Goal: Task Accomplishment & Management: Manage account settings

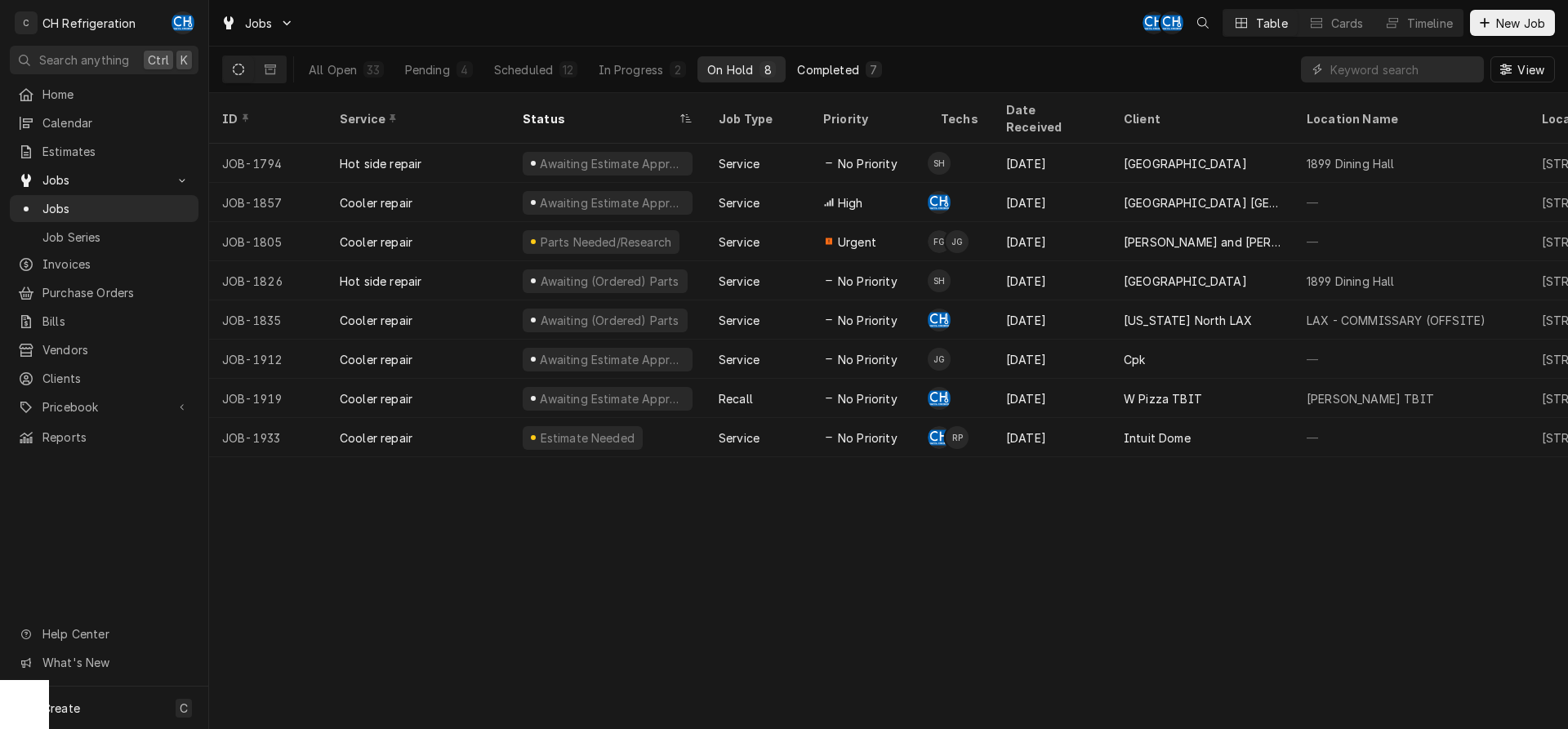
click at [866, 68] on div "7" at bounding box center [873, 69] width 16 height 16
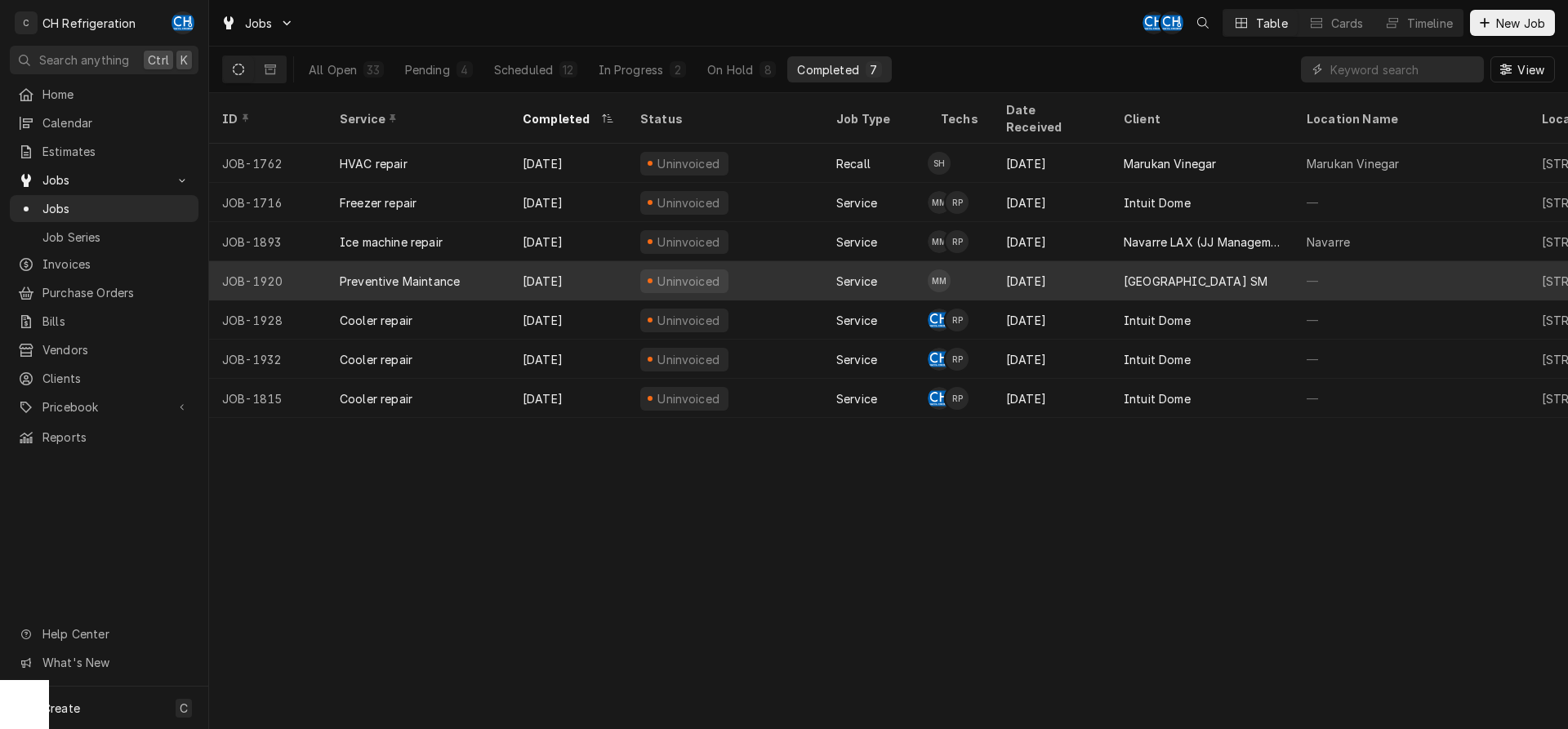
click at [1156, 275] on div "[GEOGRAPHIC_DATA] SM" at bounding box center [1202, 280] width 183 height 39
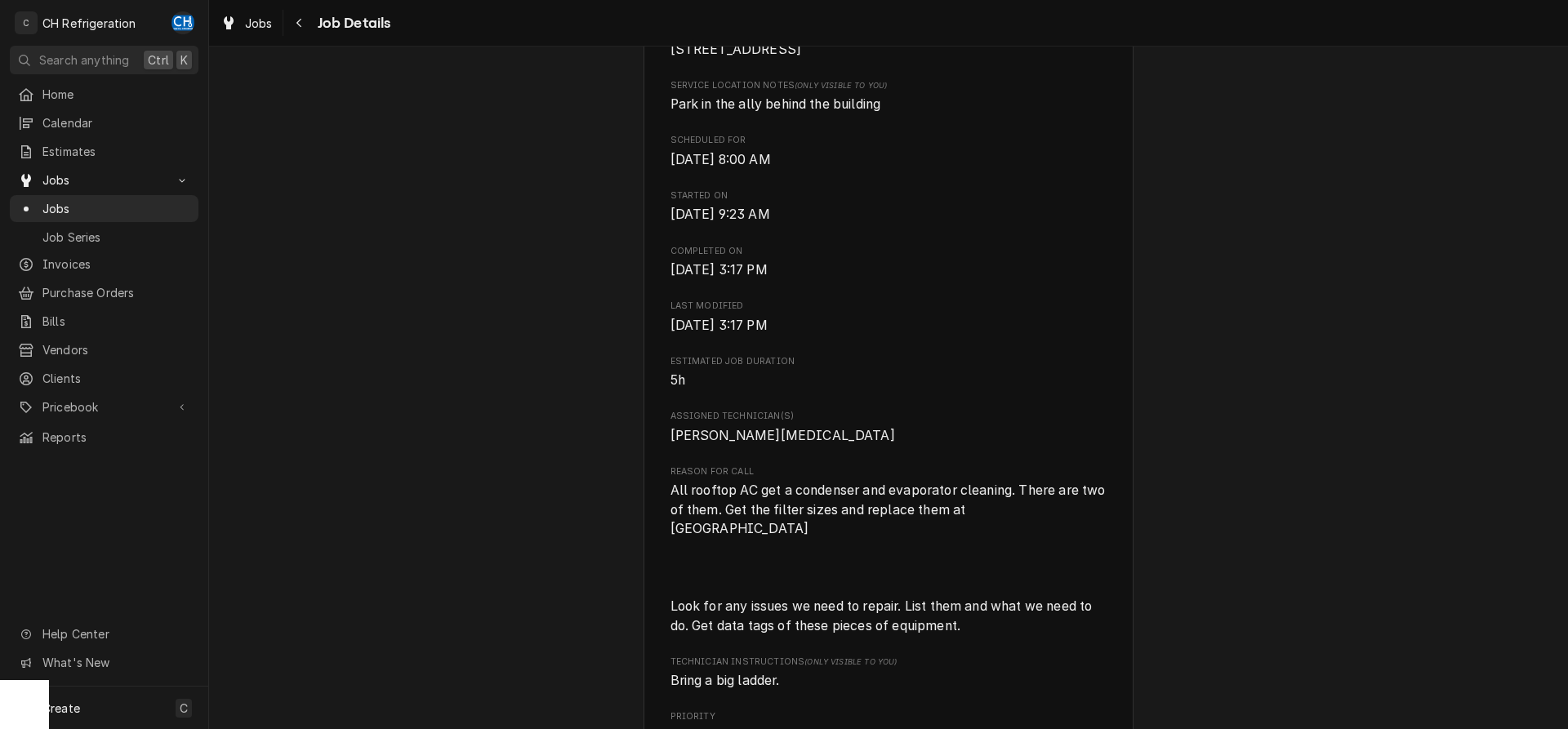
scroll to position [833, 0]
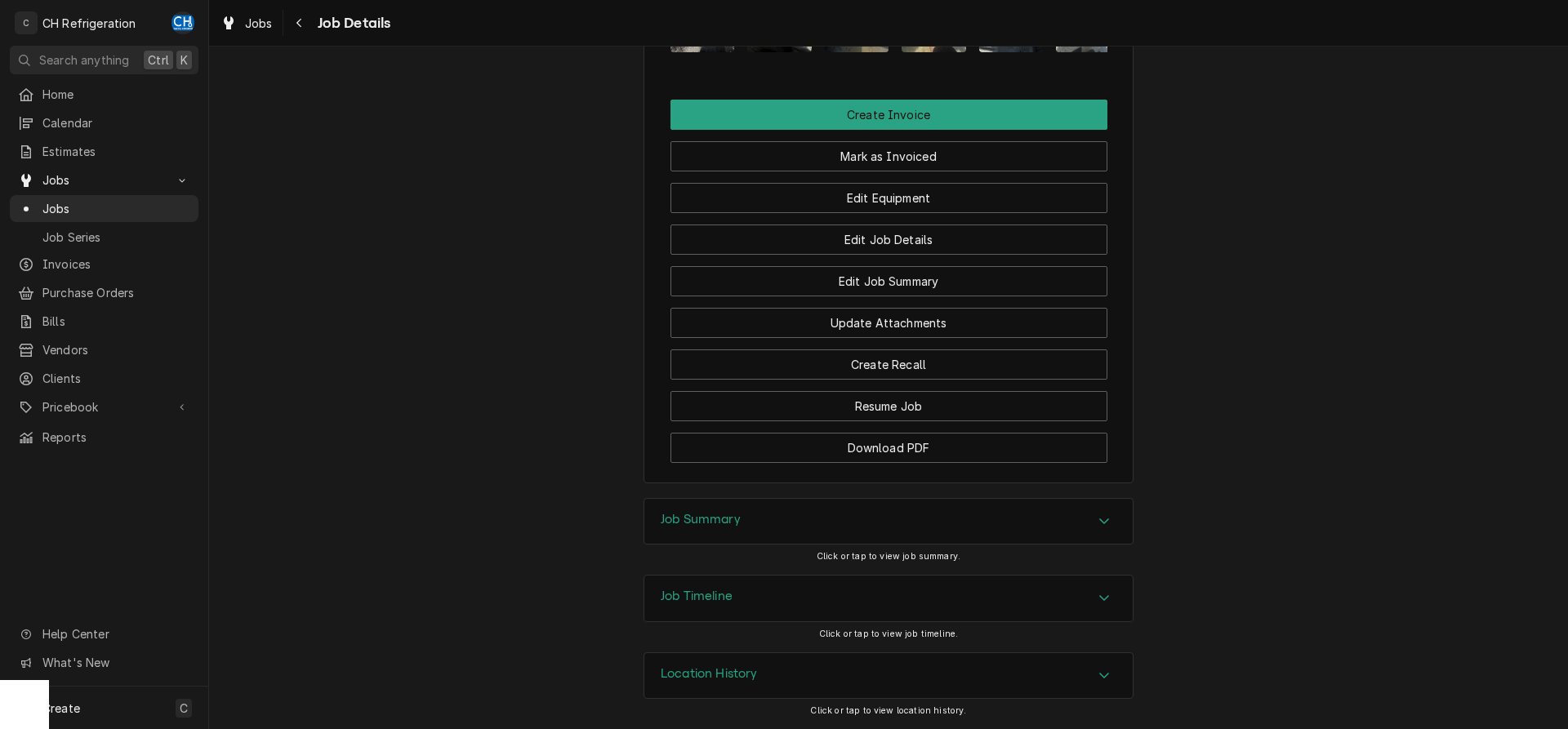
click at [745, 527] on div "Job Summary" at bounding box center [888, 522] width 488 height 46
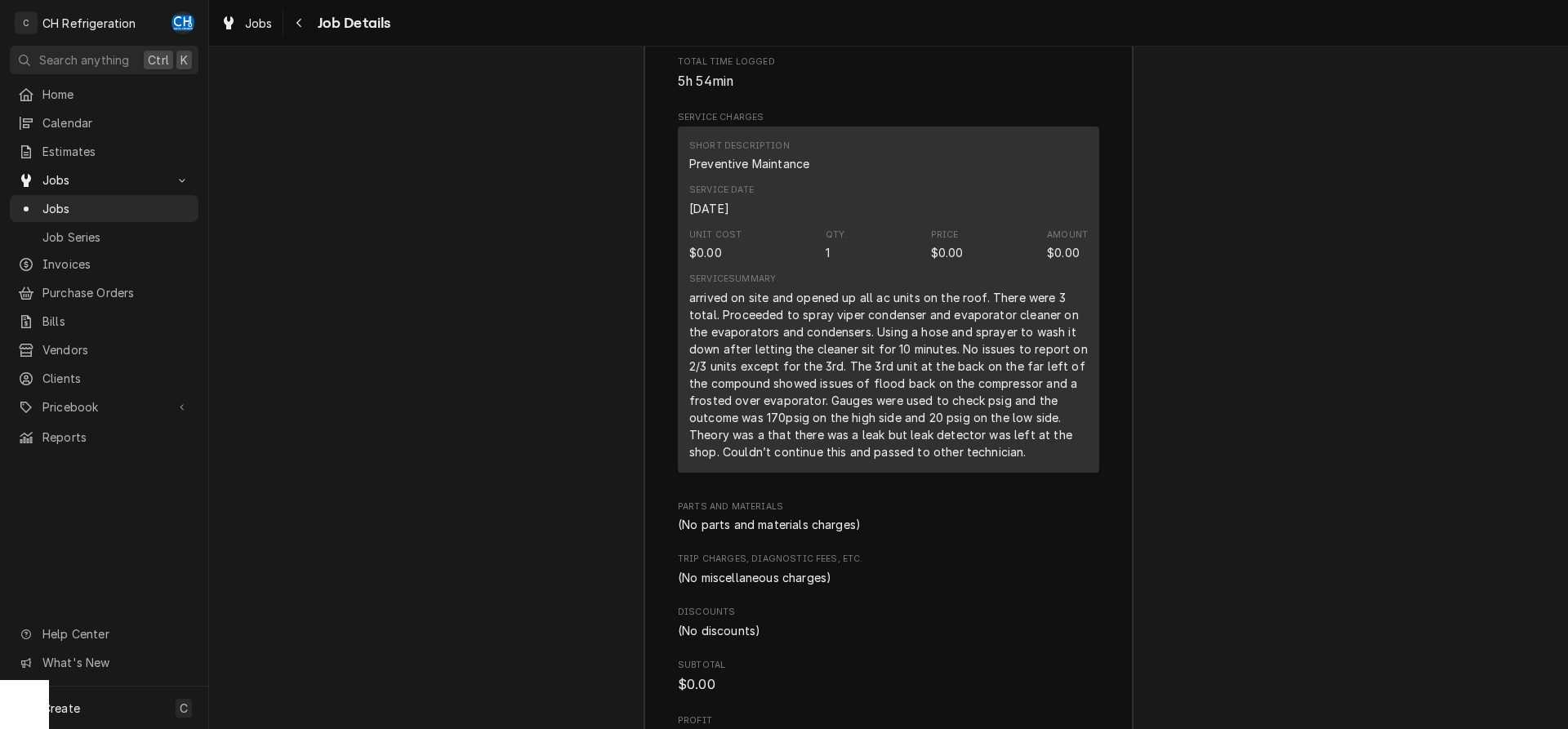
scroll to position [2033, 0]
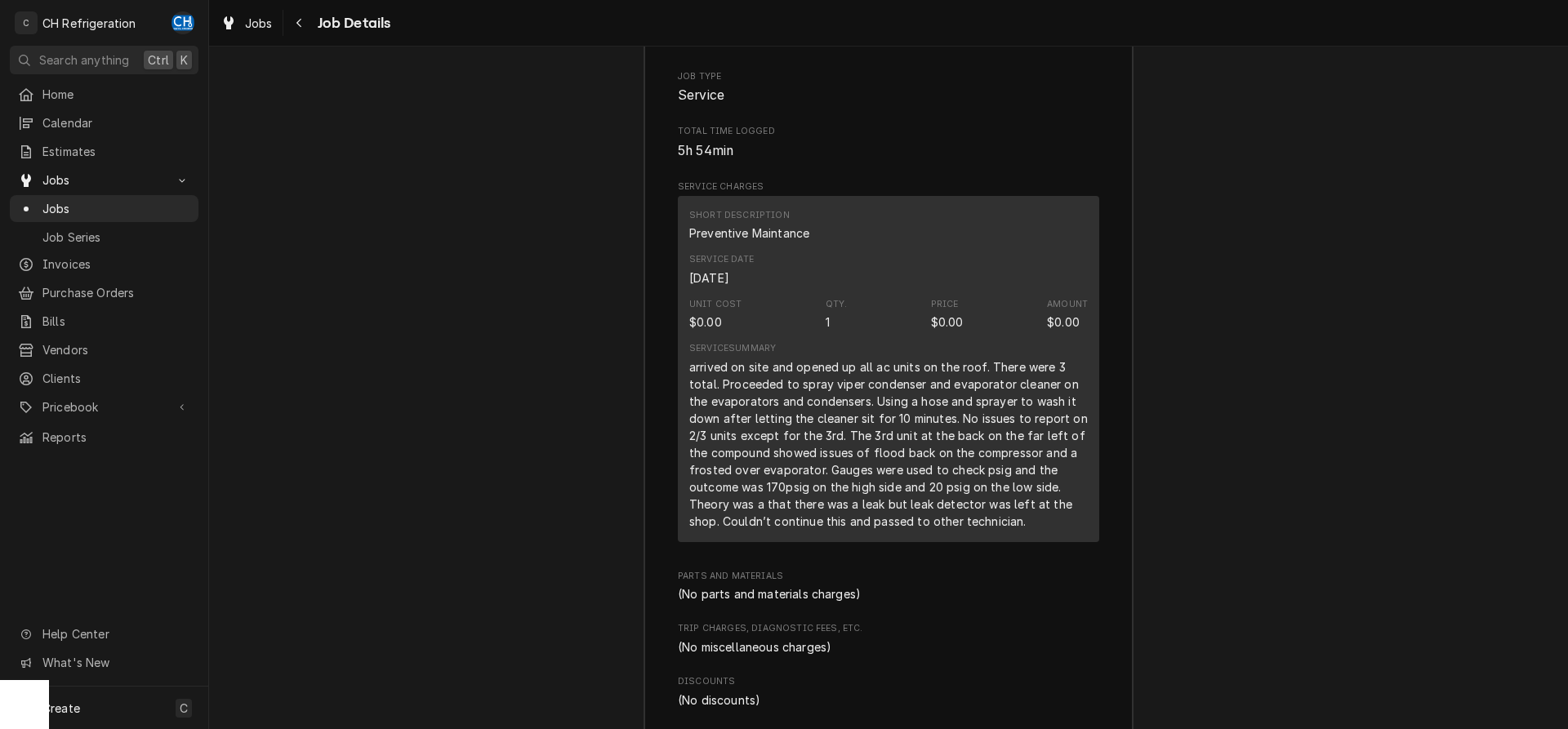
click at [316, 29] on span "Job Details" at bounding box center [352, 23] width 78 height 22
click at [309, 23] on button "Navigate back" at bounding box center [299, 22] width 26 height 26
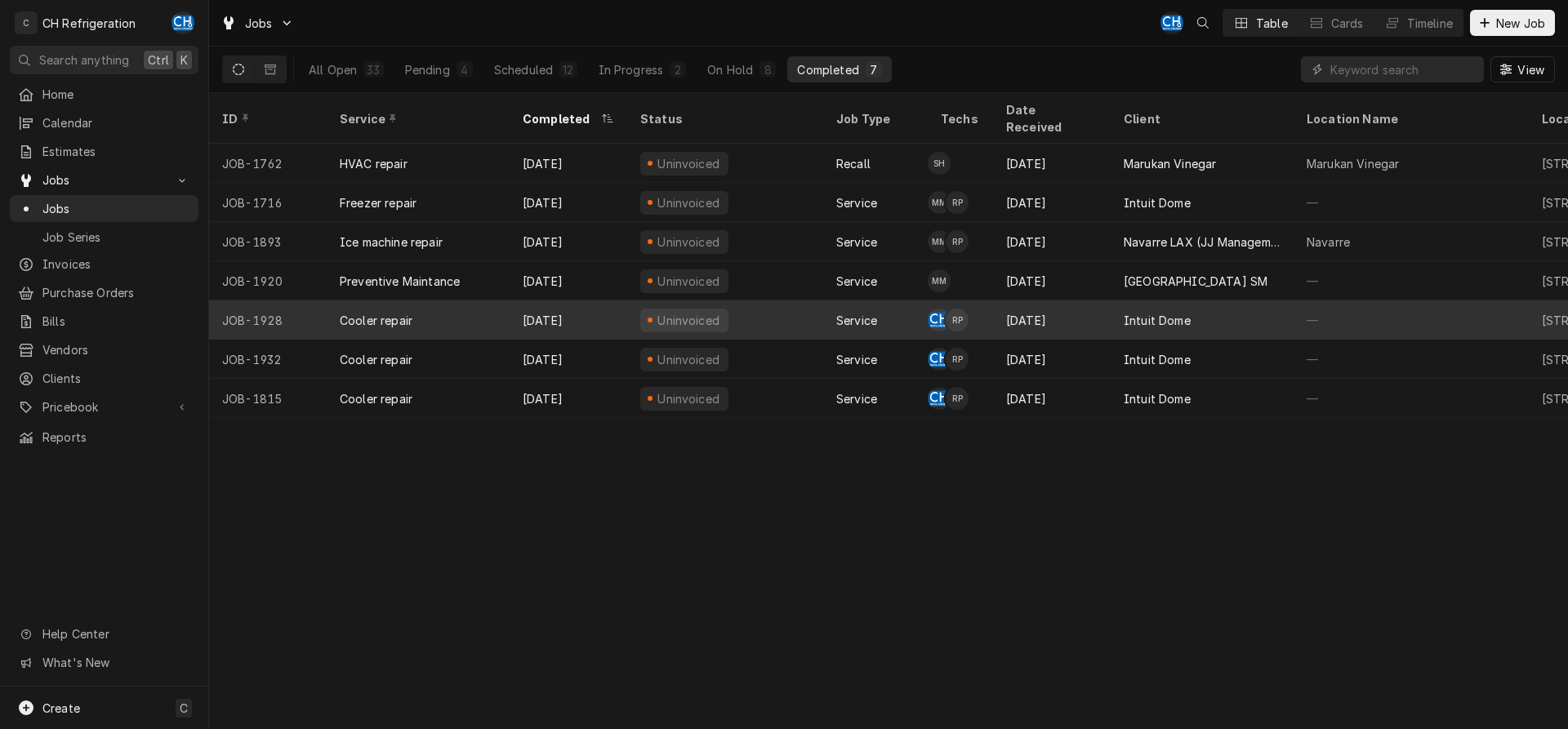
click at [1217, 300] on div "Intuit Dome" at bounding box center [1202, 319] width 183 height 39
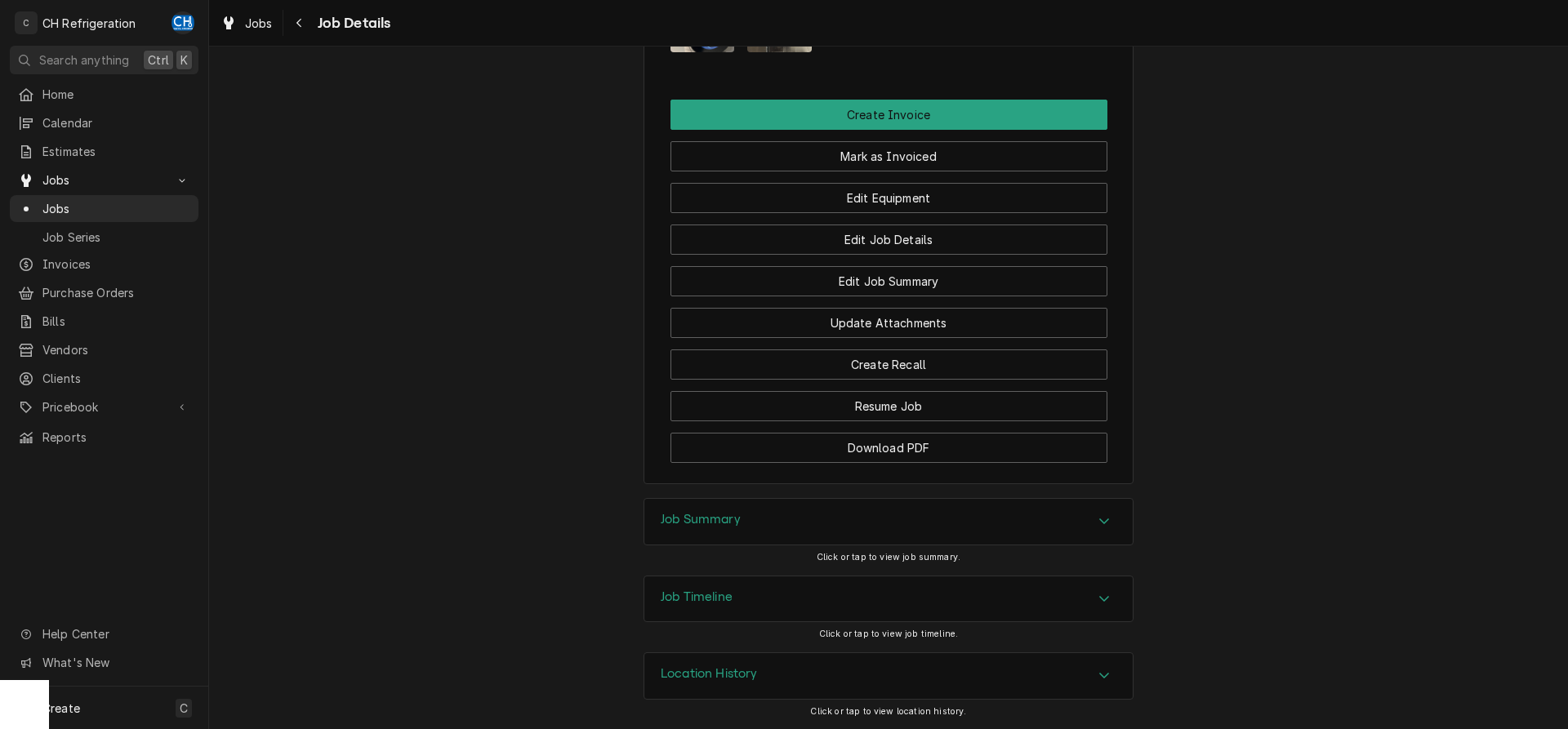
click at [812, 528] on div "Job Summary" at bounding box center [888, 522] width 488 height 46
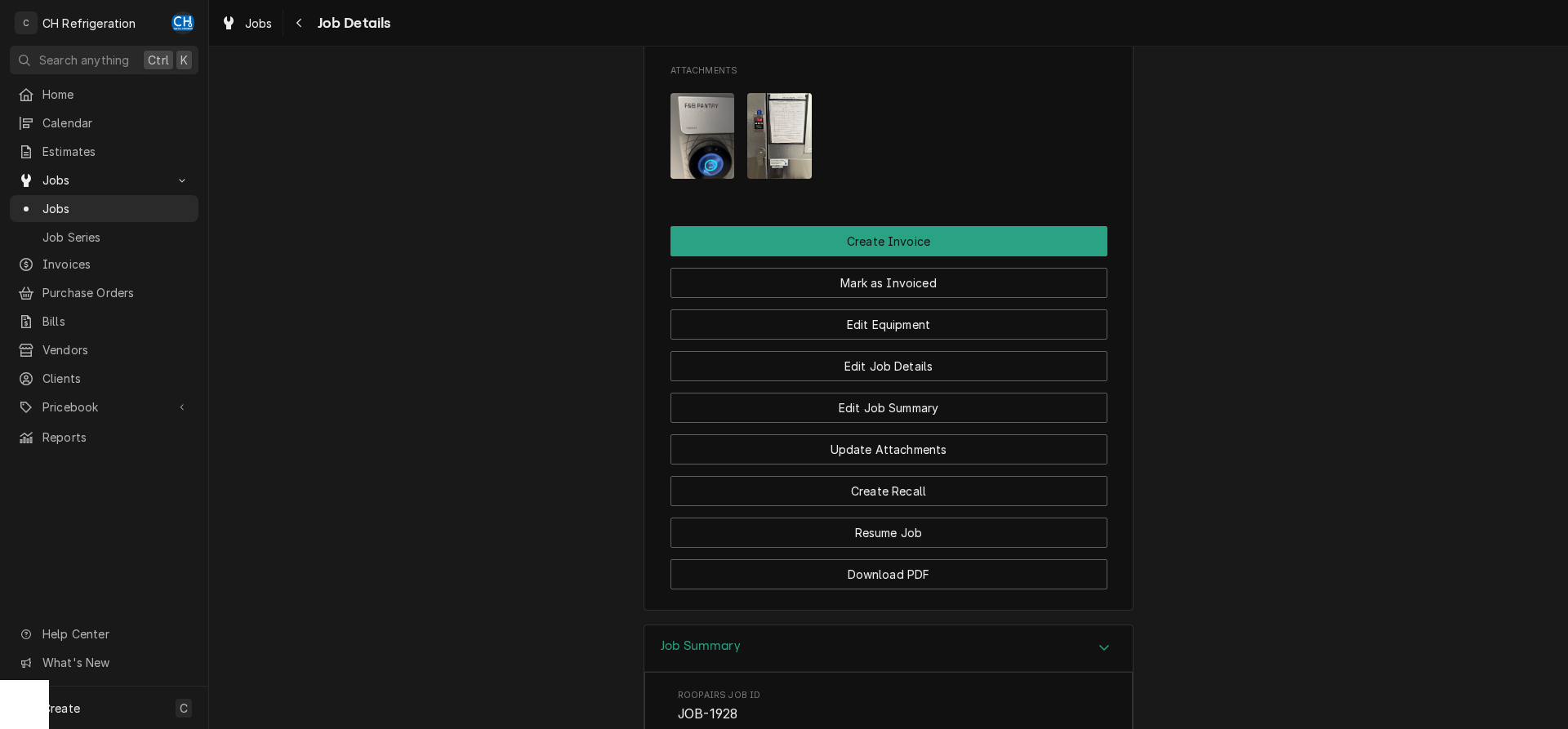
scroll to position [1029, 0]
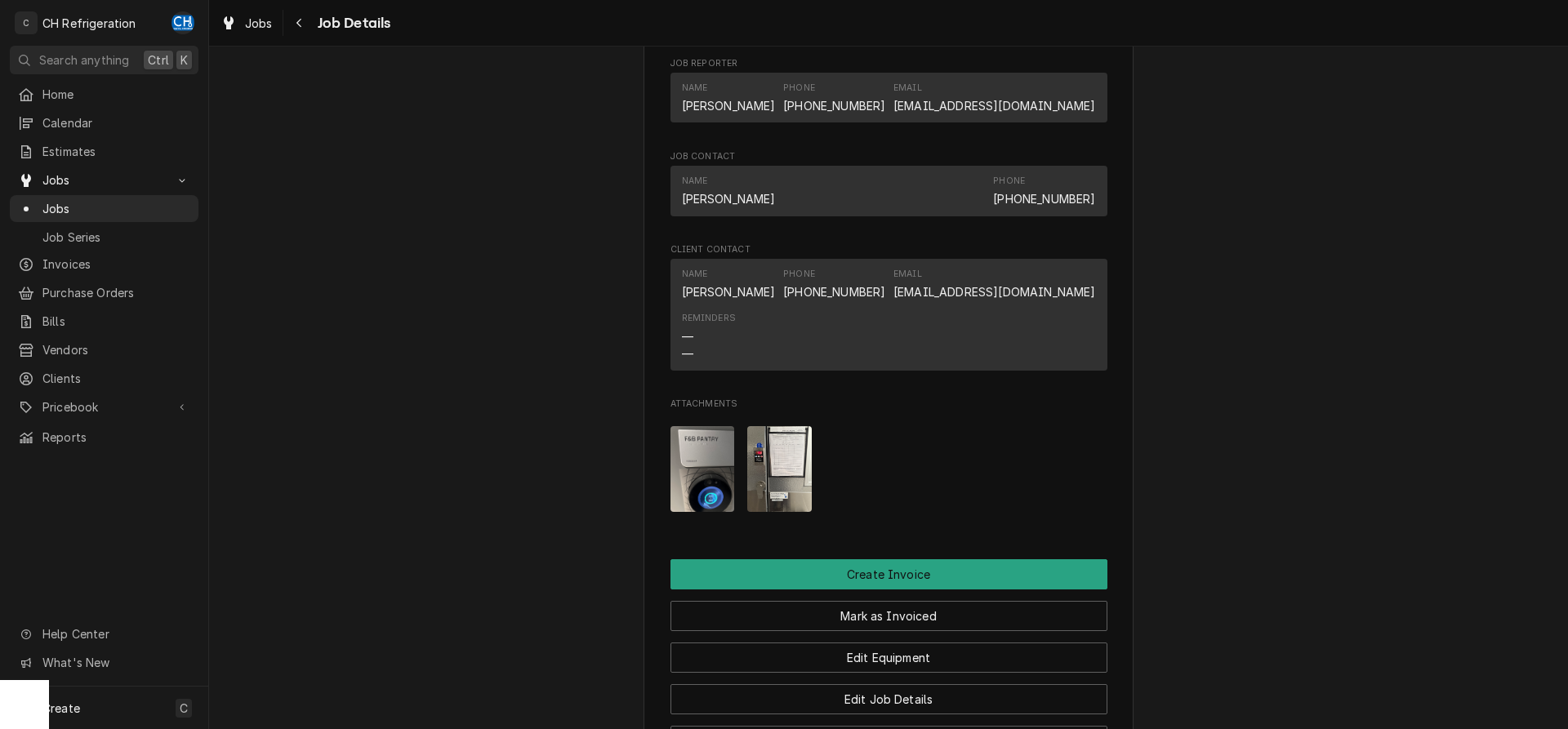
click at [708, 496] on img "Attachments" at bounding box center [703, 469] width 65 height 86
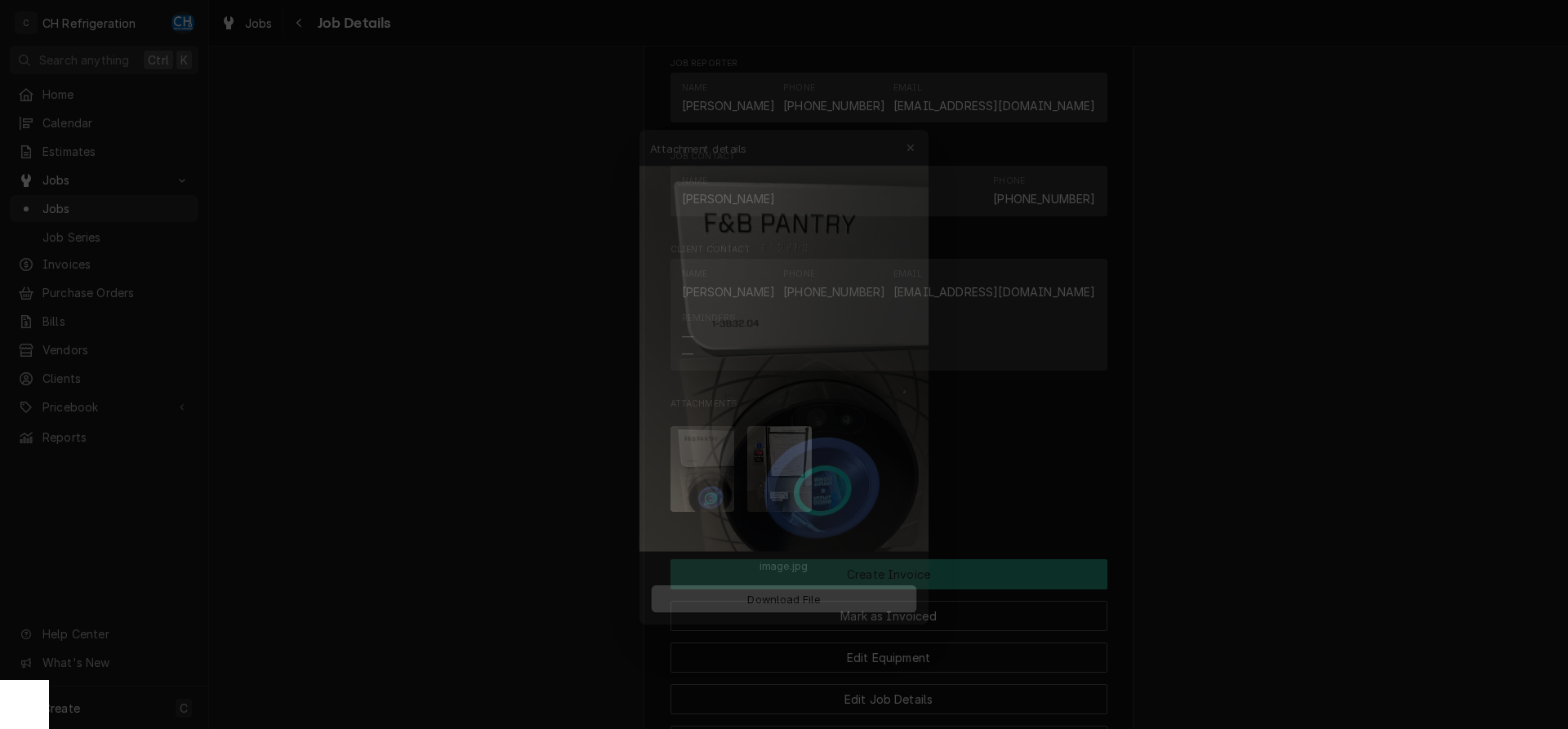
click at [541, 485] on div at bounding box center [784, 364] width 1568 height 729
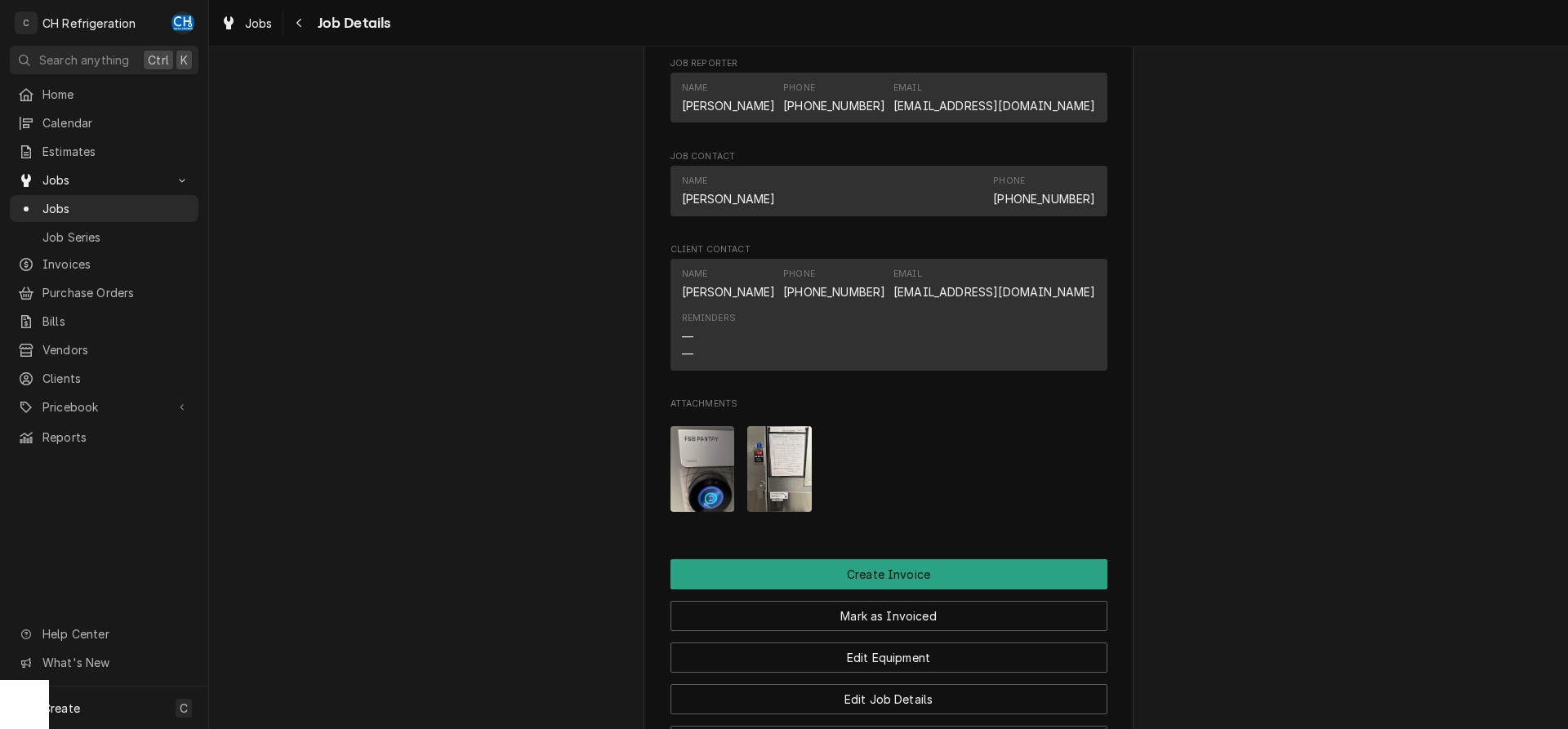
click at [708, 505] on img "Attachments" at bounding box center [703, 469] width 65 height 86
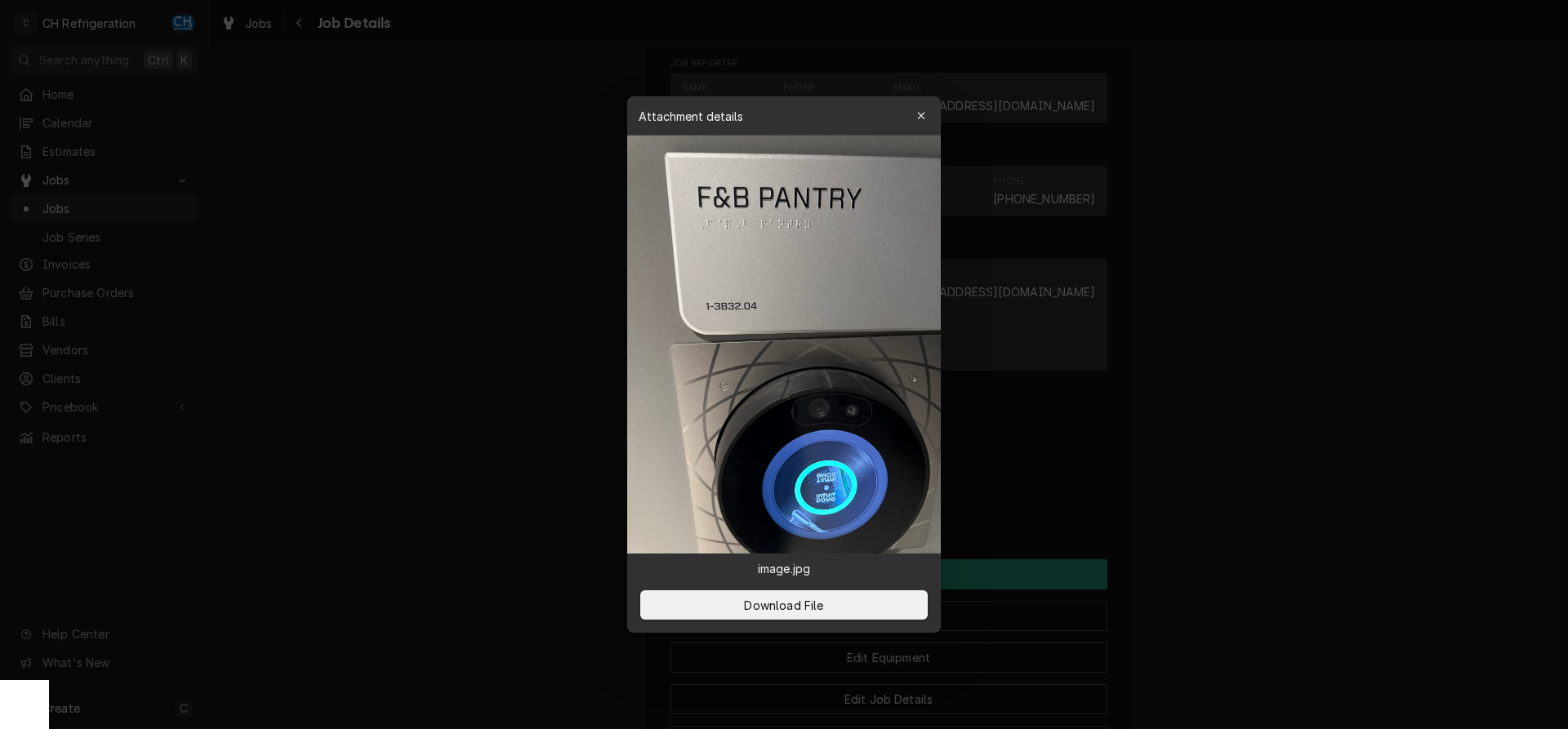
click at [1237, 538] on div at bounding box center [784, 364] width 1568 height 729
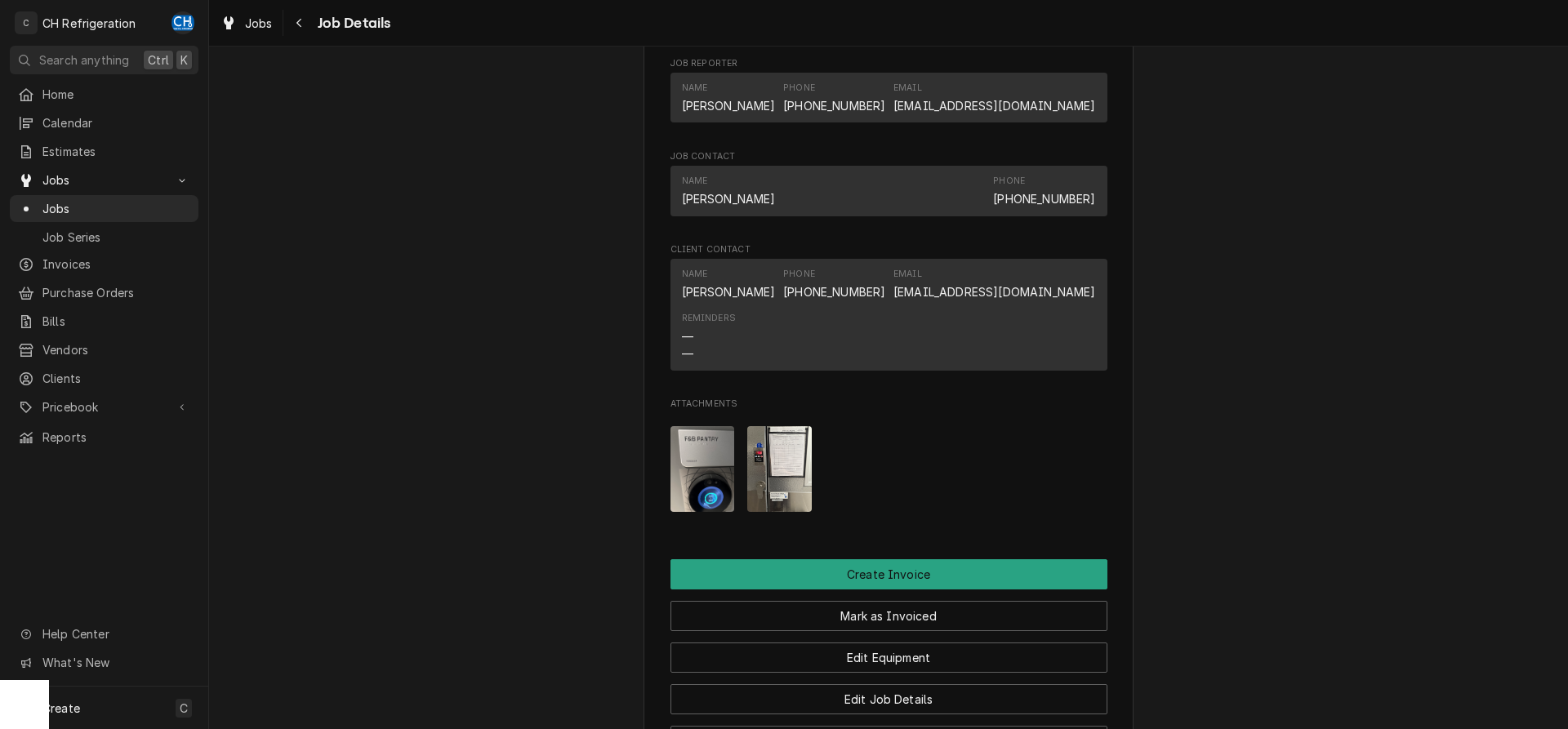
click at [772, 481] on img "Attachments" at bounding box center [780, 469] width 65 height 86
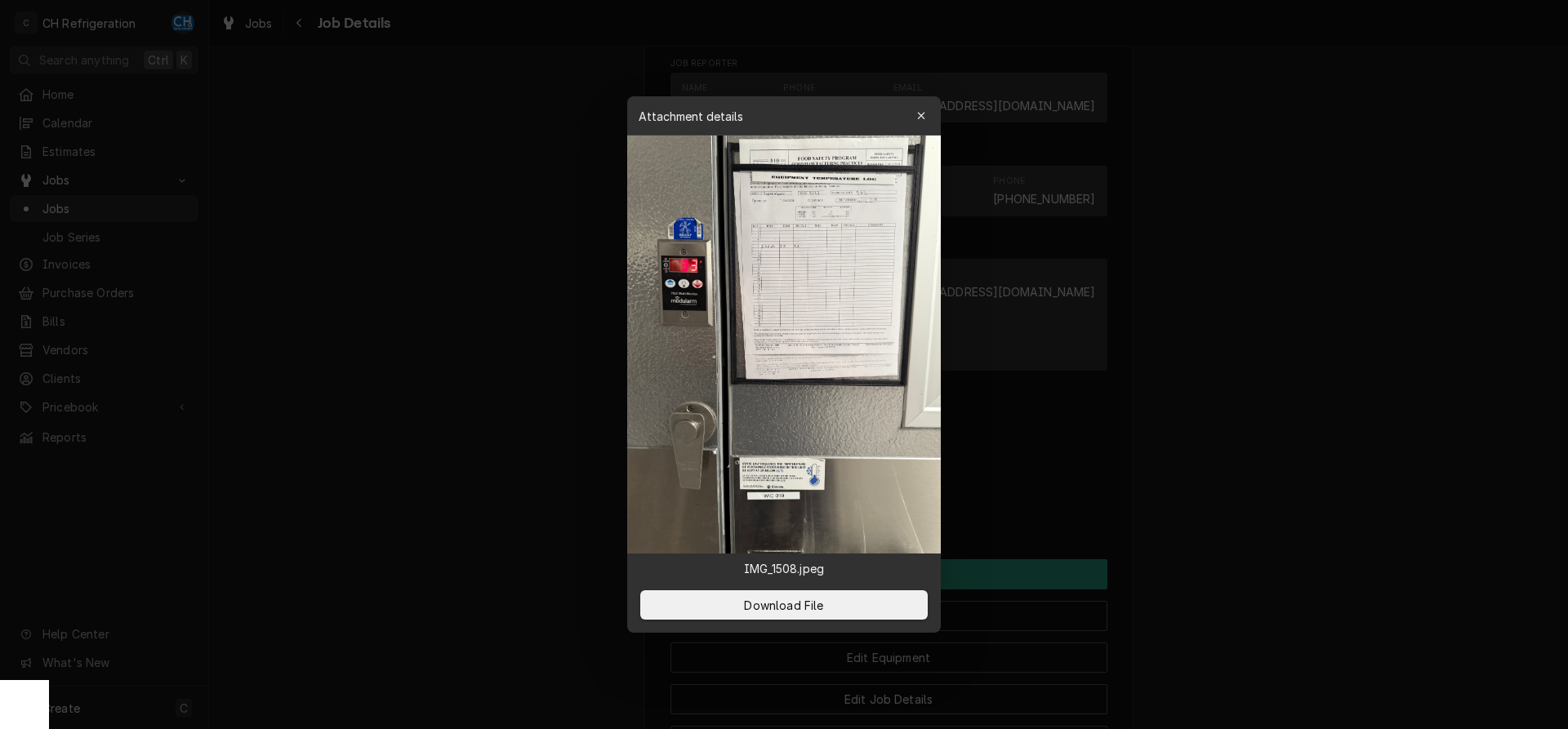
click at [1350, 530] on div at bounding box center [784, 364] width 1568 height 729
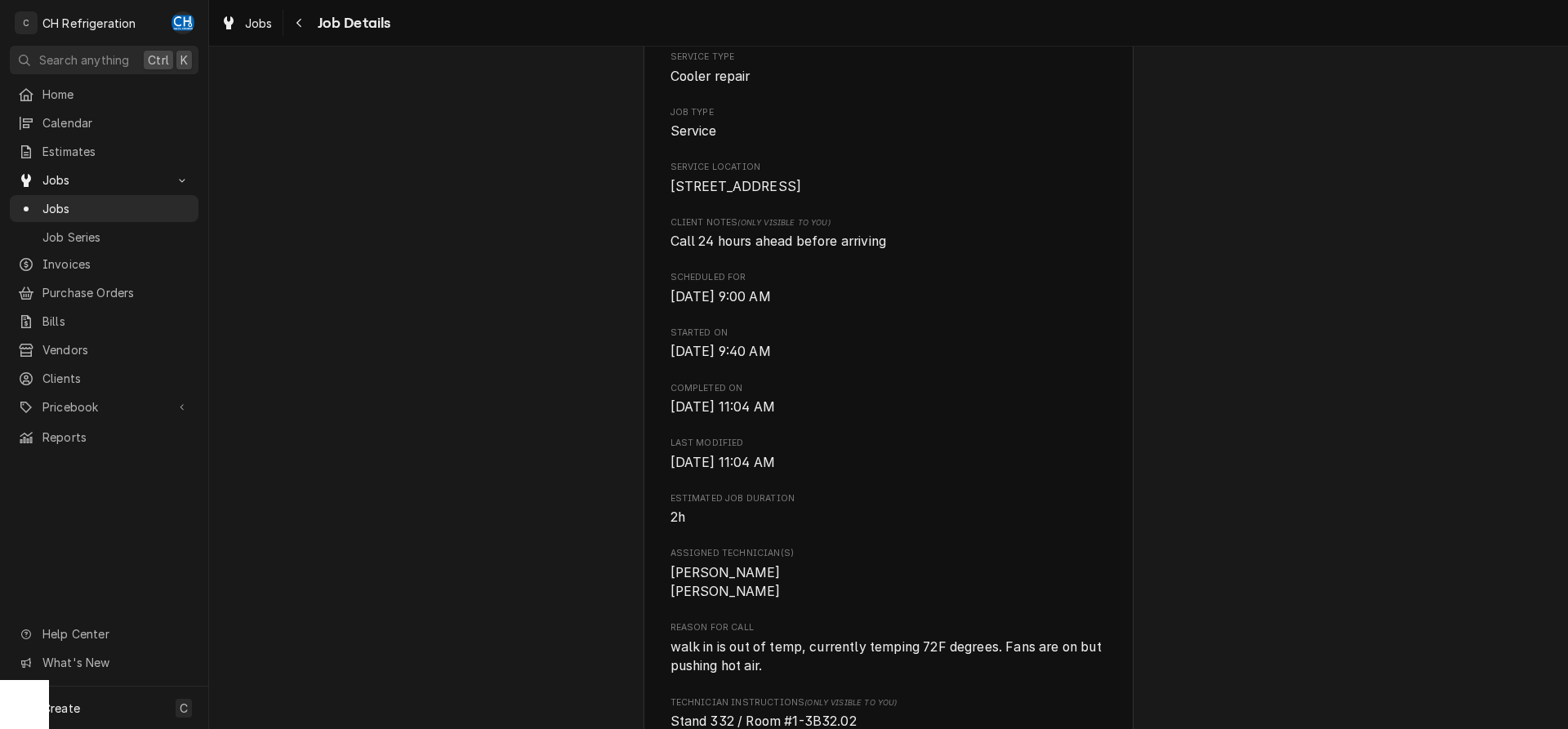
scroll to position [0, 0]
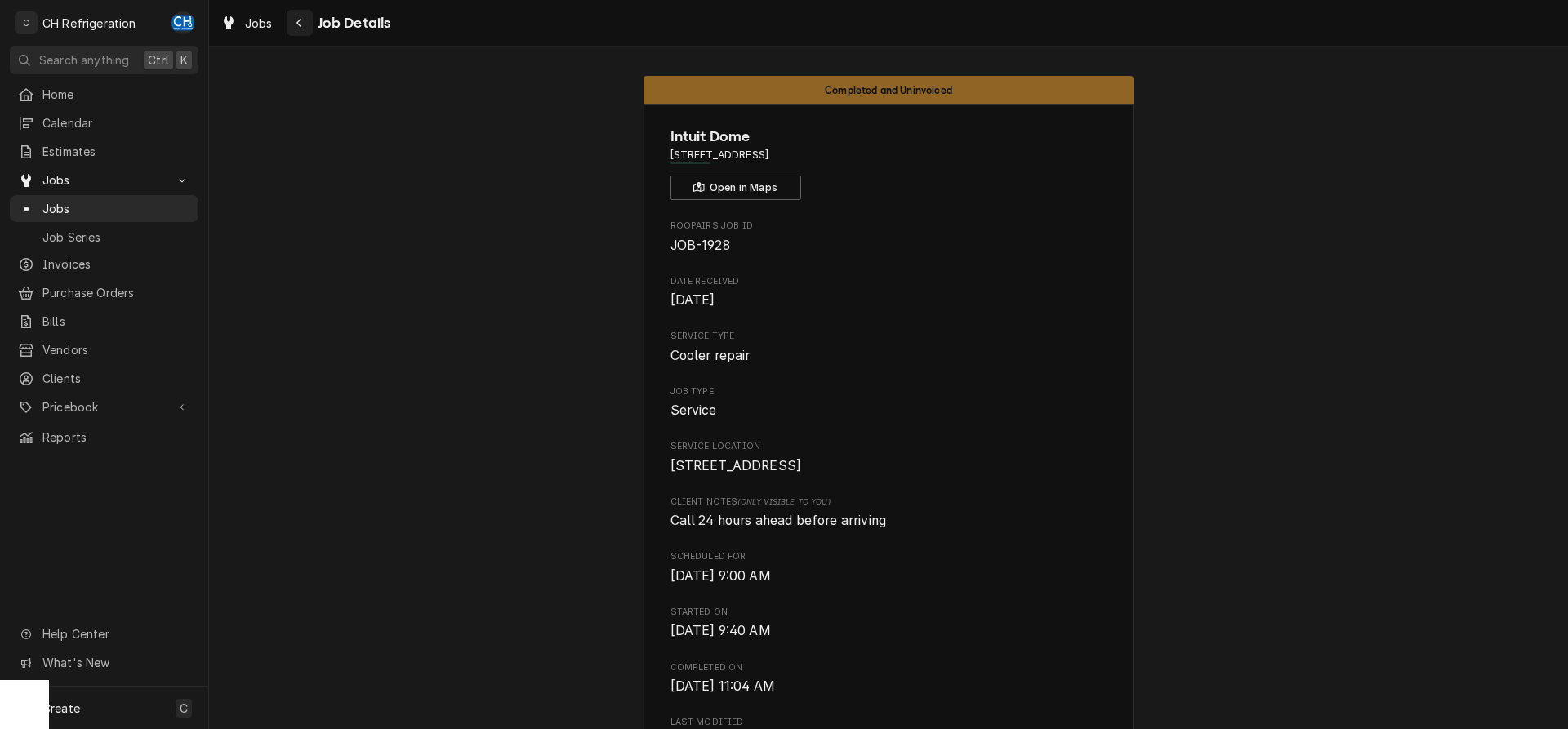
click at [307, 25] on div "Navigate back" at bounding box center [299, 22] width 16 height 16
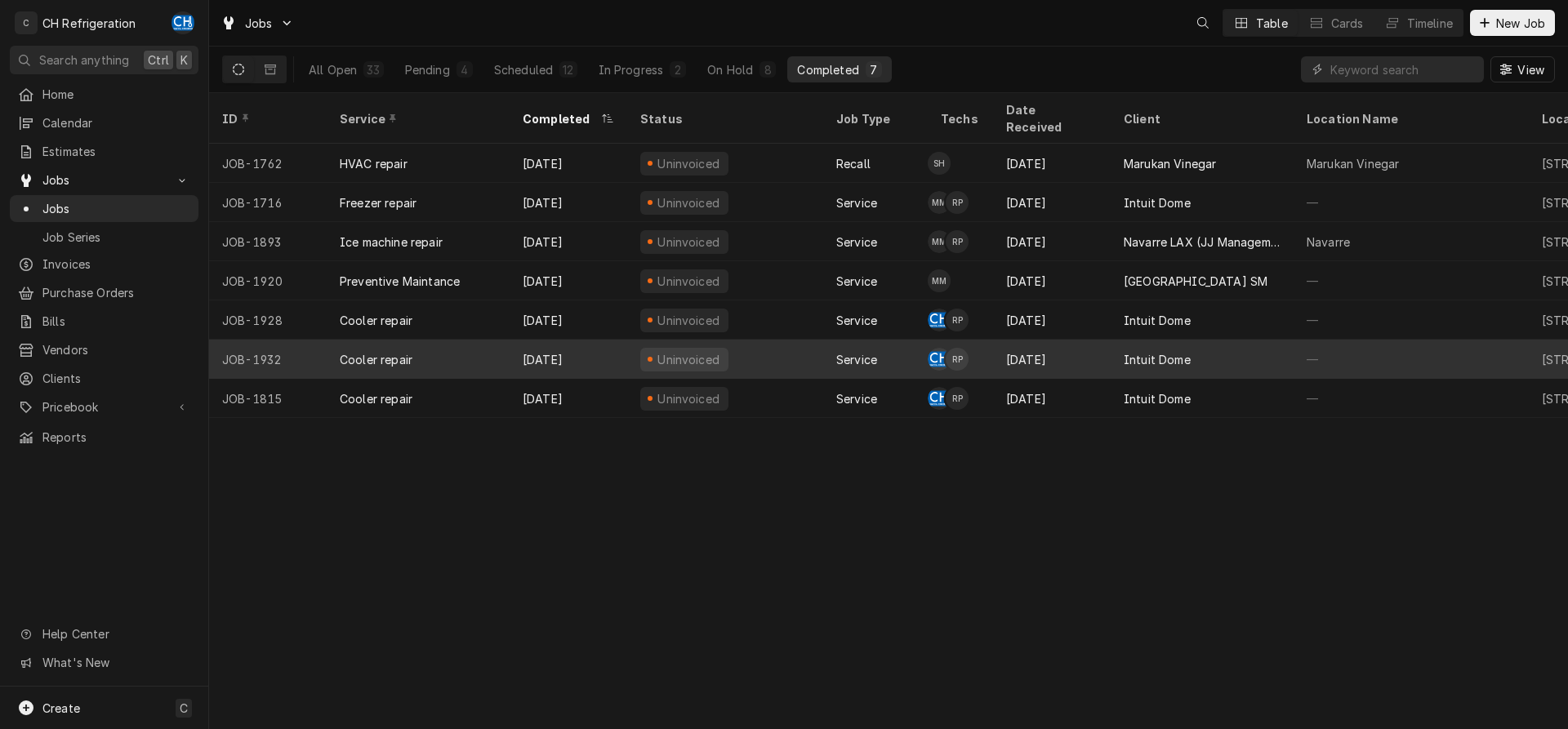
click at [1214, 349] on div "Intuit Dome" at bounding box center [1202, 358] width 183 height 39
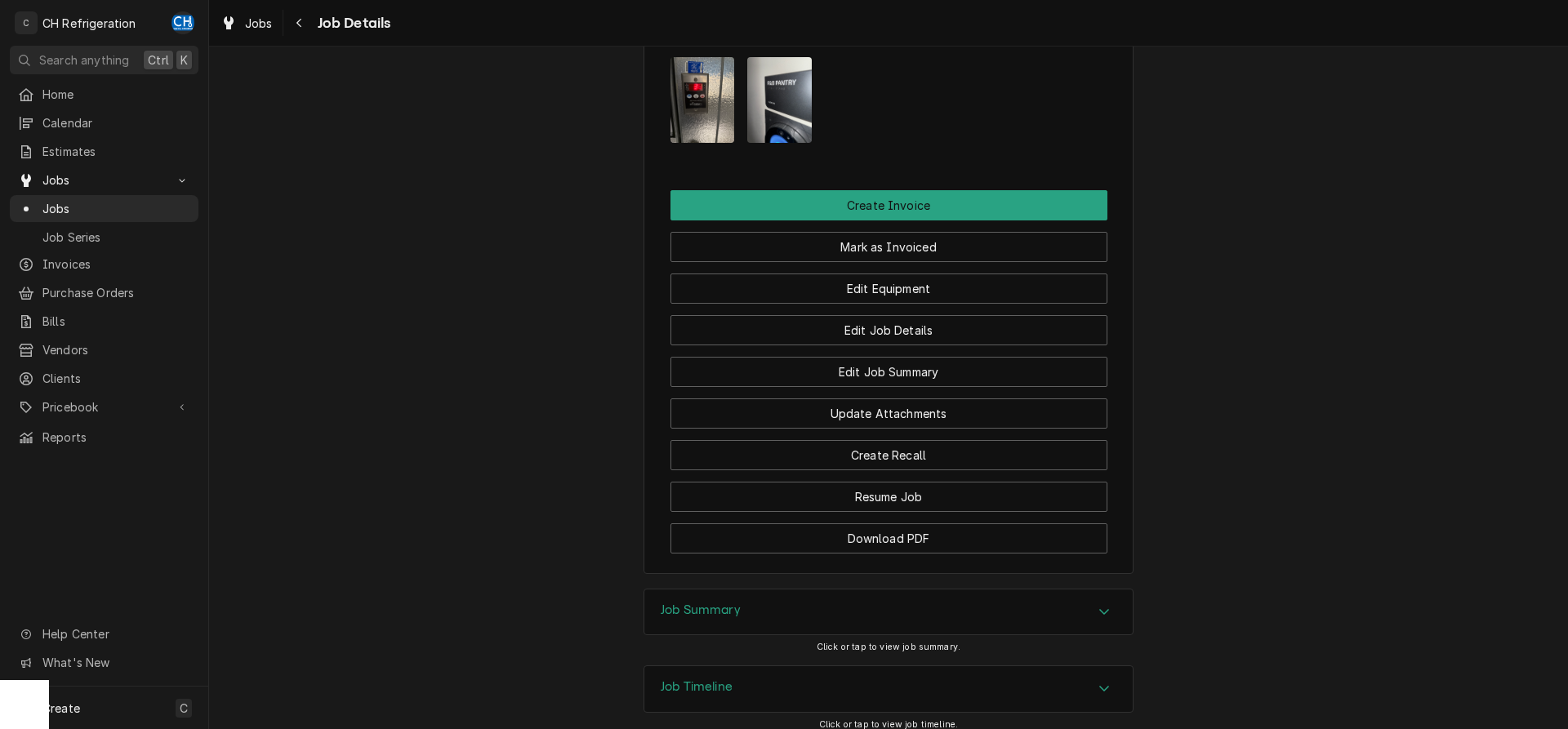
scroll to position [1360, 0]
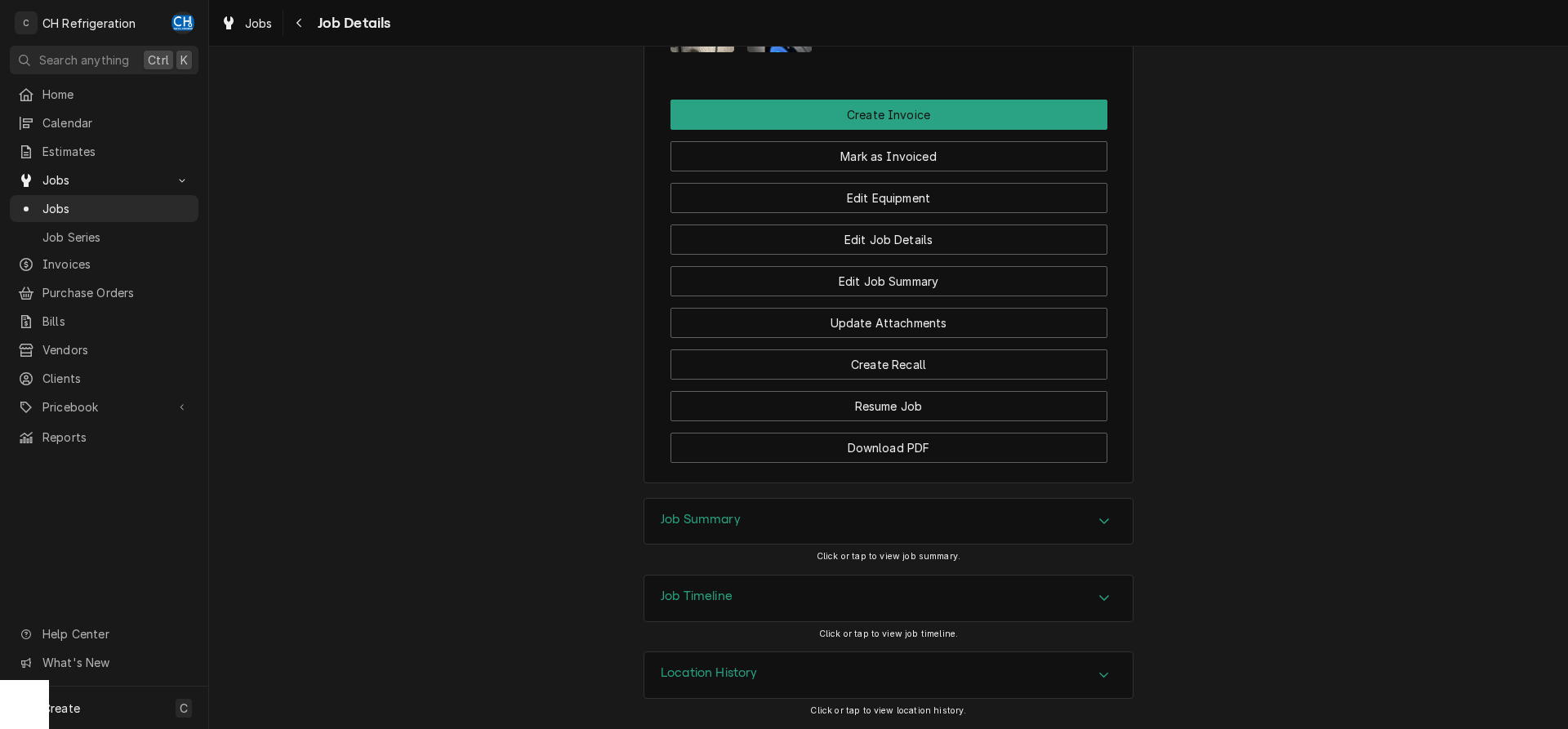
click at [927, 513] on div "Job Summary" at bounding box center [888, 522] width 488 height 46
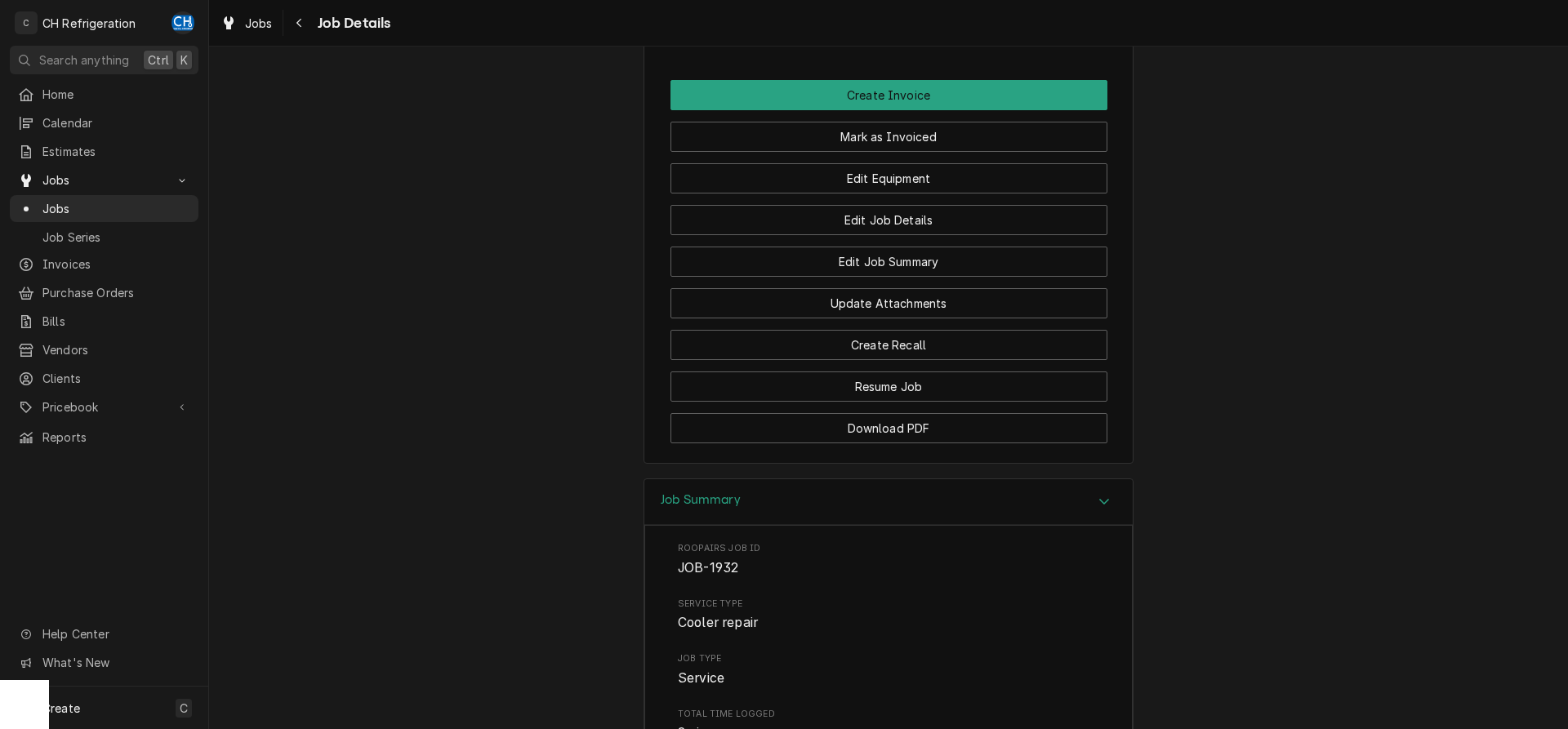
scroll to position [1776, 0]
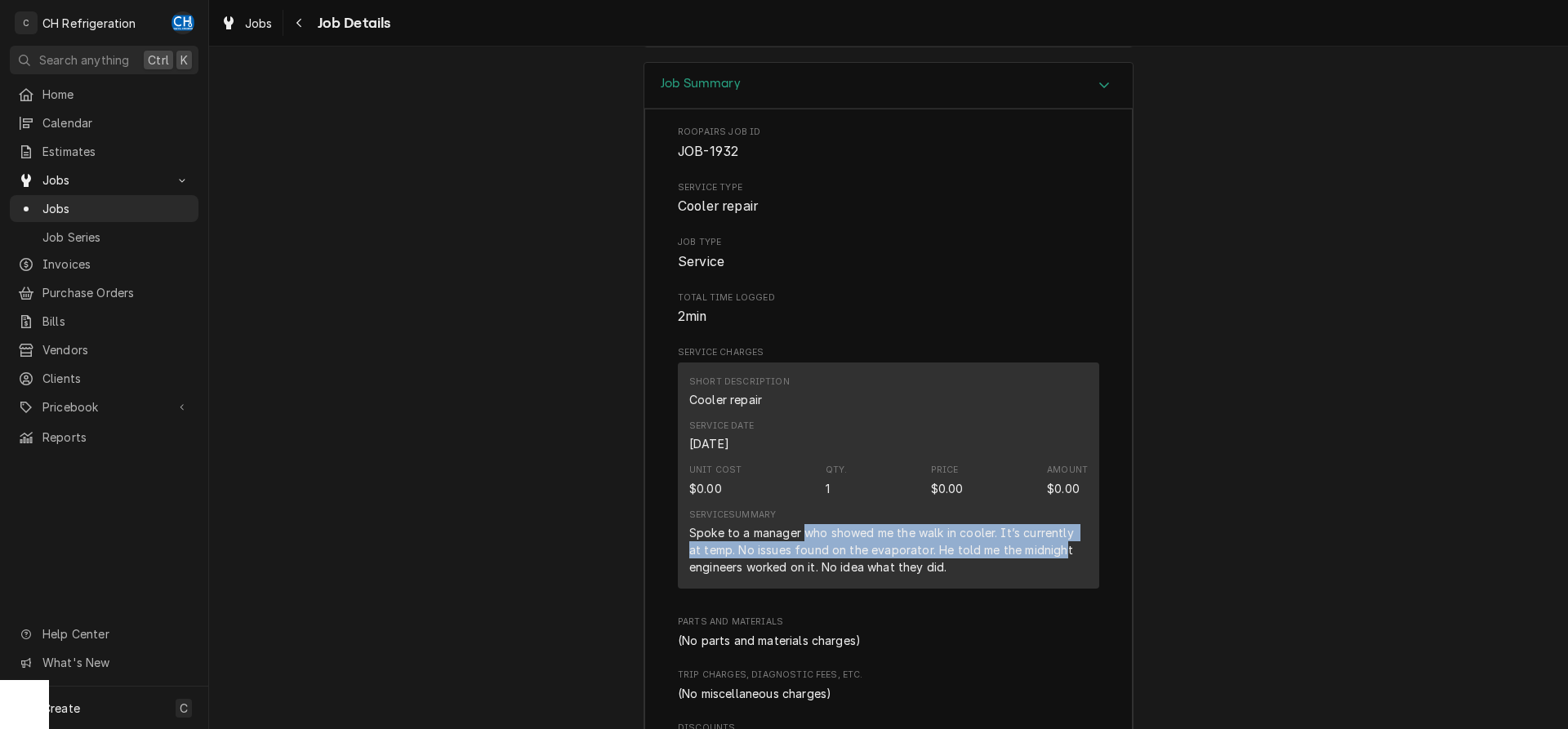
drag, startPoint x: 804, startPoint y: 554, endPoint x: 1048, endPoint y: 571, distance: 244.6
click at [1048, 571] on div "Spoke to a manager who showed me the walk in cooler. It’s currently at temp. No…" at bounding box center [888, 550] width 398 height 51
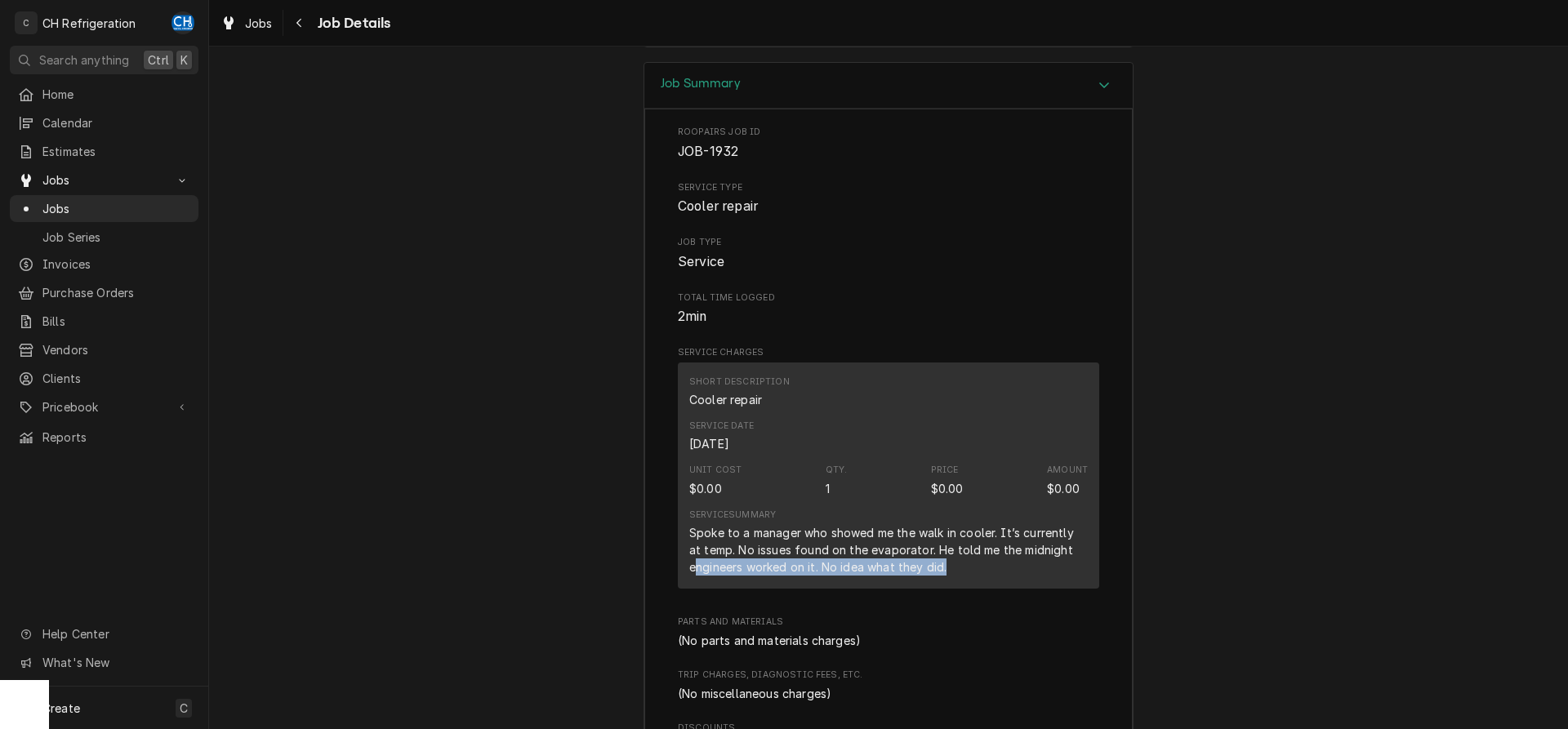
drag, startPoint x: 701, startPoint y: 584, endPoint x: 961, endPoint y: 587, distance: 260.0
click at [955, 576] on div "Spoke to a manager who showed me the walk in cooler. It’s currently at temp. No…" at bounding box center [888, 550] width 398 height 51
click at [961, 576] on div "Spoke to a manager who showed me the walk in cooler. It’s currently at temp. No…" at bounding box center [888, 550] width 398 height 51
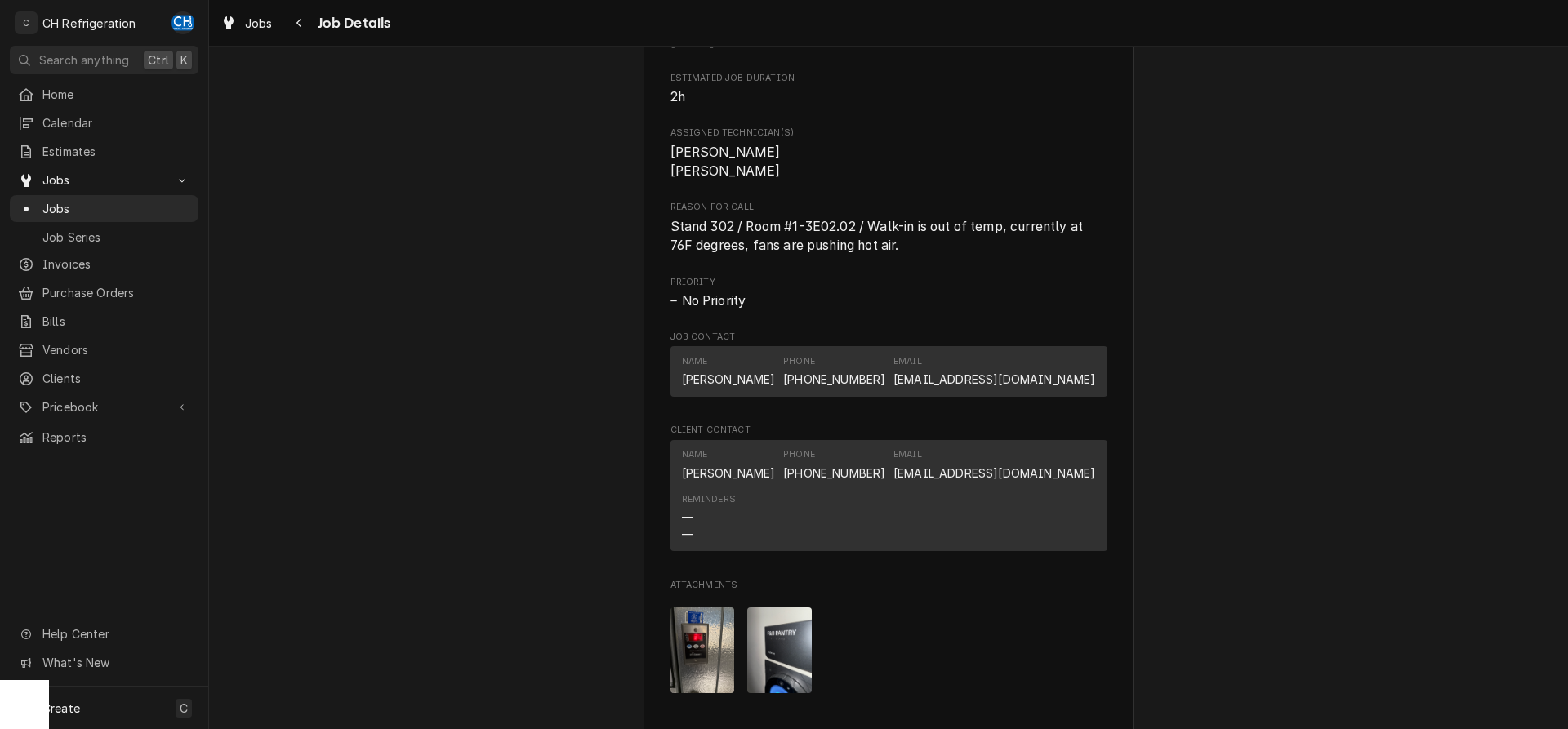
scroll to position [694, 0]
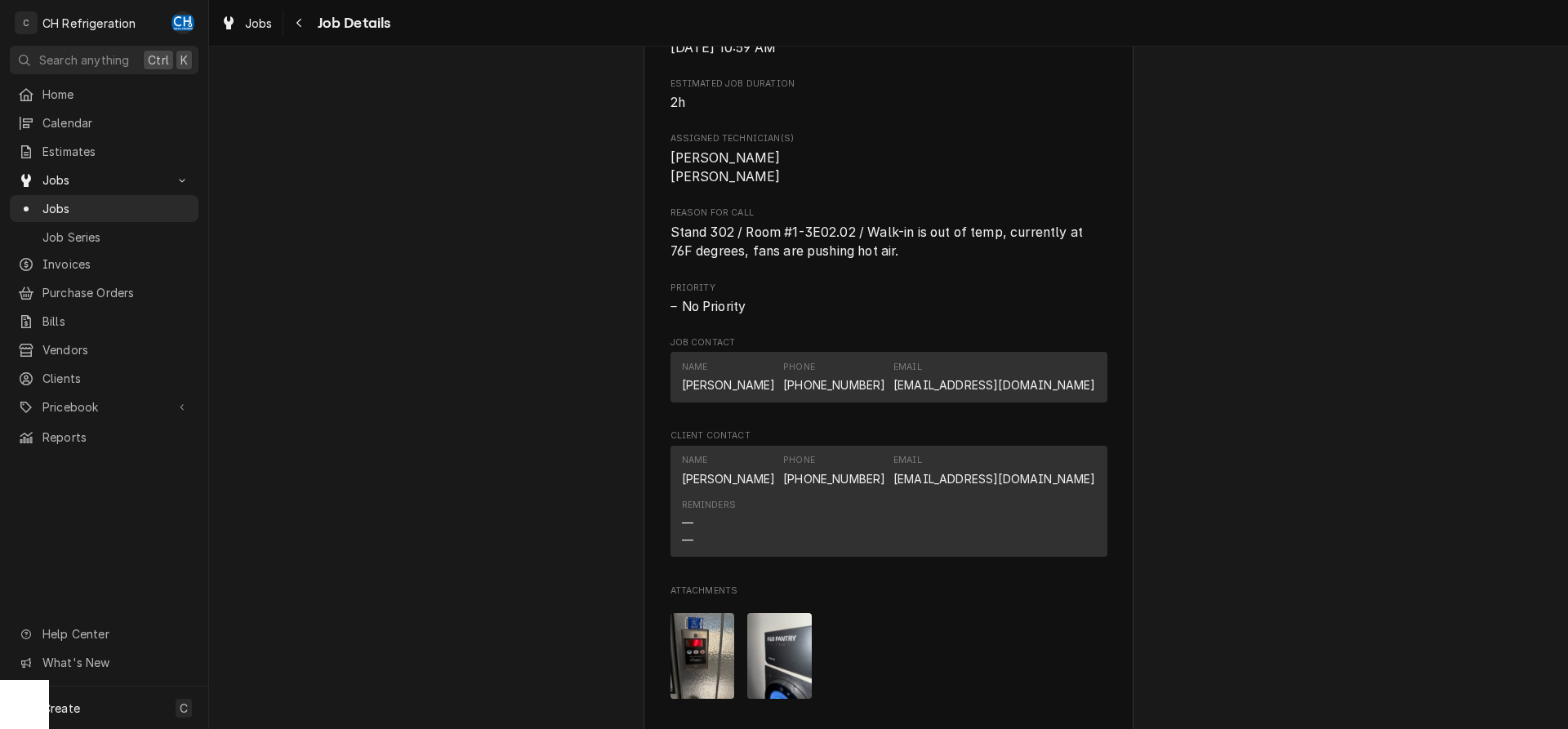
drag, startPoint x: 318, startPoint y: 23, endPoint x: 308, endPoint y: 26, distance: 10.4
click at [317, 23] on span "Job Details" at bounding box center [352, 23] width 78 height 22
click at [307, 26] on div "Navigate back" at bounding box center [299, 22] width 16 height 16
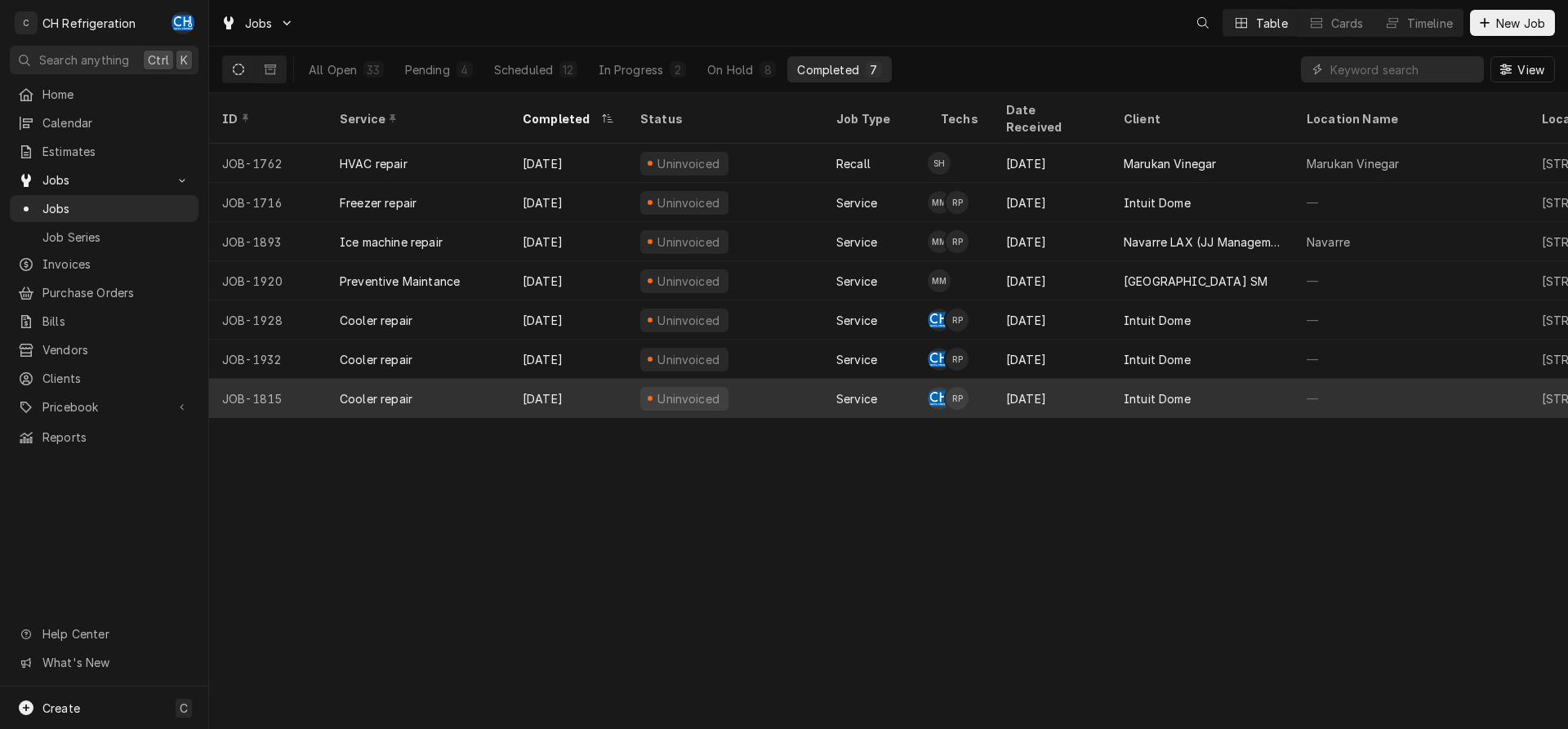
click at [1185, 391] on div "Intuit Dome" at bounding box center [1157, 399] width 67 height 17
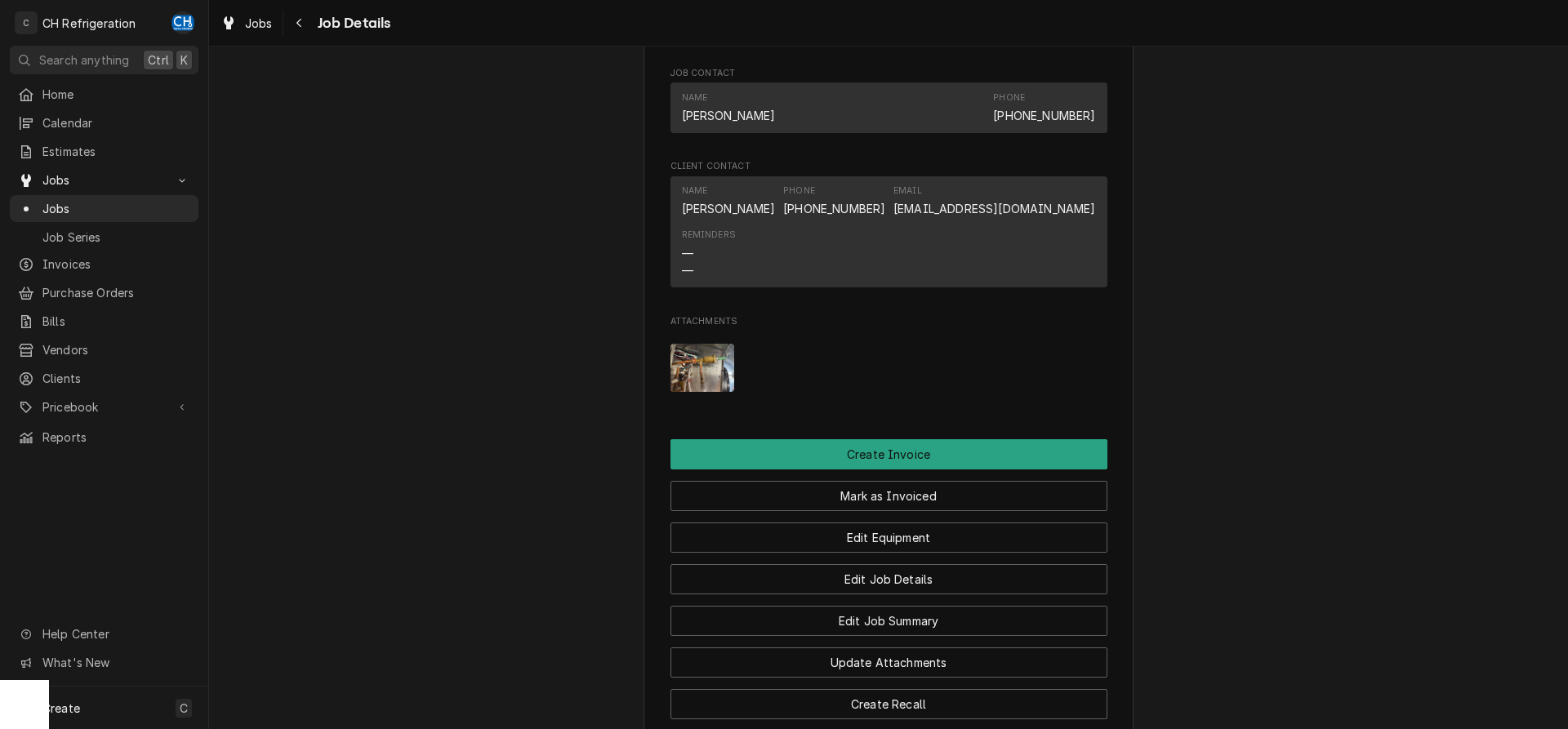
scroll to position [1359, 0]
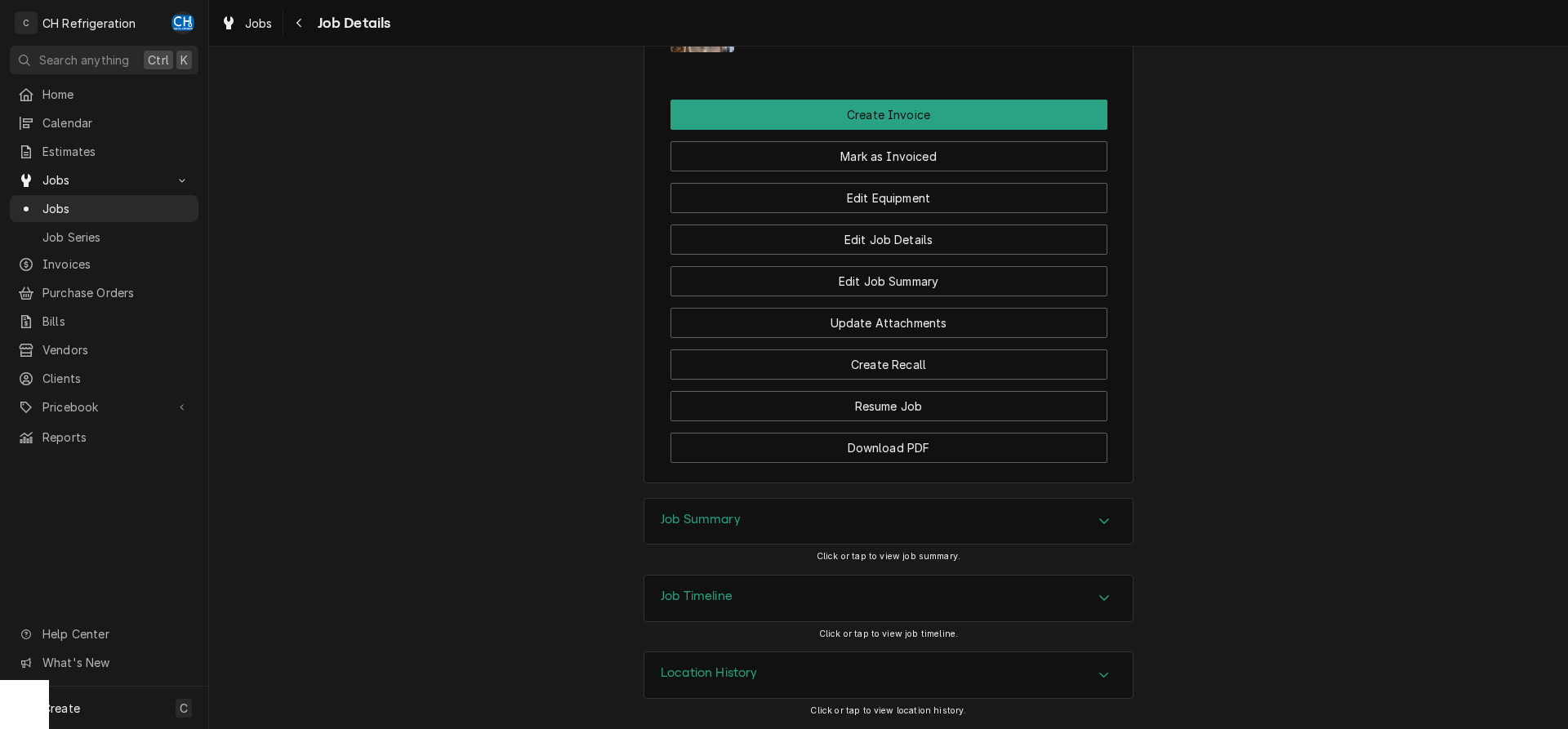
click at [940, 525] on div "Job Summary" at bounding box center [888, 522] width 488 height 46
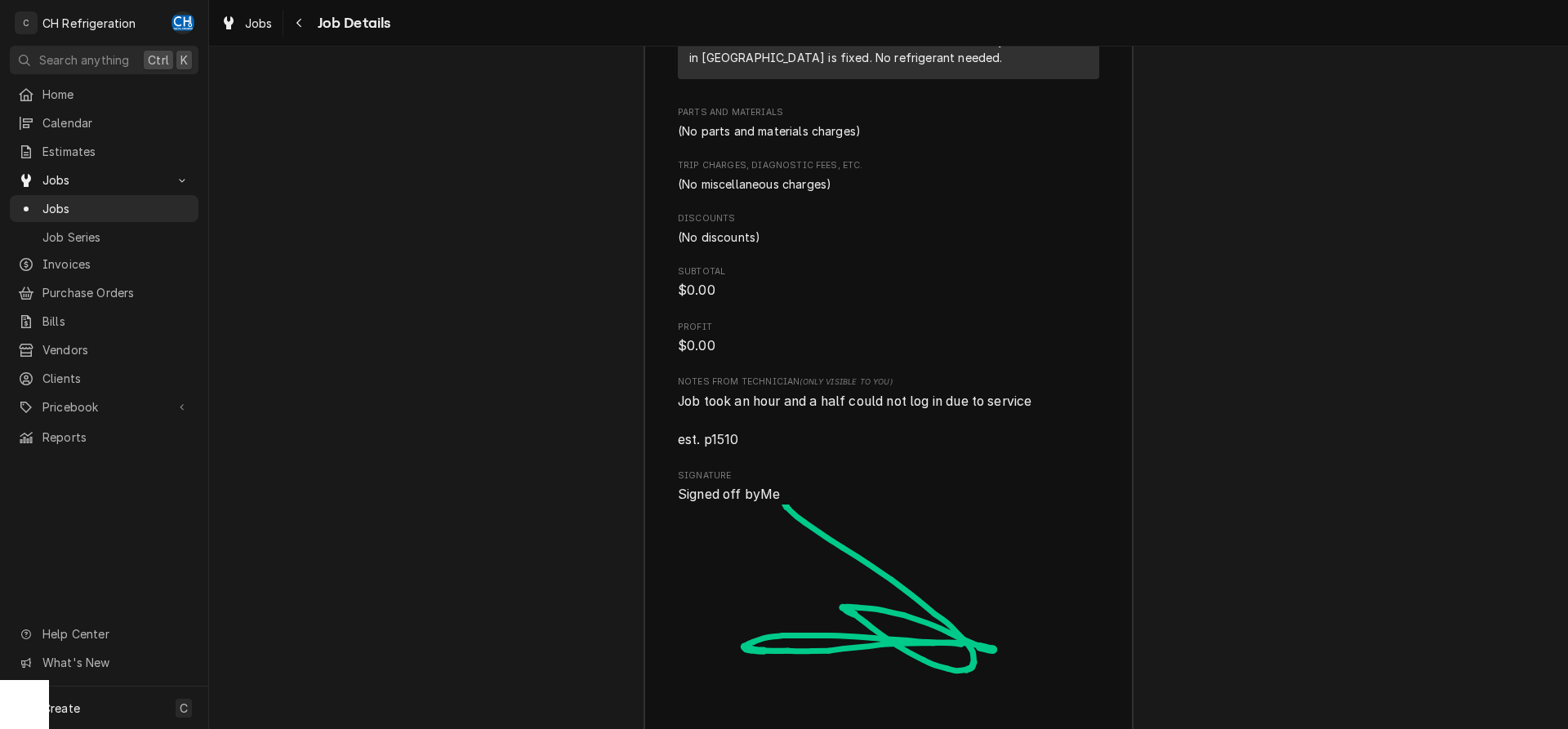
scroll to position [2812, 0]
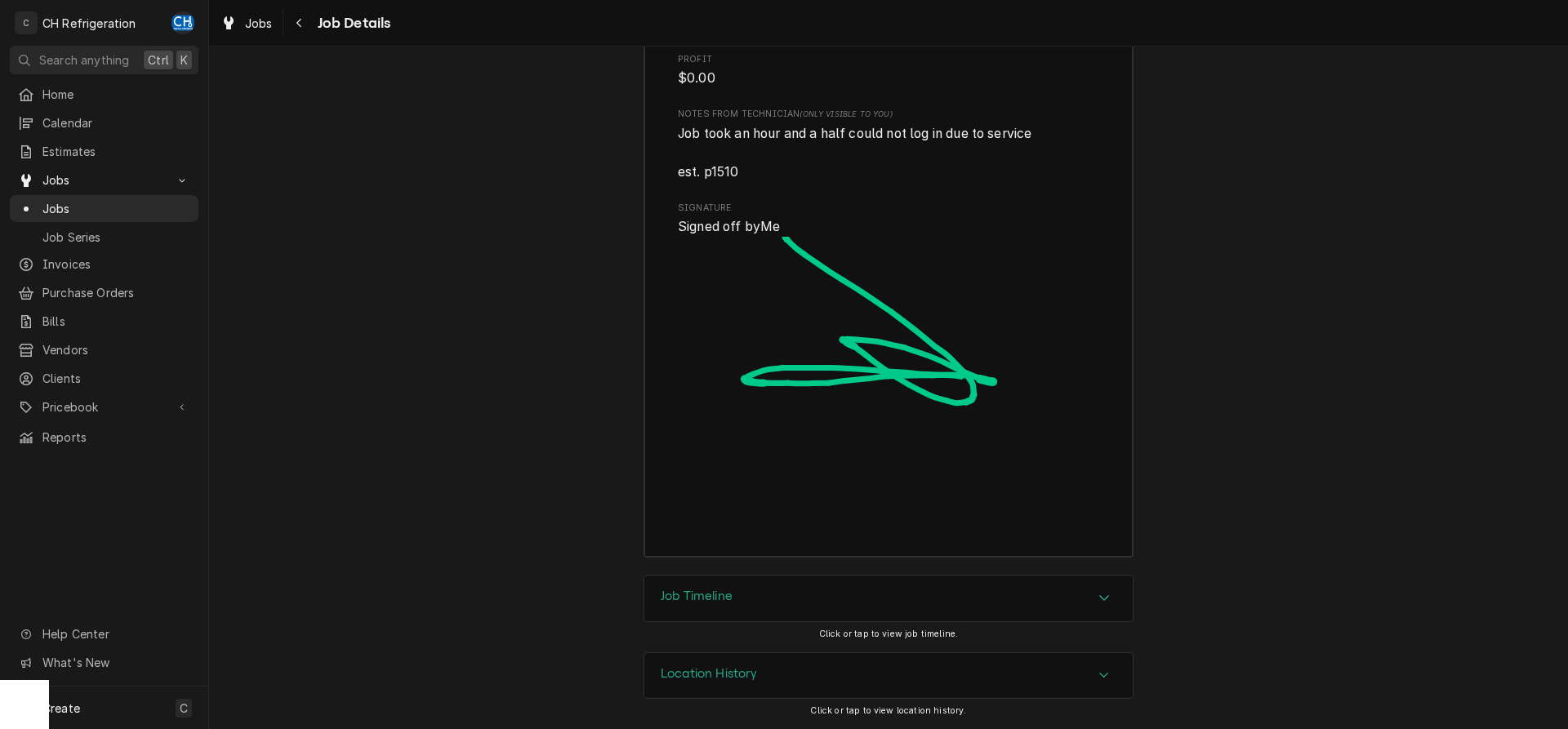
click at [768, 578] on div "Job Timeline" at bounding box center [888, 598] width 488 height 46
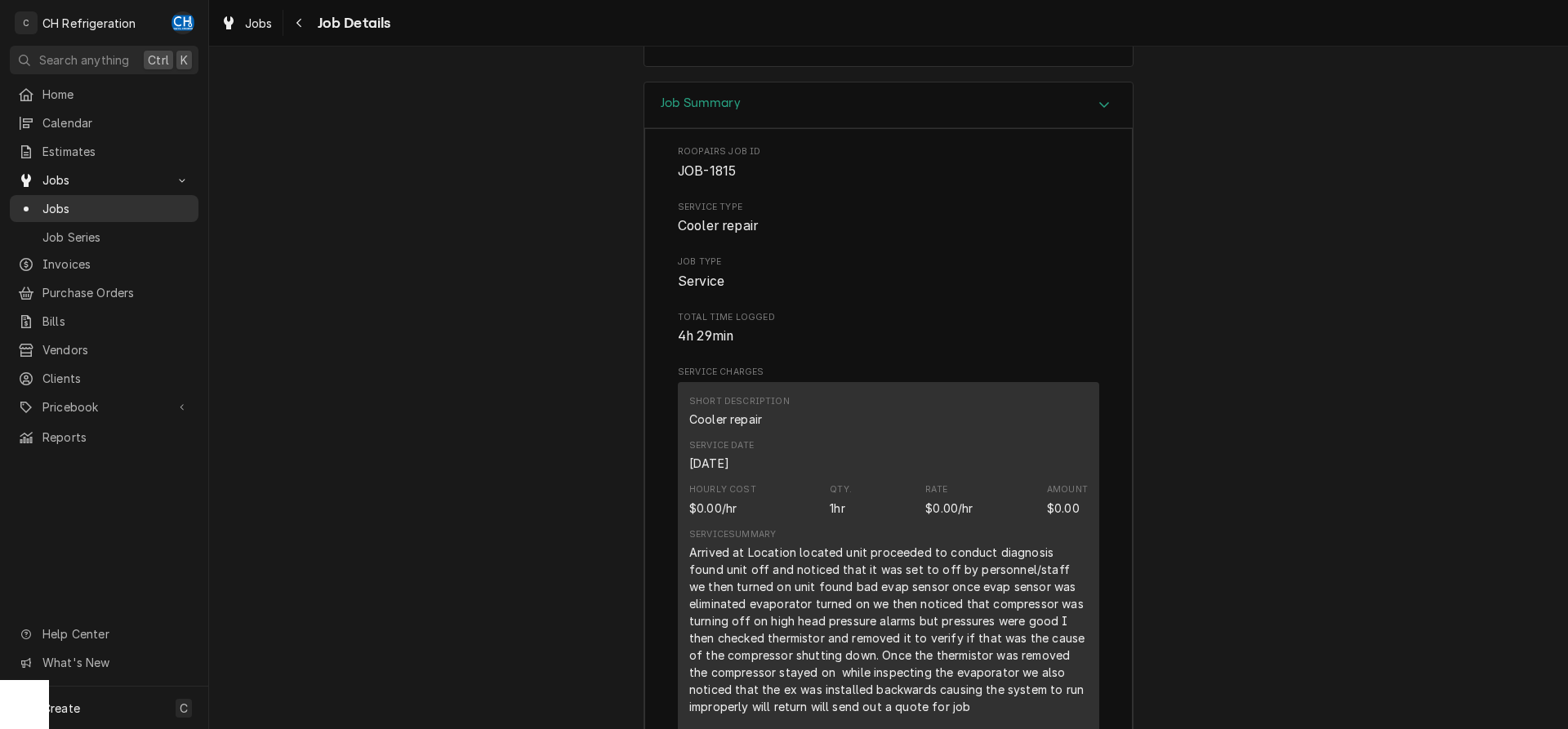
scroll to position [1674, 0]
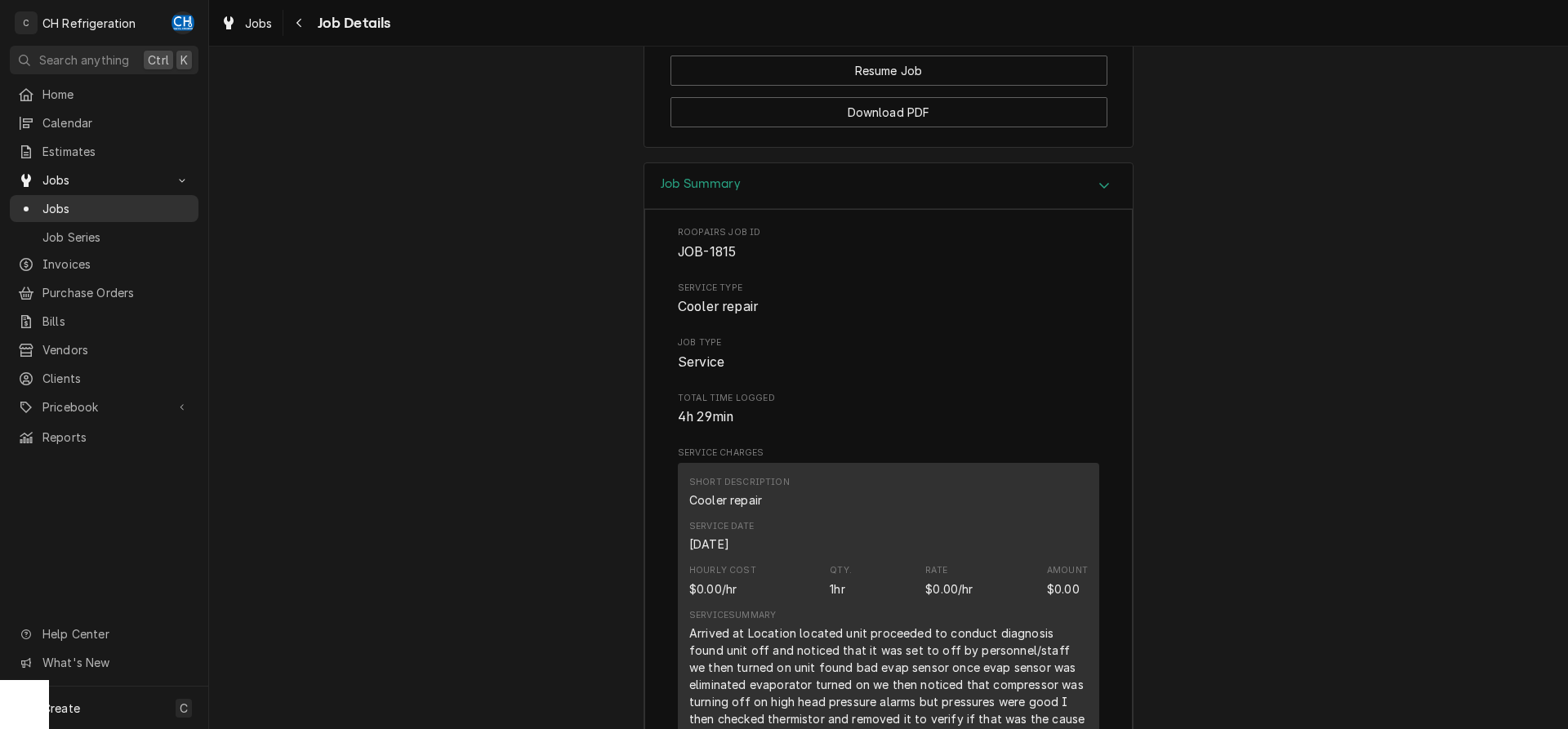
click at [52, 202] on span "Jobs" at bounding box center [116, 209] width 148 height 17
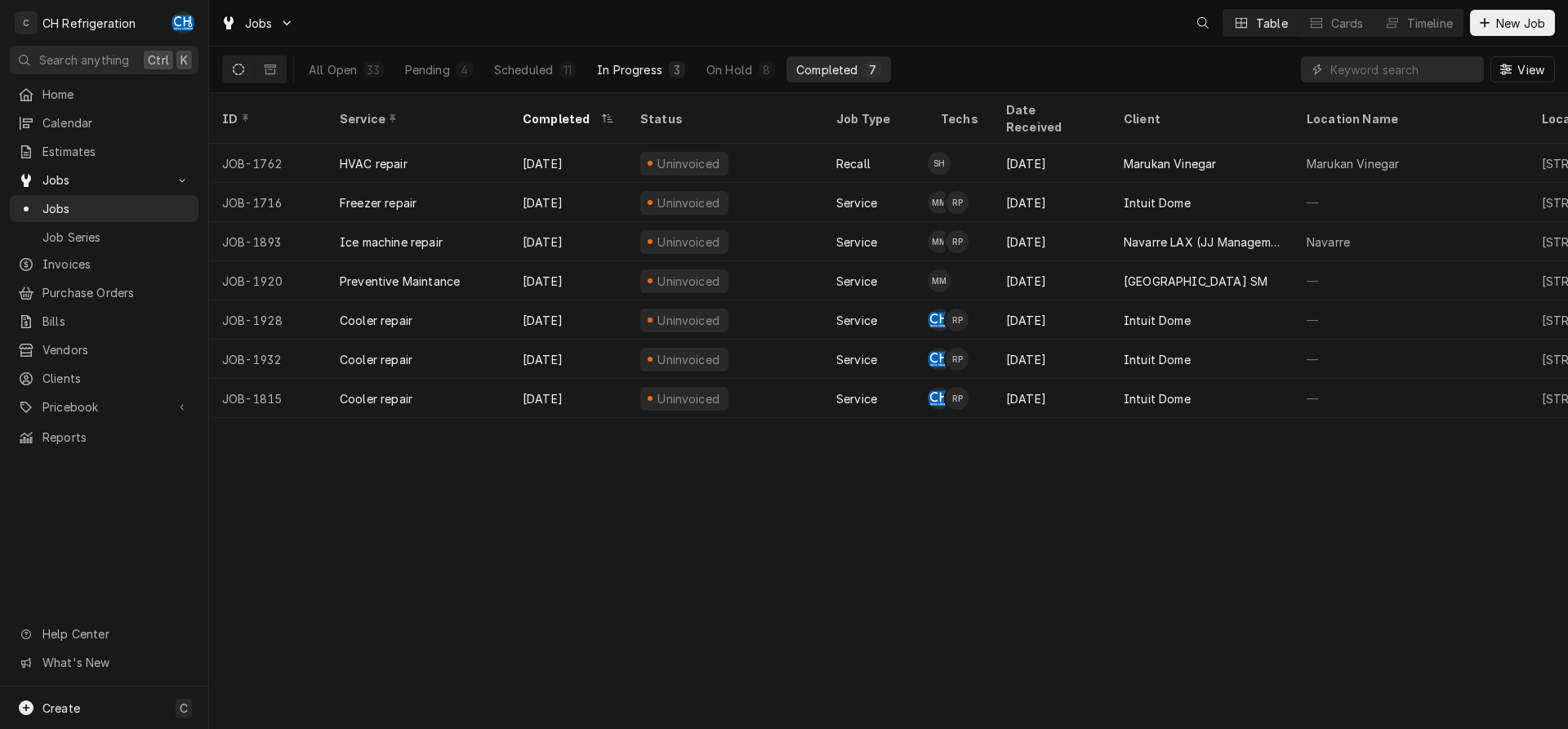
click at [641, 64] on div "In Progress" at bounding box center [629, 70] width 66 height 17
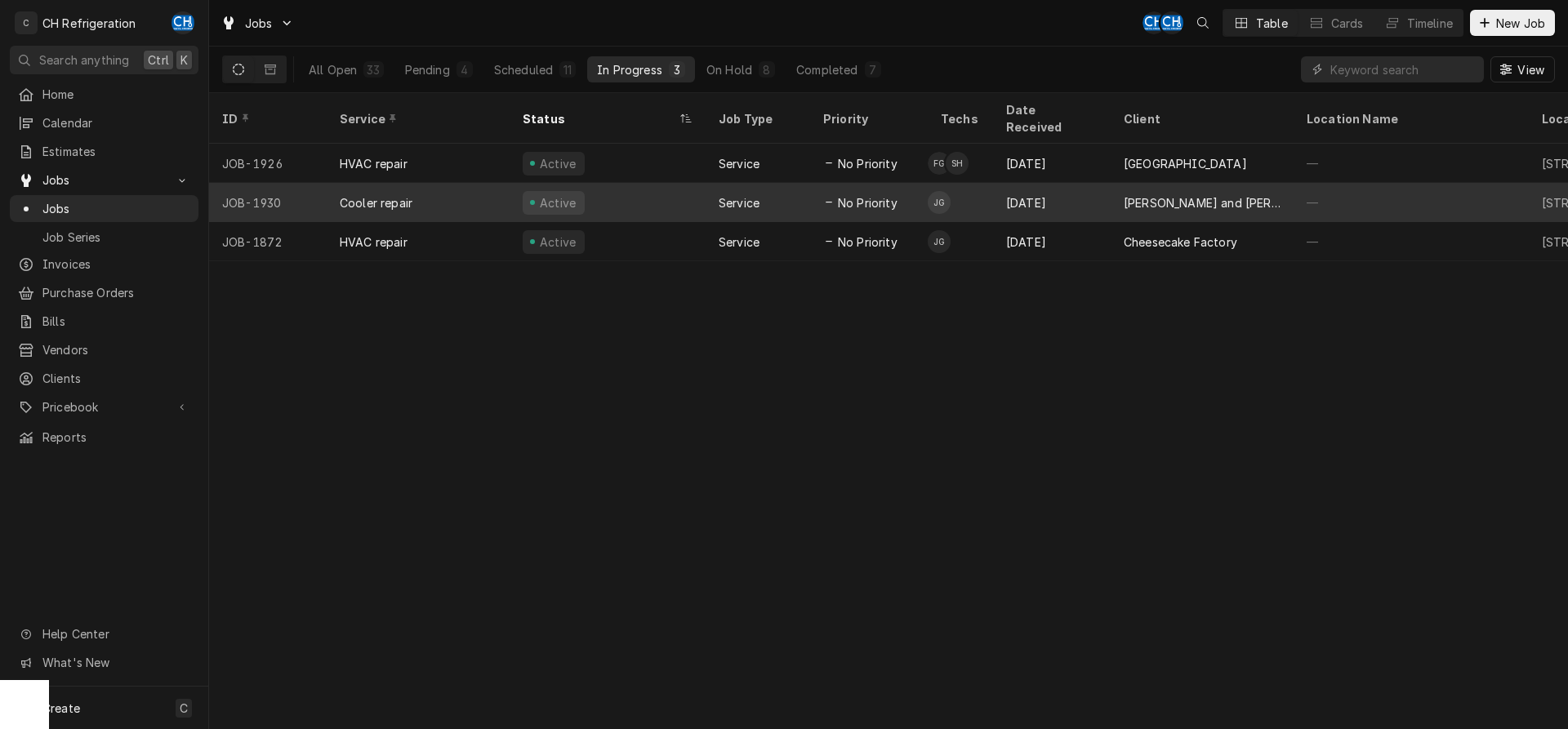
click at [1059, 183] on div "[DATE]" at bounding box center [1051, 202] width 117 height 39
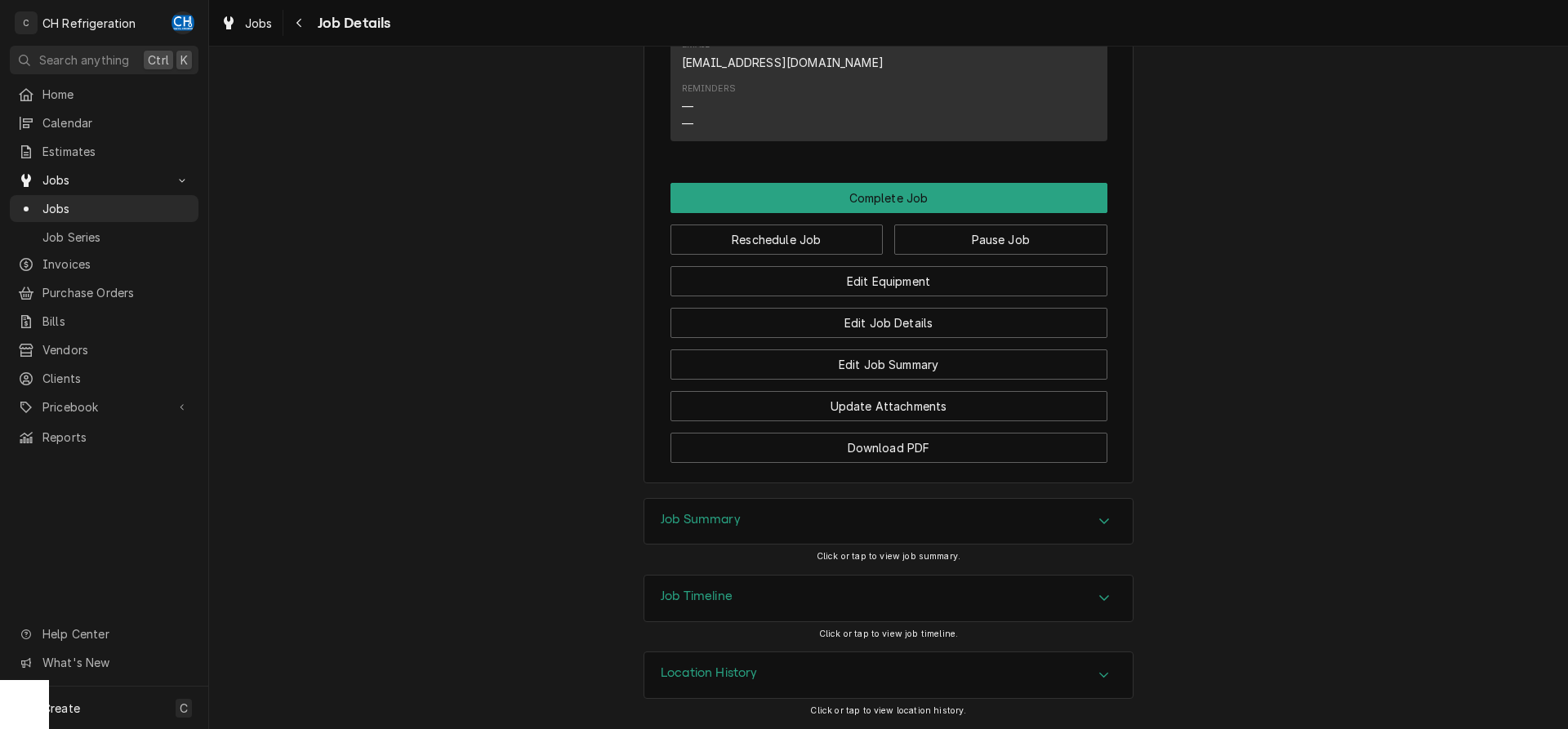
scroll to position [1417, 0]
click at [1008, 240] on button "Pause Job" at bounding box center [1001, 240] width 214 height 30
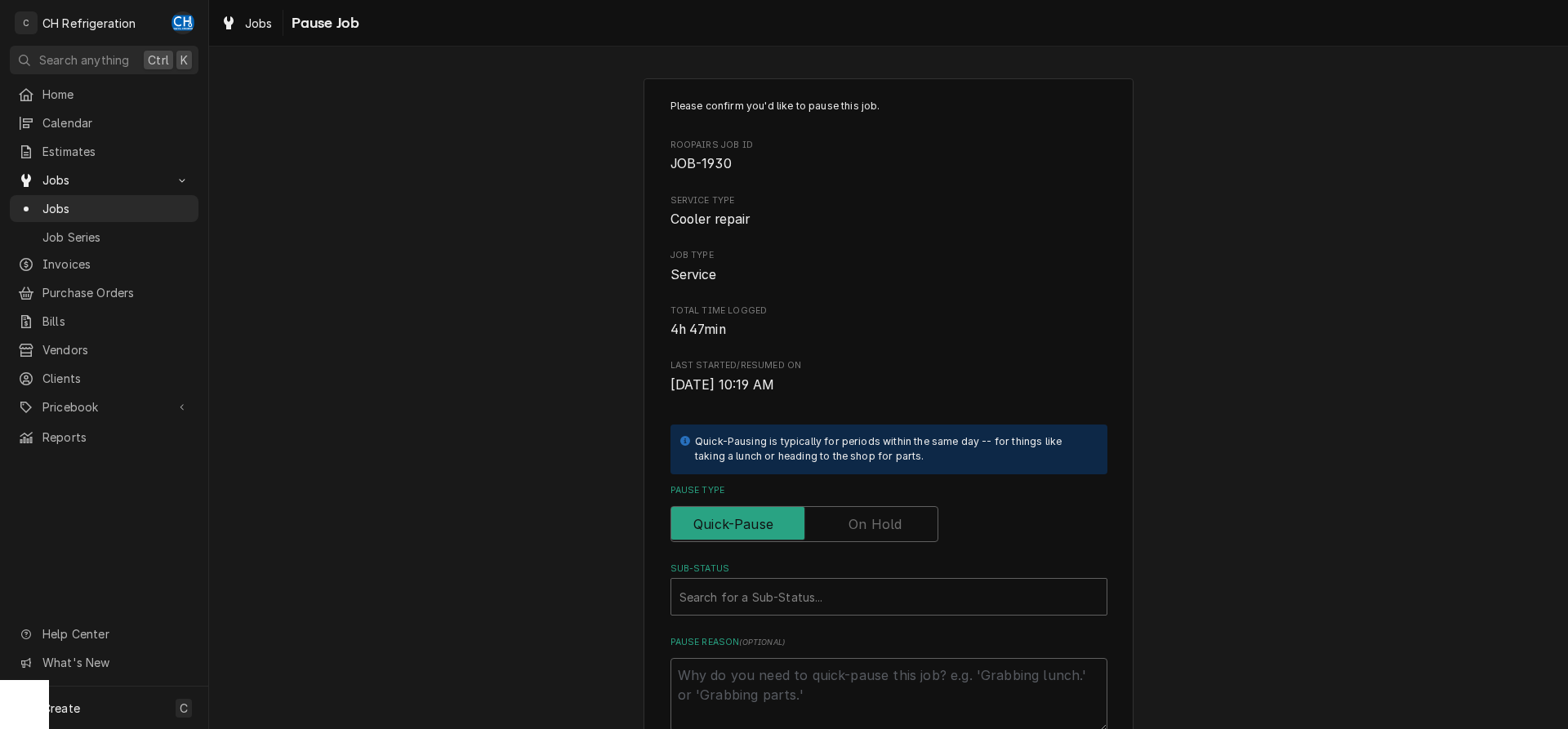
scroll to position [185, 0]
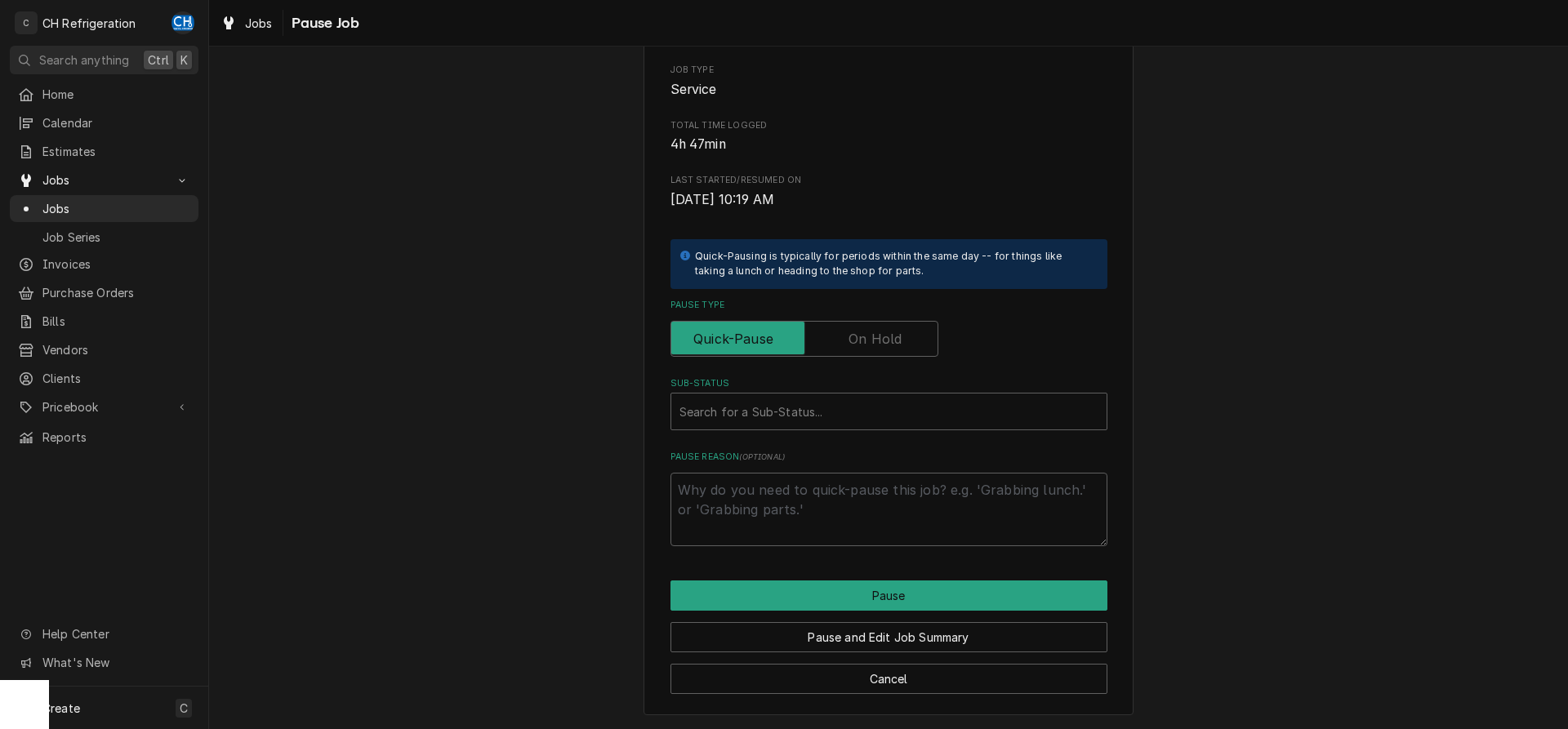
click at [875, 334] on label "Pause Type" at bounding box center [804, 339] width 268 height 36
click at [875, 334] on input "Pause Type" at bounding box center [804, 339] width 254 height 36
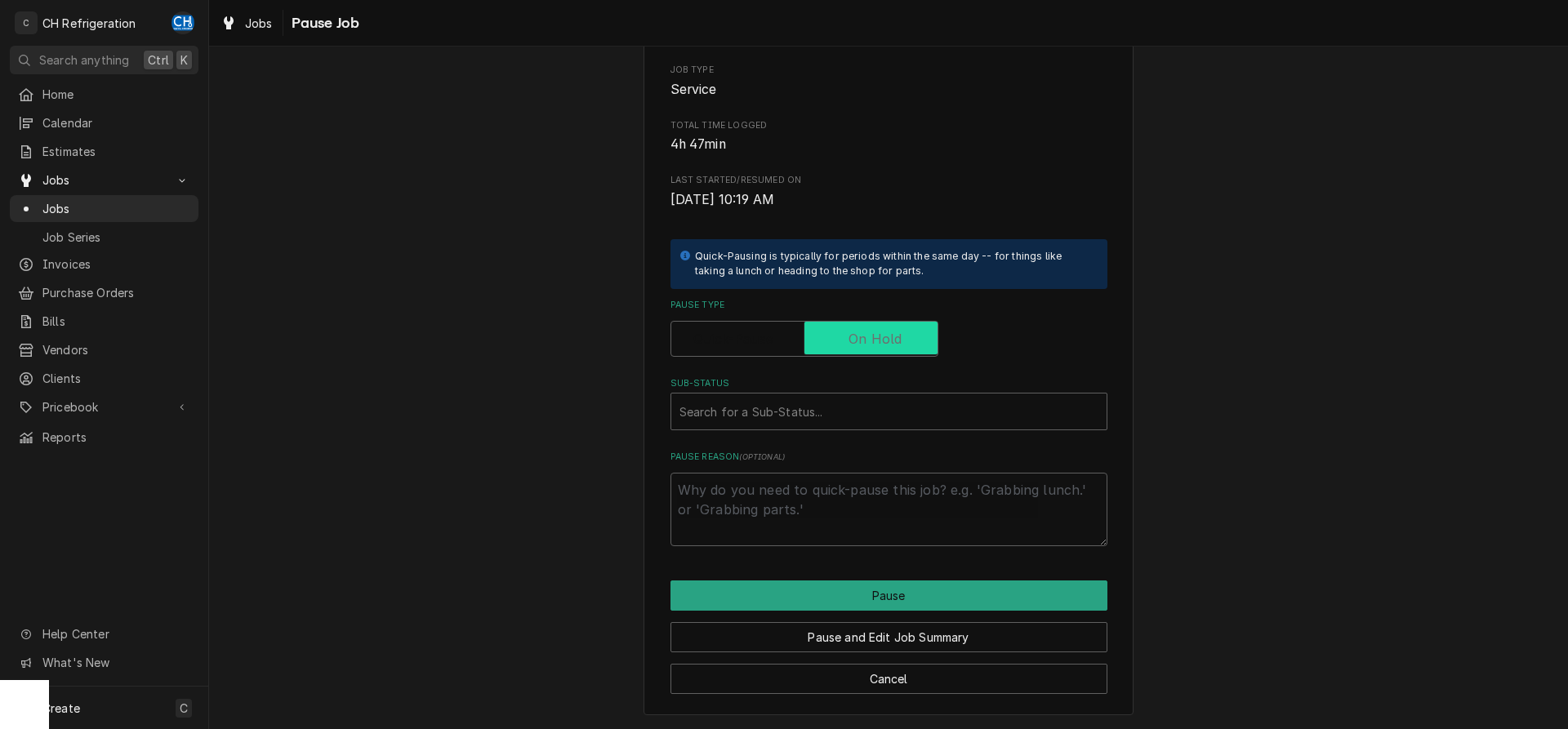
checkbox input "true"
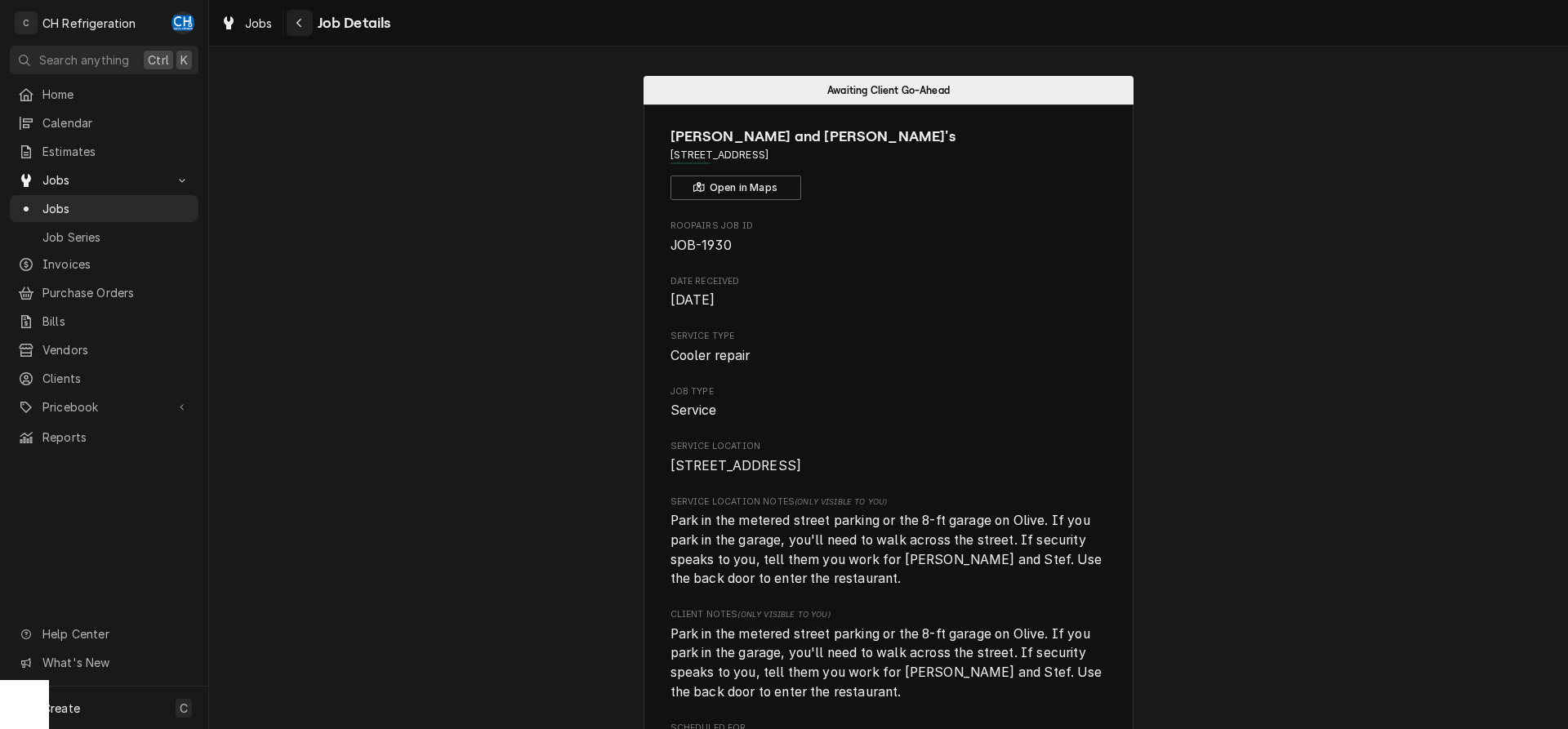
click at [305, 31] on button "Navigate back" at bounding box center [299, 22] width 26 height 26
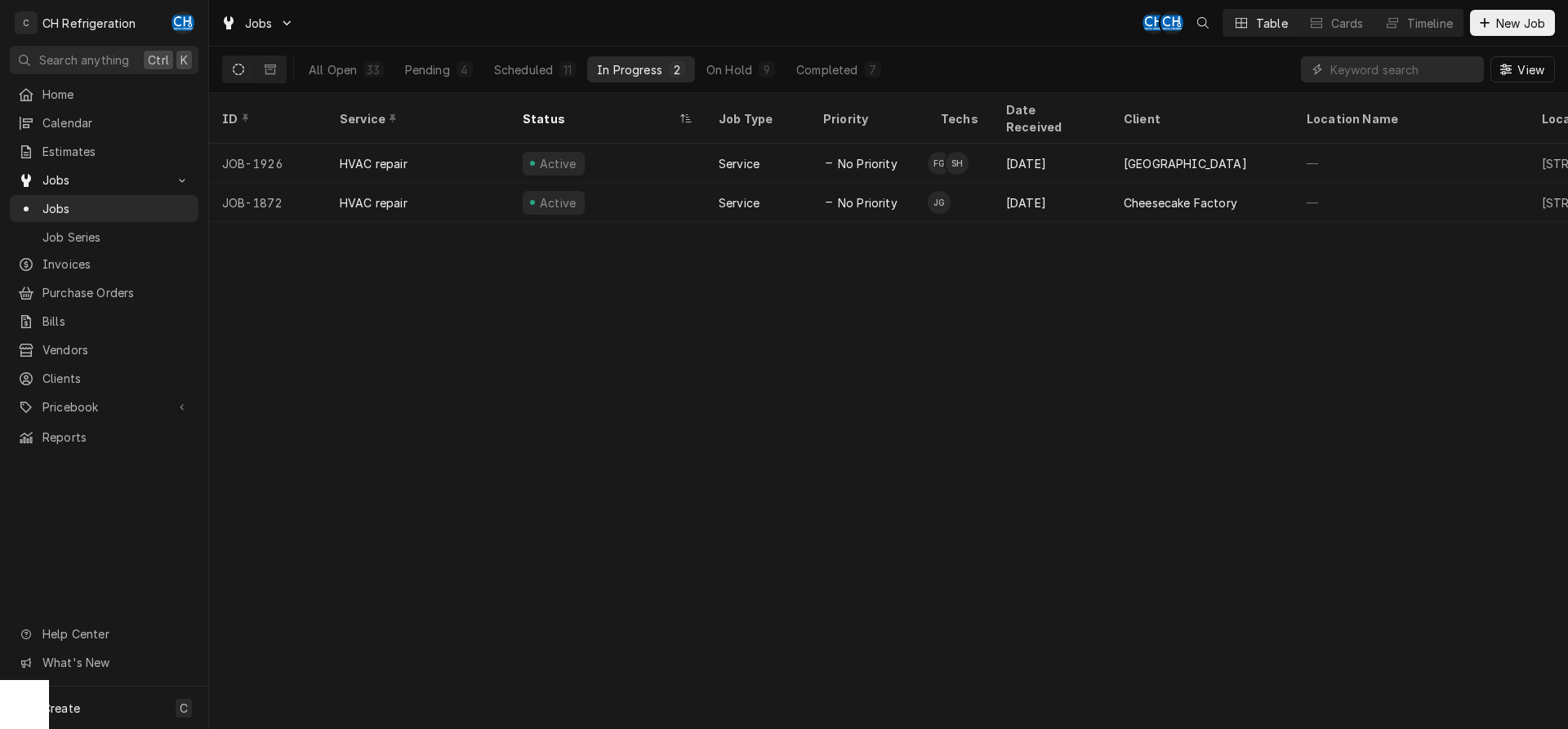
click at [767, 54] on div "All Open 33 Pending 4 Scheduled 11 In Progress 2 On Hold 9 Completed 7" at bounding box center [595, 70] width 592 height 46
click at [756, 68] on button "On Hold 9" at bounding box center [741, 69] width 89 height 26
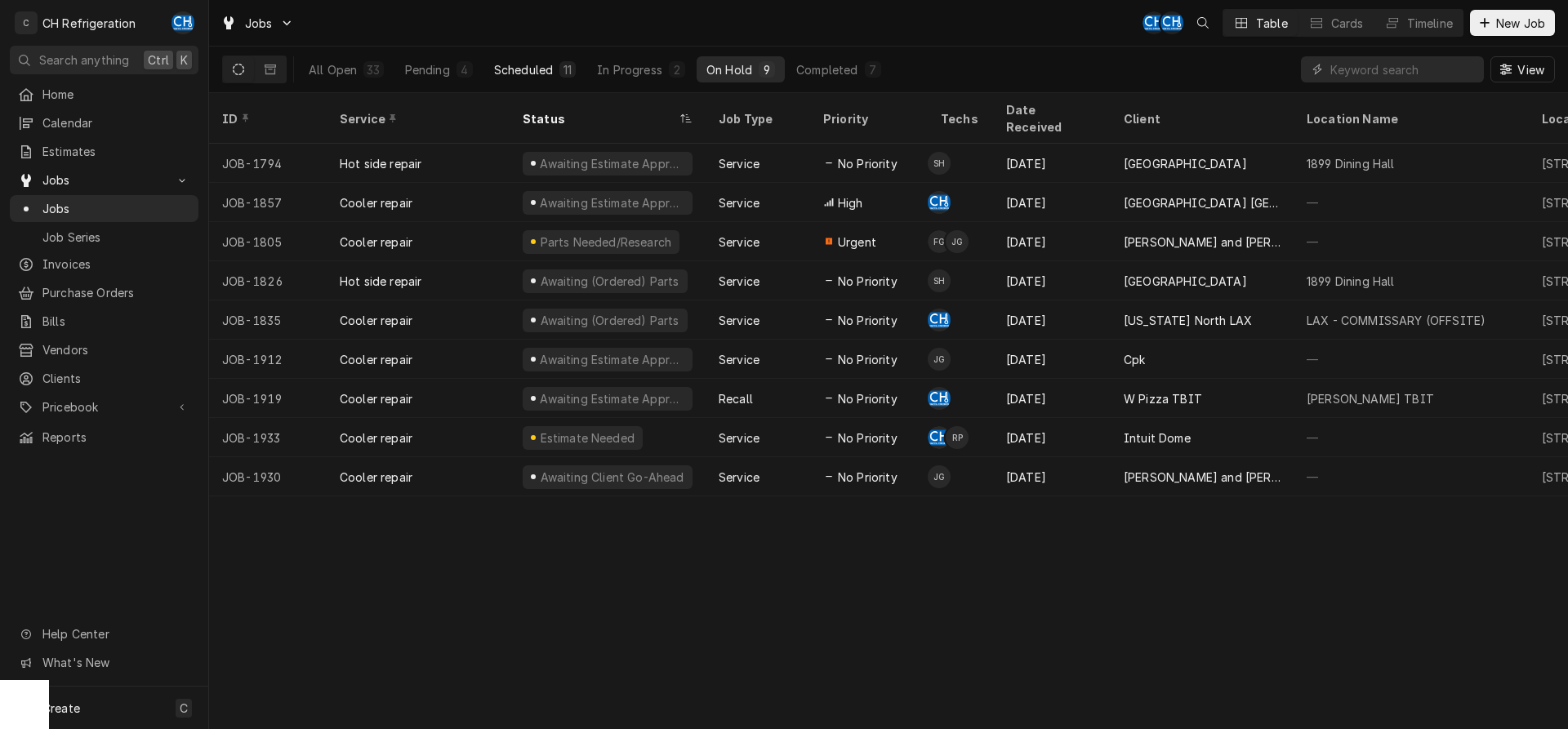
click at [486, 73] on button "Scheduled 11" at bounding box center [535, 69] width 101 height 26
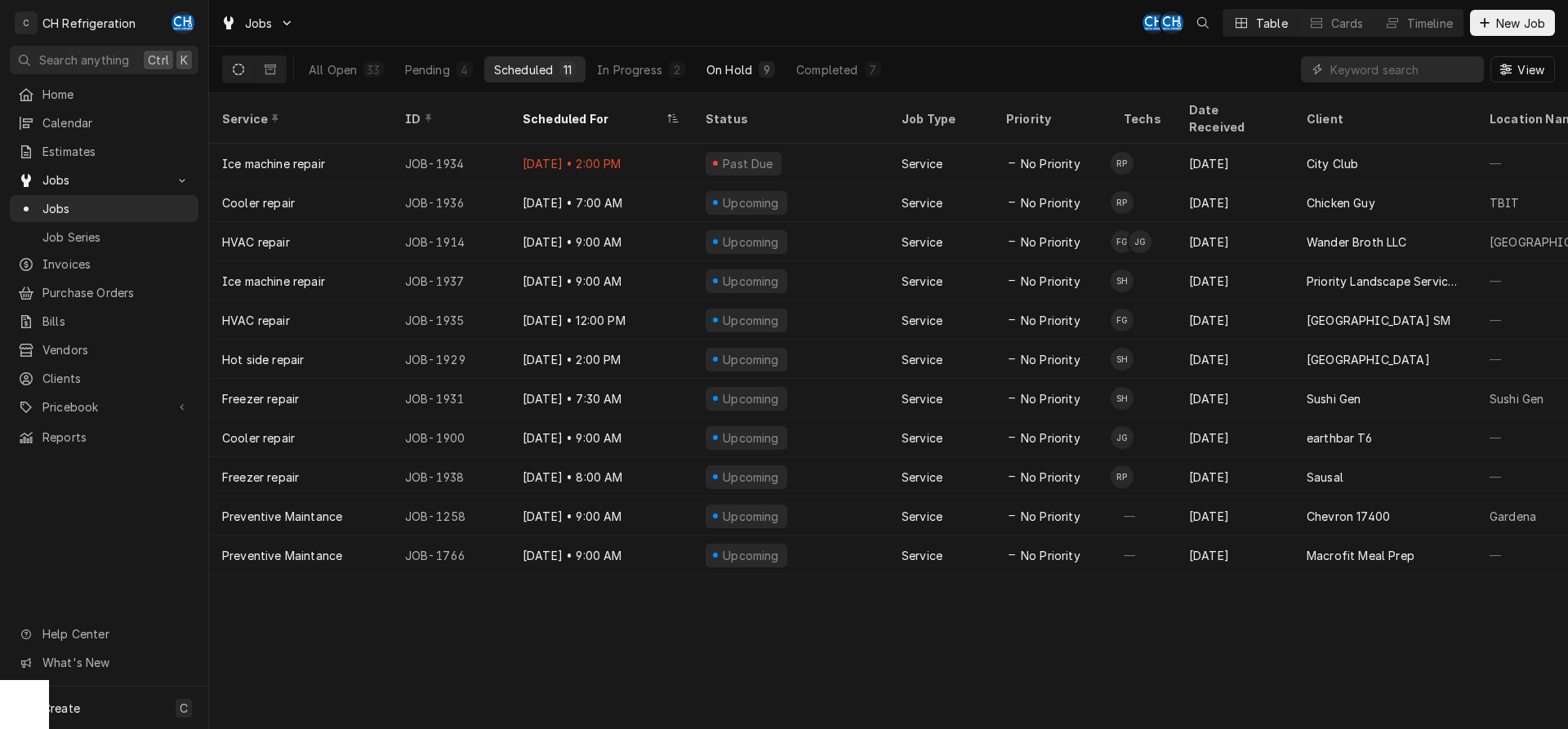
click at [740, 66] on div "On Hold" at bounding box center [729, 70] width 46 height 17
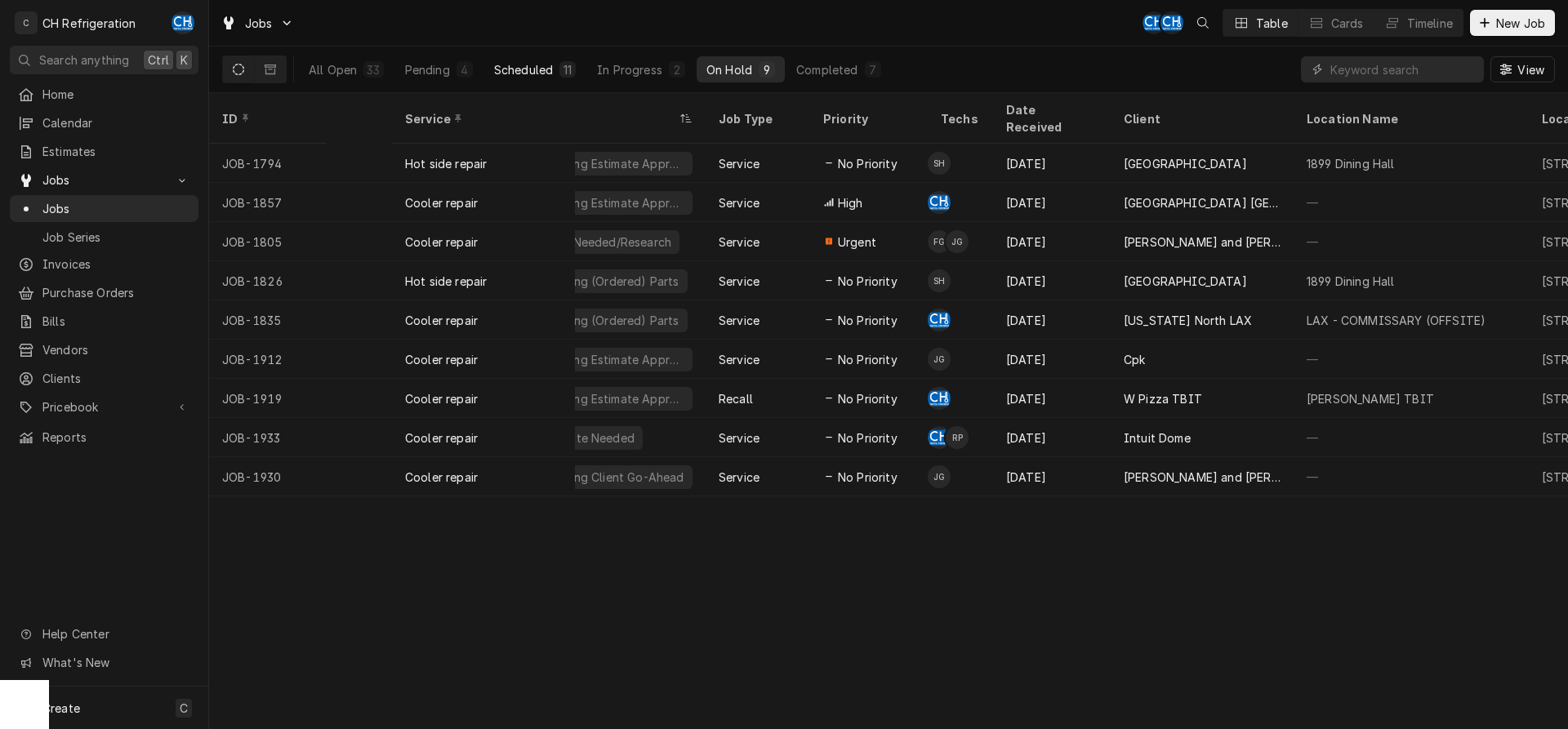
click at [566, 71] on div "11" at bounding box center [567, 70] width 10 height 17
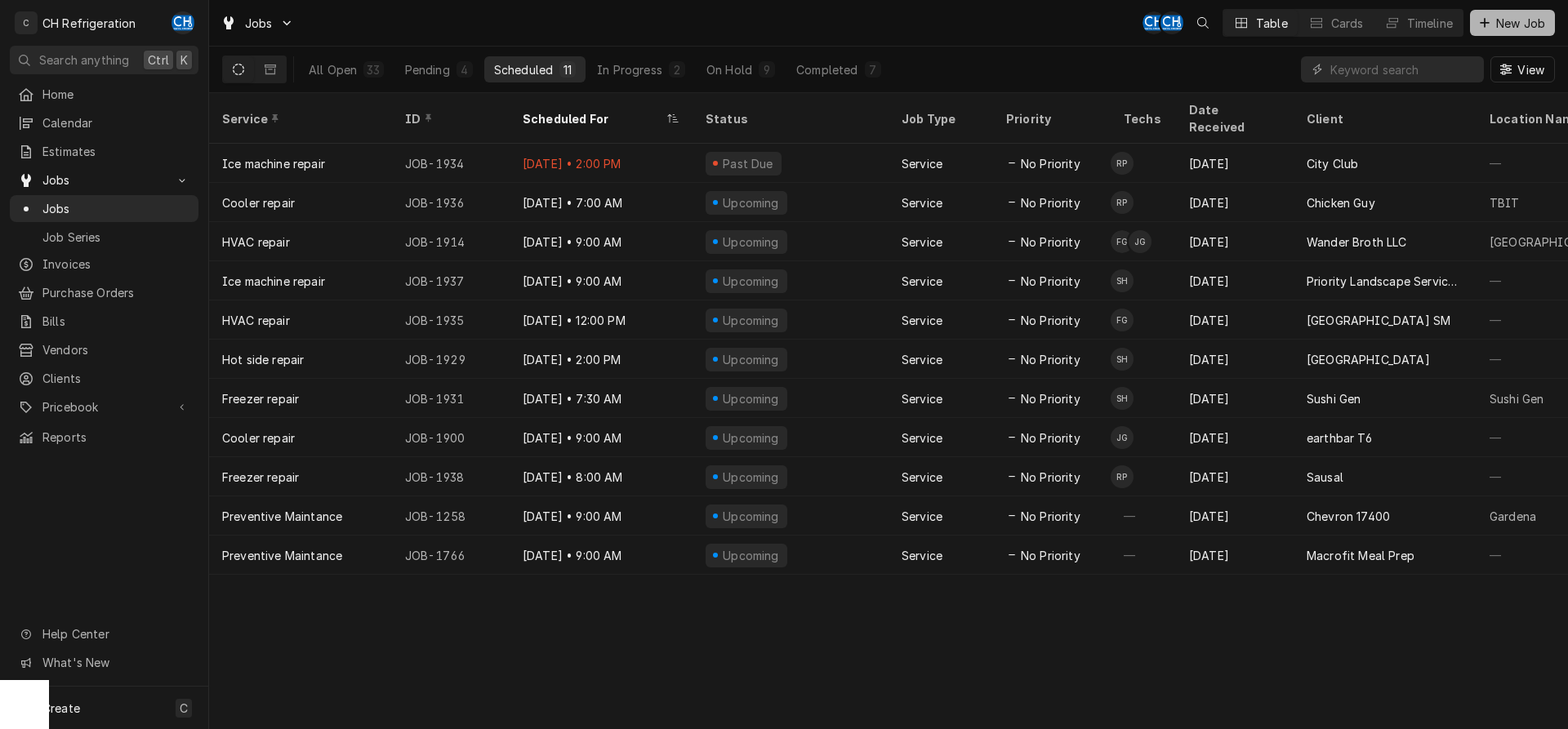
click at [1521, 31] on button "New Job" at bounding box center [1512, 22] width 85 height 26
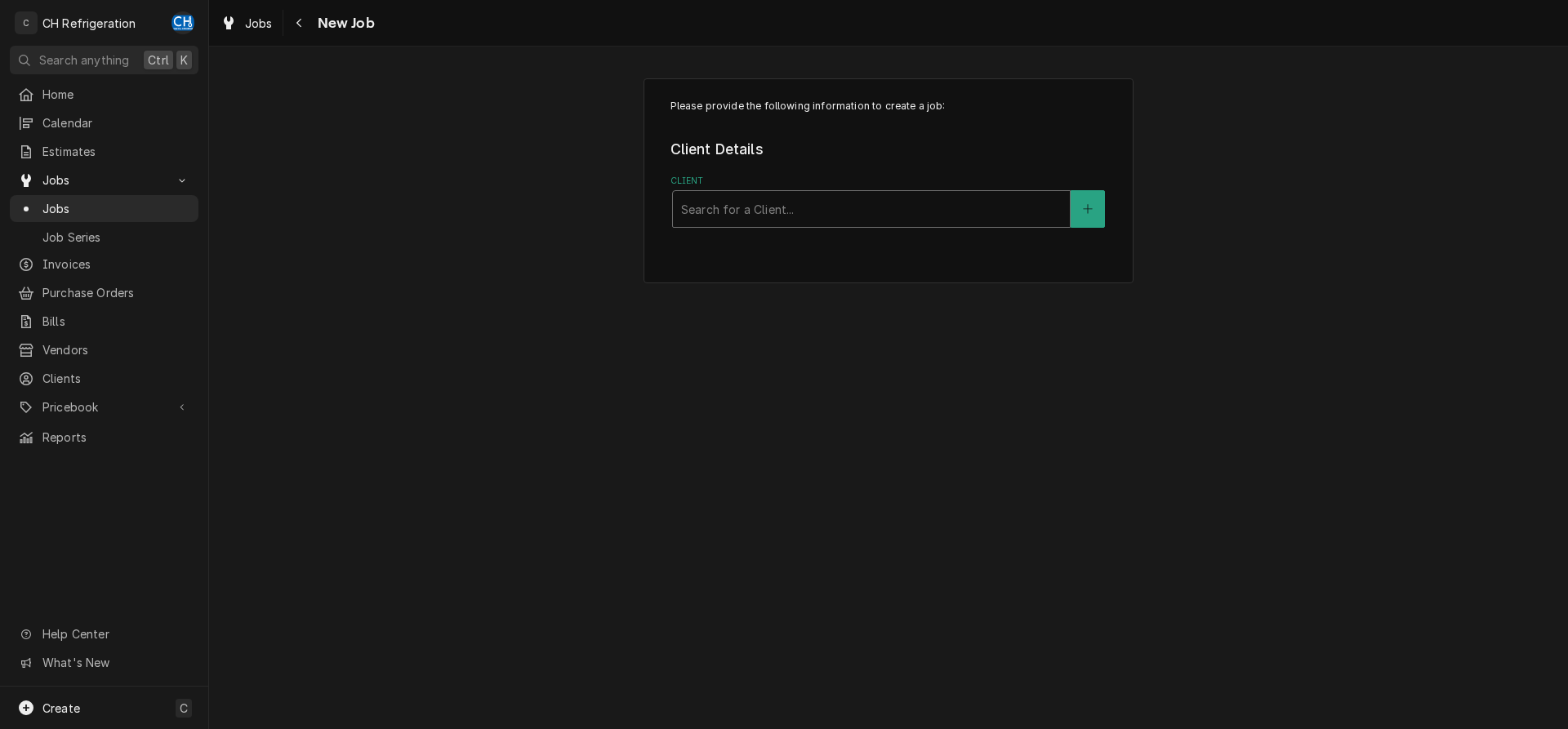
click at [767, 219] on div "Client" at bounding box center [871, 209] width 380 height 30
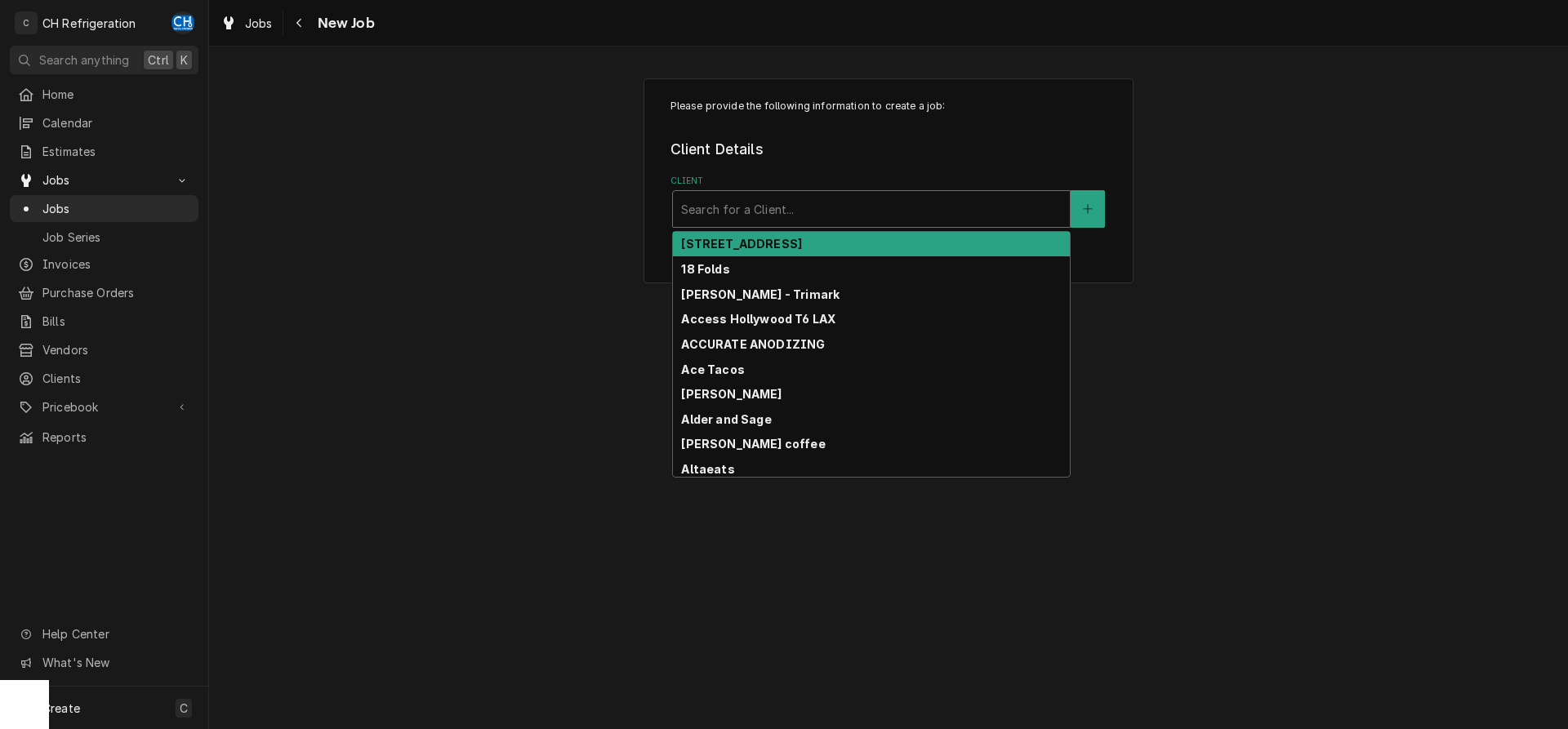
click at [499, 253] on div "Please provide the following information to create a job: Client Details Client…" at bounding box center [888, 180] width 1359 height 233
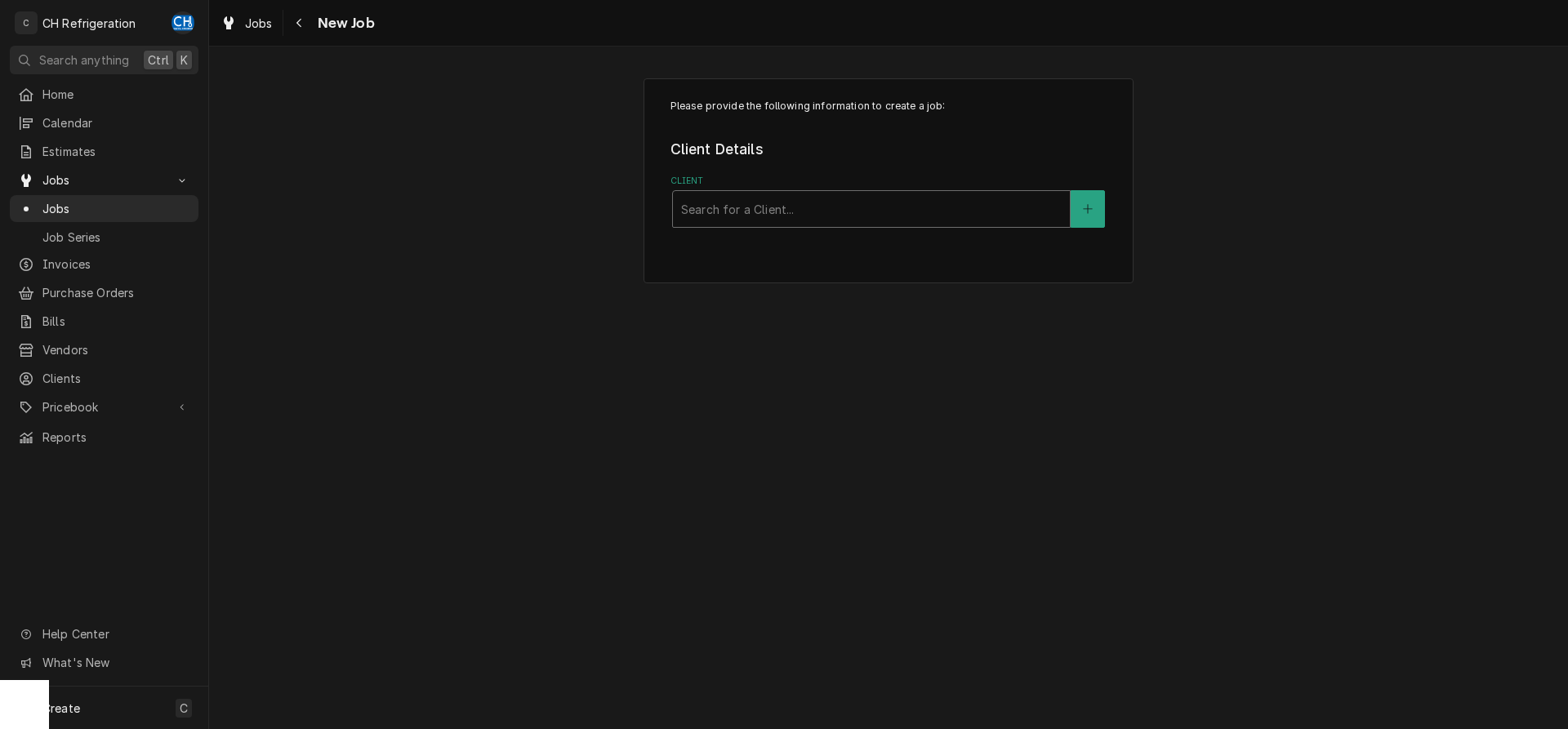
click at [775, 203] on div "Client" at bounding box center [871, 209] width 380 height 30
click at [887, 233] on div "Please provide the following information to create a job: Client Details Client…" at bounding box center [888, 180] width 490 height 205
click at [892, 208] on div "Client" at bounding box center [871, 209] width 380 height 30
type input "city"
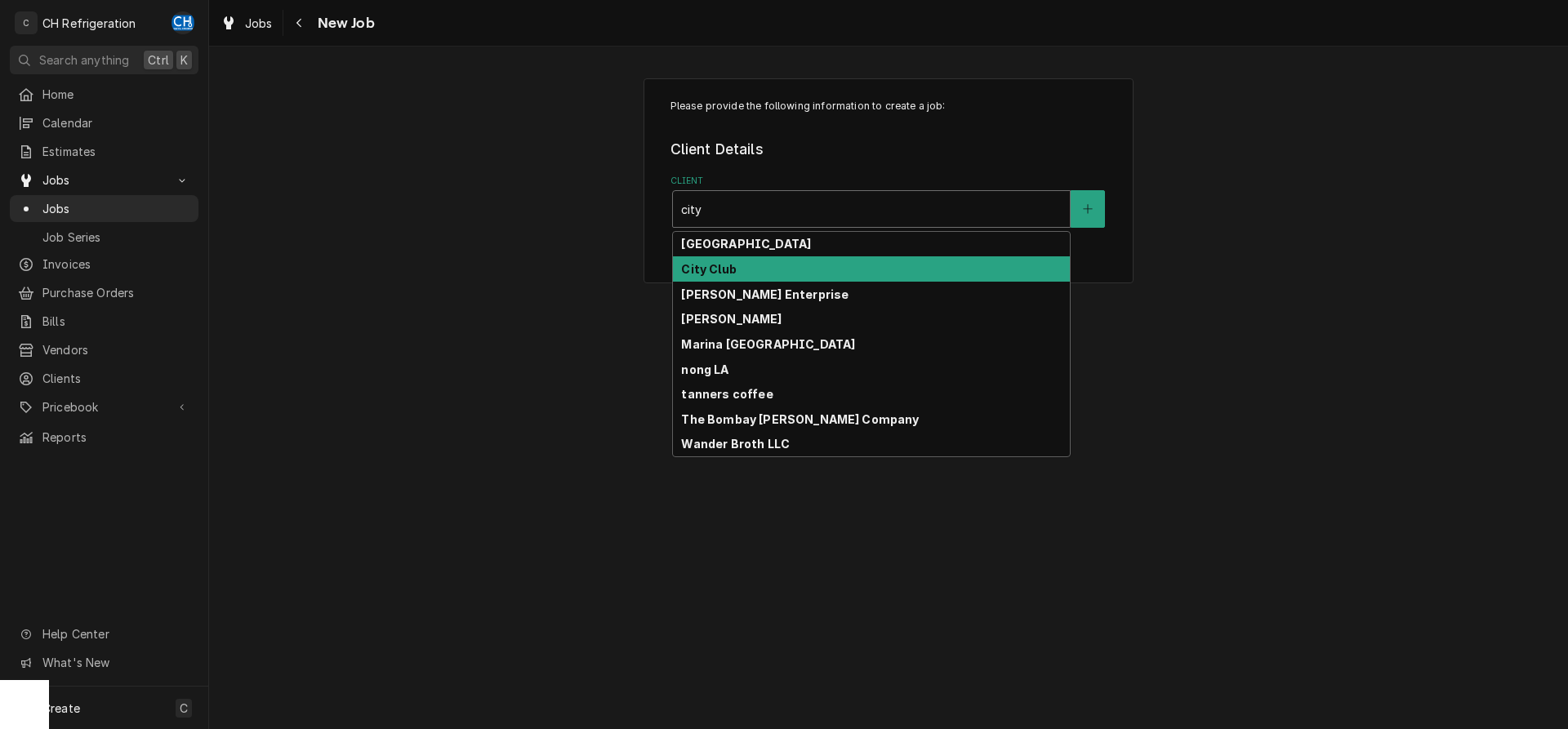
click at [786, 271] on div "City Club" at bounding box center [871, 269] width 397 height 26
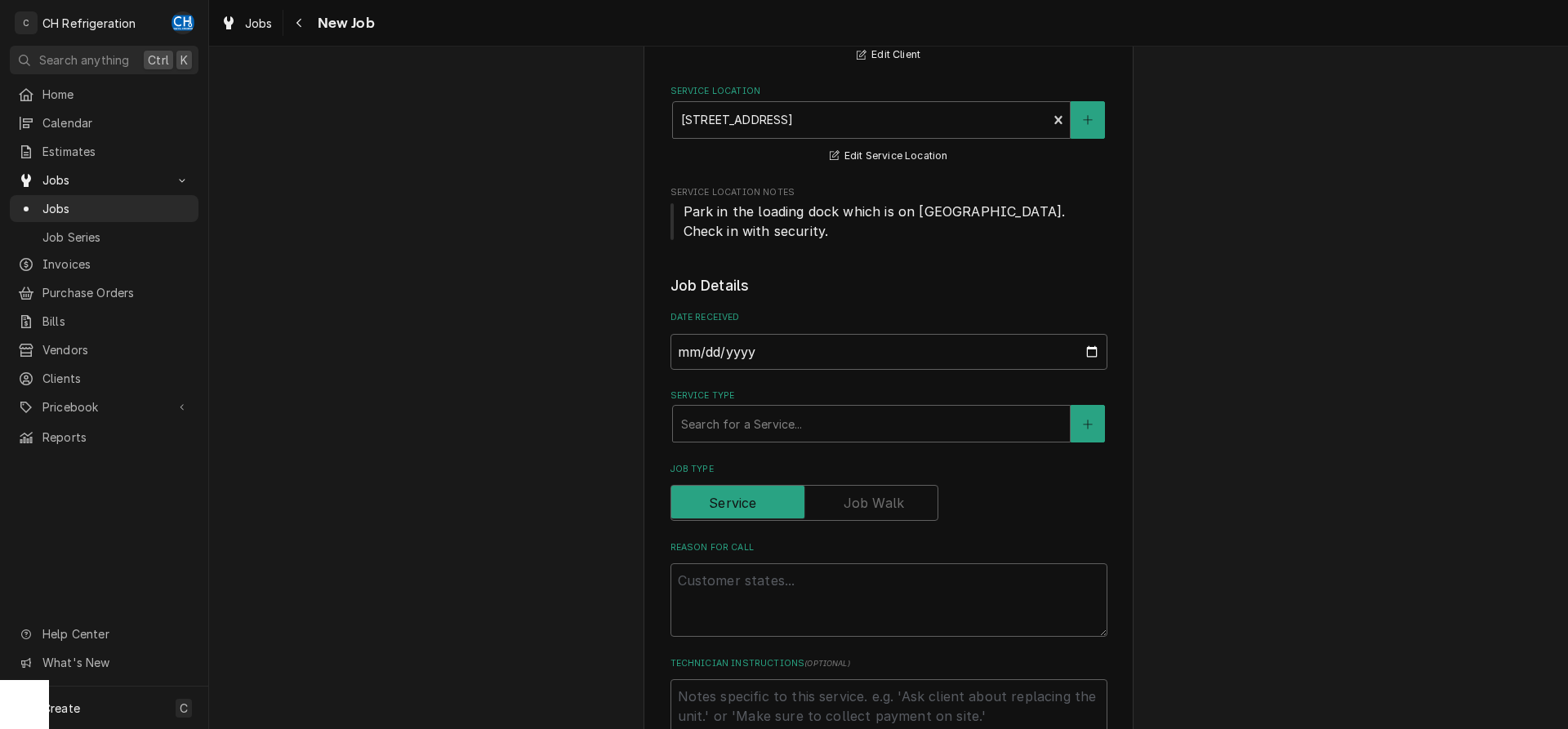
scroll to position [250, 0]
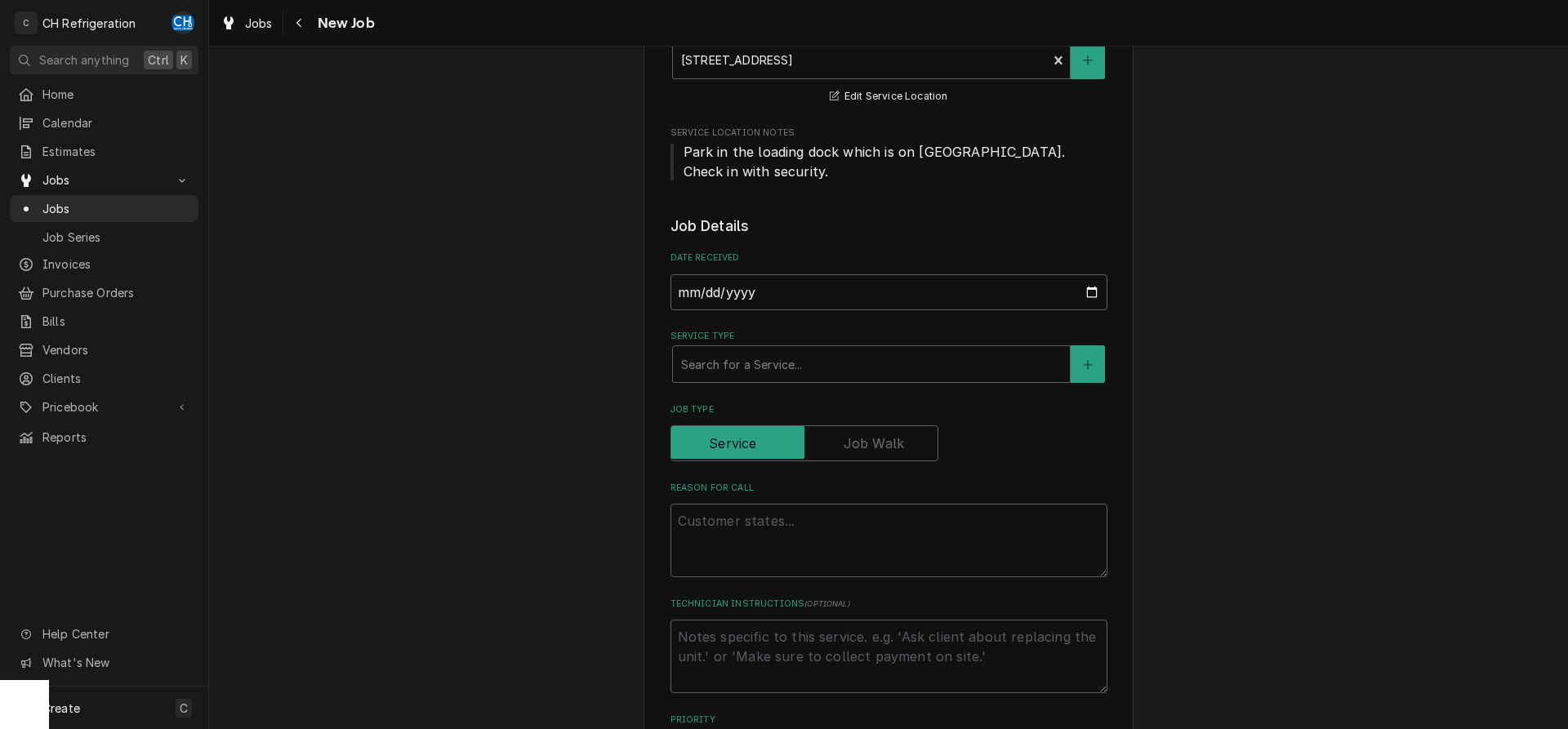
click at [797, 345] on div "Service Type Search for a Service..." at bounding box center [888, 356] width 437 height 53
click at [800, 361] on div "Service Type" at bounding box center [871, 364] width 380 height 30
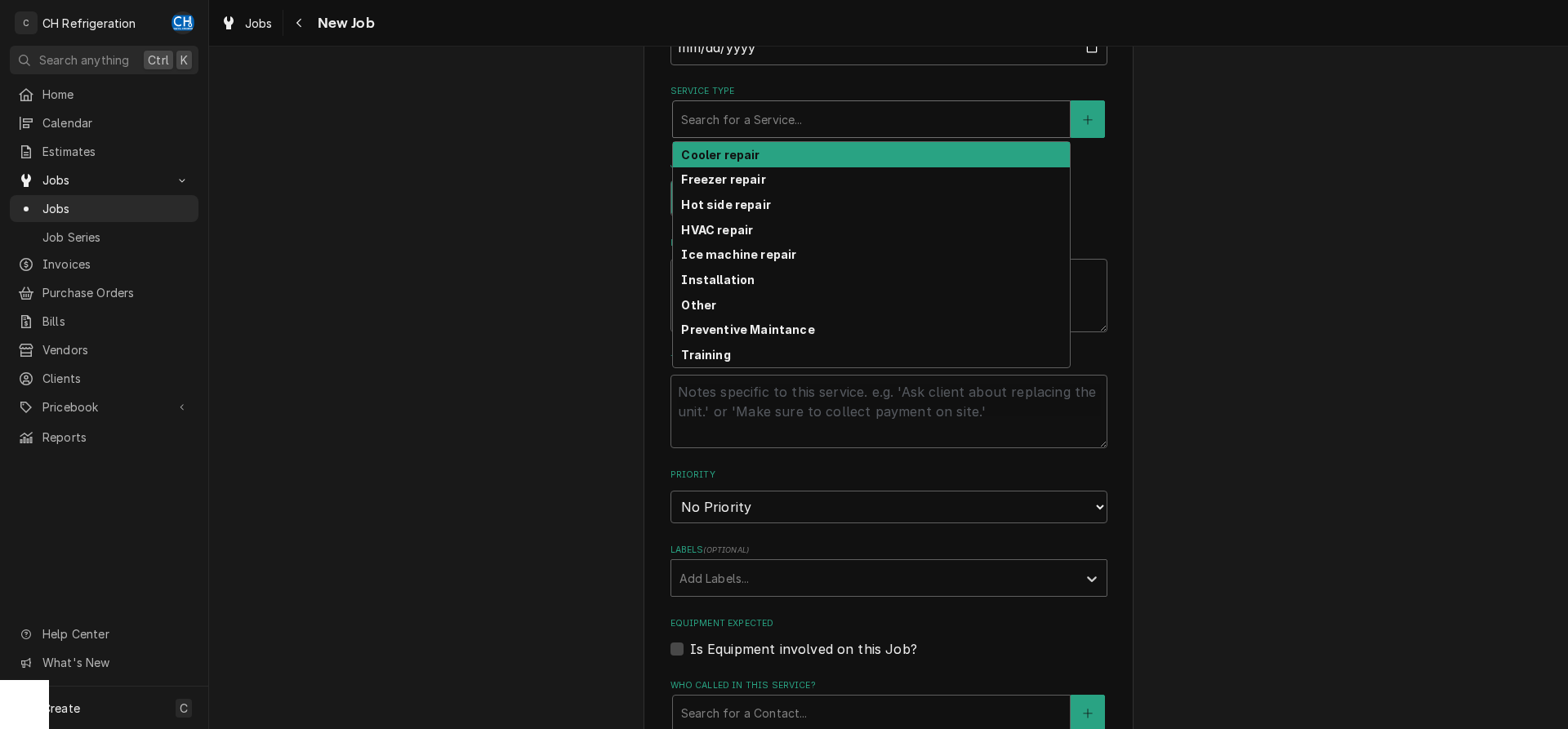
scroll to position [499, 0]
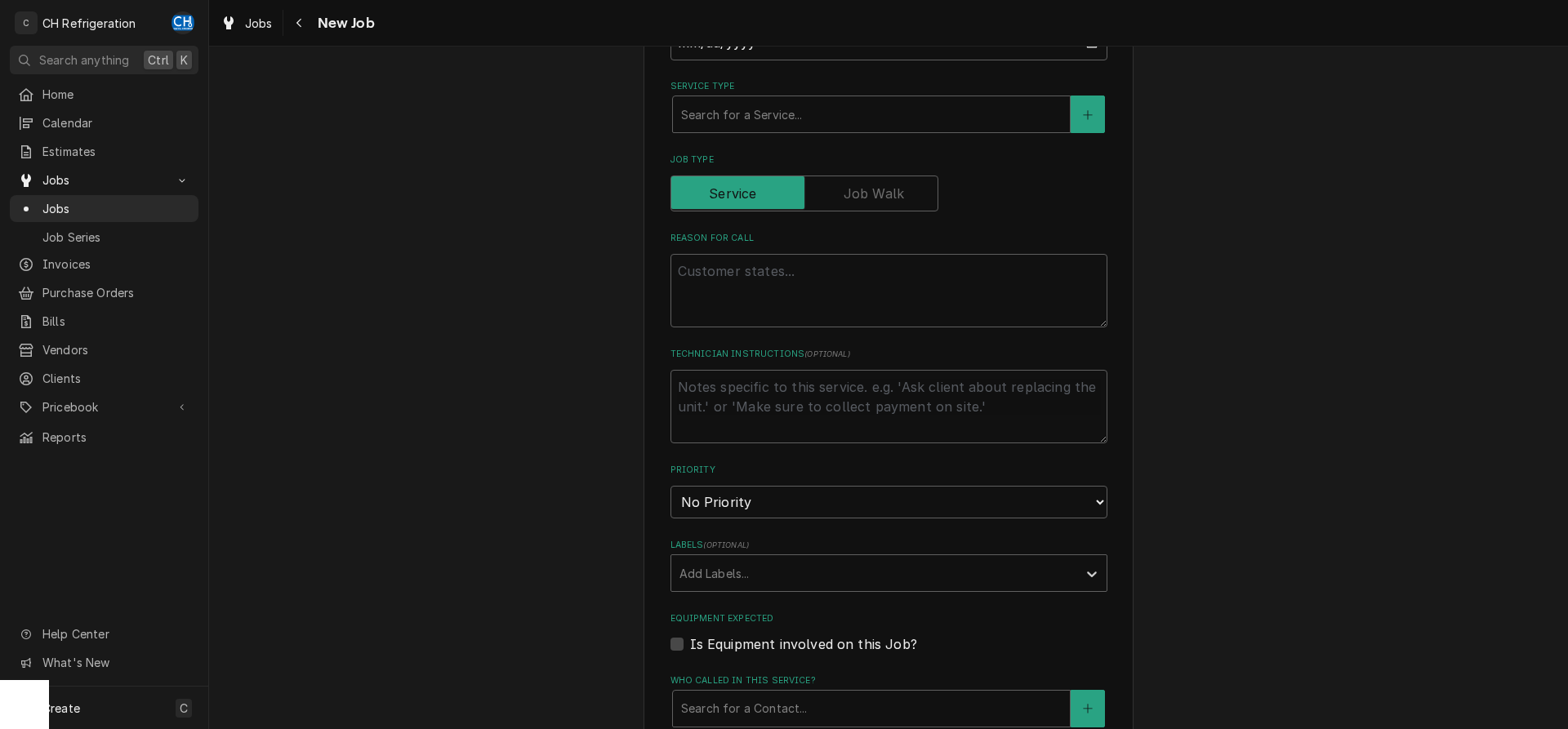
click at [567, 173] on div "Please provide the following information to create a job: Client Details Client…" at bounding box center [888, 404] width 1359 height 1682
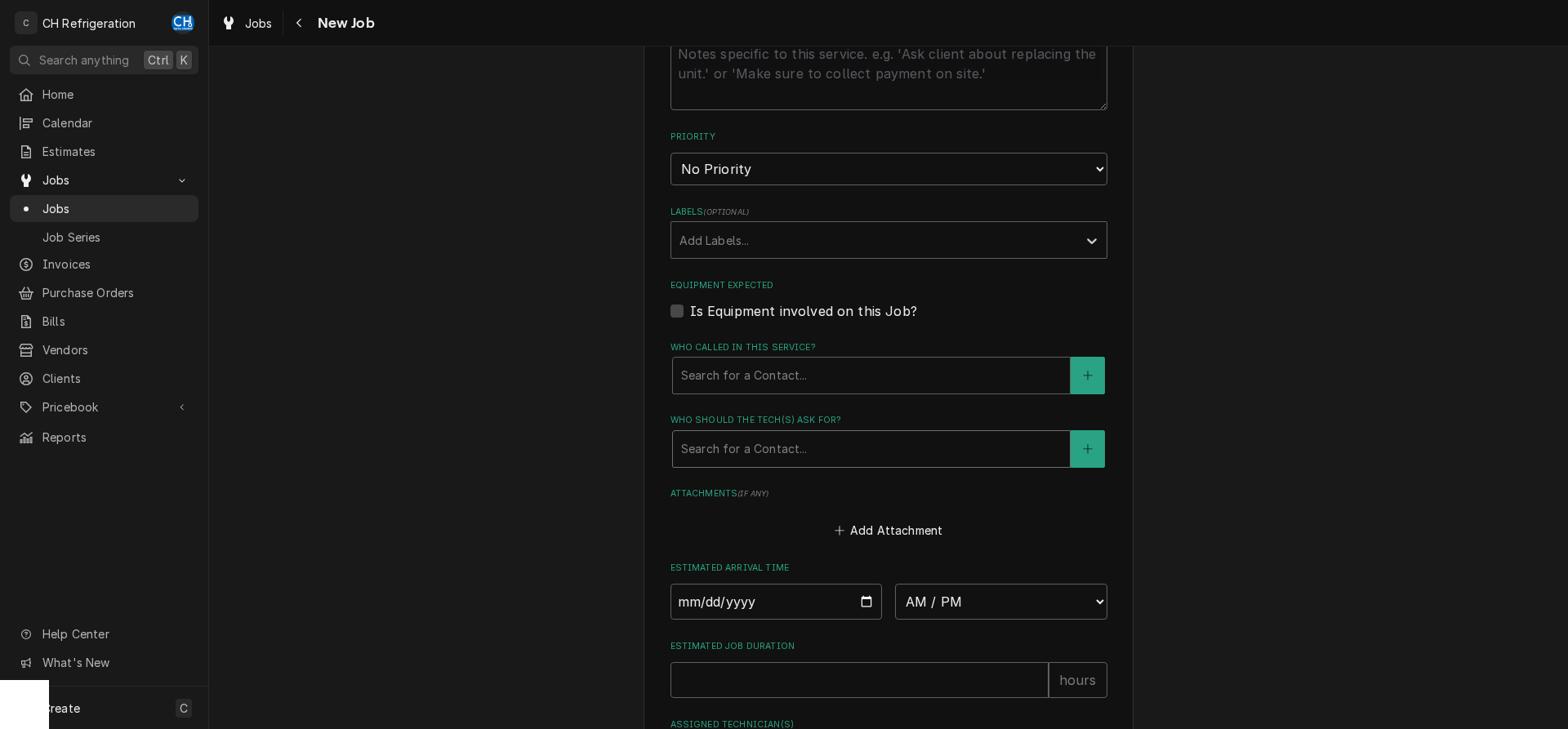
click at [799, 450] on div "Who should the tech(s) ask for?" at bounding box center [871, 449] width 380 height 30
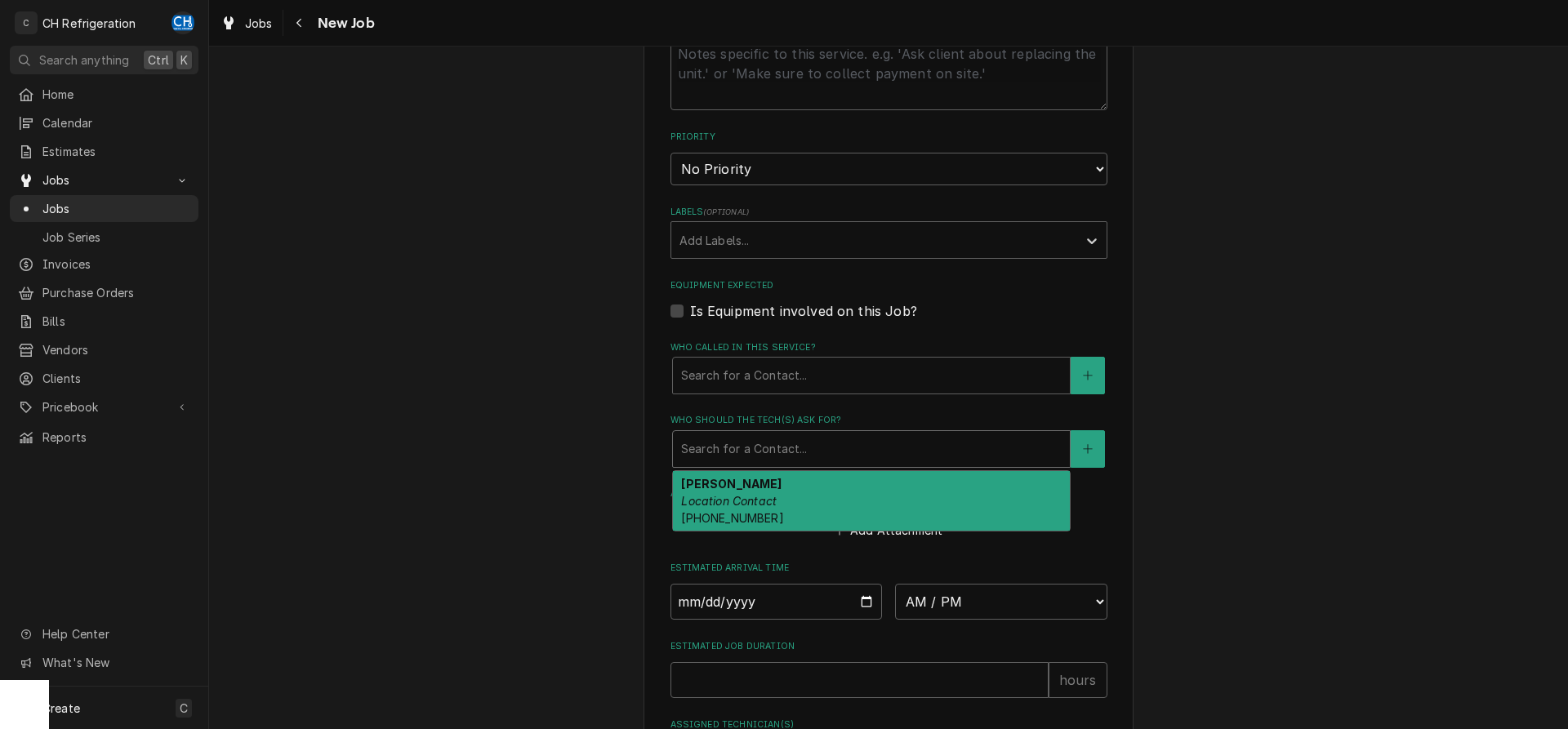
click at [802, 496] on div "Armando Location Contact (323) 253-3384" at bounding box center [871, 500] width 397 height 60
type textarea "x"
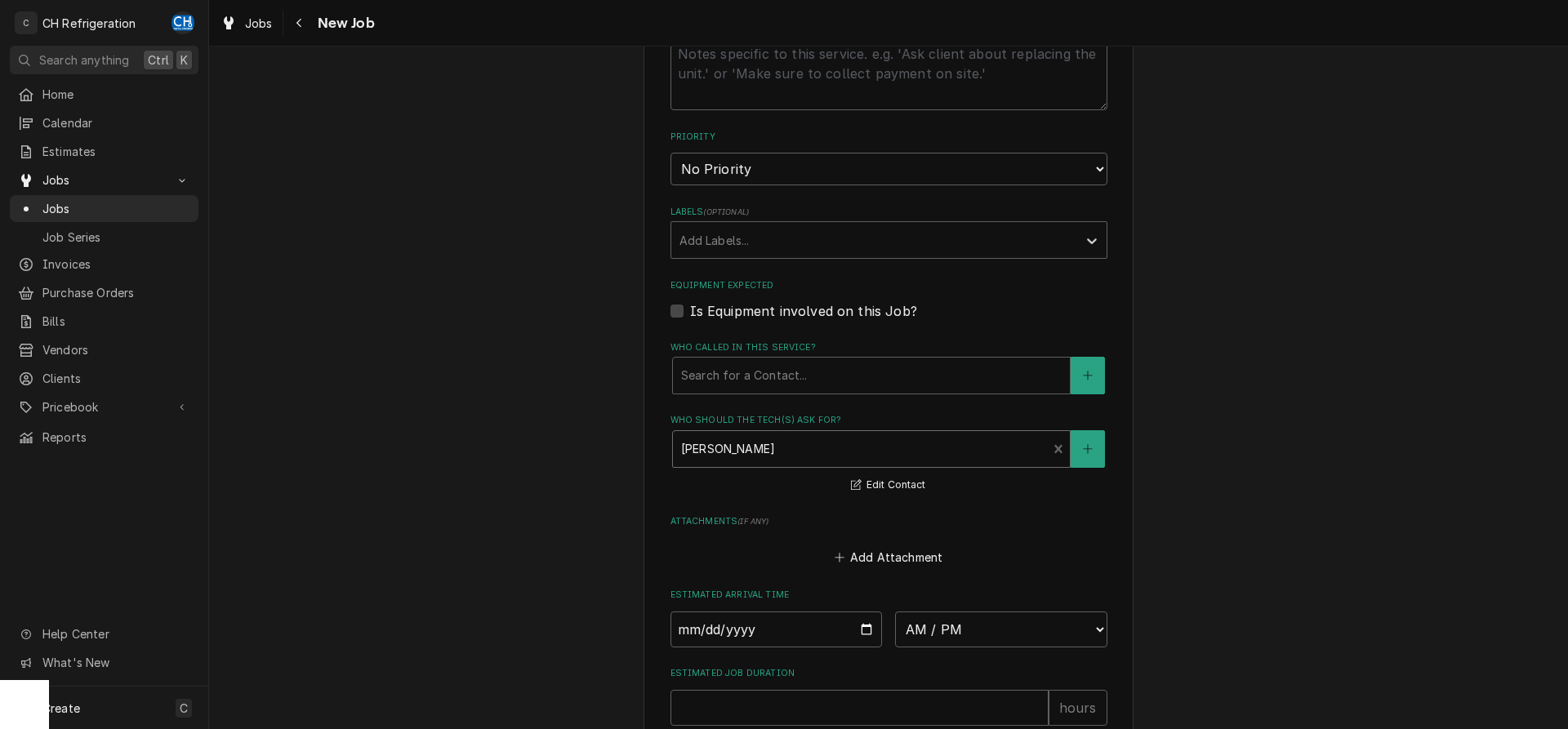
scroll to position [1043, 0]
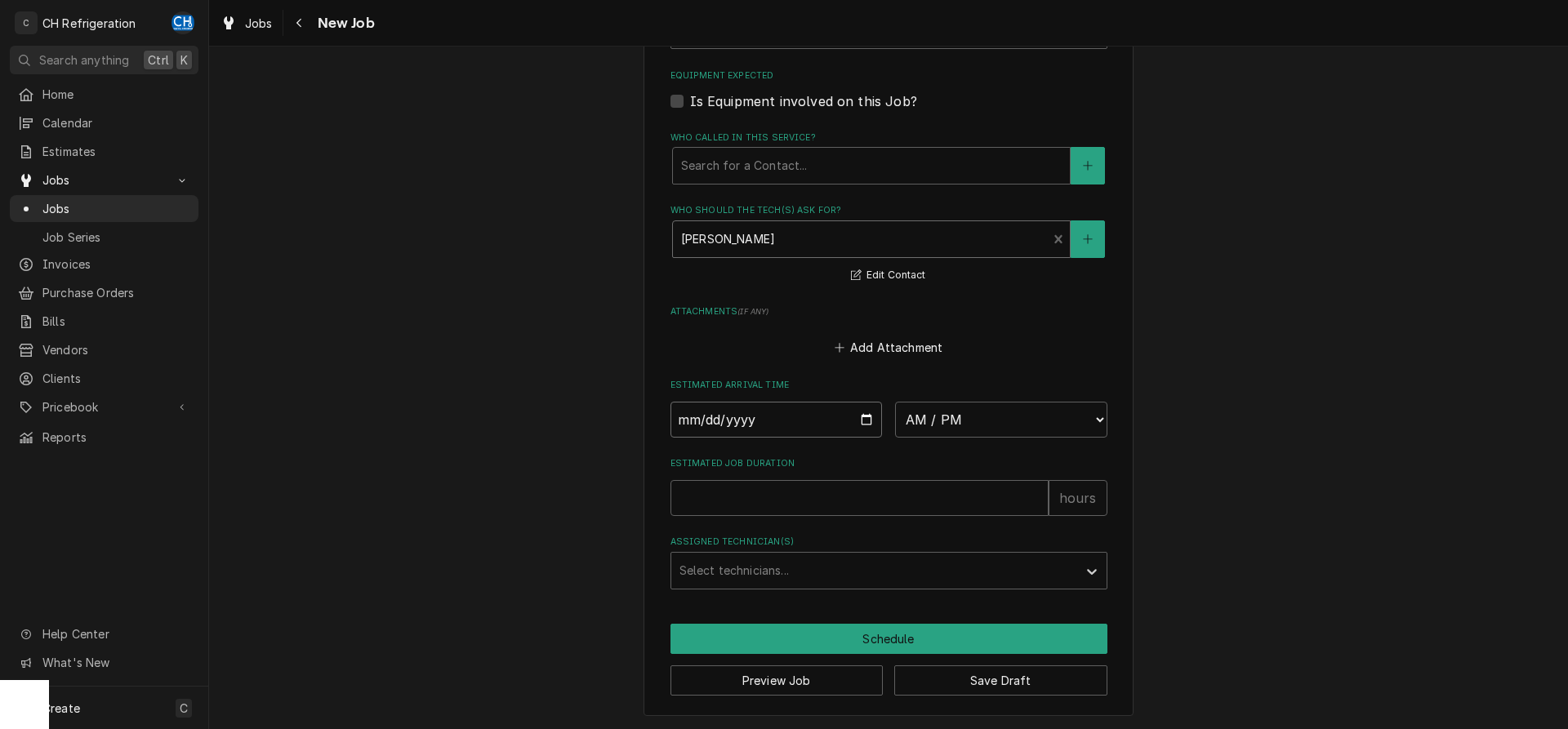
click at [866, 417] on input "Date" at bounding box center [776, 420] width 213 height 36
type input "2025-09-15"
click at [895, 402] on select "AM / PM 6:00 AM 6:15 AM 6:30 AM 6:45 AM 7:00 AM 7:15 AM 7:30 AM 7:45 AM 8:00 AM…" at bounding box center [1001, 420] width 213 height 36
type textarea "x"
select select "08:00:00"
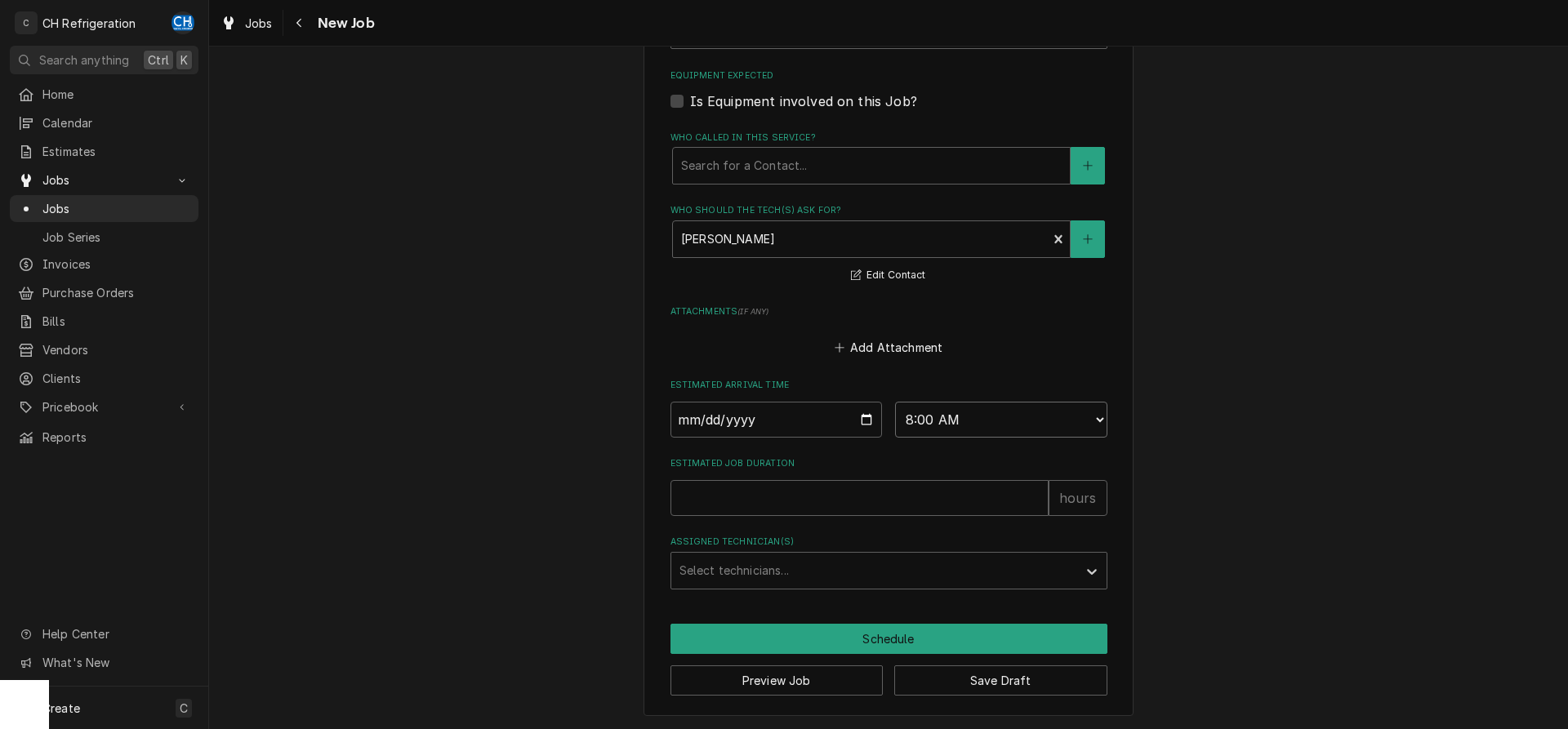
click option "8:00 AM" at bounding box center [0, 0] width 0 height 0
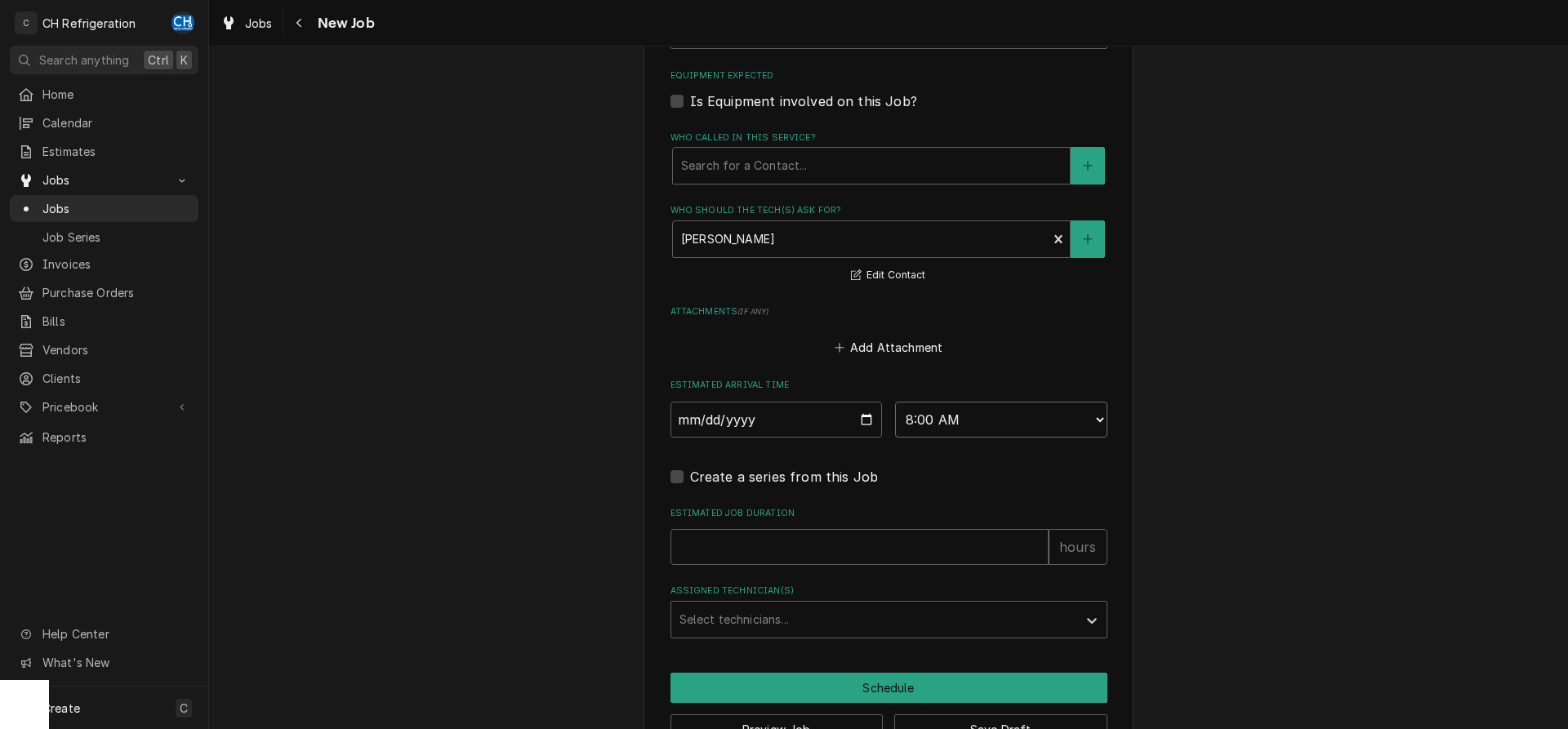
type textarea "x"
click at [895, 402] on select "AM / PM 6:00 AM 6:15 AM 6:30 AM 6:45 AM 7:00 AM 7:15 AM 7:30 AM 7:45 AM 8:00 AM…" at bounding box center [1001, 420] width 213 height 36
select select "09:30:00"
click option "9:30 AM" at bounding box center [0, 0] width 0 height 0
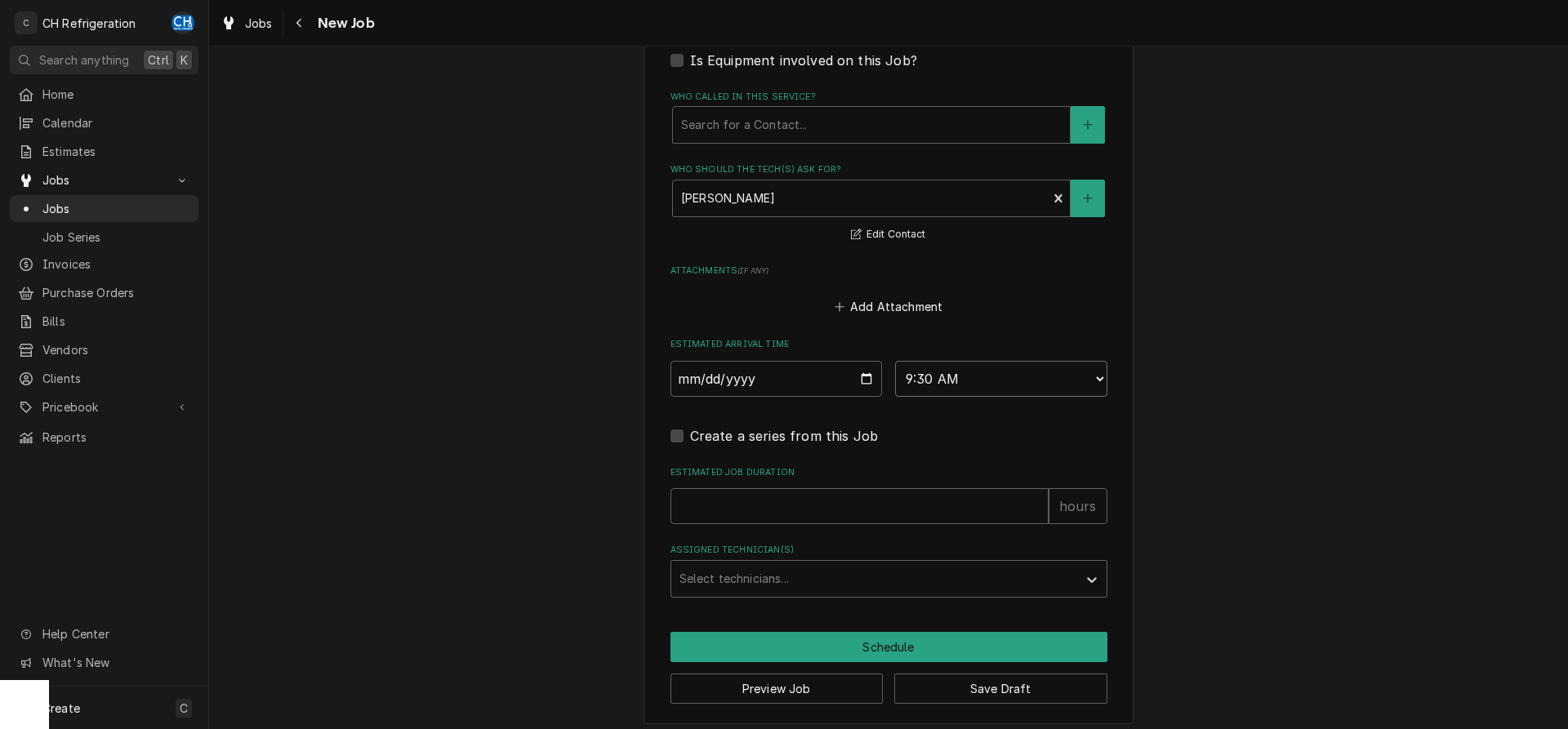
scroll to position [1092, 0]
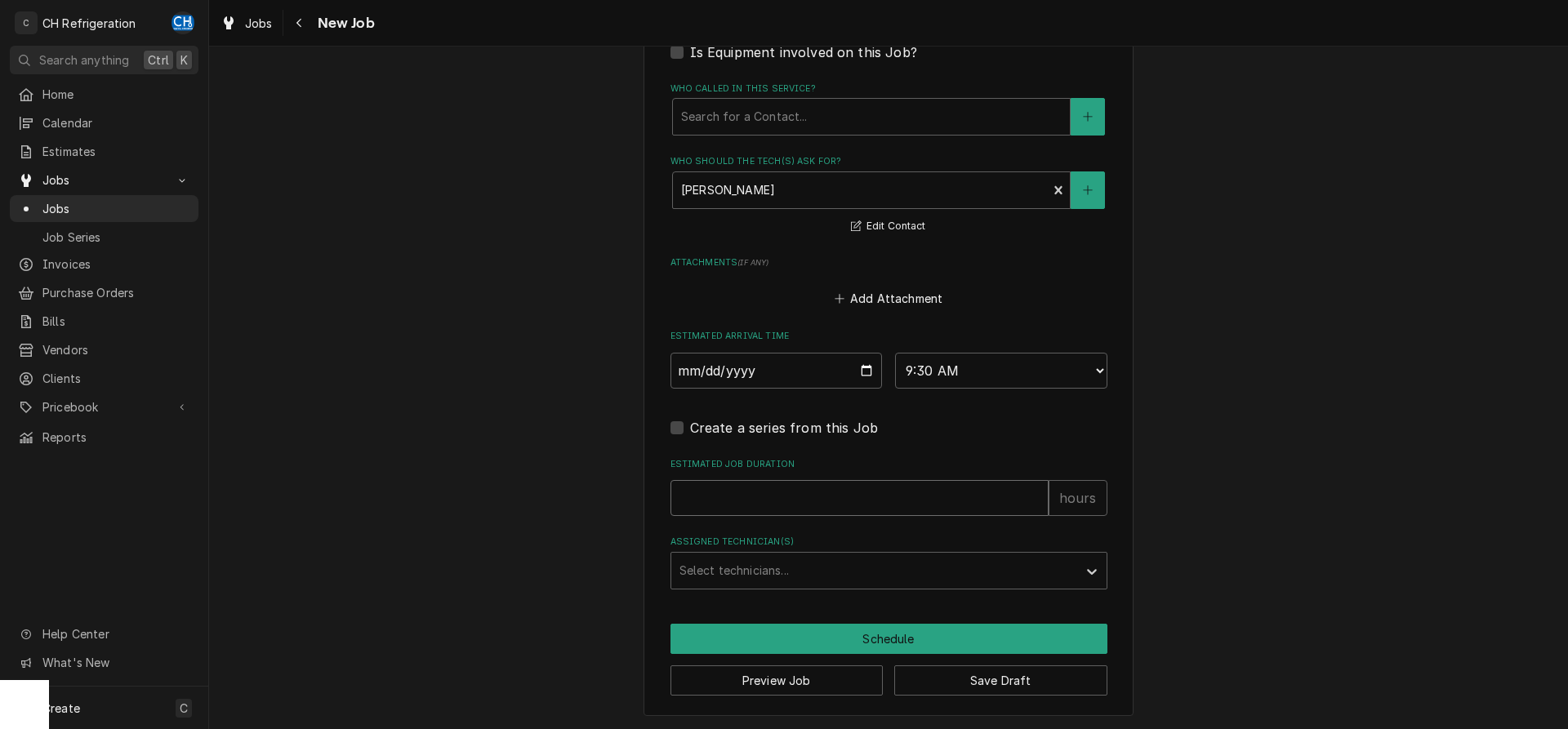
click at [894, 480] on input "Estimated Job Duration" at bounding box center [859, 498] width 378 height 36
click at [865, 503] on input "Estimated Job Duration" at bounding box center [859, 498] width 378 height 36
click at [869, 501] on input "Estimated Job Duration" at bounding box center [859, 498] width 378 height 36
drag, startPoint x: 832, startPoint y: 457, endPoint x: 654, endPoint y: 461, distance: 178.0
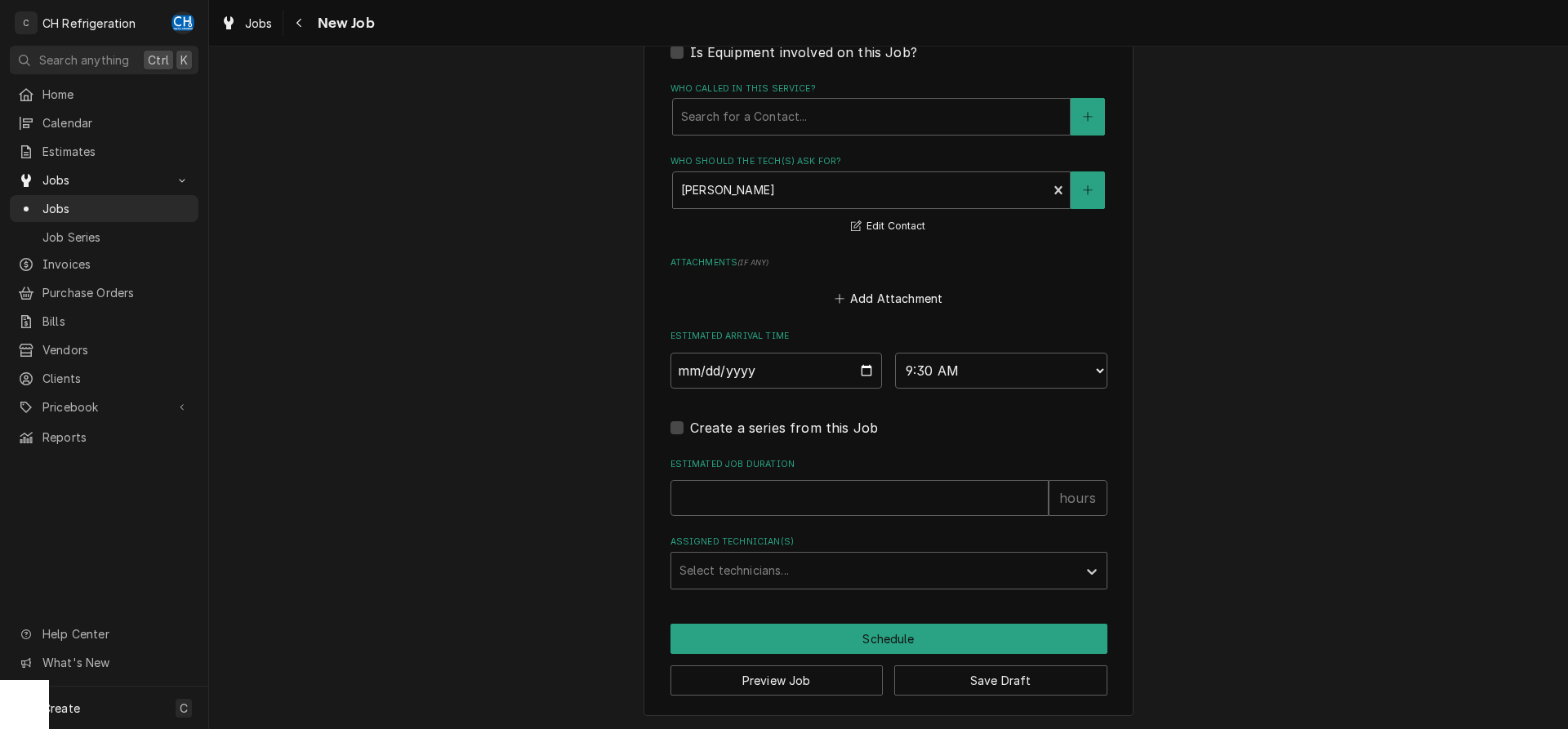
click at [894, 469] on label "Estimated Job Duration" at bounding box center [888, 465] width 437 height 13
click at [894, 480] on input "Estimated Job Duration" at bounding box center [859, 498] width 378 height 36
drag, startPoint x: 832, startPoint y: 499, endPoint x: 870, endPoint y: 504, distance: 38.3
click at [833, 499] on input "Estimated Job Duration" at bounding box center [859, 498] width 378 height 36
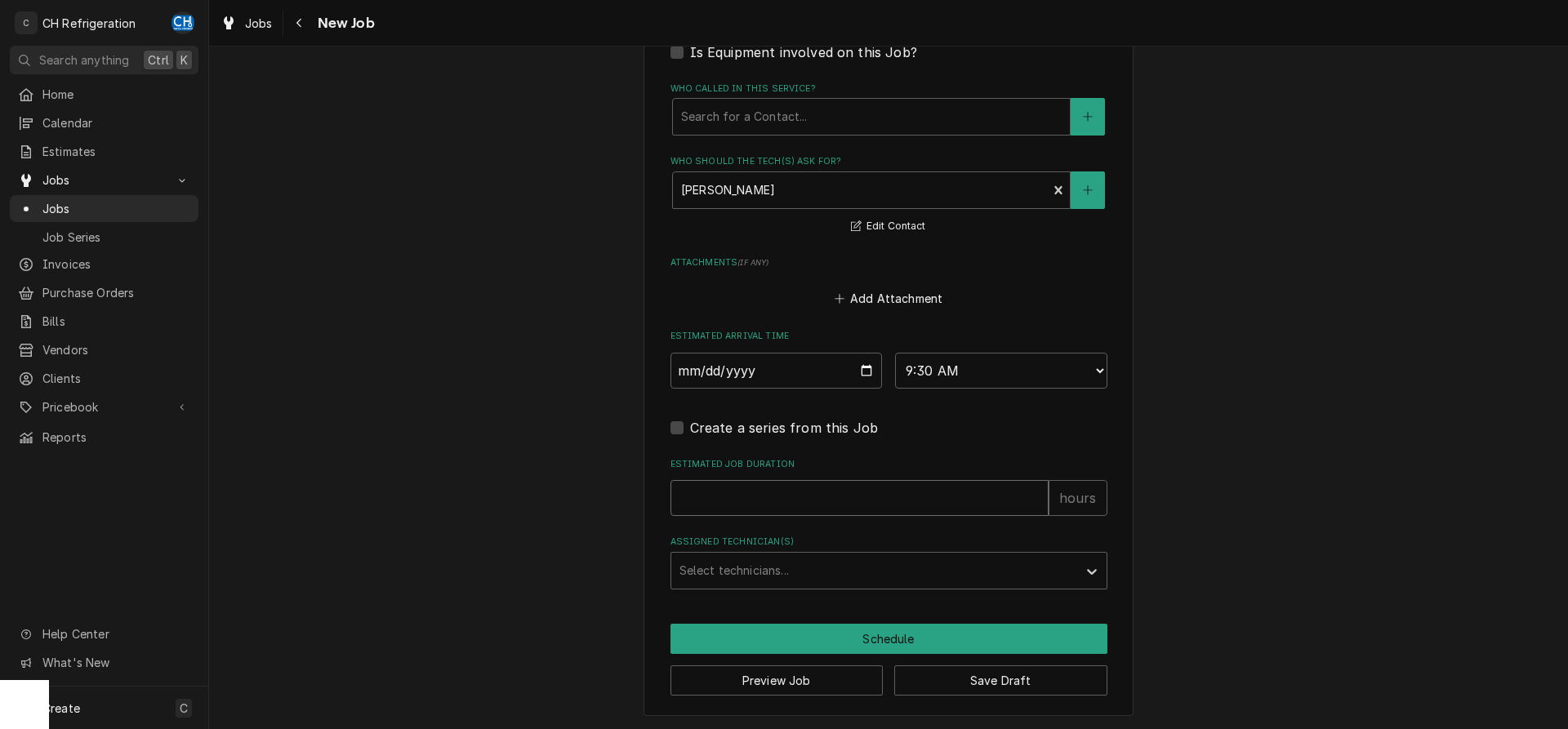
type textarea "x"
type input "2"
type textarea "x"
type input "2"
click at [936, 577] on div "Assigned Technician(s)" at bounding box center [874, 570] width 390 height 30
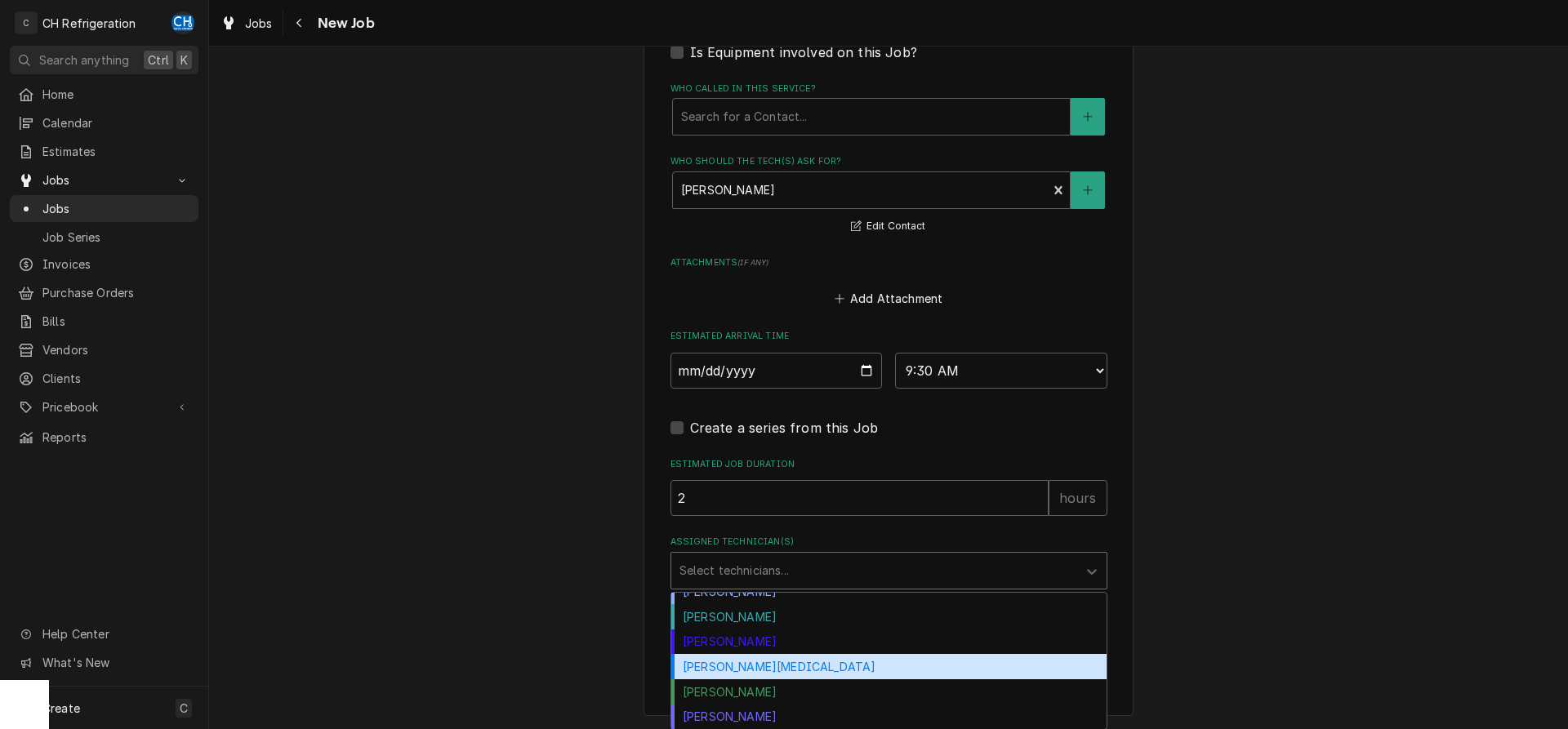
scroll to position [0, 0]
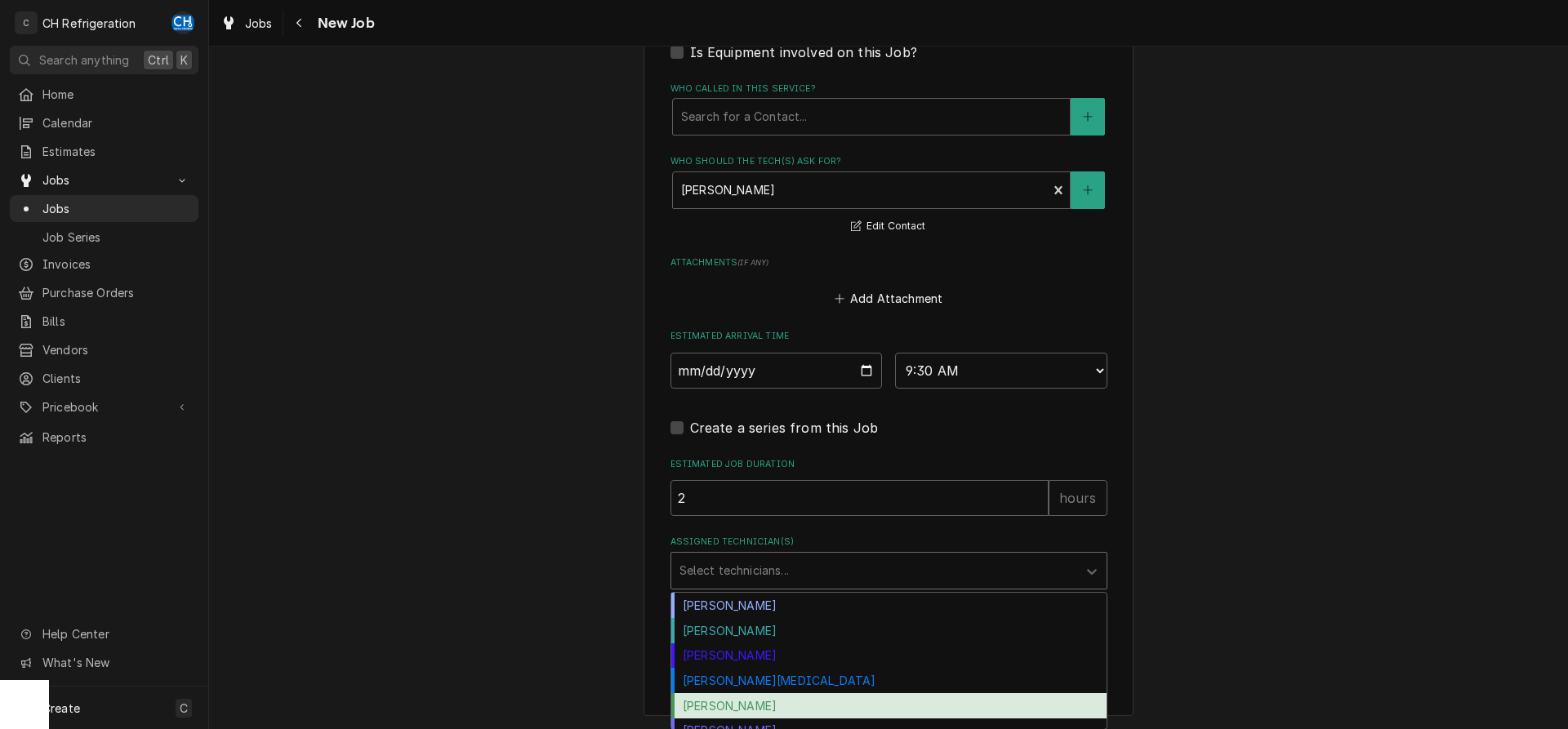
drag, startPoint x: 844, startPoint y: 696, endPoint x: 855, endPoint y: 693, distance: 11.4
click at [845, 696] on div "Ruben Perez" at bounding box center [888, 705] width 436 height 26
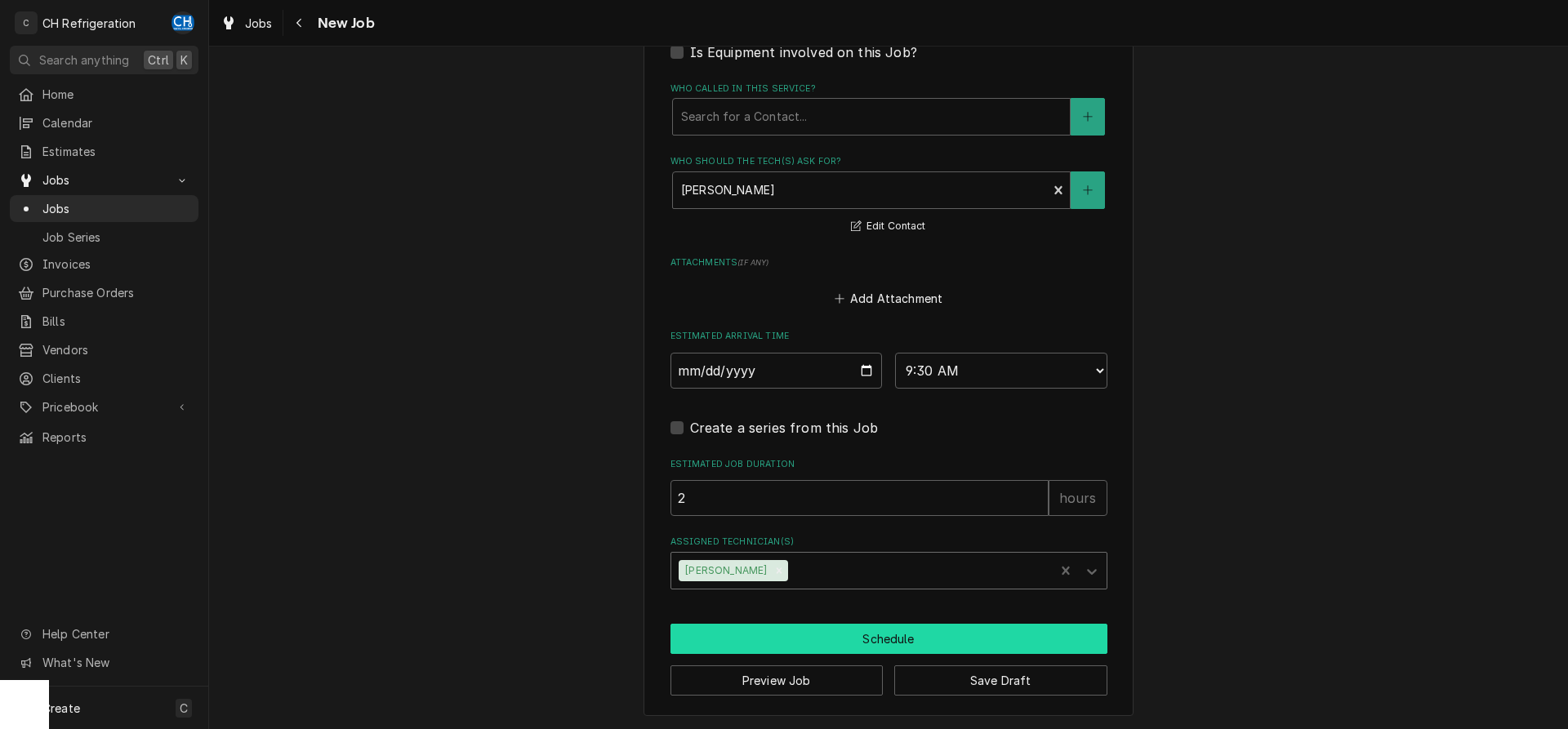
click at [905, 641] on button "Schedule" at bounding box center [888, 639] width 437 height 30
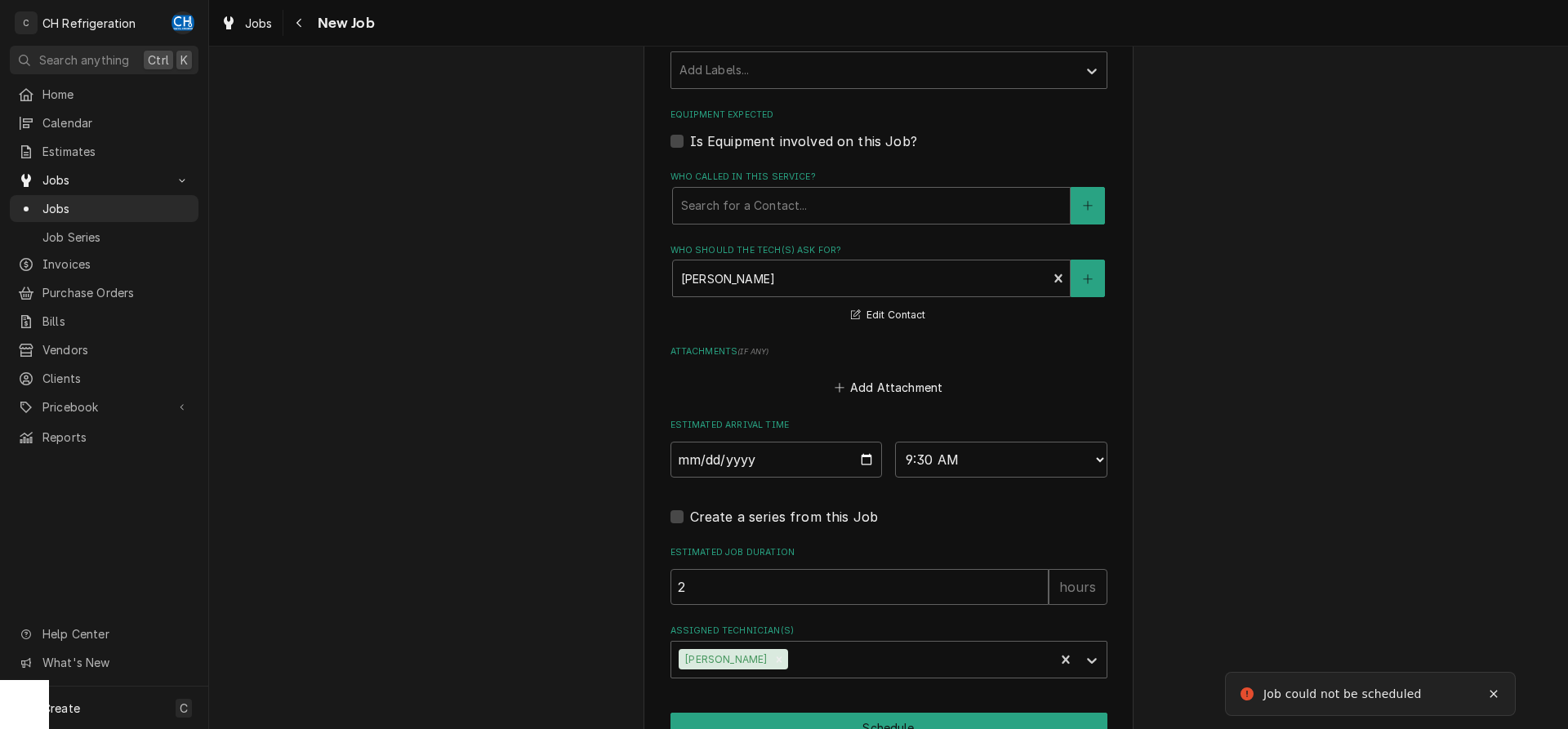
scroll to position [533, 0]
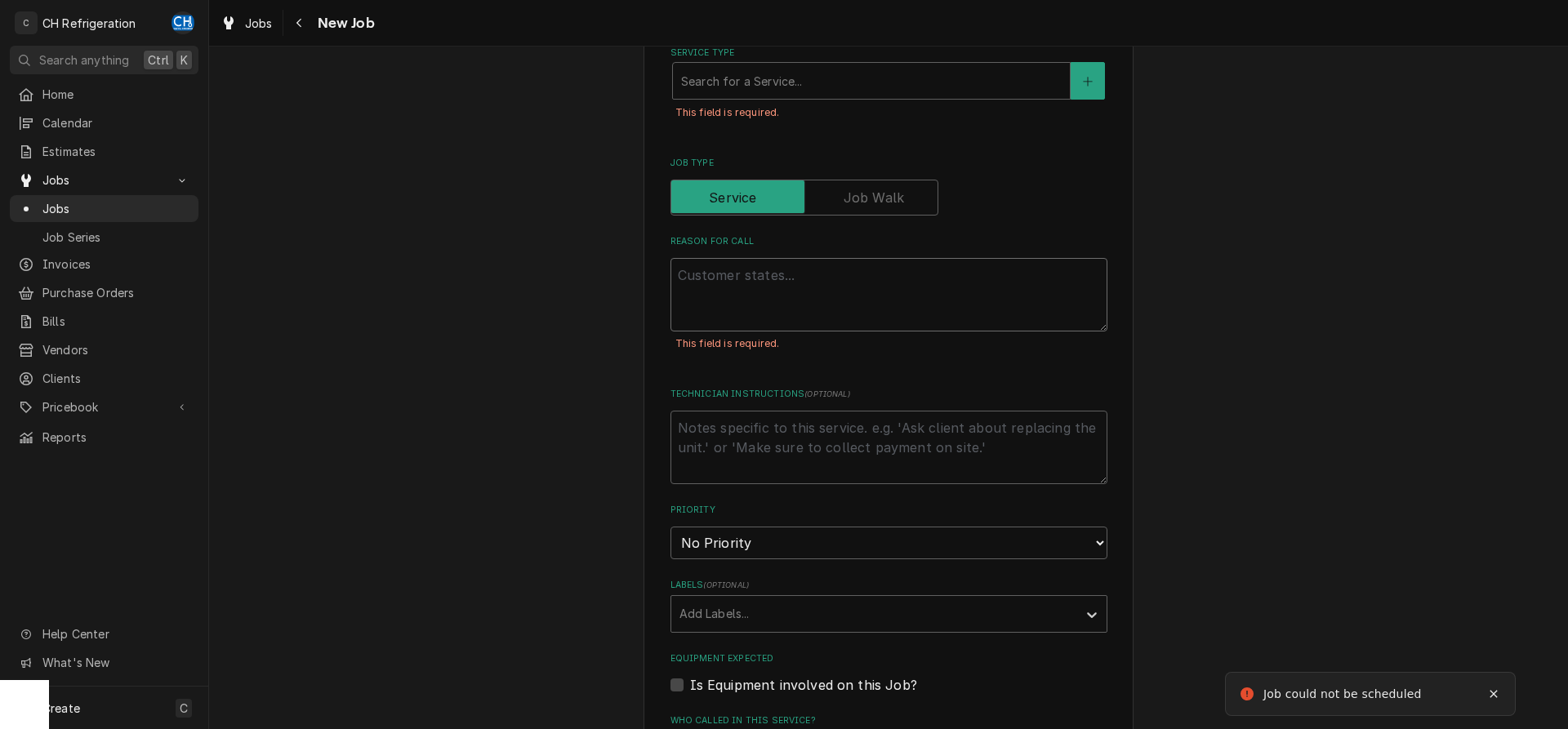
click at [783, 264] on textarea "Reason For Call" at bounding box center [888, 294] width 437 height 73
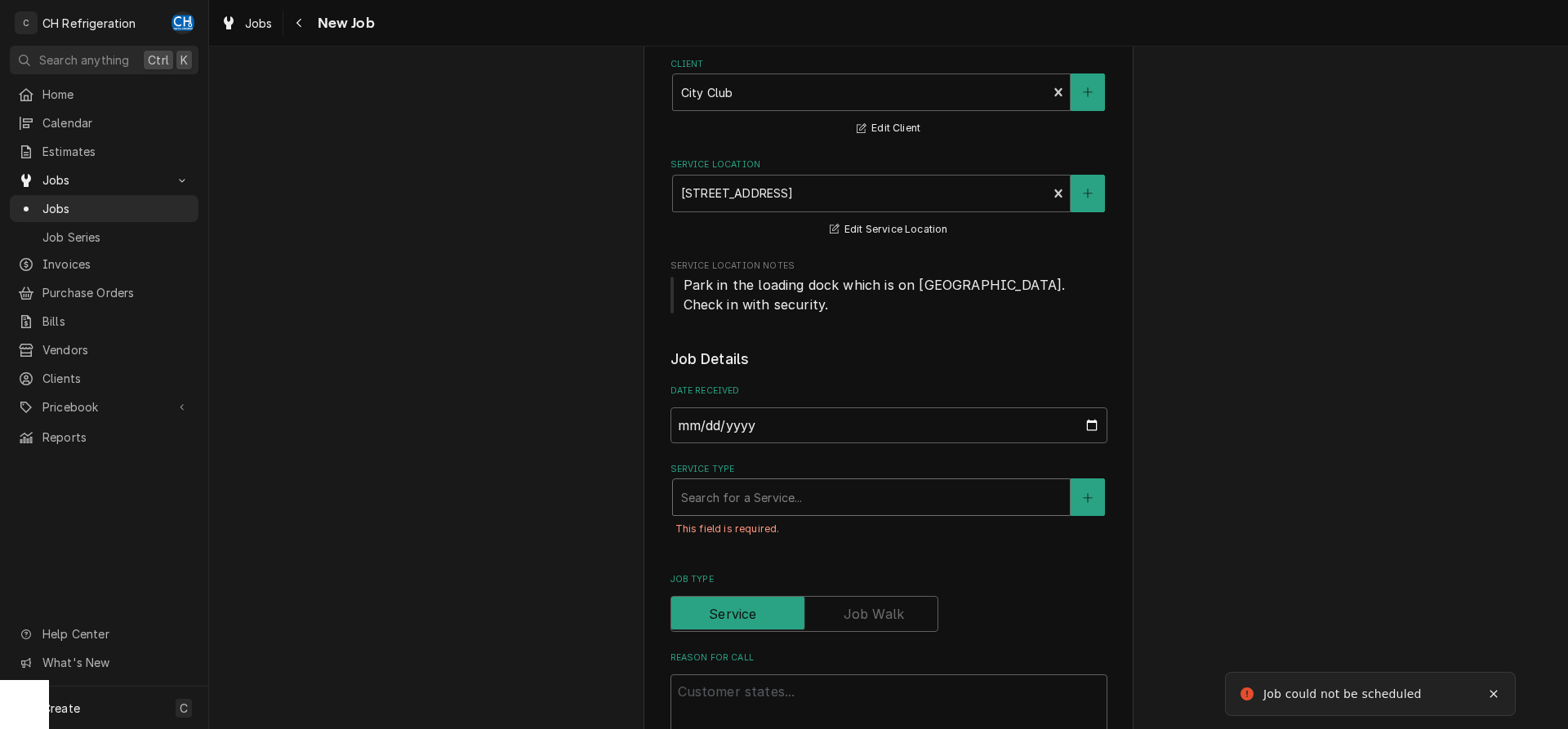
click at [837, 502] on div "Service Type" at bounding box center [871, 496] width 380 height 30
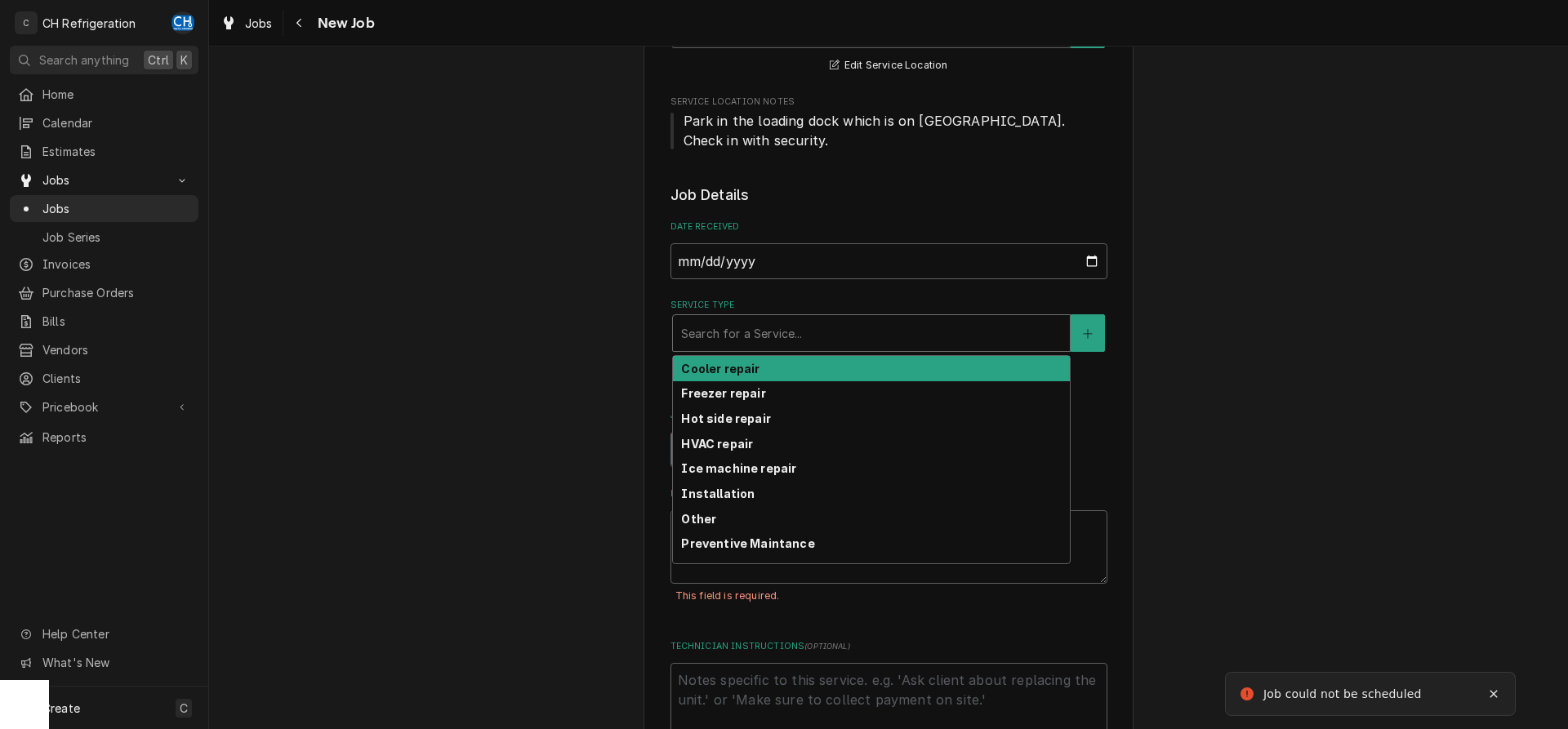
scroll to position [499, 0]
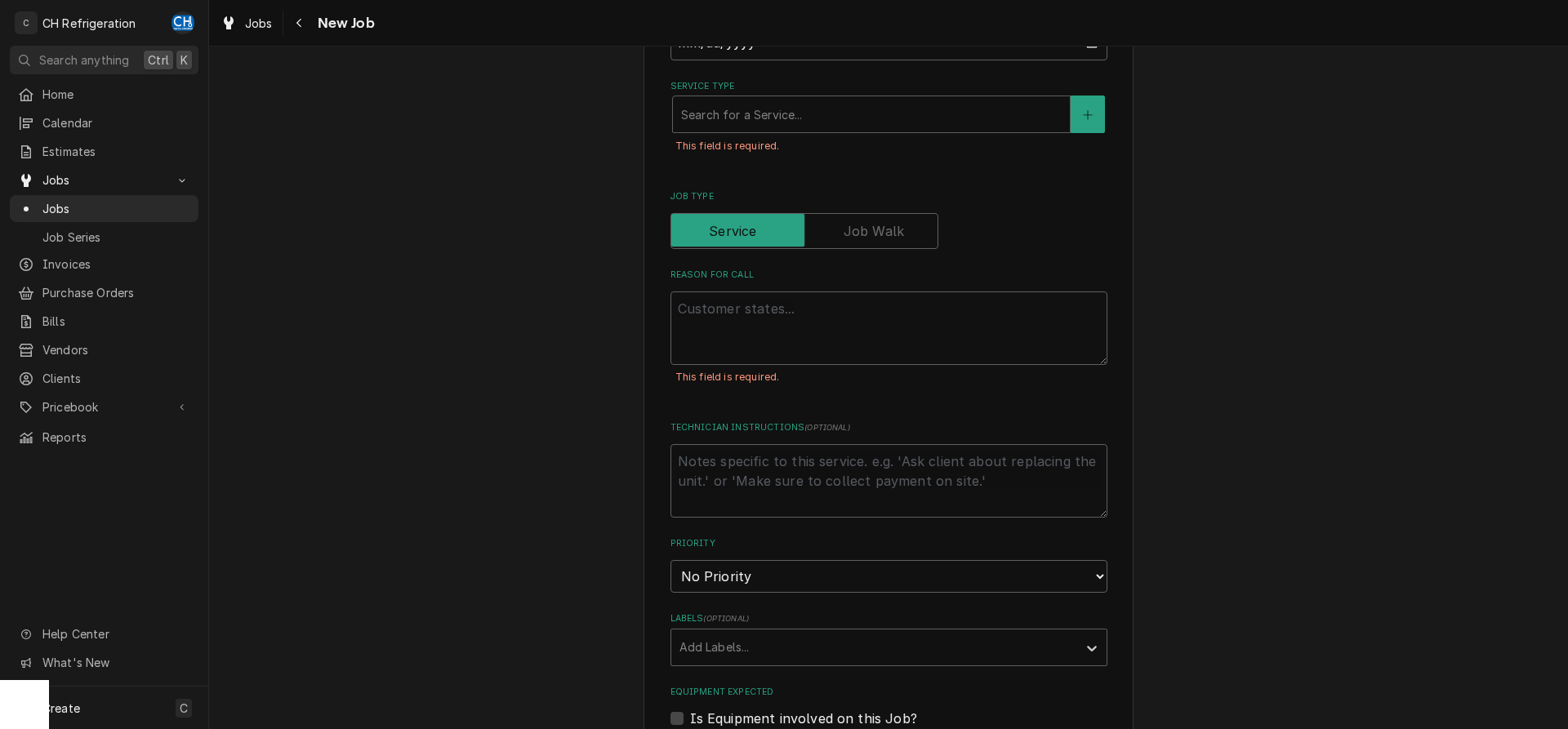
click at [764, 89] on label "Service Type" at bounding box center [888, 87] width 437 height 13
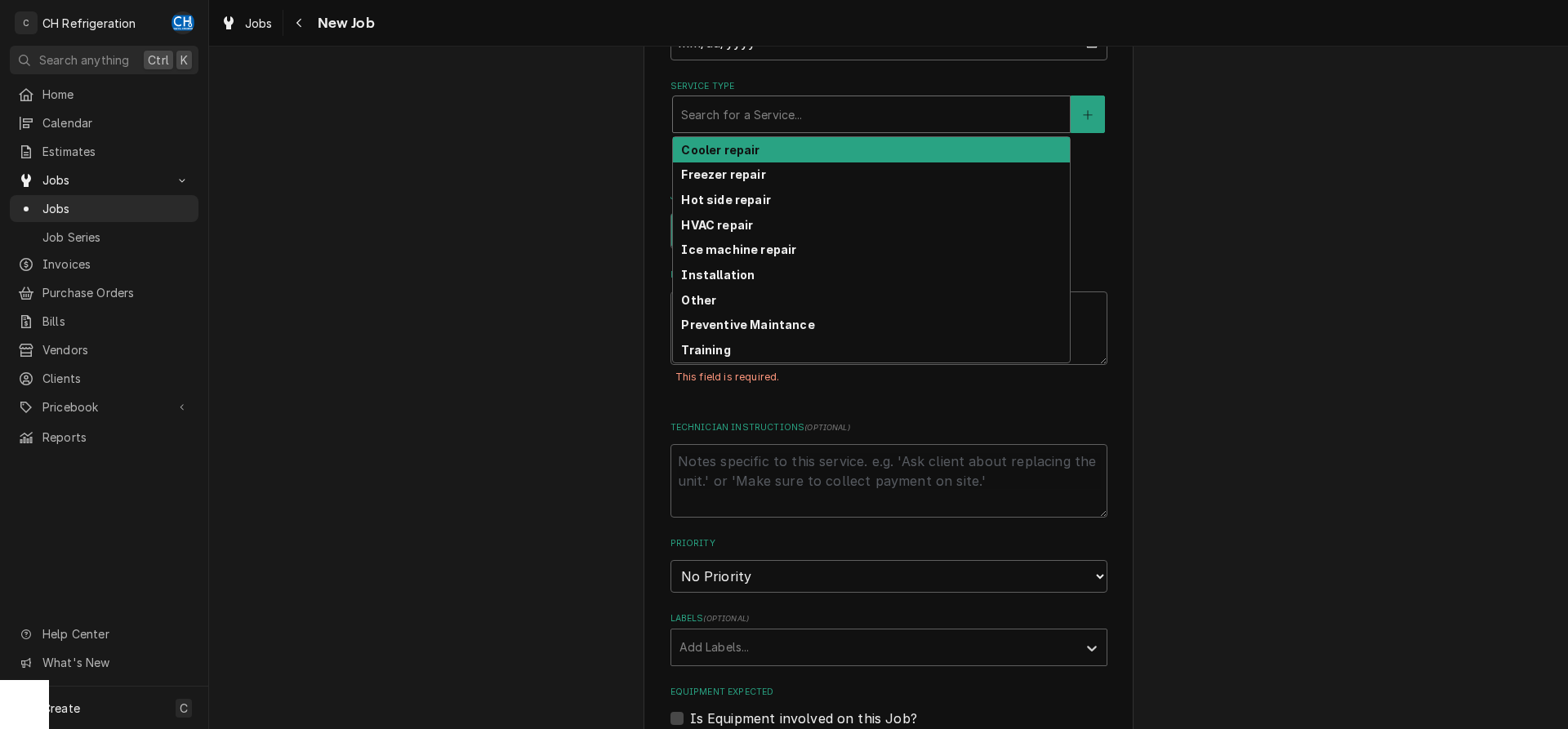
click at [772, 106] on div "Service Type" at bounding box center [871, 114] width 380 height 30
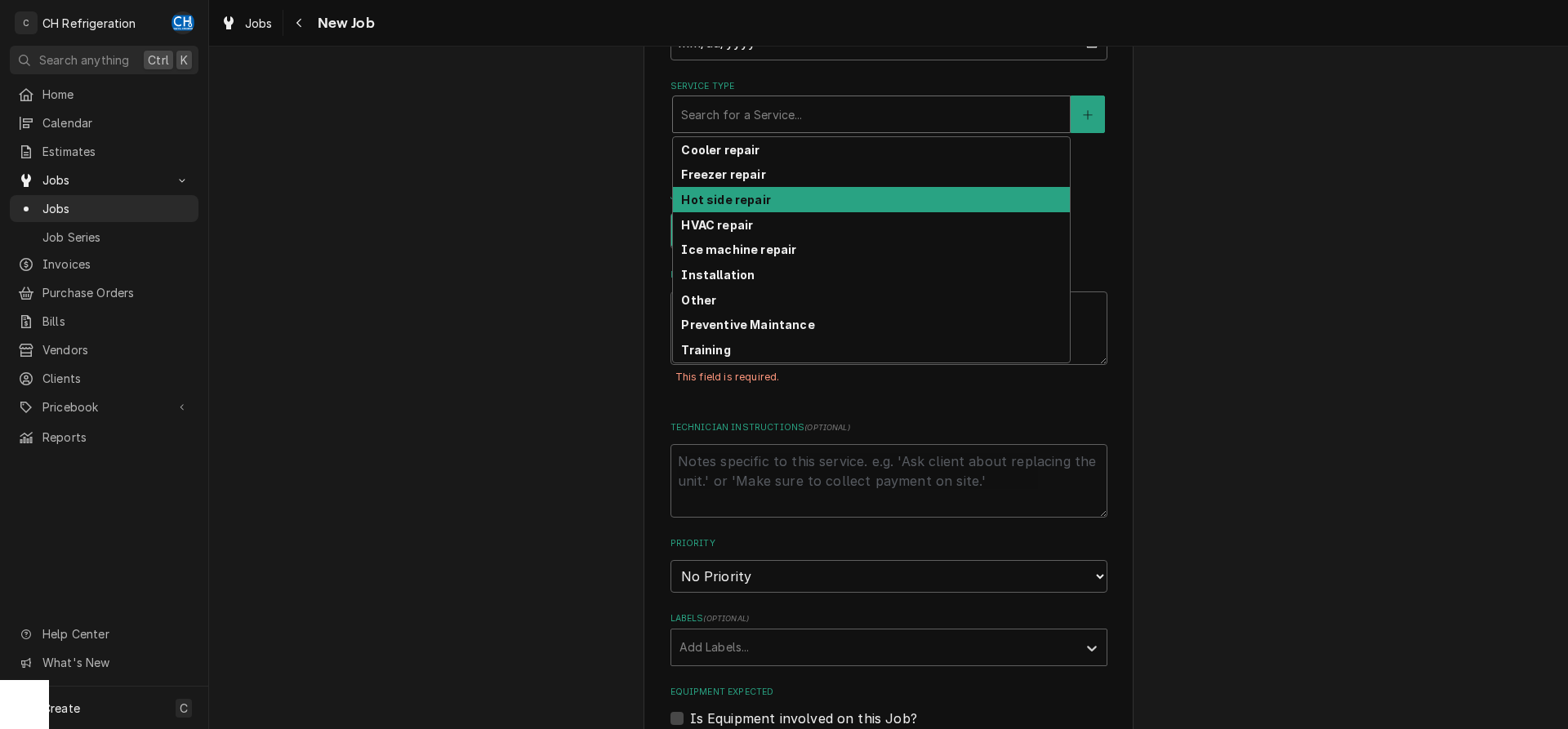
drag, startPoint x: 778, startPoint y: 207, endPoint x: 784, endPoint y: 216, distance: 10.8
click at [778, 206] on div "Hot side repair" at bounding box center [871, 199] width 397 height 26
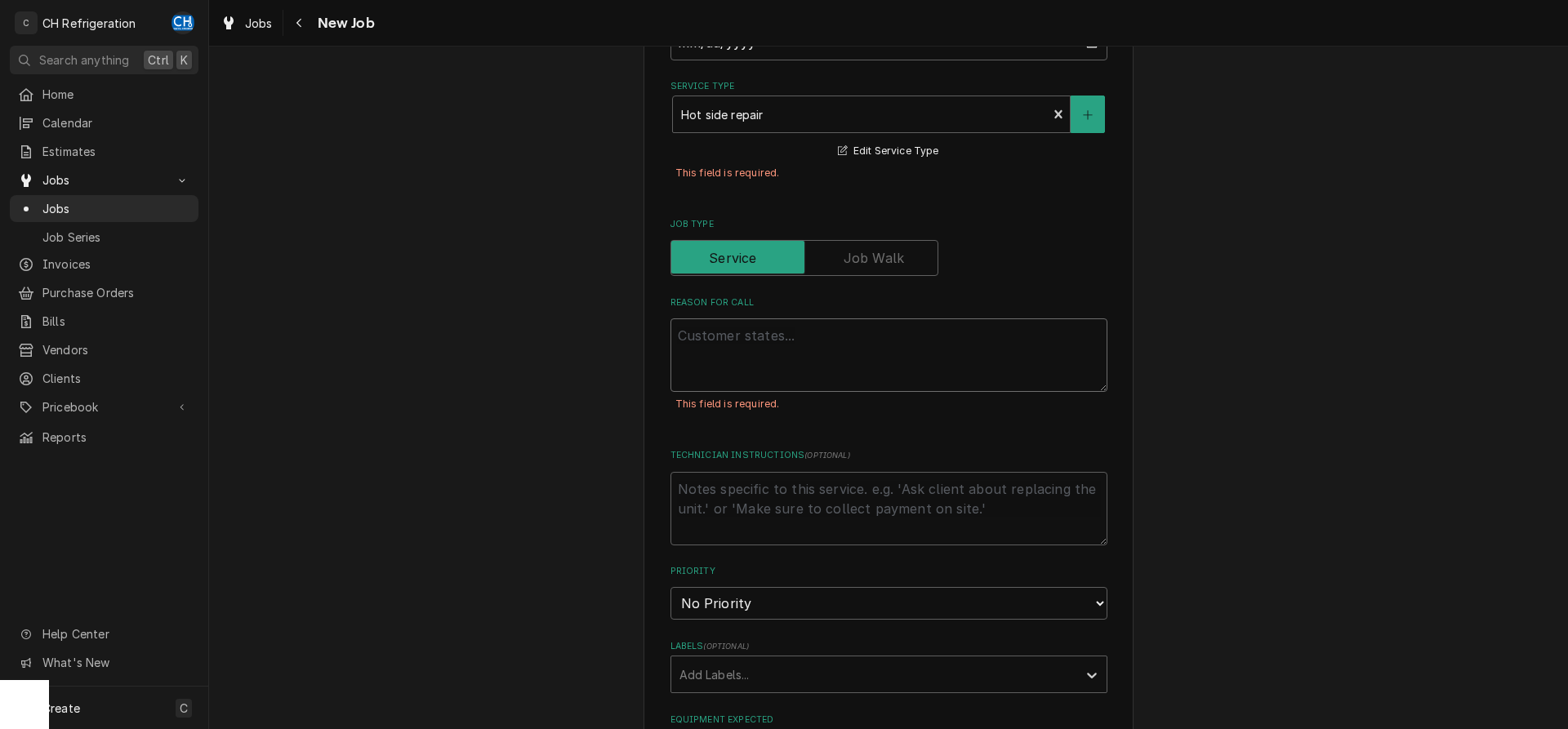
click at [849, 351] on textarea "Reason For Call" at bounding box center [888, 354] width 437 height 73
type textarea "x"
type textarea "s"
type textarea "x"
type textarea "st"
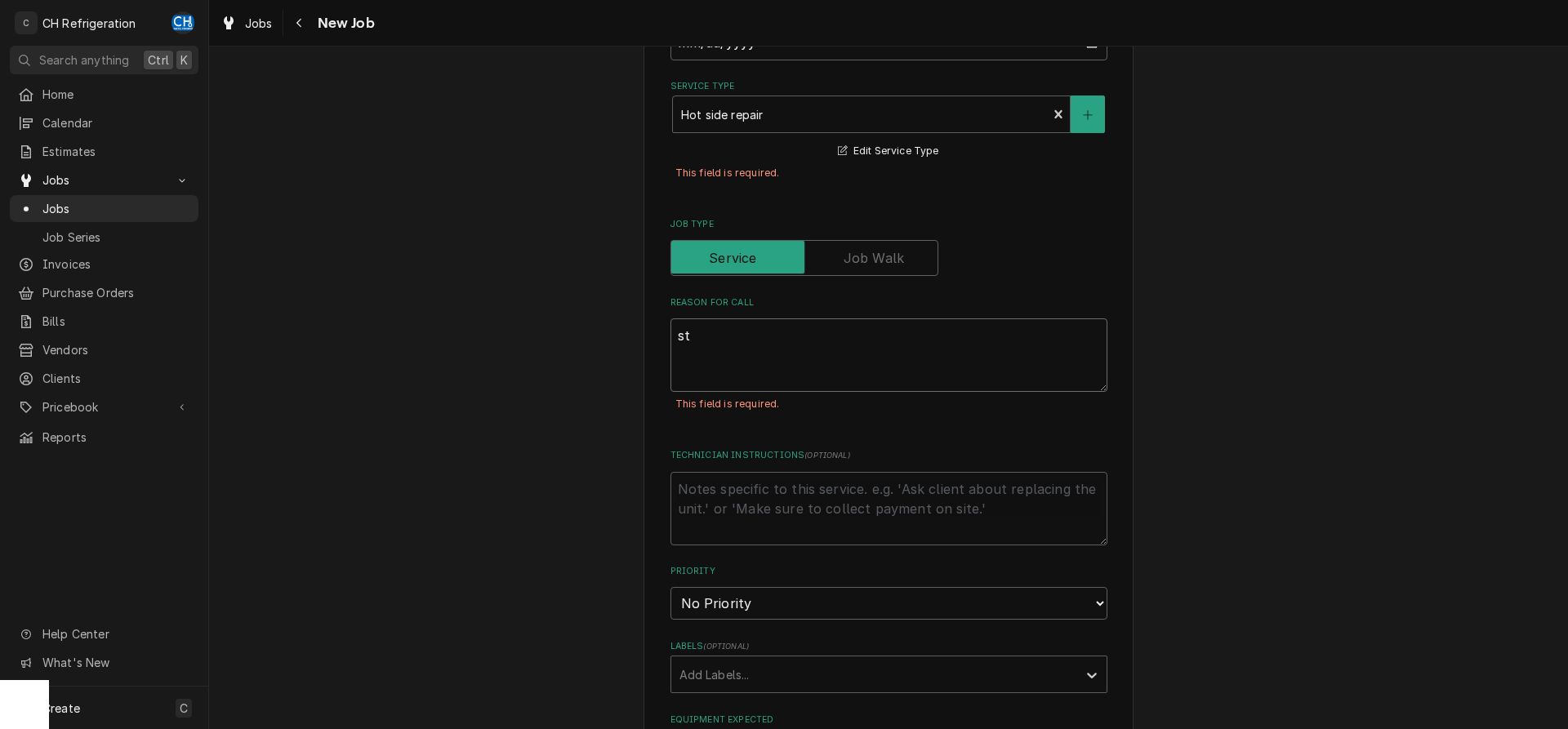
type textarea "x"
type textarea "ste"
type textarea "x"
type textarea "stea"
type textarea "x"
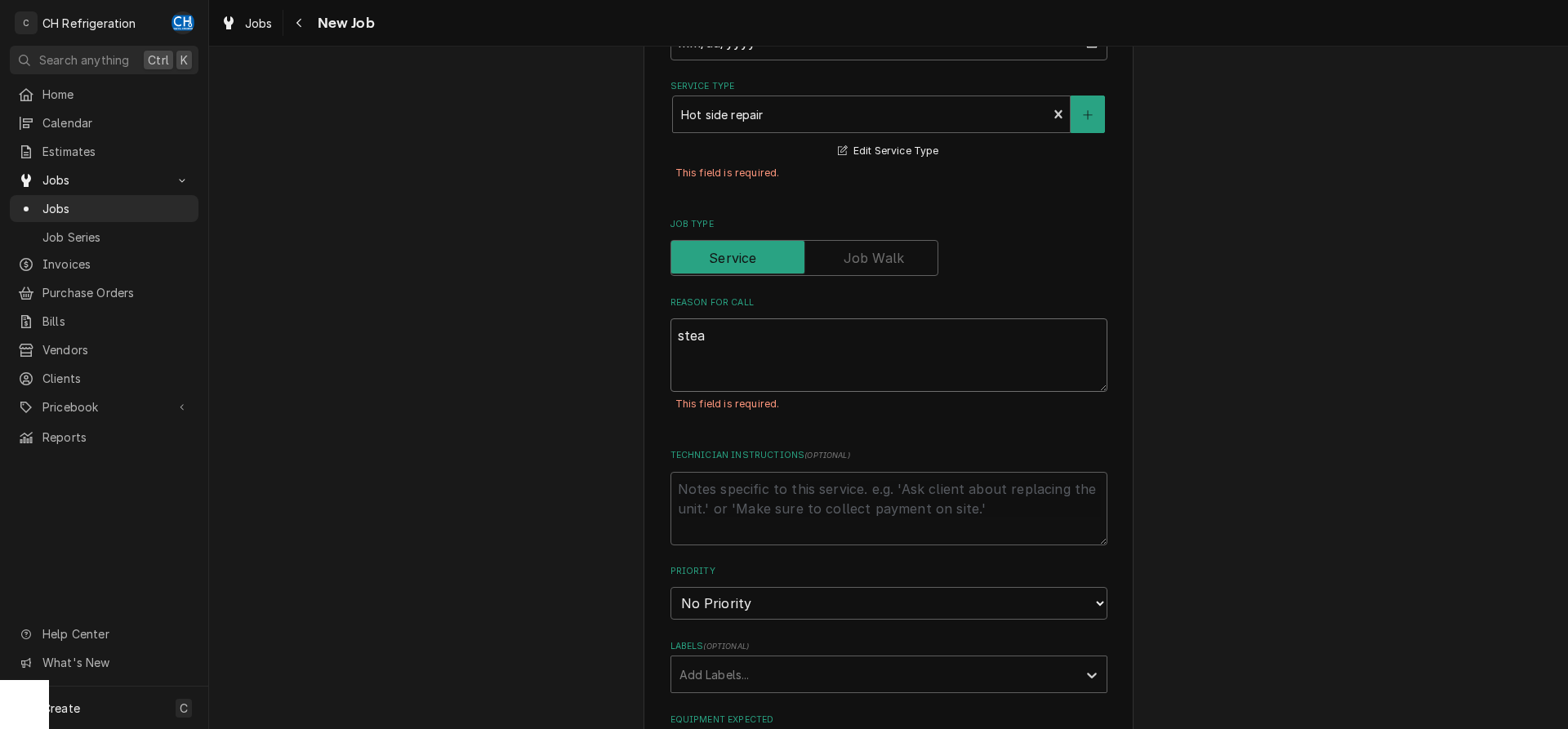
type textarea "steam"
type textarea "x"
type textarea "steam"
type textarea "x"
type textarea "steam g"
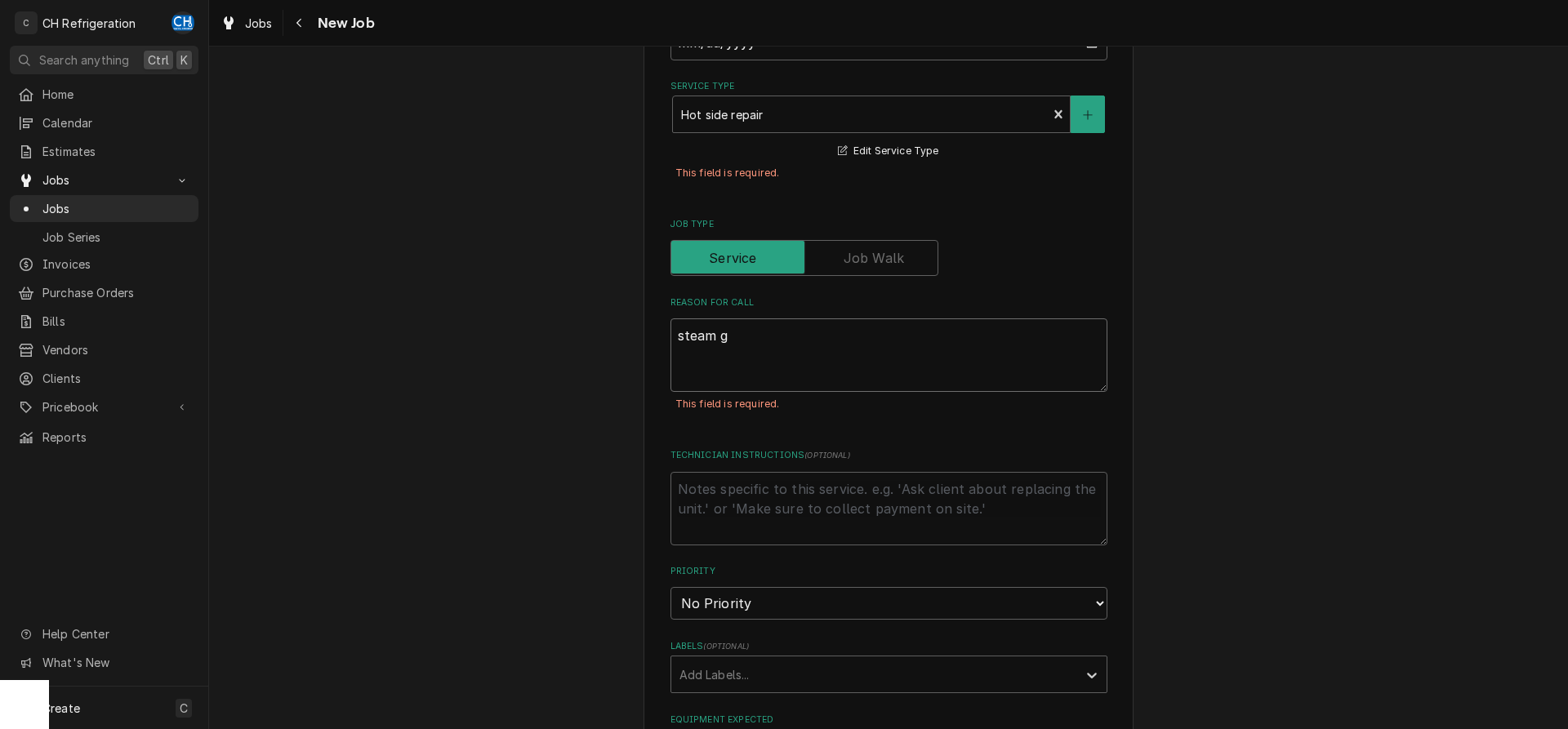
type textarea "x"
type textarea "steam ge"
type textarea "x"
type textarea "steam gen"
type textarea "x"
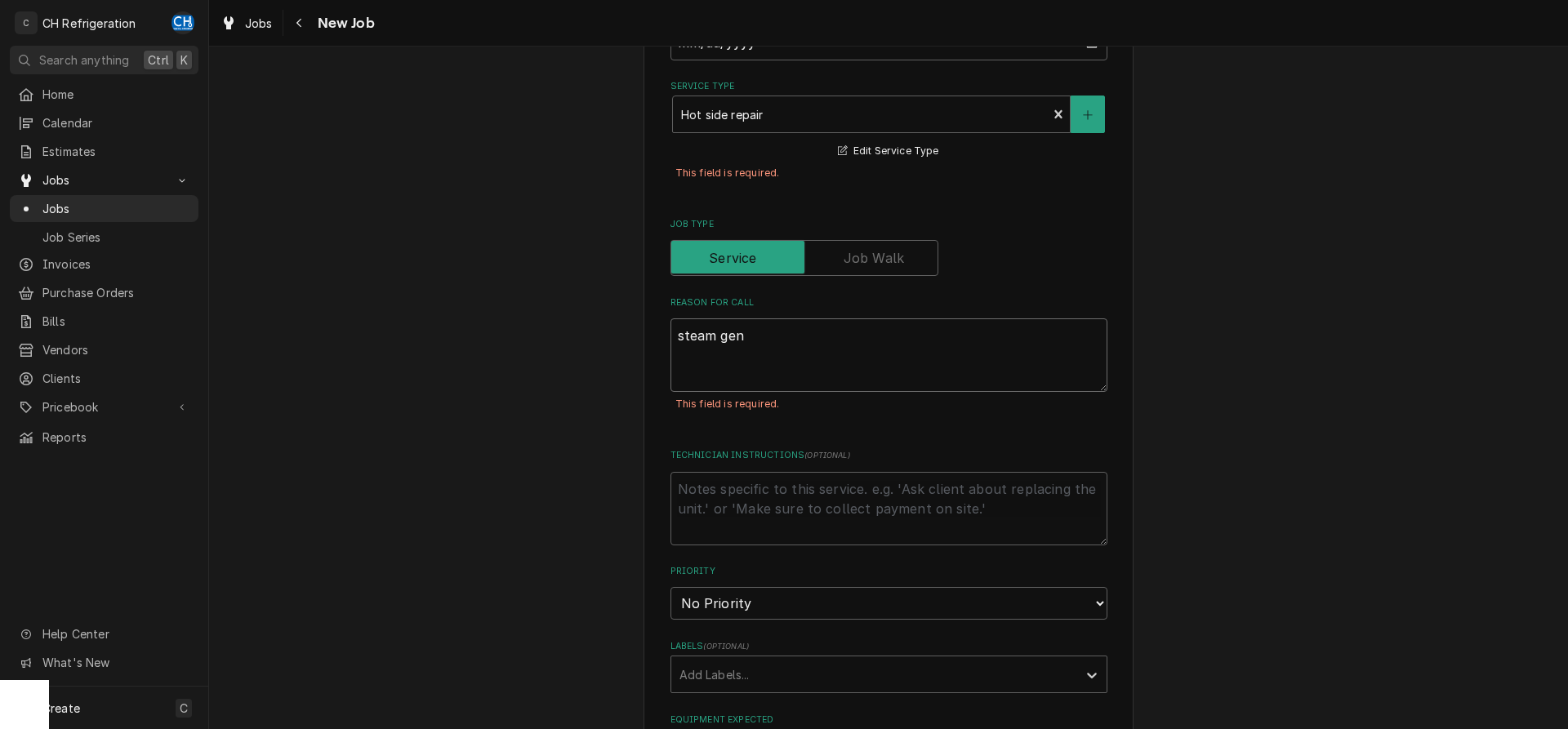
type textarea "steam gene"
type textarea "x"
type textarea "steam gener"
type textarea "x"
type textarea "steam genera"
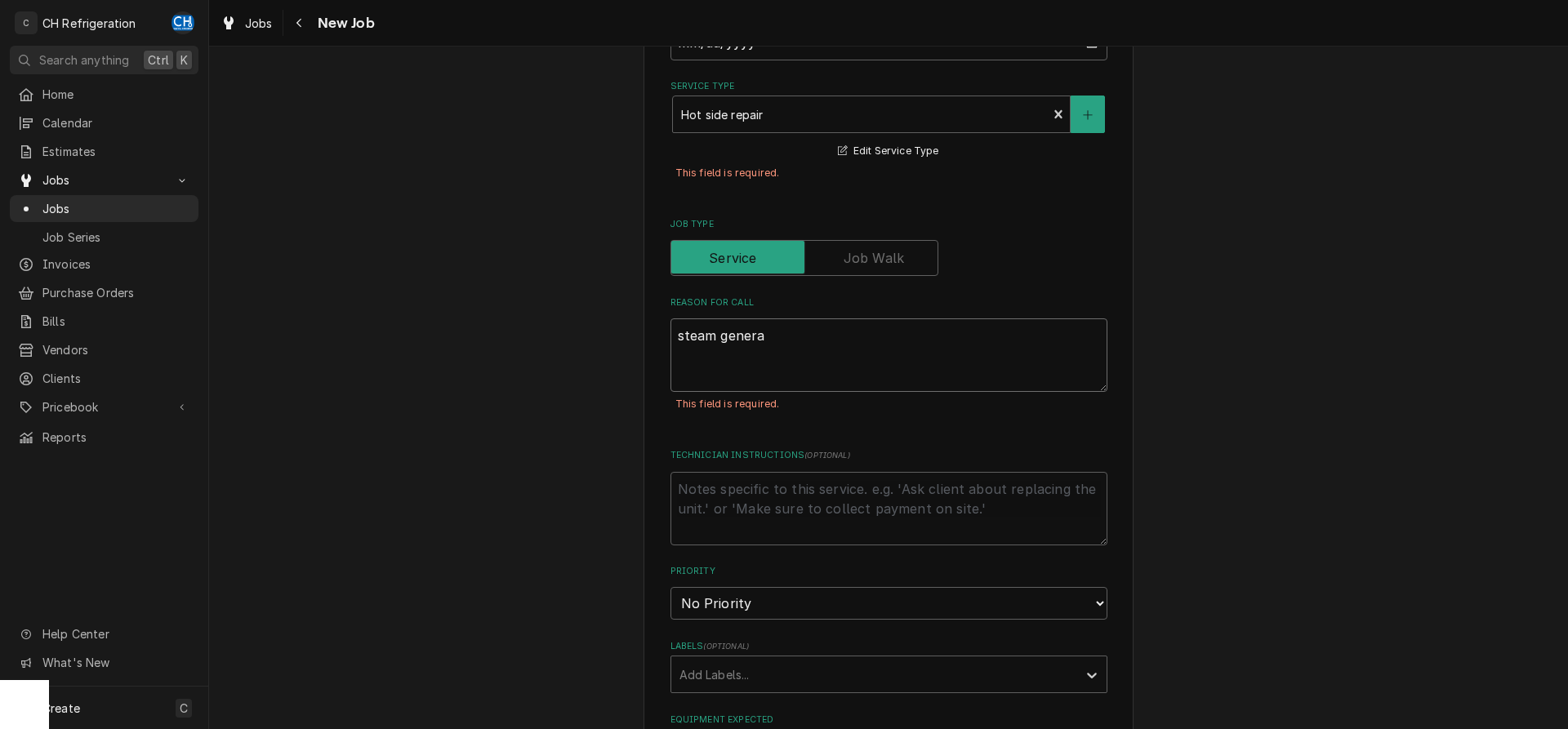
type textarea "x"
type textarea "steam generat"
type textarea "x"
type textarea "steam generato"
type textarea "x"
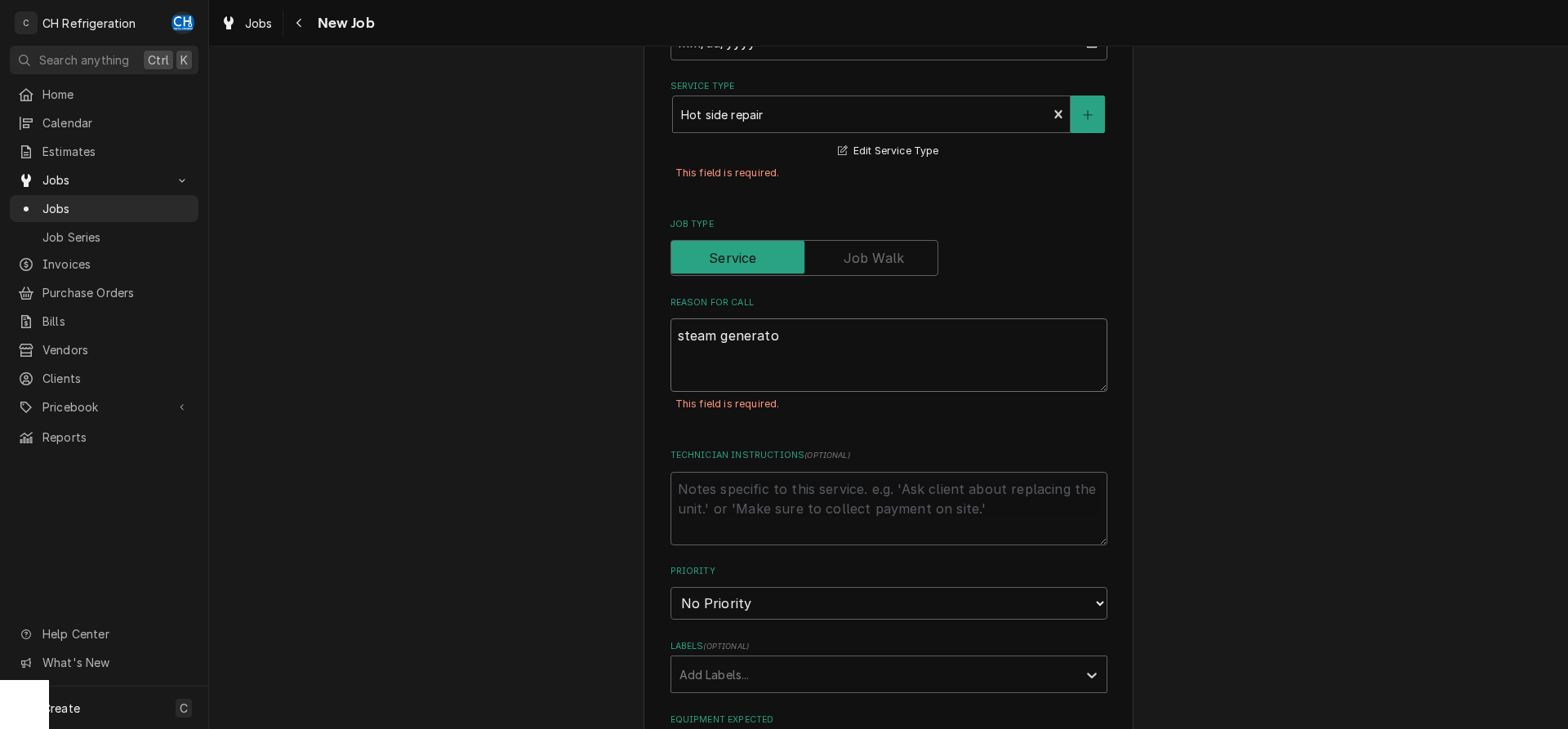
type textarea "steam generator"
type textarea "x"
type textarea "steam generator"
type textarea "x"
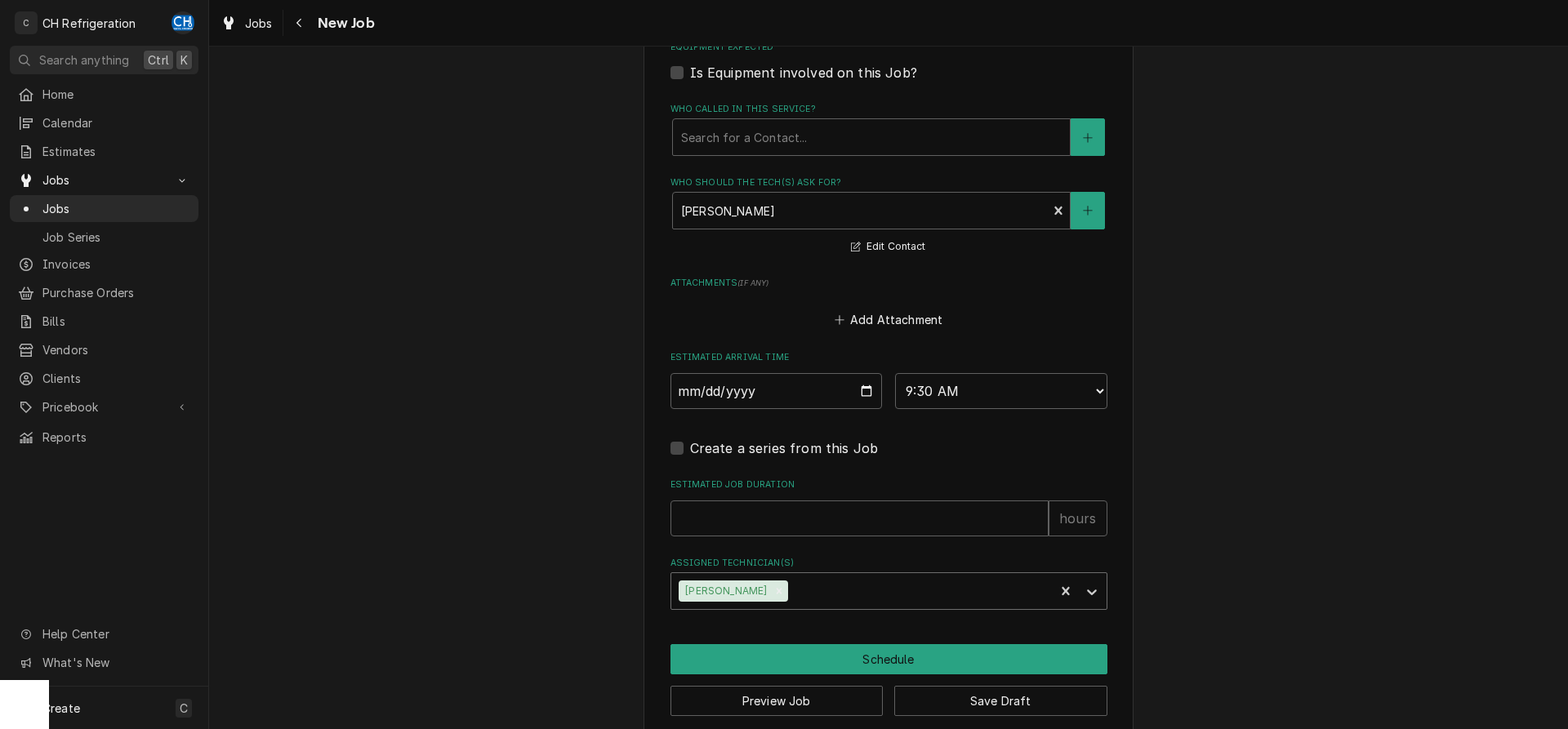
scroll to position [1194, 0]
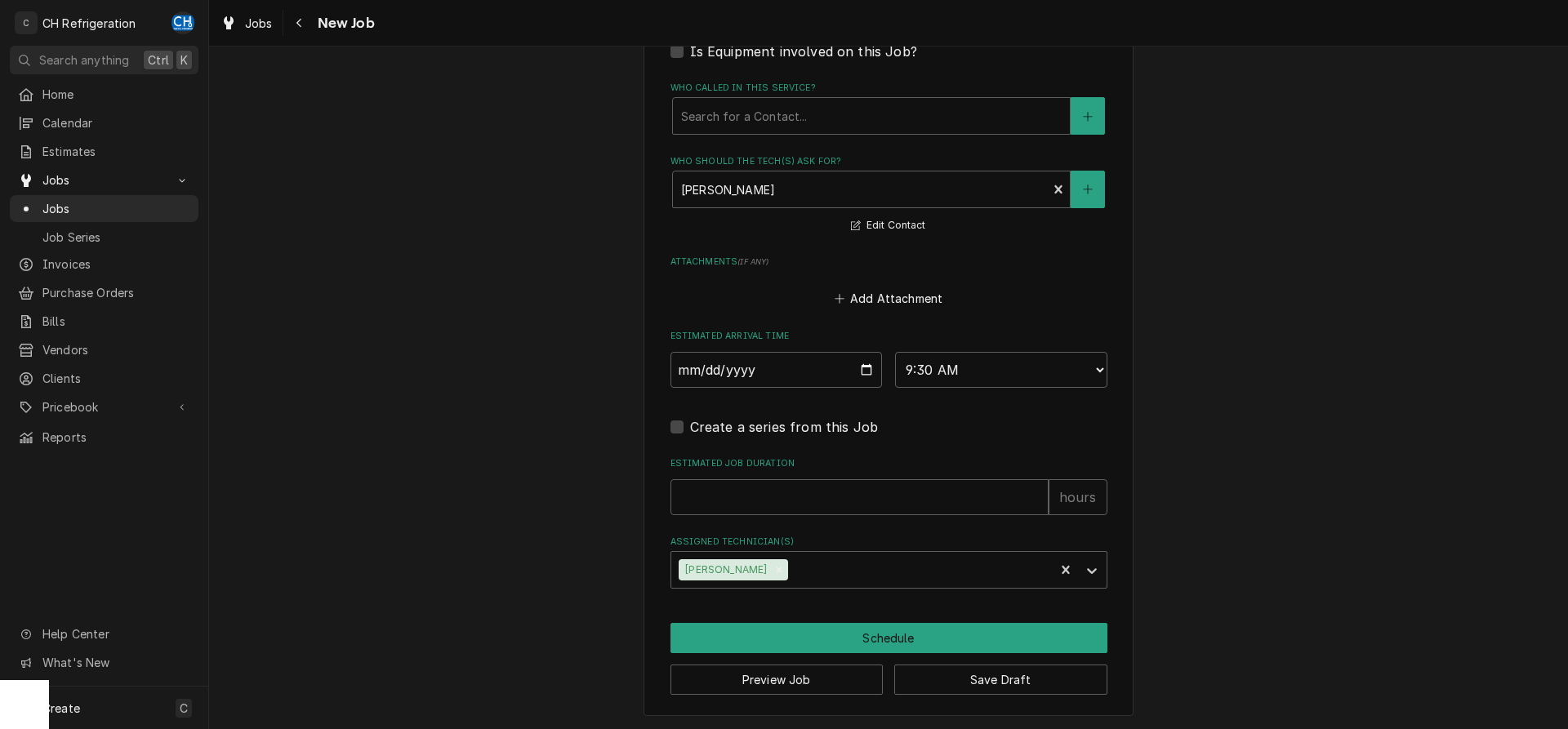
type textarea "steam generator"
click at [811, 488] on input "Estimated Job Duration" at bounding box center [859, 497] width 378 height 36
type textarea "x"
type input "2"
type textarea "x"
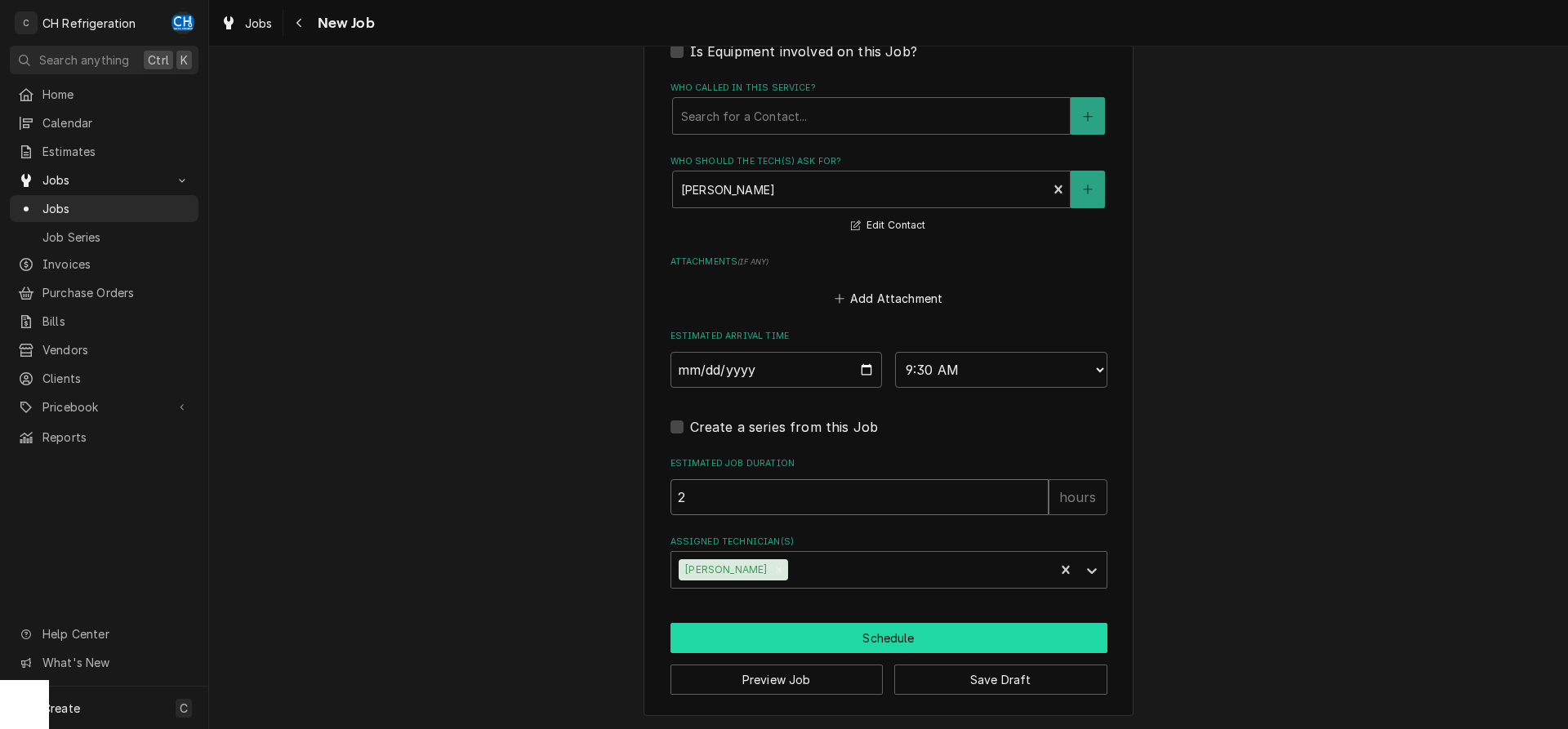
type input "2"
click at [936, 630] on button "Schedule" at bounding box center [888, 638] width 437 height 30
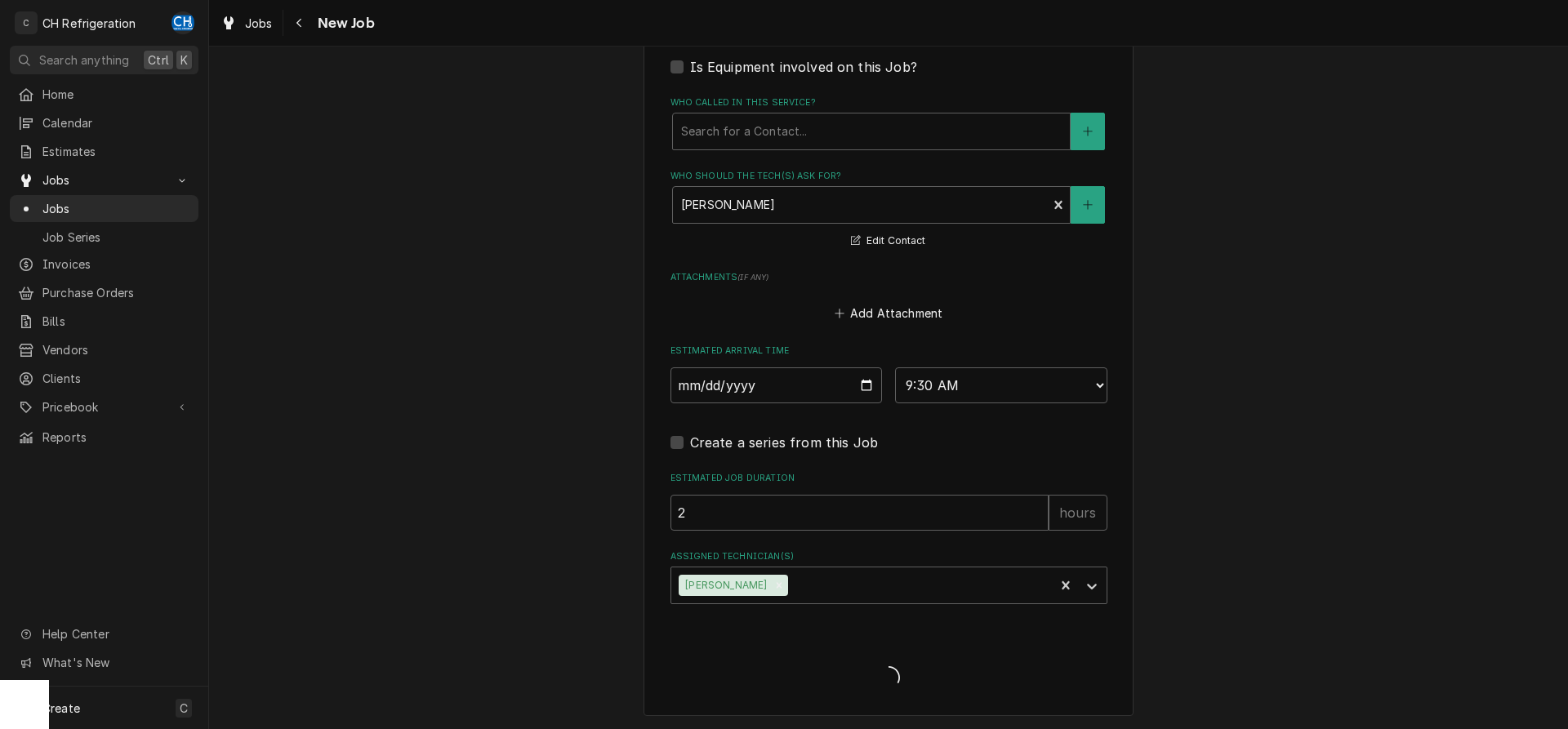
type textarea "x"
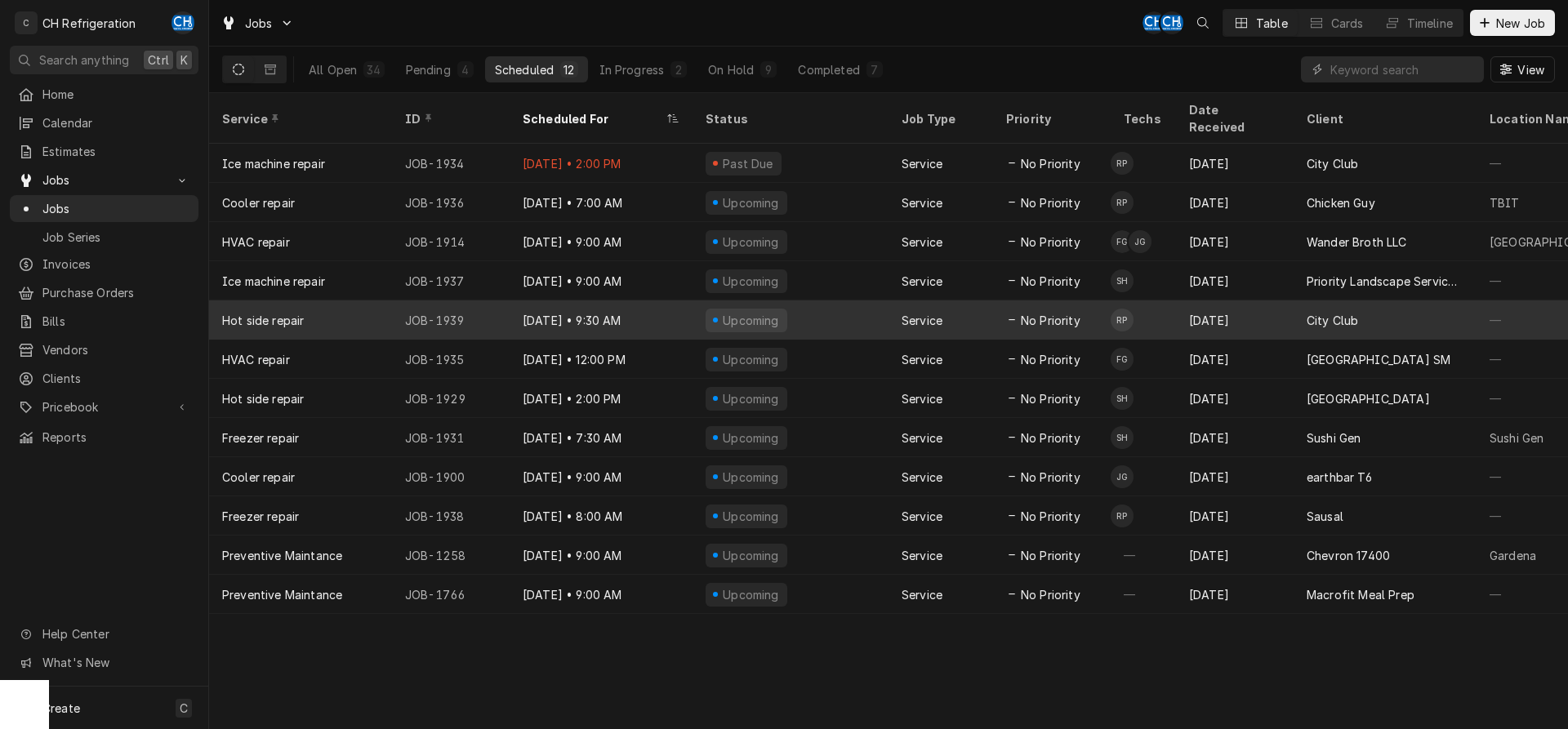
click at [1278, 304] on div "[DATE]" at bounding box center [1234, 319] width 117 height 39
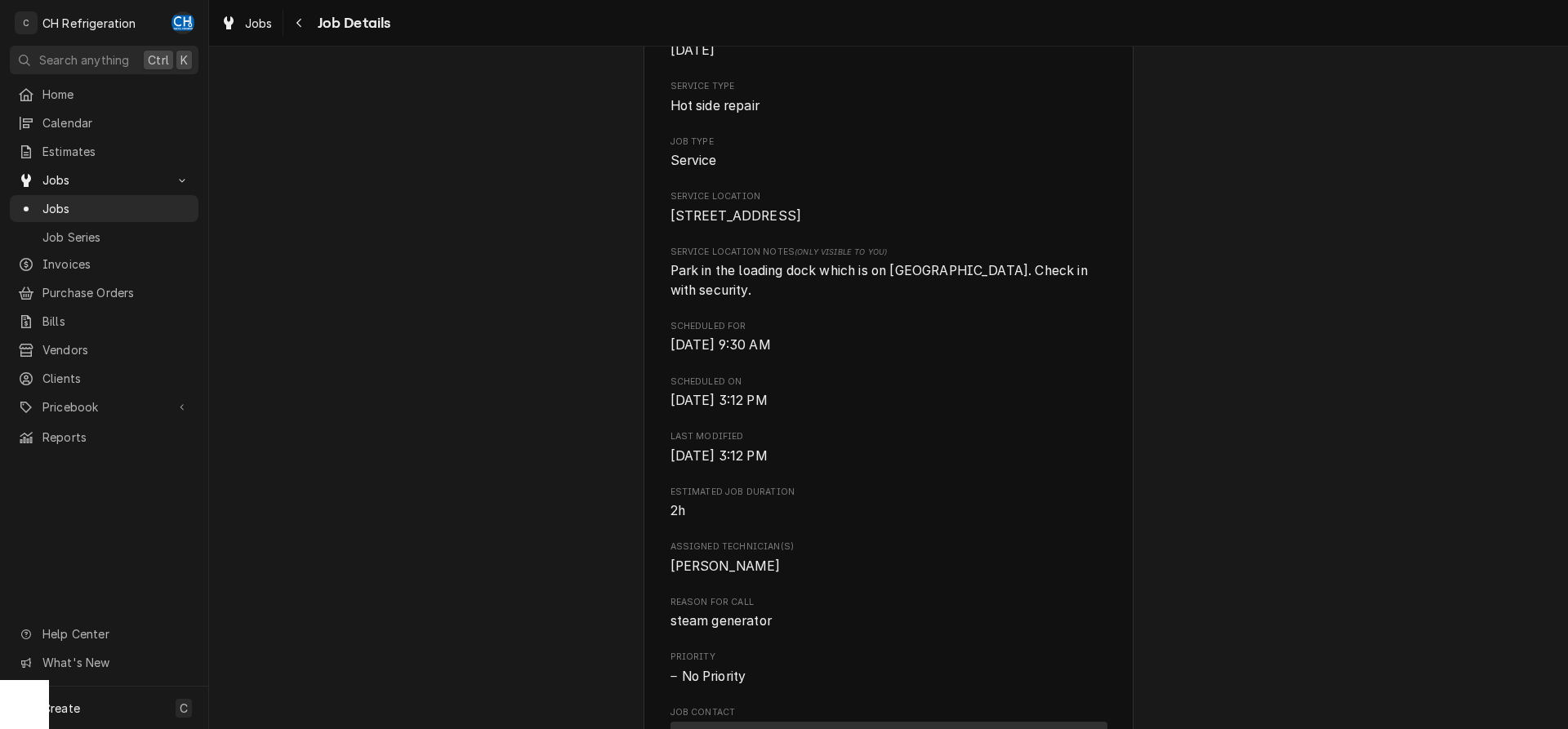
scroll to position [721, 0]
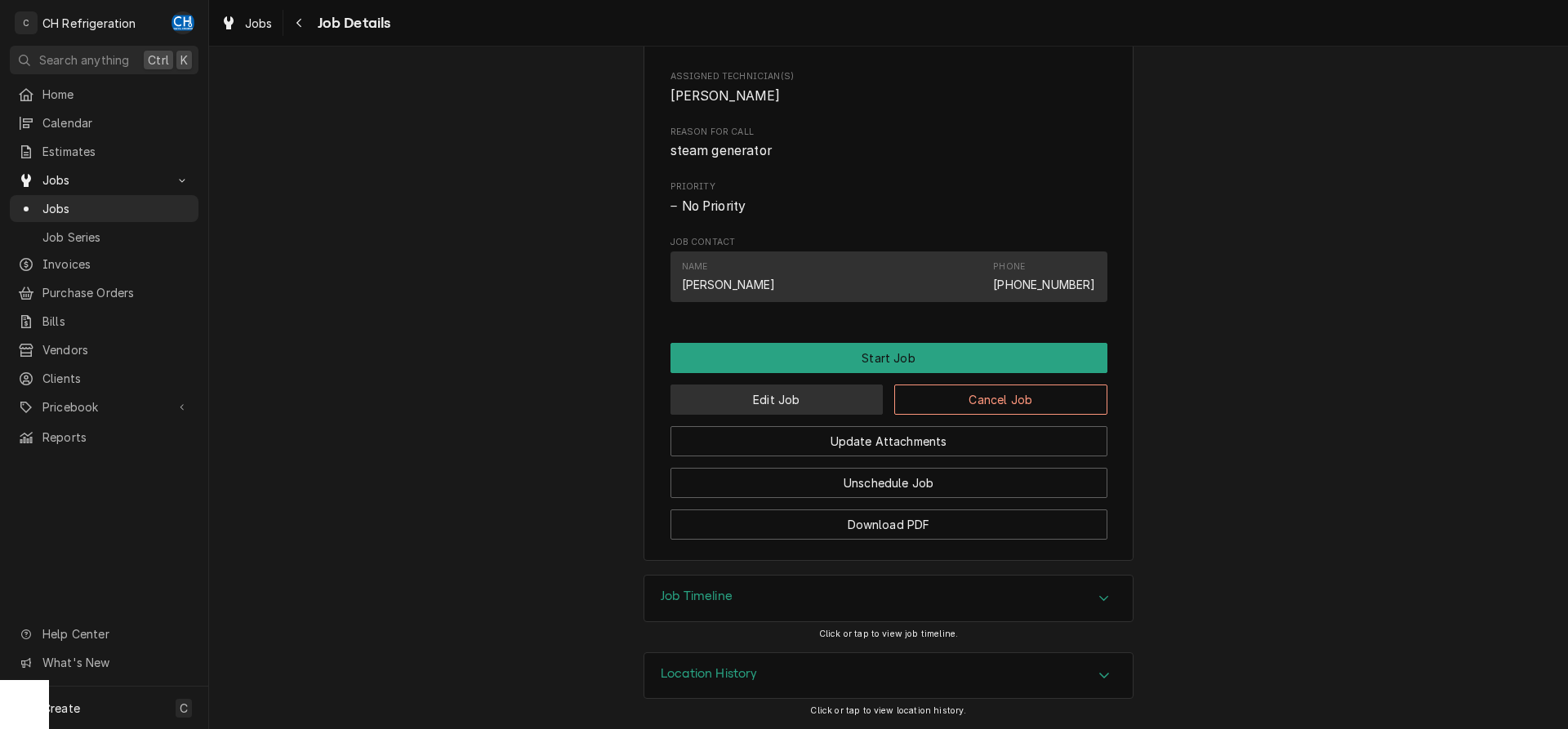
click at [754, 396] on button "Edit Job" at bounding box center [777, 400] width 214 height 30
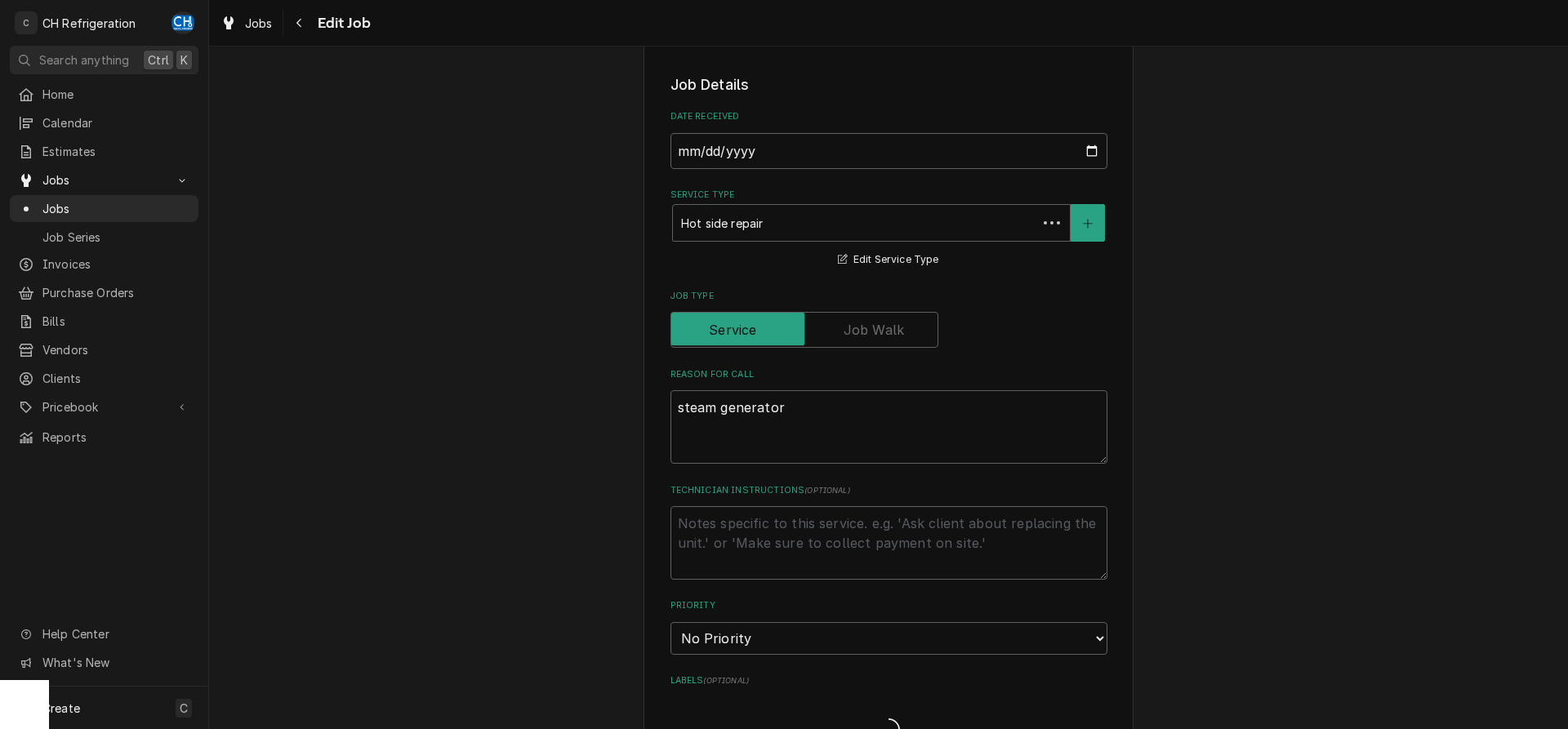
type textarea "x"
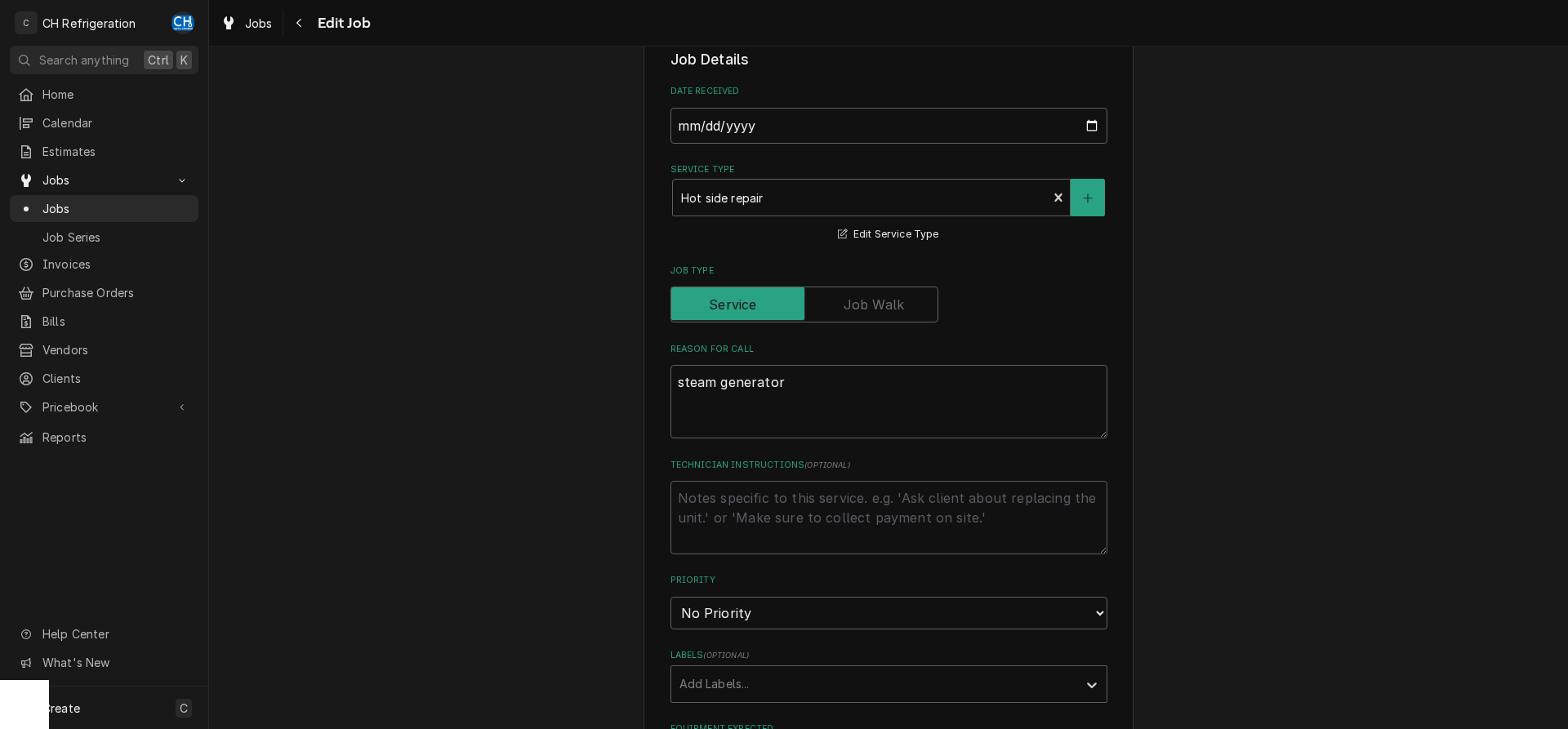
scroll to position [833, 0]
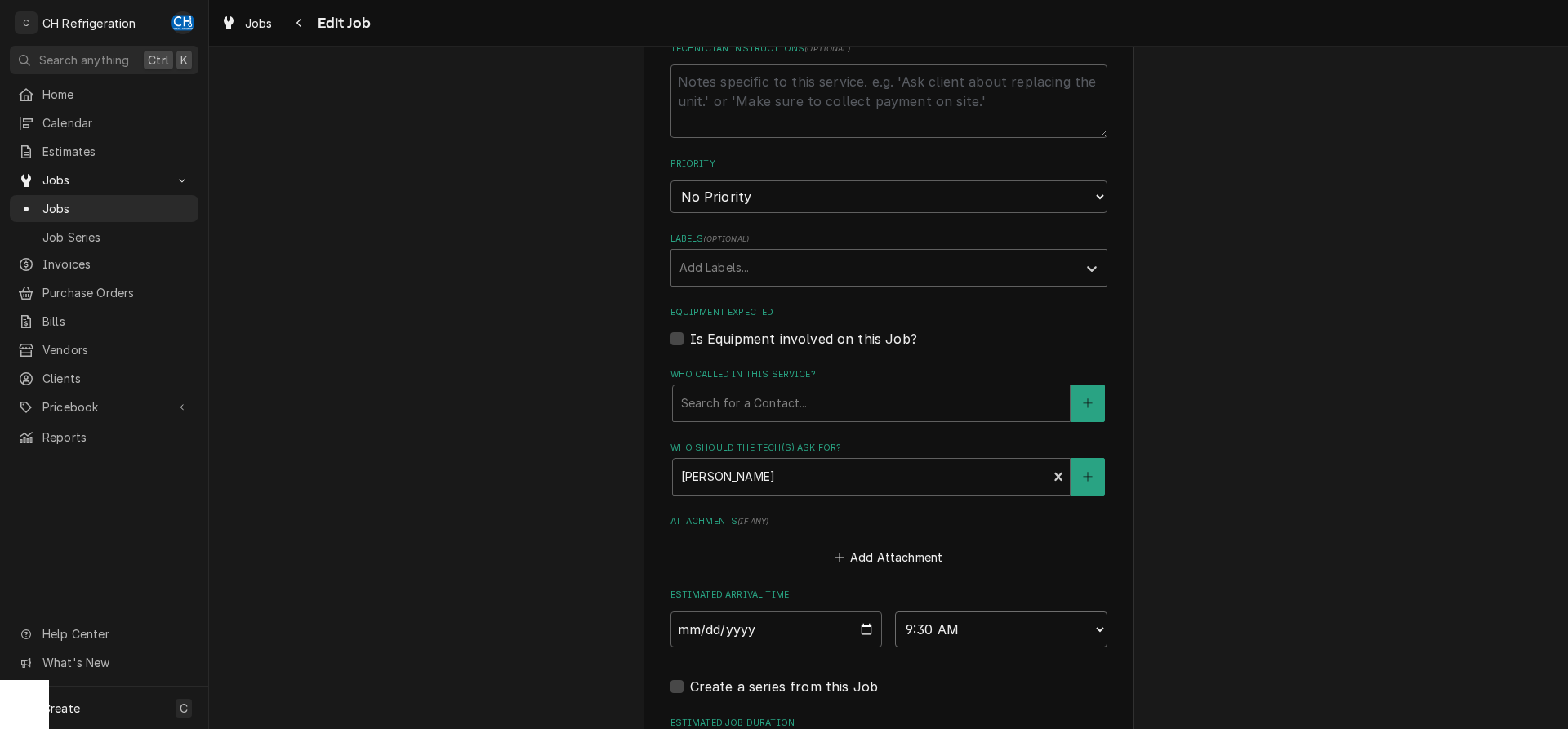
click at [895, 612] on select "AM / PM 6:00 AM 6:15 AM 6:30 AM 6:45 AM 7:00 AM 7:15 AM 7:30 AM 7:45 AM 8:00 AM…" at bounding box center [1001, 630] width 213 height 36
select select "10:00:00"
click option "10:00 AM" at bounding box center [0, 0] width 0 height 0
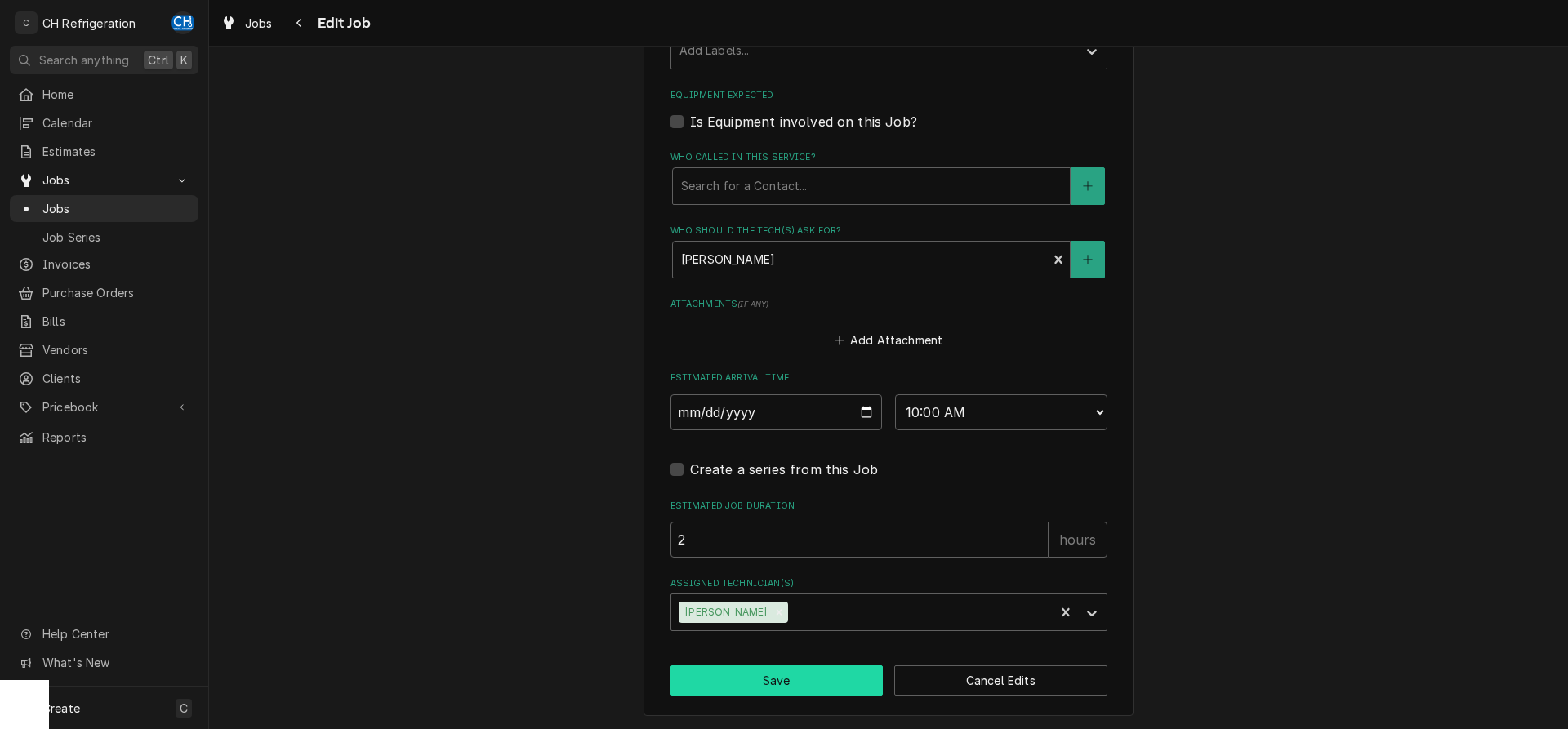
click at [811, 675] on button "Save" at bounding box center [777, 680] width 214 height 30
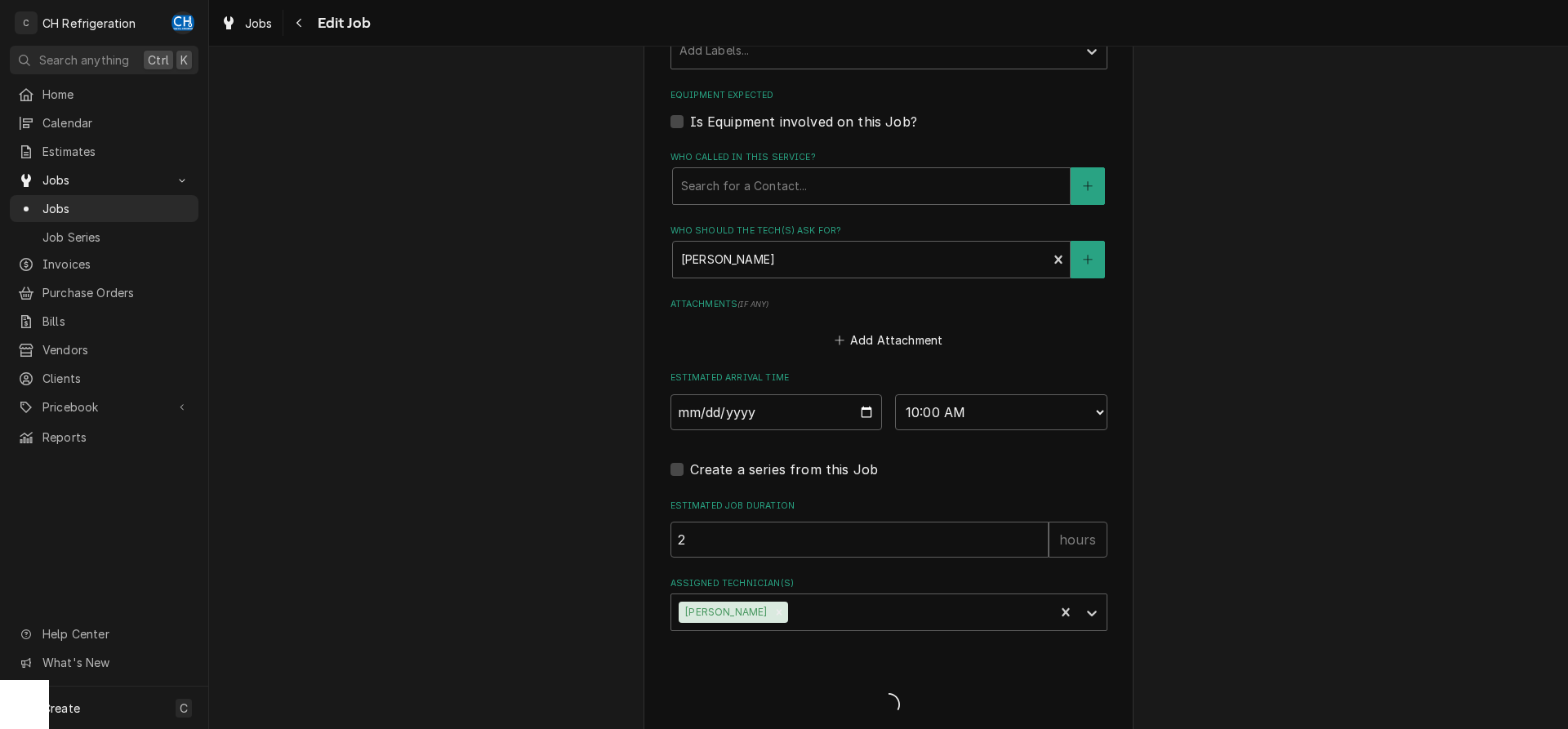
type textarea "x"
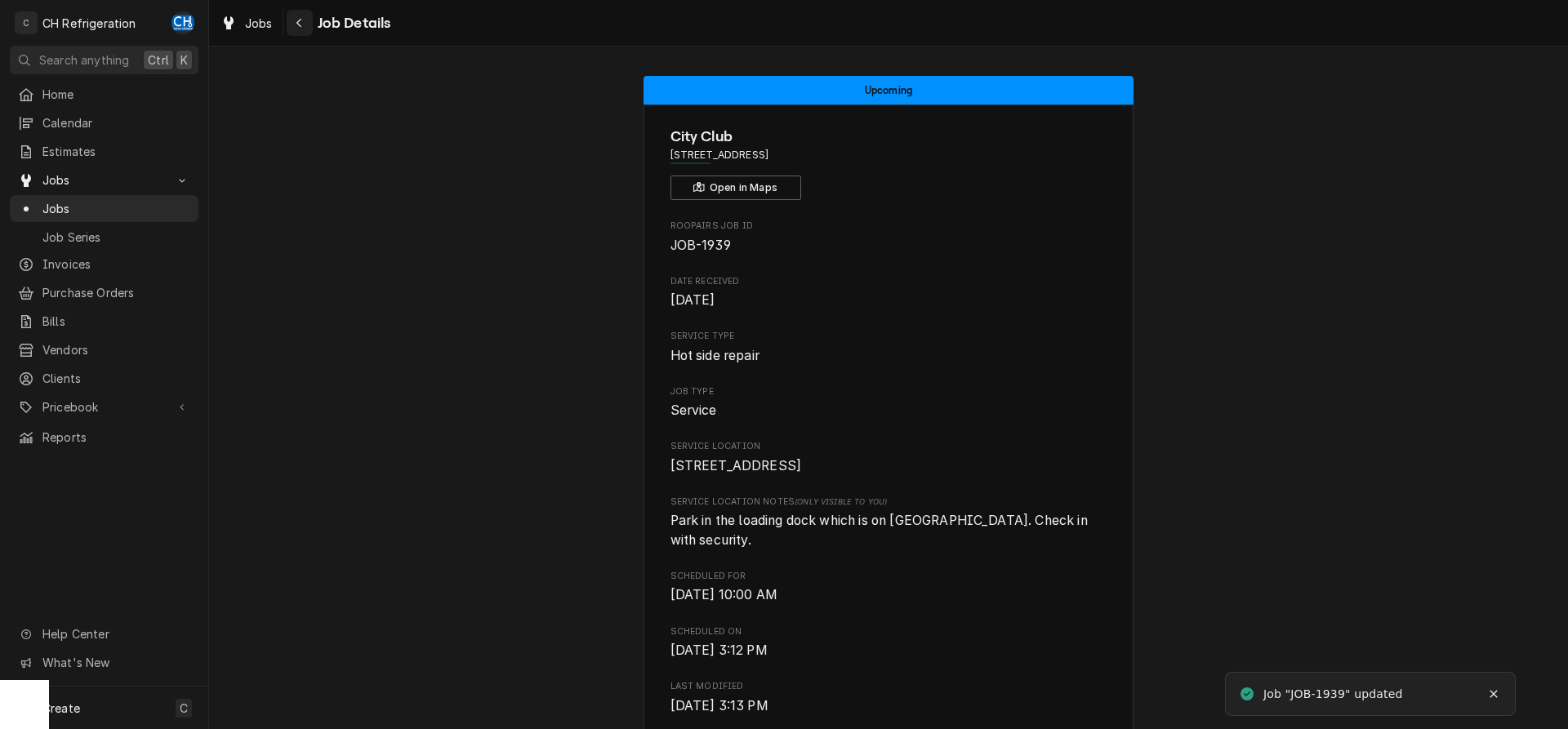
click at [300, 25] on icon "Navigate back" at bounding box center [299, 23] width 8 height 11
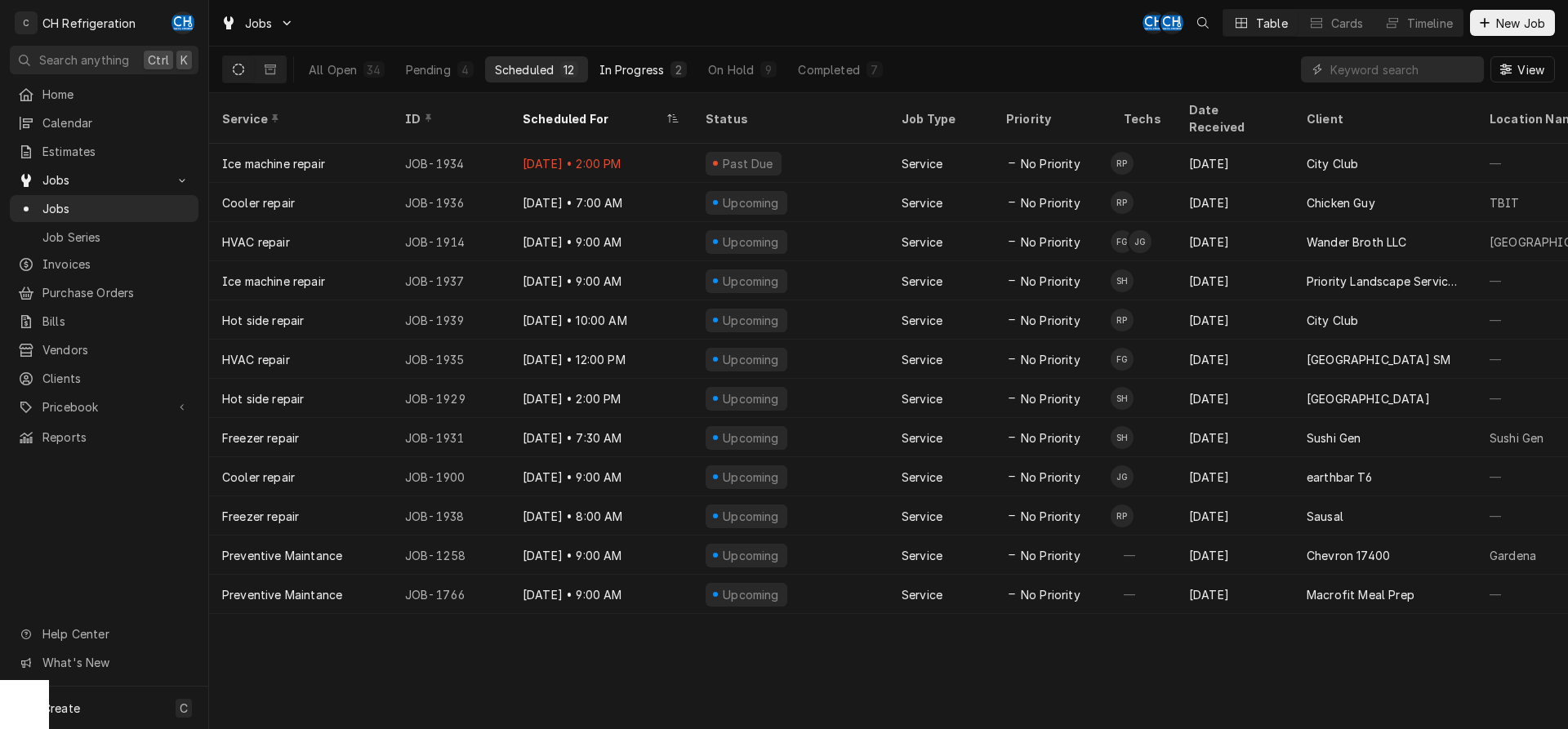
click at [659, 76] on div "In Progress" at bounding box center [632, 70] width 66 height 17
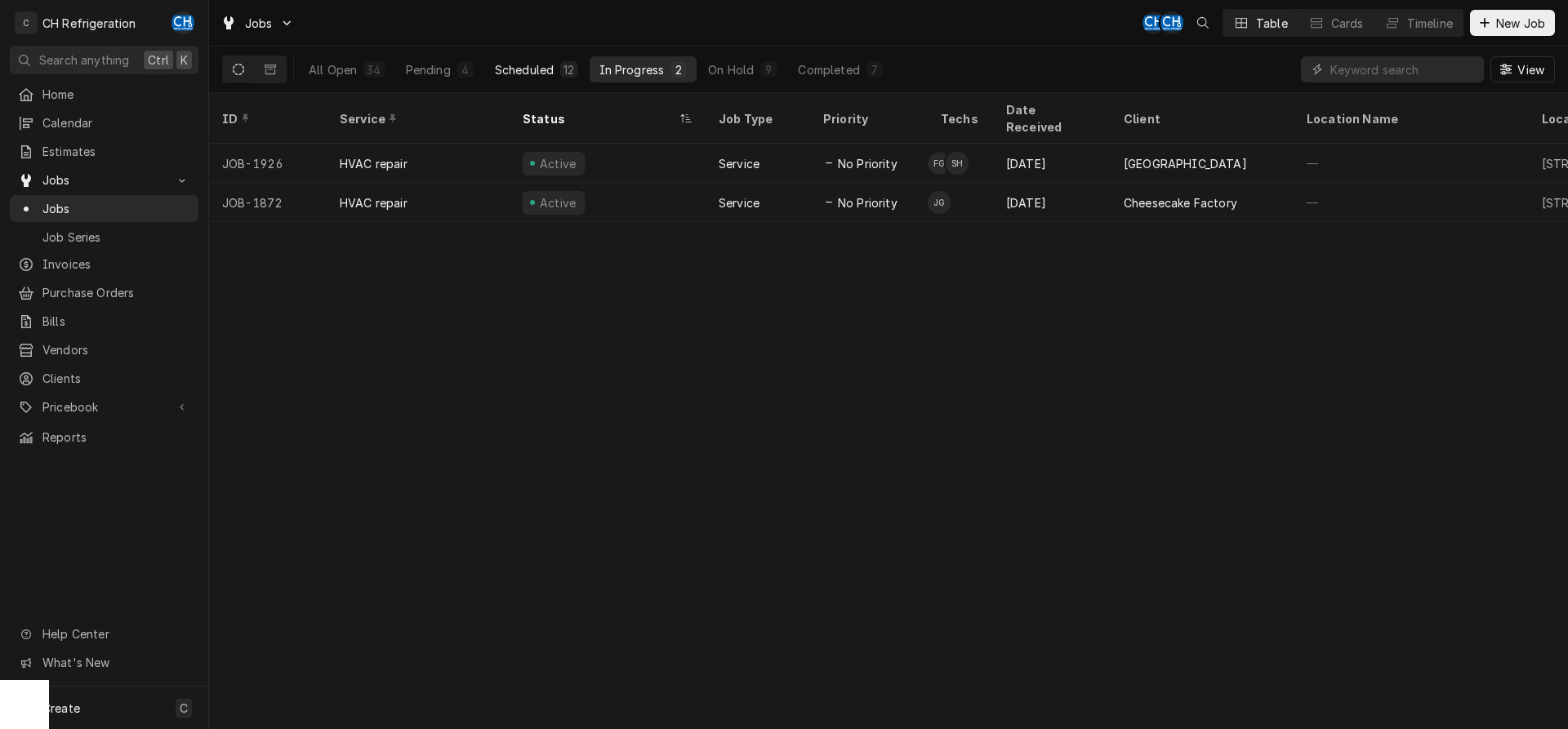
click at [572, 71] on div "12" at bounding box center [568, 70] width 10 height 17
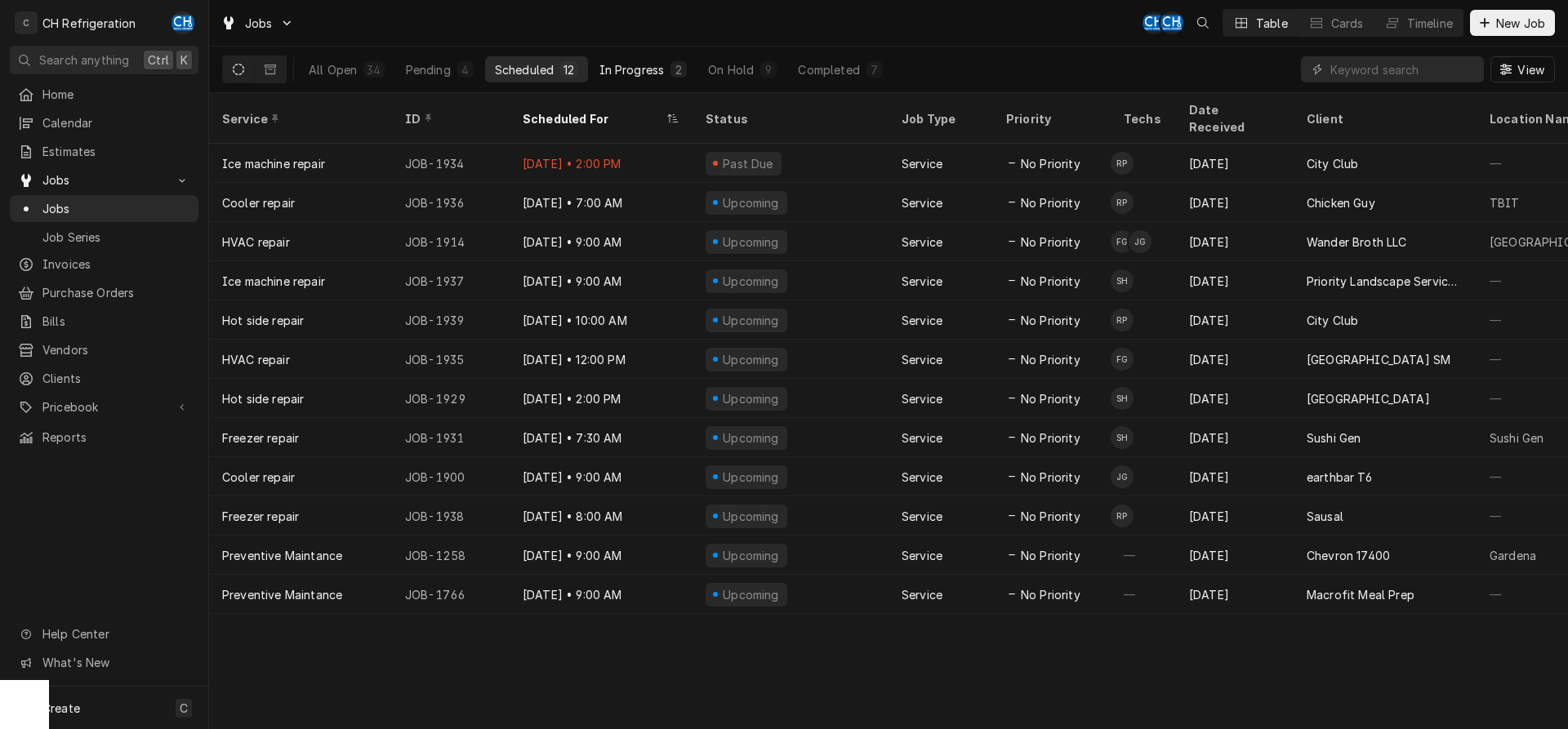
click at [674, 74] on div "2" at bounding box center [679, 70] width 10 height 17
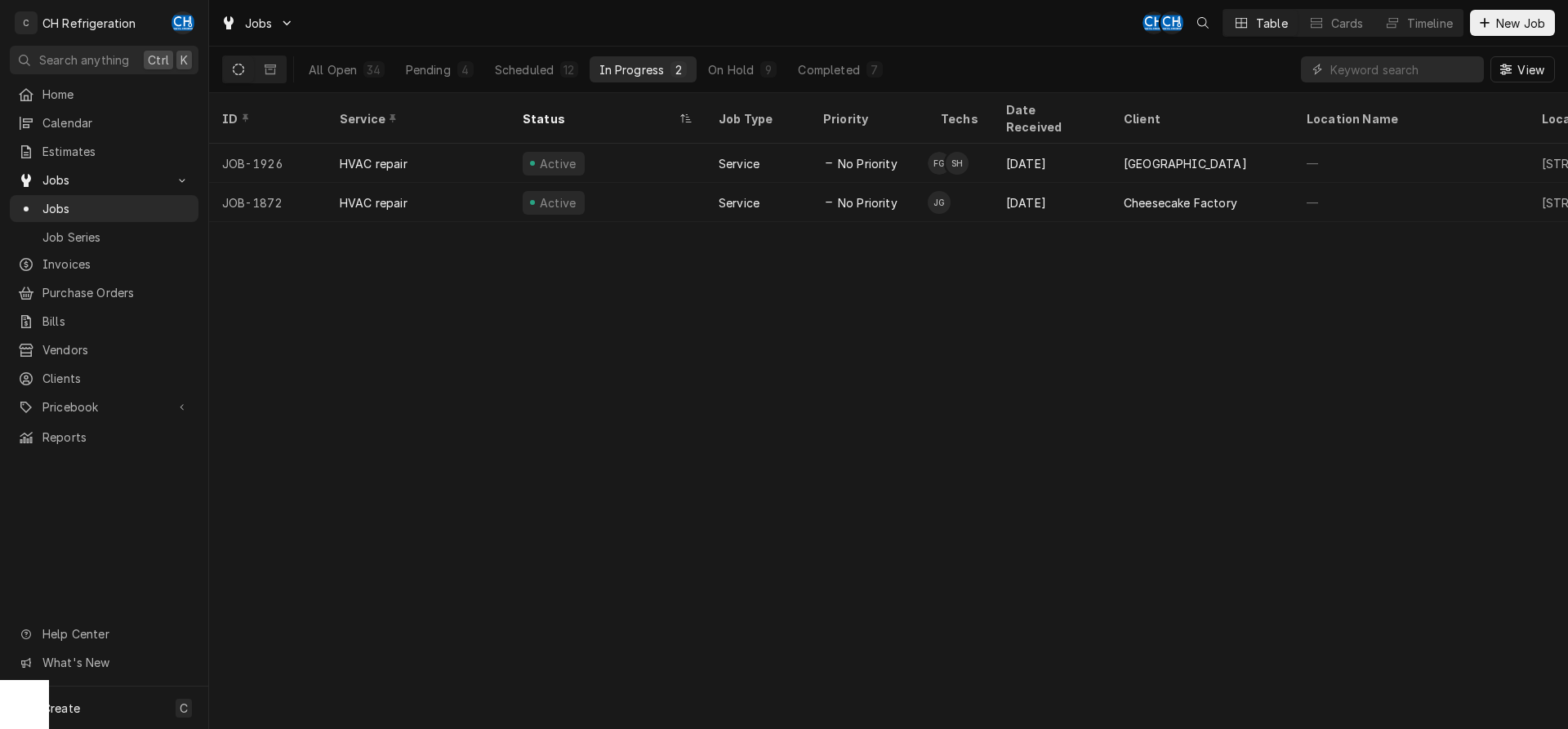
click at [845, 54] on div "All Open 34 Pending 4 Scheduled 12 In Progress 2 On Hold 9 Completed 7" at bounding box center [596, 70] width 594 height 46
click at [842, 60] on button "Completed 7" at bounding box center [840, 69] width 104 height 26
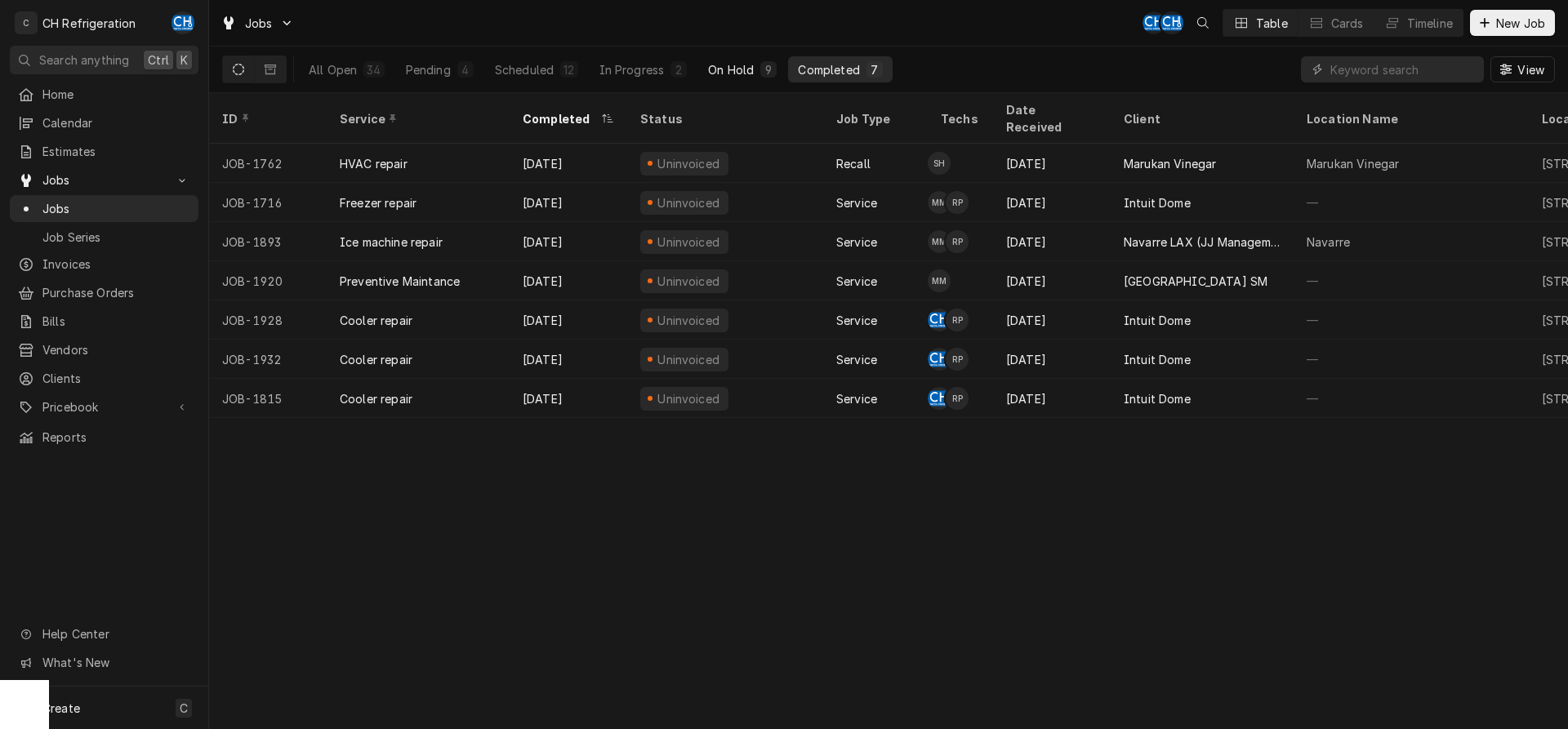
click at [746, 70] on div "On Hold" at bounding box center [731, 70] width 46 height 17
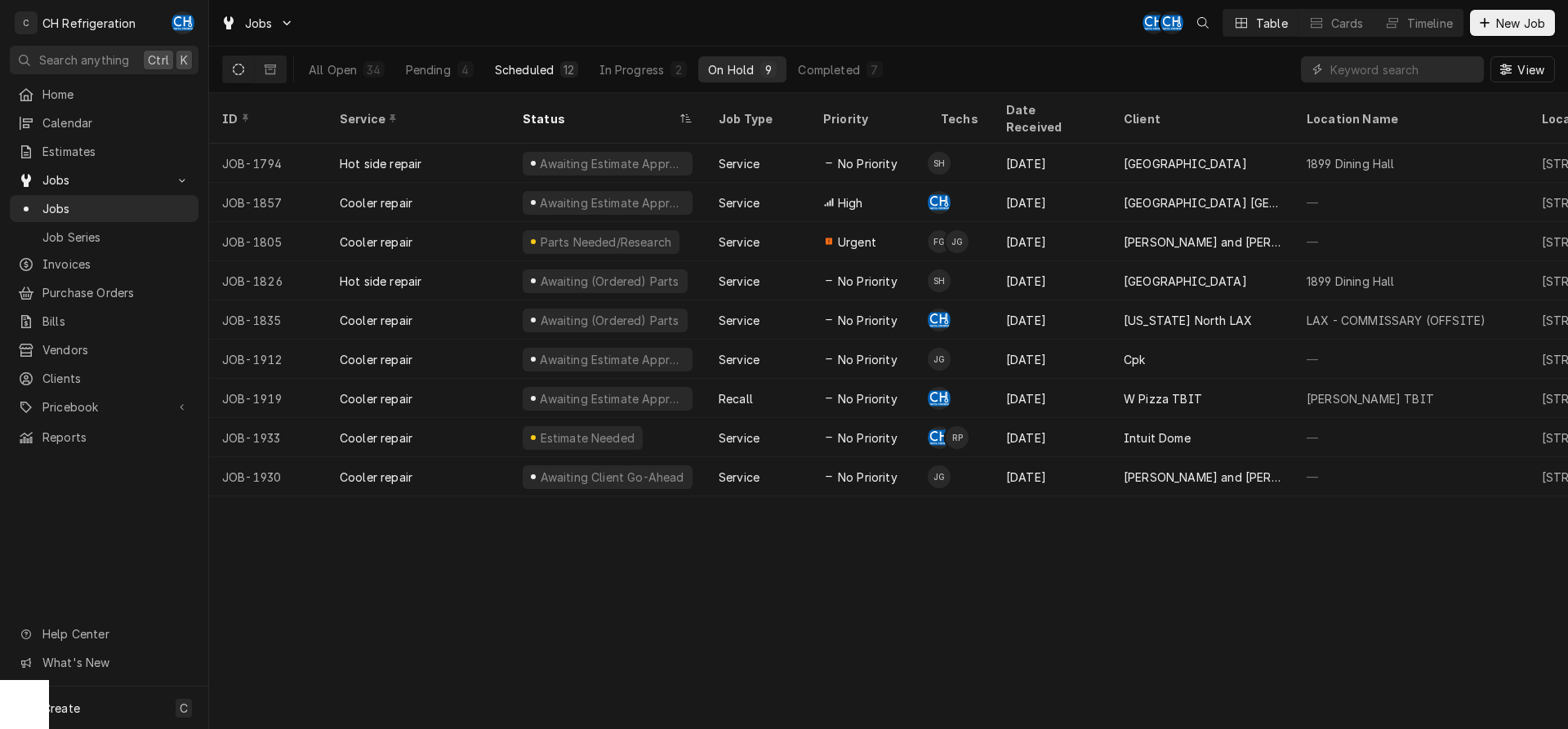
click at [543, 66] on div "Scheduled" at bounding box center [524, 70] width 59 height 17
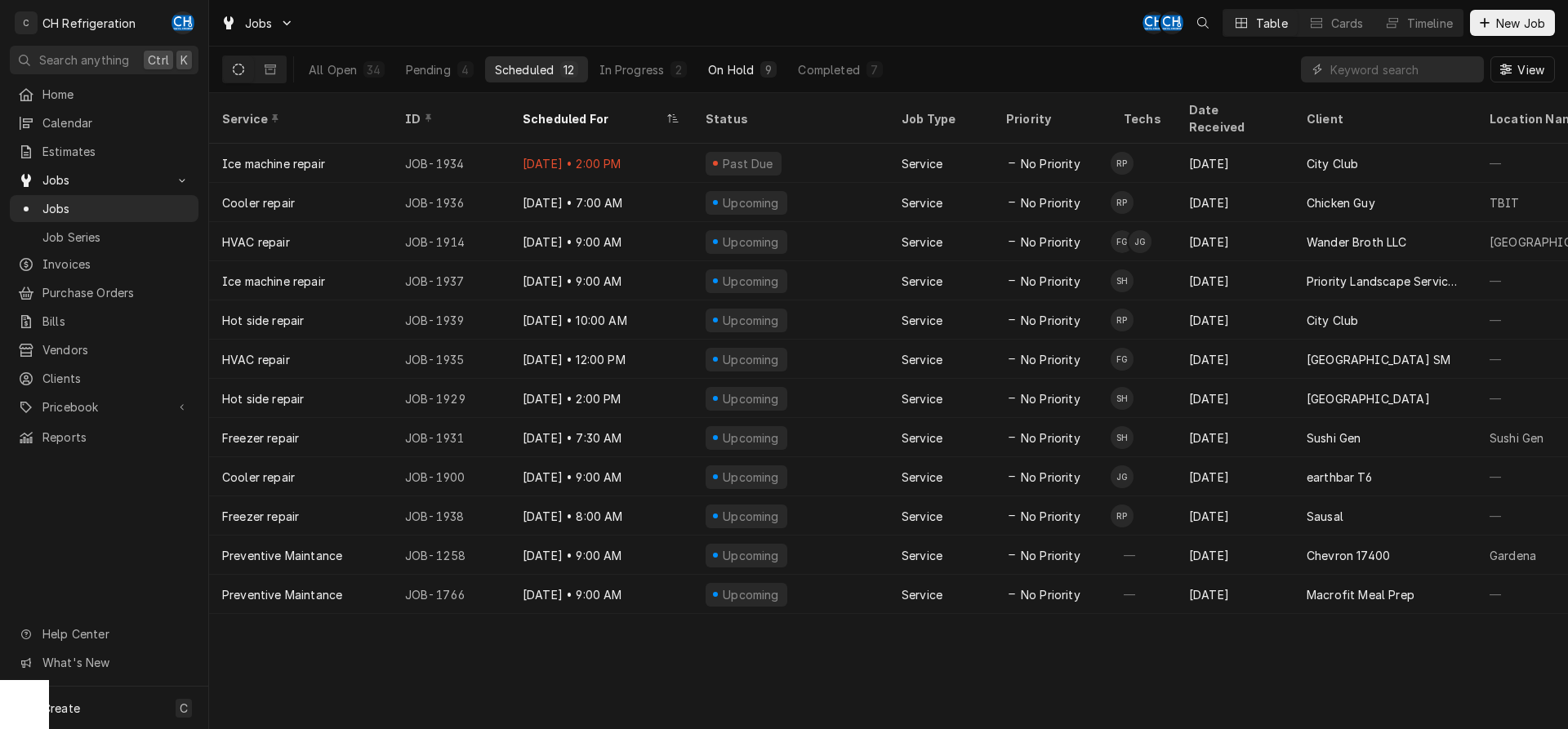
click at [750, 77] on div "On Hold" at bounding box center [731, 70] width 46 height 17
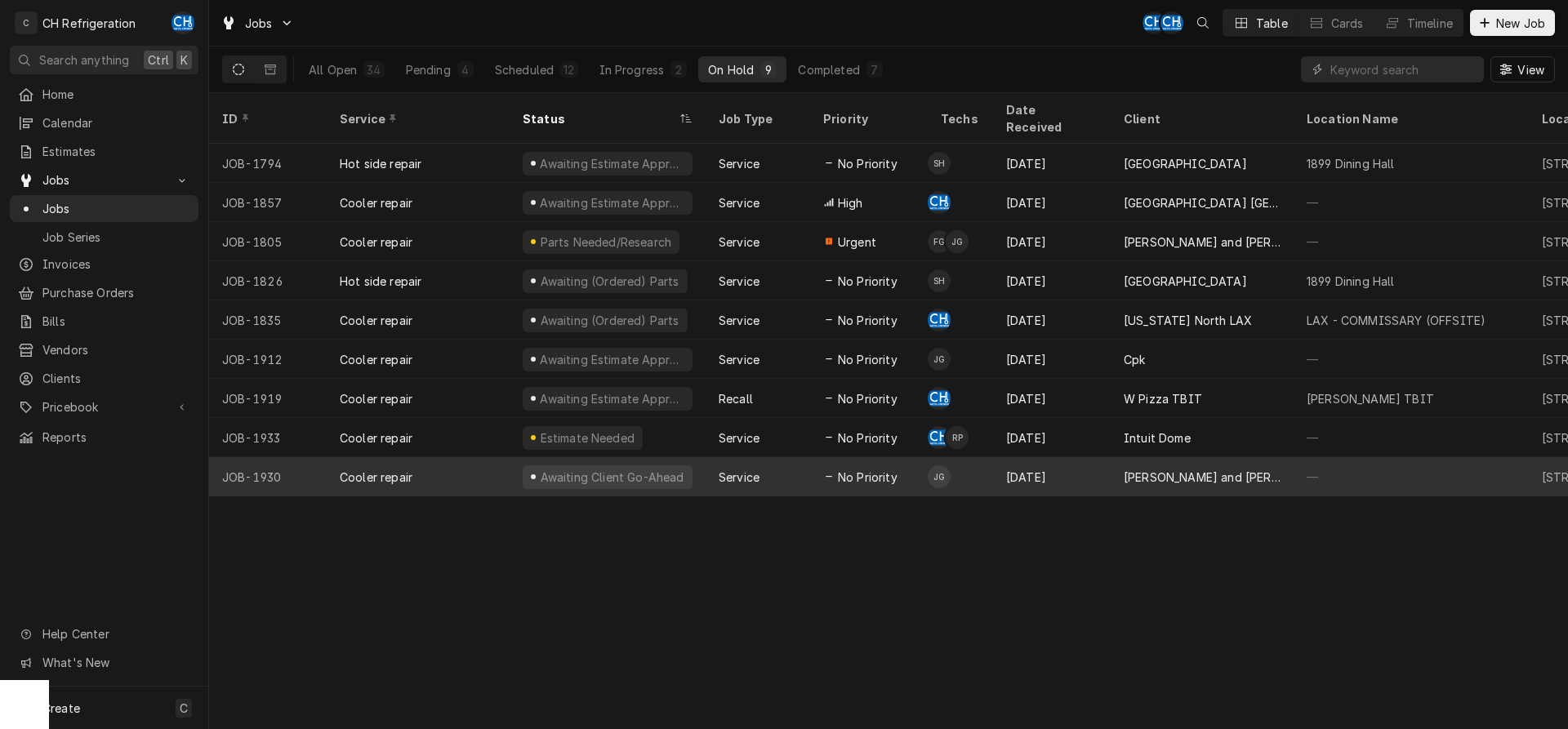
click at [1116, 457] on div "[PERSON_NAME] and [PERSON_NAME]'s" at bounding box center [1202, 476] width 183 height 39
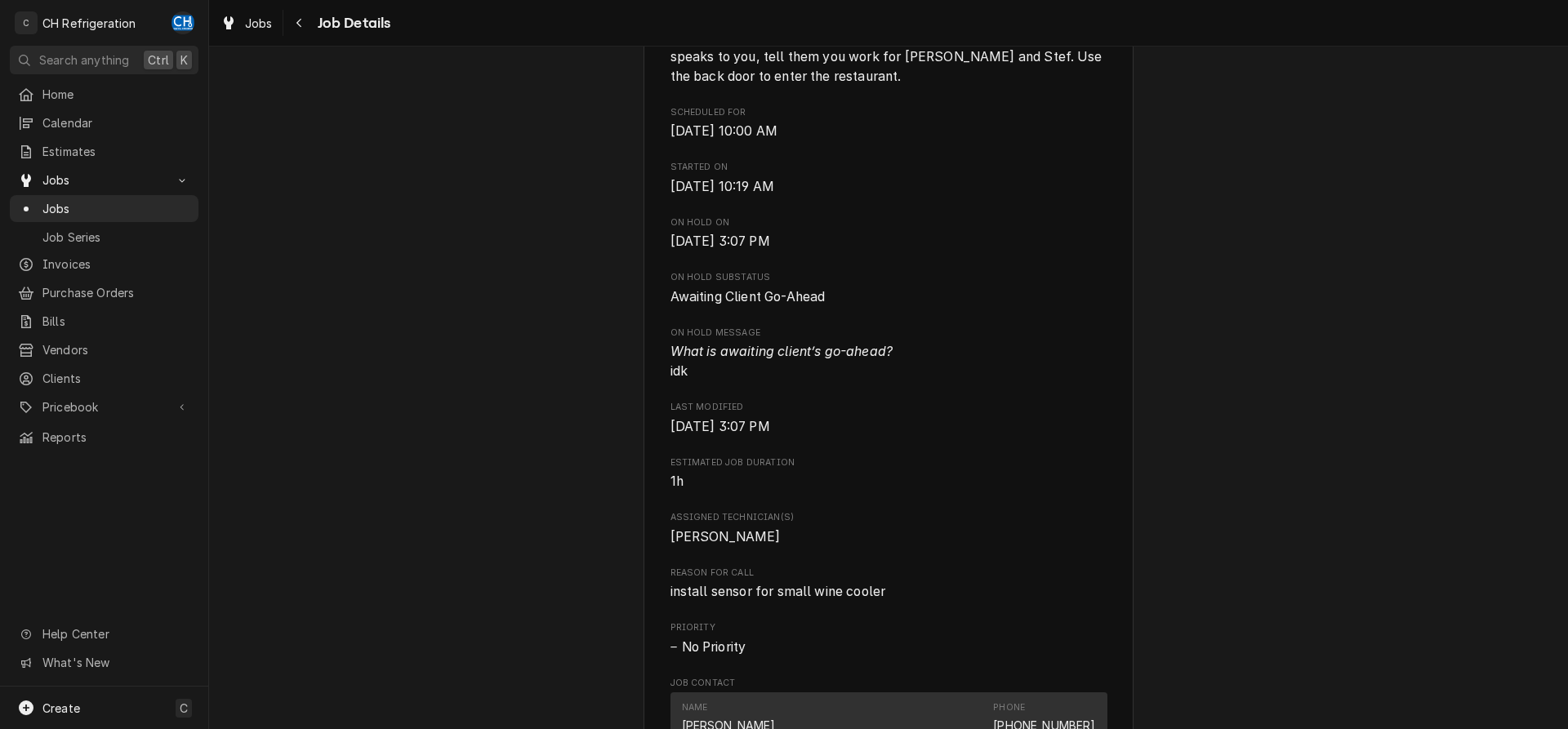
scroll to position [666, 0]
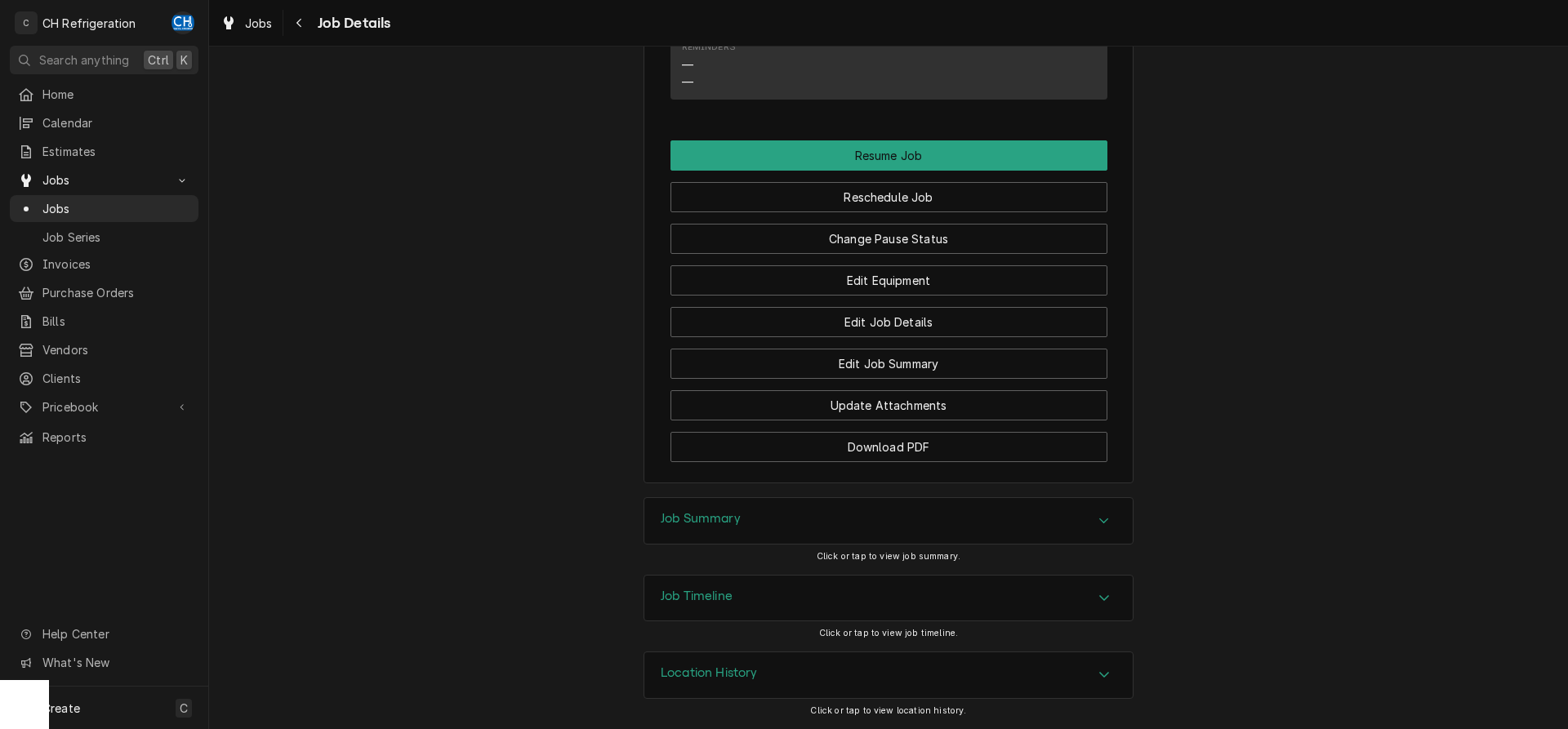
click at [800, 516] on div "Job Summary" at bounding box center [888, 521] width 488 height 46
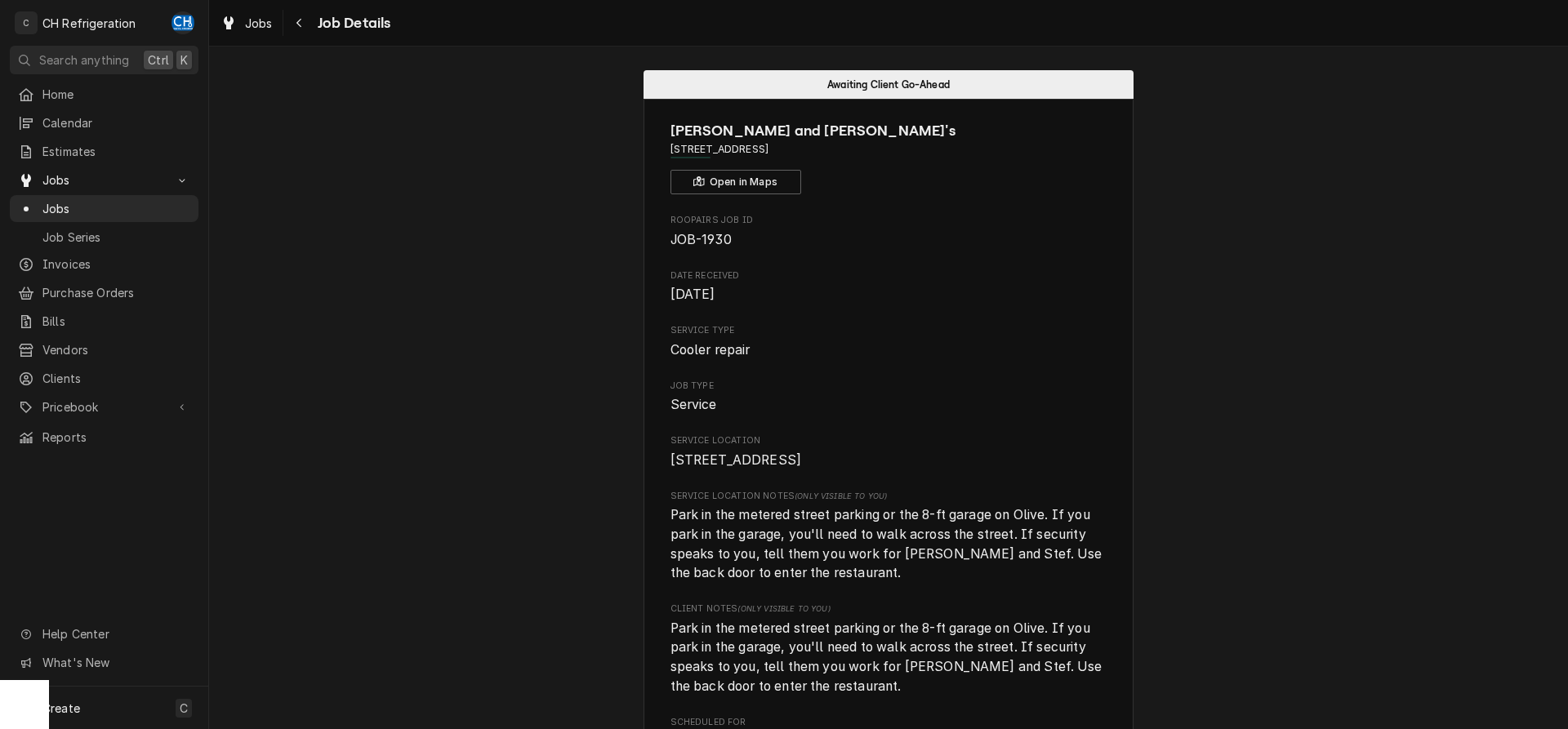
scroll to position [0, 0]
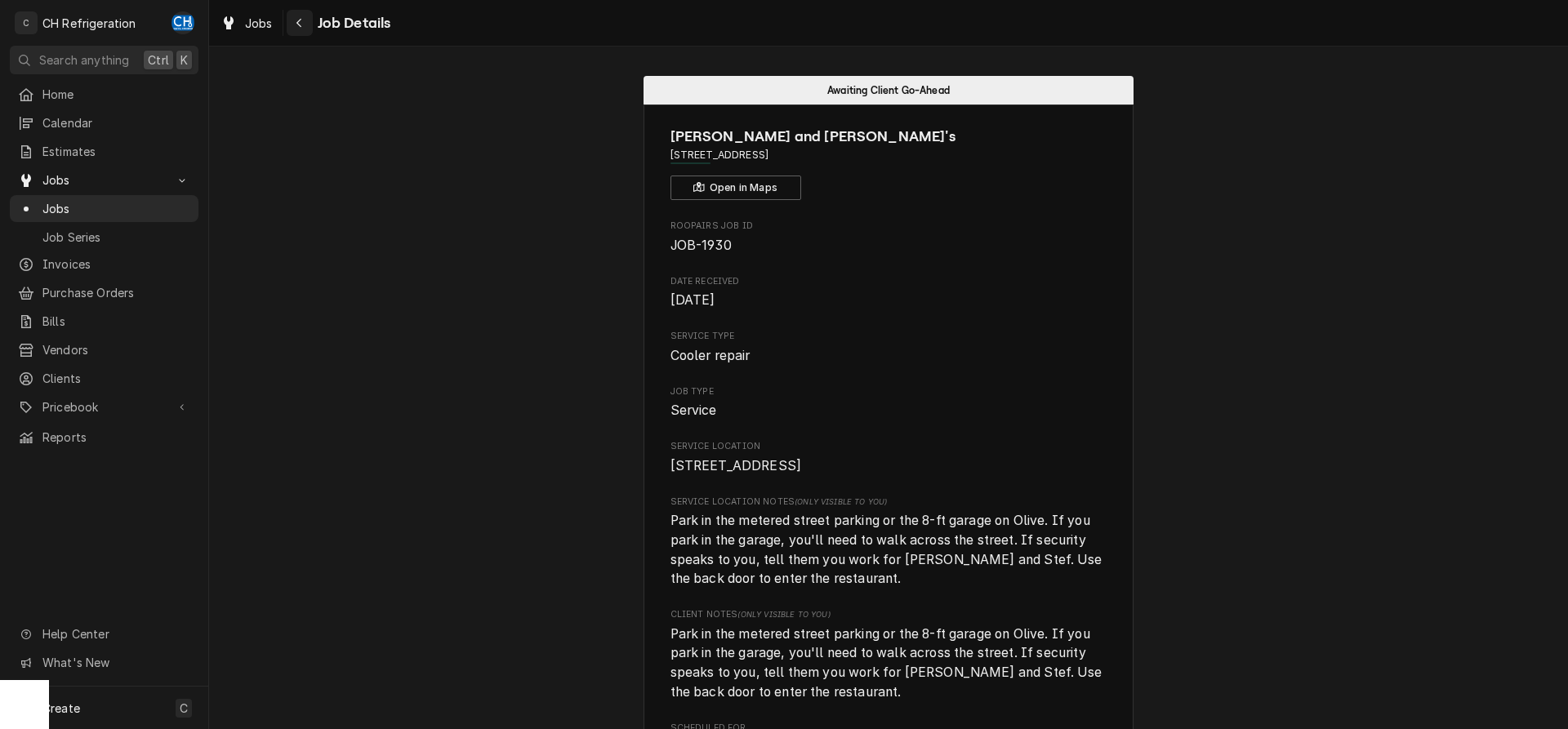
click at [291, 26] on button "Navigate back" at bounding box center [299, 22] width 26 height 26
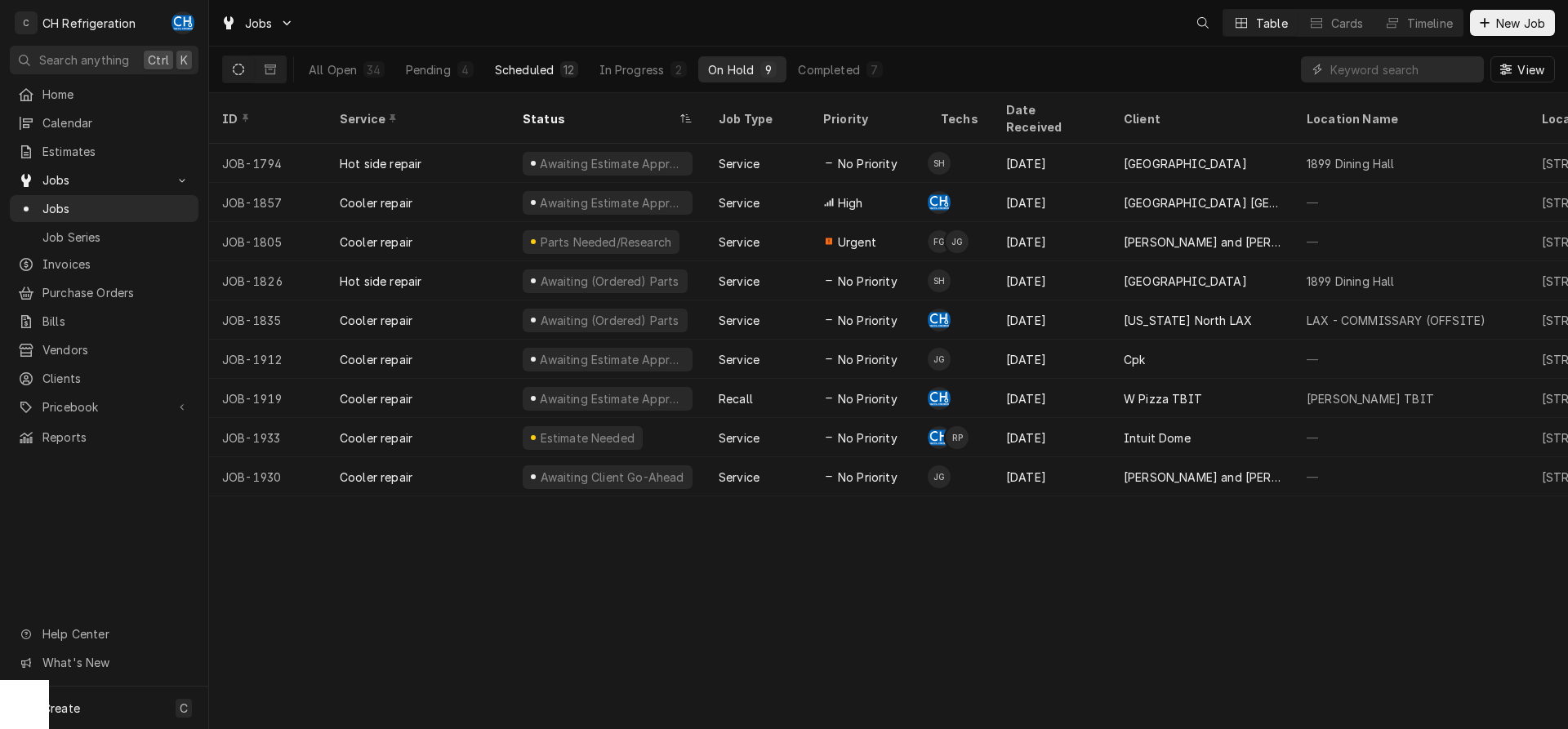
click at [551, 70] on div "Scheduled" at bounding box center [524, 70] width 59 height 17
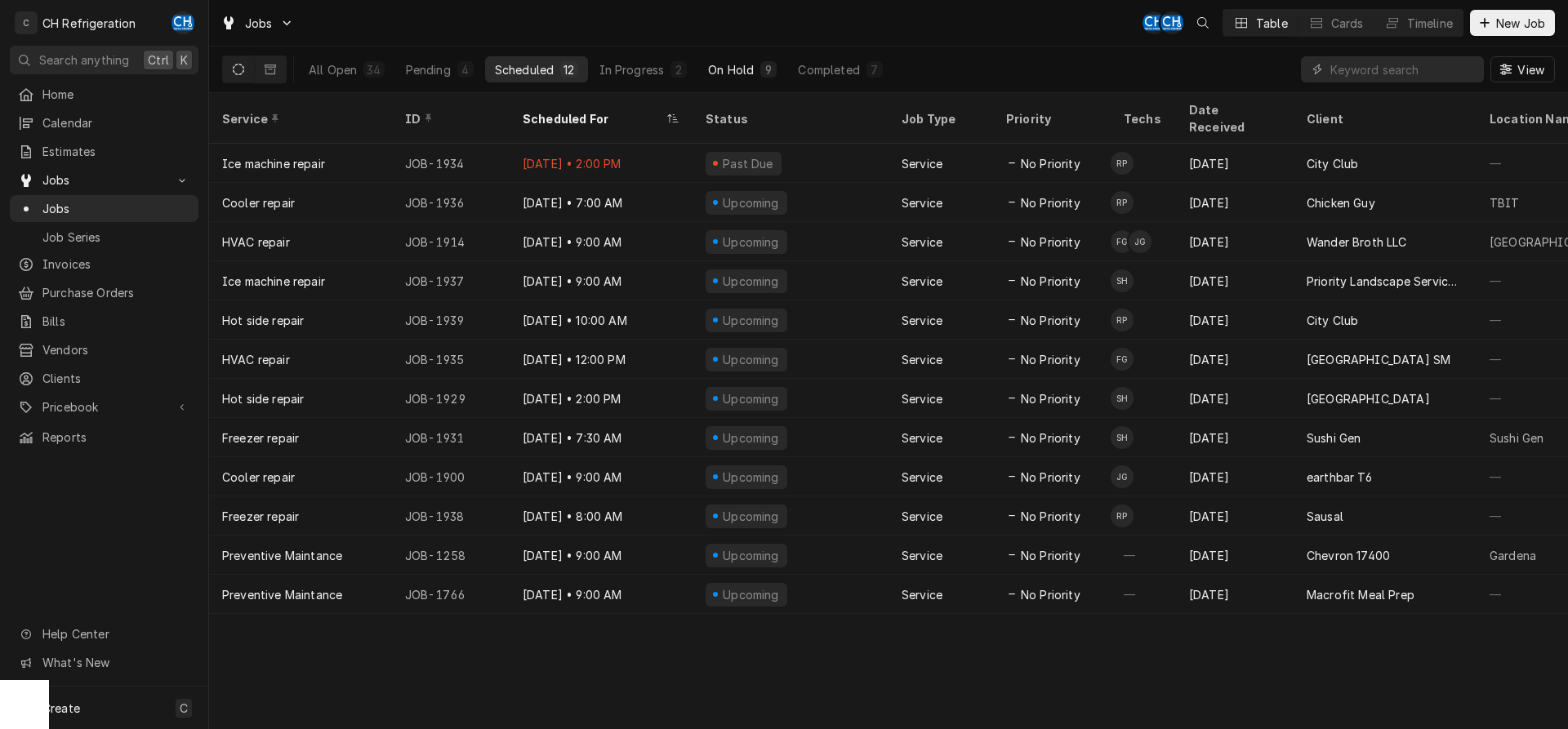
click at [739, 71] on div "On Hold" at bounding box center [731, 70] width 46 height 17
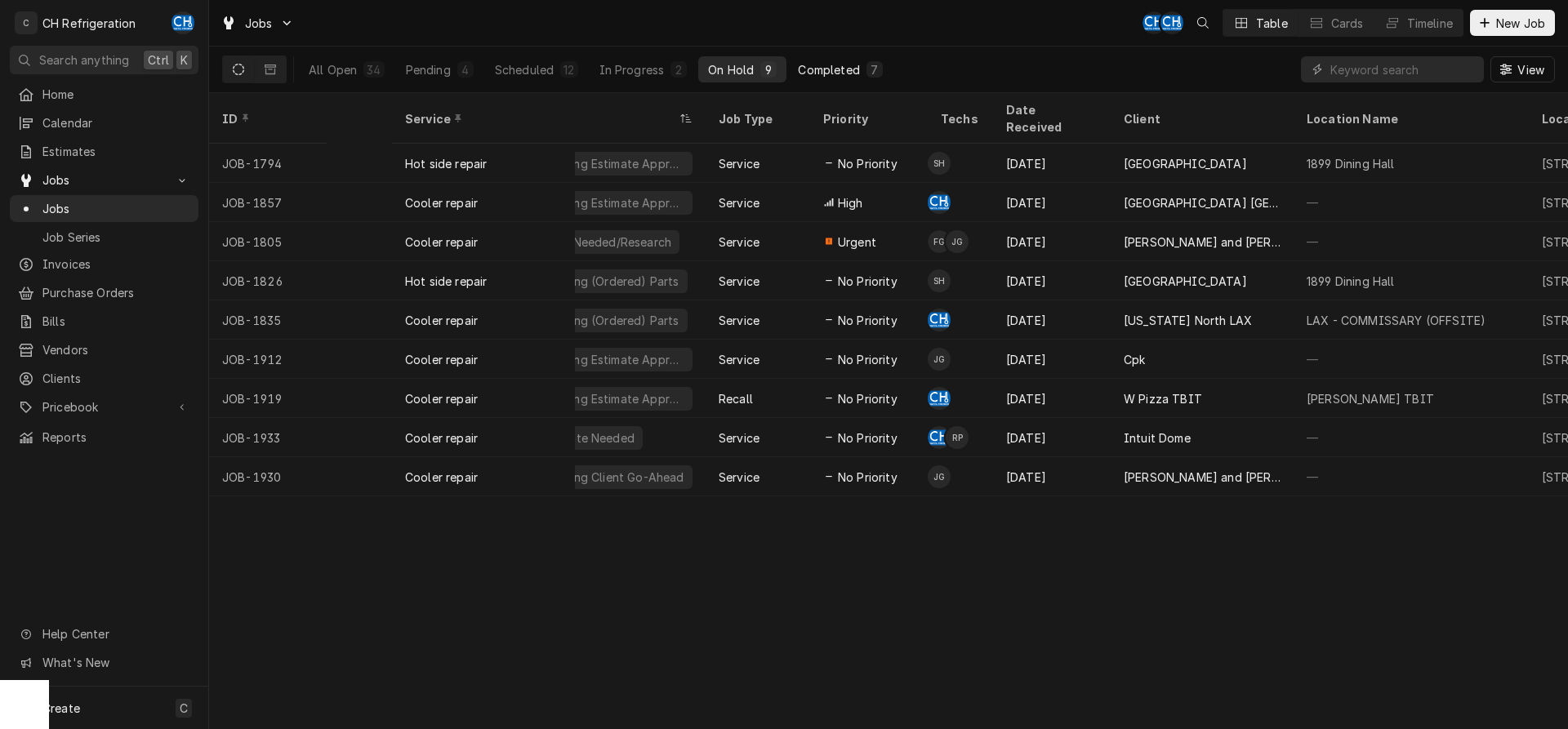
click at [871, 71] on div "7" at bounding box center [875, 70] width 10 height 17
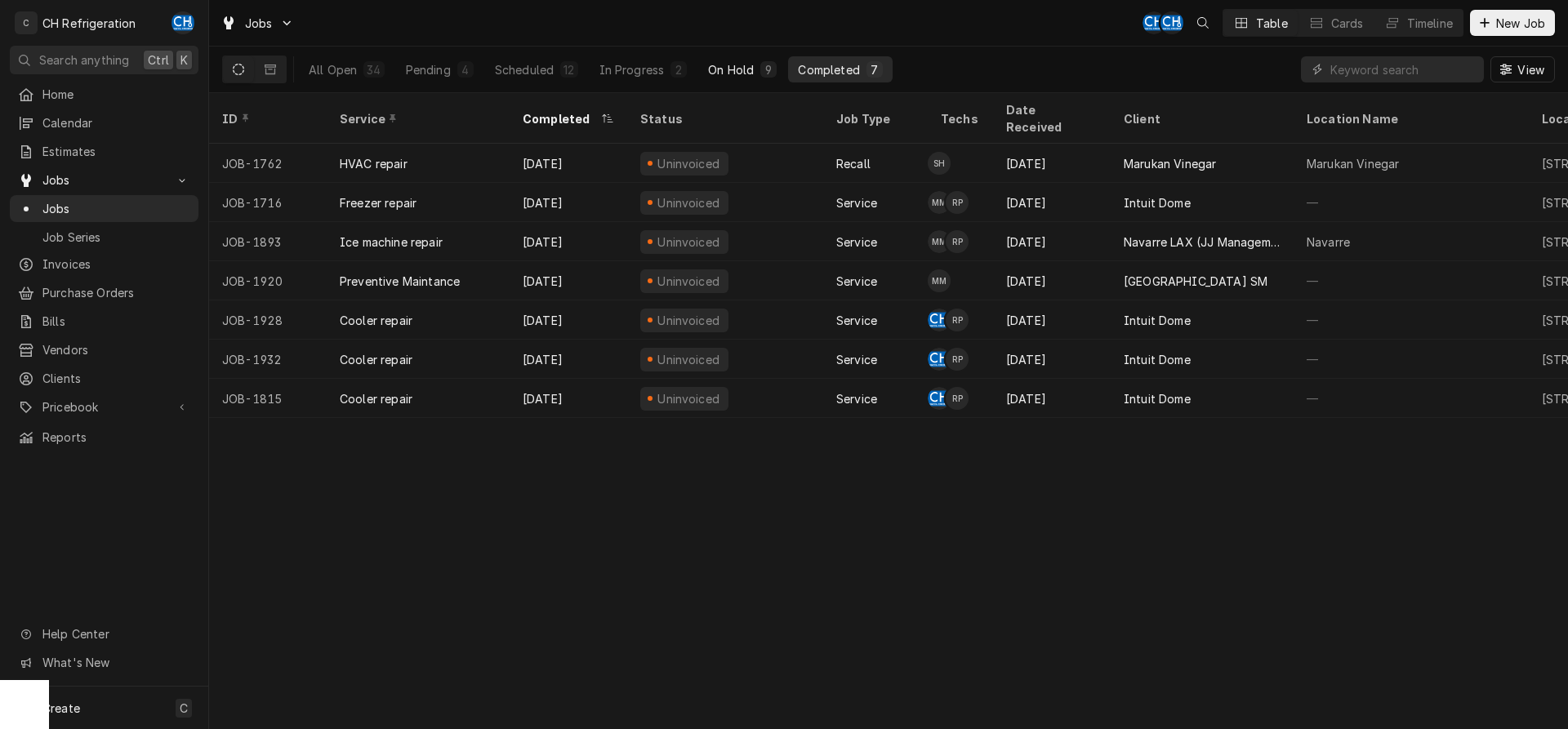
click at [757, 71] on button "On Hold 9" at bounding box center [743, 69] width 89 height 26
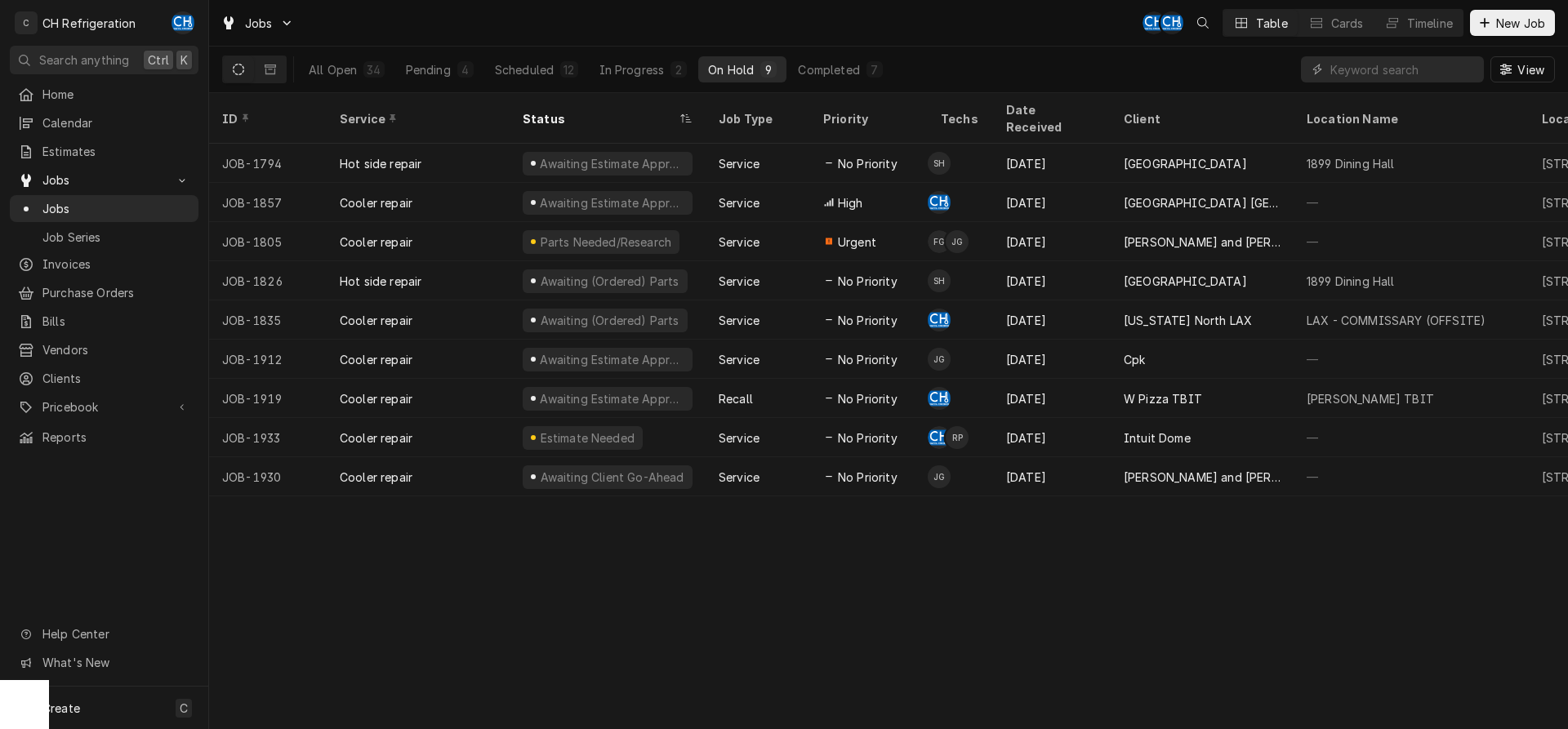
click at [900, 71] on div "All Open 34 Pending 4 Scheduled 12 In Progress 2 On Hold 9 Completed 7 View" at bounding box center [888, 70] width 1333 height 46
click at [857, 73] on div "Completed" at bounding box center [828, 70] width 61 height 17
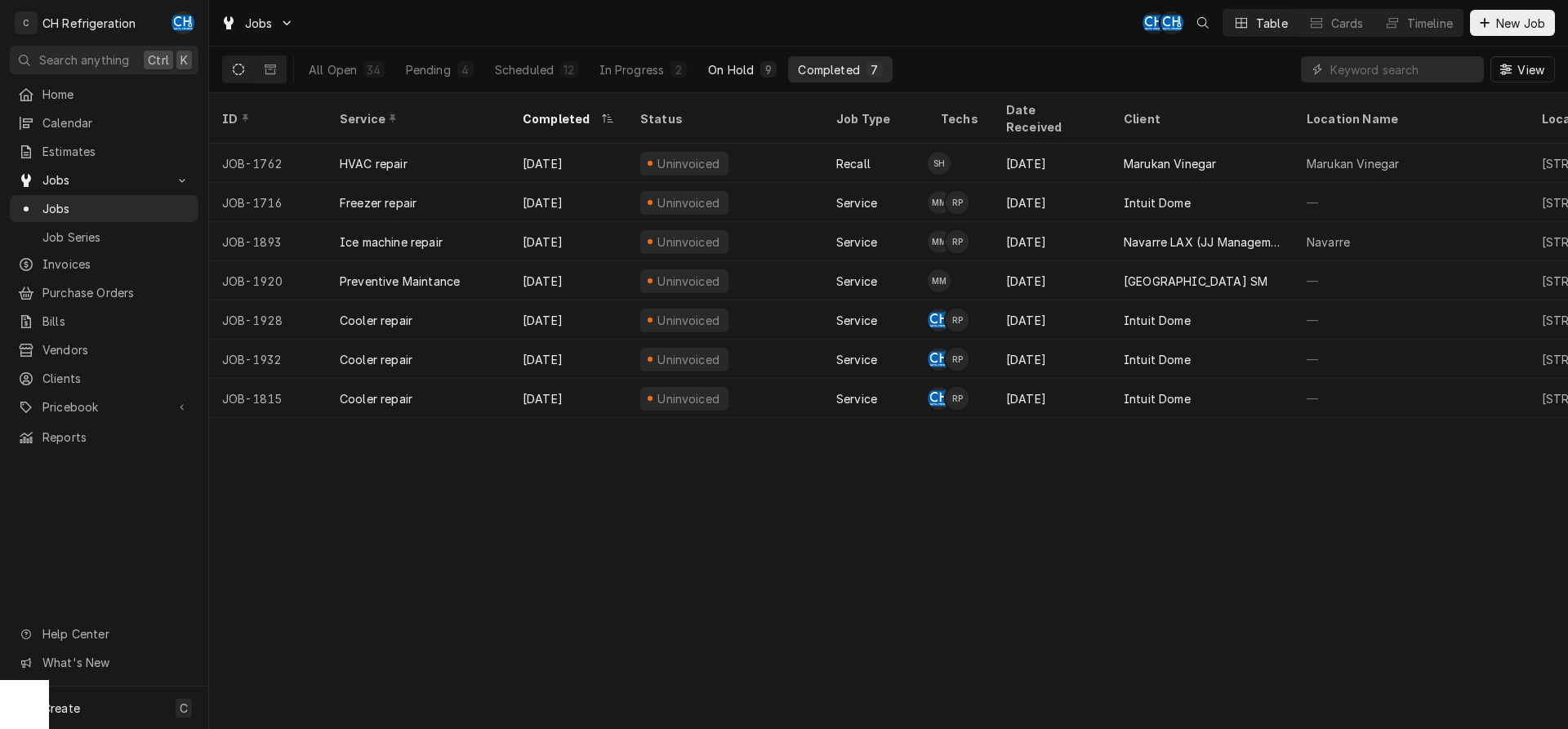
click at [756, 70] on button "On Hold 9" at bounding box center [743, 69] width 89 height 26
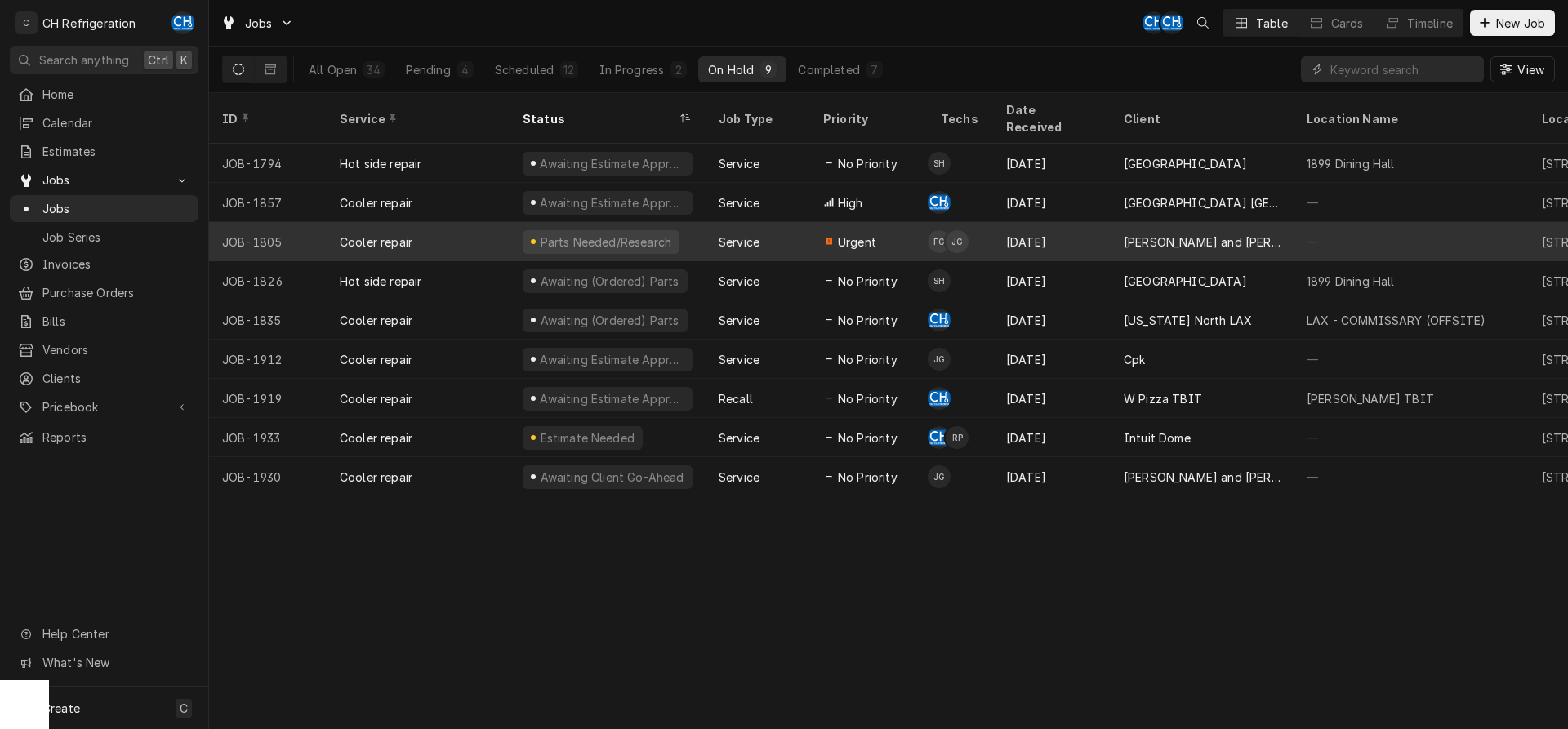
click at [1128, 233] on div "[PERSON_NAME] and [PERSON_NAME]'s" at bounding box center [1202, 242] width 157 height 17
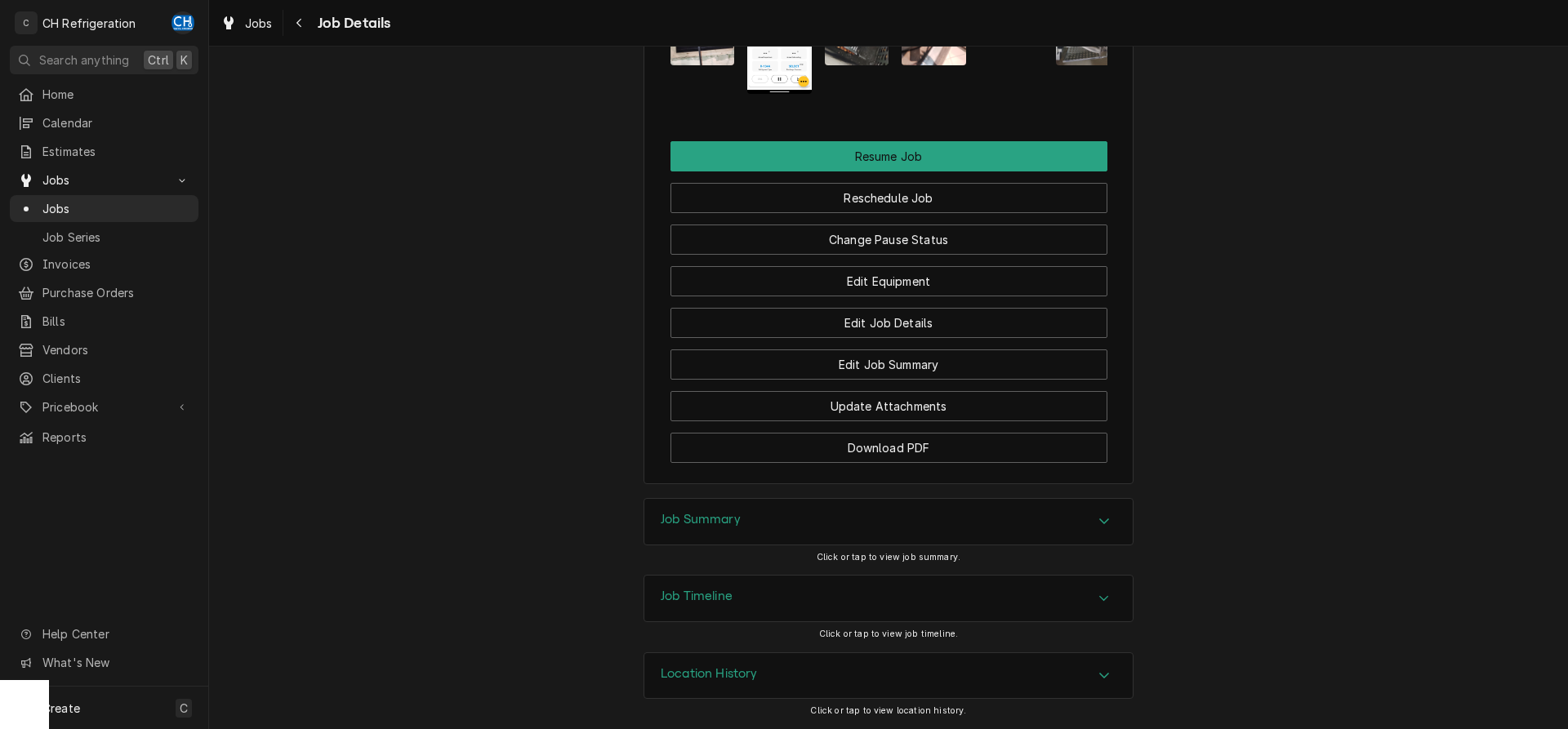
click at [777, 537] on div "Job Summary" at bounding box center [888, 522] width 488 height 46
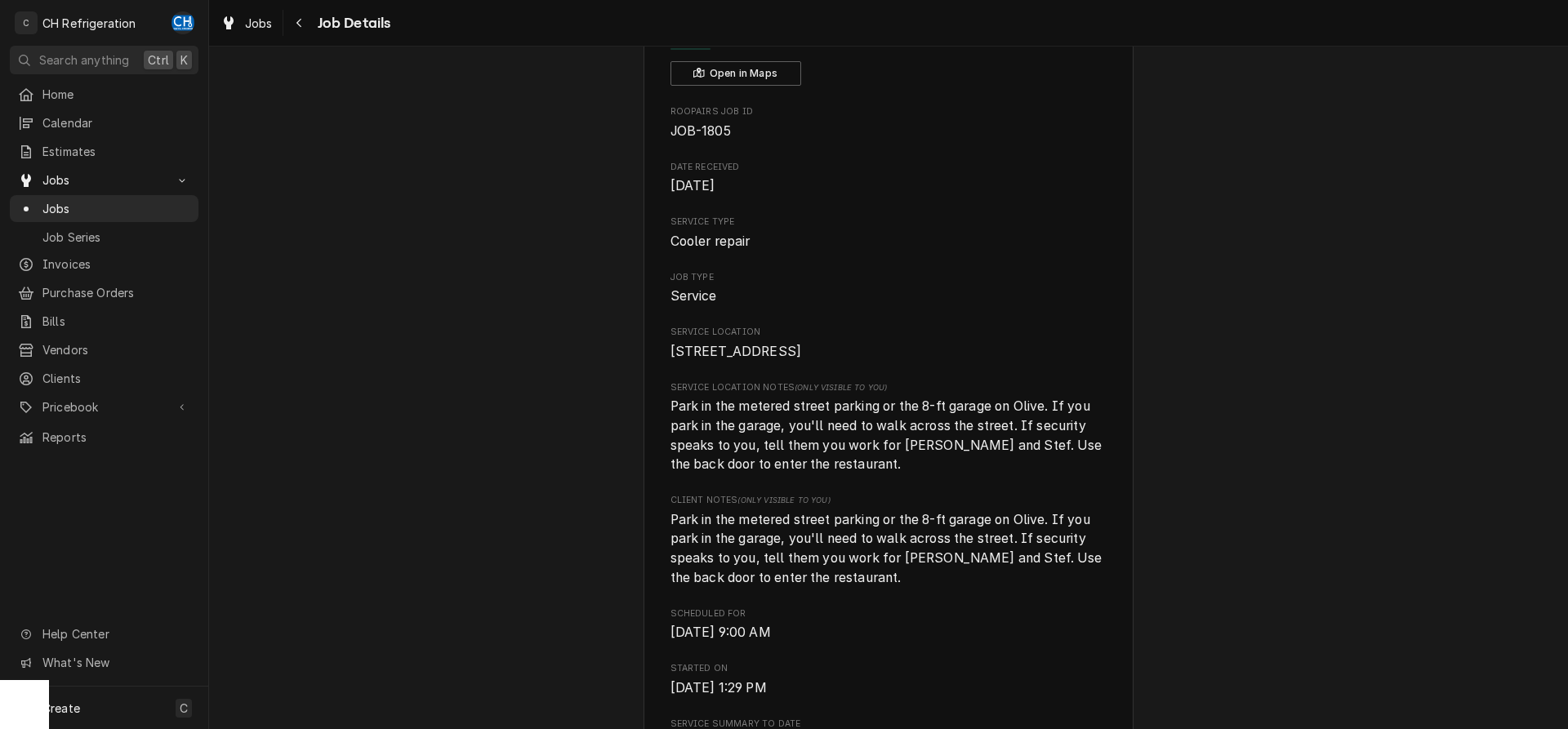
scroll to position [10, 0]
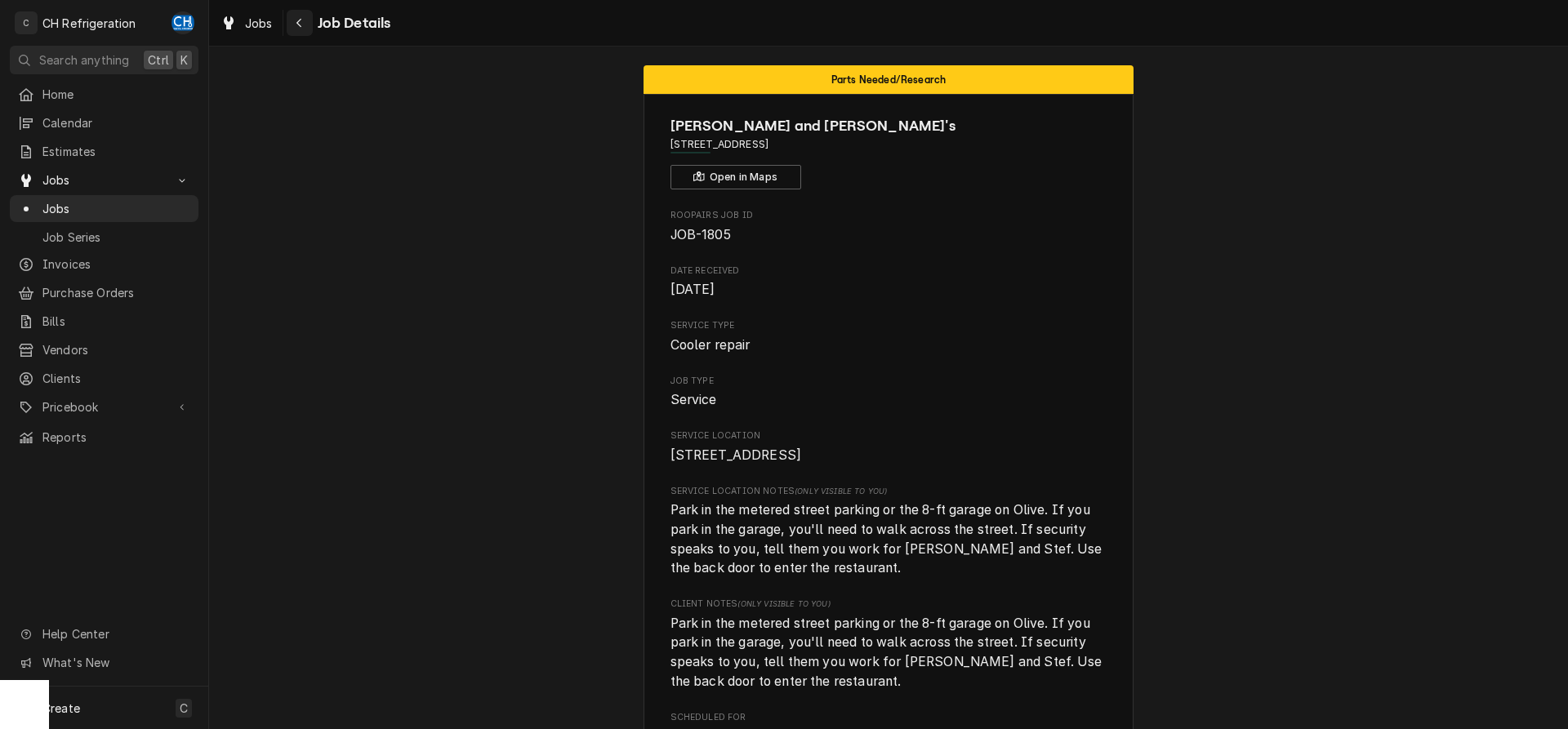
click at [295, 30] on div "Navigate back" at bounding box center [299, 22] width 16 height 16
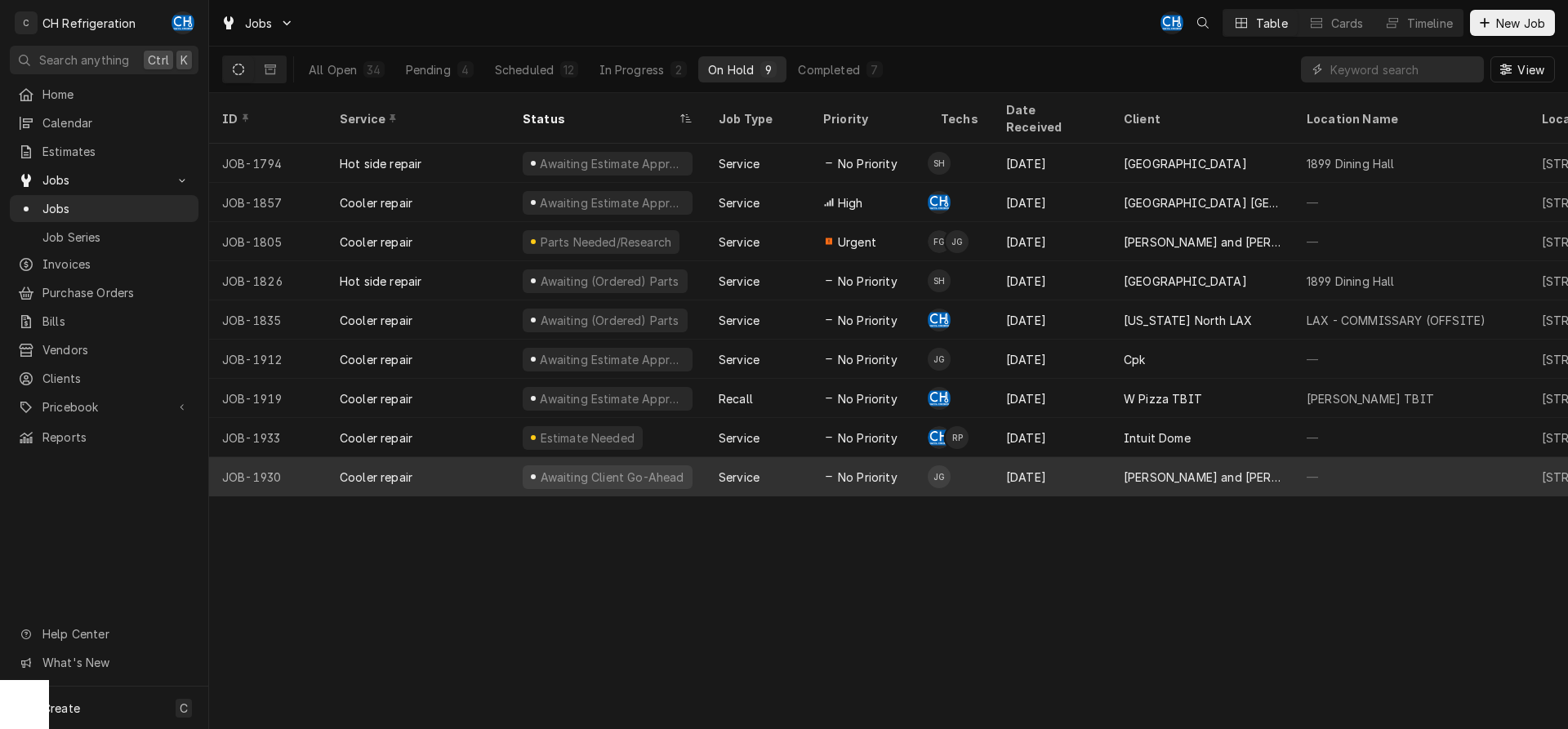
click at [1036, 457] on div "Sep 11" at bounding box center [1051, 476] width 117 height 39
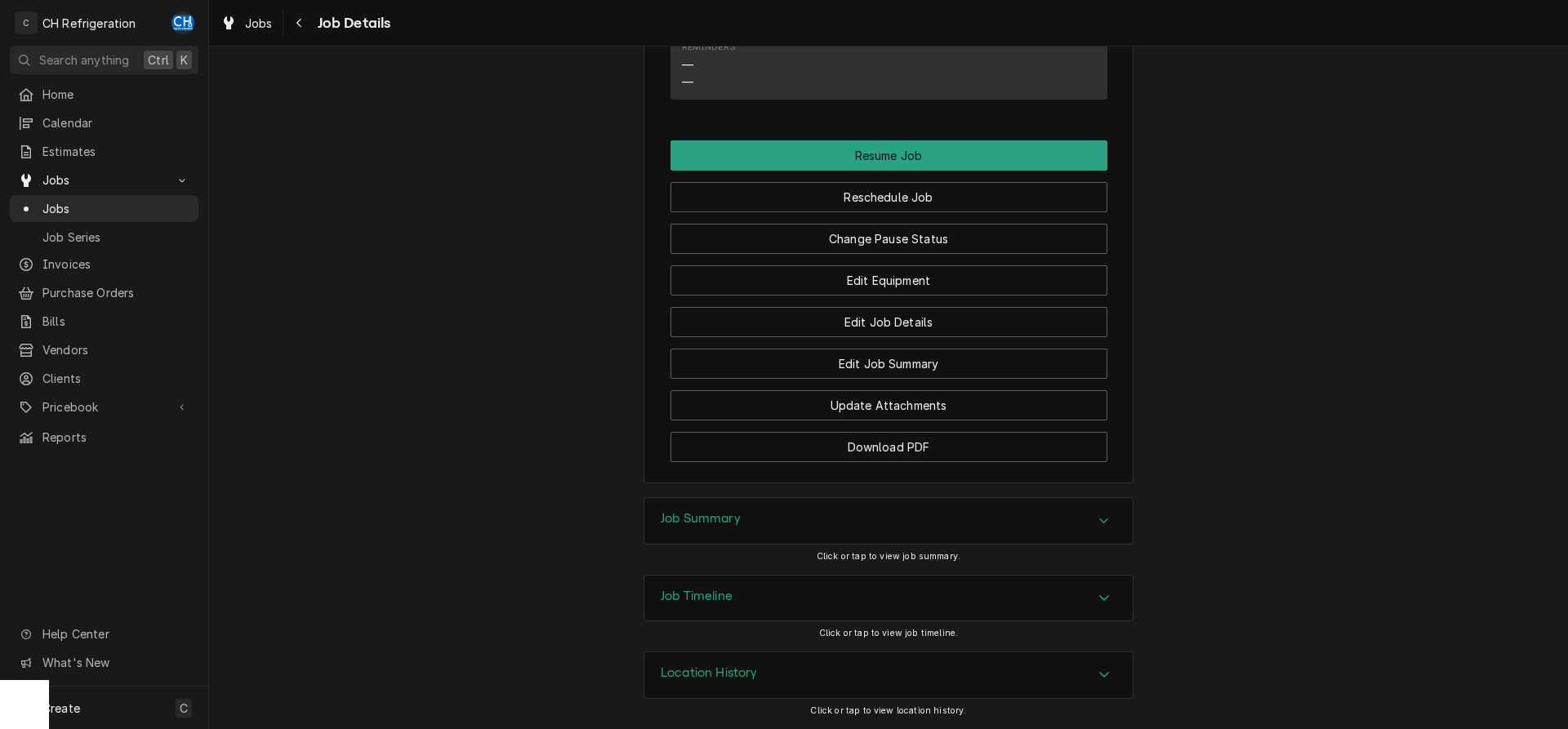
scroll to position [1588, 0]
click at [944, 204] on button "Reschedule Job" at bounding box center [888, 197] width 437 height 30
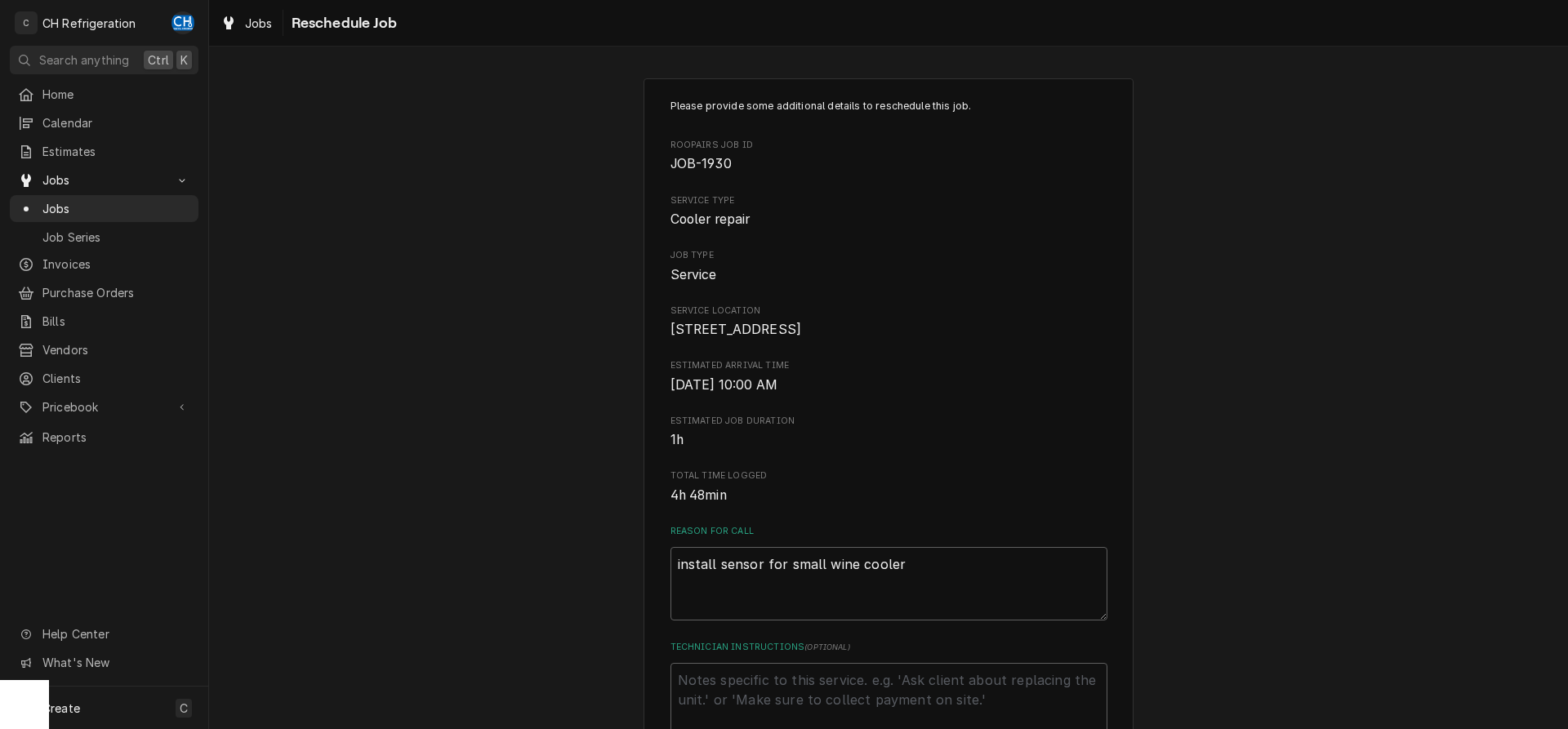
scroll to position [416, 0]
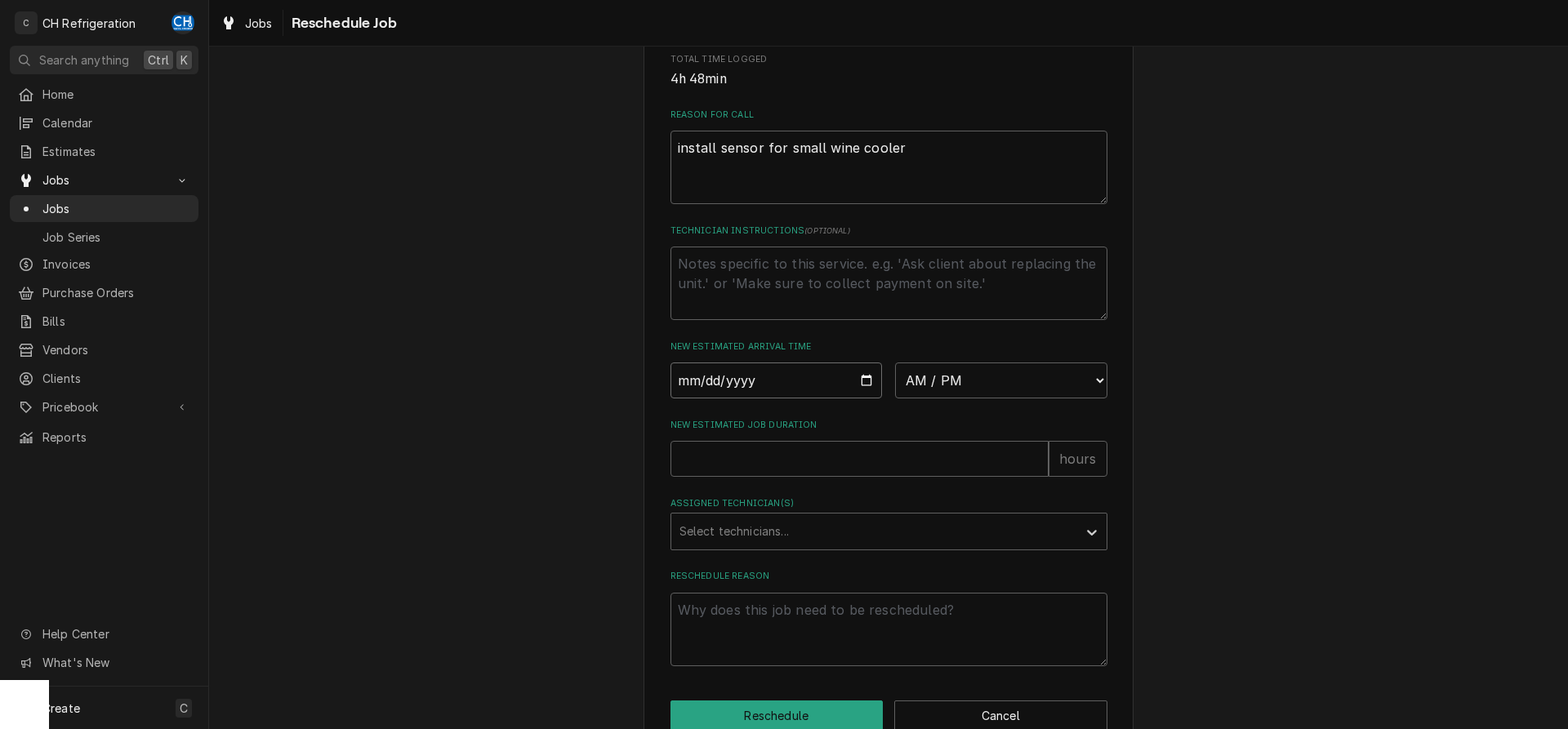
click at [864, 396] on input "Date" at bounding box center [776, 380] width 213 height 36
type input "2025-09-12"
type textarea "x"
click at [895, 362] on select "AM / PM 6:00 AM 6:15 AM 6:30 AM 6:45 AM 7:00 AM 7:15 AM 7:30 AM 7:45 AM 8:00 AM…" at bounding box center [1001, 380] width 213 height 36
select select "16:00:00"
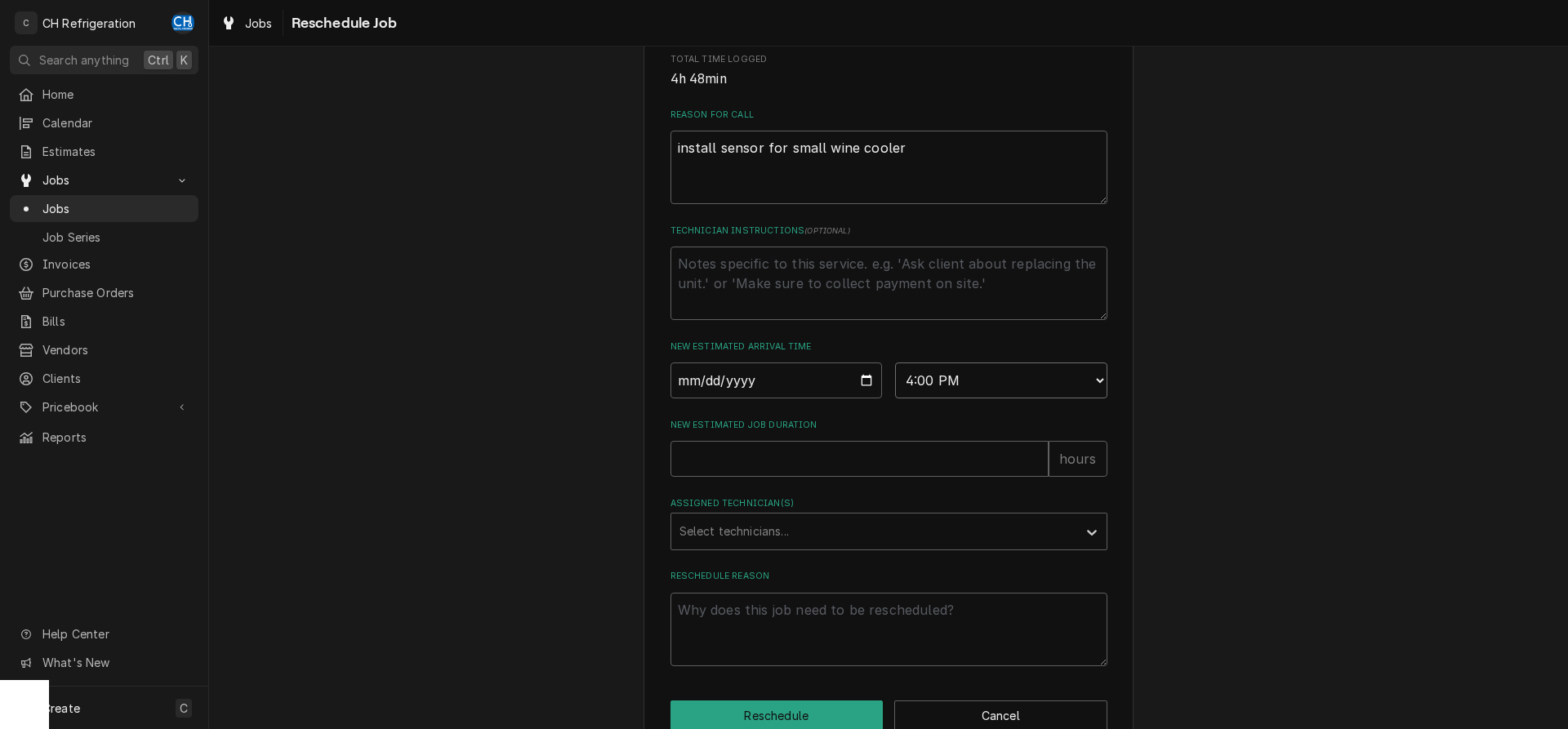
click option "4:00 PM" at bounding box center [0, 0] width 0 height 0
click at [851, 511] on label "Assigned Technician(s)" at bounding box center [888, 504] width 437 height 13
click at [859, 476] on input "New Estimated Job Duration" at bounding box center [859, 459] width 378 height 36
type textarea "x"
type input "2"
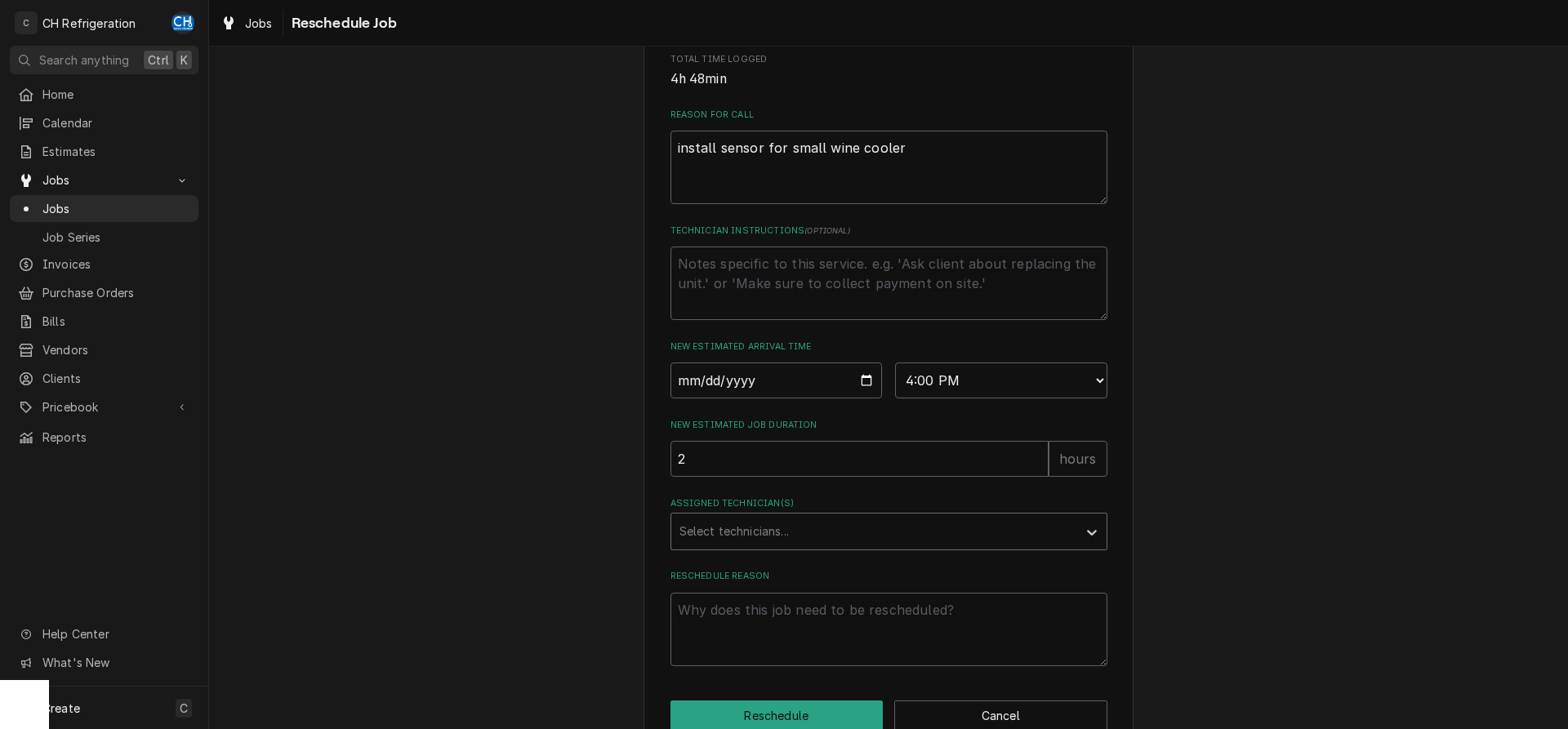
click at [803, 542] on div "Assigned Technician(s)" at bounding box center [874, 531] width 390 height 30
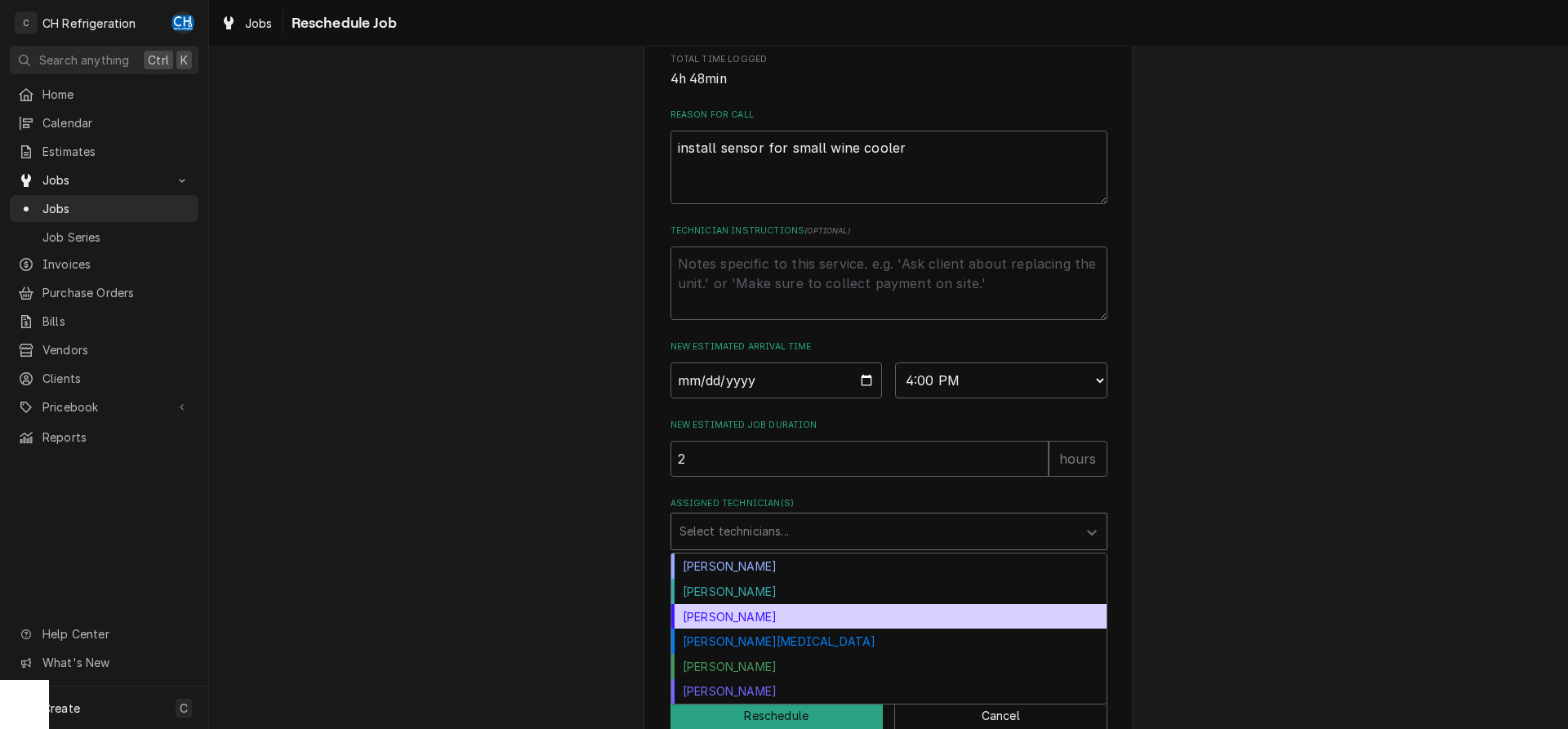
click at [798, 630] on div "Josh Galindo" at bounding box center [888, 617] width 436 height 26
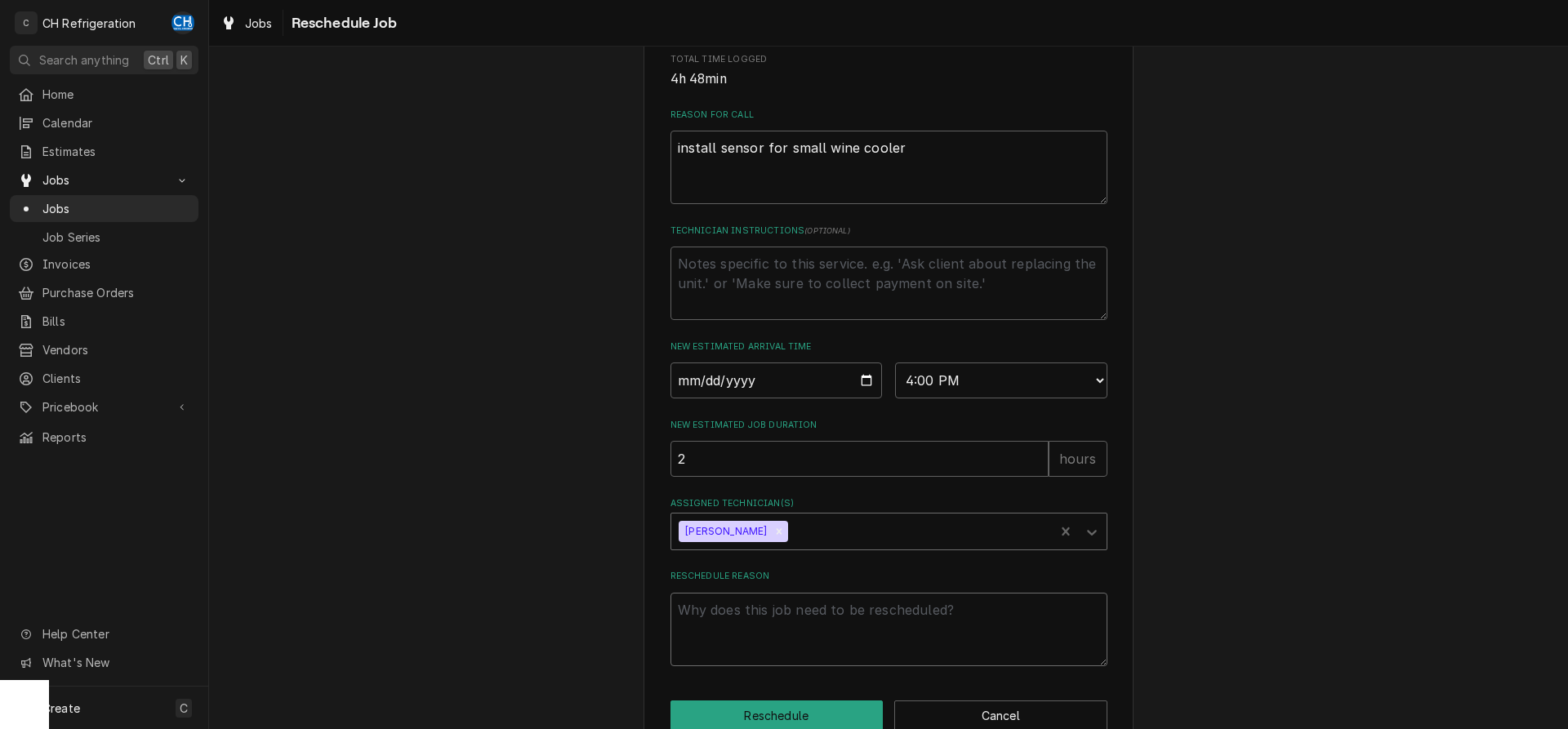
click at [843, 638] on textarea "Reschedule Reason" at bounding box center [888, 629] width 437 height 73
type textarea "x"
type textarea "d"
type textarea "x"
type textarea "dr"
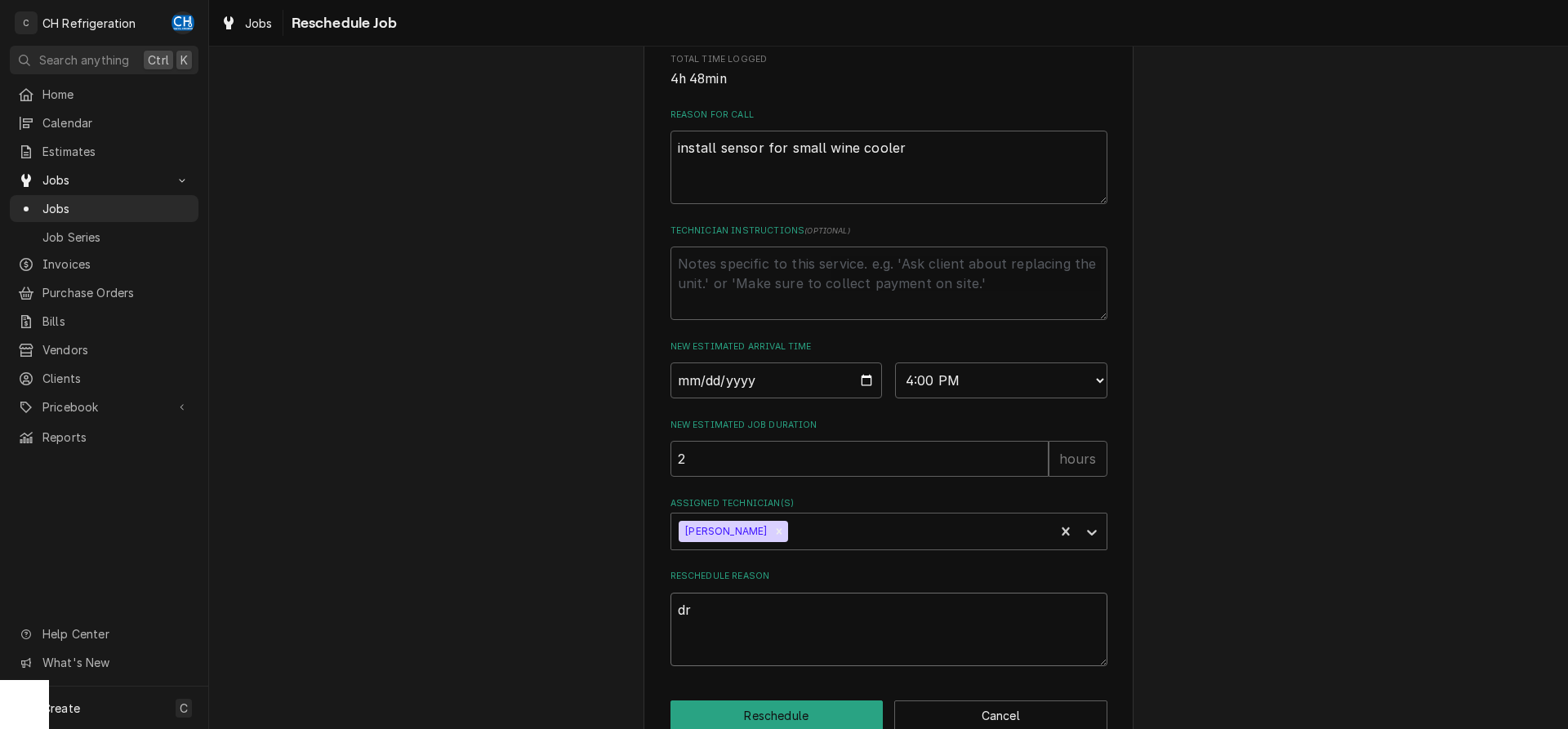
type textarea "x"
type textarea "dri"
type textarea "x"
type textarea "dril"
type textarea "x"
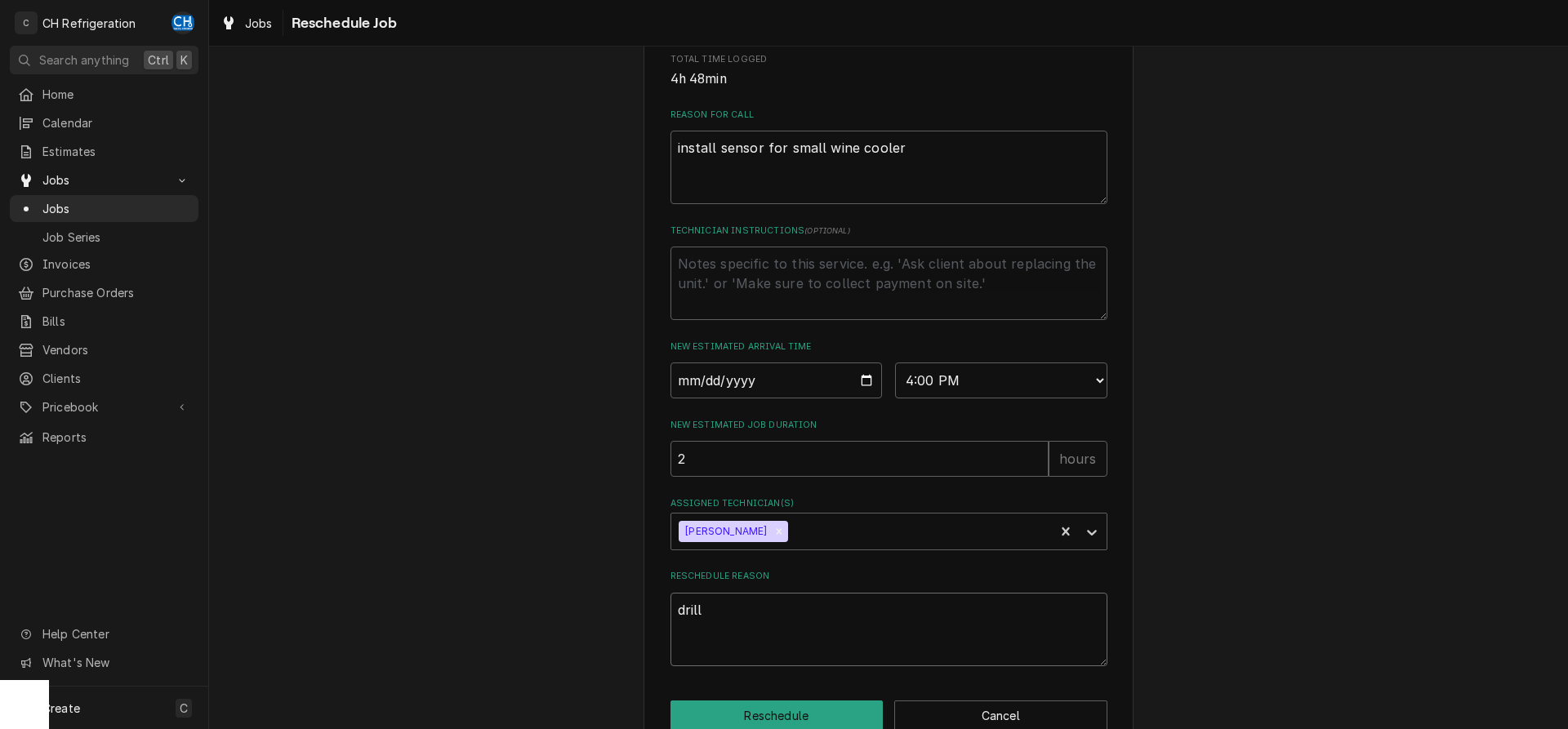
scroll to position [473, 0]
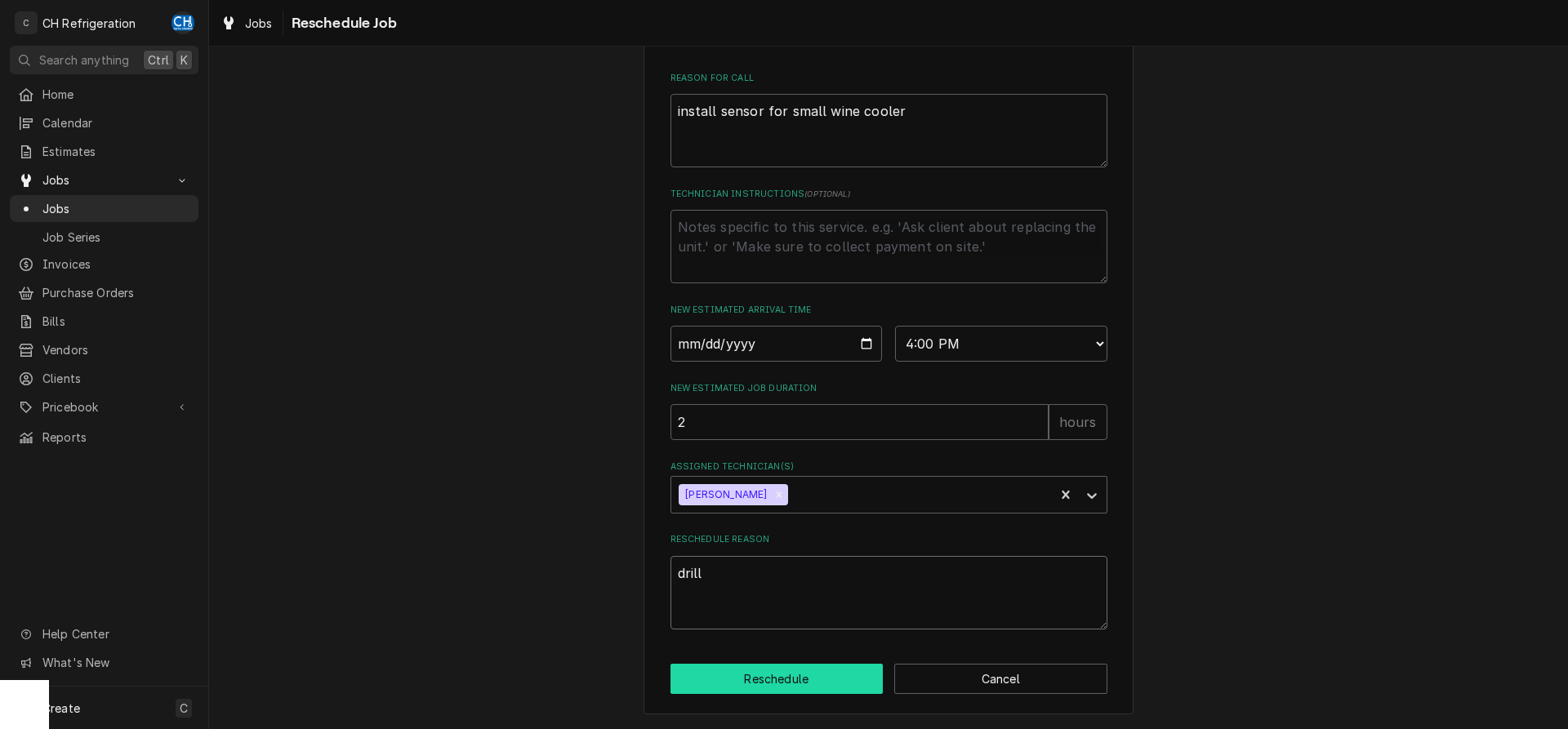
type textarea "drill"
click at [819, 672] on button "Reschedule" at bounding box center [777, 679] width 214 height 30
type textarea "x"
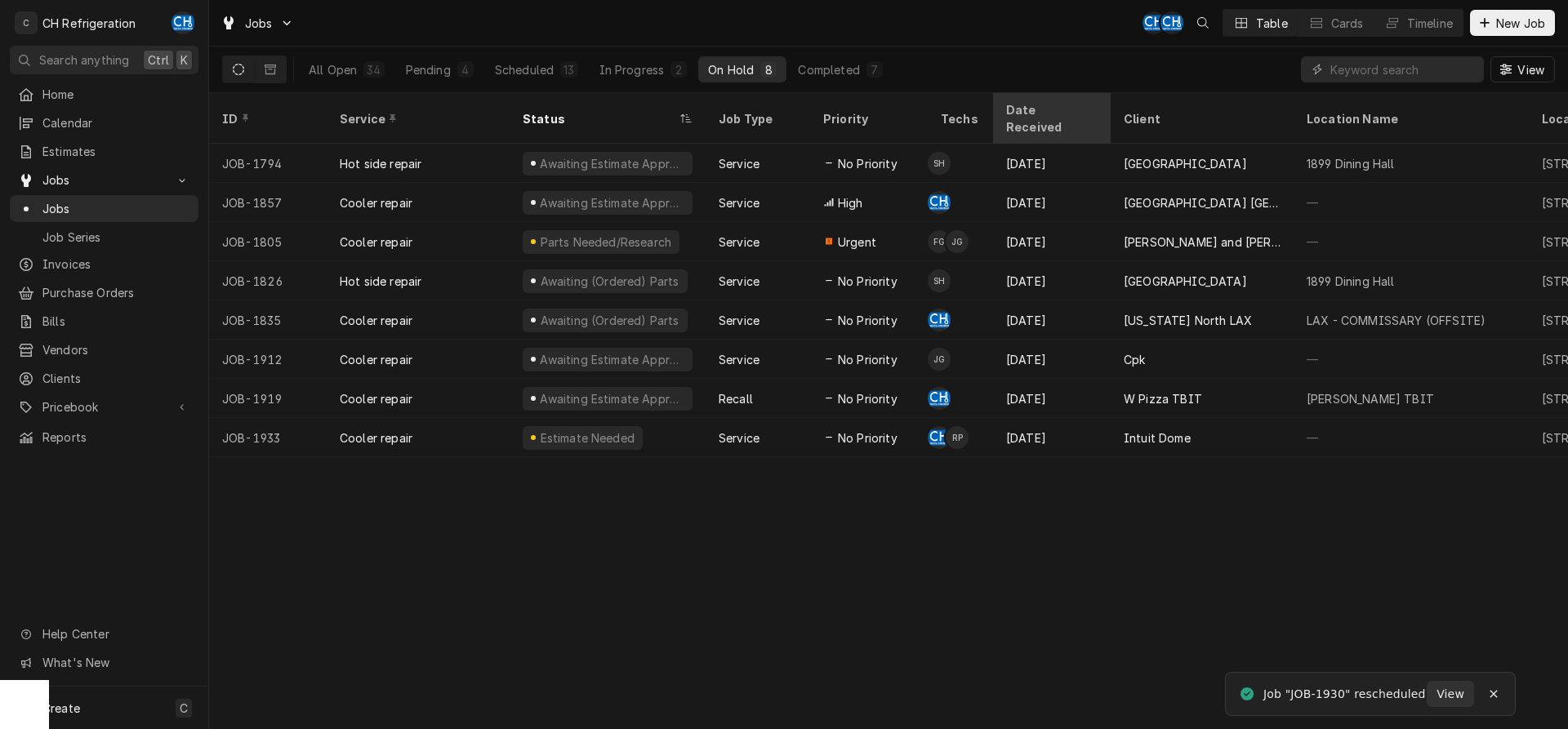
click at [1019, 105] on div "Date Received" at bounding box center [1050, 118] width 89 height 34
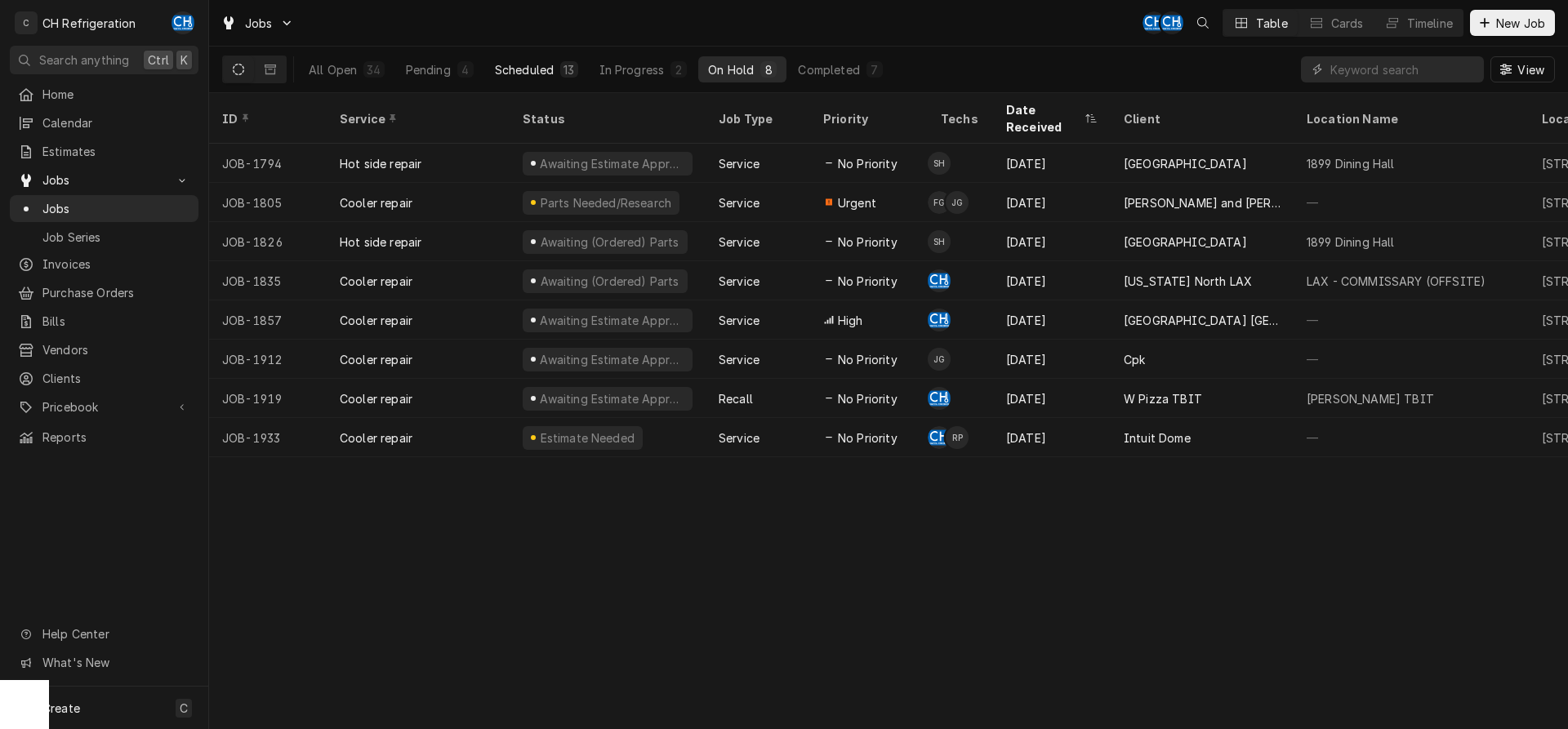
click at [543, 71] on div "Scheduled" at bounding box center [524, 70] width 59 height 17
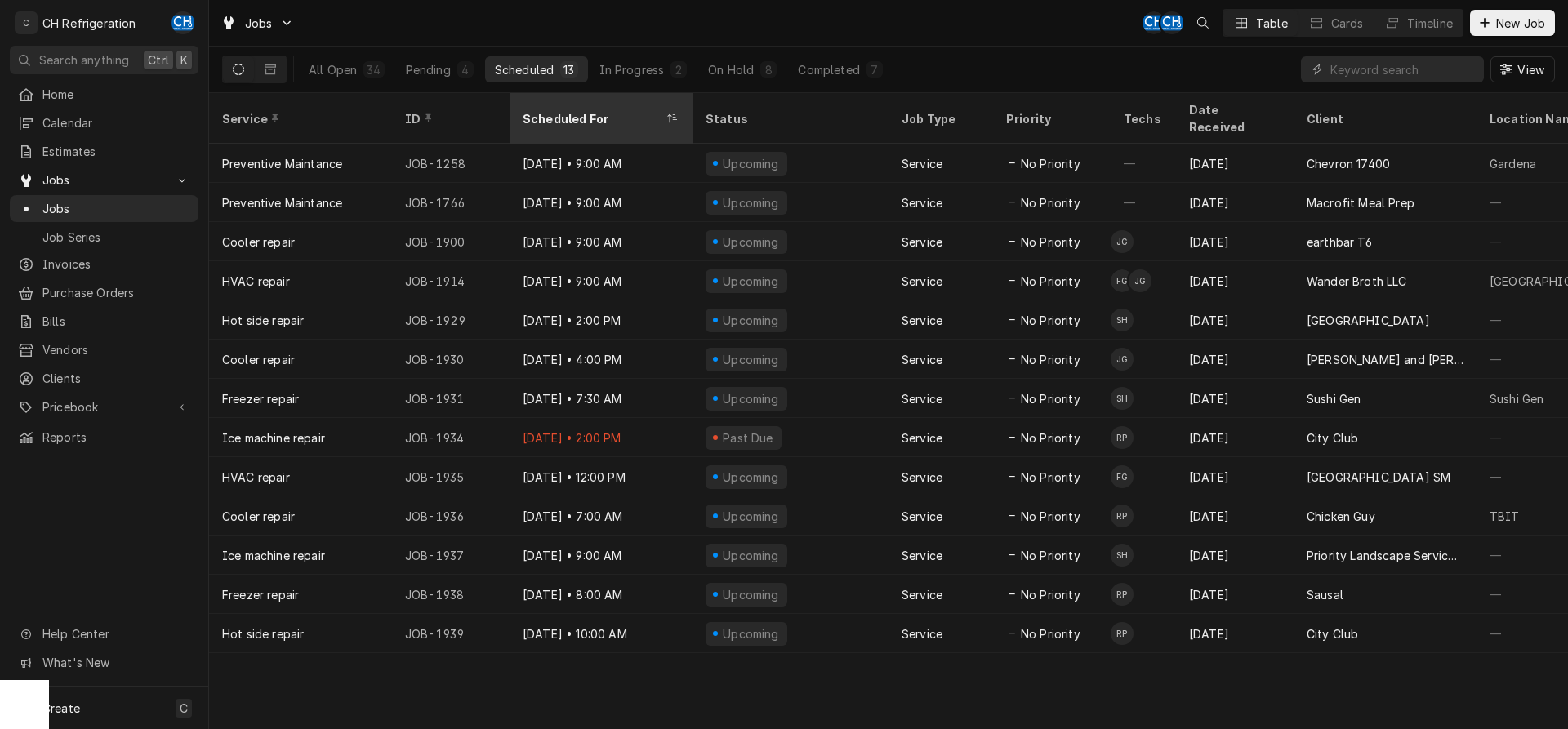
click at [564, 111] on div "Scheduled For" at bounding box center [592, 119] width 140 height 17
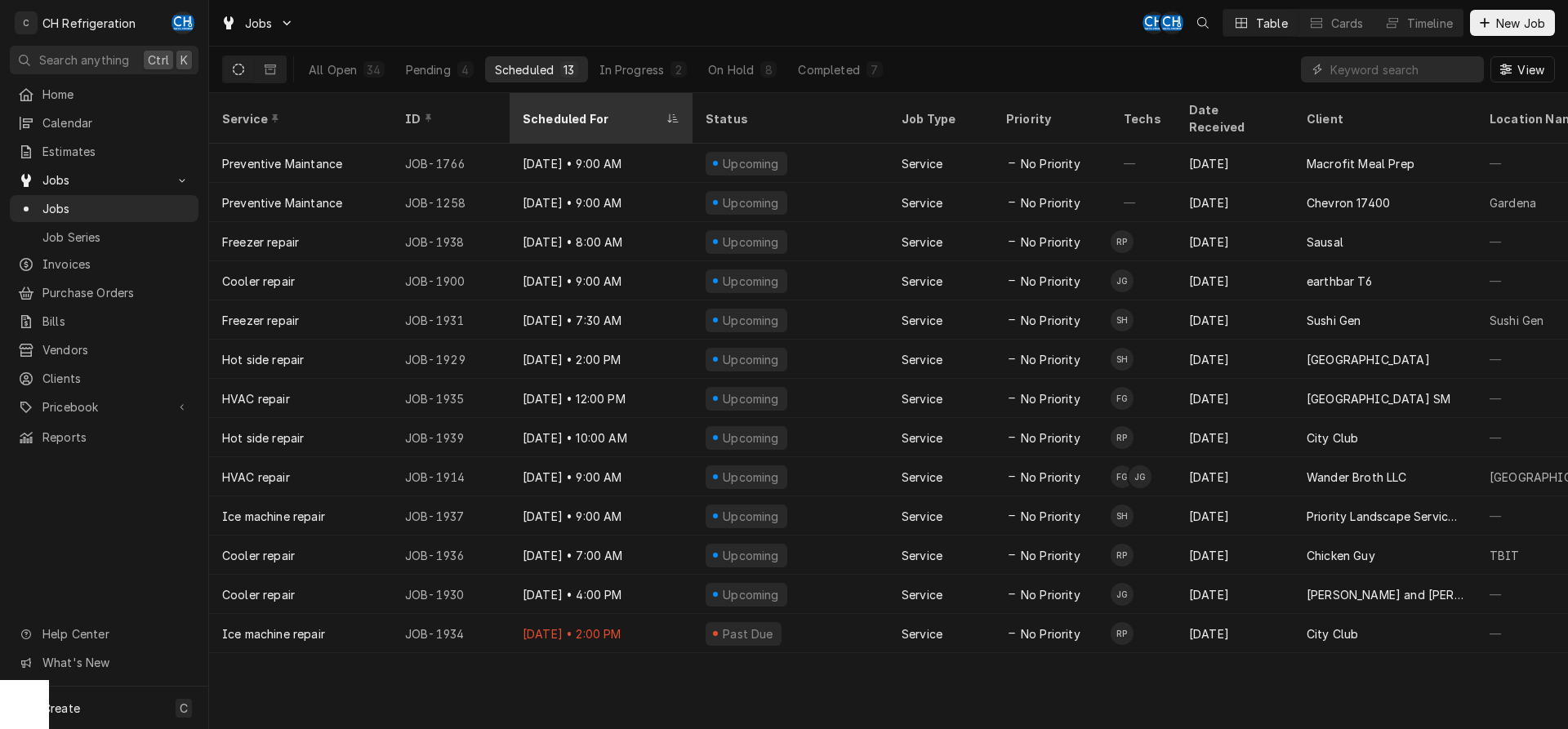
click at [575, 113] on div "Scheduled For" at bounding box center [592, 119] width 140 height 17
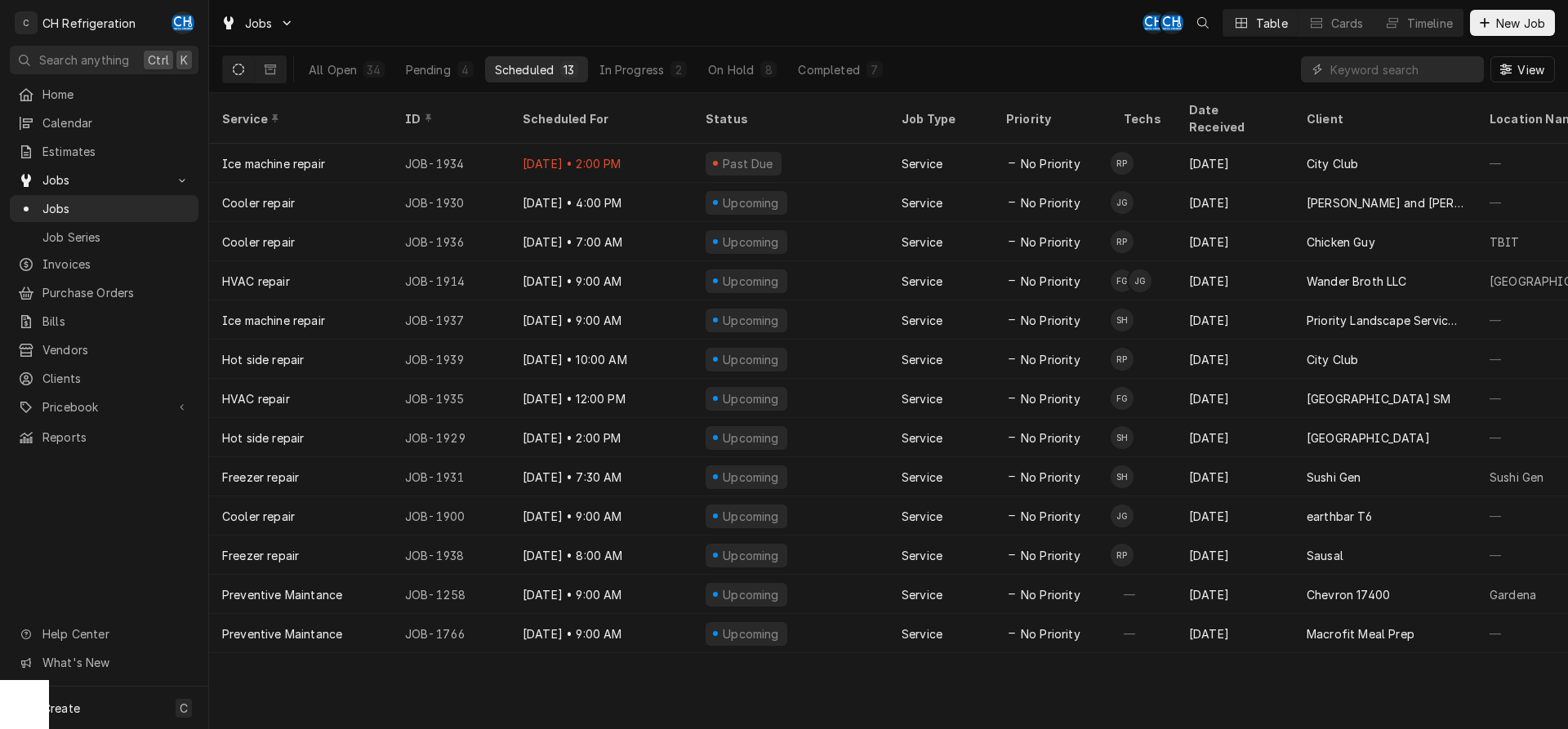
click at [1240, 664] on div "Service ID Scheduled For Status Job Type Priority Techs Date Received Client Lo…" at bounding box center [888, 411] width 1359 height 636
click at [443, 69] on div "Pending" at bounding box center [428, 70] width 45 height 17
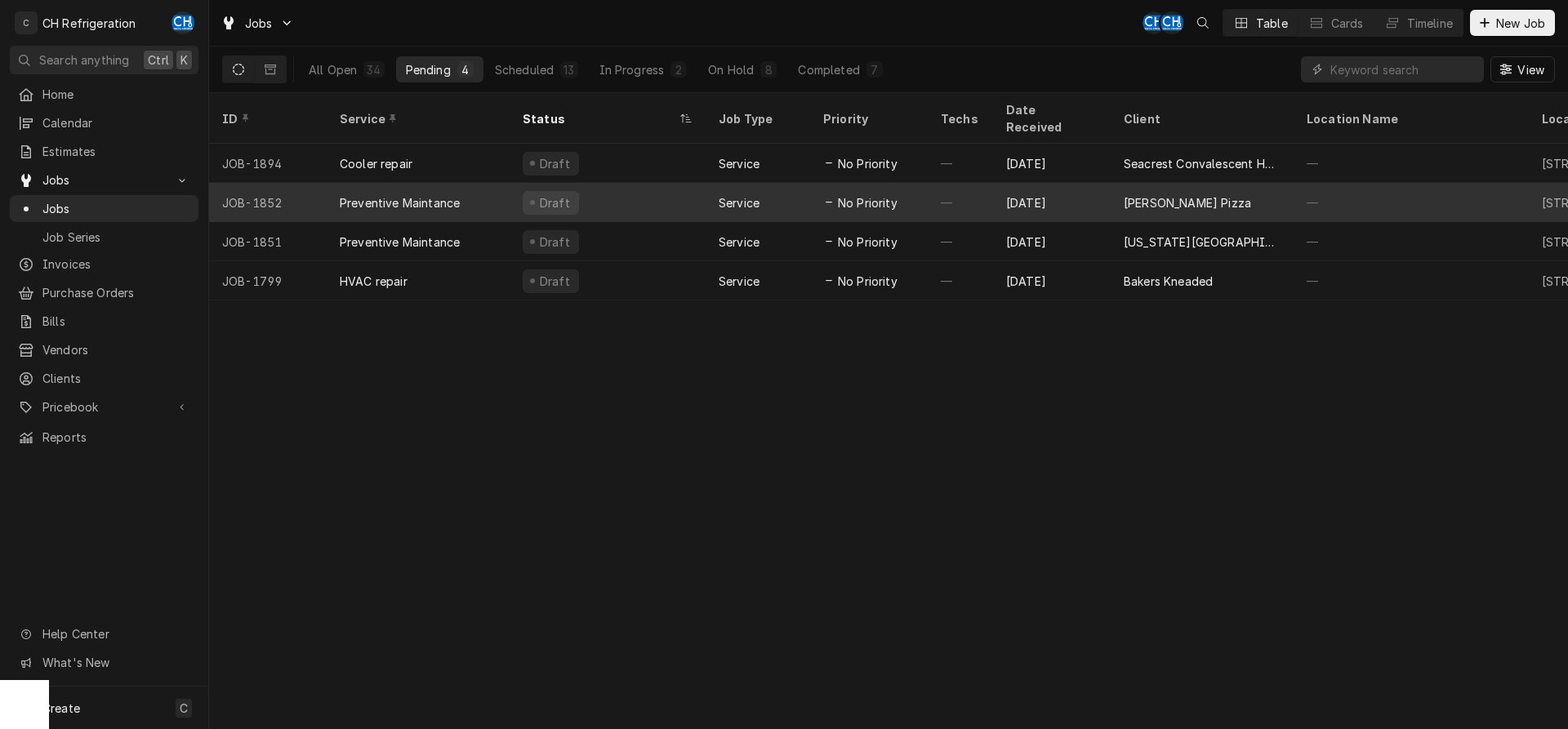
click at [871, 196] on div "No Priority" at bounding box center [868, 202] width 117 height 39
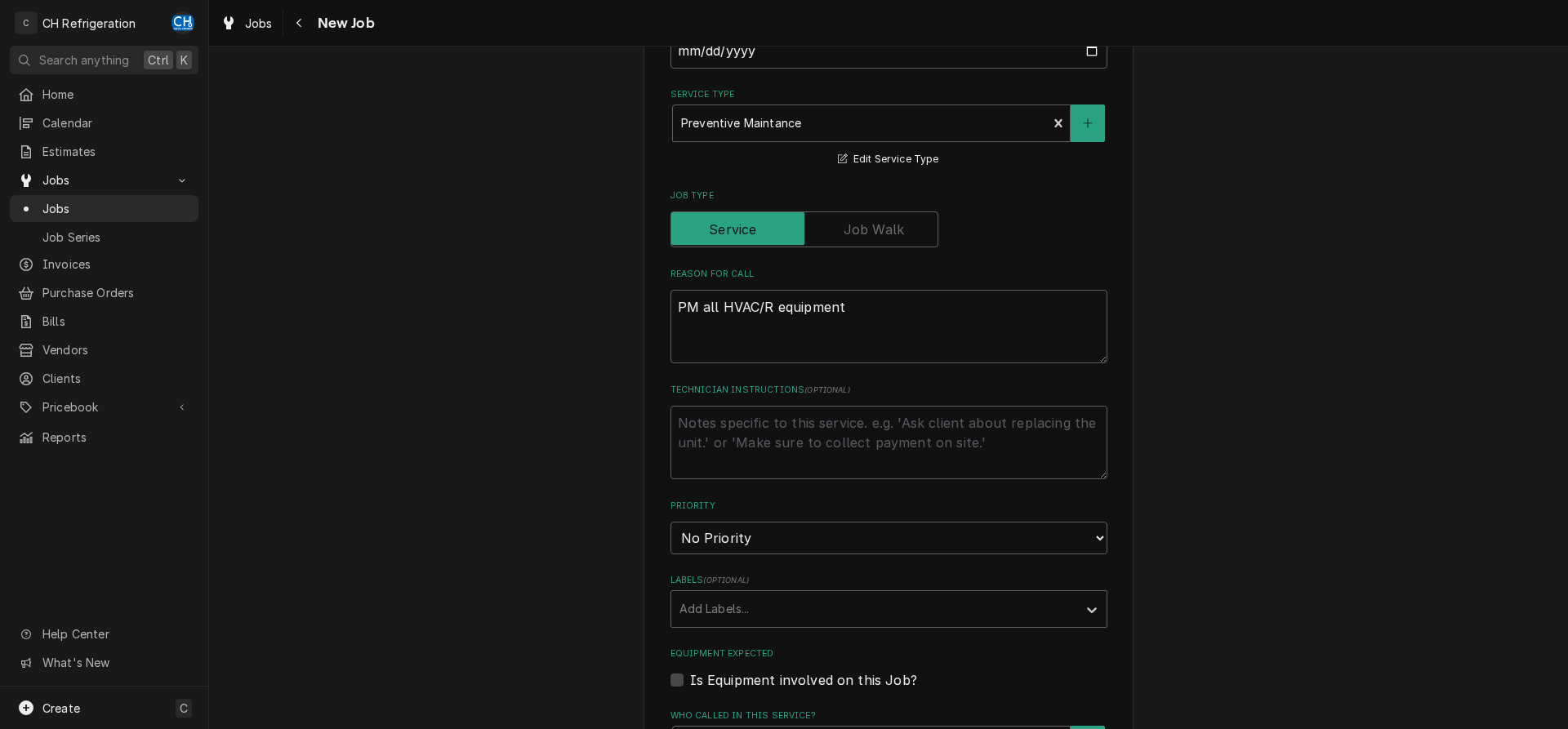
type textarea "x"
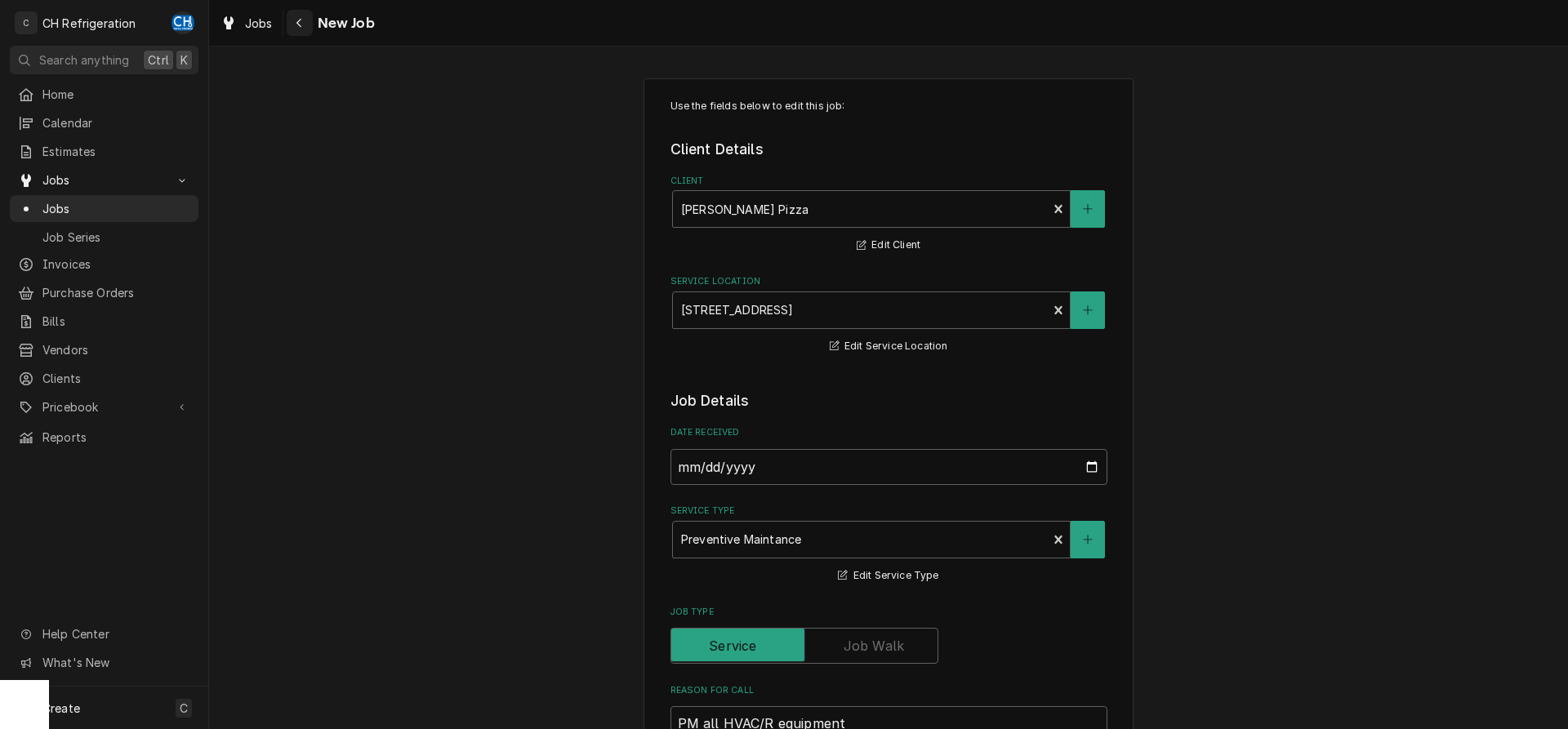
click at [304, 20] on div "Navigate back" at bounding box center [299, 22] width 16 height 16
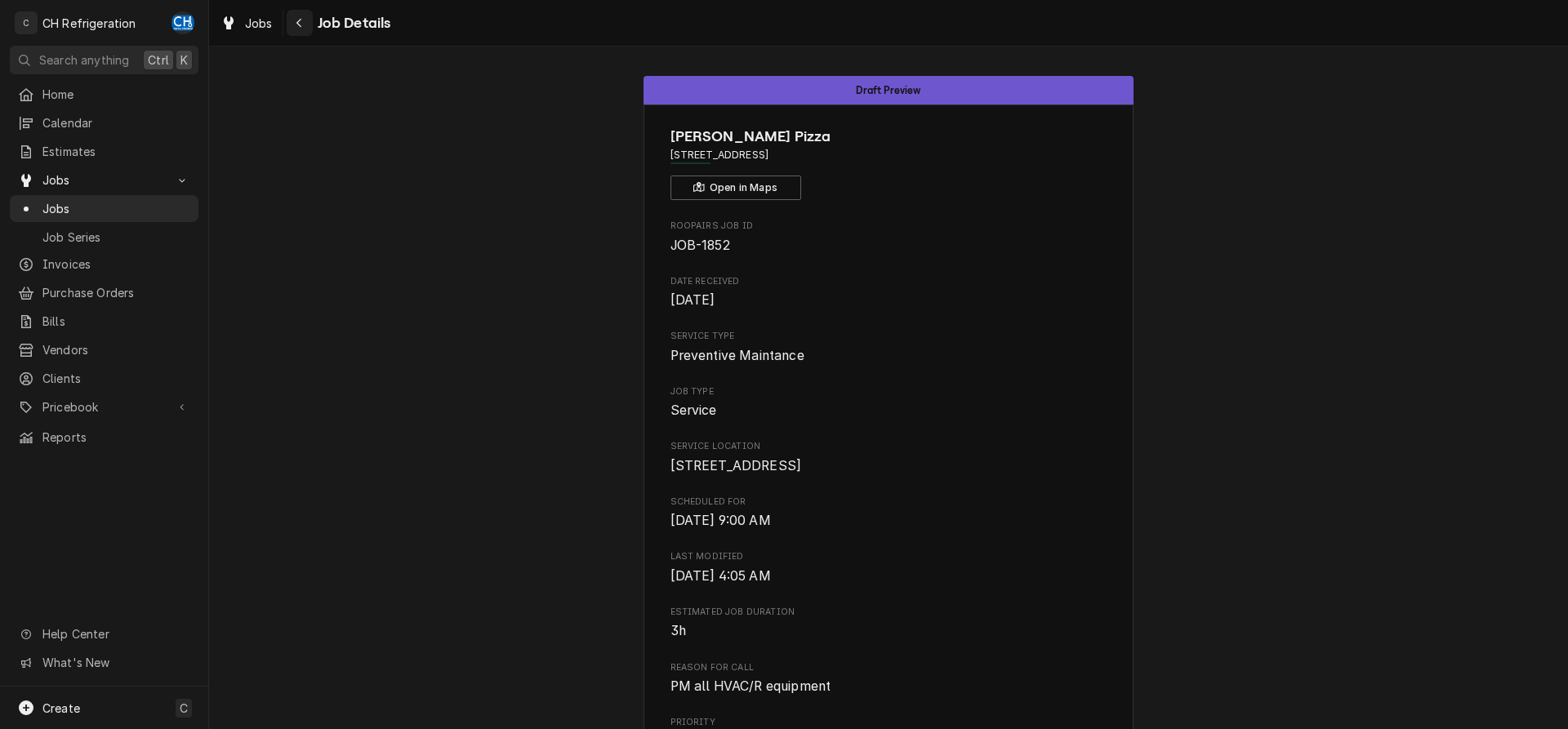
click at [305, 25] on div "Navigate back" at bounding box center [299, 22] width 16 height 16
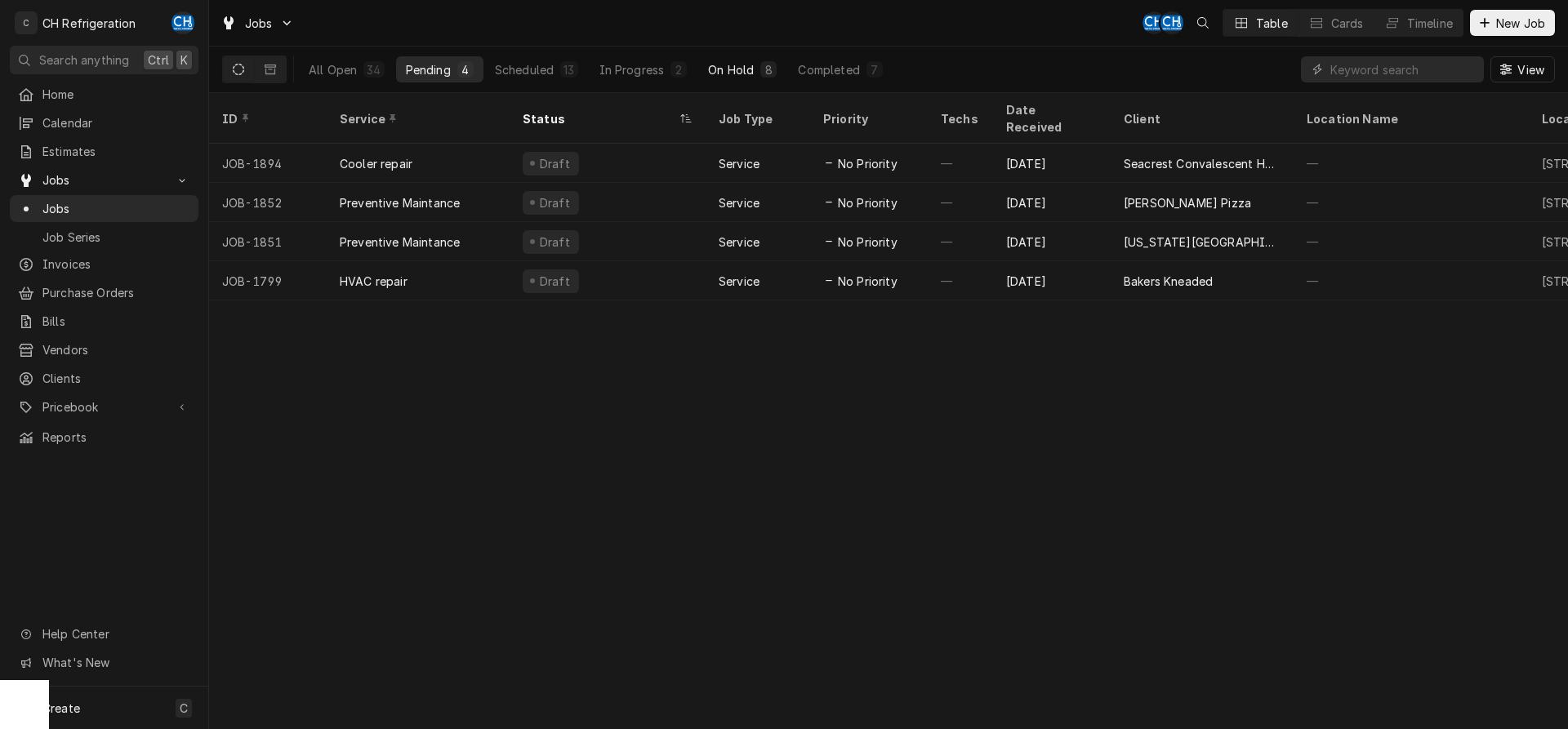
click at [752, 80] on button "On Hold 8" at bounding box center [743, 69] width 89 height 26
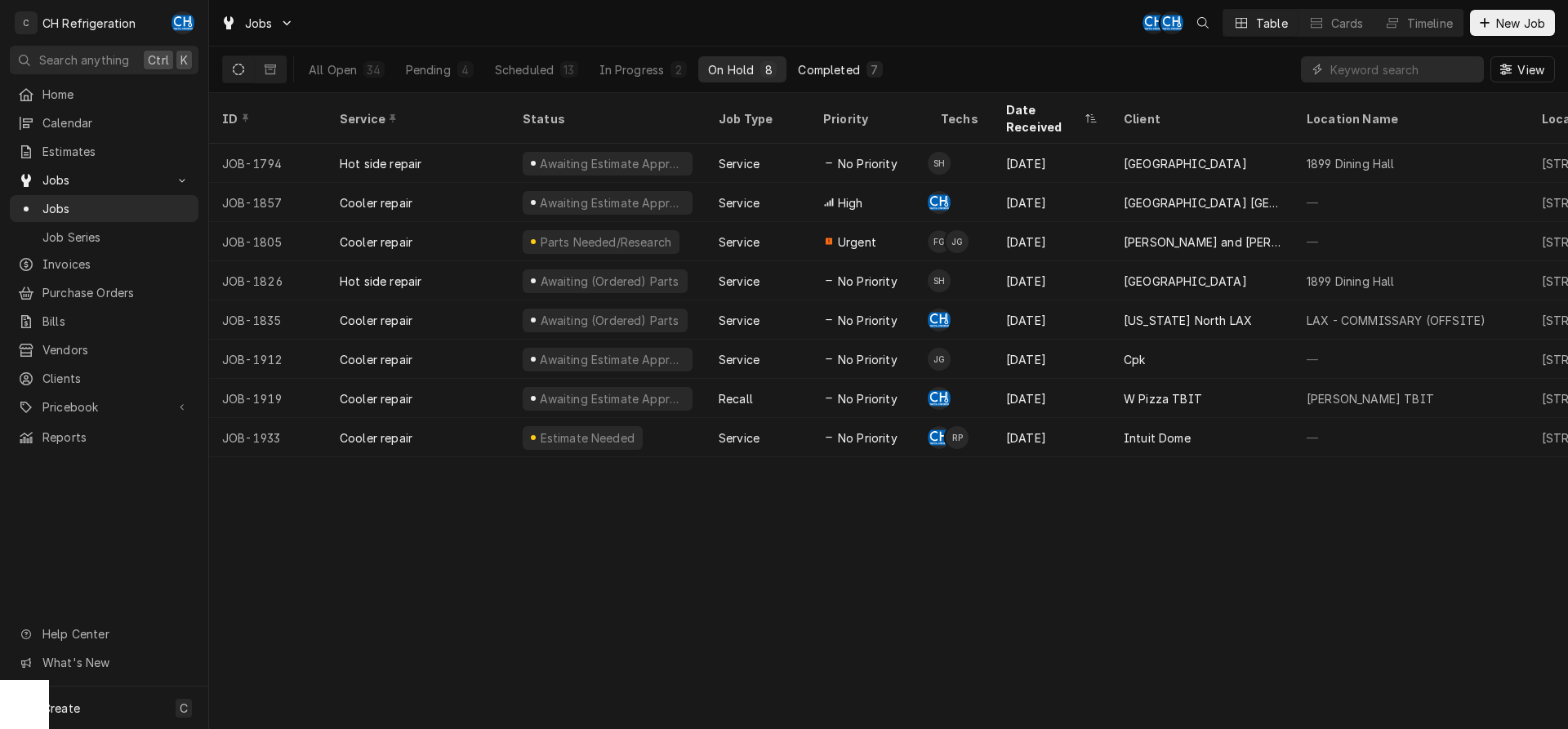
click at [821, 77] on div "Completed" at bounding box center [828, 70] width 61 height 17
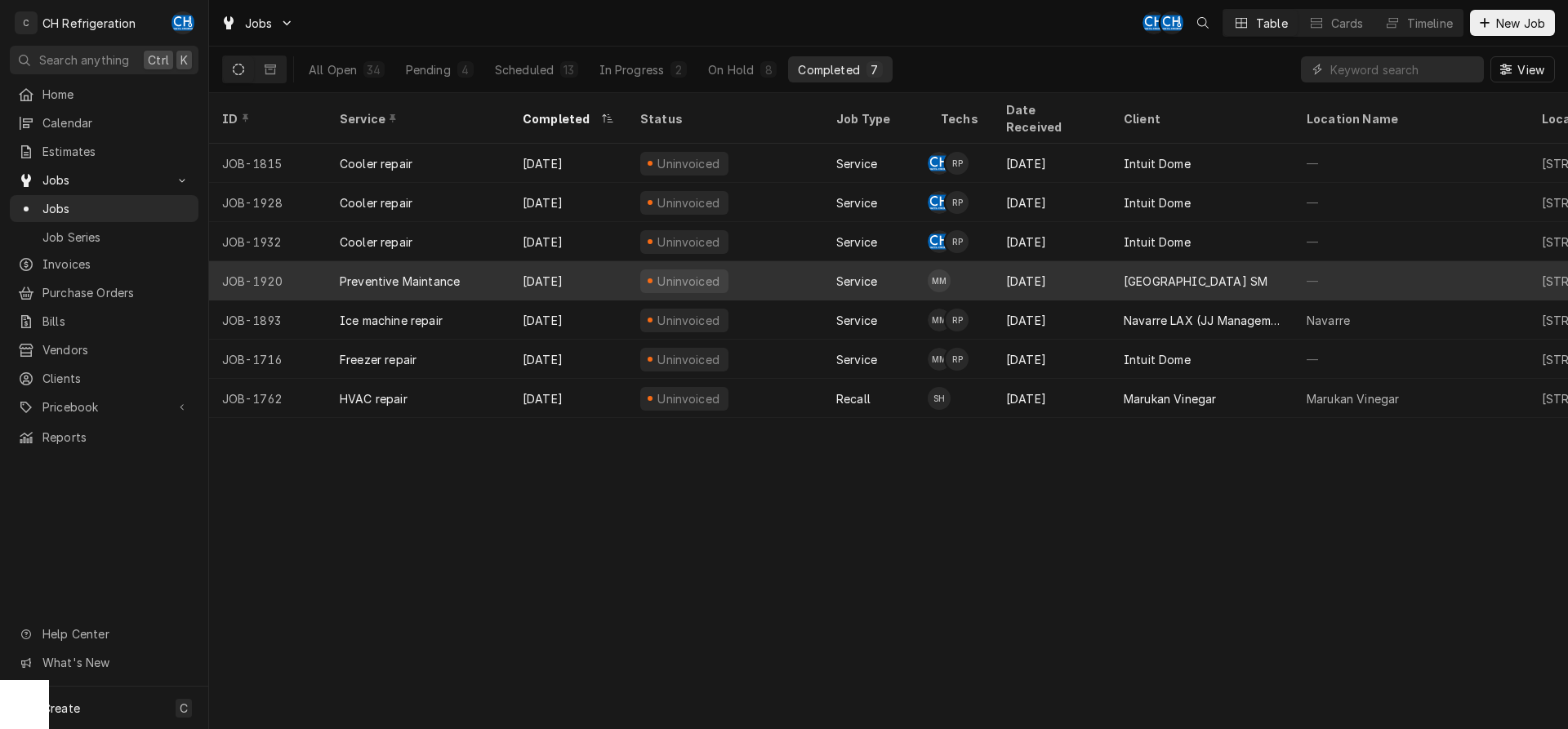
click at [1200, 273] on div "[GEOGRAPHIC_DATA] SM" at bounding box center [1195, 281] width 144 height 17
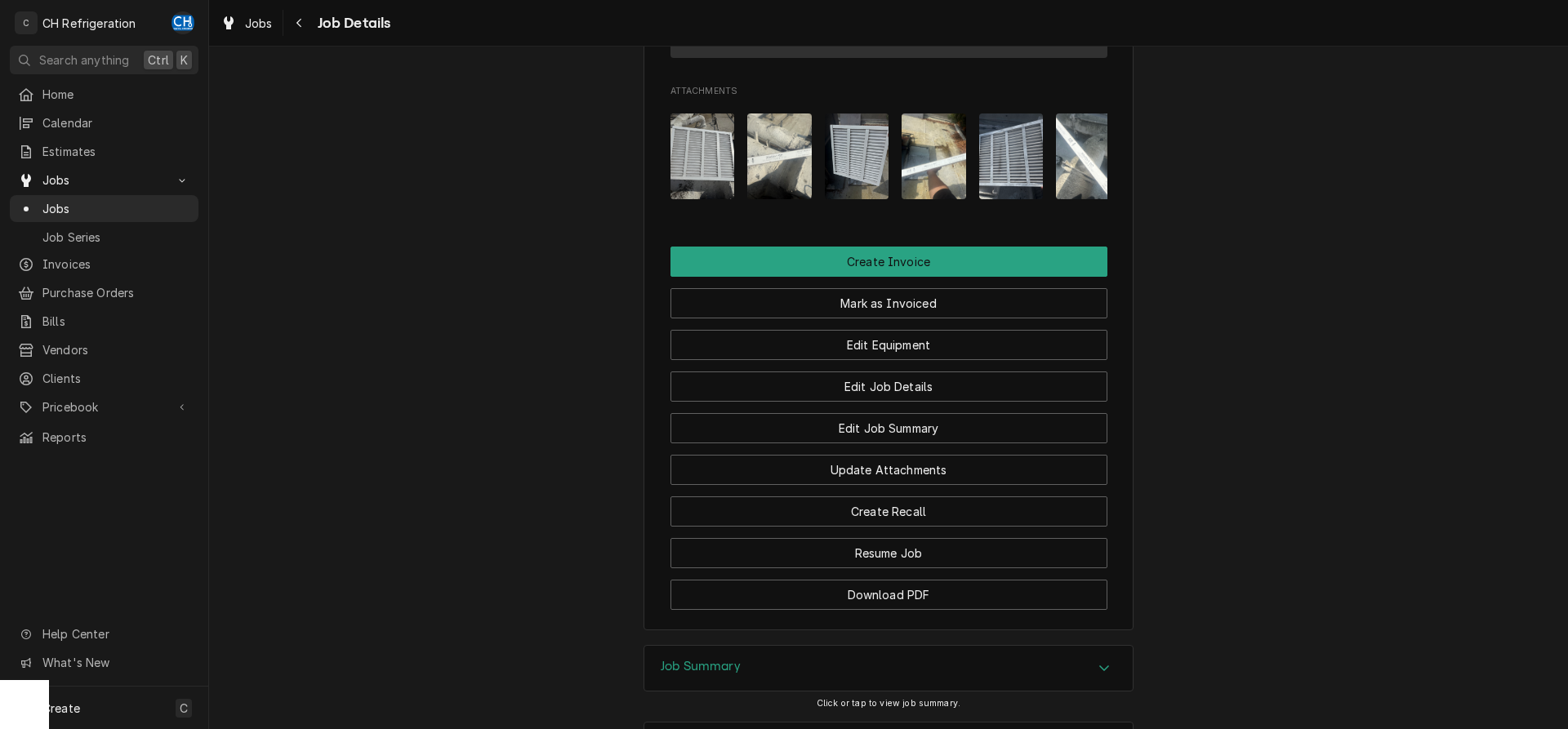
scroll to position [1450, 0]
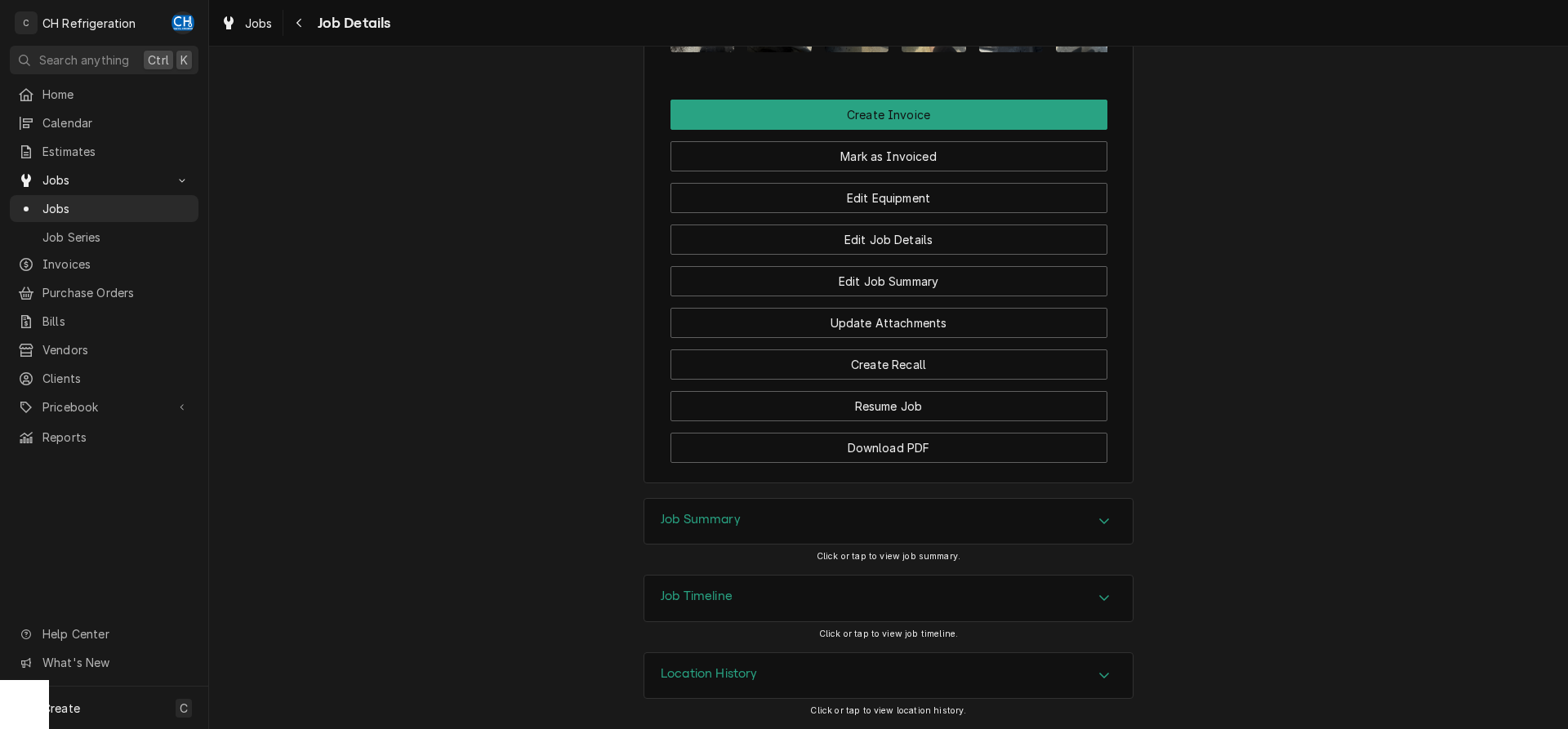
click at [770, 516] on div "Job Summary" at bounding box center [888, 522] width 488 height 46
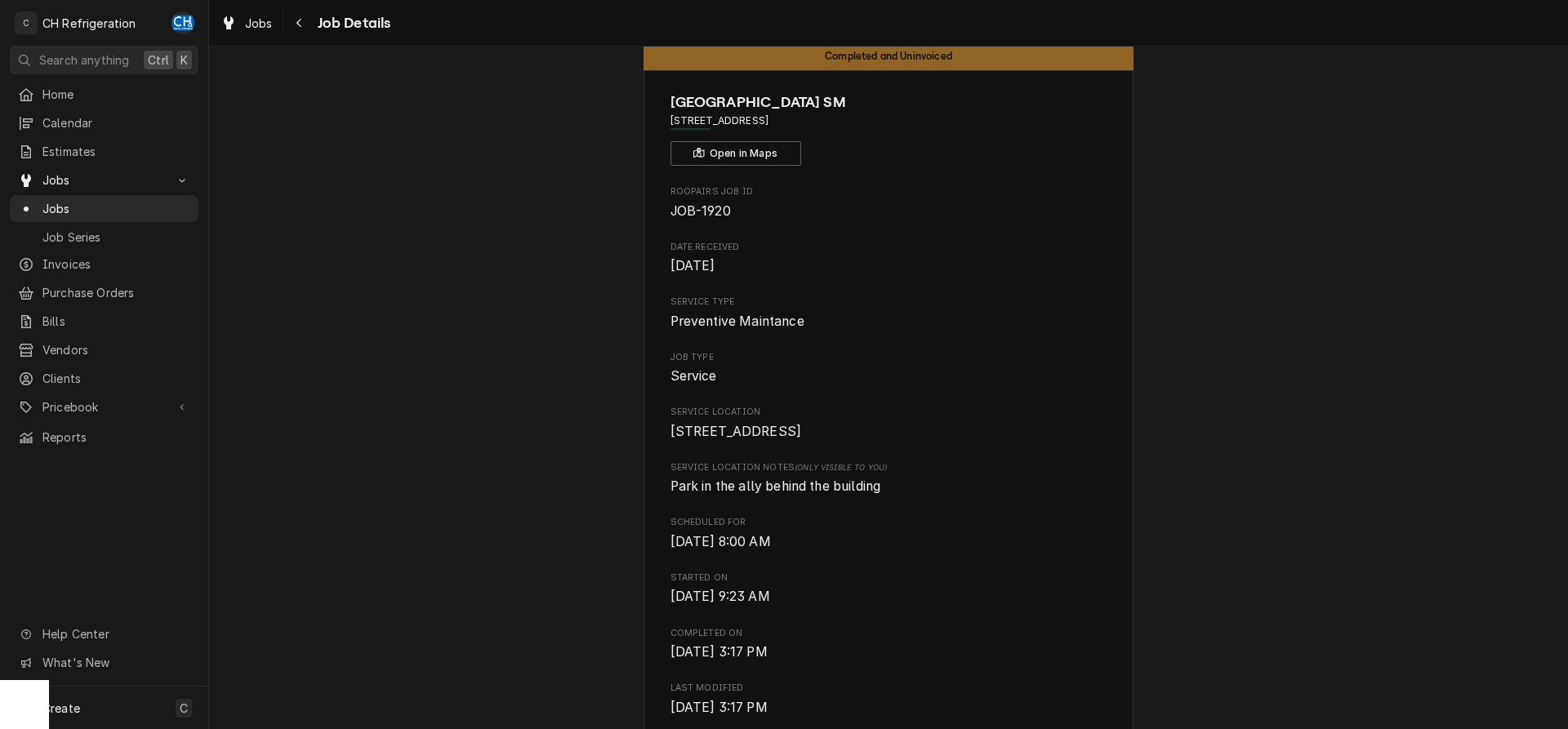
scroll to position [0, 0]
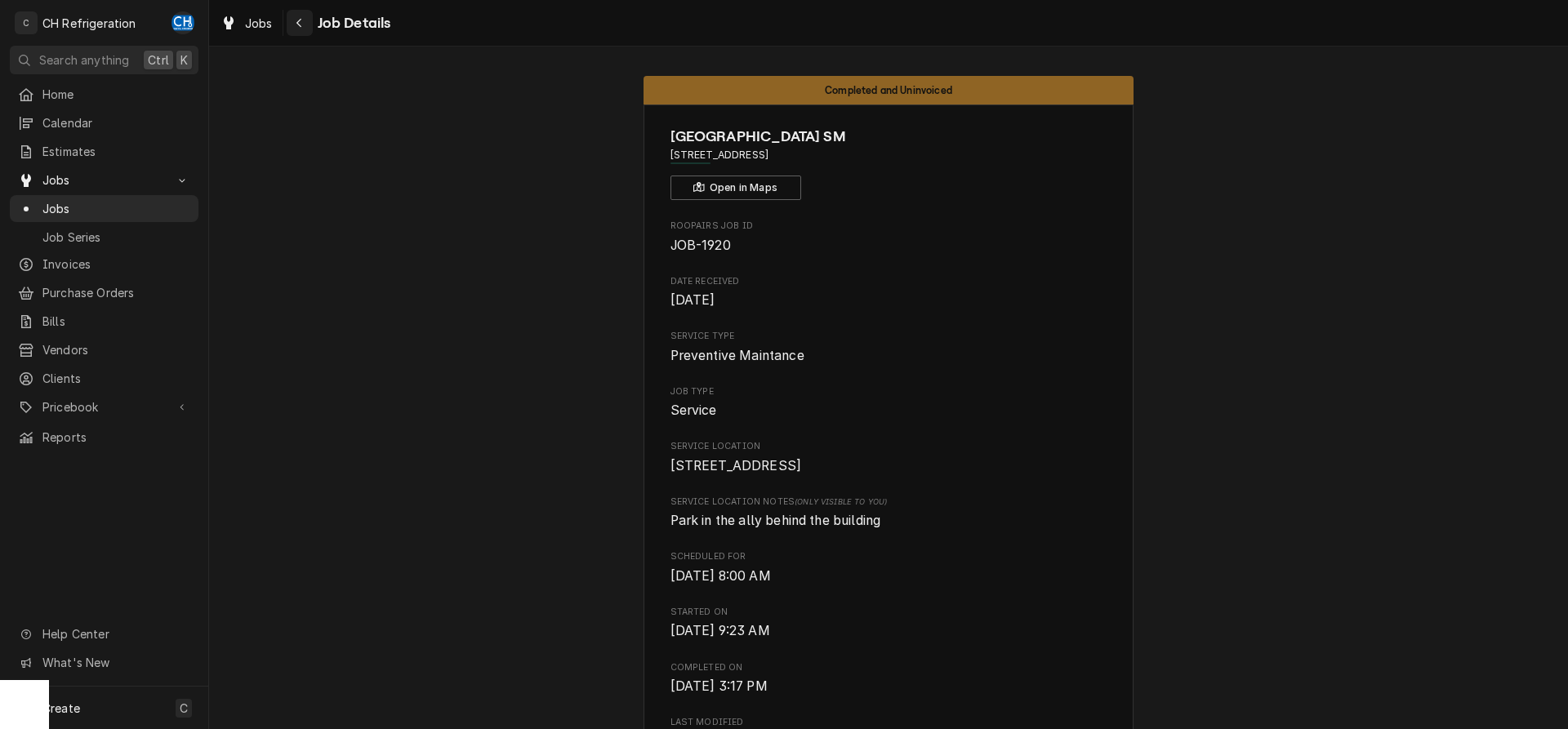
drag, startPoint x: 313, startPoint y: 30, endPoint x: 300, endPoint y: 28, distance: 13.2
click at [312, 30] on div "Job Details" at bounding box center [339, 22] width 105 height 26
click at [300, 28] on icon "Navigate back" at bounding box center [299, 23] width 8 height 11
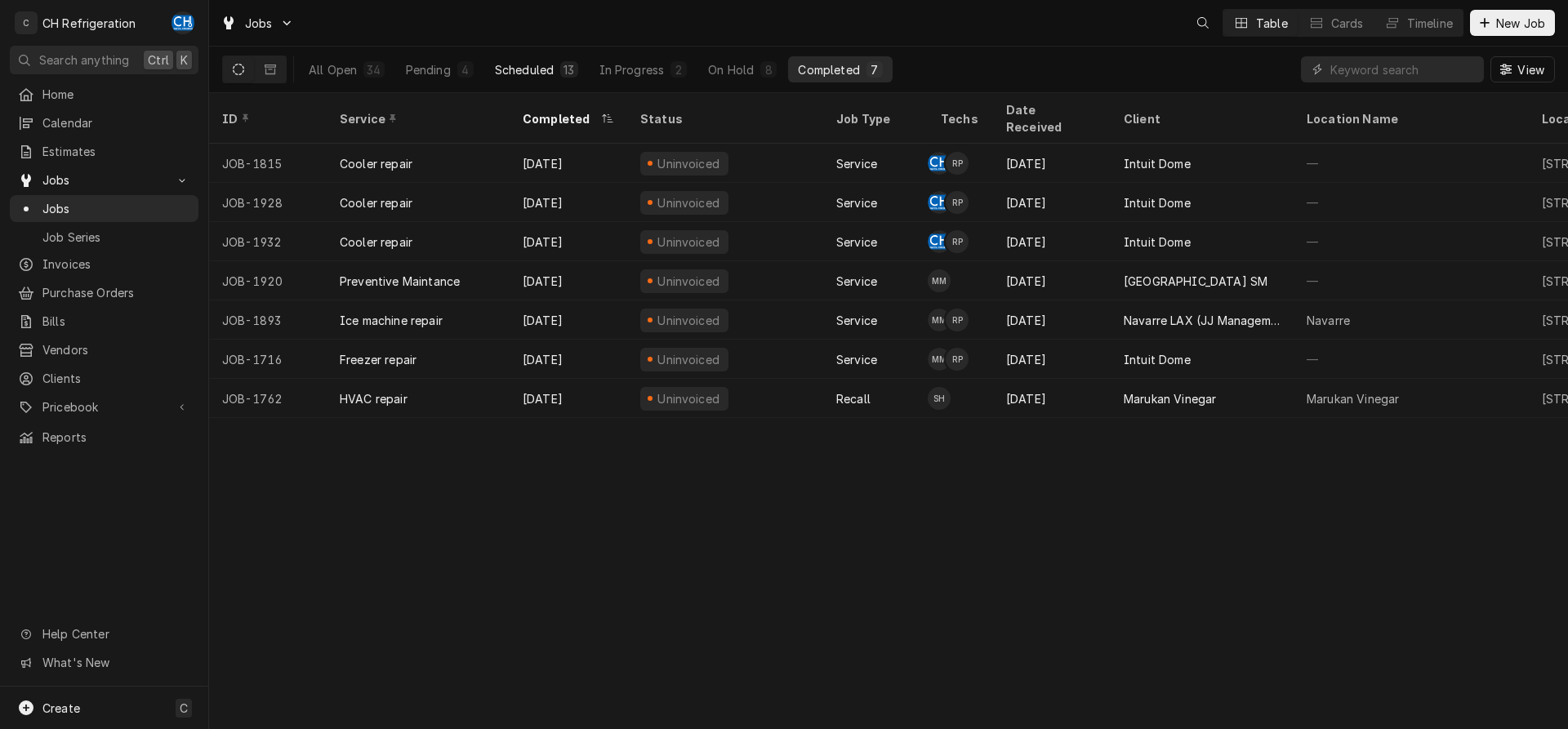
click at [558, 73] on button "Scheduled 13" at bounding box center [537, 69] width 103 height 26
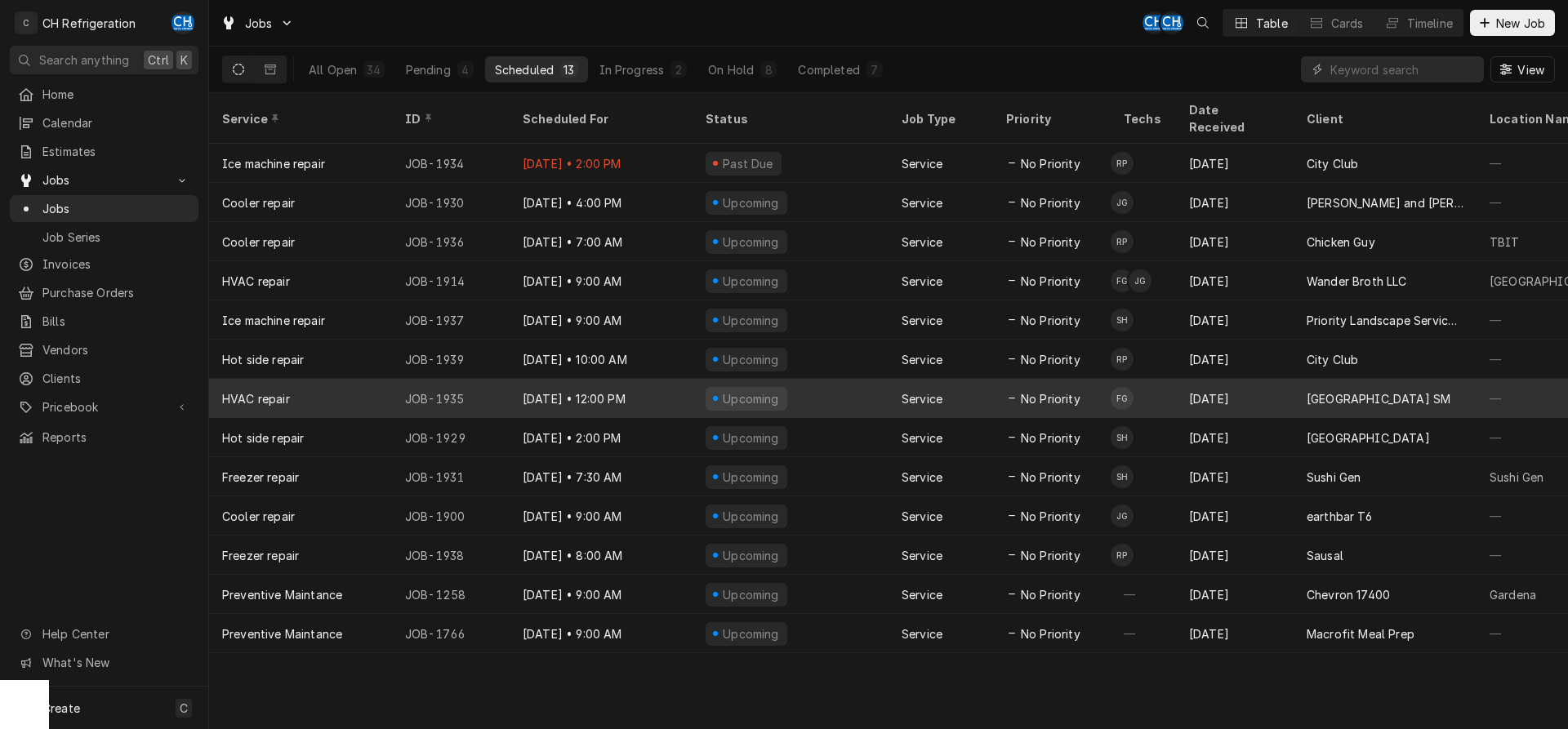
click at [1016, 393] on div "Dynamic Content Wrapper" at bounding box center [1012, 398] width 11 height 11
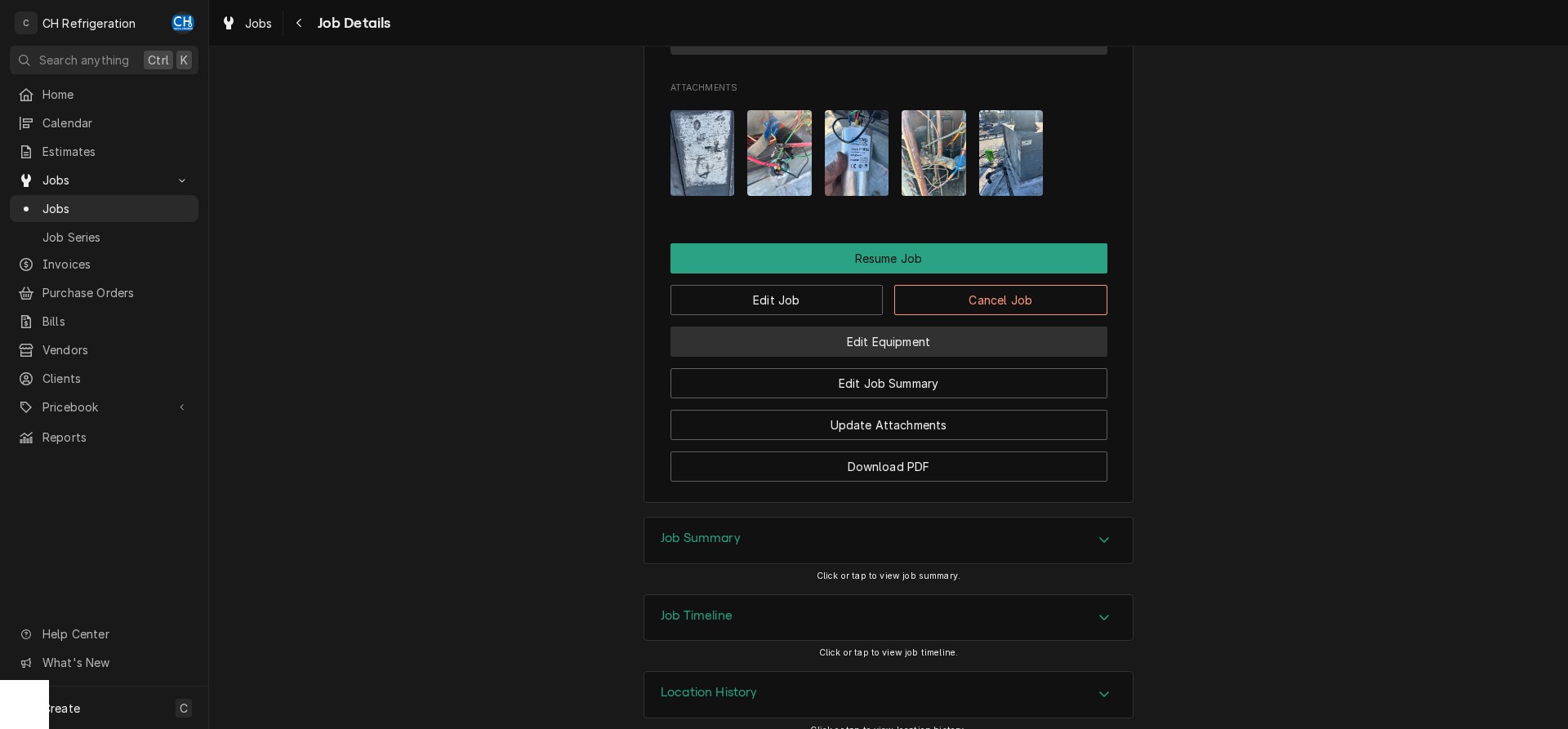
scroll to position [1332, 0]
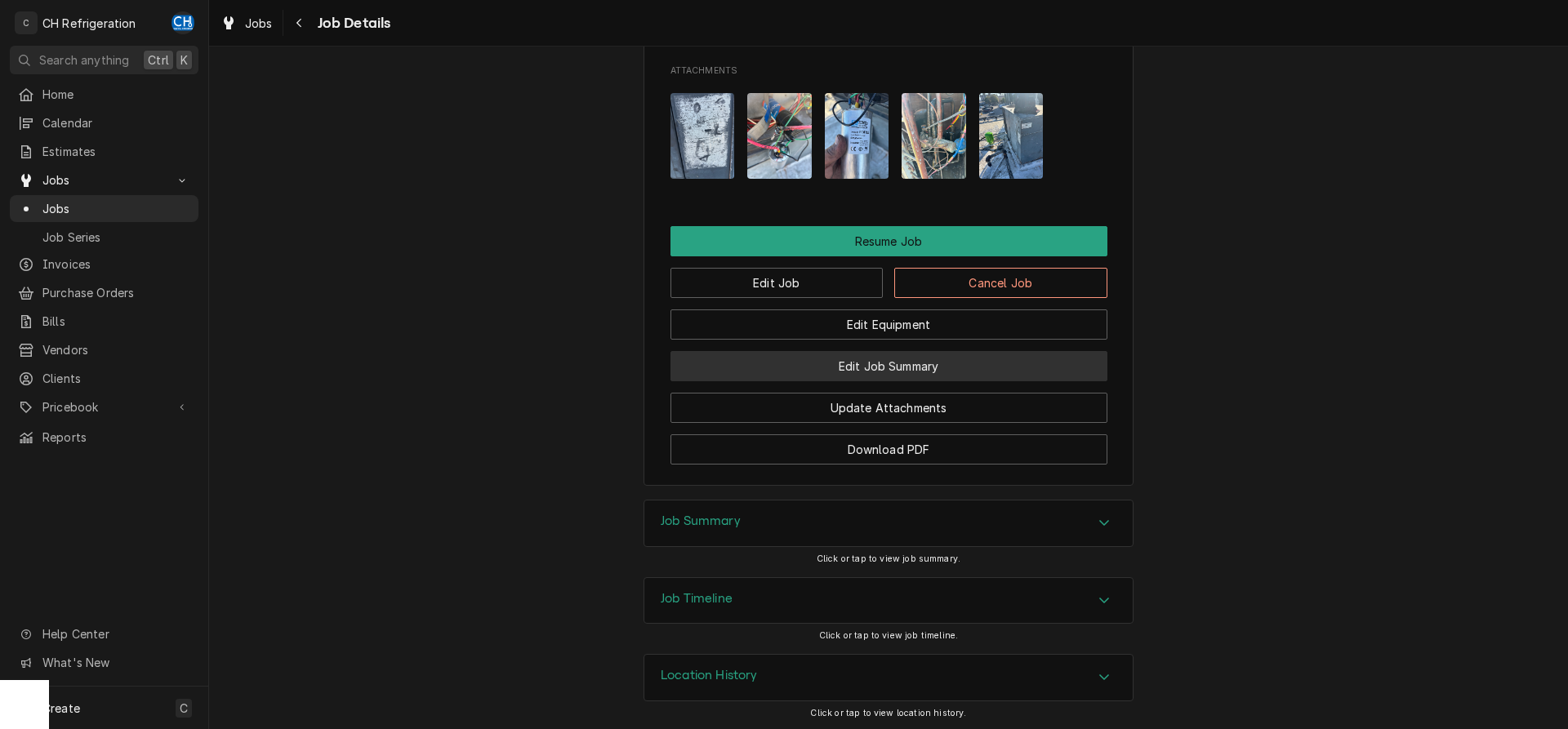
click at [993, 381] on button "Edit Job Summary" at bounding box center [888, 366] width 437 height 30
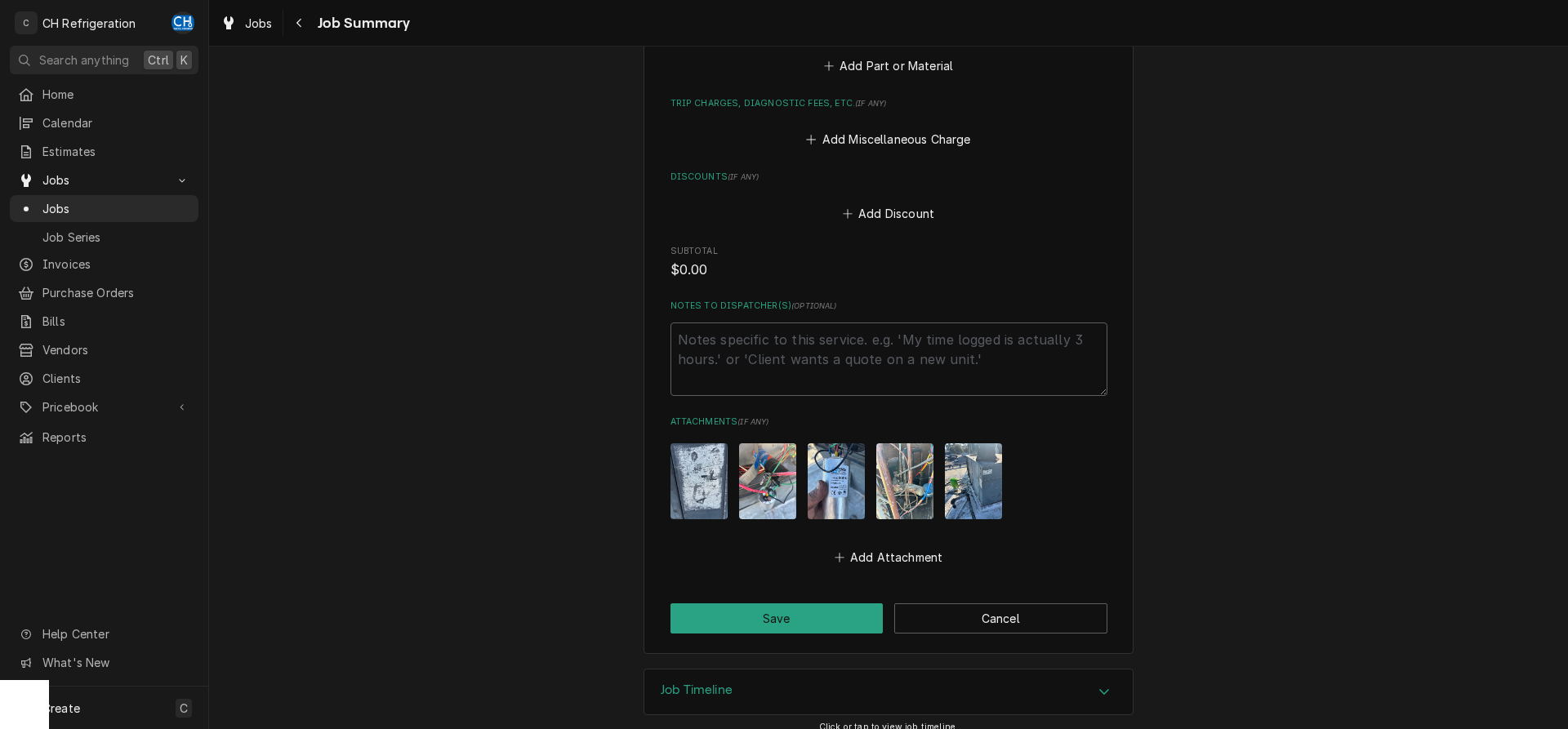
scroll to position [780, 0]
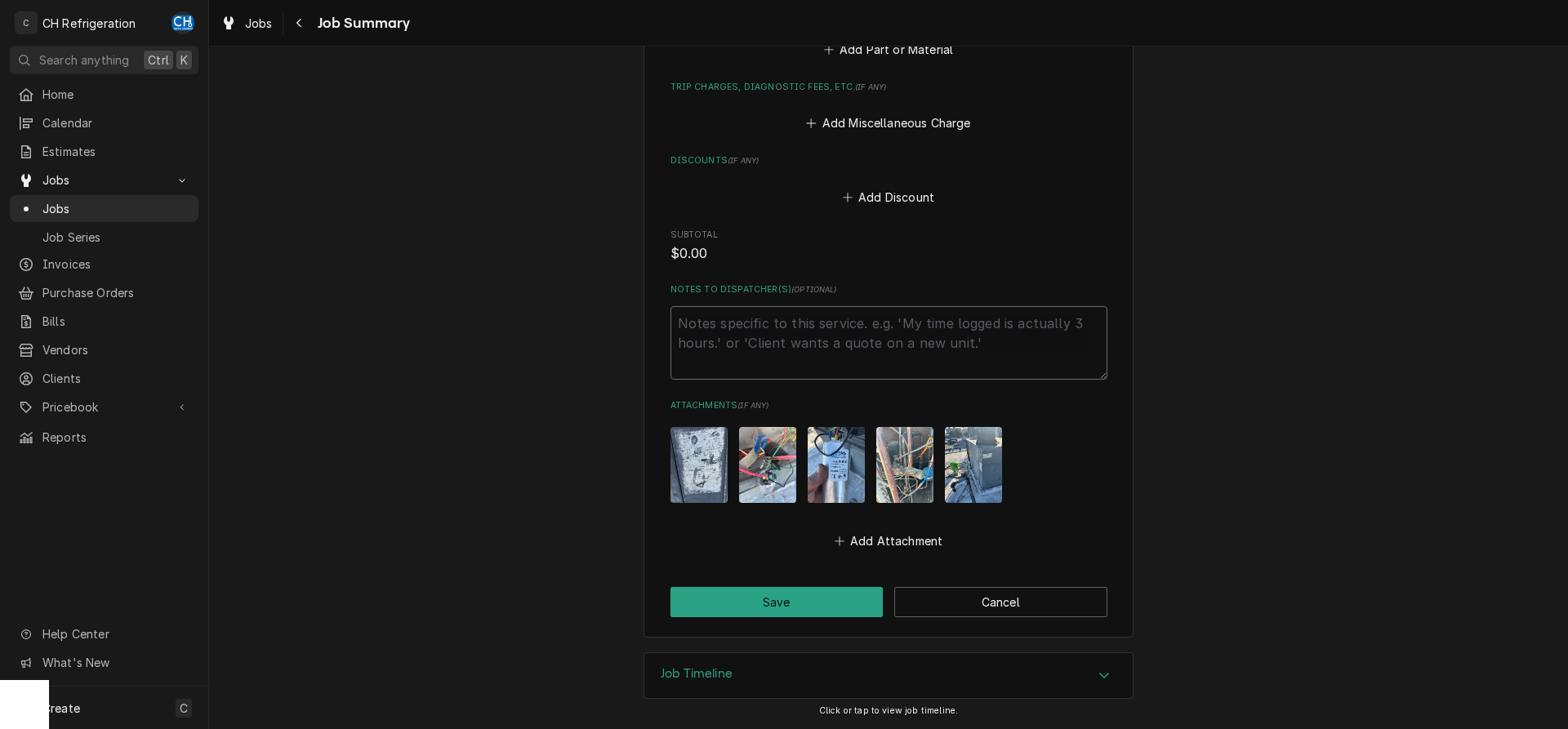
click at [762, 354] on textarea "Notes to Dispatcher(s) ( optional )" at bounding box center [888, 342] width 437 height 73
type textarea "x"
type textarea "f"
type textarea "x"
type textarea "fo"
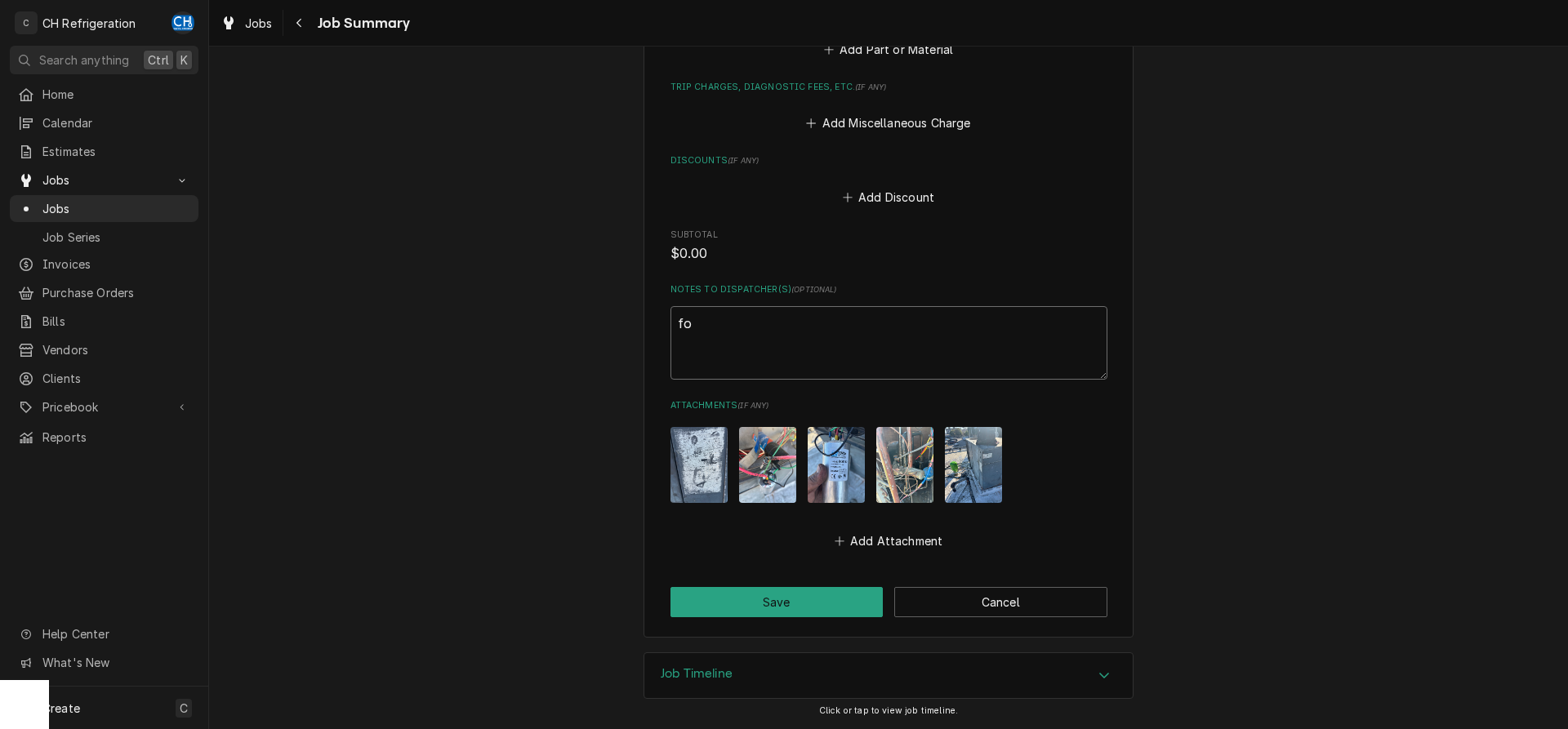
type textarea "x"
type textarea "for"
type textarea "x"
type textarea "for"
type textarea "x"
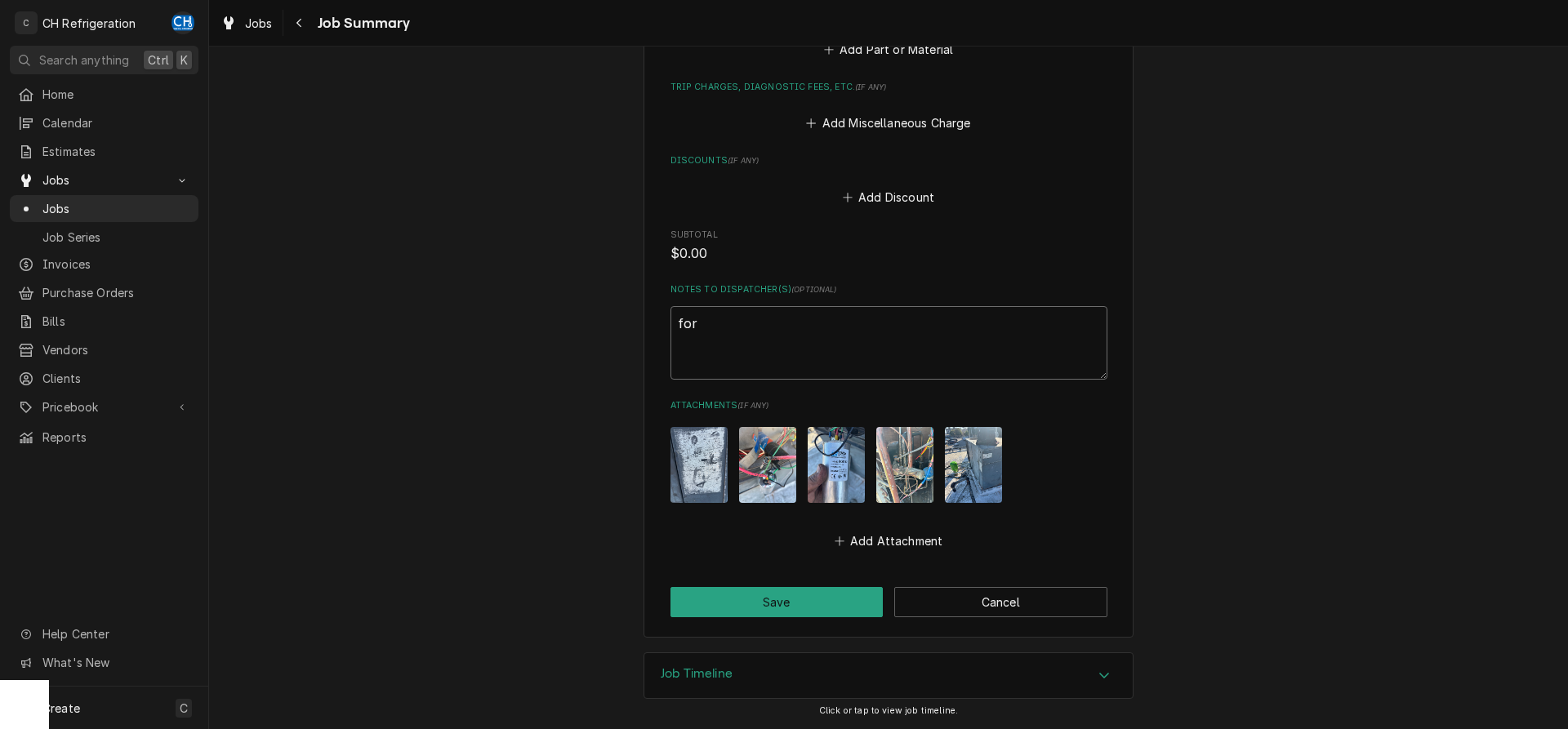
type textarea "for a"
type textarea "x"
type textarea "for ad"
type textarea "x"
type textarea "for adm"
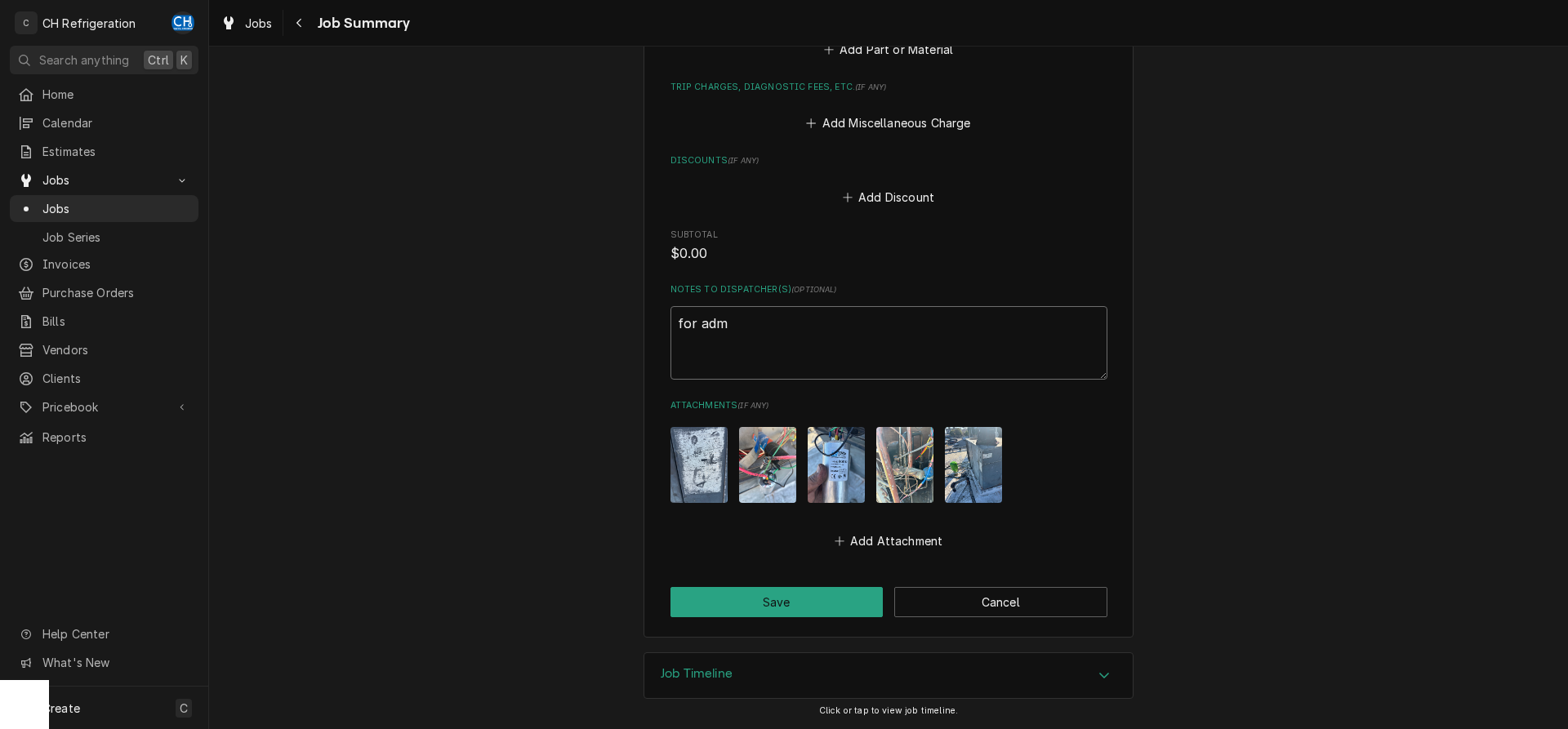
type textarea "x"
type textarea "for admi"
type textarea "x"
type textarea "for admin"
type textarea "x"
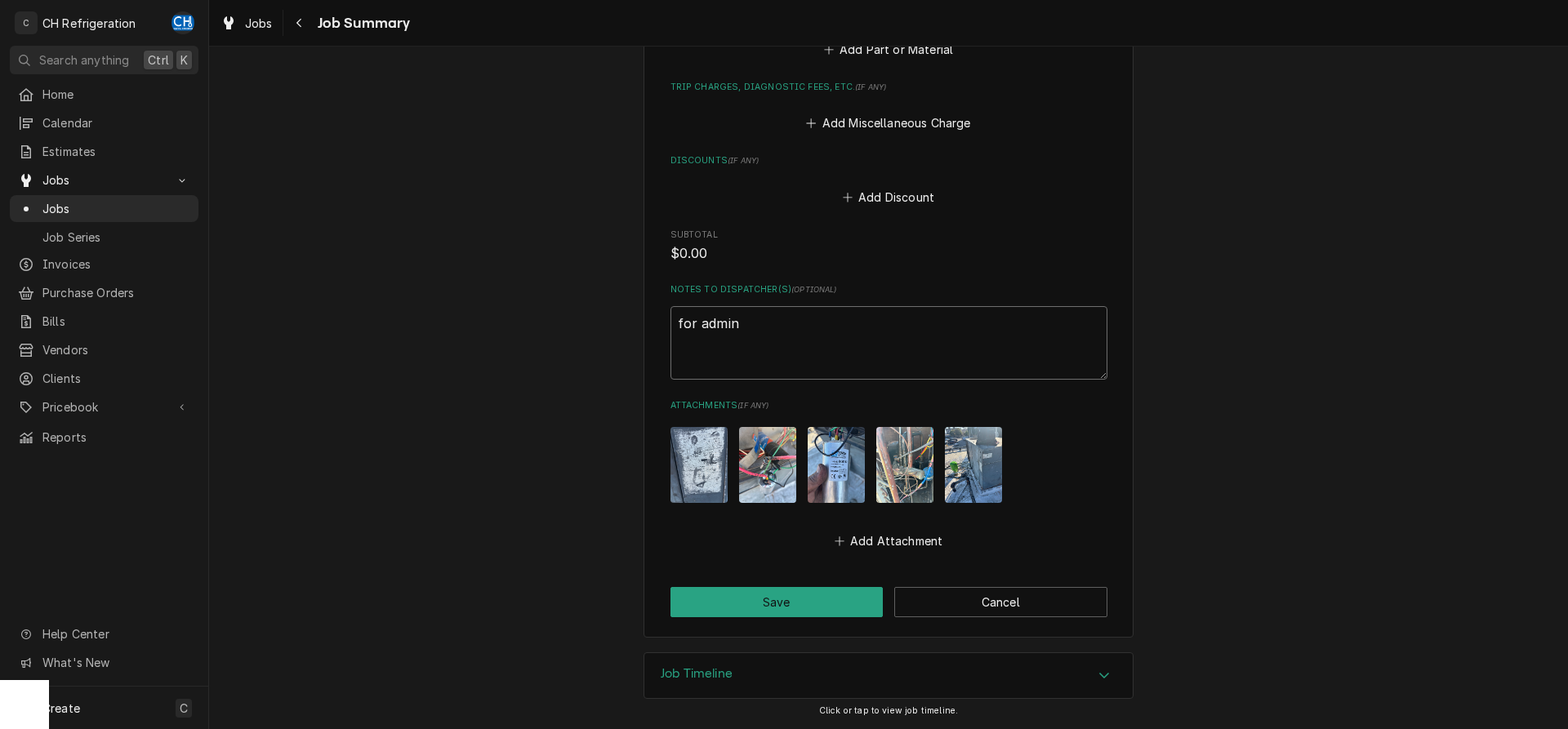
type textarea "for admin:"
type textarea "x"
type textarea "for admin:"
type textarea "x"
type textarea "for admin: a"
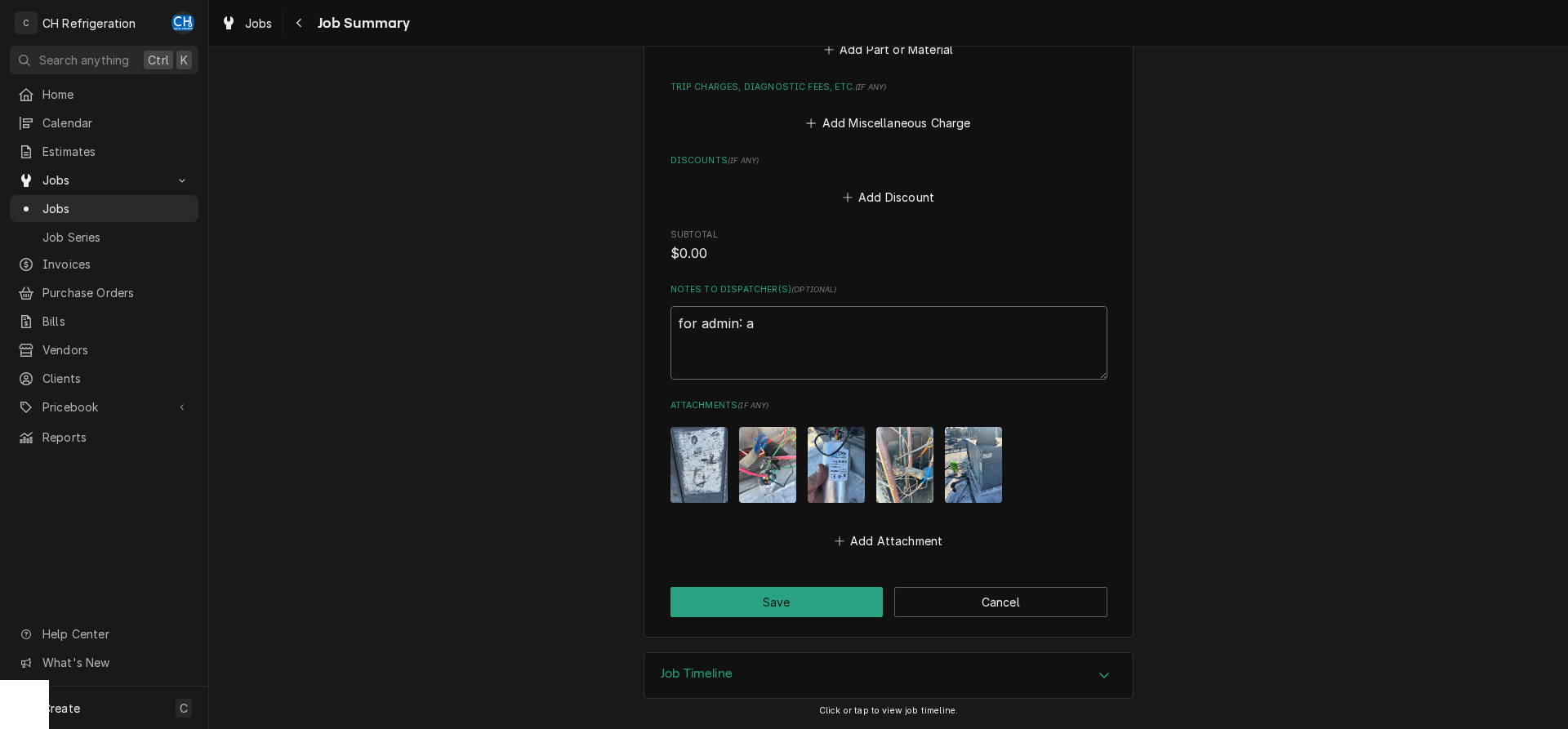
type textarea "x"
type textarea "for admin: ad"
type textarea "x"
type textarea "for admin: add"
type textarea "x"
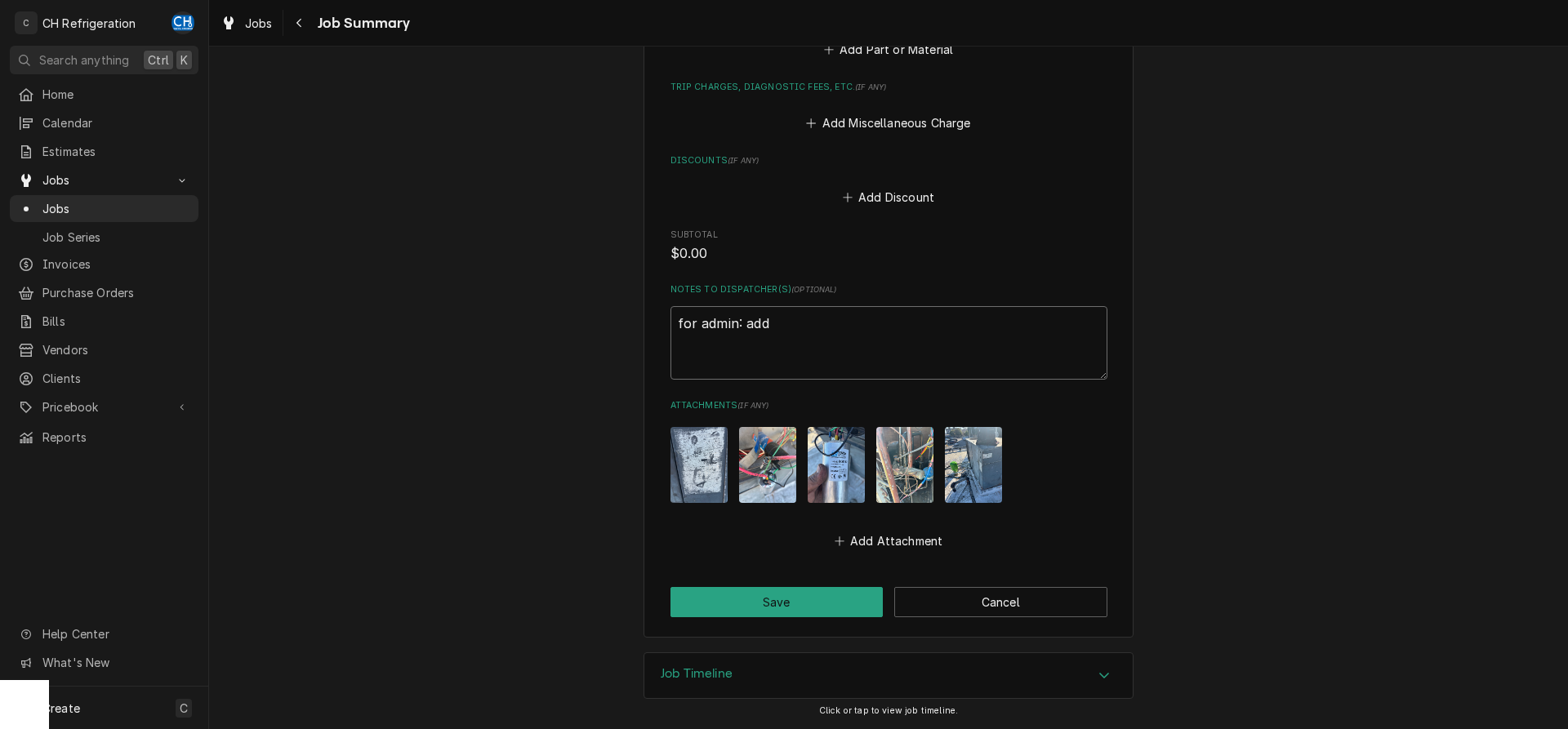
type textarea "for admin: add"
type textarea "x"
type textarea "for admin: add 2"
type textarea "x"
type textarea "for admin: add 2"
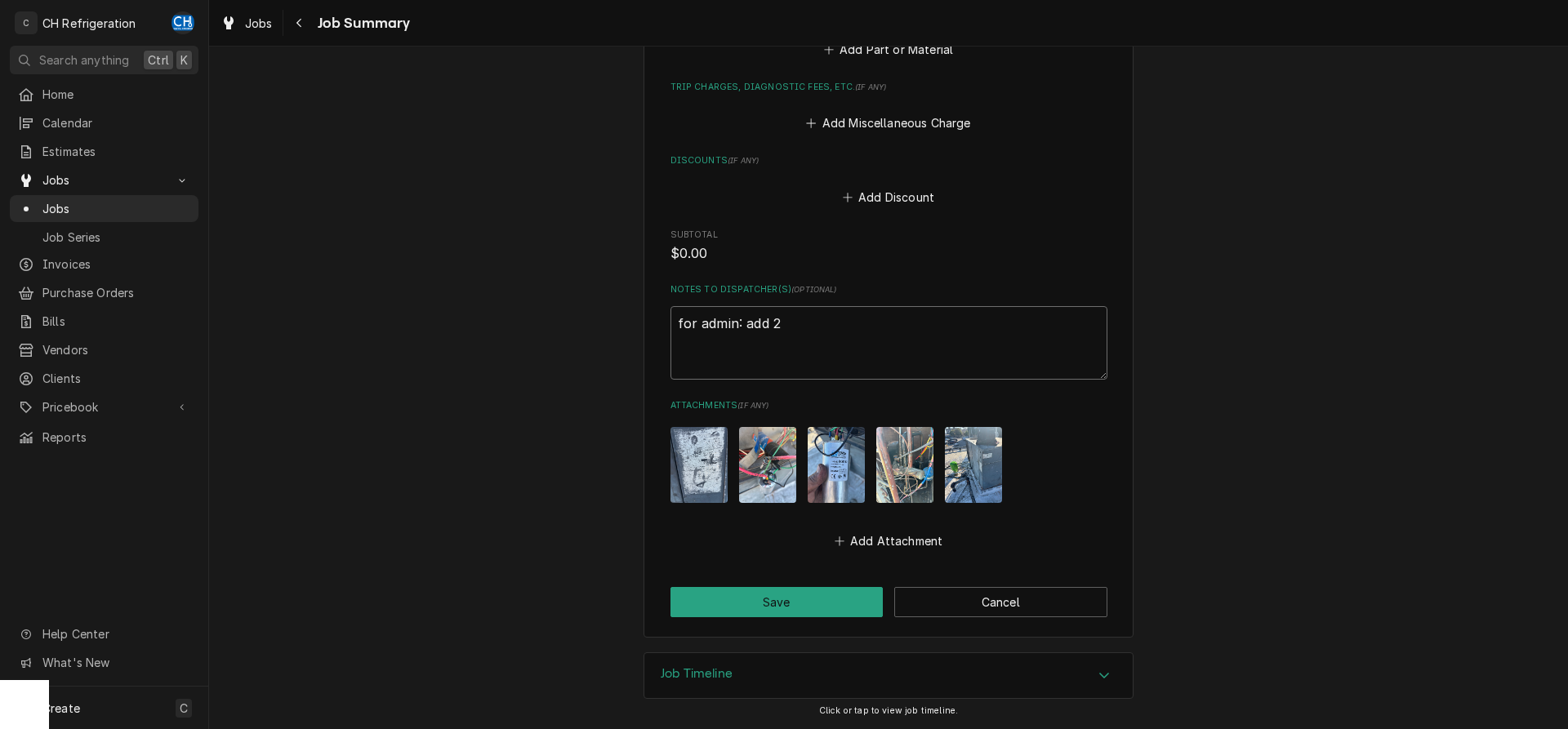
type textarea "x"
type textarea "for admin: add 2 h"
type textarea "x"
type textarea "for admin: add 2 hr"
type textarea "x"
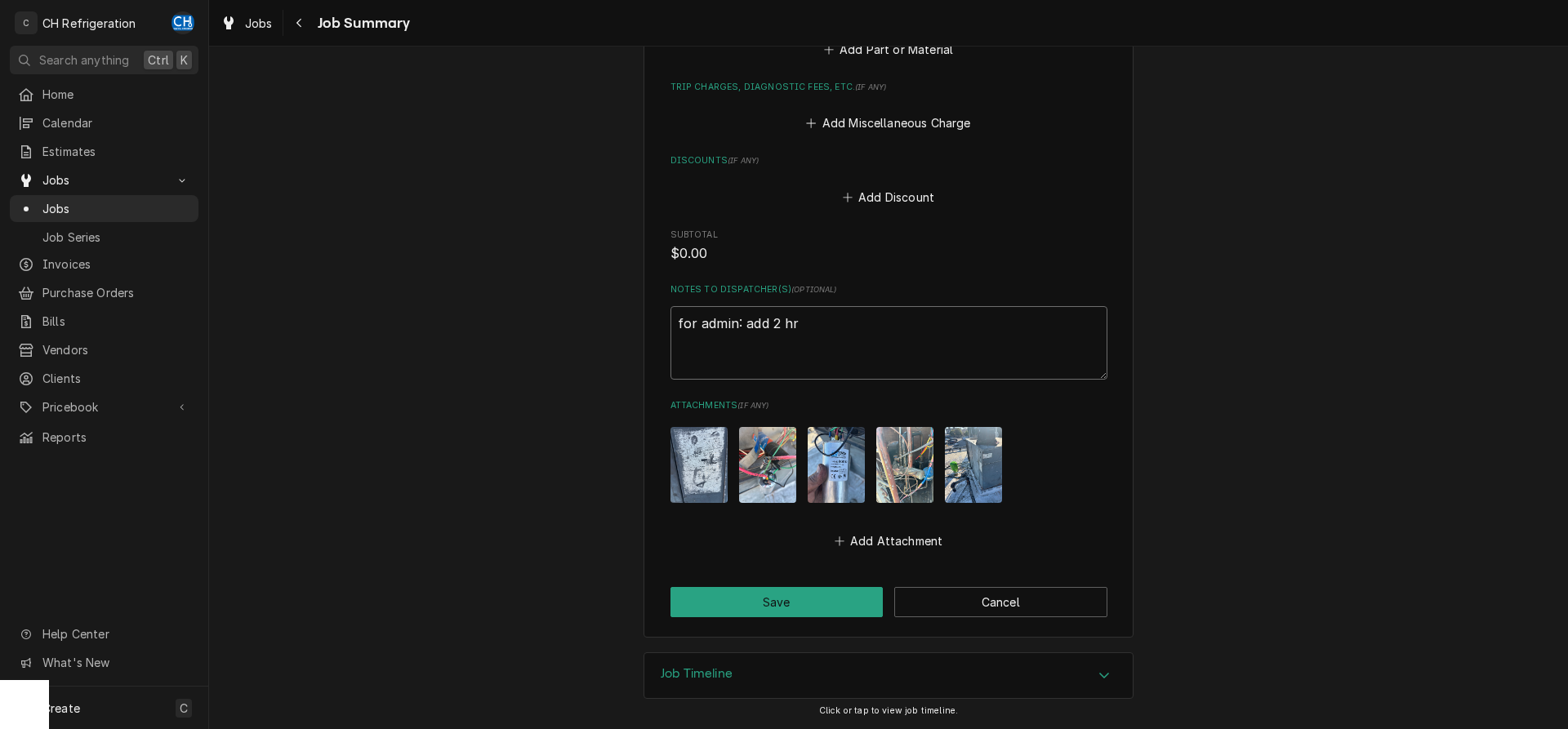
type textarea "for admin: add 2 hrs"
type textarea "x"
type textarea "for admin: add 2 hrs"
type textarea "x"
type textarea "for admin: add 2 hrs t"
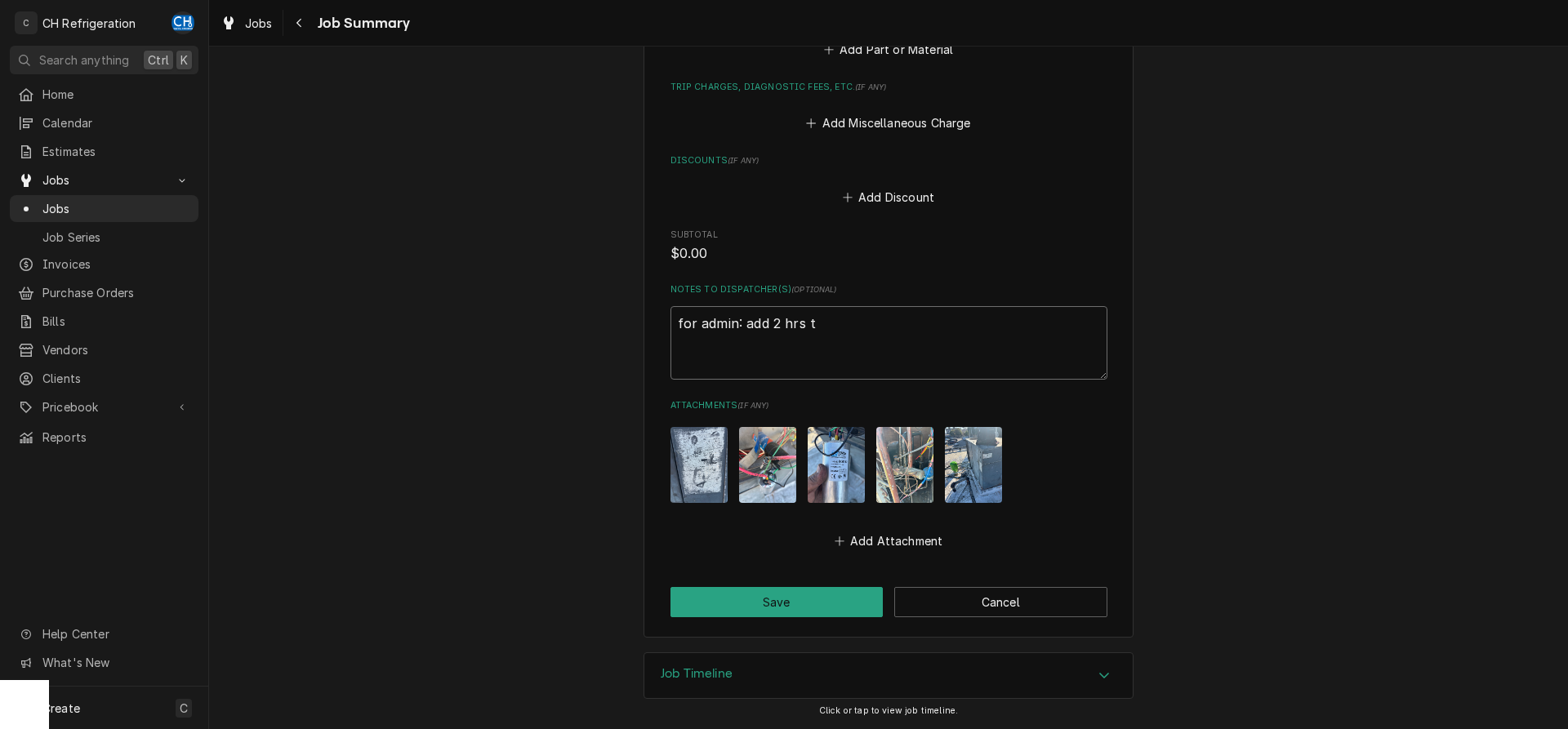
type textarea "x"
type textarea "for admin: add 2 hrs to"
type textarea "x"
type textarea "for admin: add 2 hrs to"
type textarea "x"
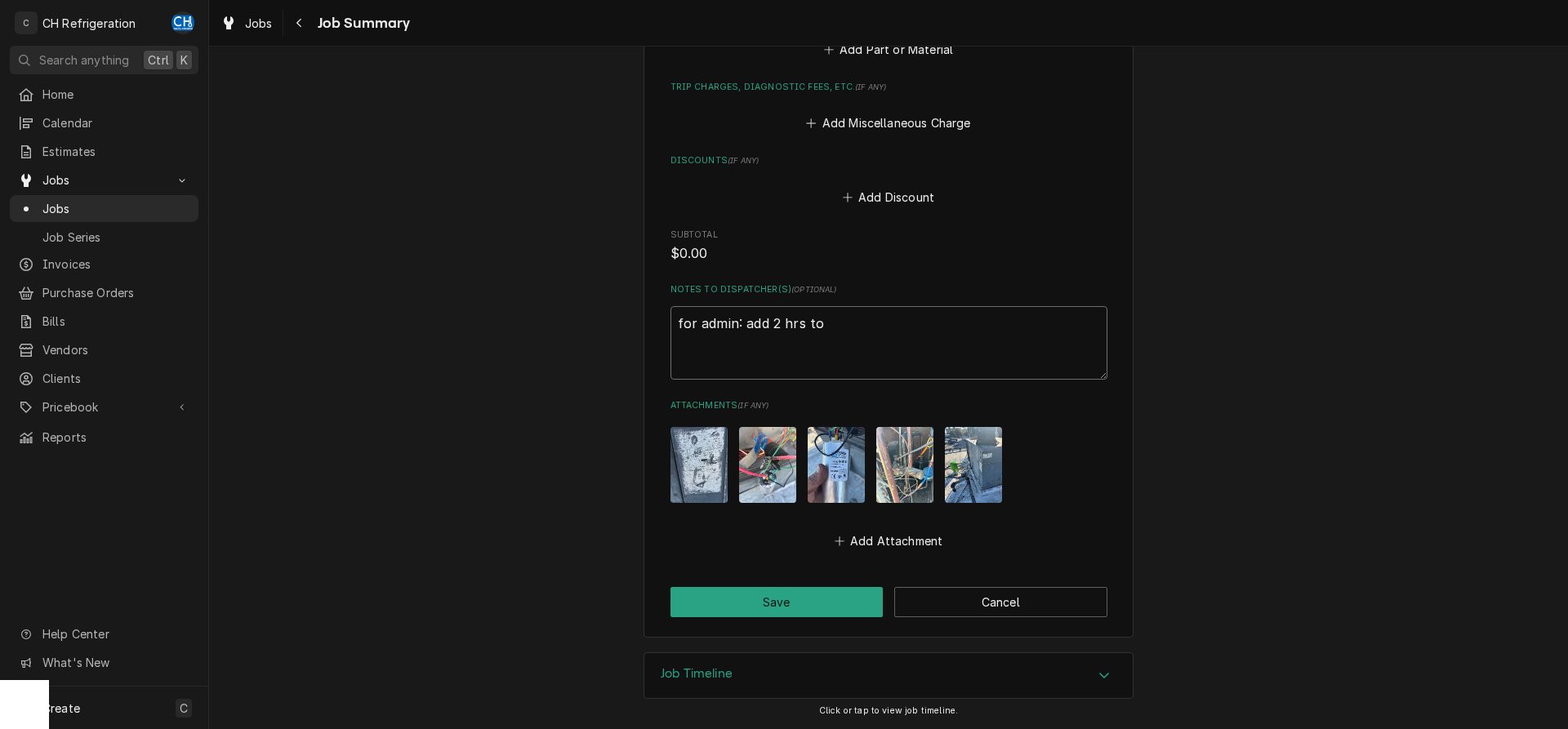
type textarea "for admin: add 2 hrs to i"
type textarea "x"
type textarea "for admin: add 2 hrs to in"
type textarea "x"
type textarea "for admin: add 2 hrs to inv"
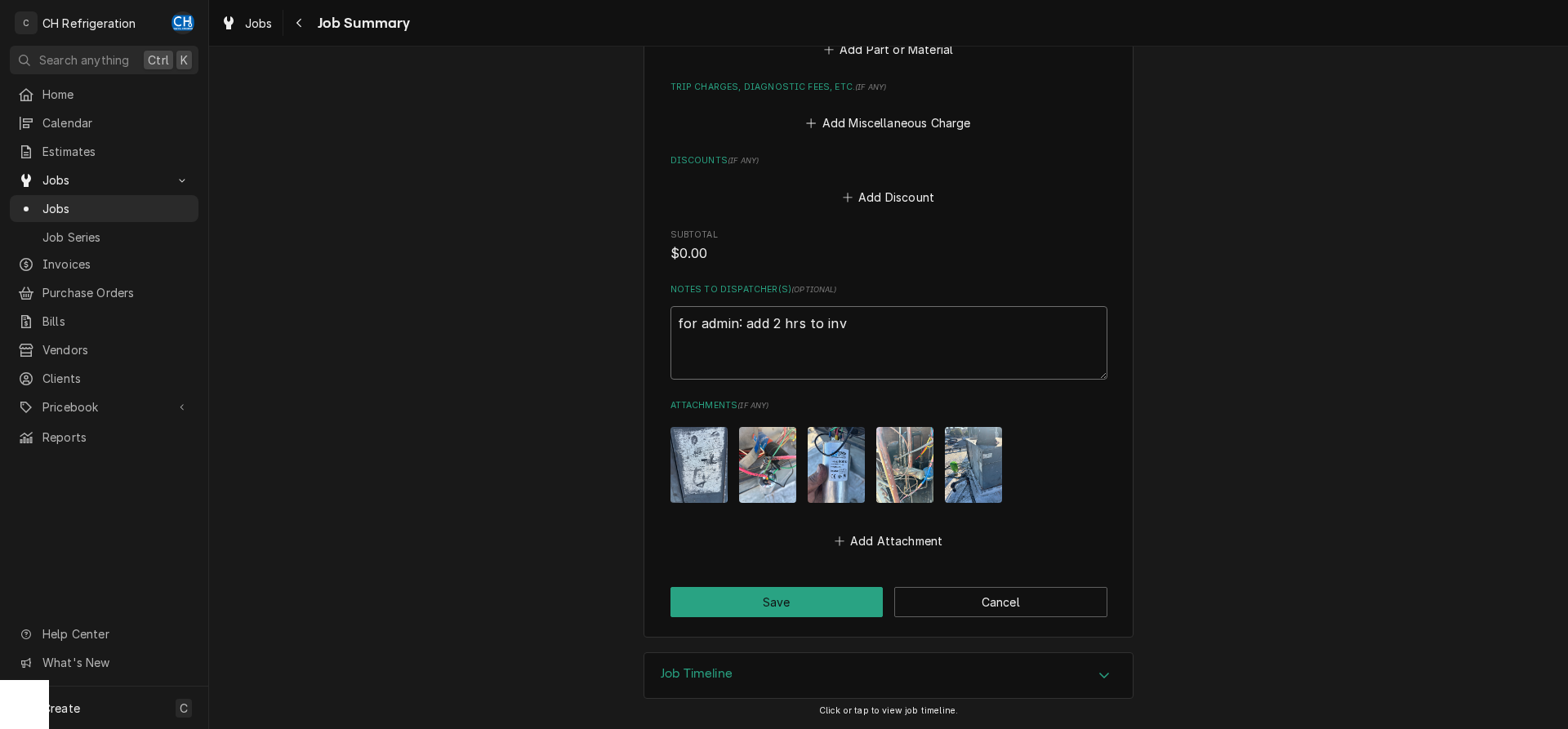
type textarea "x"
type textarea "for admin: add 2 hrs to invo"
type textarea "x"
type textarea "for admin: add 2 hrs to invoi"
type textarea "x"
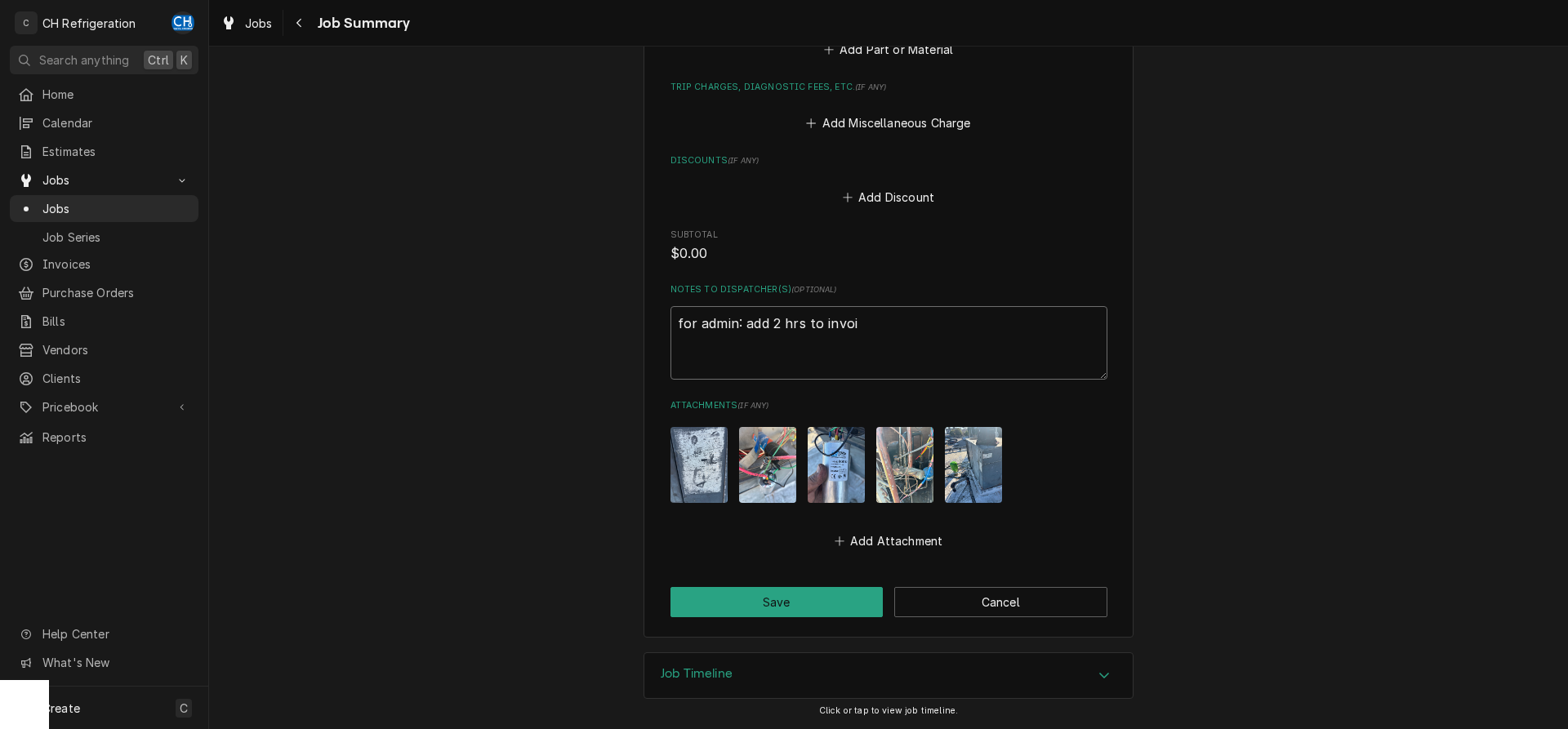
type textarea "for admin: add 2 hrs to invoic"
type textarea "x"
type textarea "for admin: add 2 hrs to invoice"
type textarea "x"
type textarea "for admin: add 2 hrs to invoice"
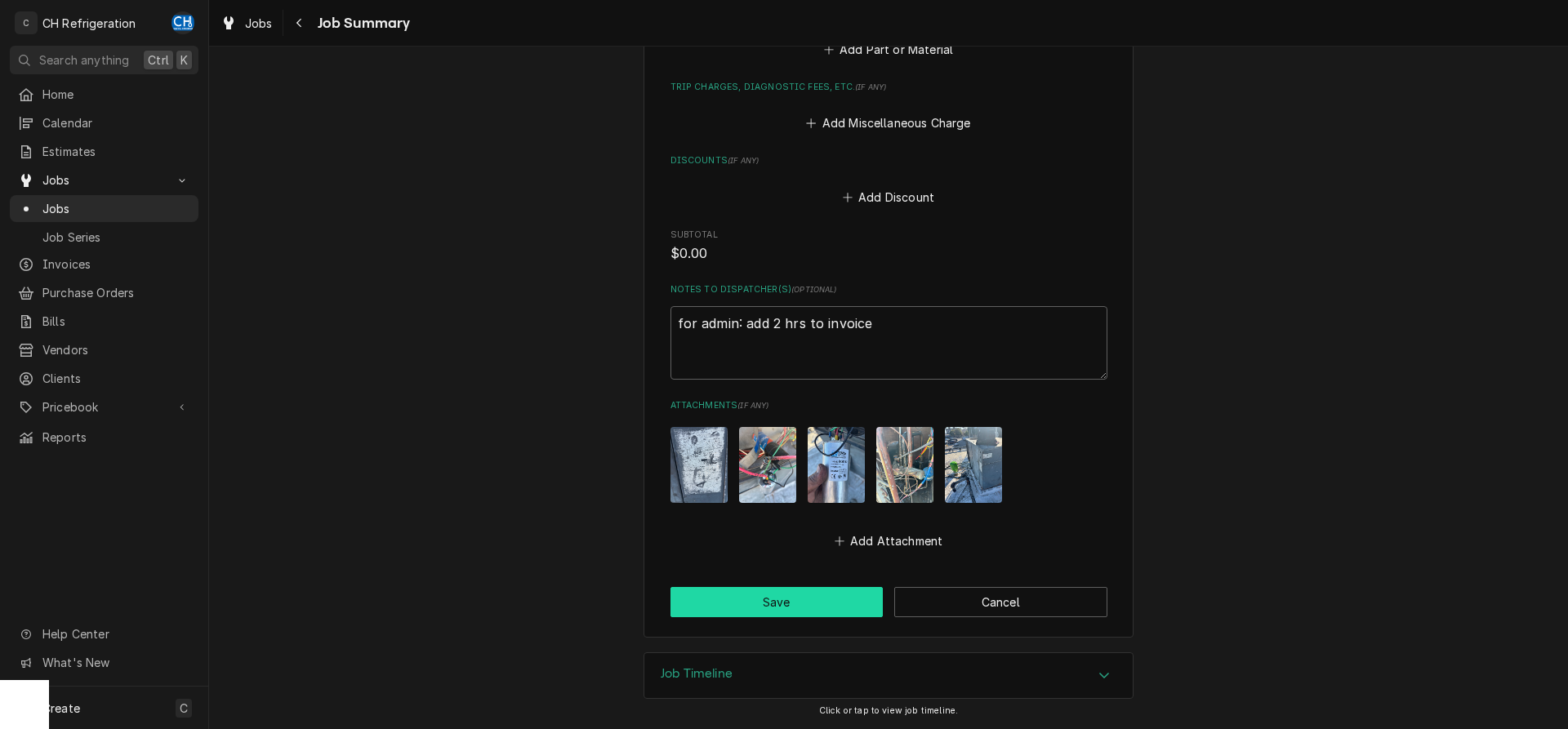
click at [744, 592] on button "Save" at bounding box center [777, 602] width 214 height 30
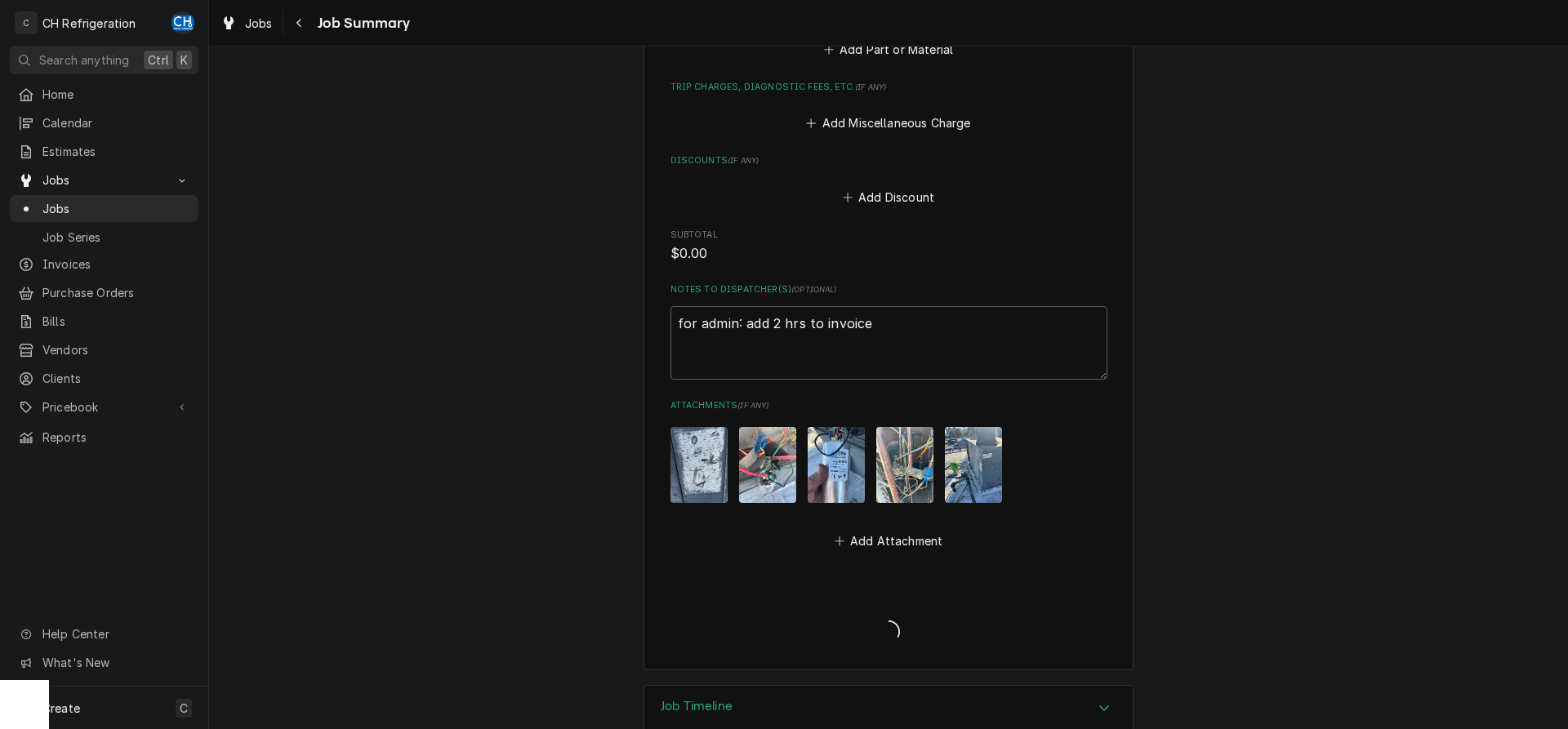
type textarea "x"
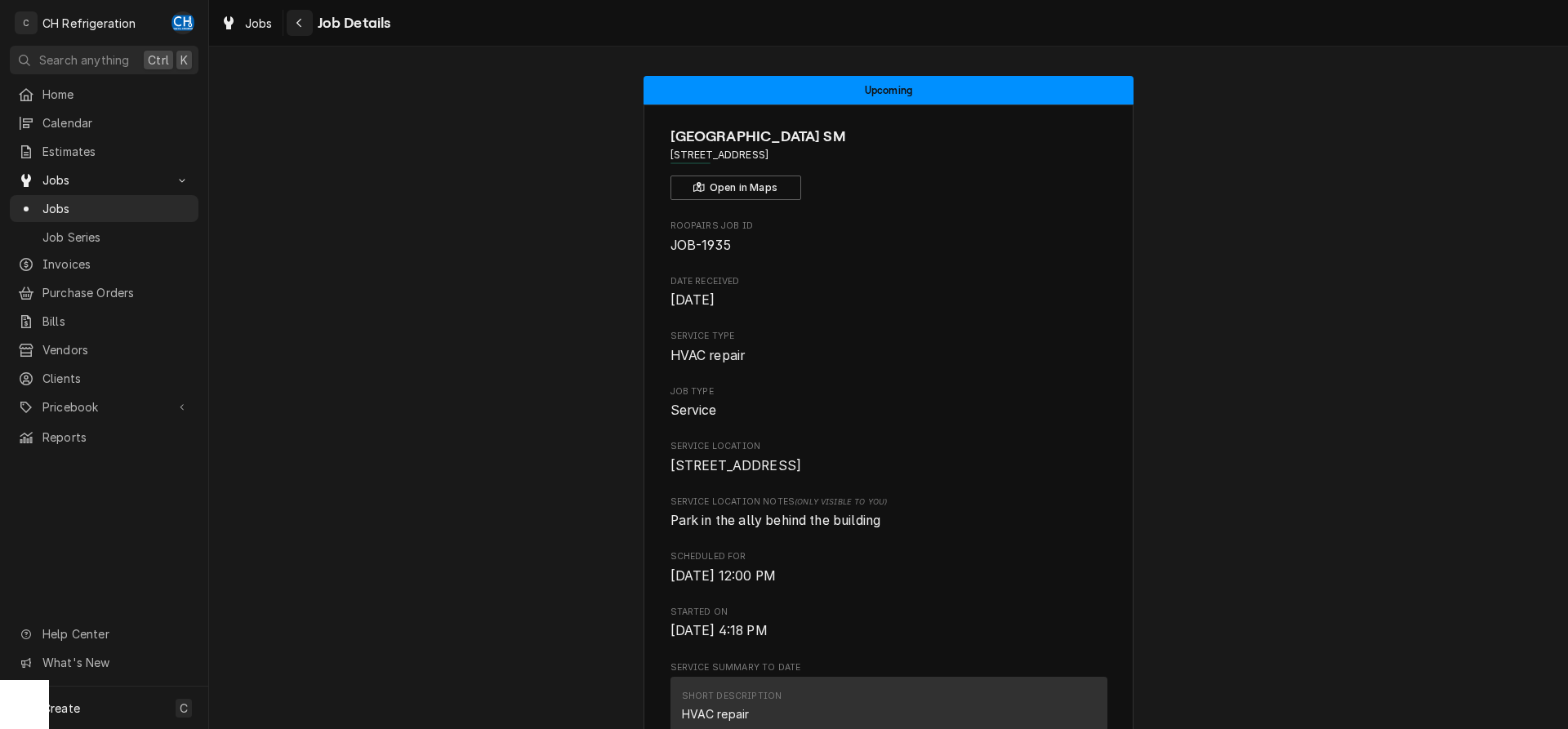
click at [292, 12] on button "Navigate back" at bounding box center [299, 22] width 26 height 26
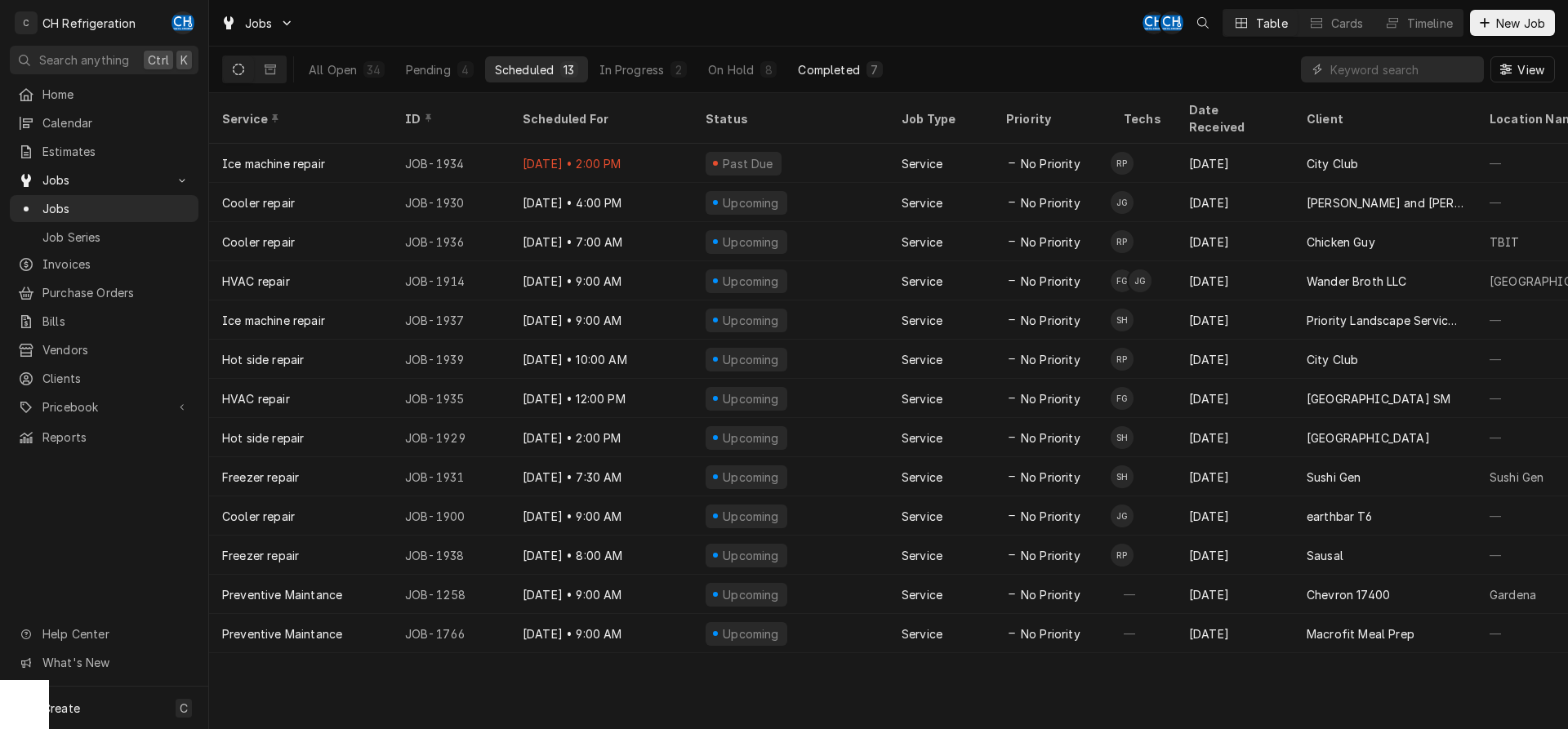
click at [845, 67] on div "Completed" at bounding box center [828, 70] width 61 height 17
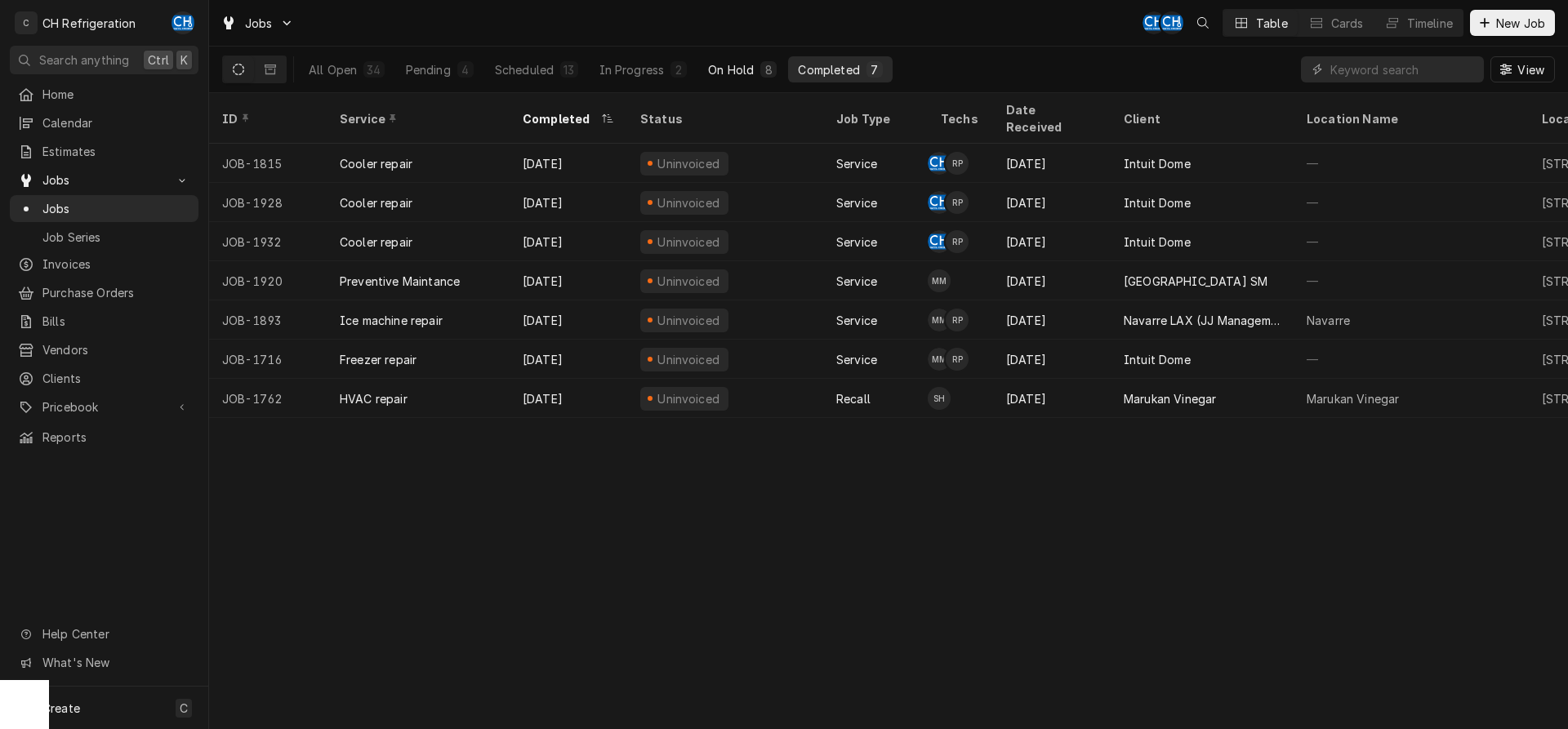
click at [755, 77] on button "On Hold 8" at bounding box center [743, 69] width 89 height 26
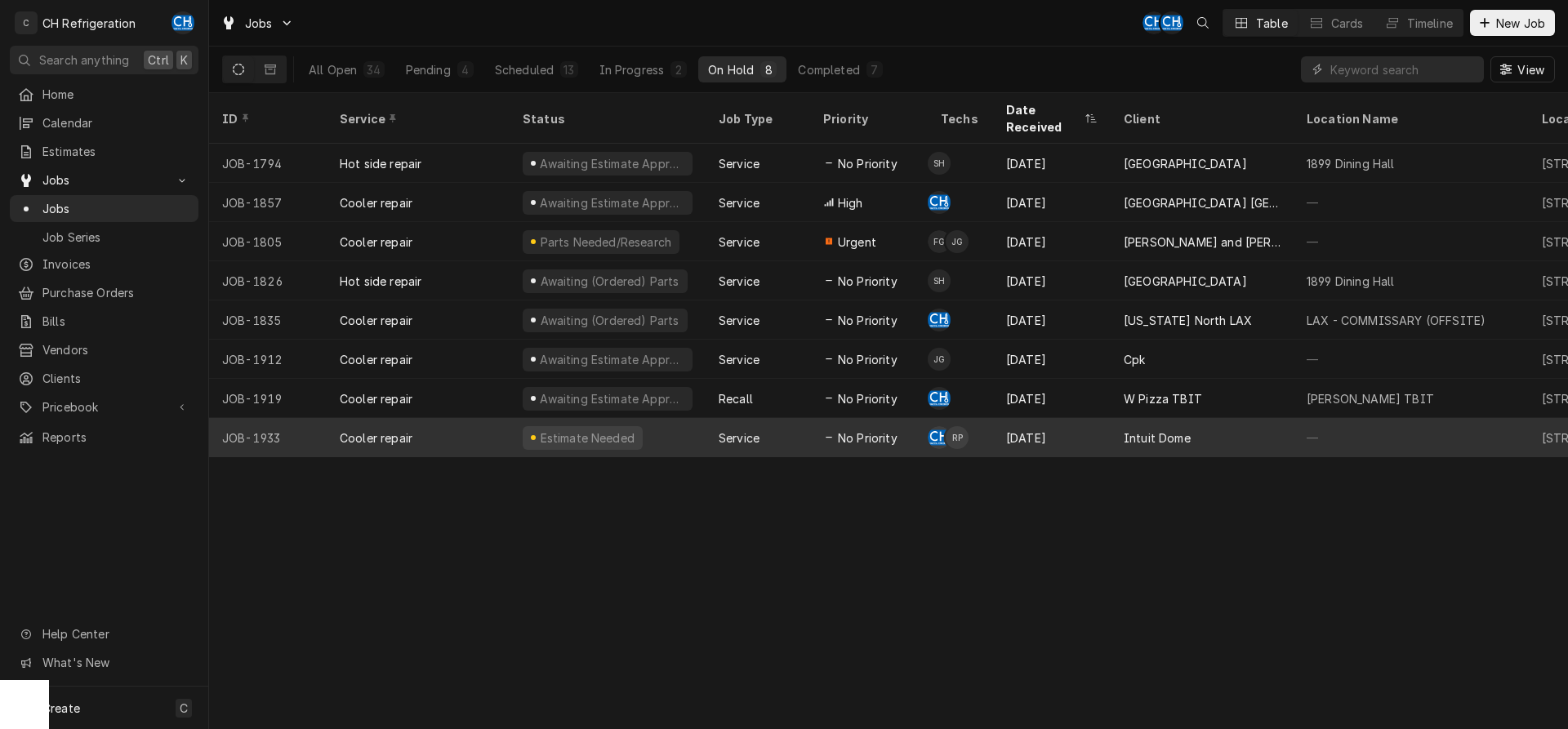
click at [902, 421] on div "No Priority" at bounding box center [868, 437] width 117 height 39
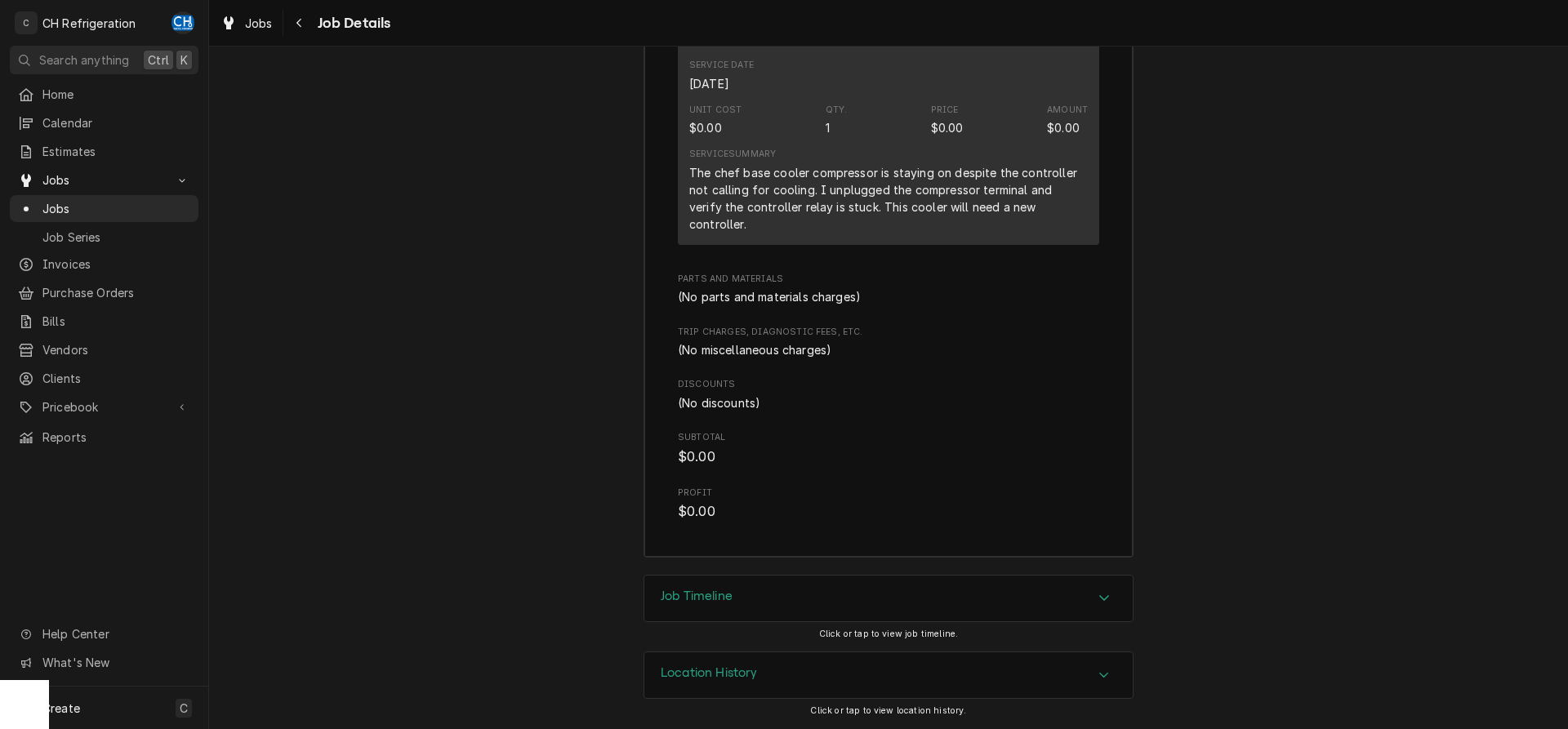
scroll to position [2427, 0]
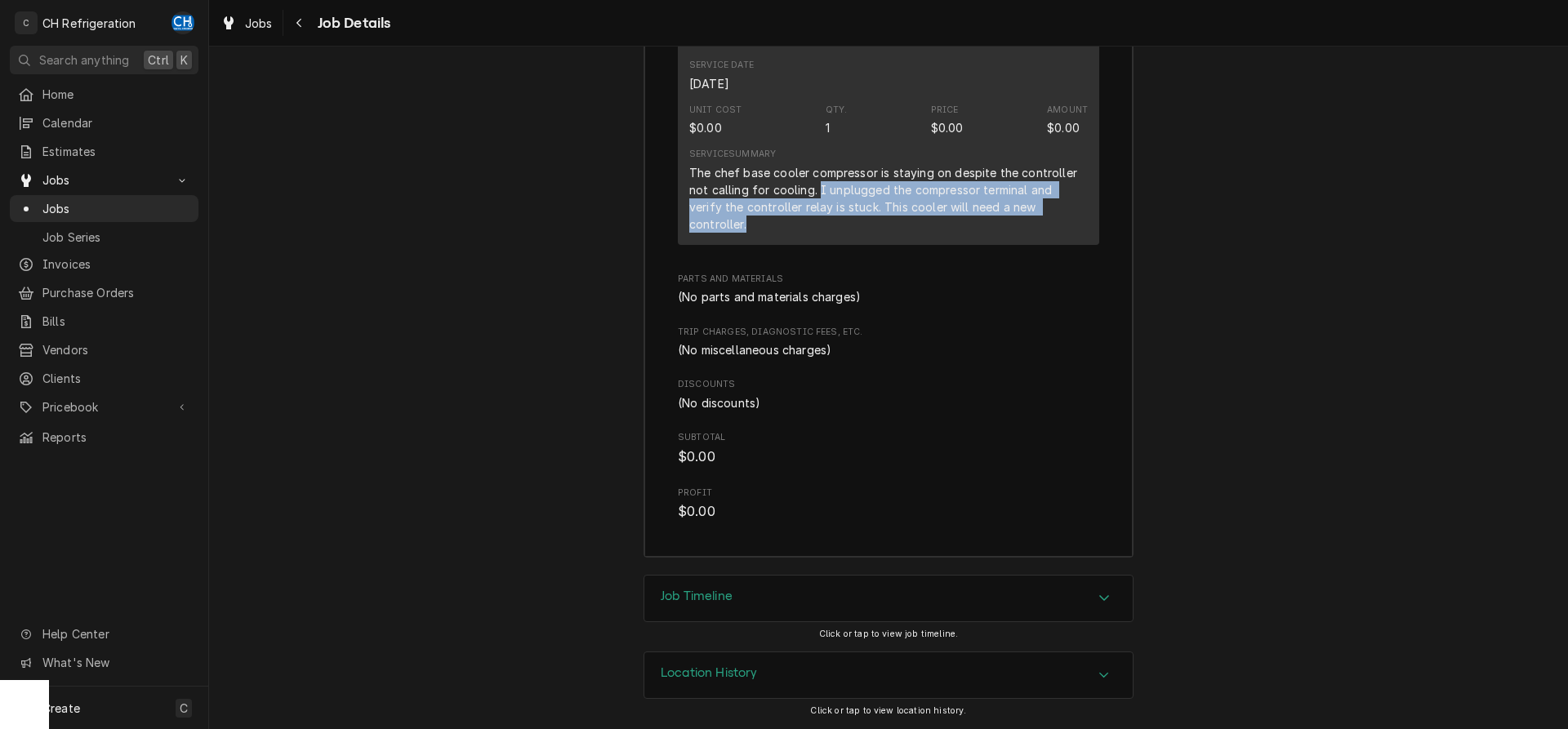
drag, startPoint x: 814, startPoint y: 208, endPoint x: 1065, endPoint y: 226, distance: 251.6
click at [1065, 226] on div "The chef base cooler compressor is staying on despite the controller not callin…" at bounding box center [888, 198] width 398 height 69
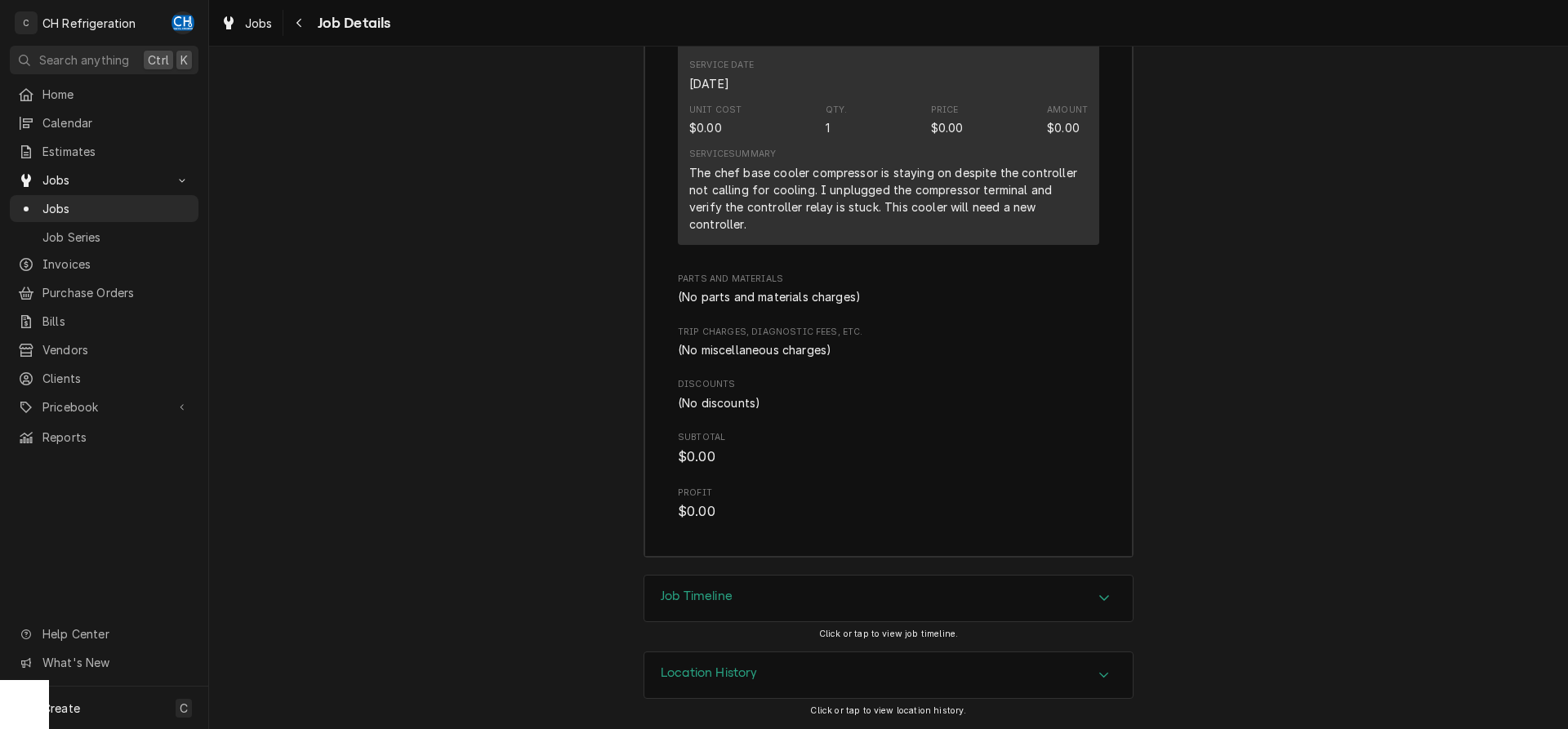
click at [1067, 226] on div "The chef base cooler compressor is staying on despite the controller not callin…" at bounding box center [888, 198] width 398 height 69
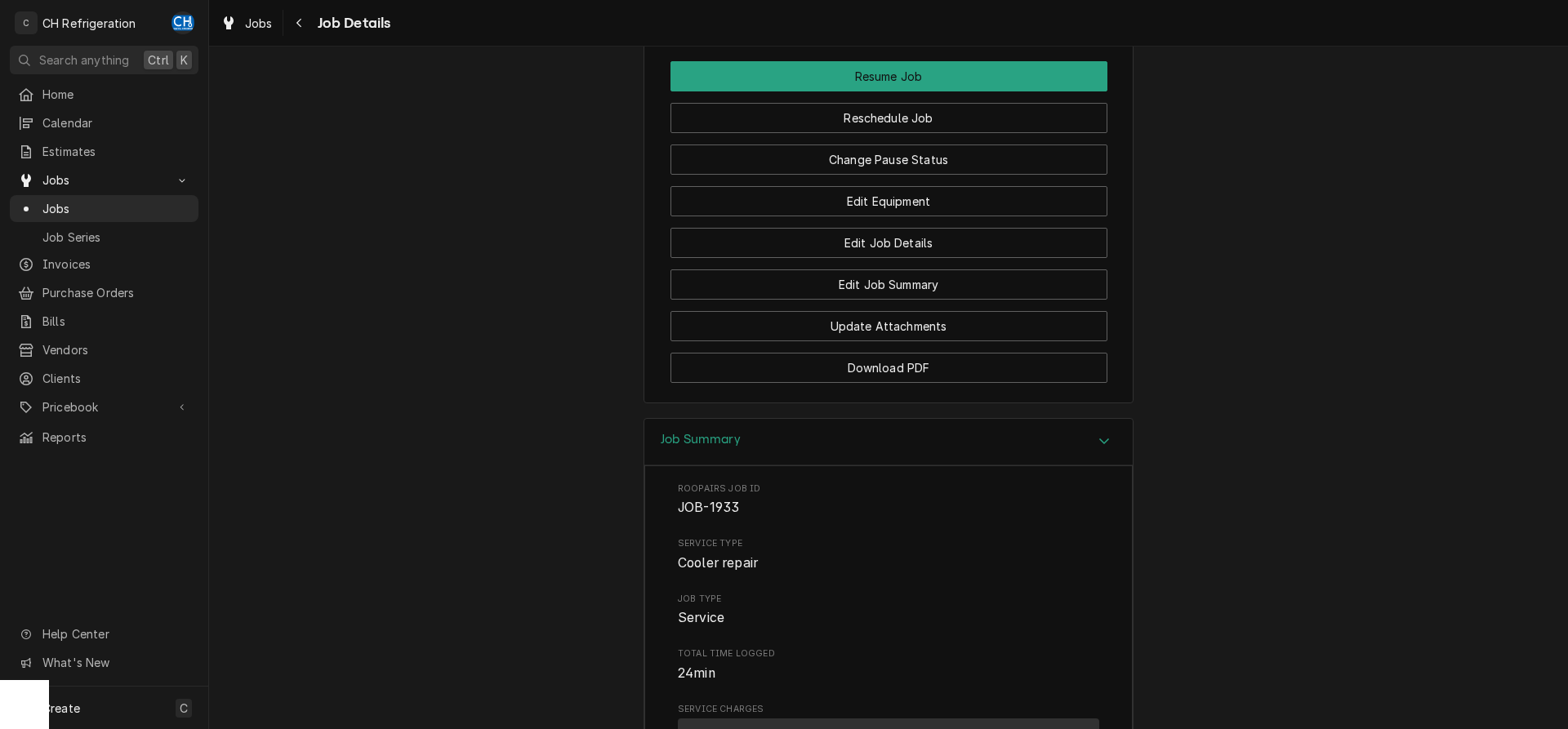
scroll to position [1345, 0]
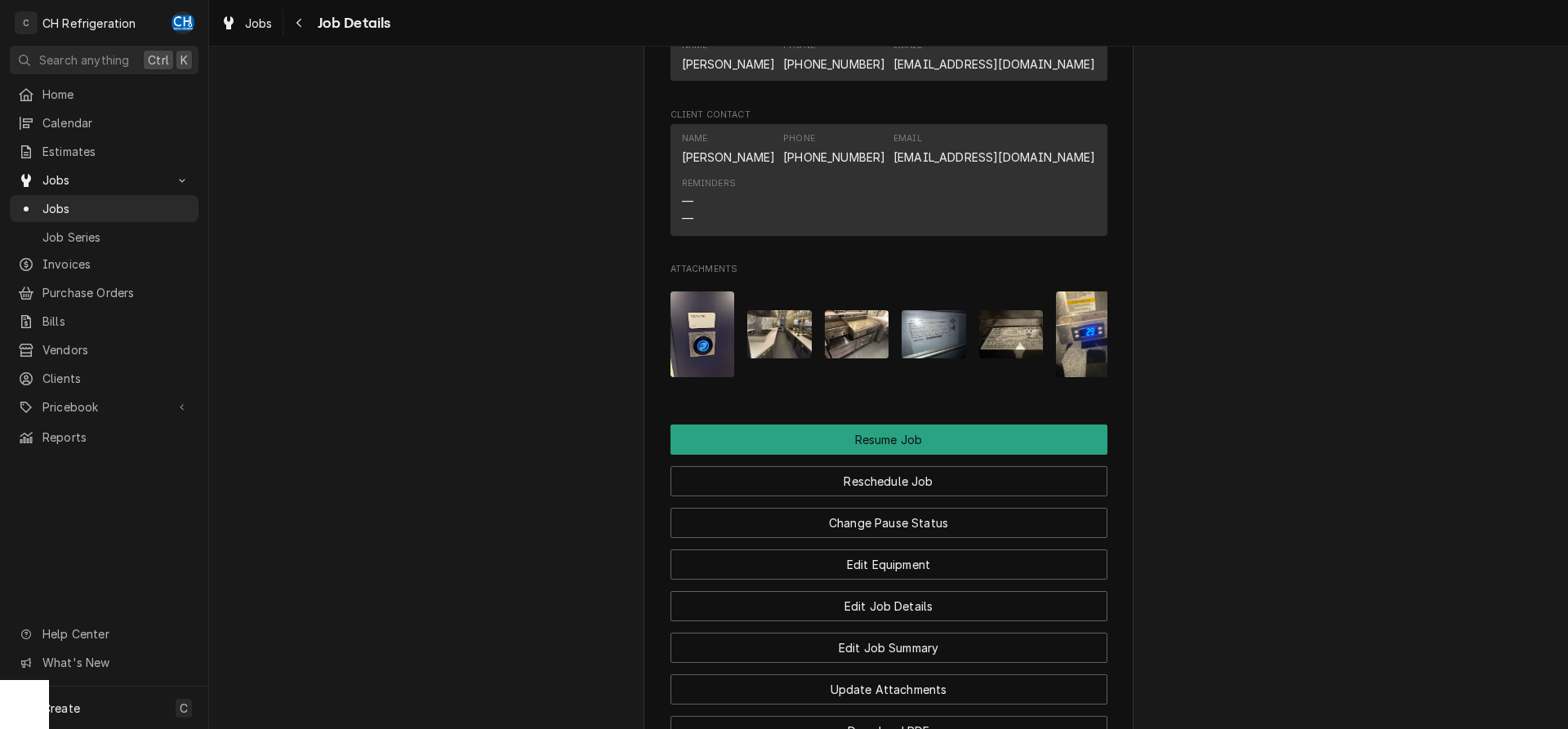
click at [705, 346] on img "Attachments" at bounding box center [703, 334] width 65 height 86
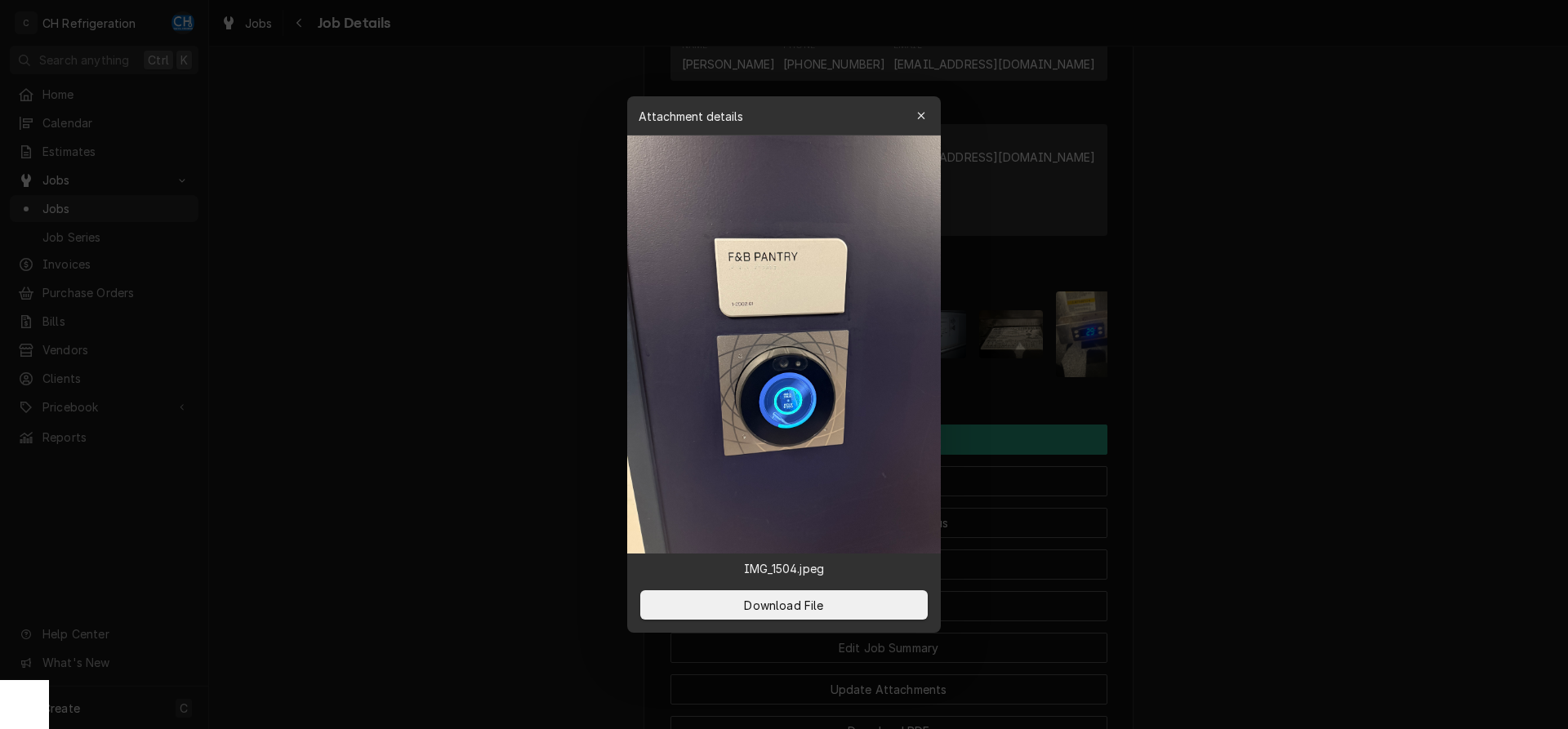
click at [1398, 365] on div at bounding box center [784, 364] width 1568 height 729
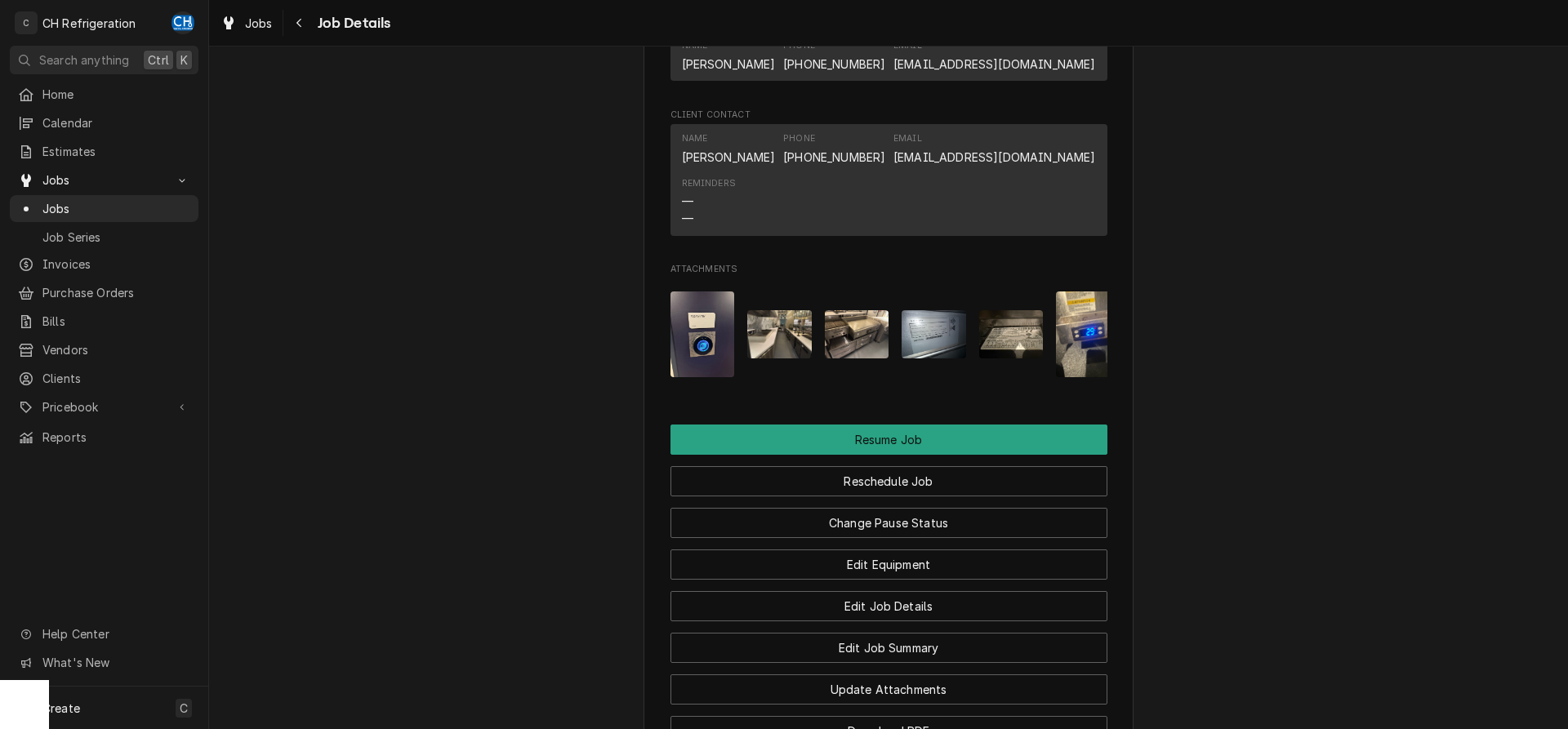
click at [930, 354] on img "Attachments" at bounding box center [934, 334] width 65 height 49
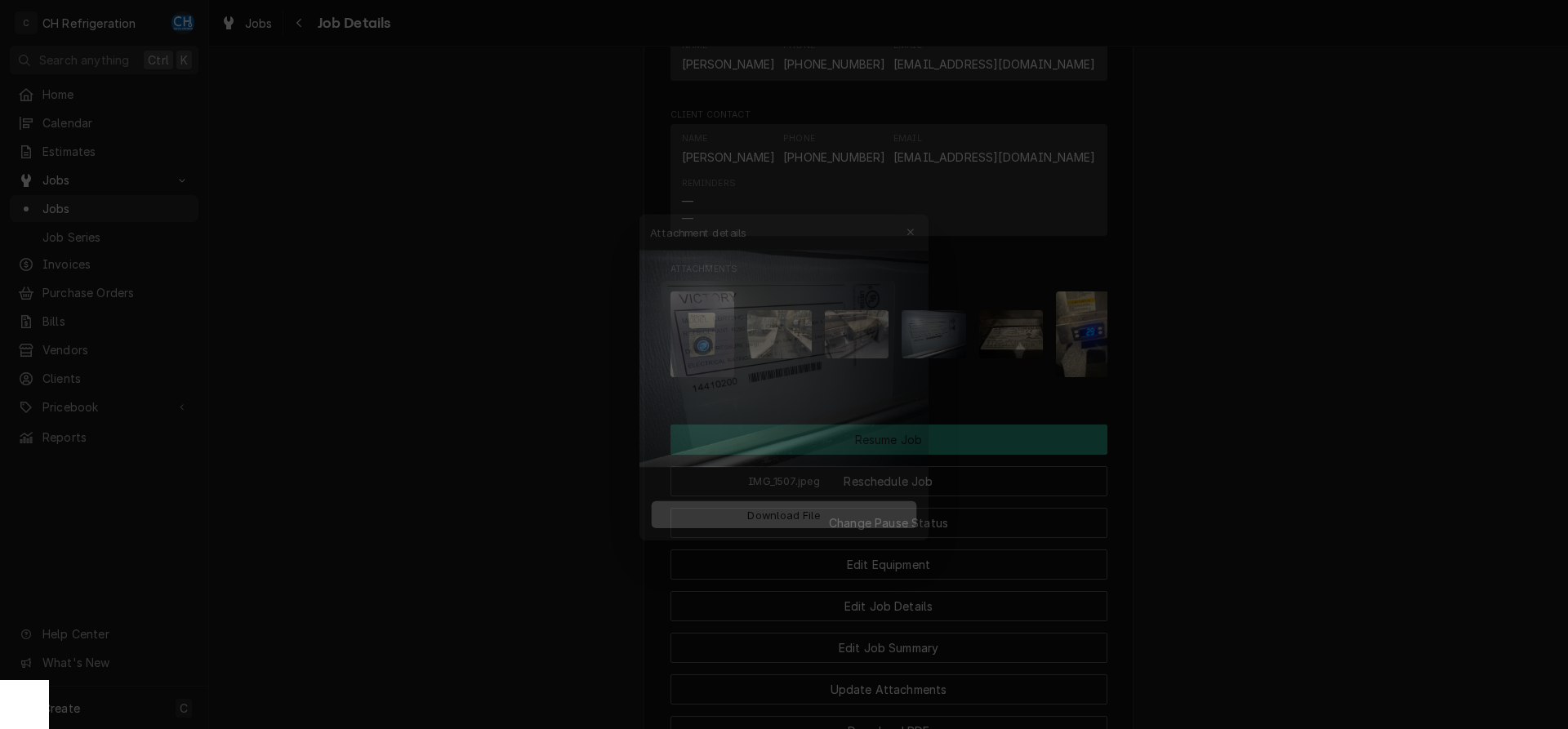
click at [1320, 408] on div at bounding box center [784, 364] width 1568 height 729
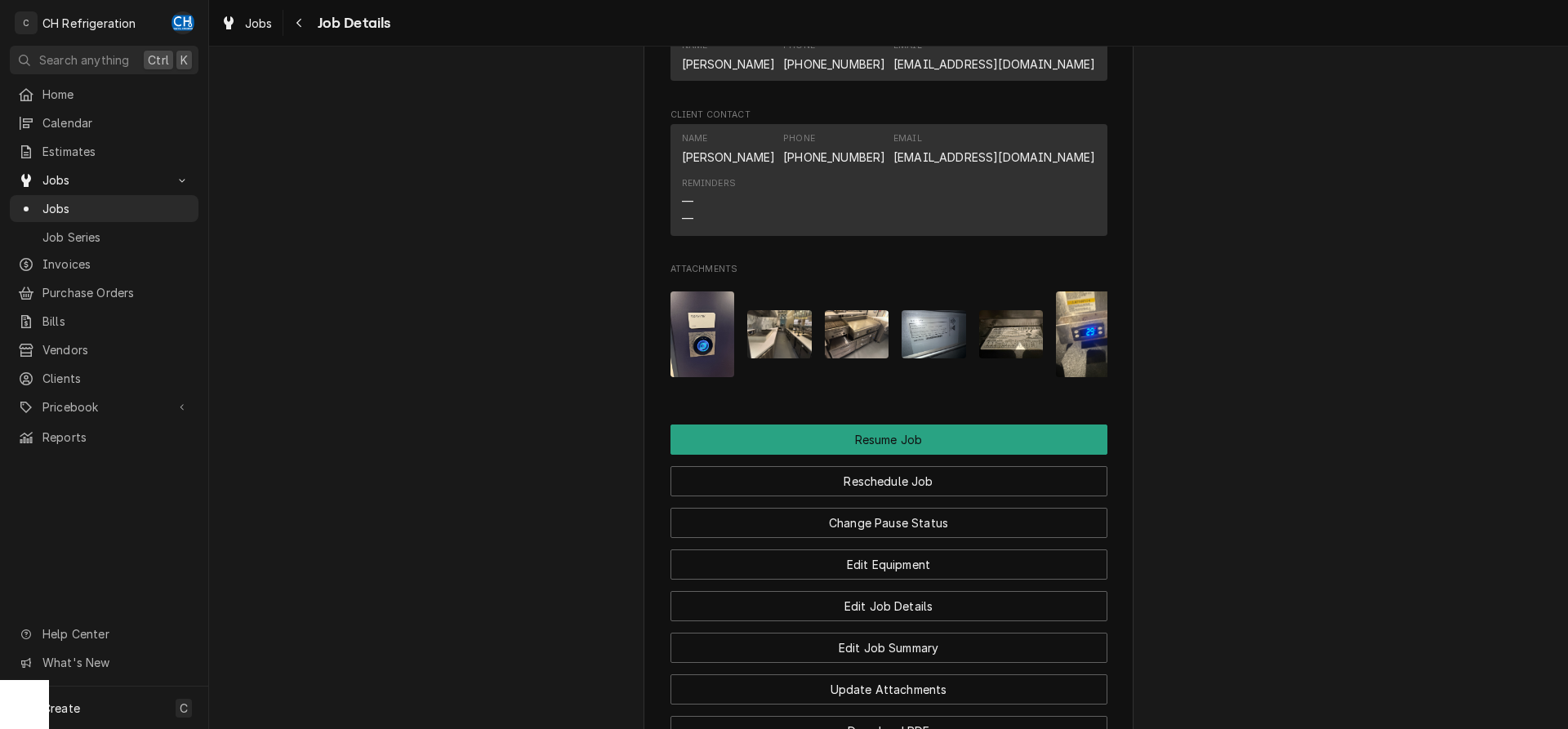
click at [1073, 360] on img "Attachments" at bounding box center [1089, 334] width 65 height 86
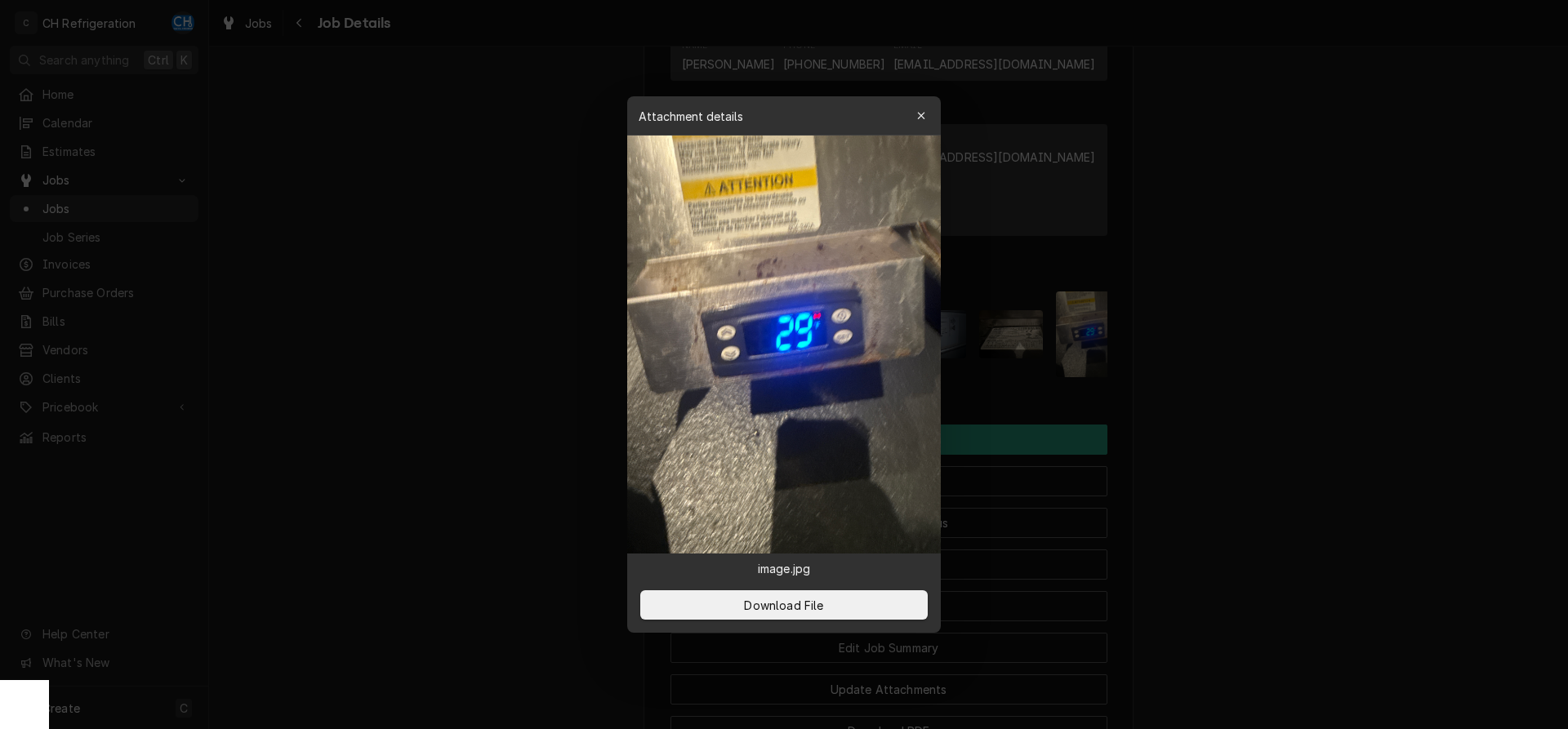
click at [1217, 377] on div at bounding box center [784, 364] width 1568 height 729
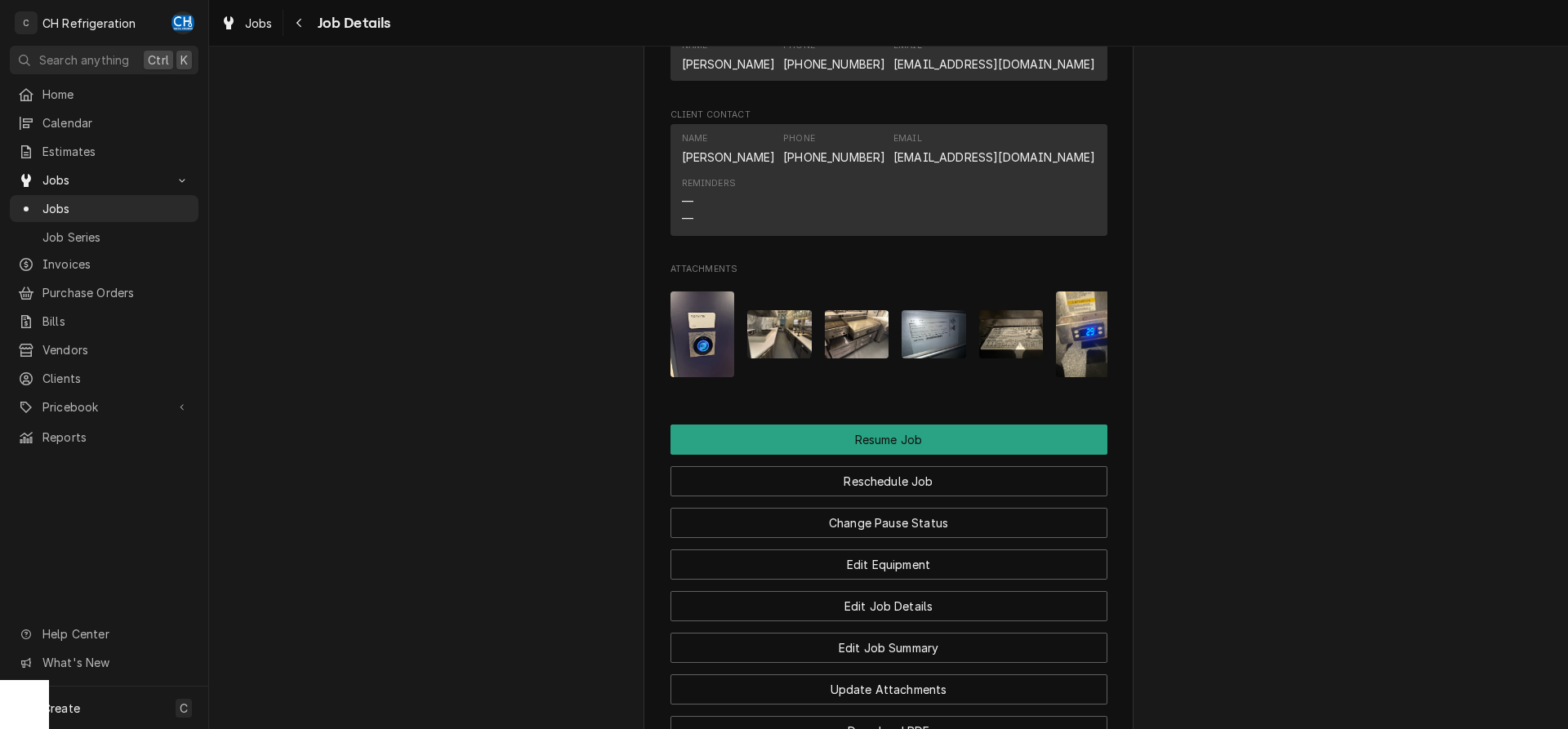
click at [1028, 354] on img "Attachments" at bounding box center [1011, 334] width 65 height 49
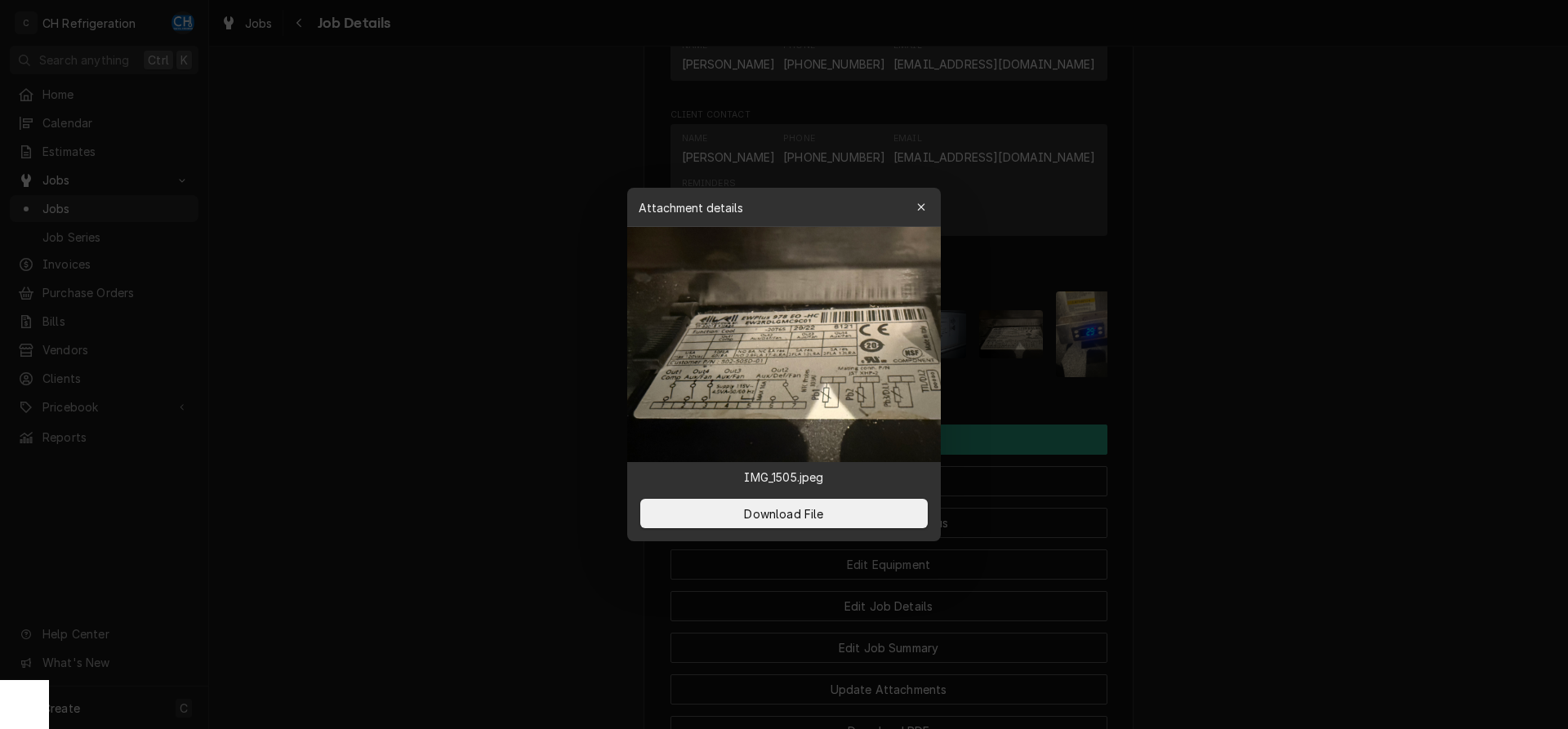
click at [1219, 381] on div at bounding box center [784, 364] width 1568 height 729
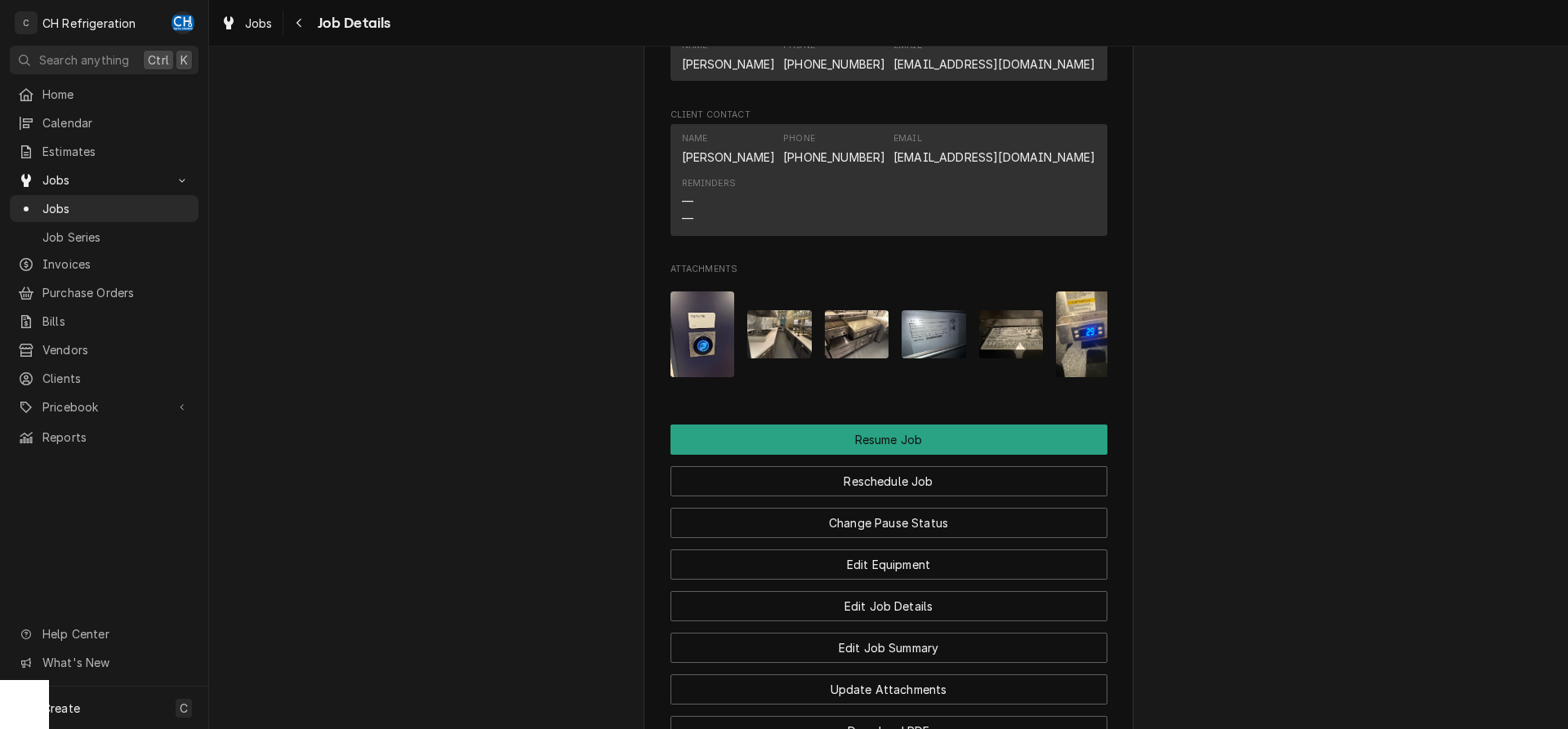
click at [1012, 358] on img "Attachments" at bounding box center [1011, 334] width 65 height 49
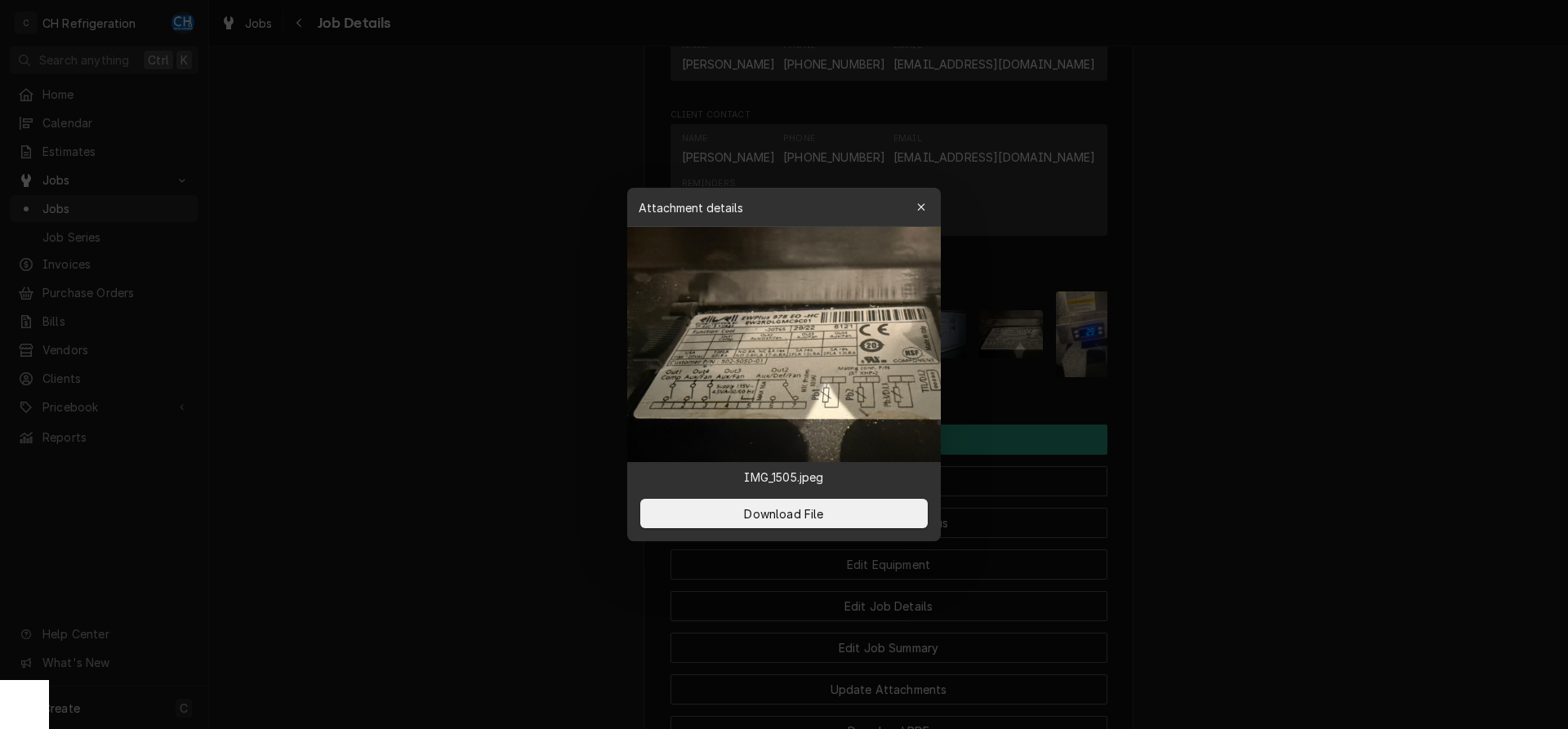
click at [1223, 394] on div at bounding box center [784, 364] width 1568 height 729
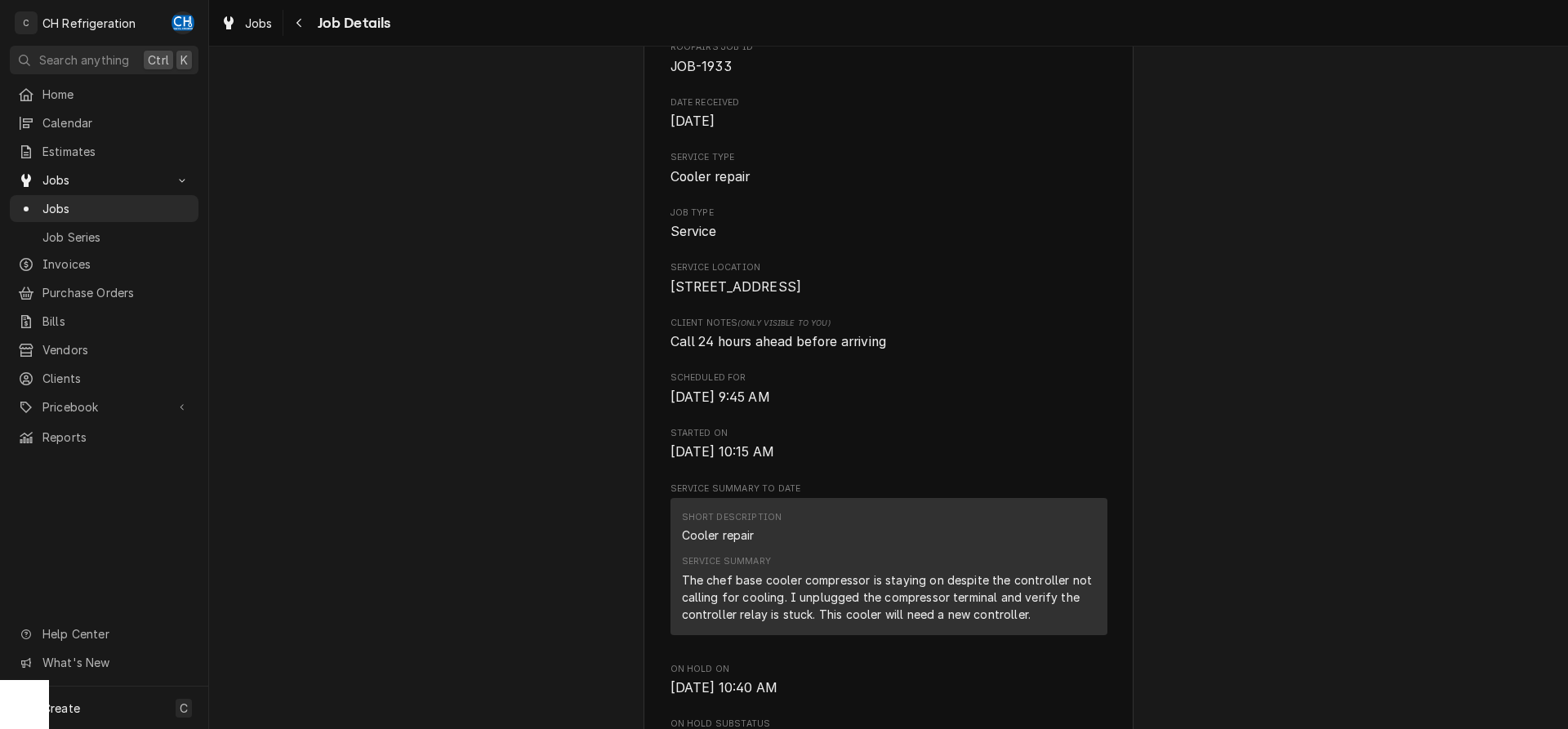
scroll to position [0, 0]
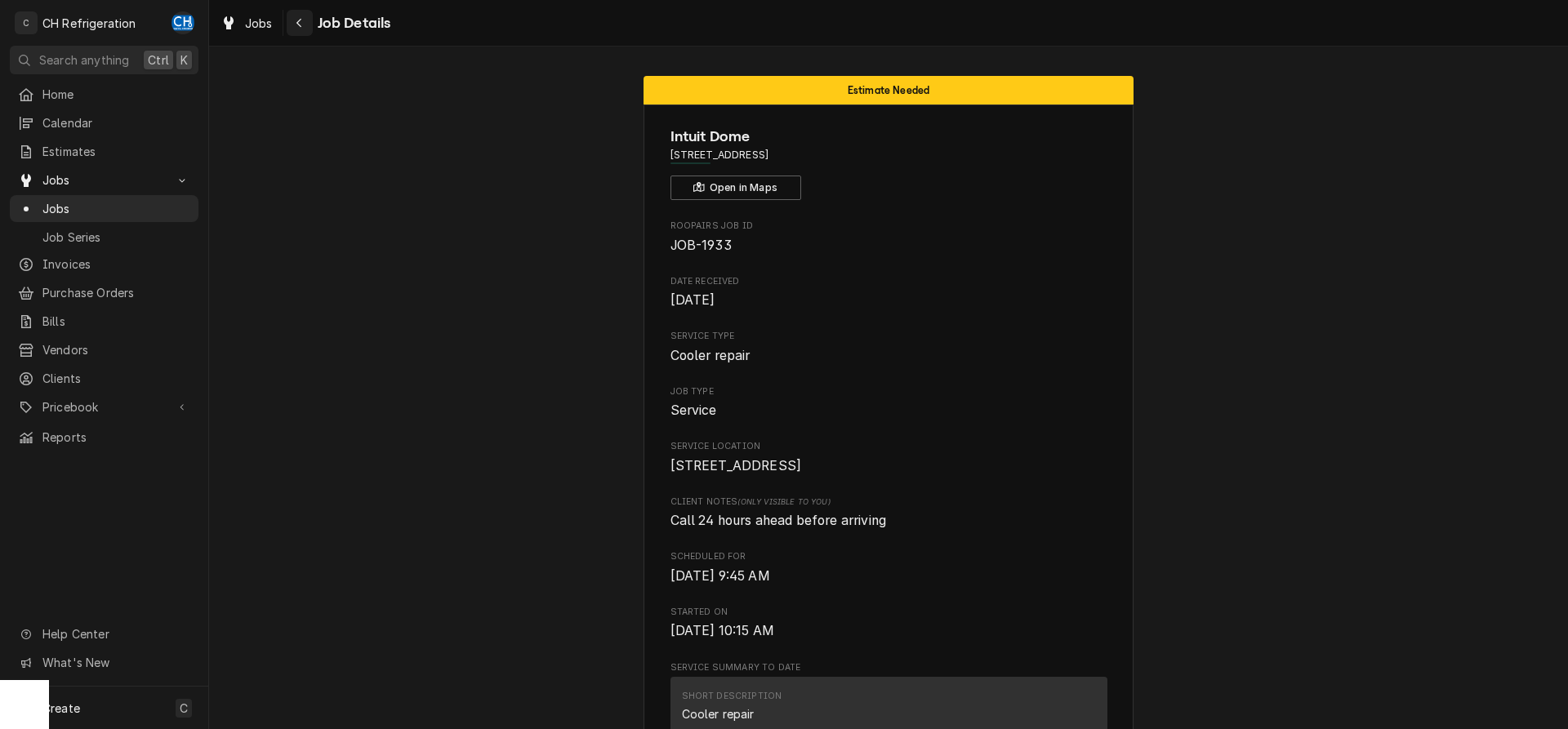
click at [289, 20] on button "Navigate back" at bounding box center [299, 22] width 26 height 26
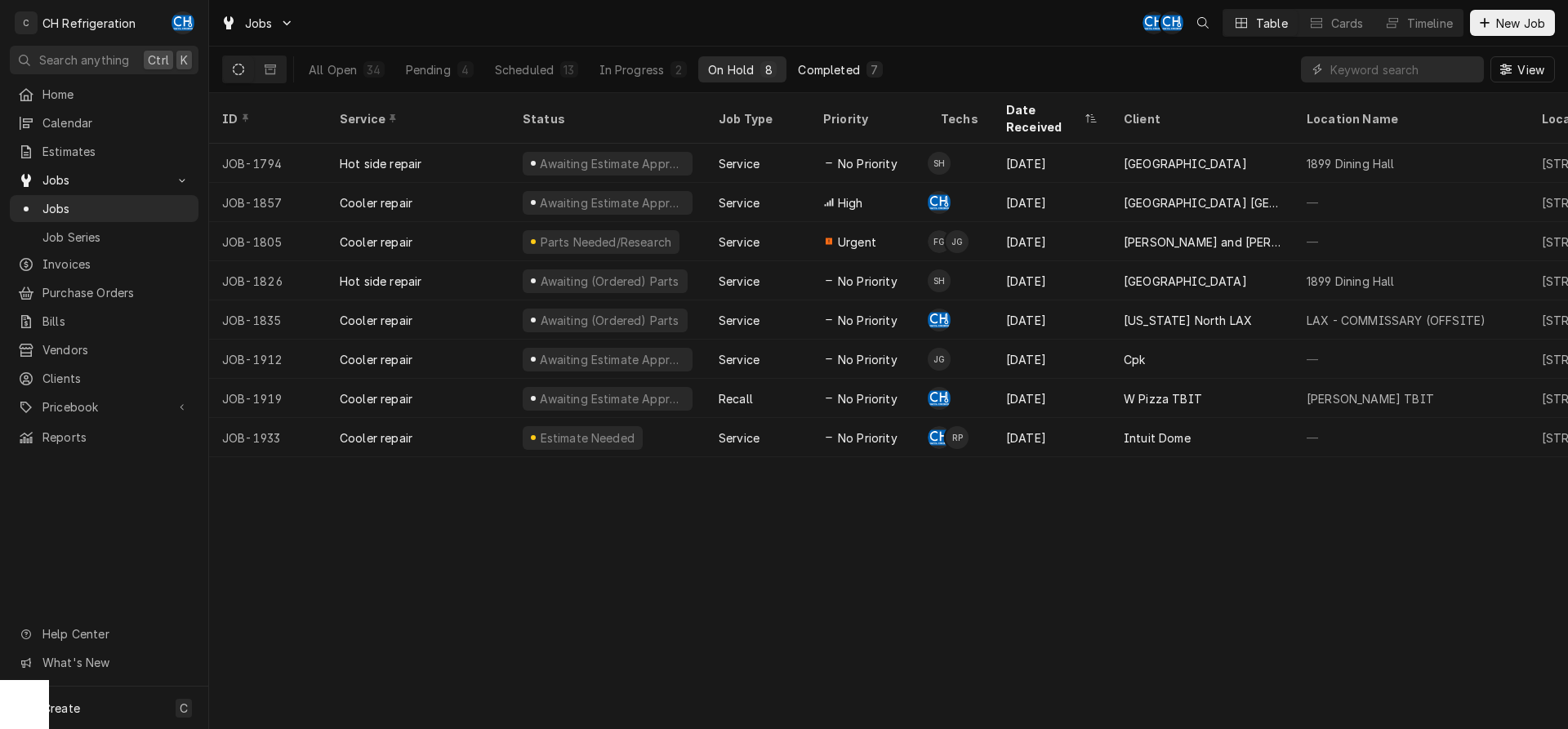
click at [871, 73] on div "7" at bounding box center [875, 70] width 10 height 17
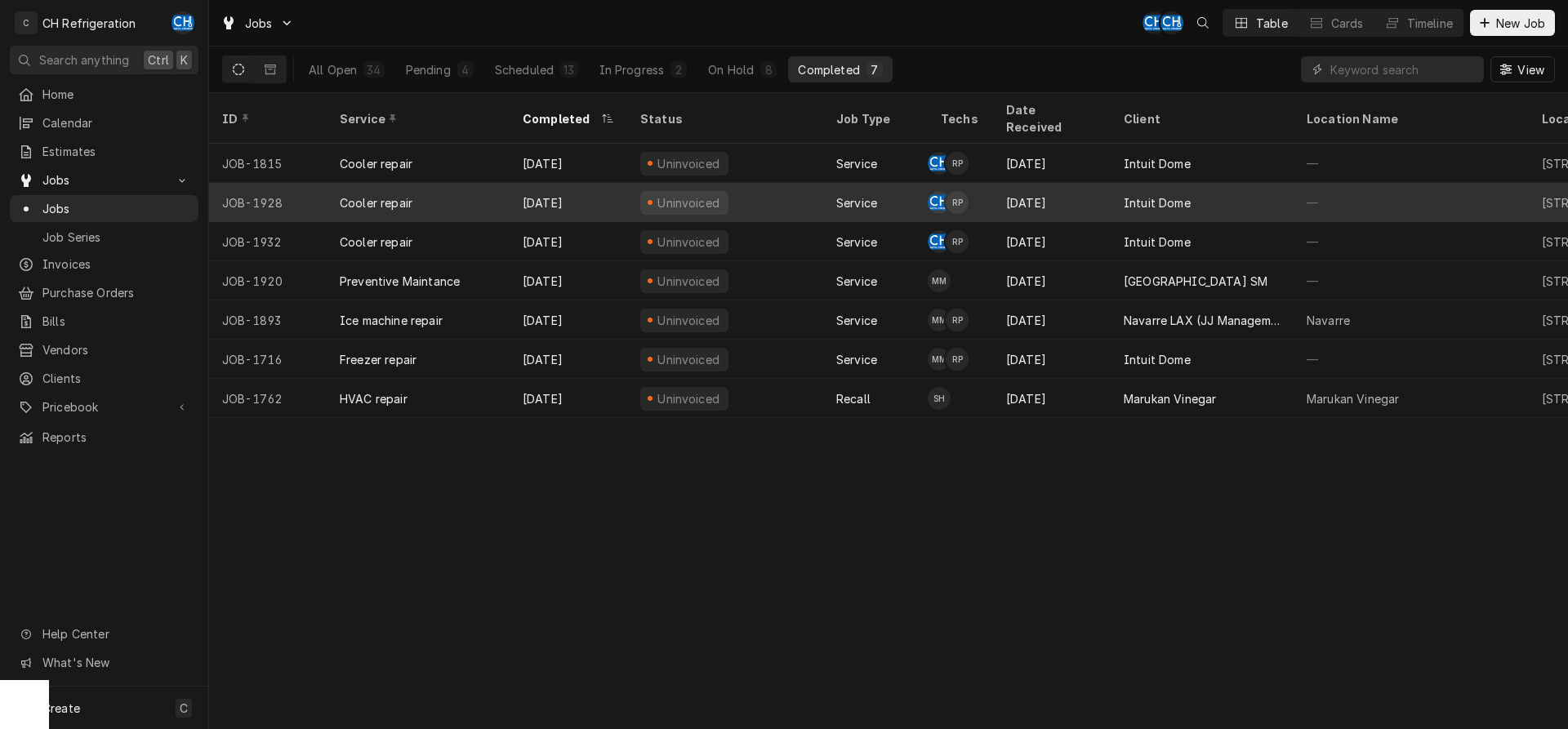
click at [1086, 183] on div "[DATE]" at bounding box center [1051, 202] width 117 height 39
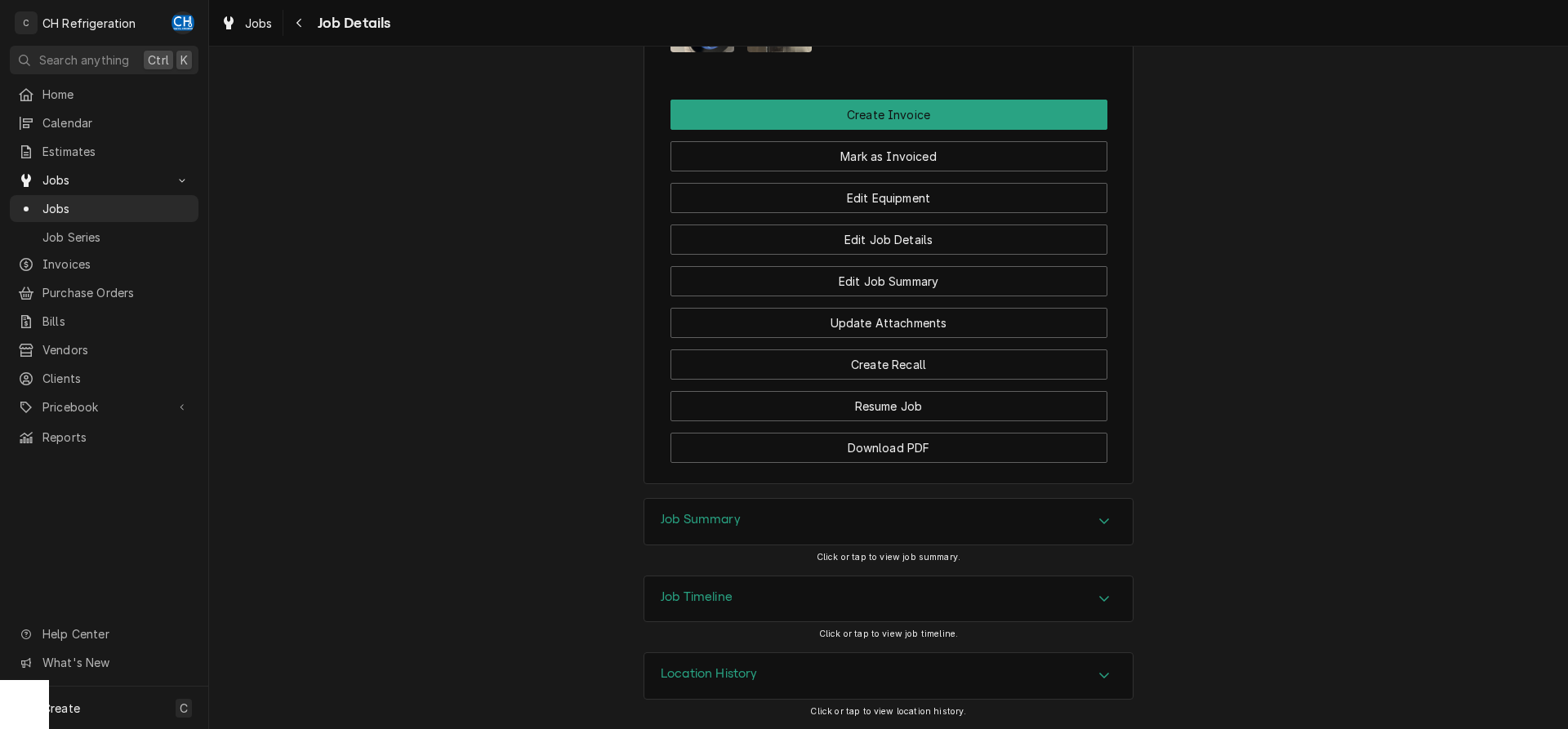
click at [728, 521] on h3 "Job Summary" at bounding box center [701, 519] width 80 height 15
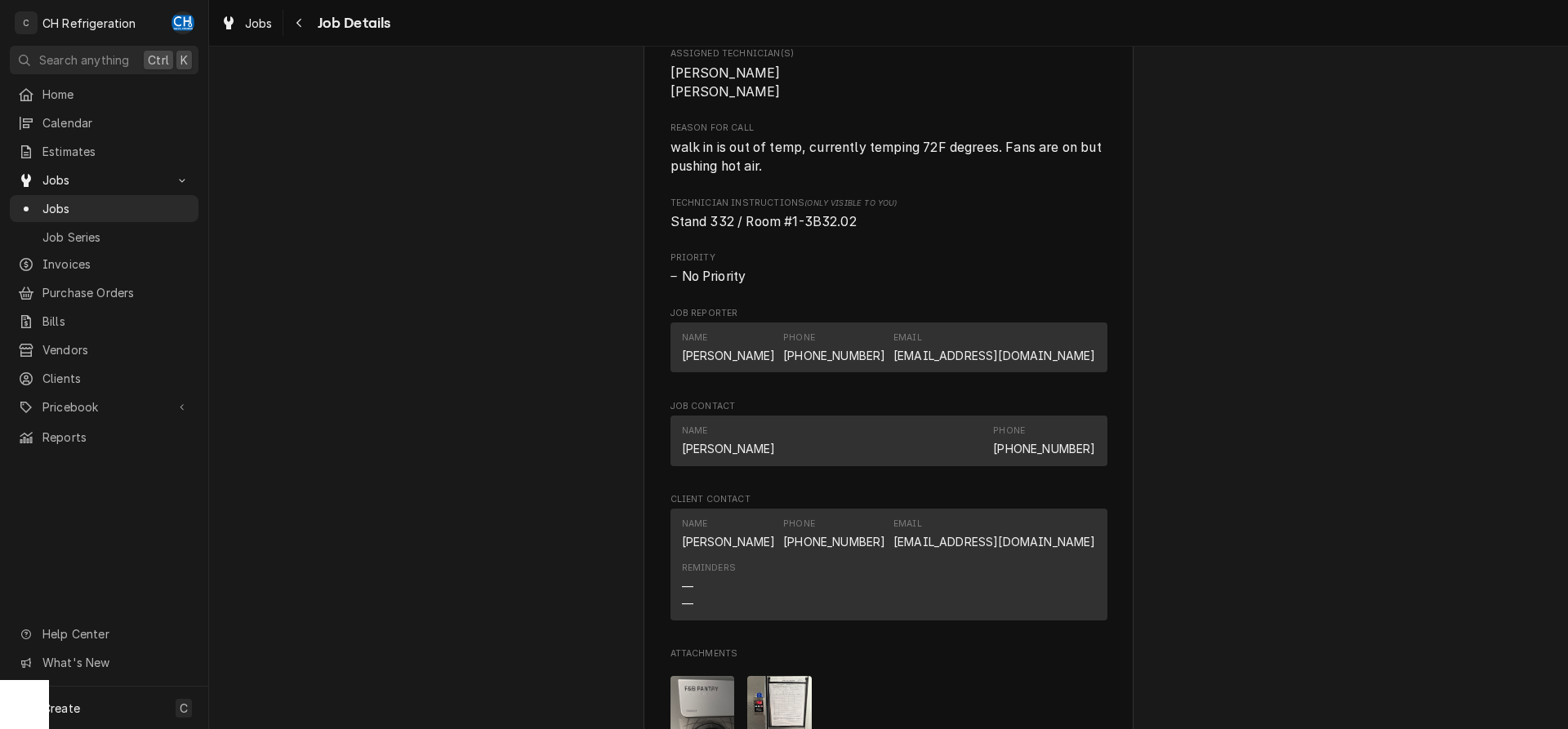
scroll to position [1112, 0]
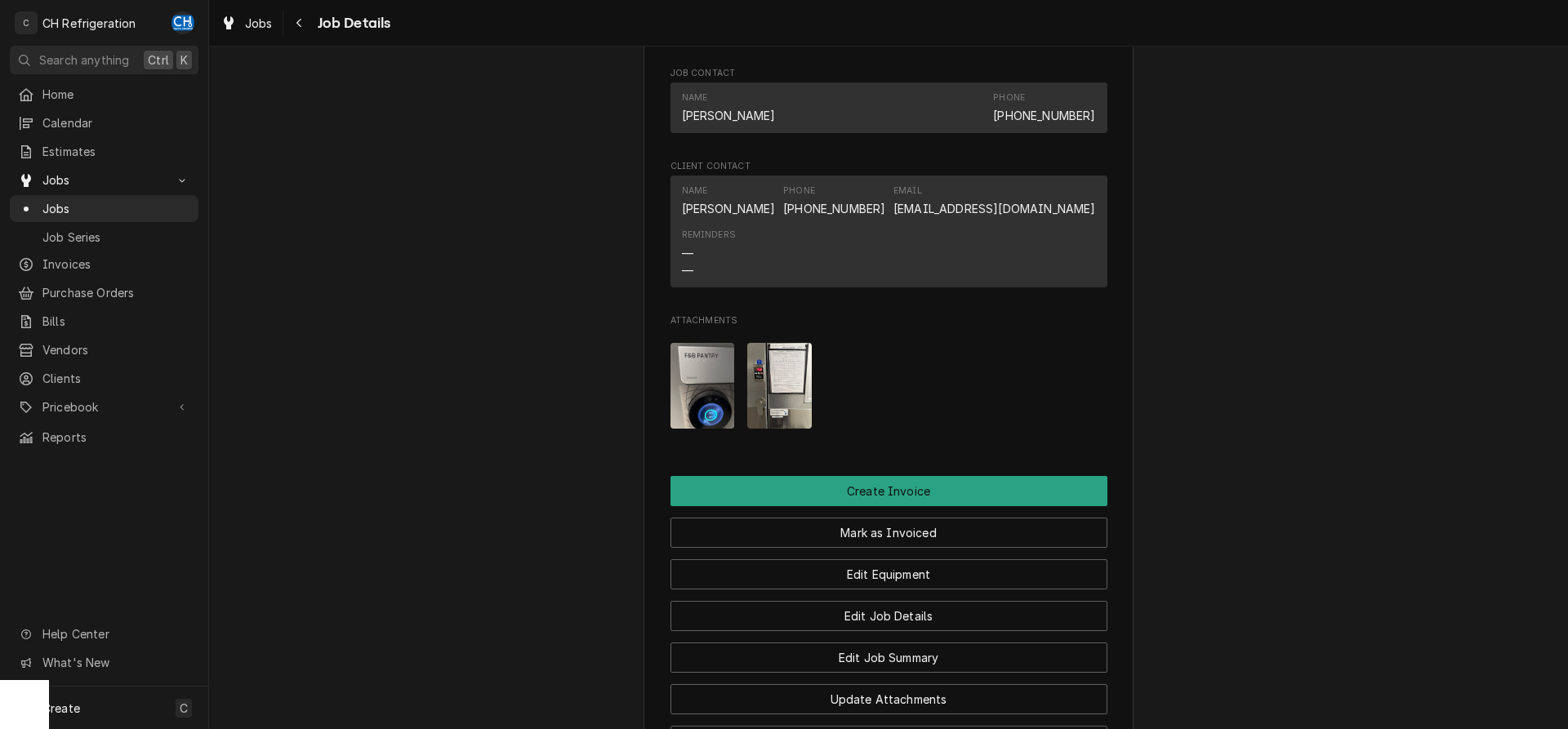
click at [712, 409] on img "Attachments" at bounding box center [703, 386] width 65 height 86
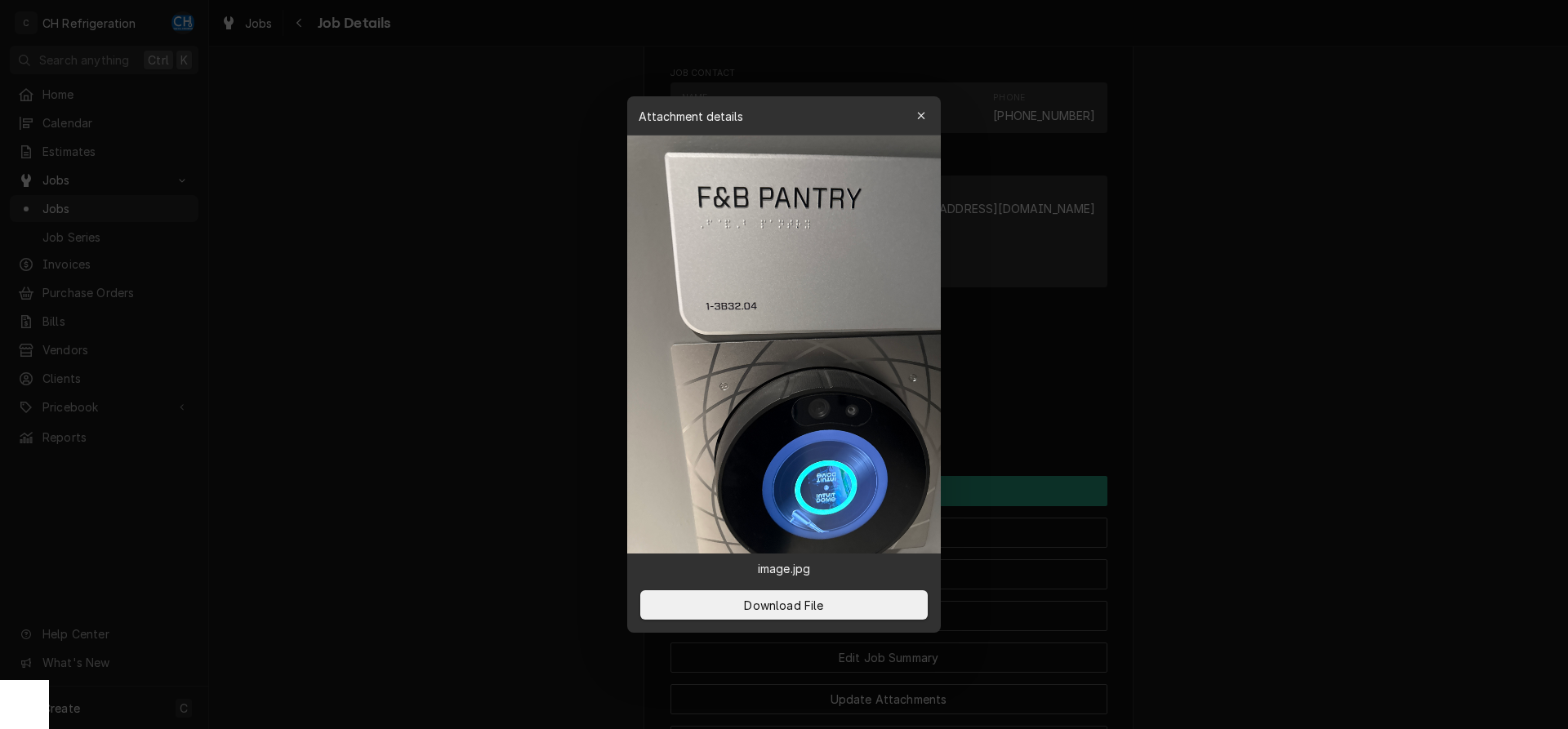
click at [1375, 421] on div at bounding box center [784, 364] width 1568 height 729
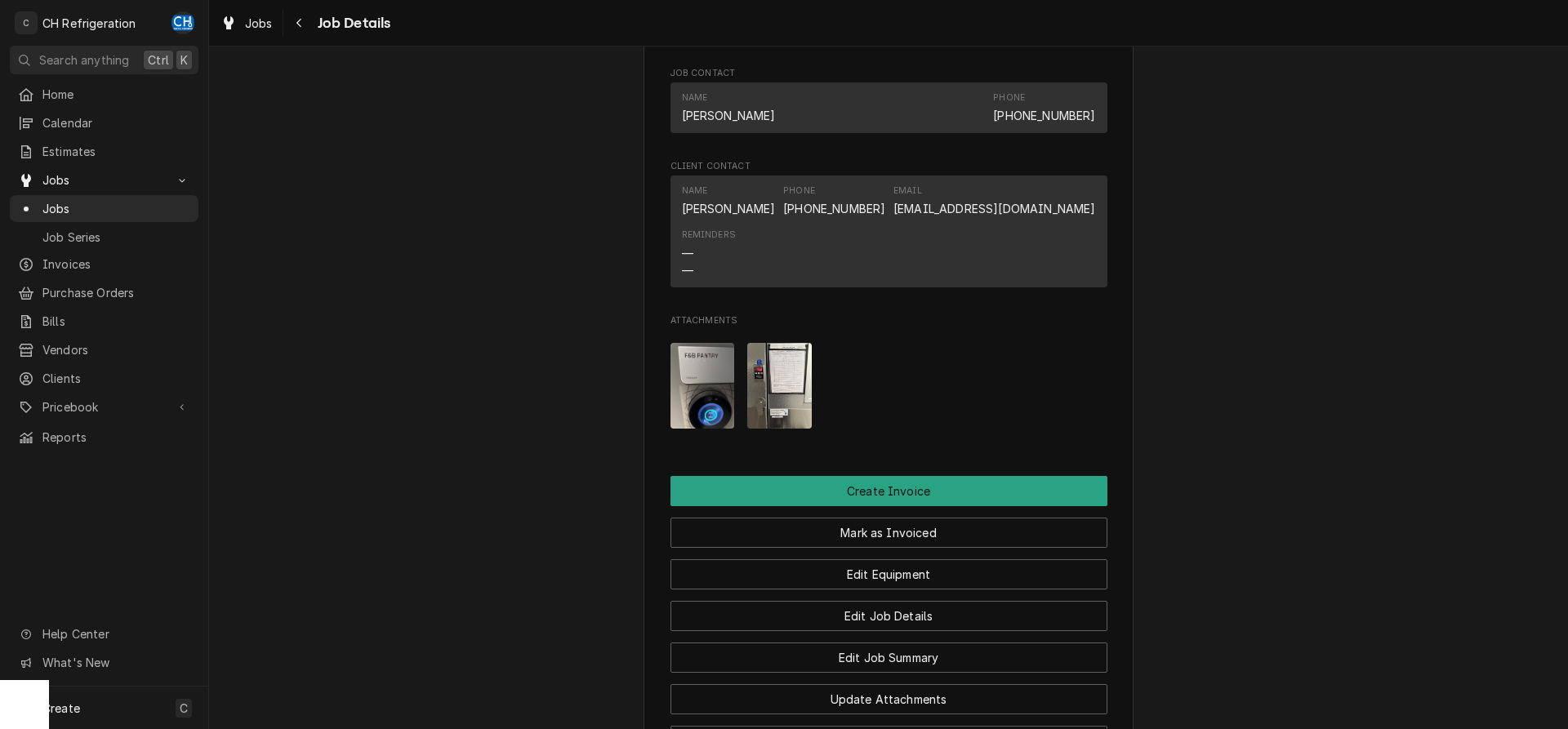
click at [774, 415] on img "Attachments" at bounding box center [780, 386] width 65 height 86
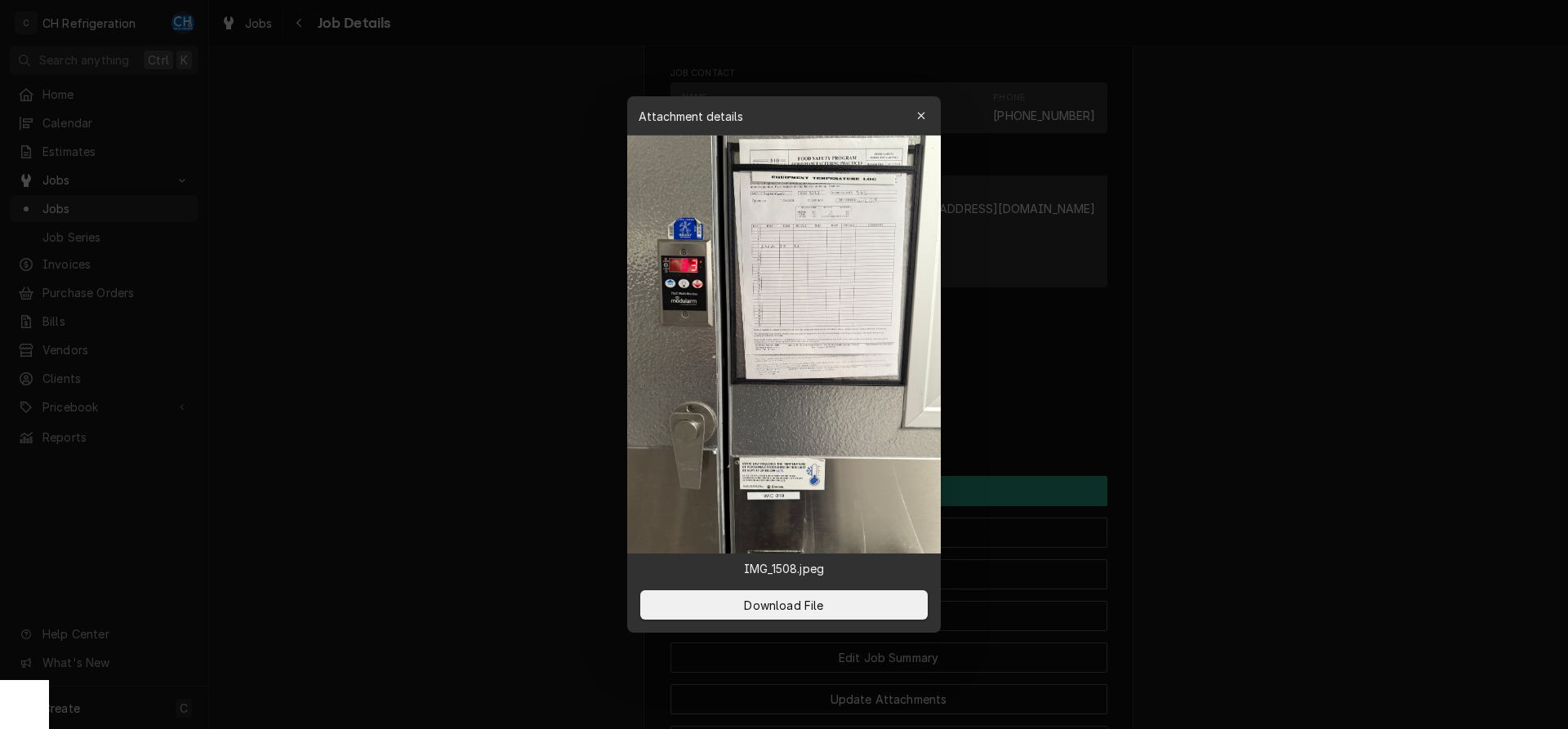
click at [1342, 438] on div at bounding box center [784, 364] width 1568 height 729
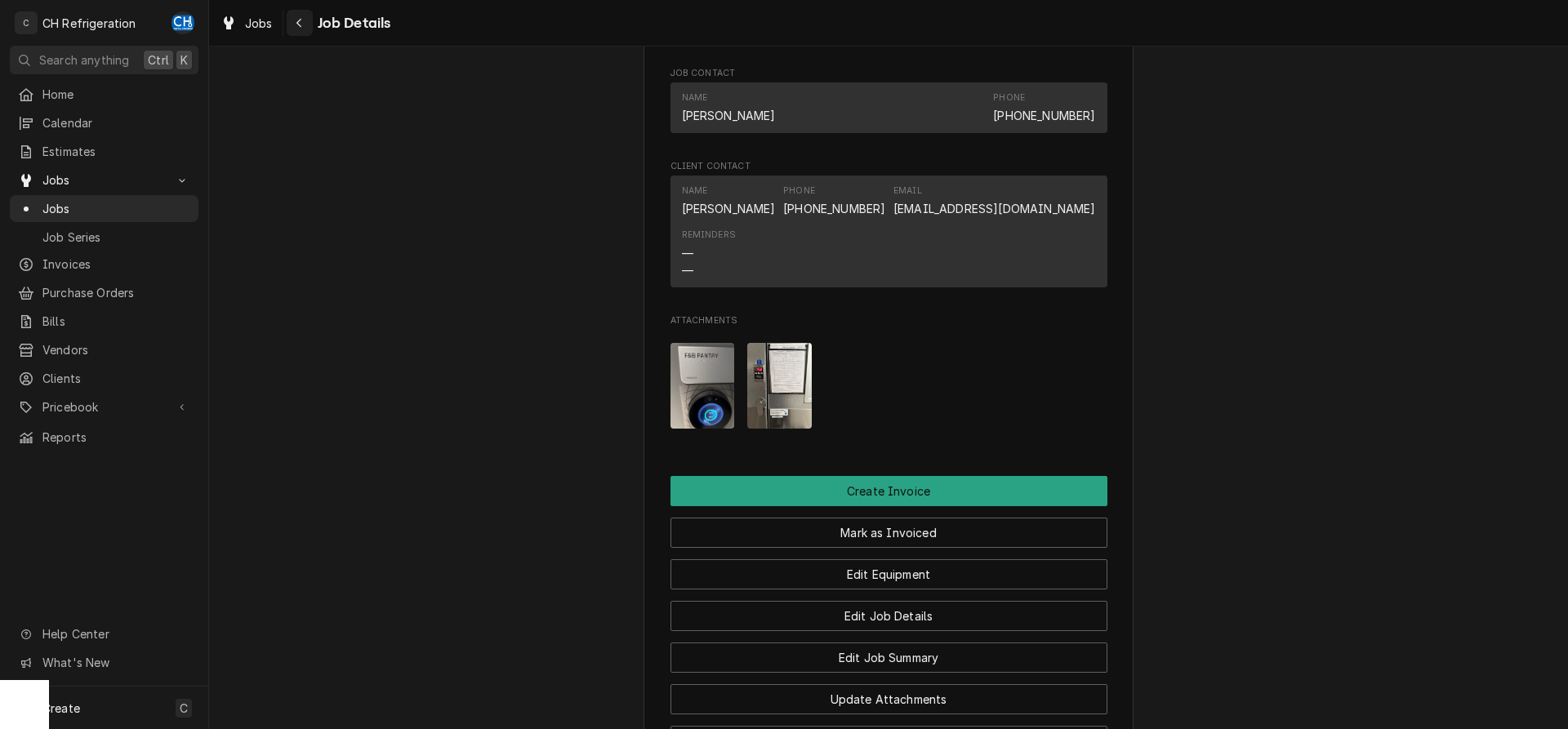
click at [300, 19] on icon "Navigate back" at bounding box center [298, 23] width 5 height 9
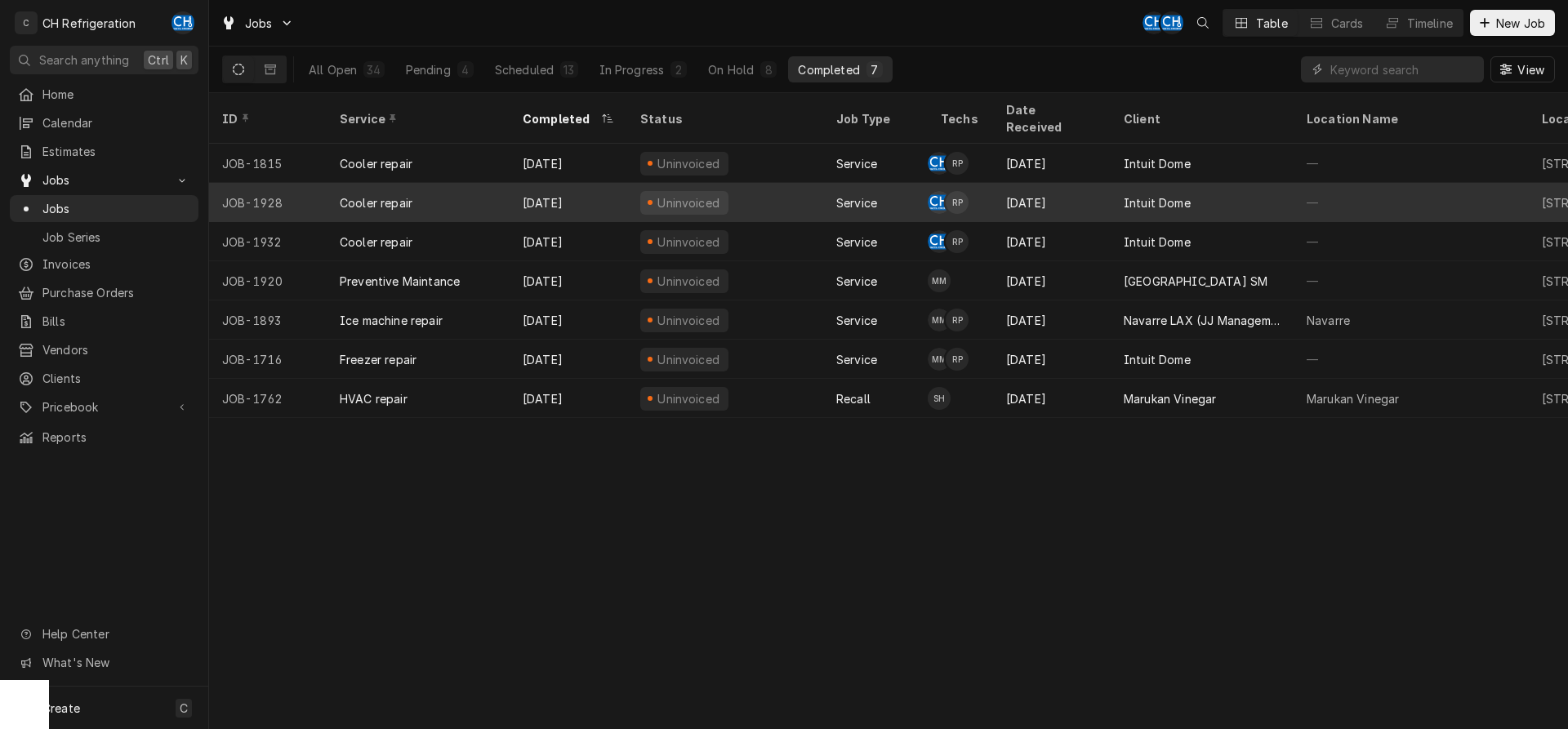
click at [1052, 191] on div "[DATE]" at bounding box center [1051, 202] width 117 height 39
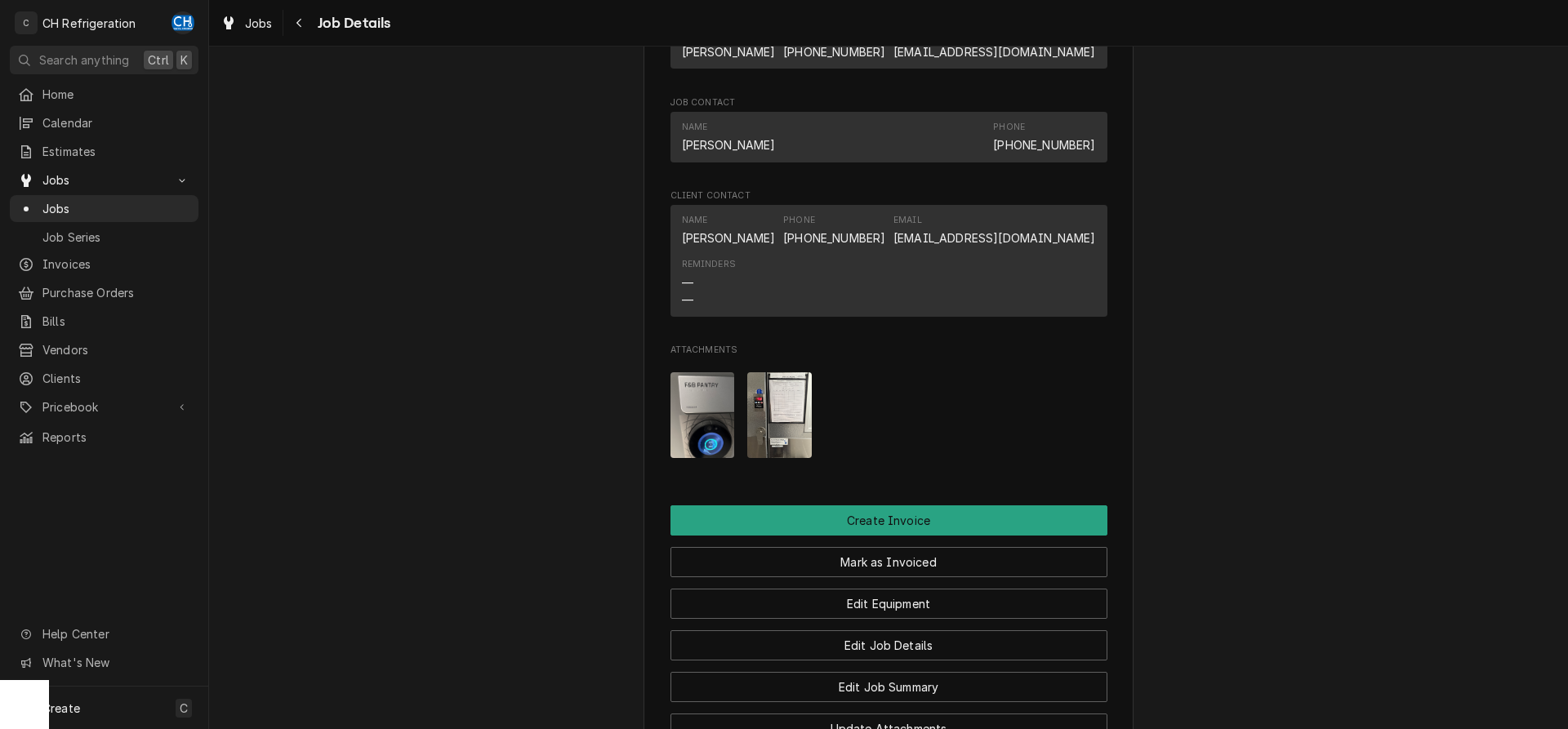
scroll to position [1509, 0]
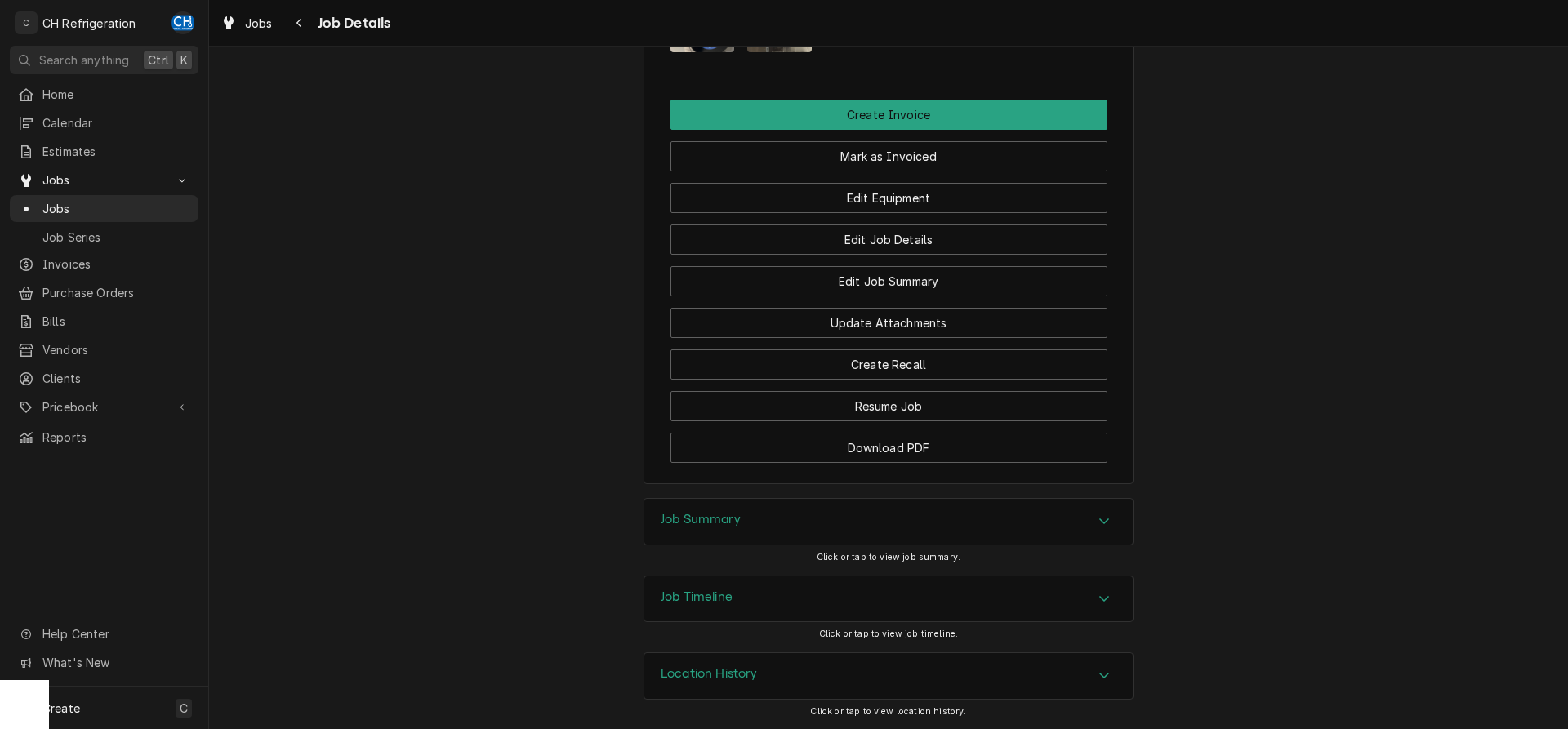
drag, startPoint x: 703, startPoint y: 495, endPoint x: 703, endPoint y: 505, distance: 10.0
click at [703, 512] on div "Job Summary" at bounding box center [888, 522] width 488 height 46
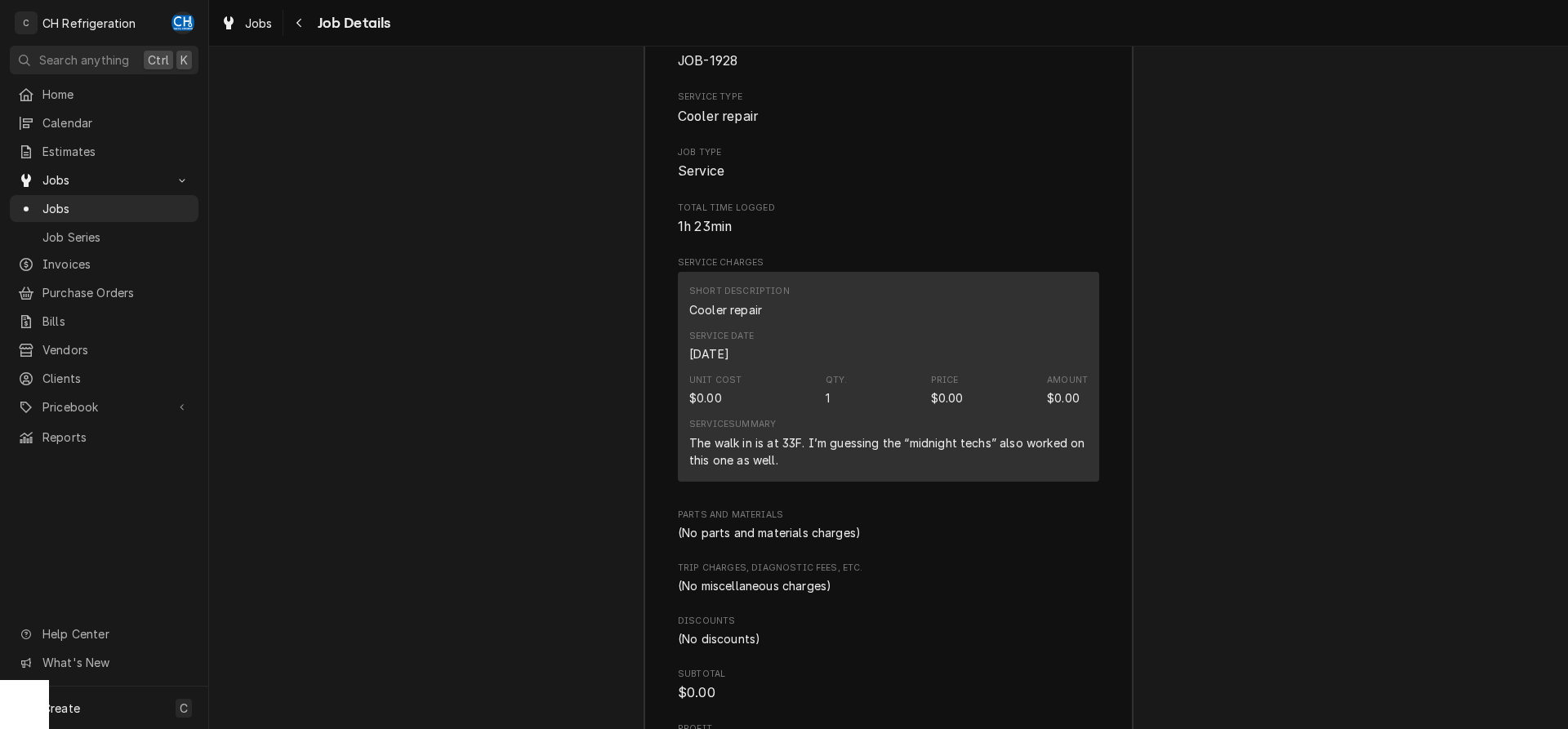
scroll to position [2091, 0]
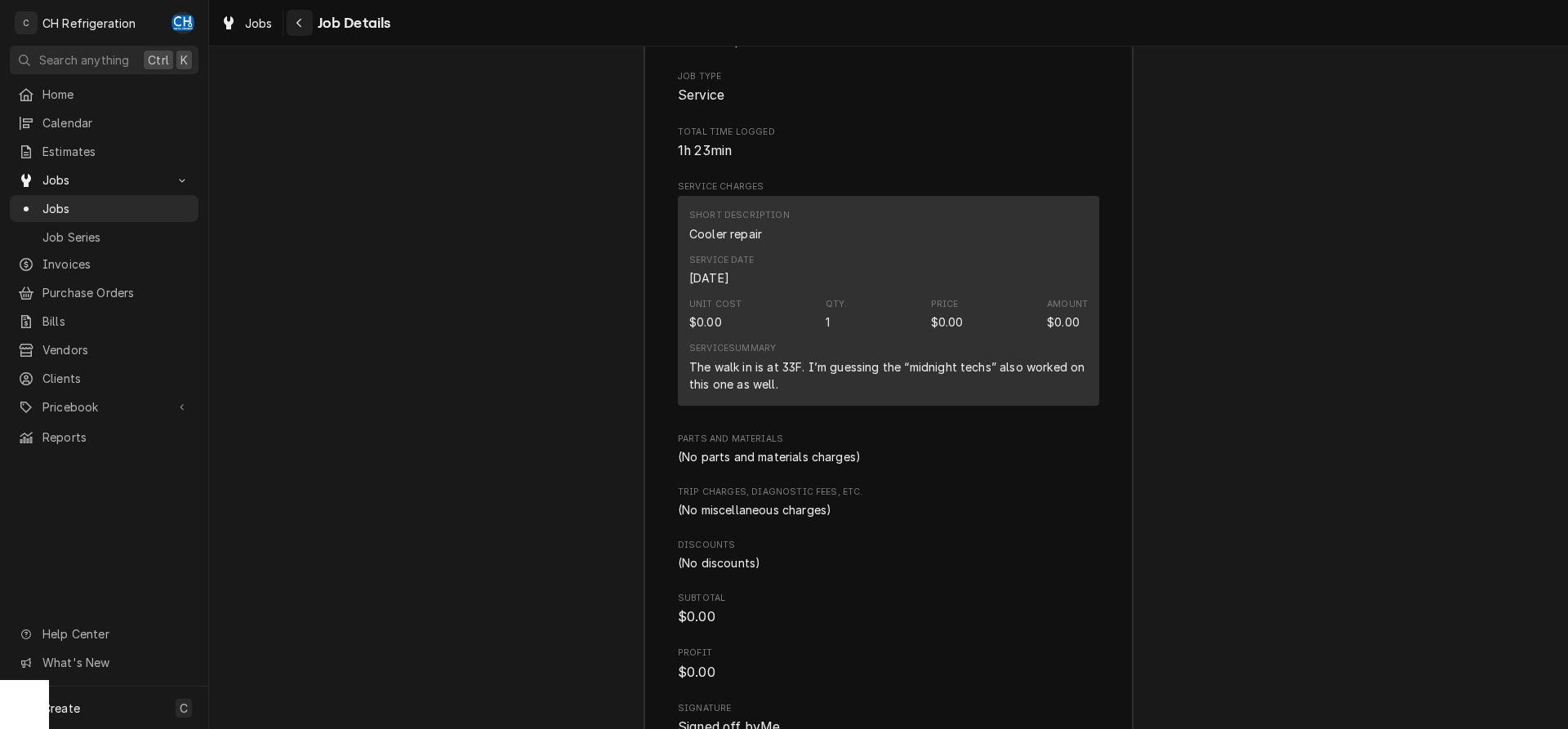
click at [303, 26] on div "Navigate back" at bounding box center [299, 22] width 16 height 16
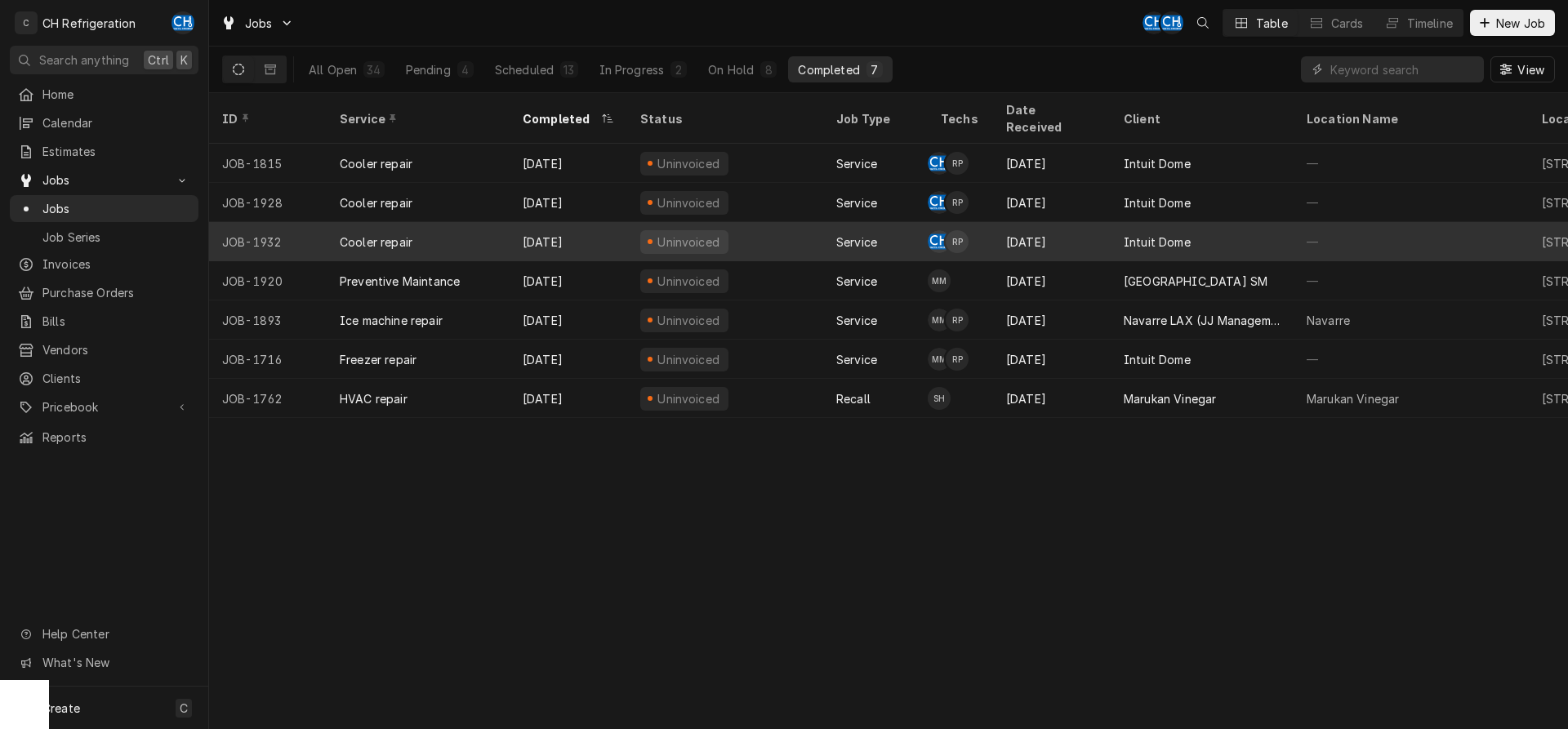
click at [1217, 232] on div "Intuit Dome" at bounding box center [1202, 241] width 183 height 39
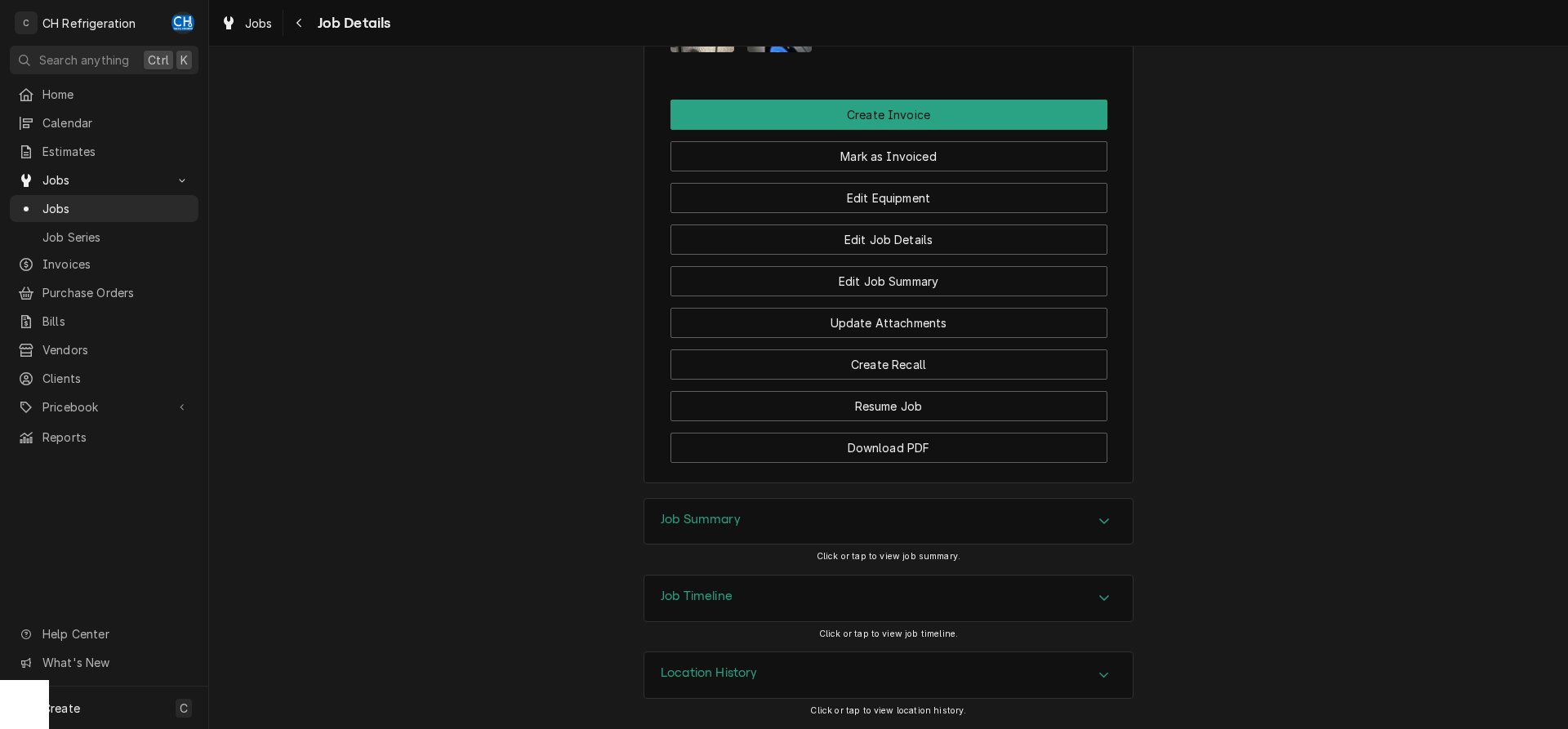
drag, startPoint x: 758, startPoint y: 504, endPoint x: 830, endPoint y: 505, distance: 72.0
click at [759, 505] on div "Job Summary" at bounding box center [888, 522] width 488 height 46
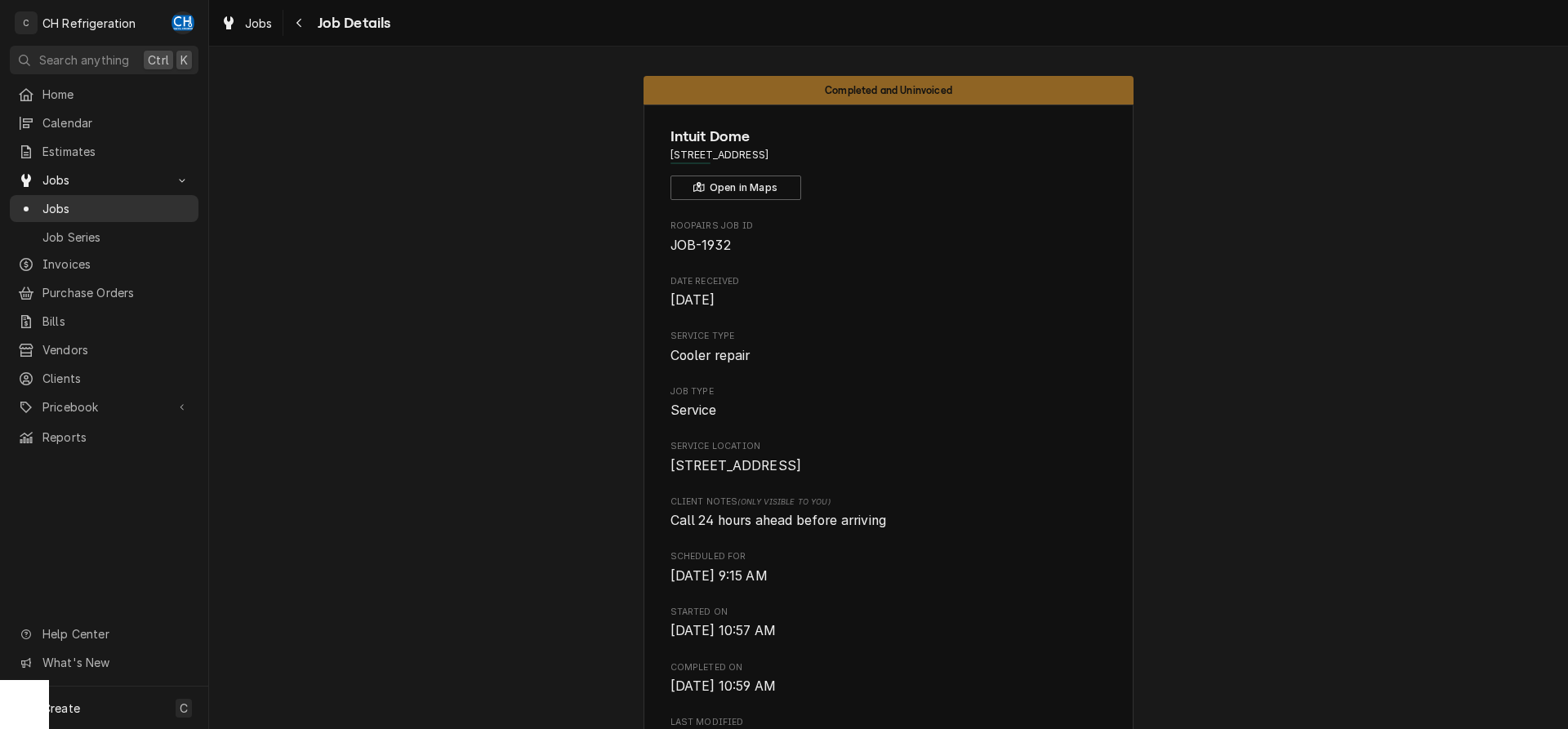
click at [78, 200] on span "Jobs" at bounding box center [116, 209] width 148 height 17
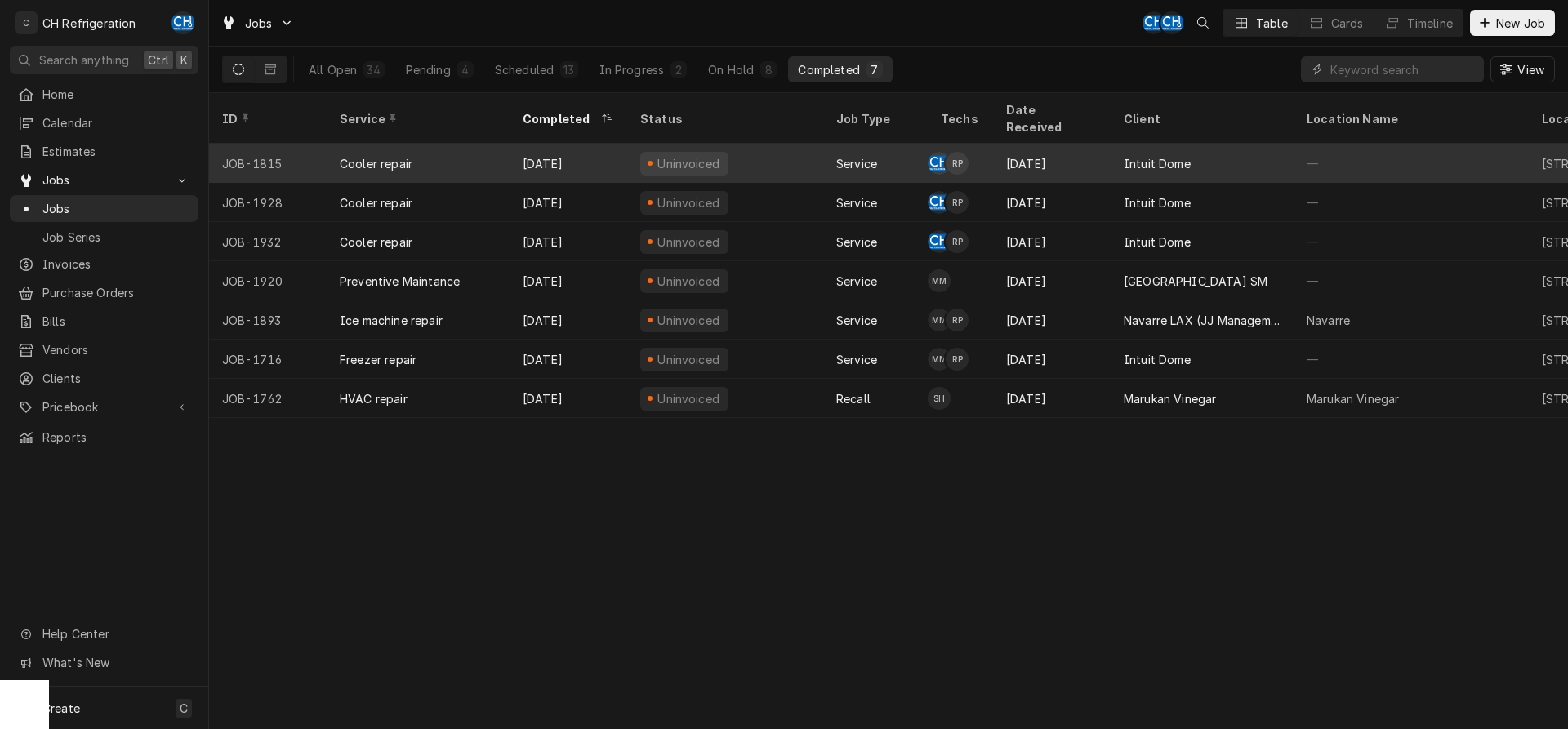
click at [544, 148] on div "[DATE]" at bounding box center [568, 163] width 117 height 39
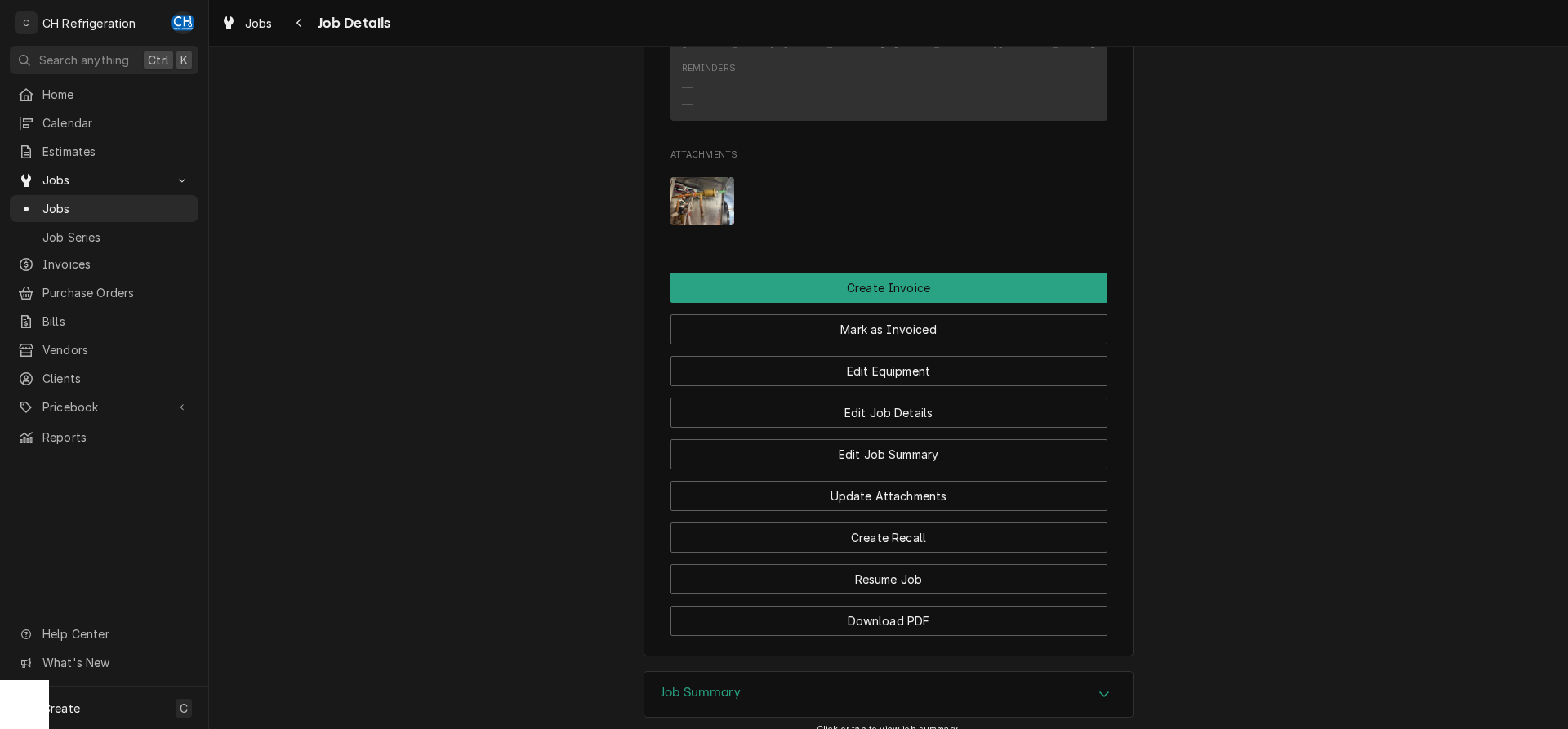
scroll to position [1359, 0]
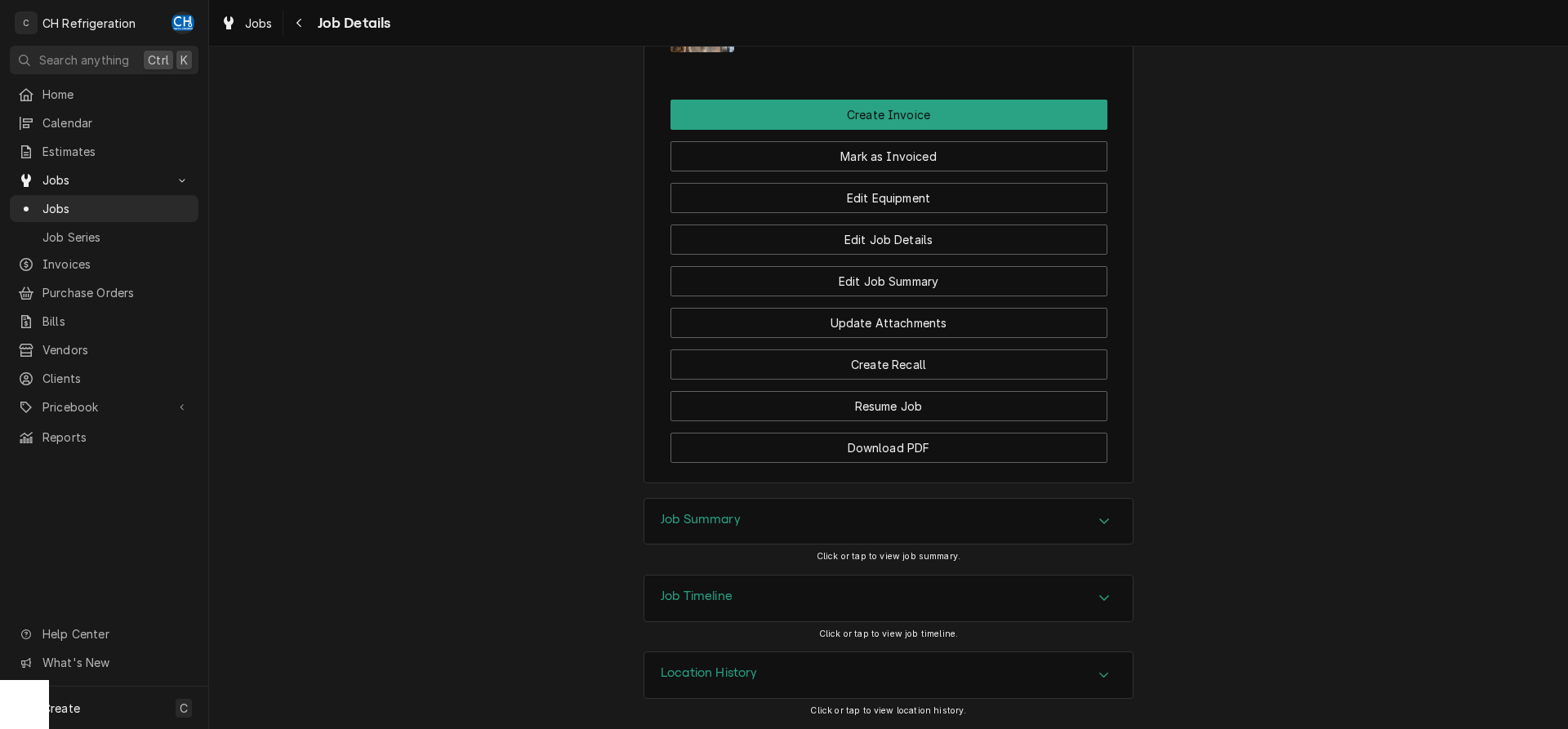
click at [762, 550] on div "Job Summary Click or tap to view job summary." at bounding box center [888, 537] width 490 height 77
click at [764, 533] on div "Job Summary" at bounding box center [888, 522] width 488 height 46
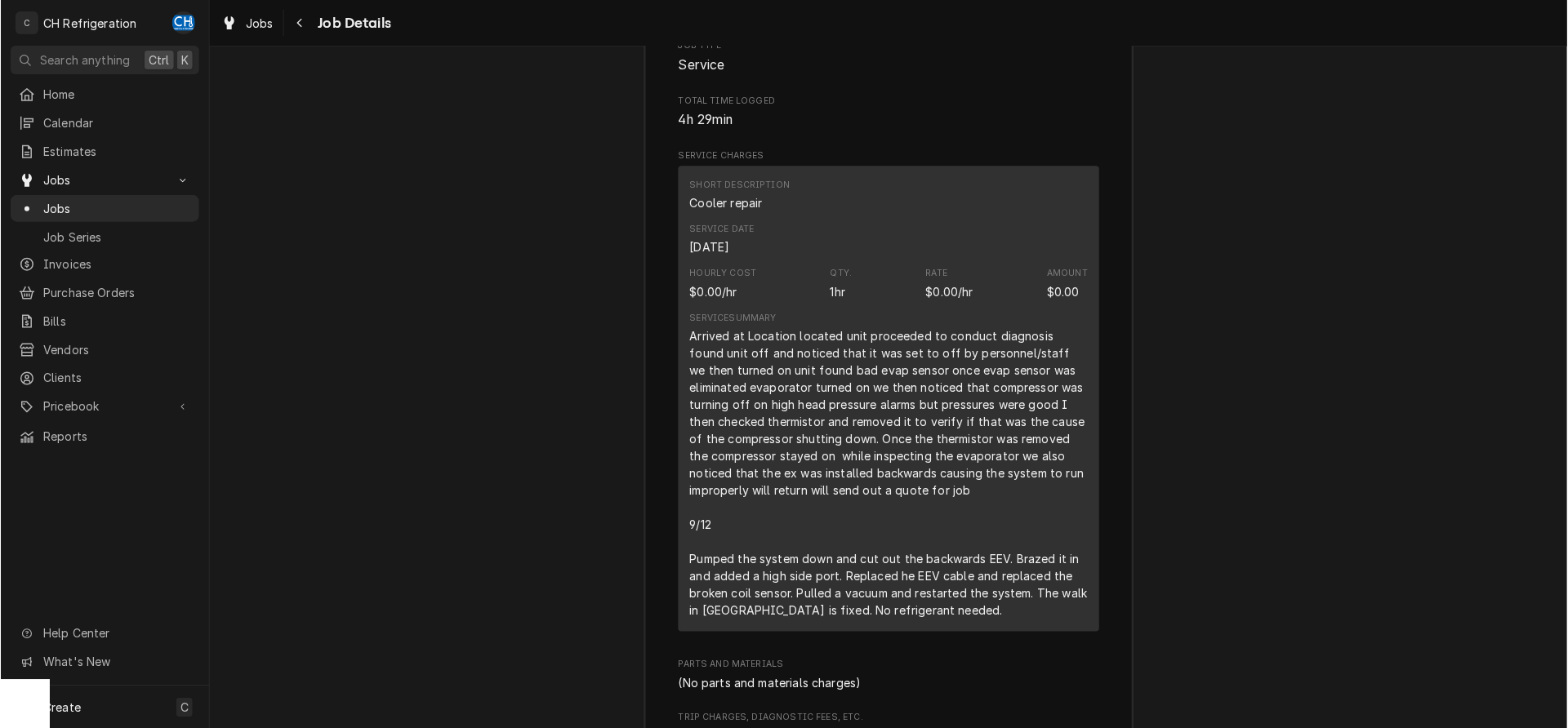
scroll to position [1979, 0]
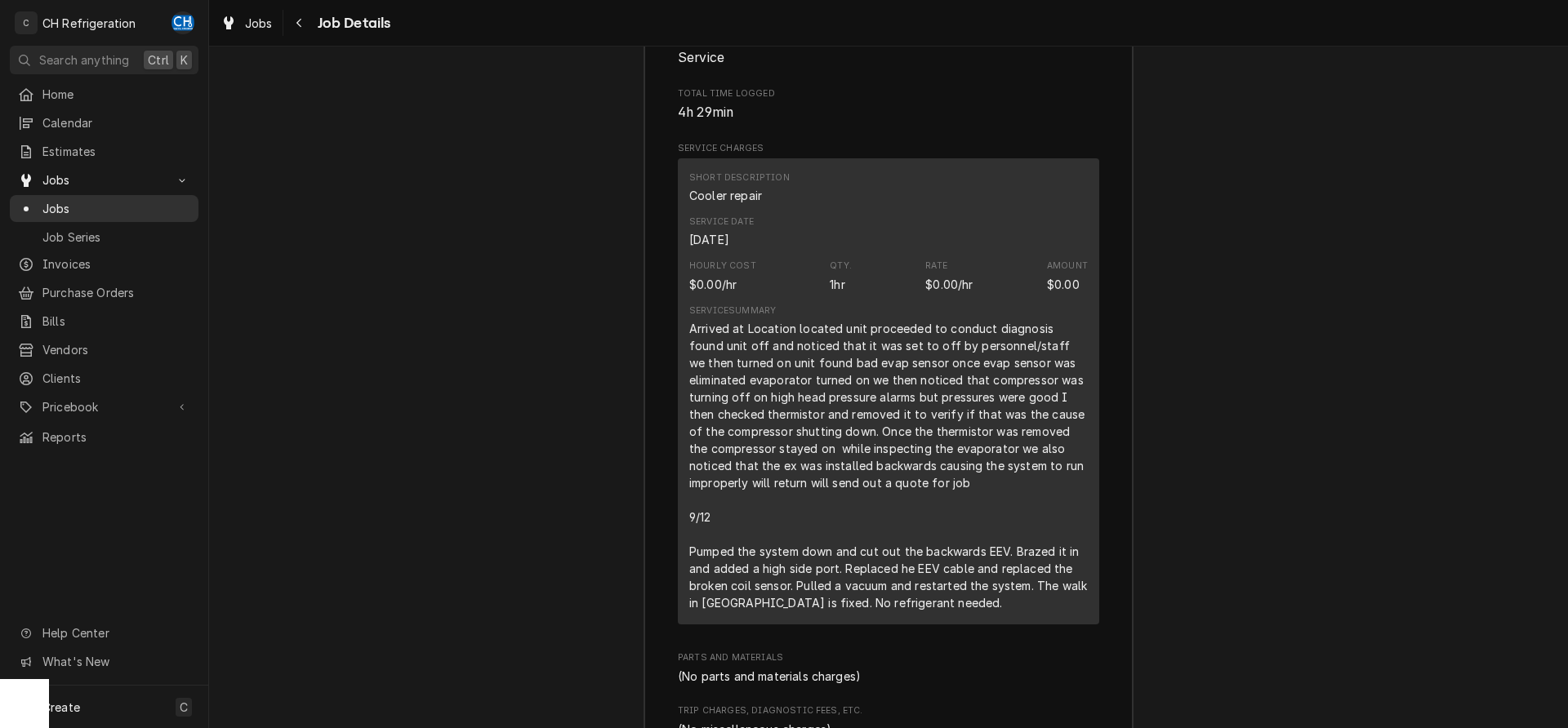
click at [96, 203] on span "Jobs" at bounding box center [116, 209] width 148 height 17
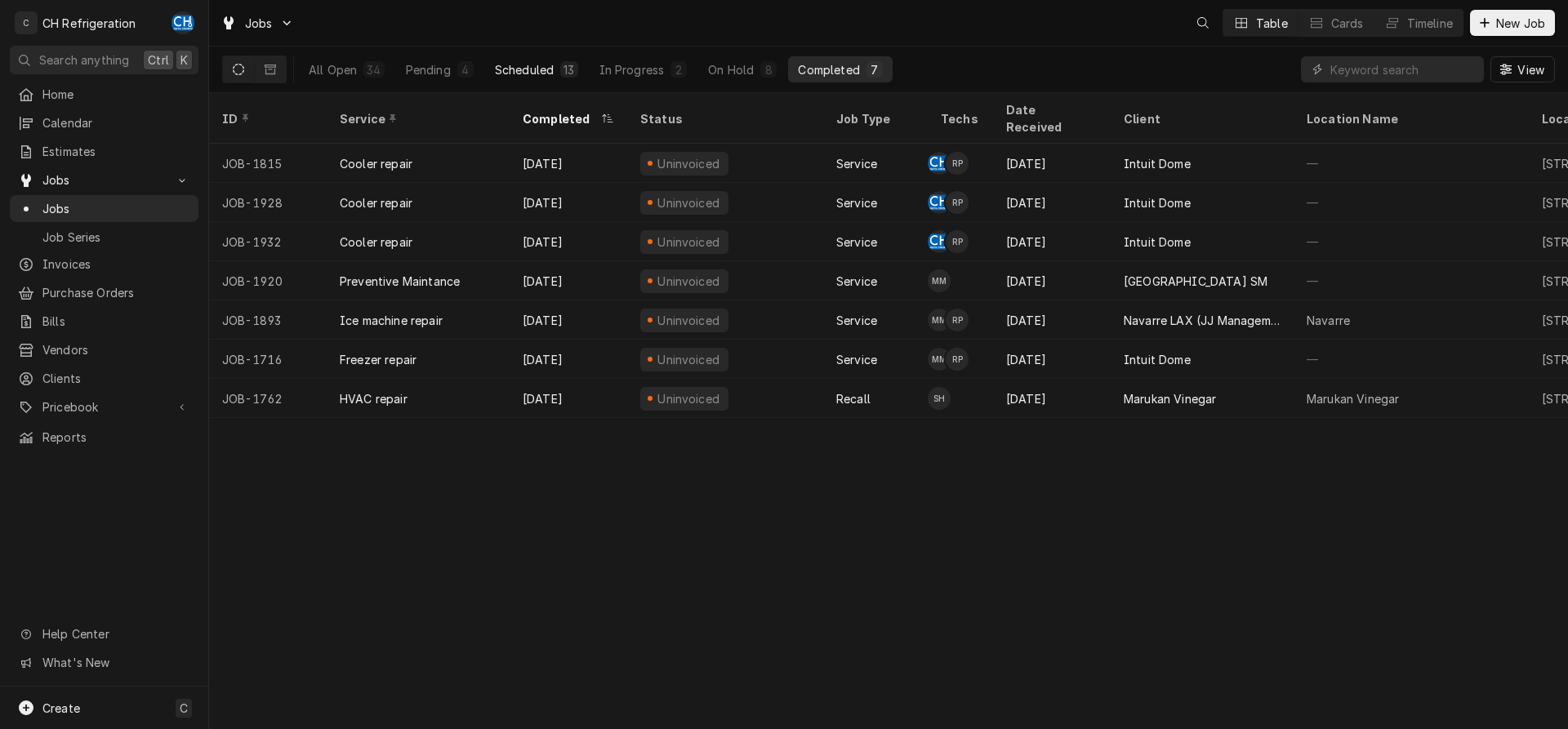
click at [535, 67] on div "Scheduled" at bounding box center [524, 70] width 59 height 17
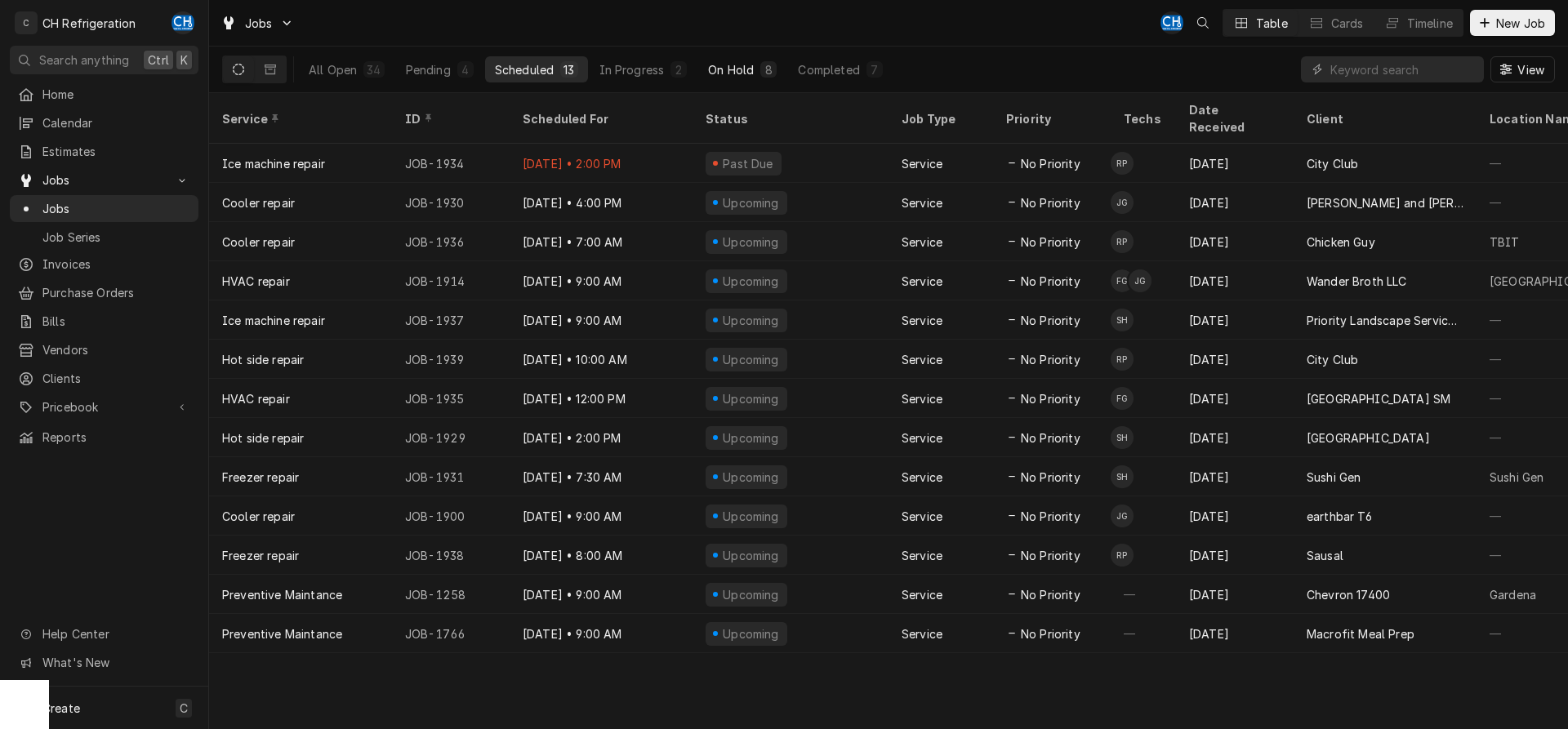
click at [748, 70] on div "On Hold" at bounding box center [731, 70] width 46 height 17
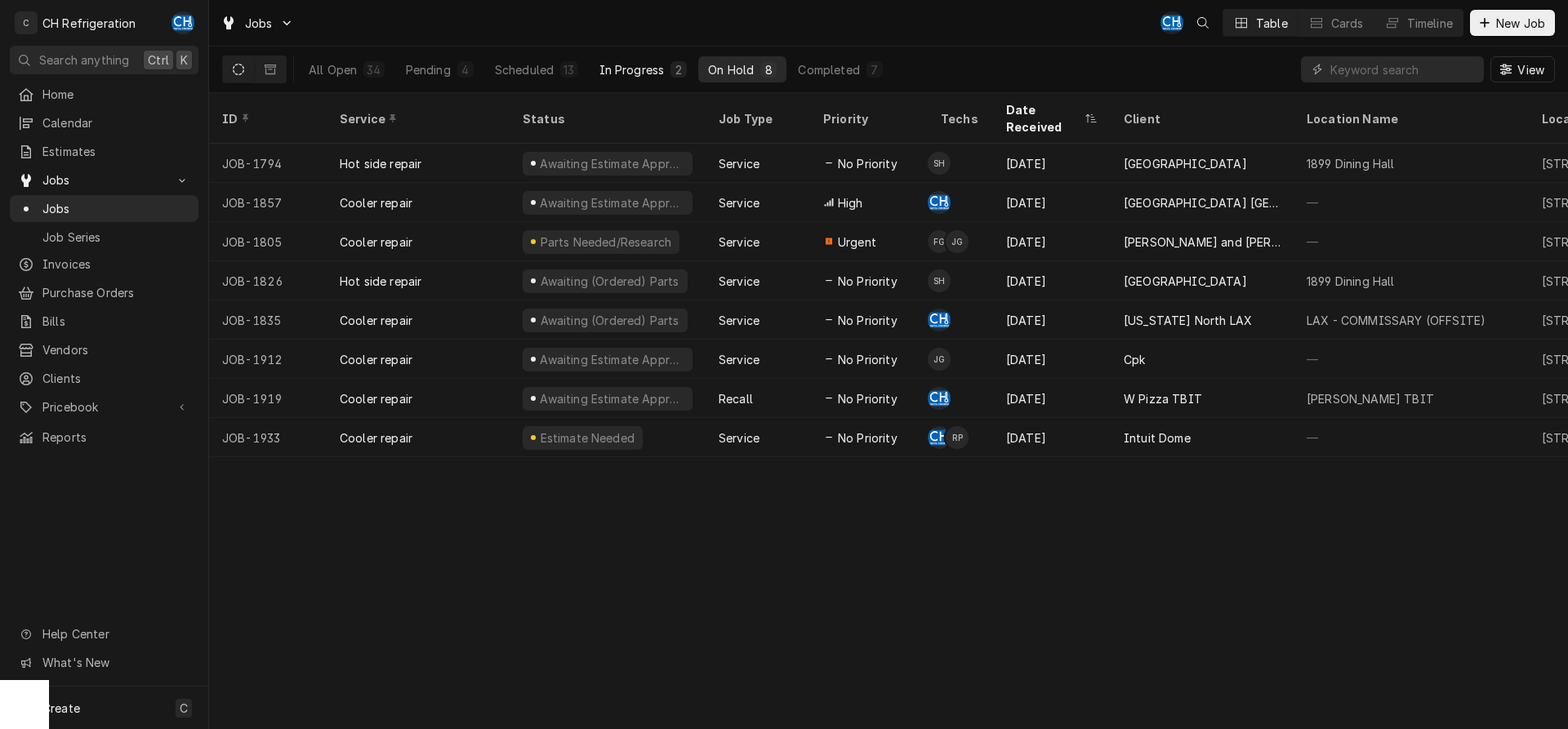
click at [623, 78] on button "In Progress 2" at bounding box center [643, 69] width 108 height 26
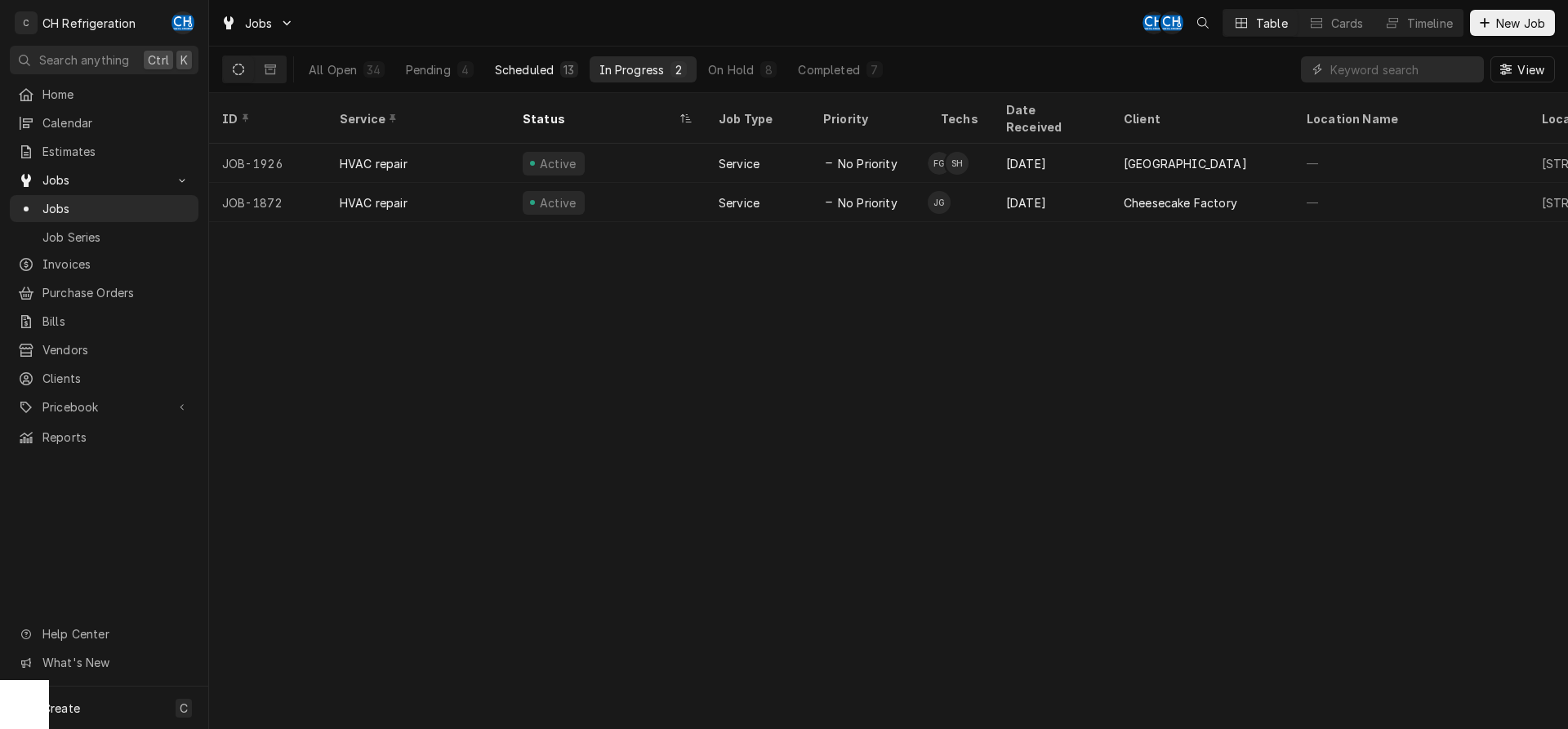
click at [538, 63] on div "Scheduled" at bounding box center [524, 70] width 59 height 17
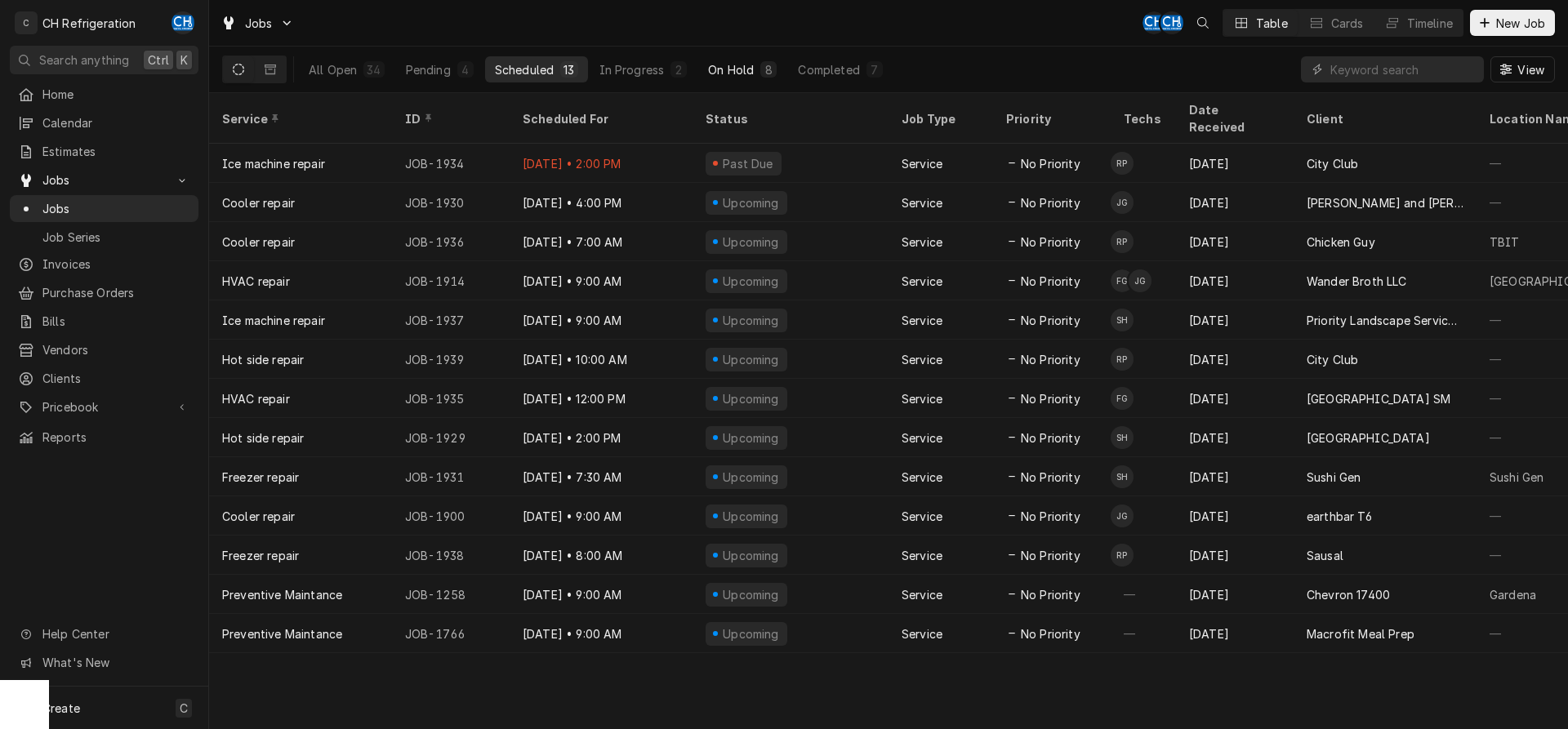
click at [750, 67] on div "On Hold" at bounding box center [731, 70] width 46 height 17
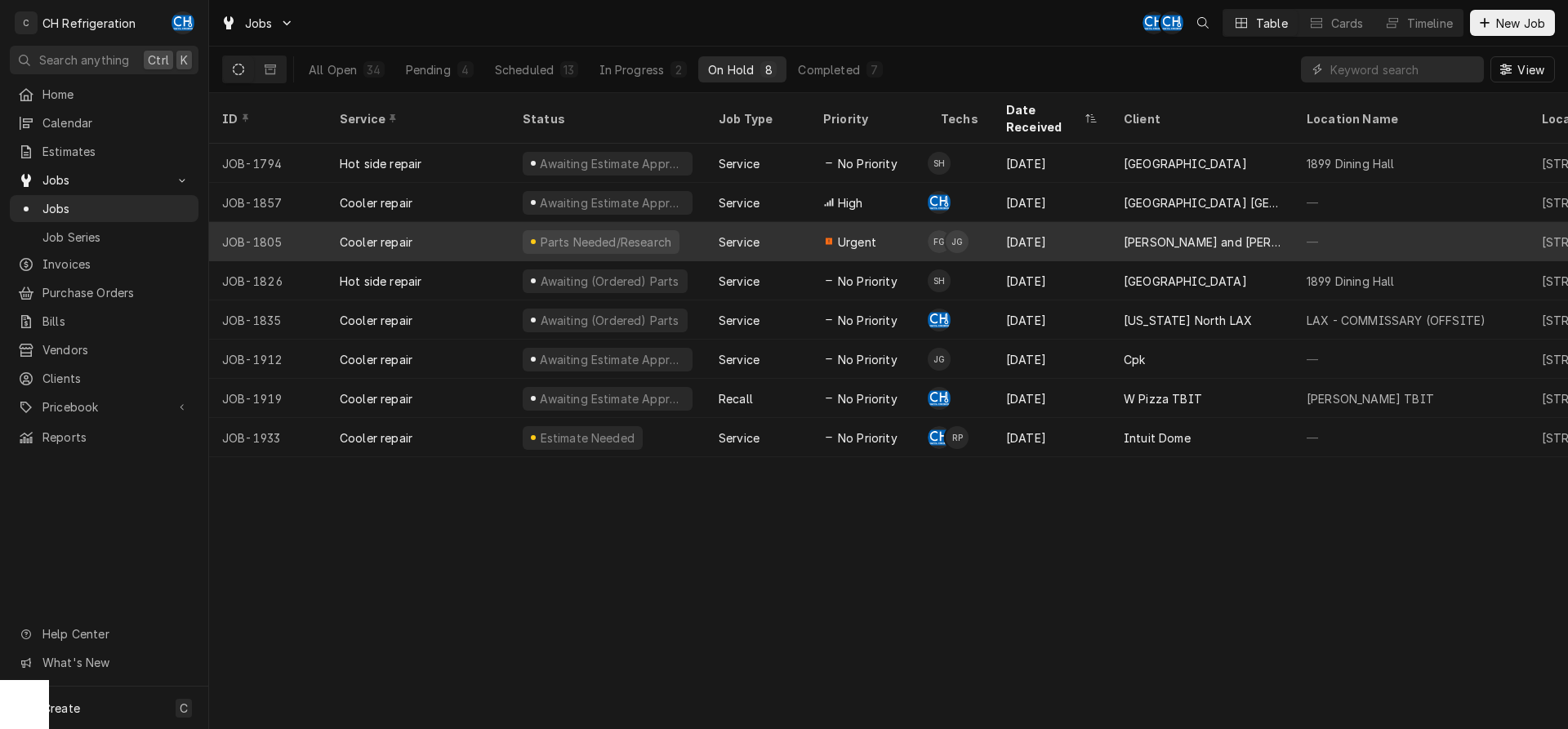
click at [1112, 222] on div "[PERSON_NAME] and [PERSON_NAME]'s" at bounding box center [1202, 241] width 183 height 39
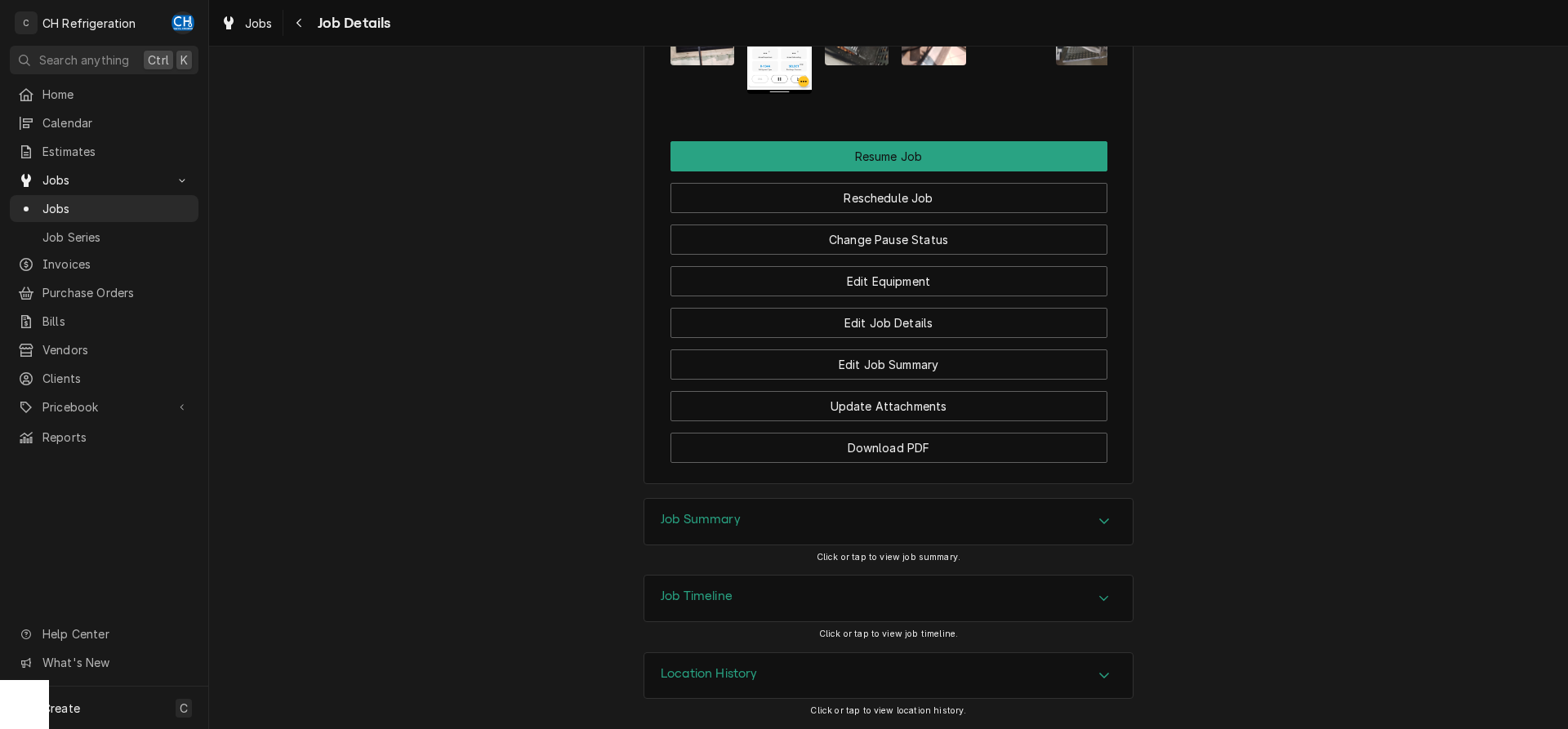
scroll to position [2010, 0]
click at [688, 527] on h3 "Job Summary" at bounding box center [701, 519] width 80 height 15
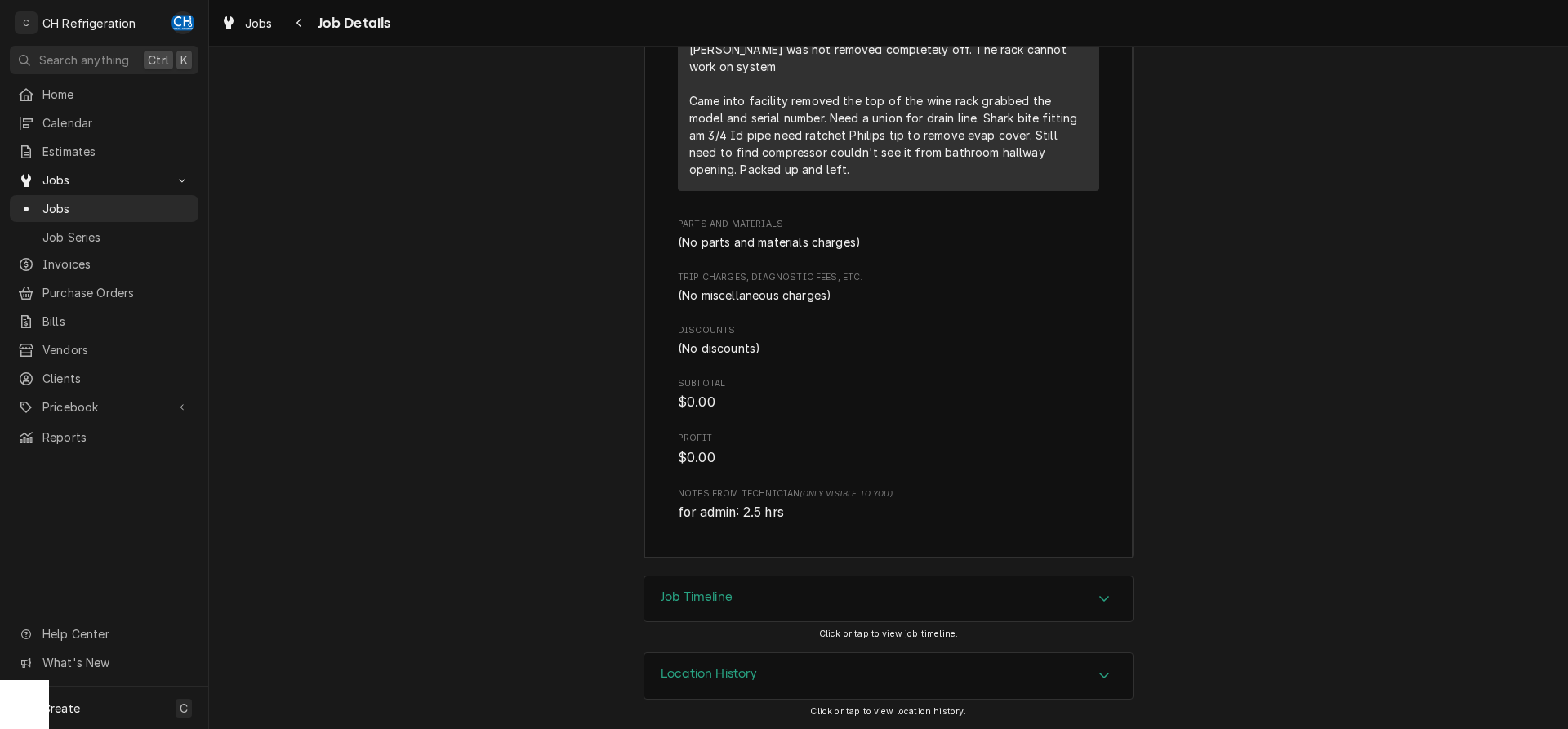
scroll to position [3085, 0]
click at [776, 596] on div "Job Timeline" at bounding box center [888, 599] width 488 height 46
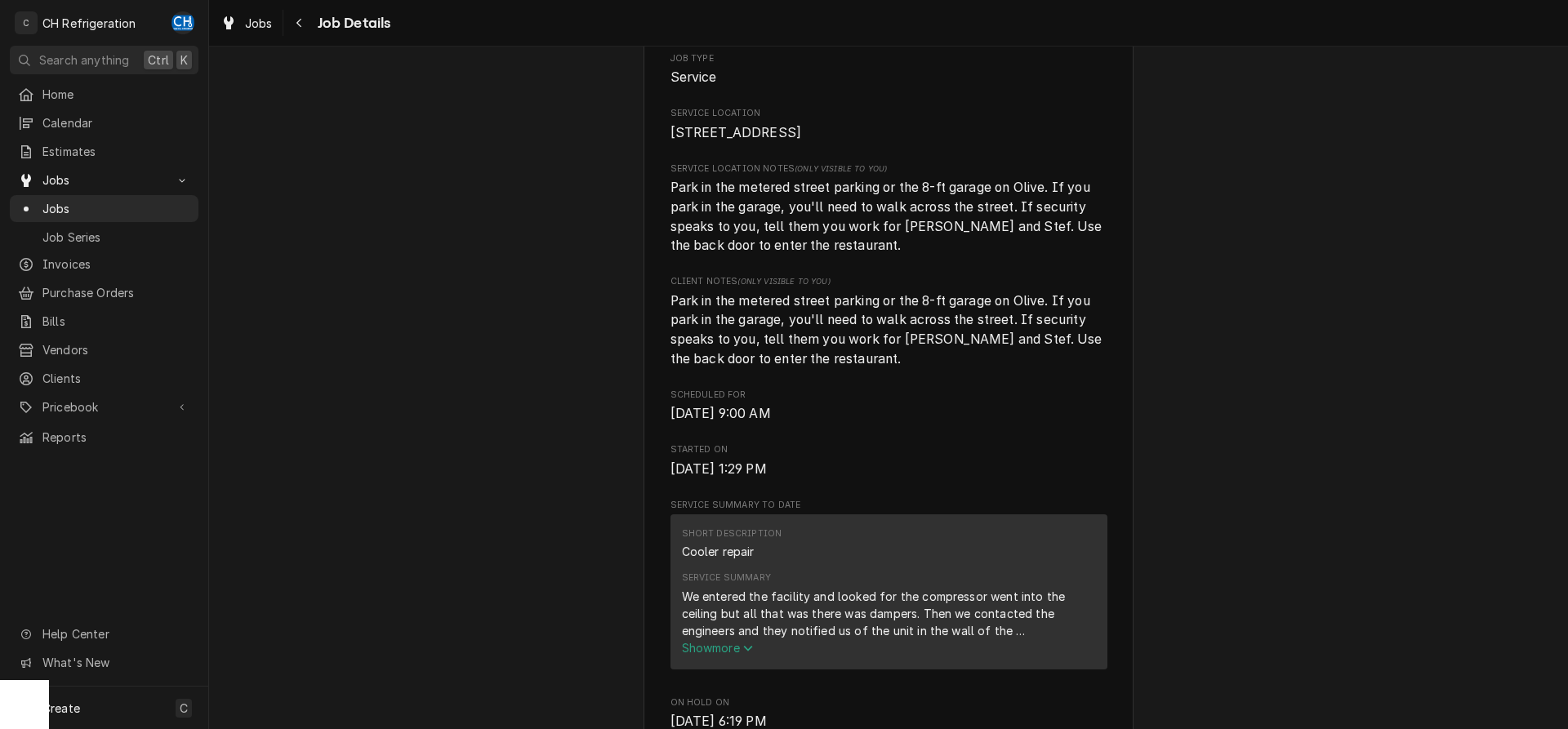
scroll to position [0, 0]
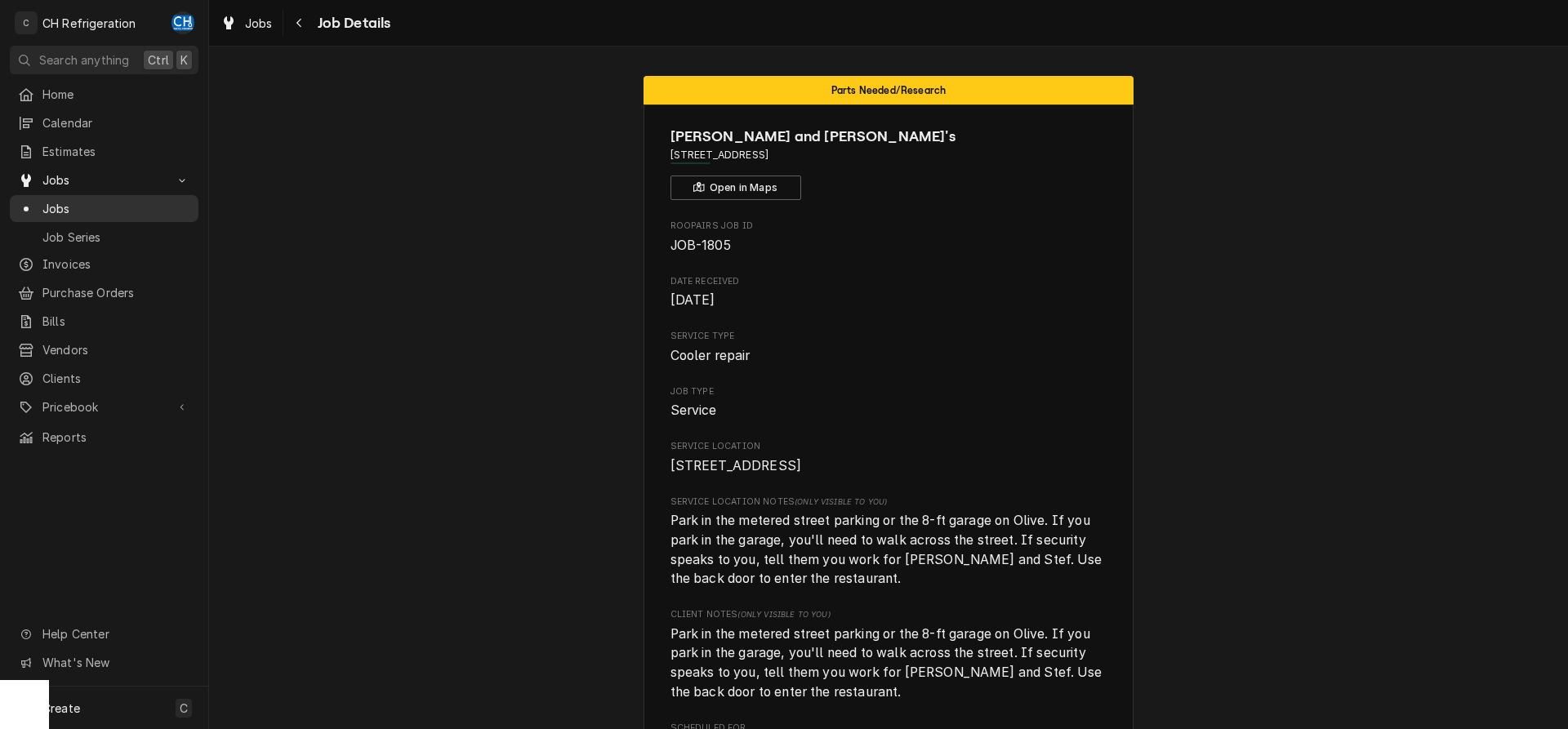
click at [65, 200] on span "Jobs" at bounding box center [116, 209] width 148 height 17
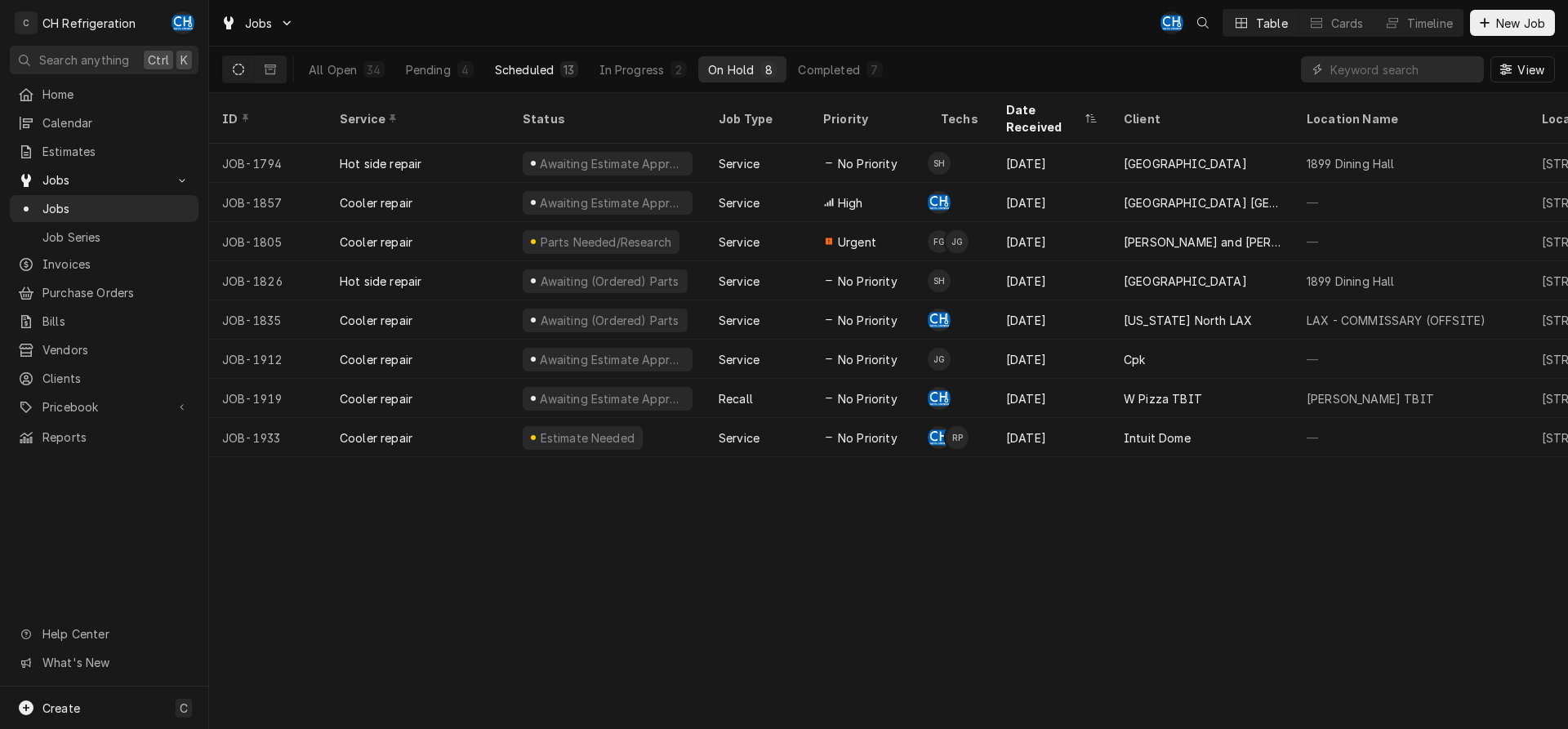
click at [540, 73] on div "Scheduled" at bounding box center [524, 70] width 59 height 17
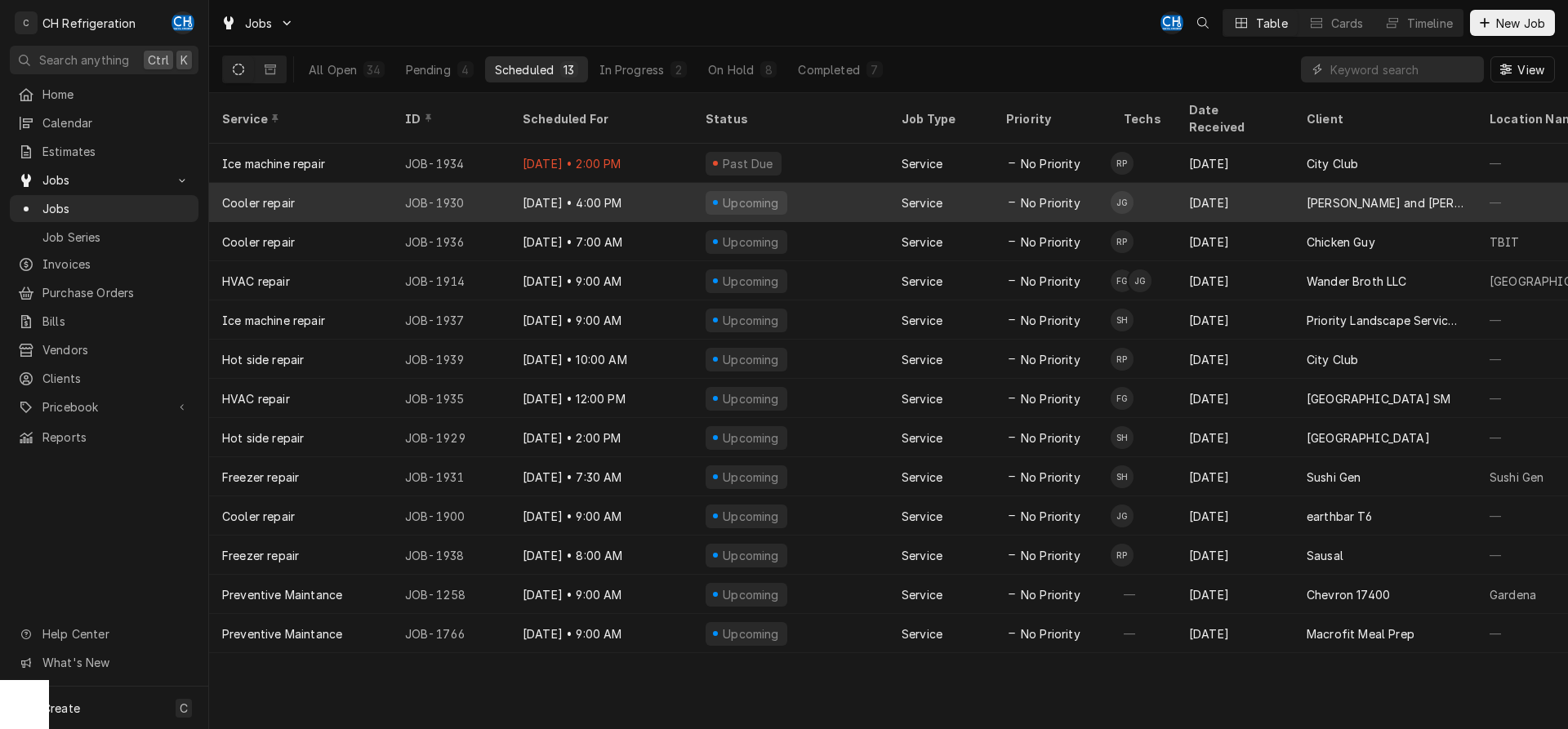
click at [858, 189] on div "Upcoming" at bounding box center [791, 202] width 196 height 39
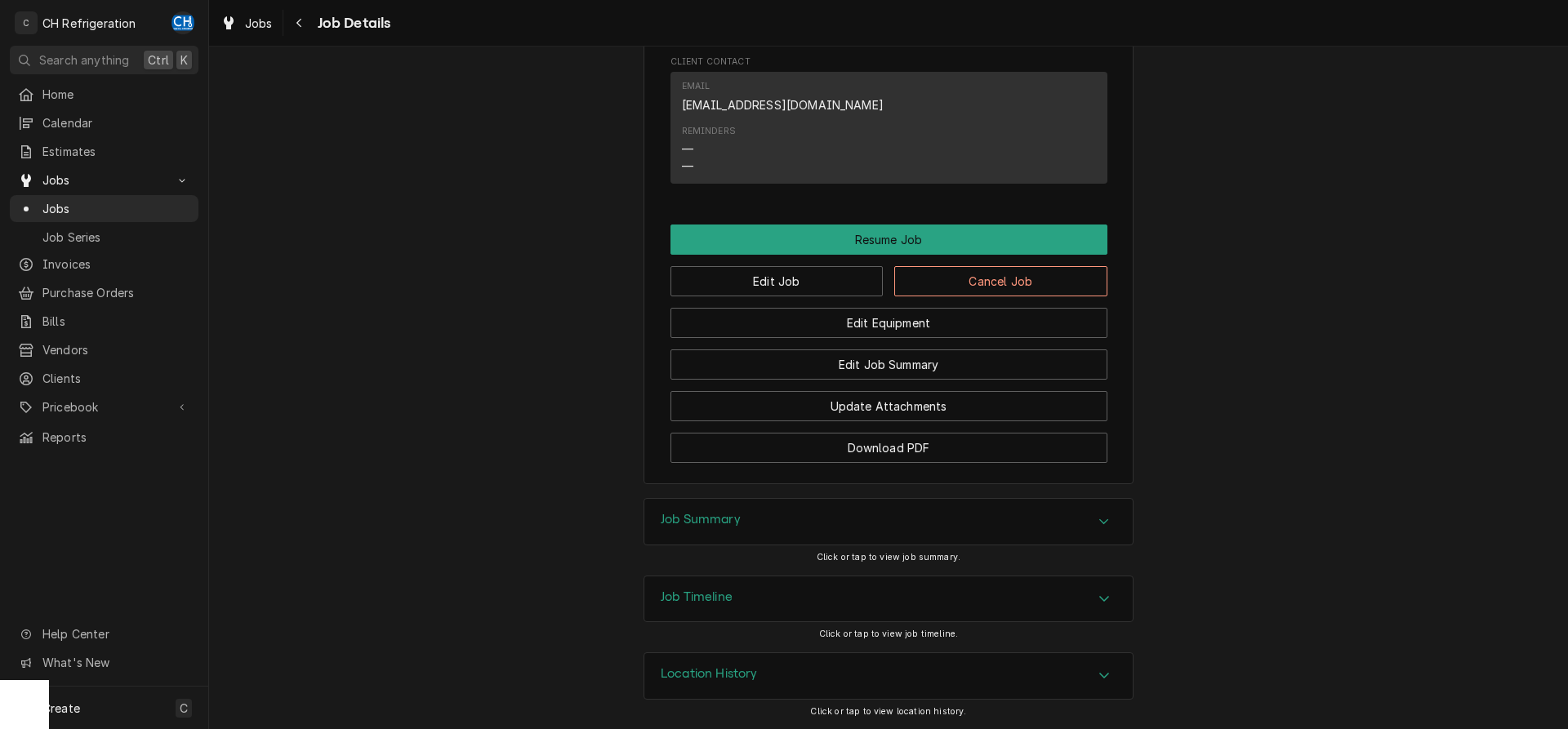
scroll to position [1430, 0]
click at [688, 520] on h3 "Job Summary" at bounding box center [701, 519] width 80 height 15
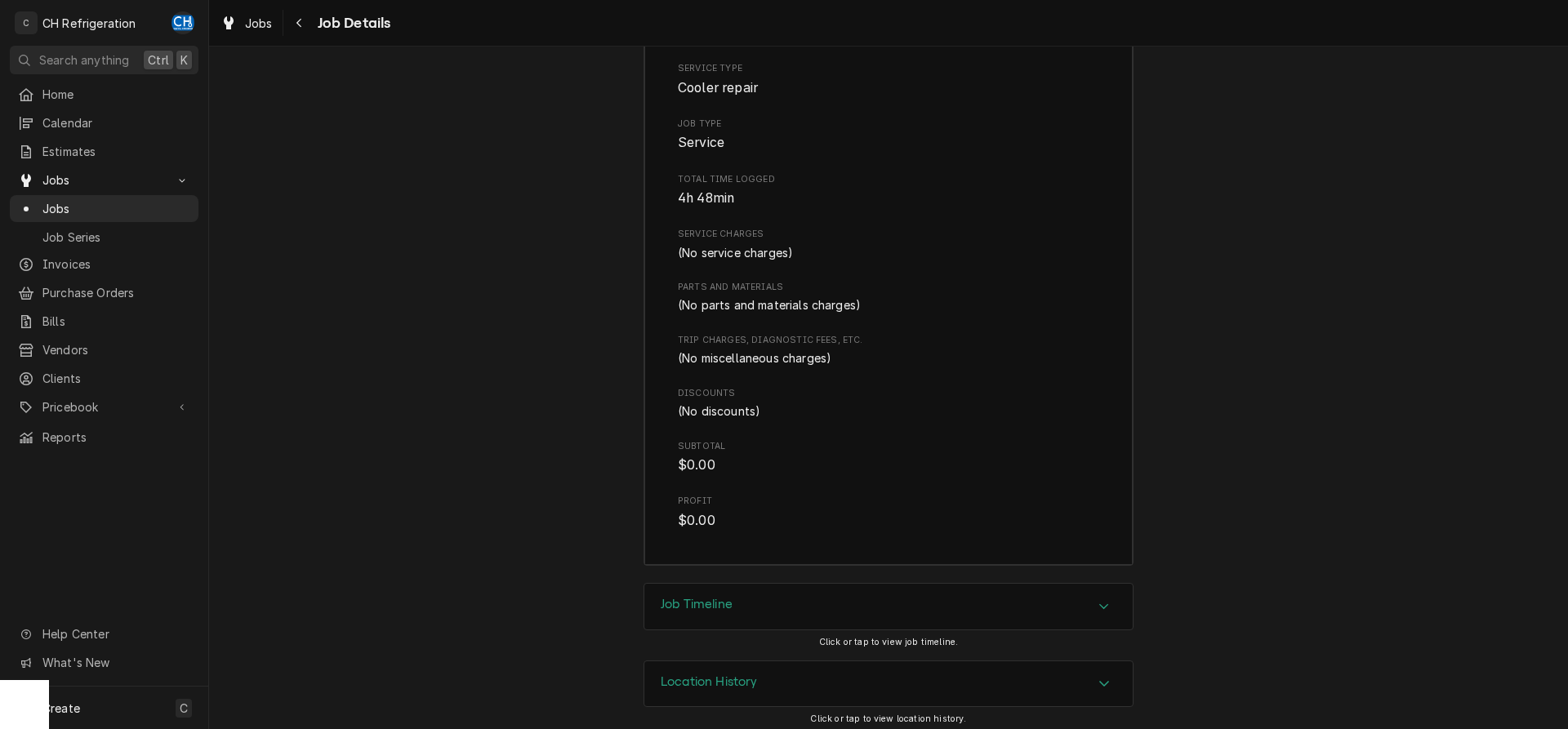
scroll to position [1993, 0]
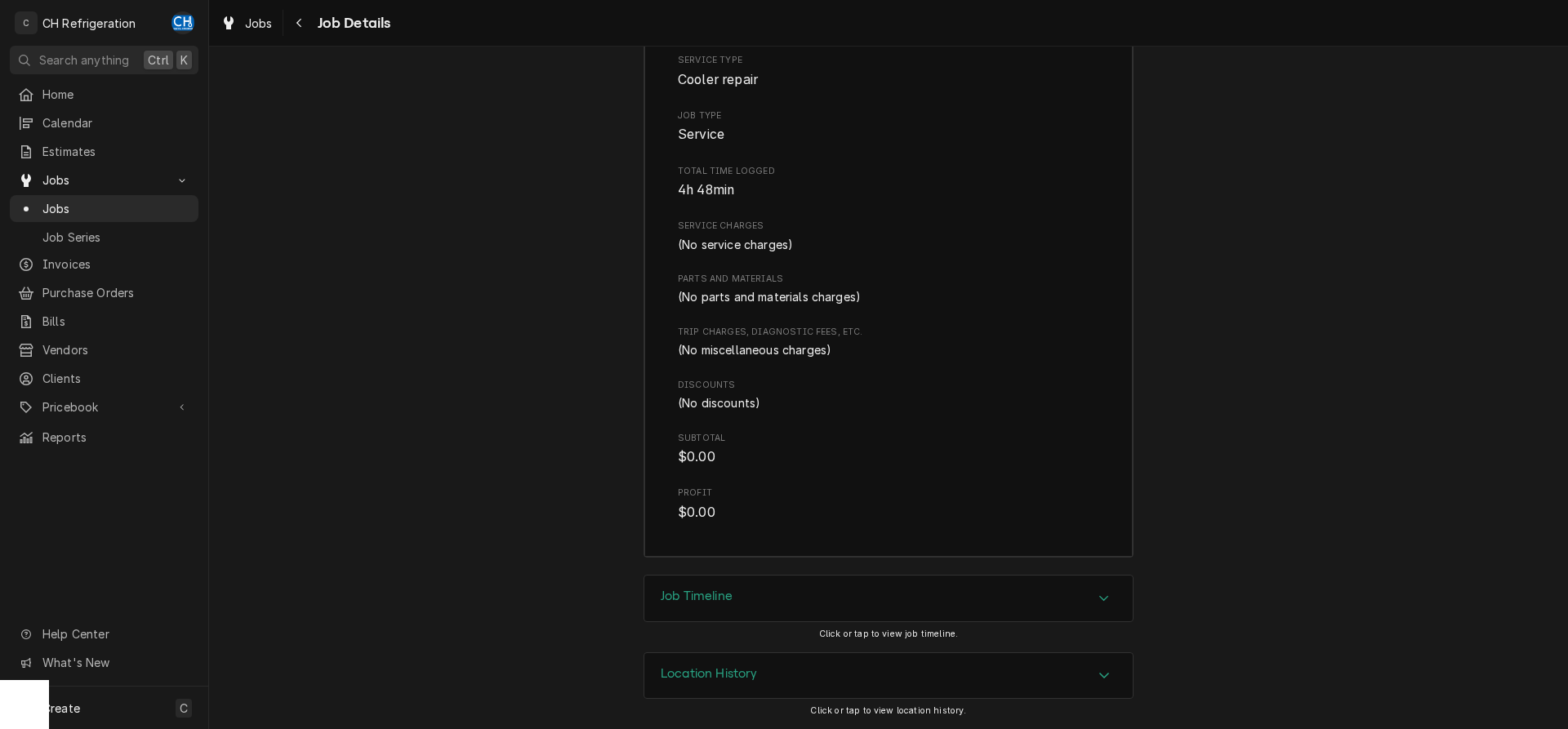
click at [731, 582] on div "Job Timeline" at bounding box center [888, 598] width 488 height 46
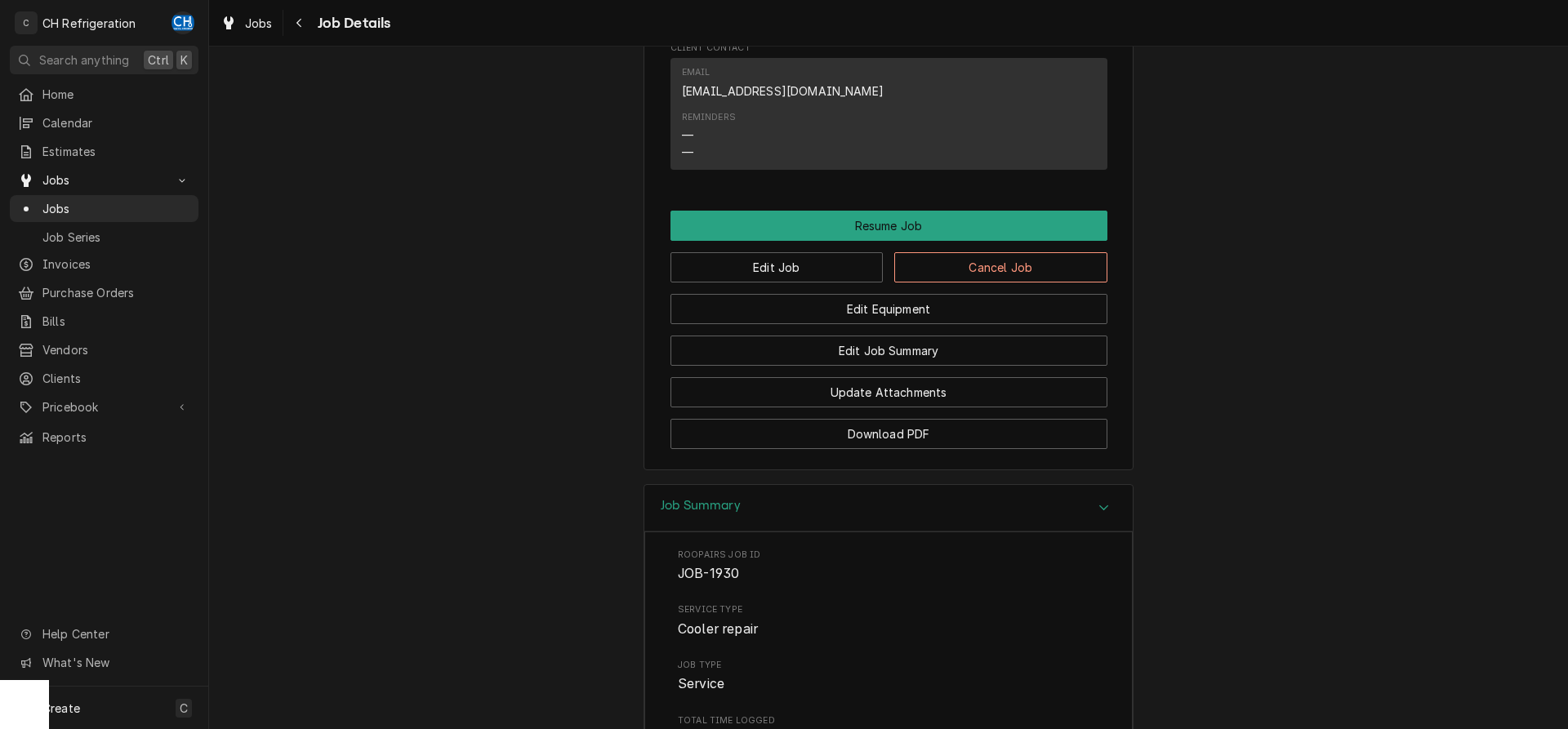
scroll to position [1432, 0]
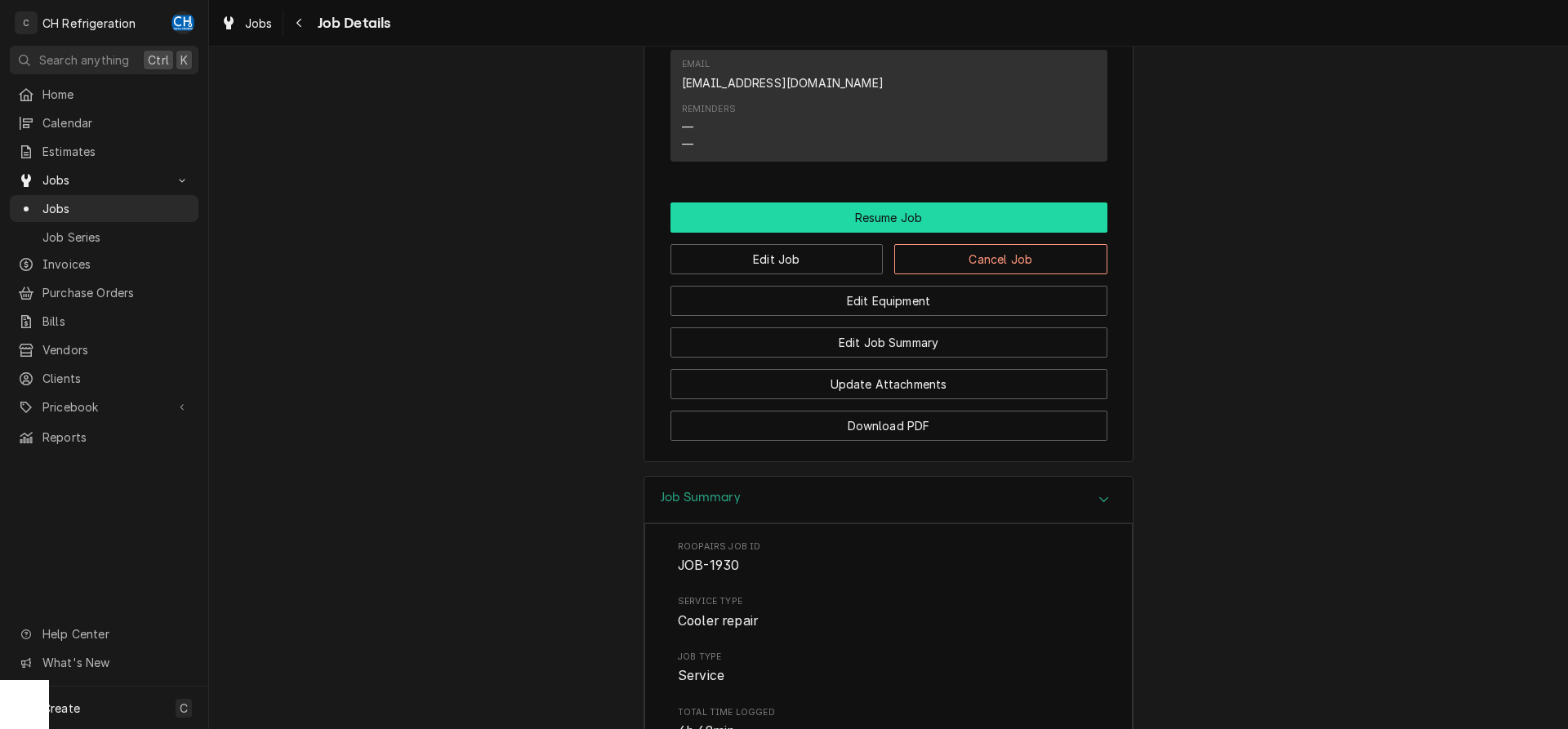
click at [834, 233] on button "Resume Job" at bounding box center [888, 217] width 437 height 30
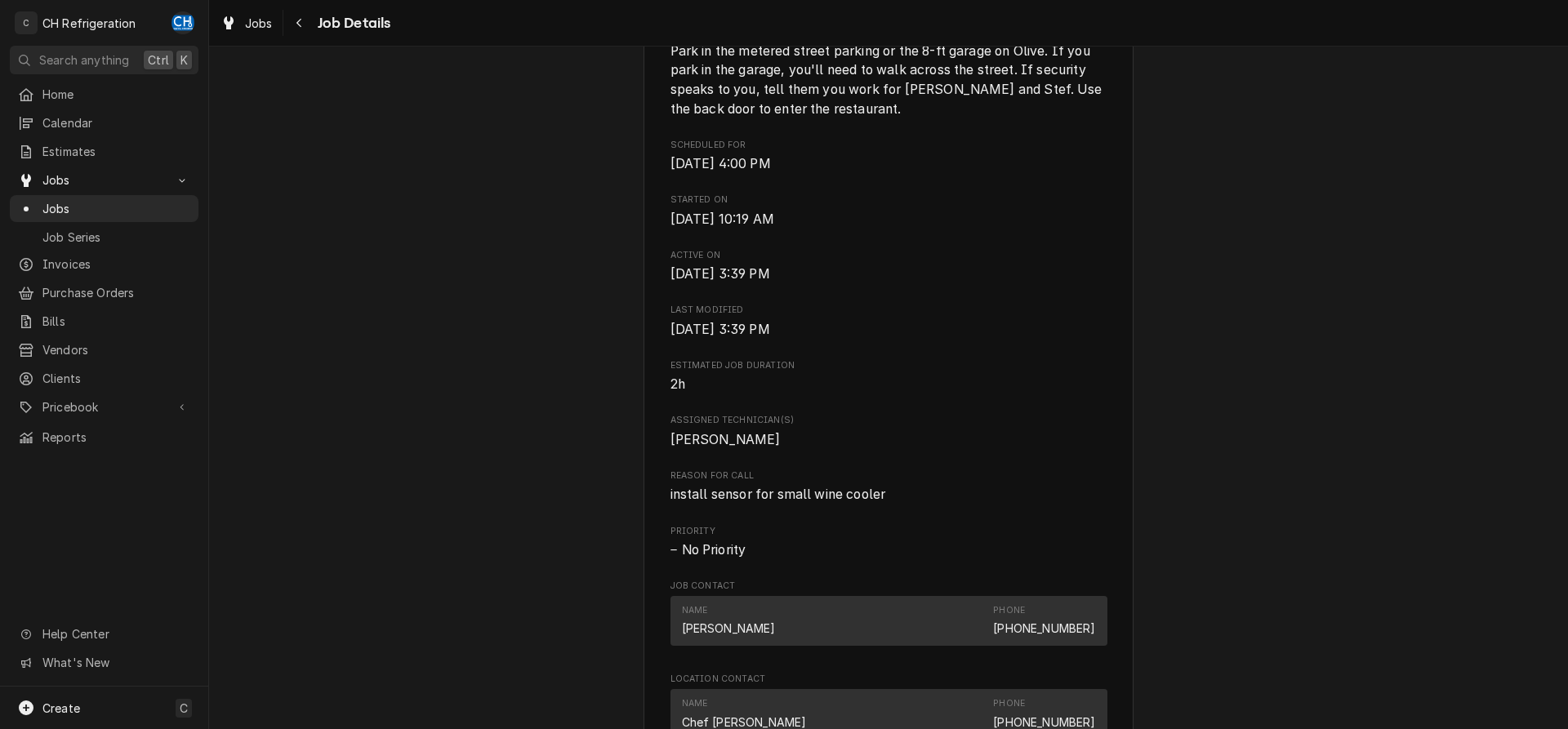
scroll to position [1166, 0]
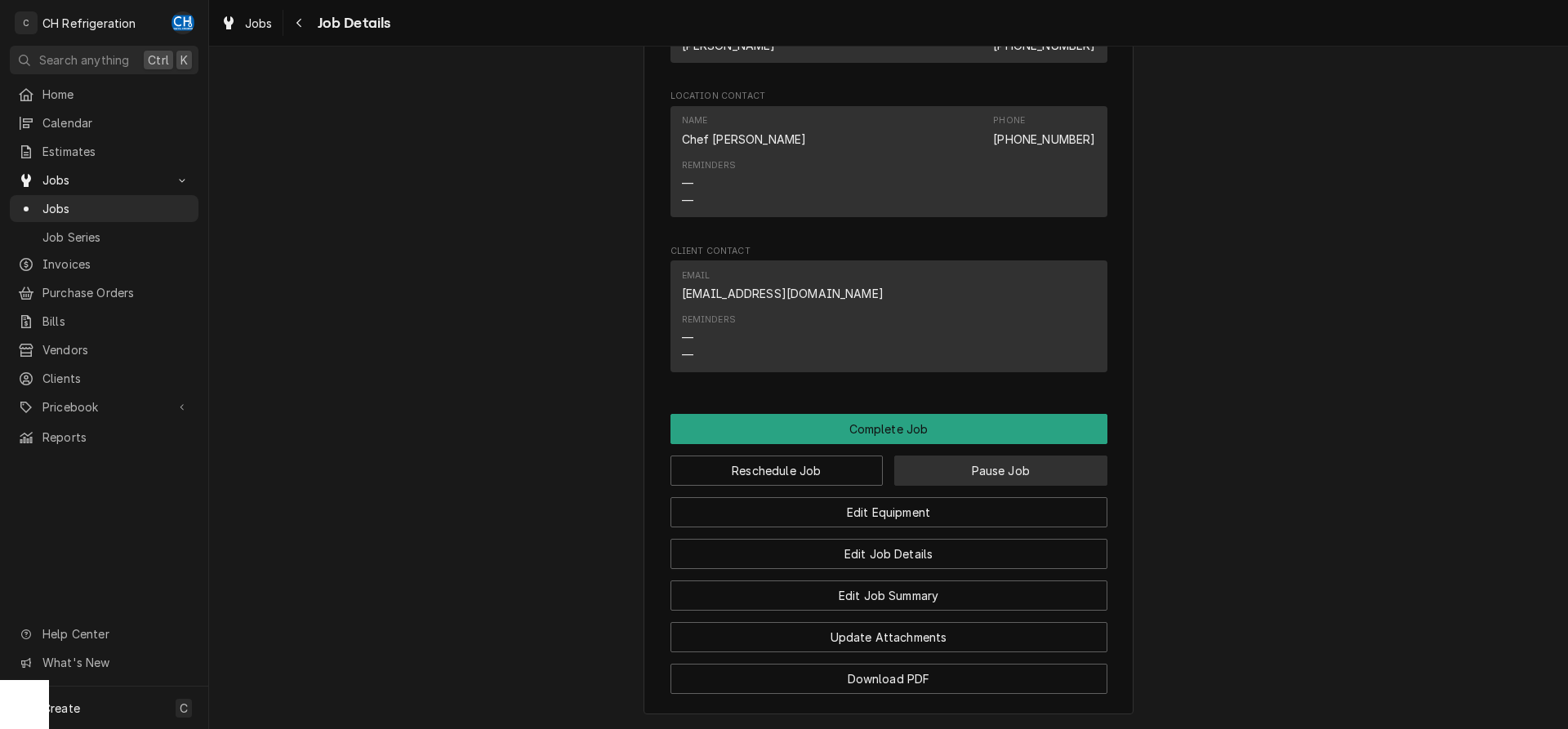
click at [1004, 486] on button "Pause Job" at bounding box center [1001, 471] width 214 height 30
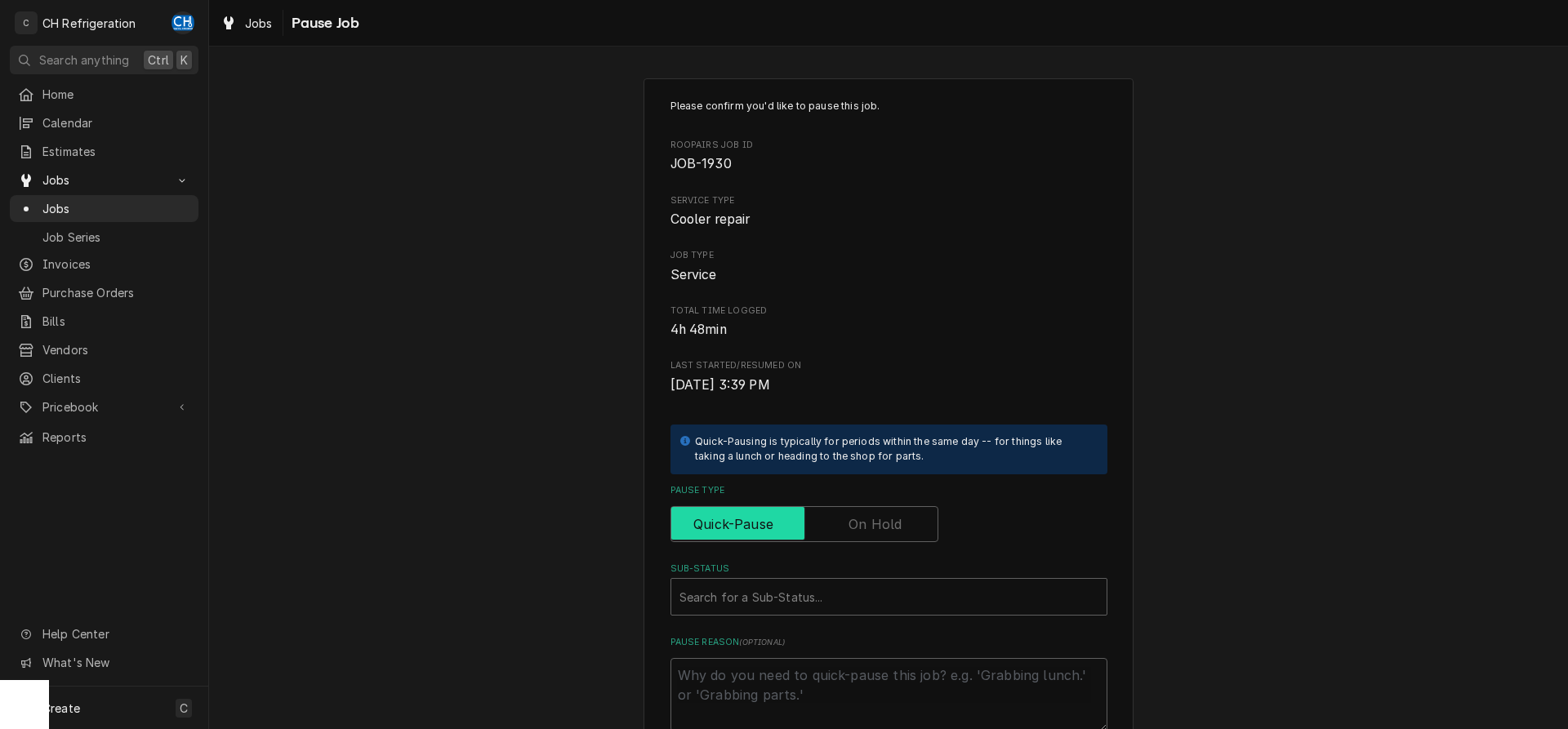
click at [856, 510] on input "Pause Type" at bounding box center [804, 524] width 254 height 36
checkbox input "true"
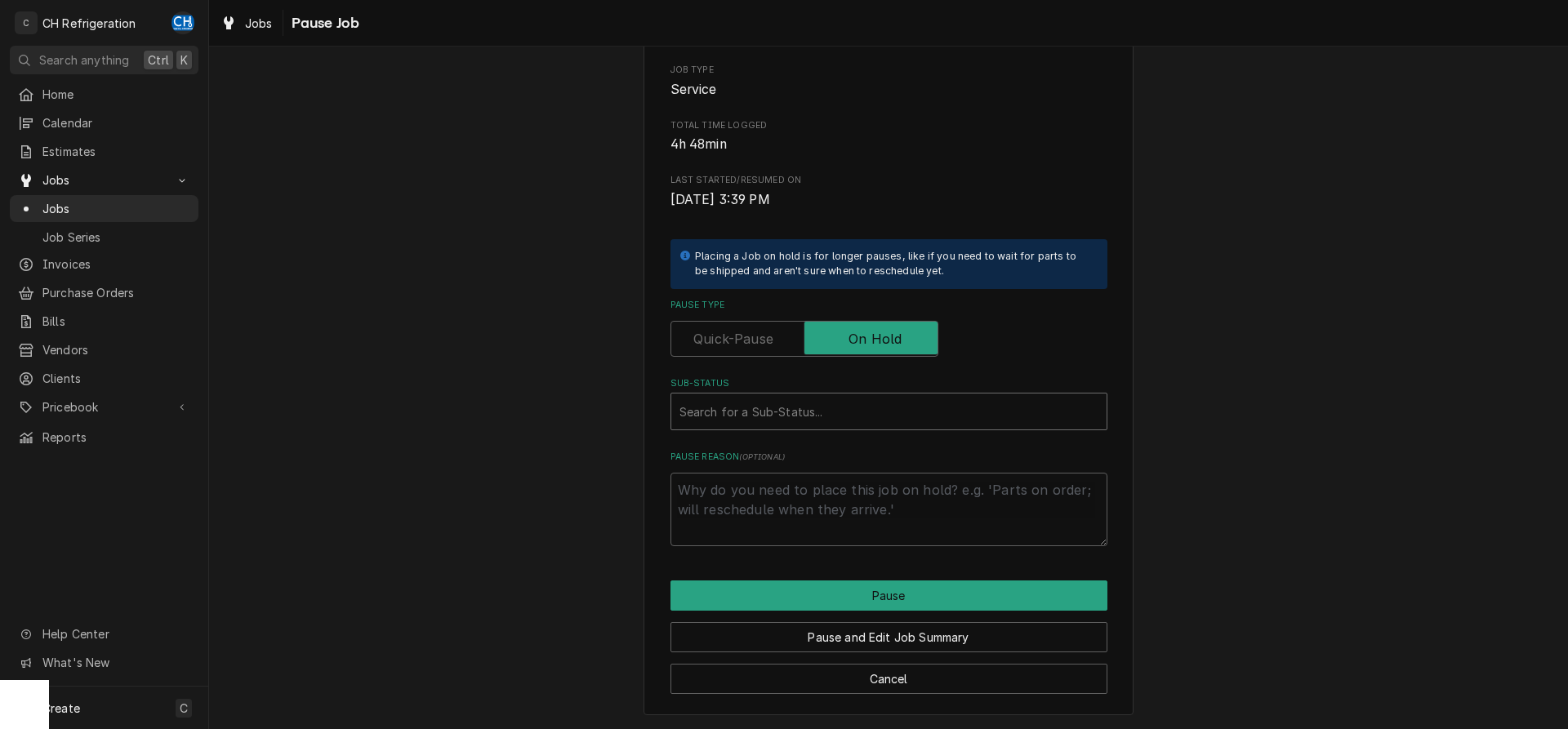
click at [821, 397] on div "Sub-Status" at bounding box center [889, 411] width 419 height 30
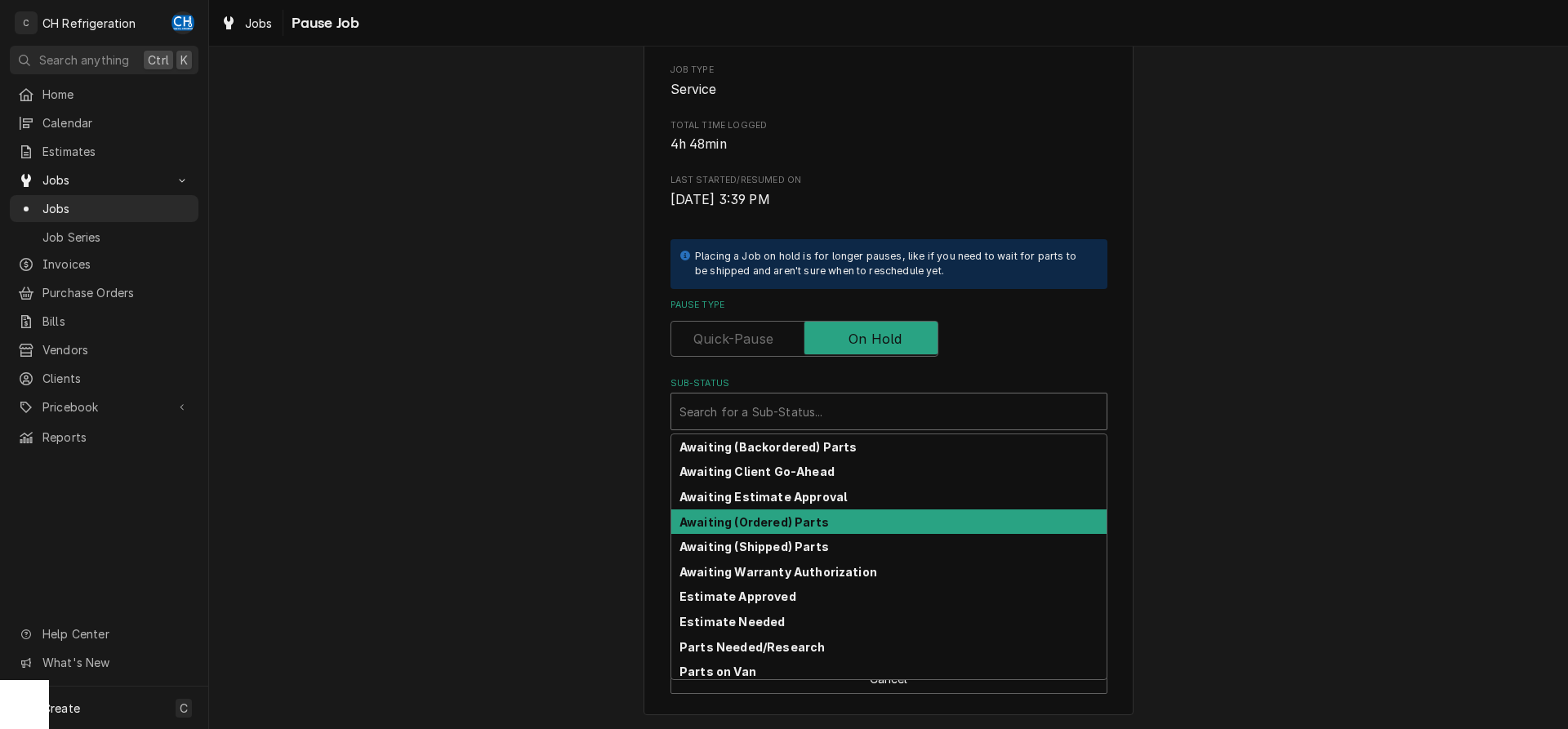
scroll to position [80, 0]
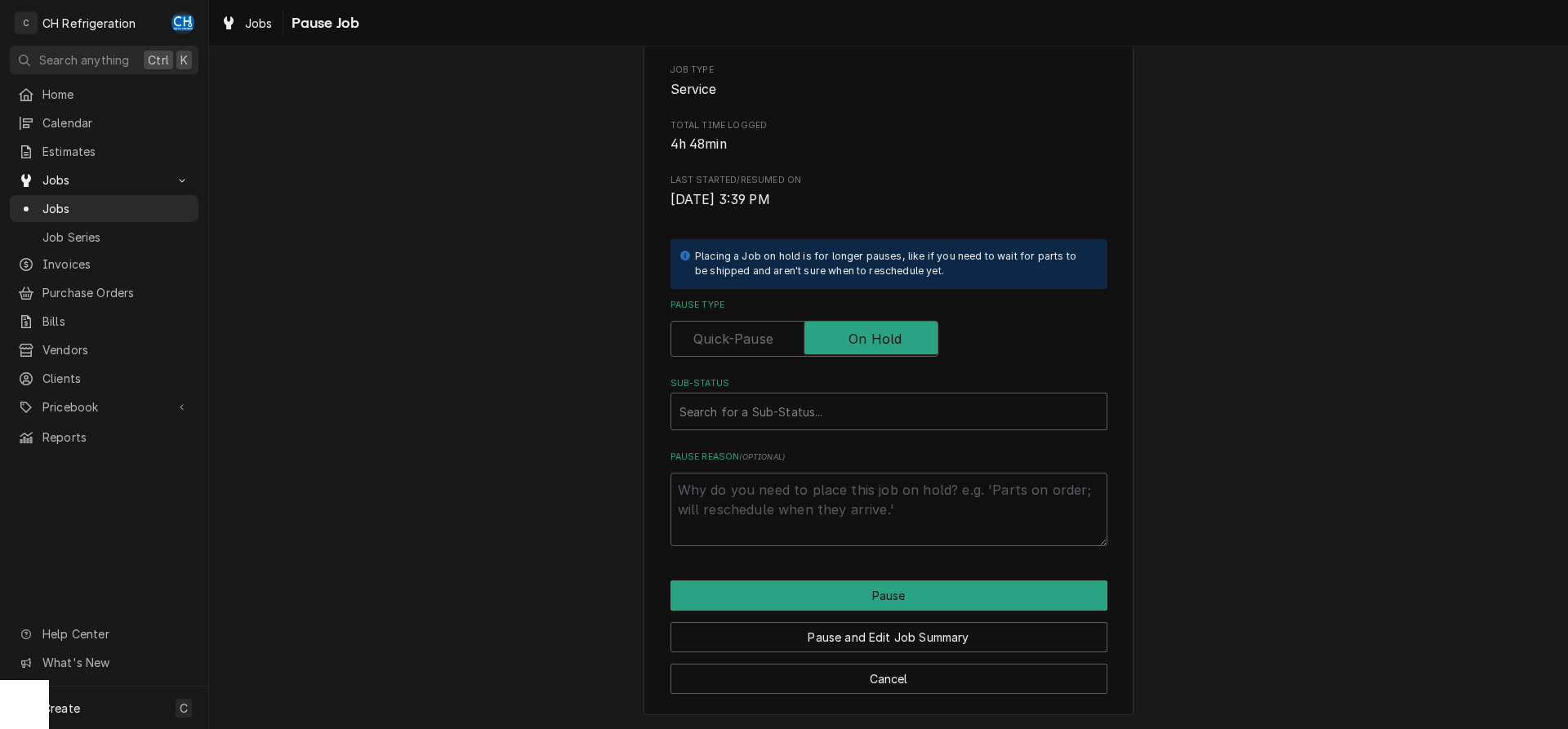
click at [1326, 486] on div "Please confirm you'd like to pause this job. Roopairs Job ID JOB-1930 Service T…" at bounding box center [888, 303] width 1359 height 851
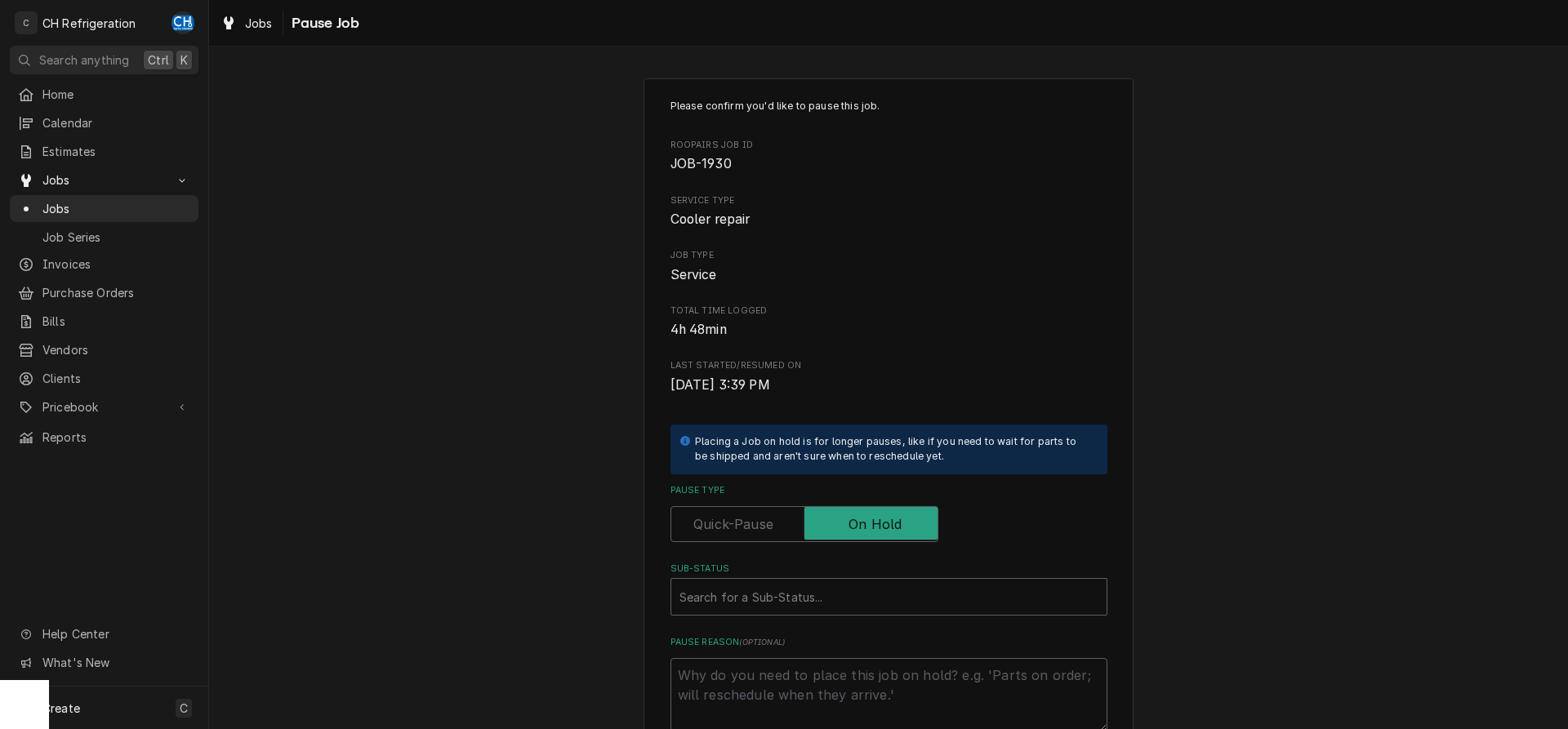
scroll to position [185, 0]
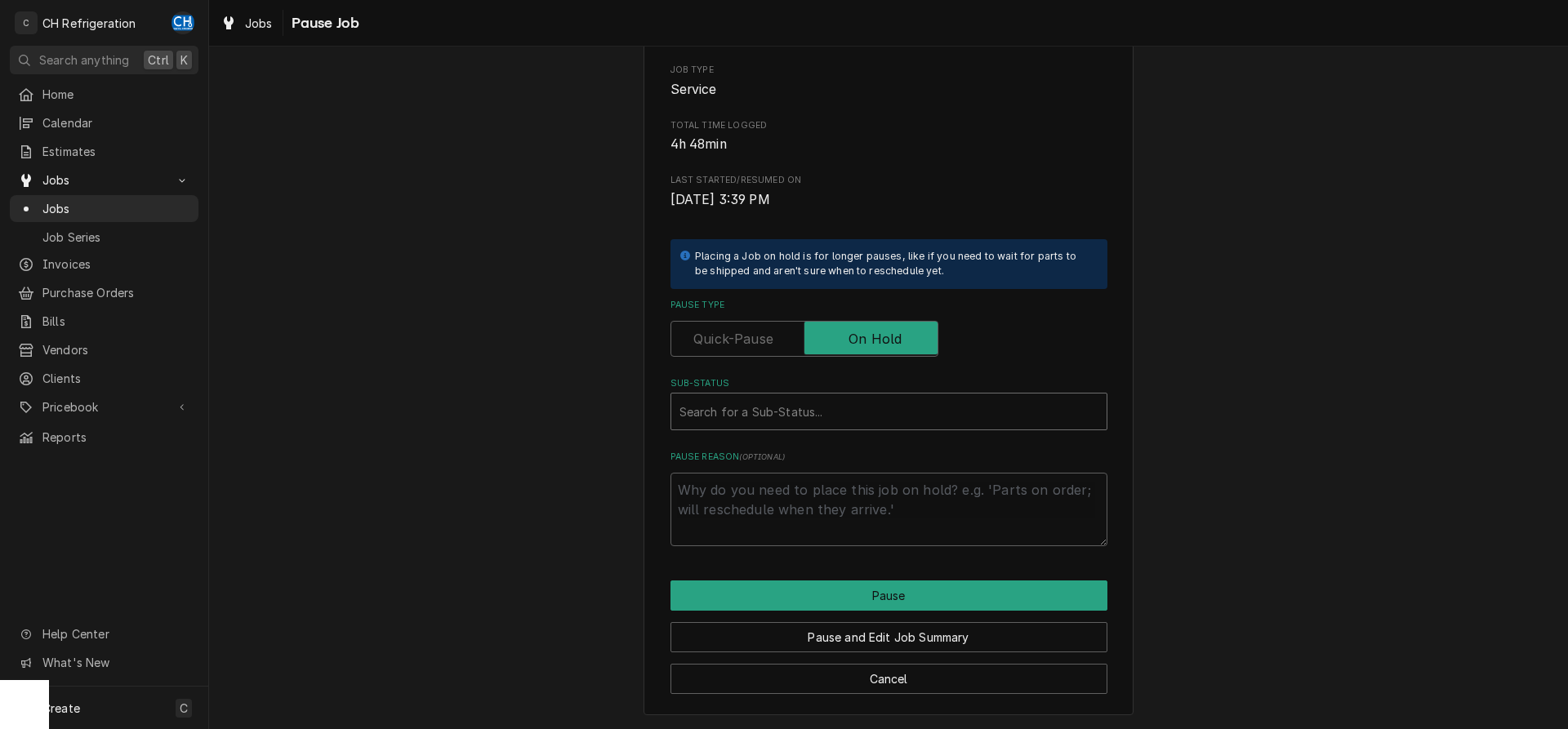
click at [836, 415] on div "Sub-Status" at bounding box center [889, 411] width 419 height 30
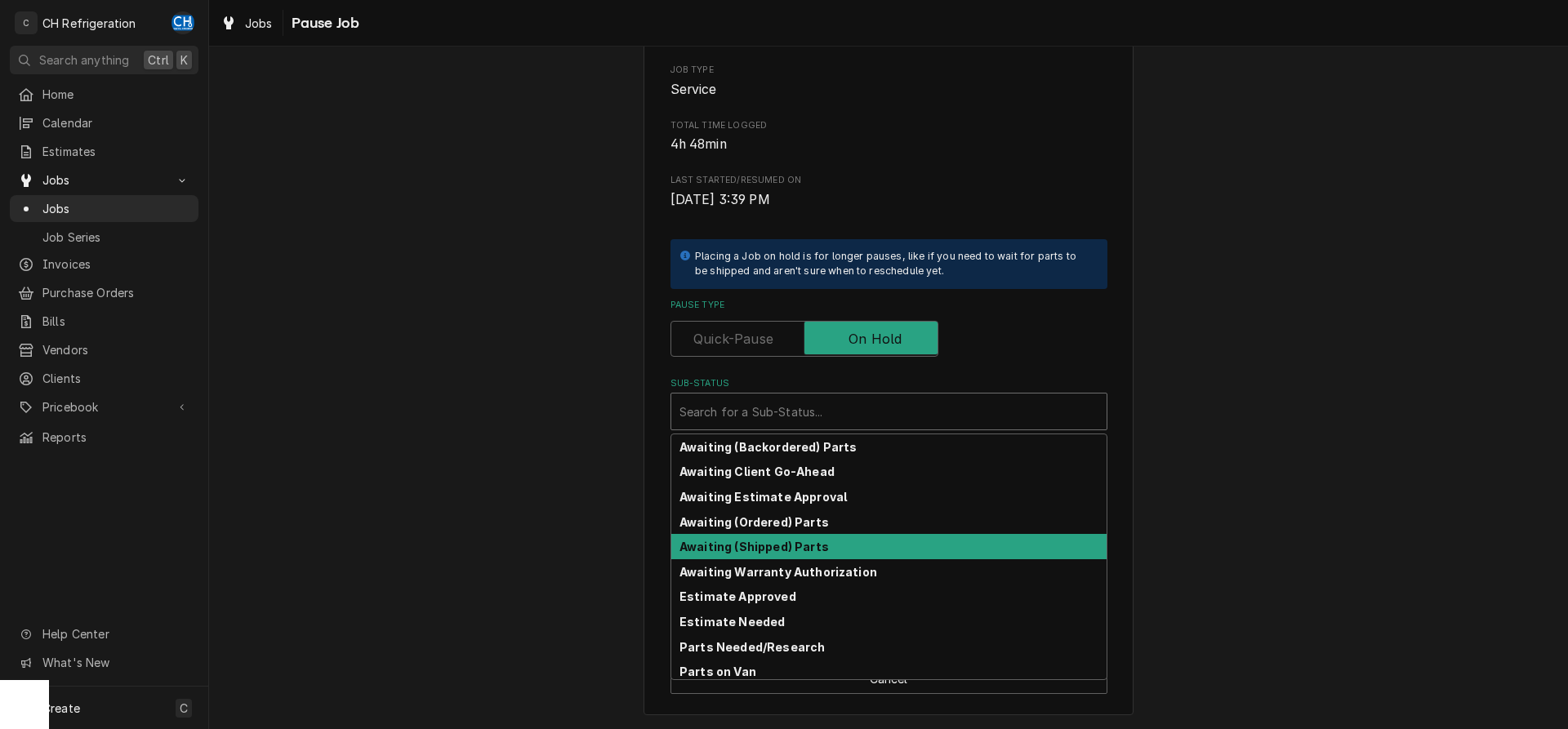
scroll to position [80, 0]
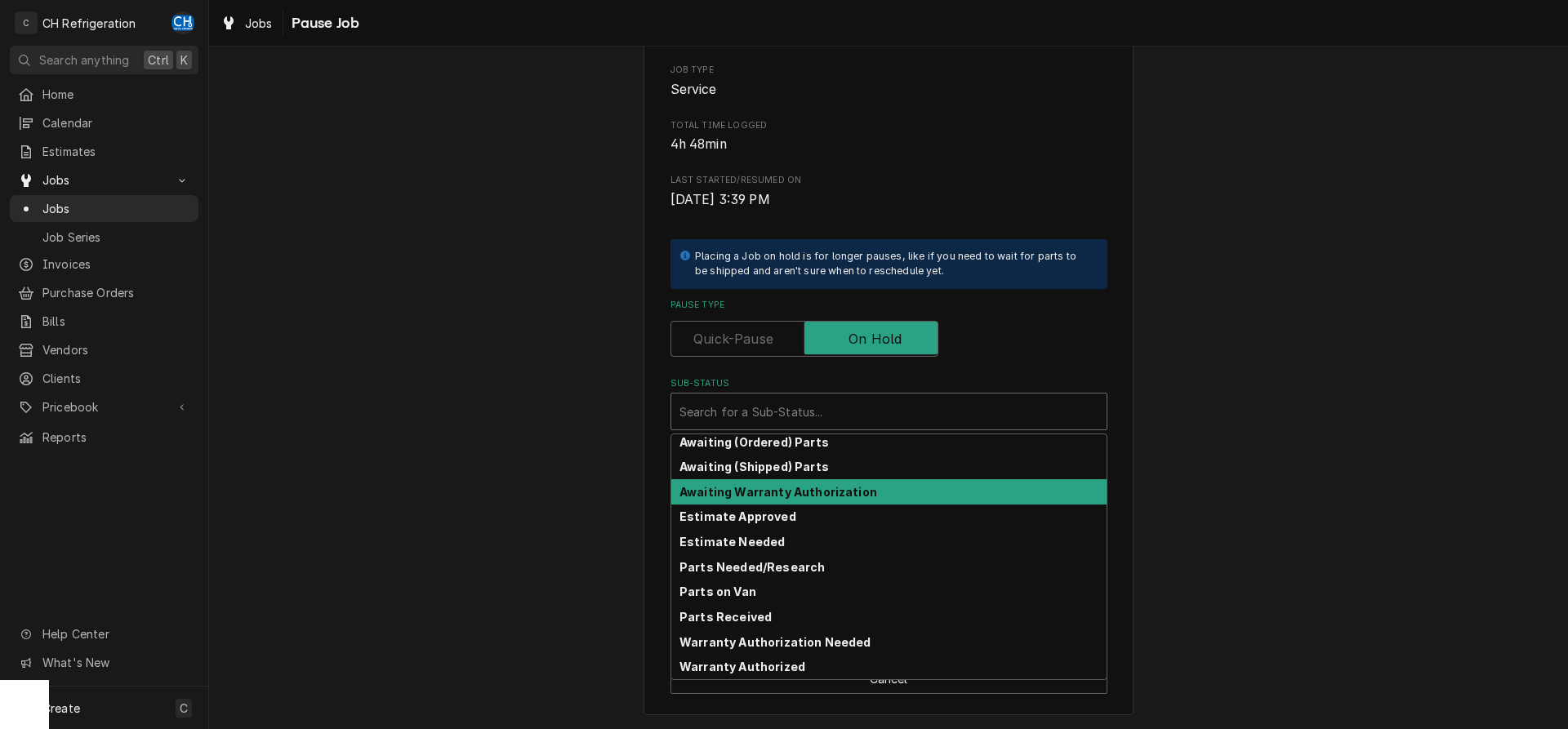
click at [825, 495] on strong "Awaiting Warranty Authorization" at bounding box center [778, 492] width 197 height 14
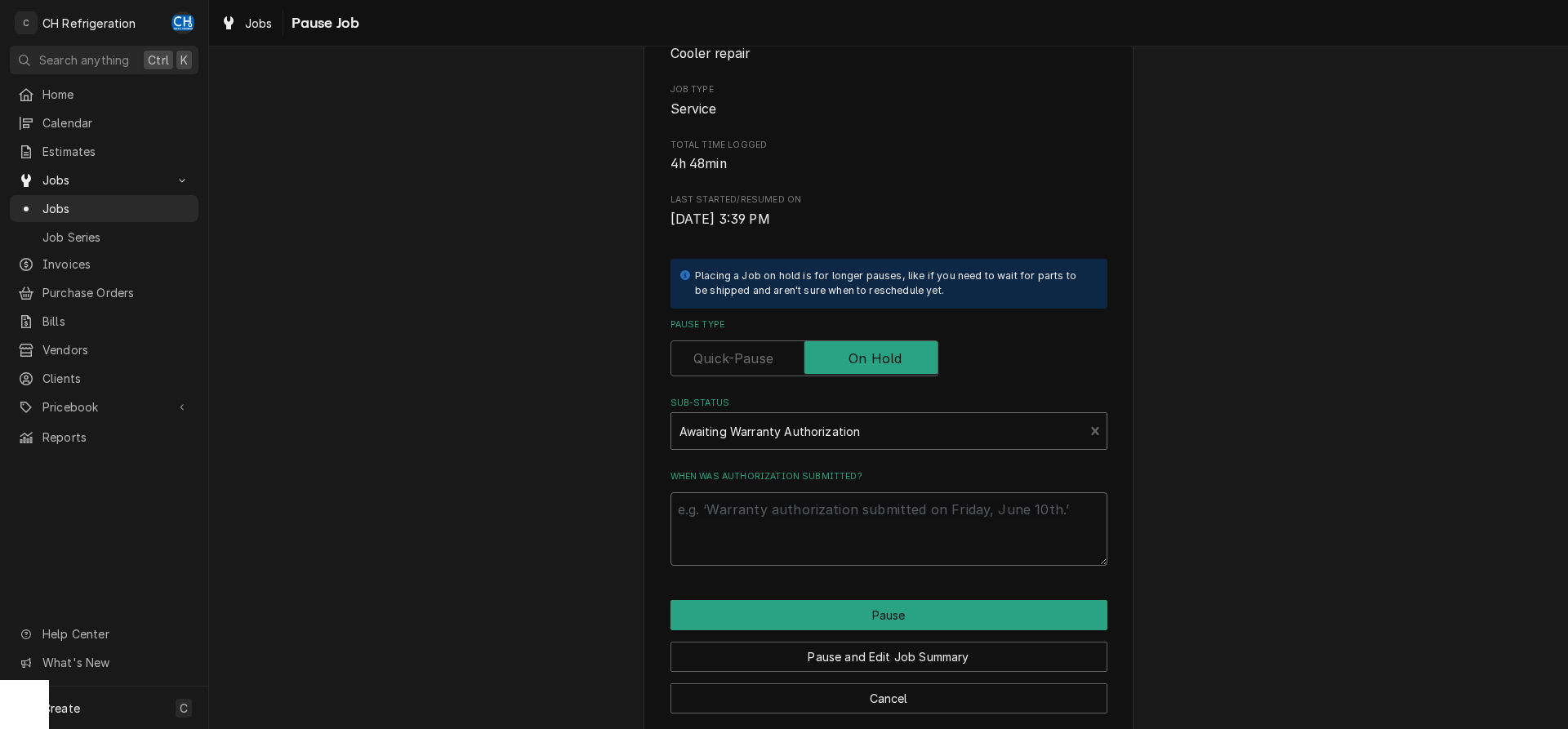
click at [833, 522] on textarea "When was authorization submitted?" at bounding box center [888, 529] width 437 height 73
type textarea "x"
type textarea "n"
type textarea "x"
type textarea "ne"
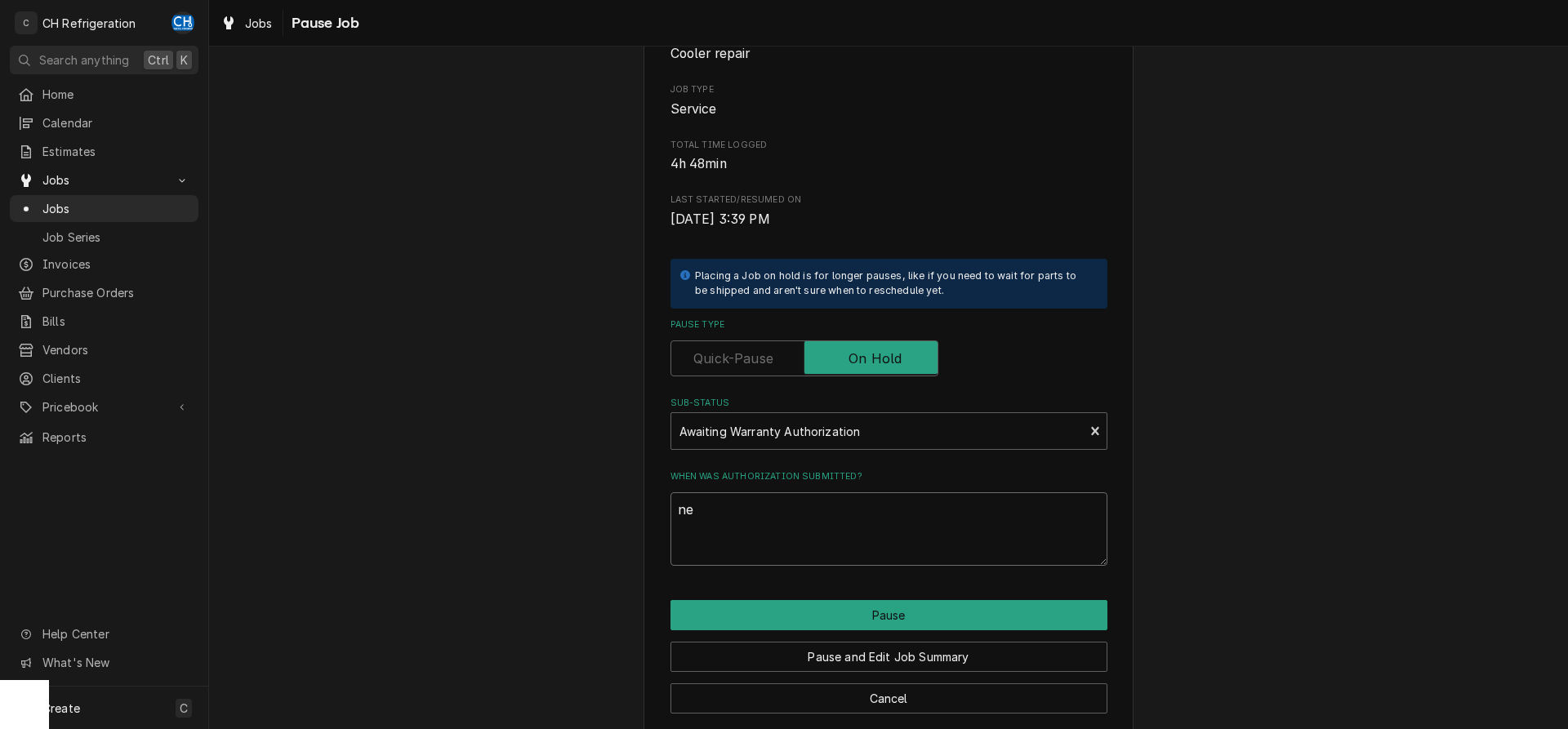
type textarea "x"
type textarea "nee"
type textarea "x"
type textarea "need"
type textarea "x"
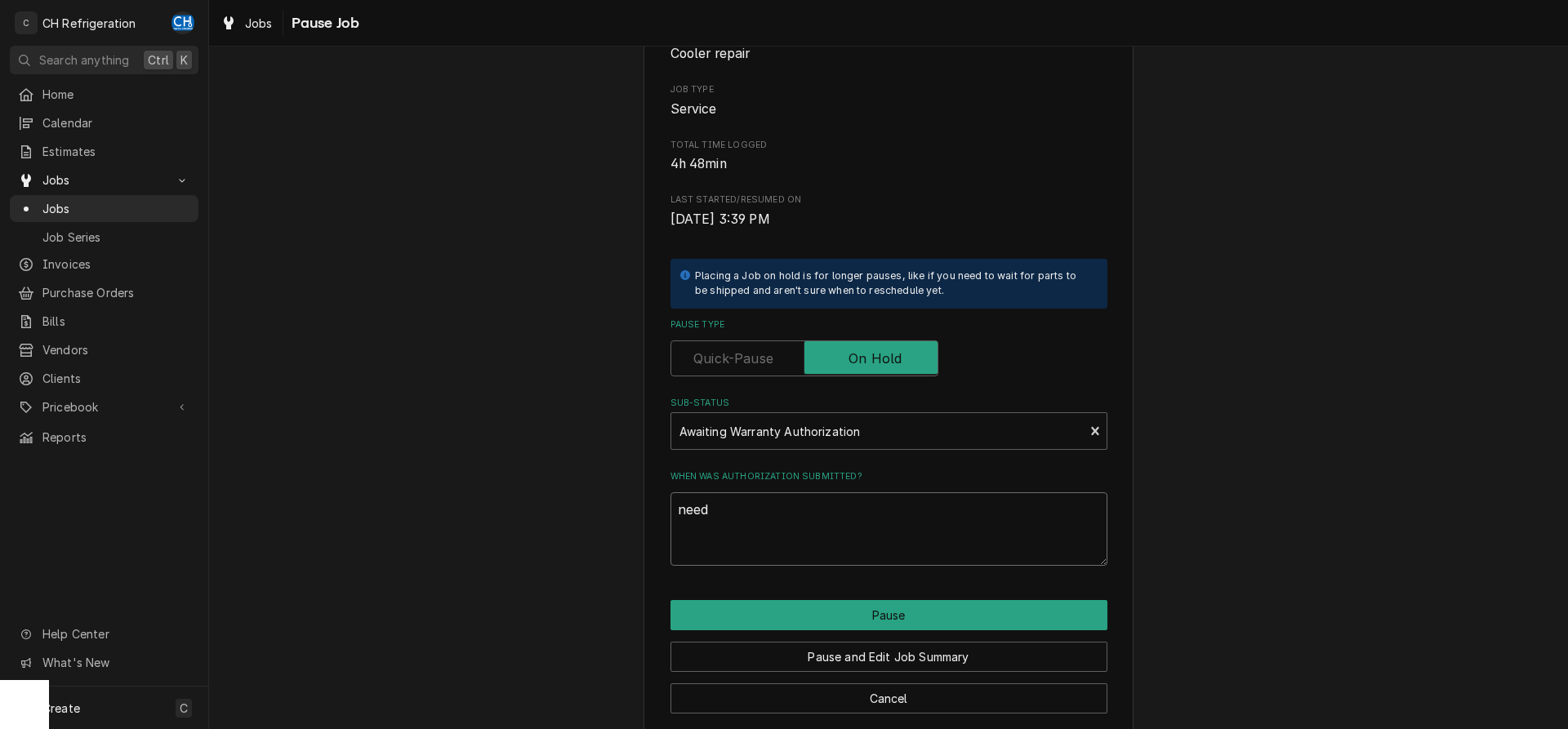
type textarea "needs"
type textarea "x"
type textarea "needs"
type textarea "x"
type textarea "needs s"
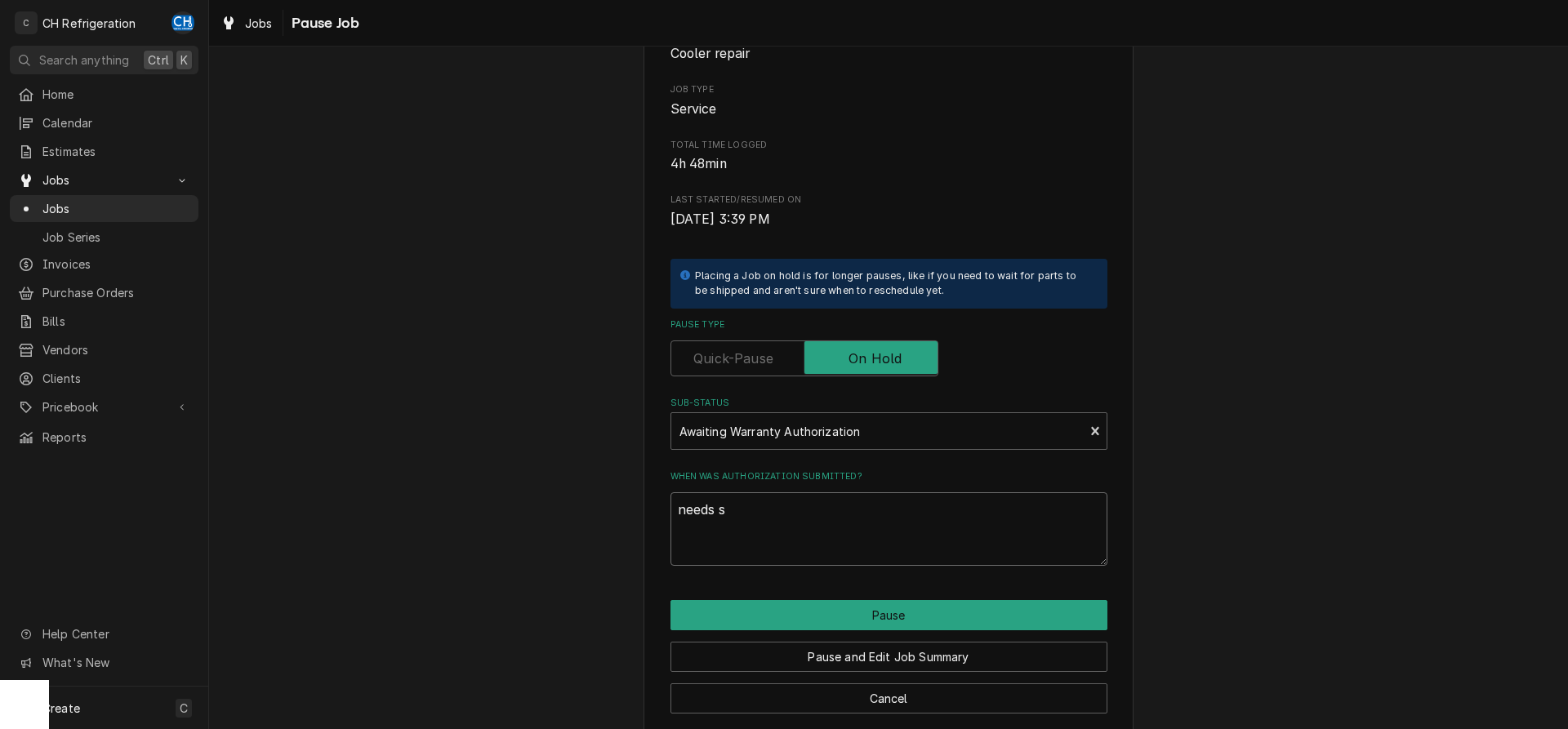
type textarea "x"
type textarea "needs su"
type textarea "x"
type textarea "needs sum"
type textarea "x"
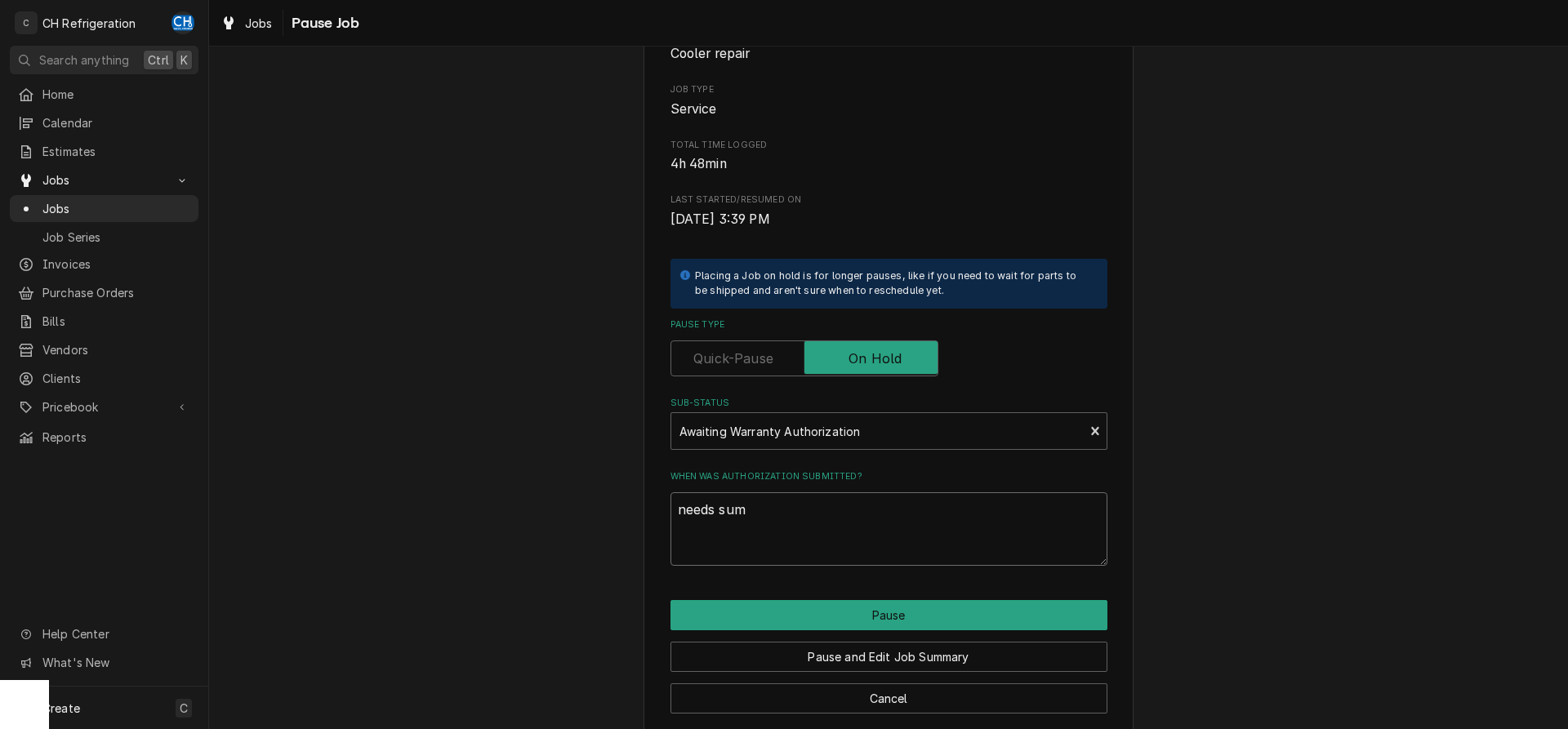
type textarea "needs summ"
type textarea "x"
type textarea "needs summa"
type textarea "x"
type textarea "needs summar"
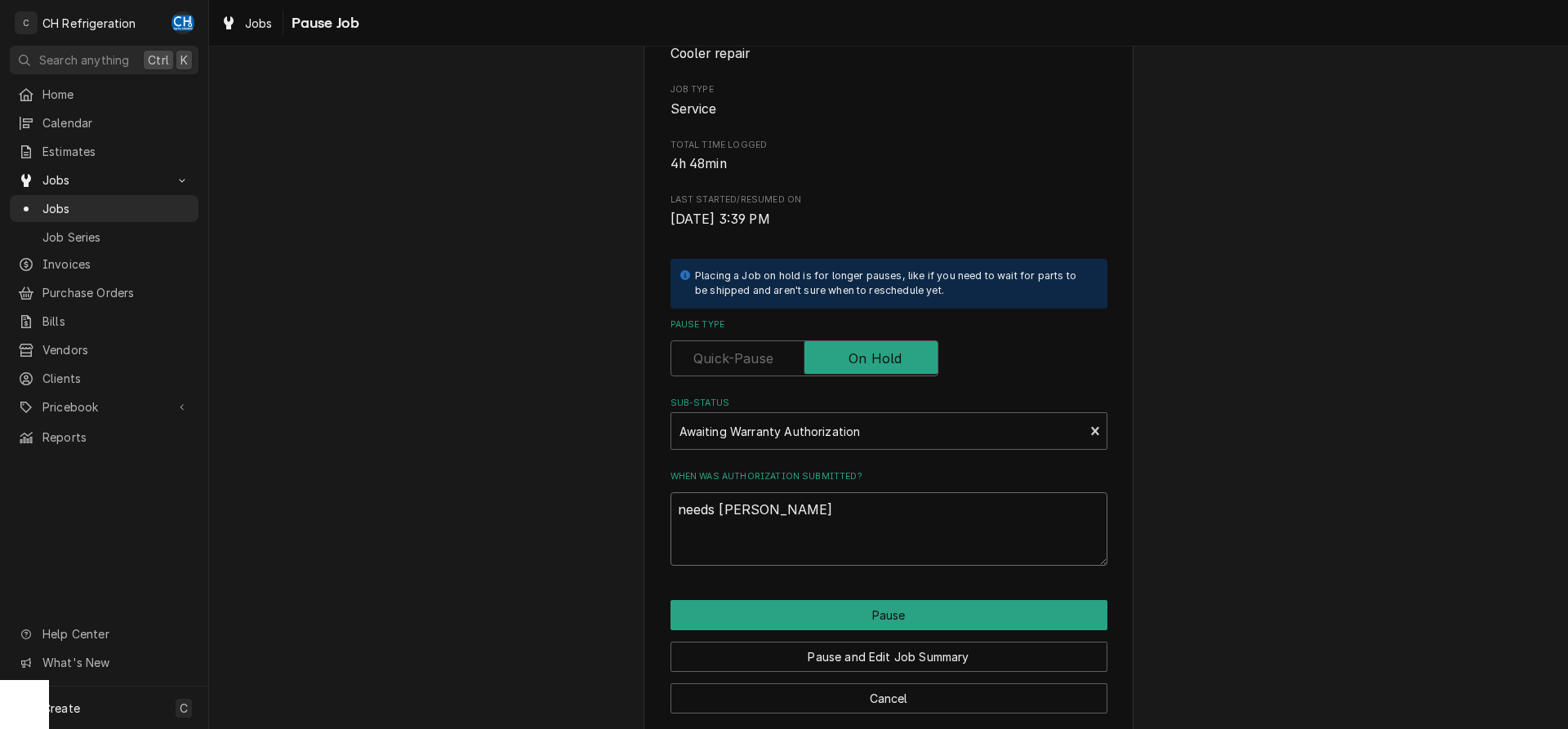
type textarea "x"
type textarea "needs summary"
click at [877, 614] on button "Pause" at bounding box center [888, 616] width 437 height 30
type textarea "x"
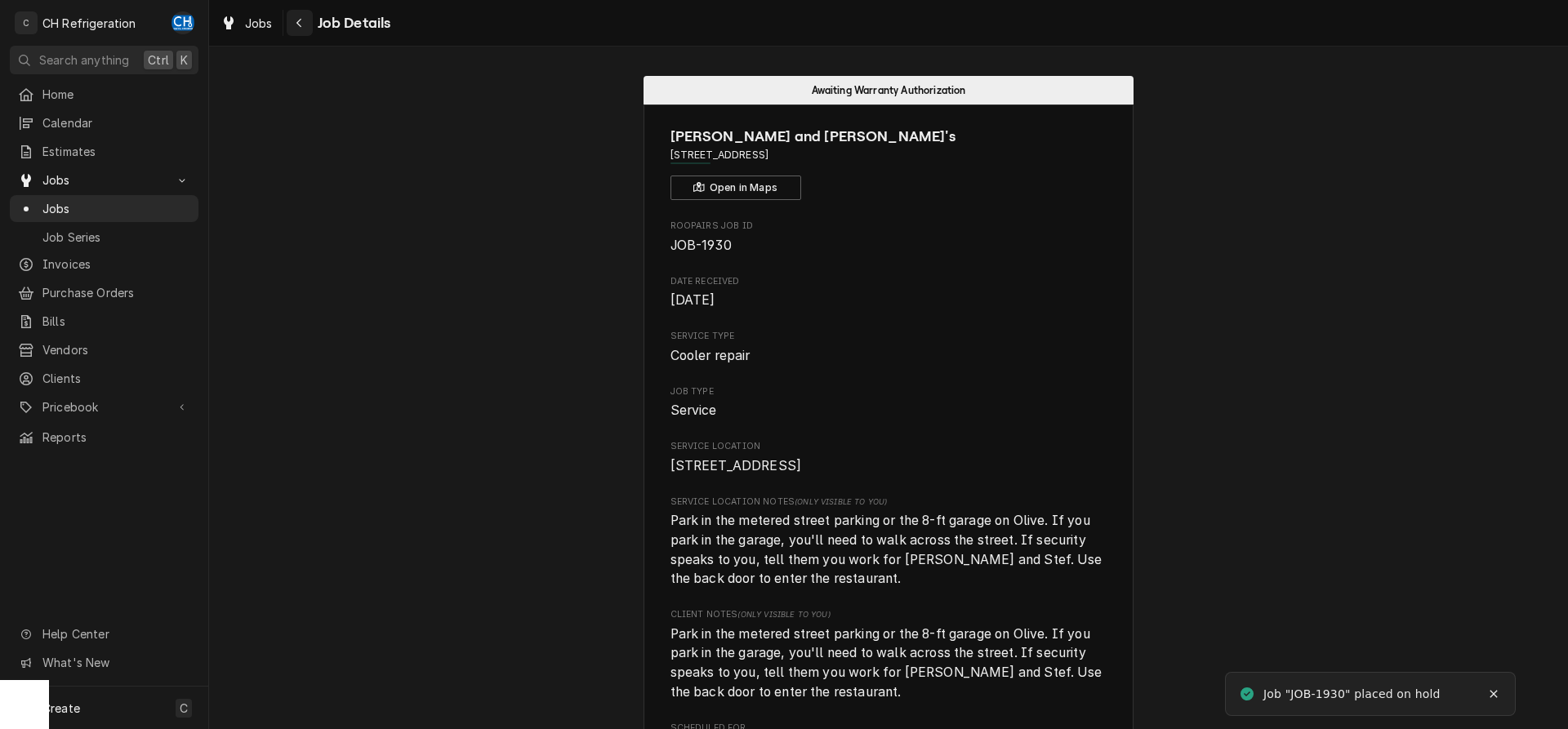
click at [307, 25] on div "Navigate back" at bounding box center [299, 22] width 16 height 16
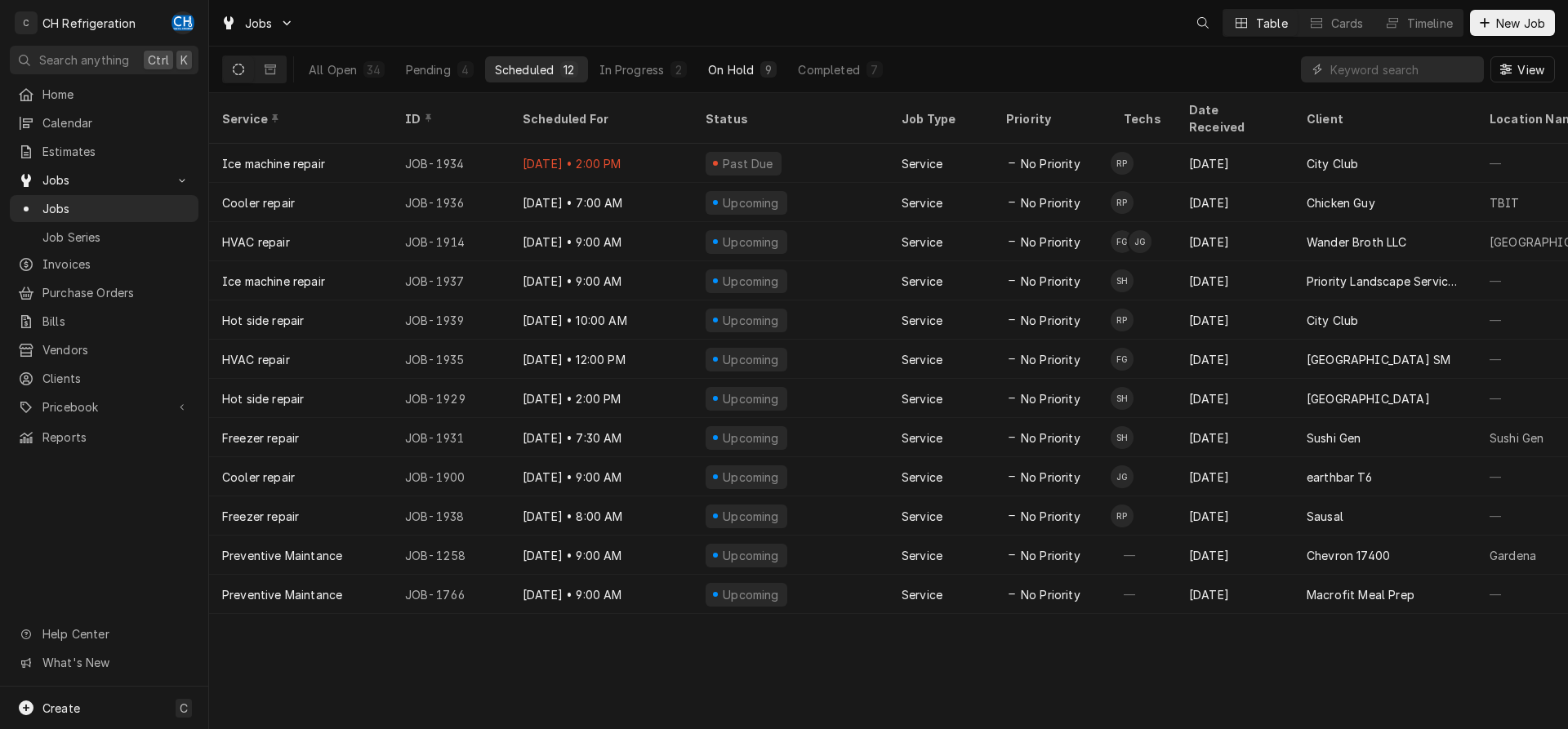
click at [756, 69] on button "On Hold 9" at bounding box center [743, 69] width 89 height 26
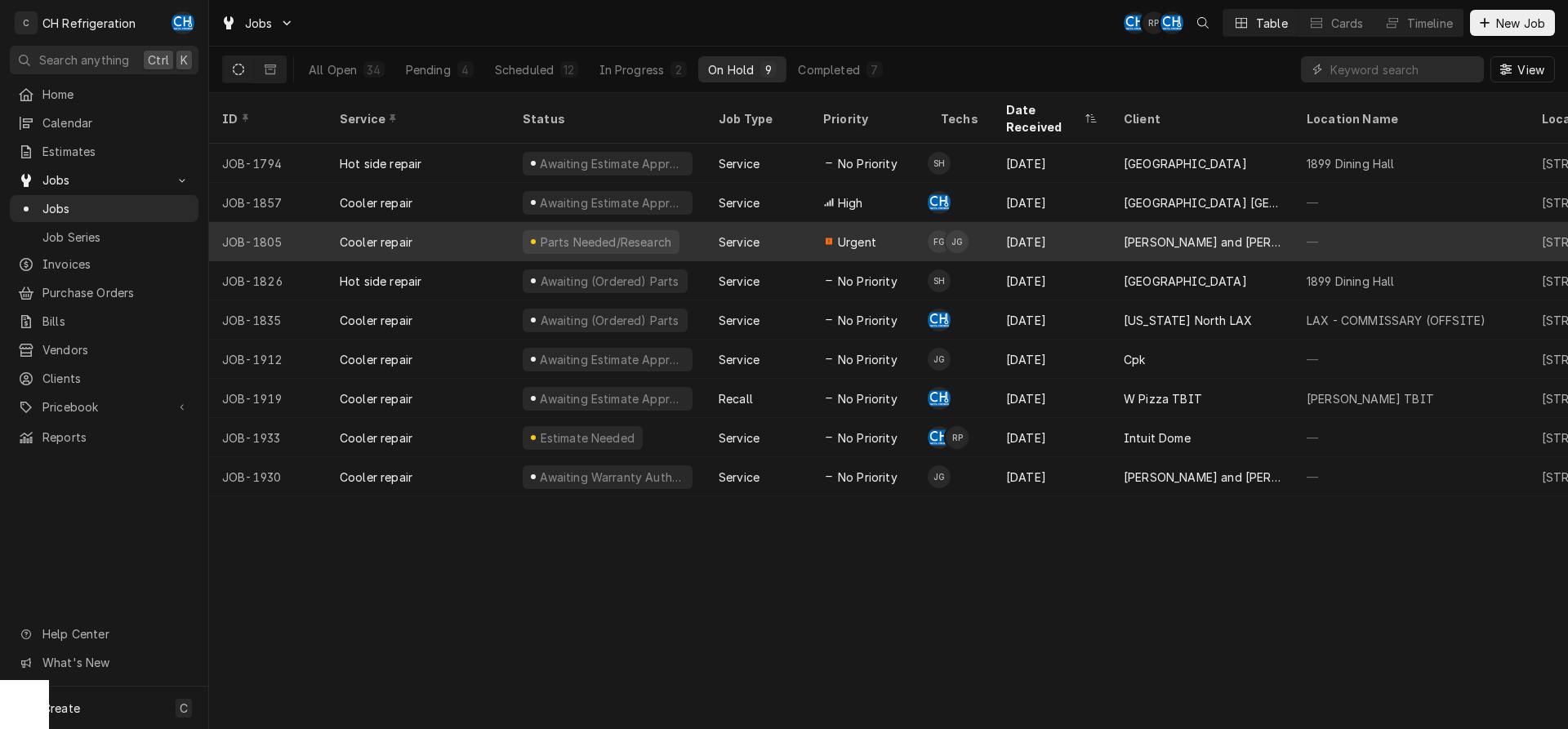
click at [1073, 222] on div "Aug 25" at bounding box center [1051, 241] width 117 height 39
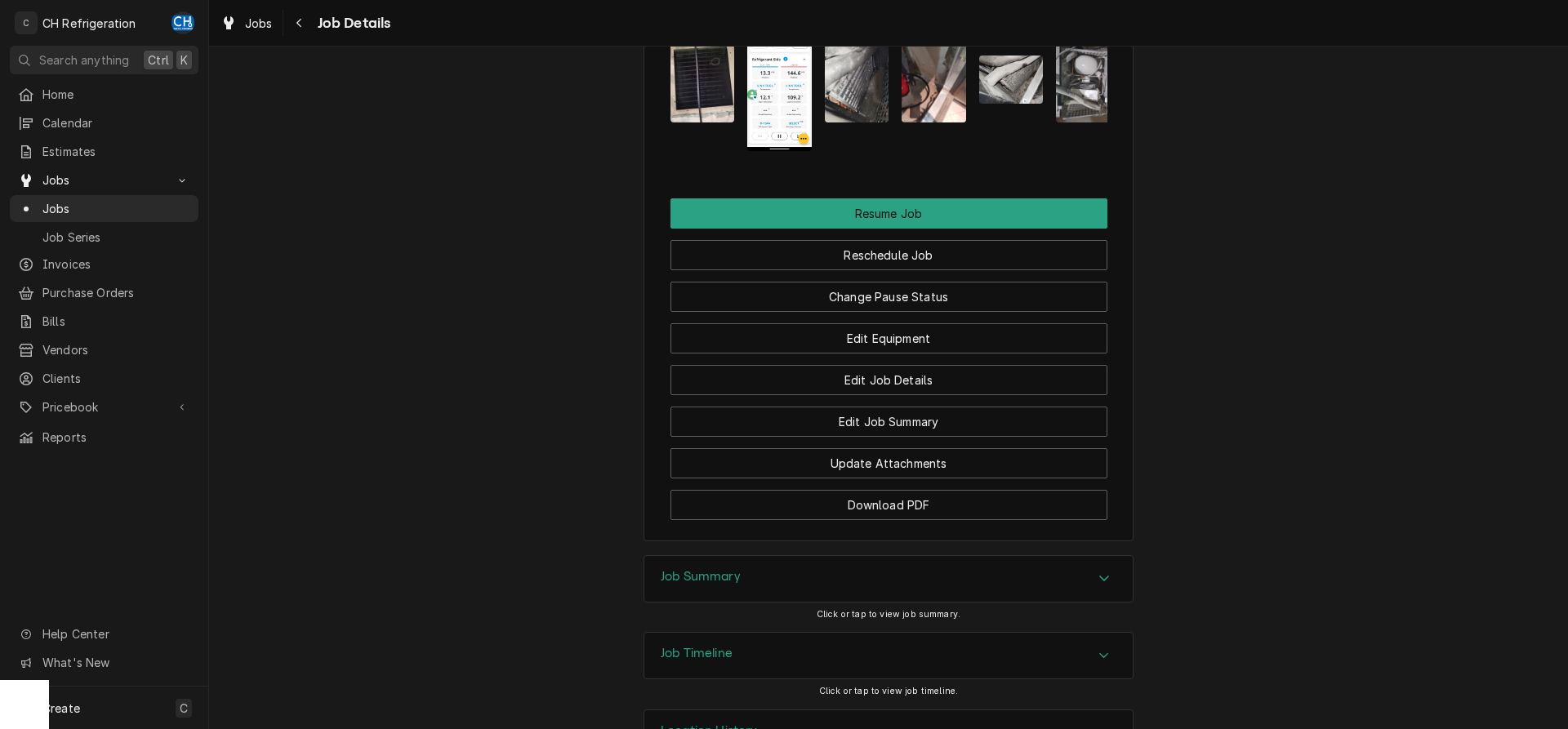
scroll to position [2010, 0]
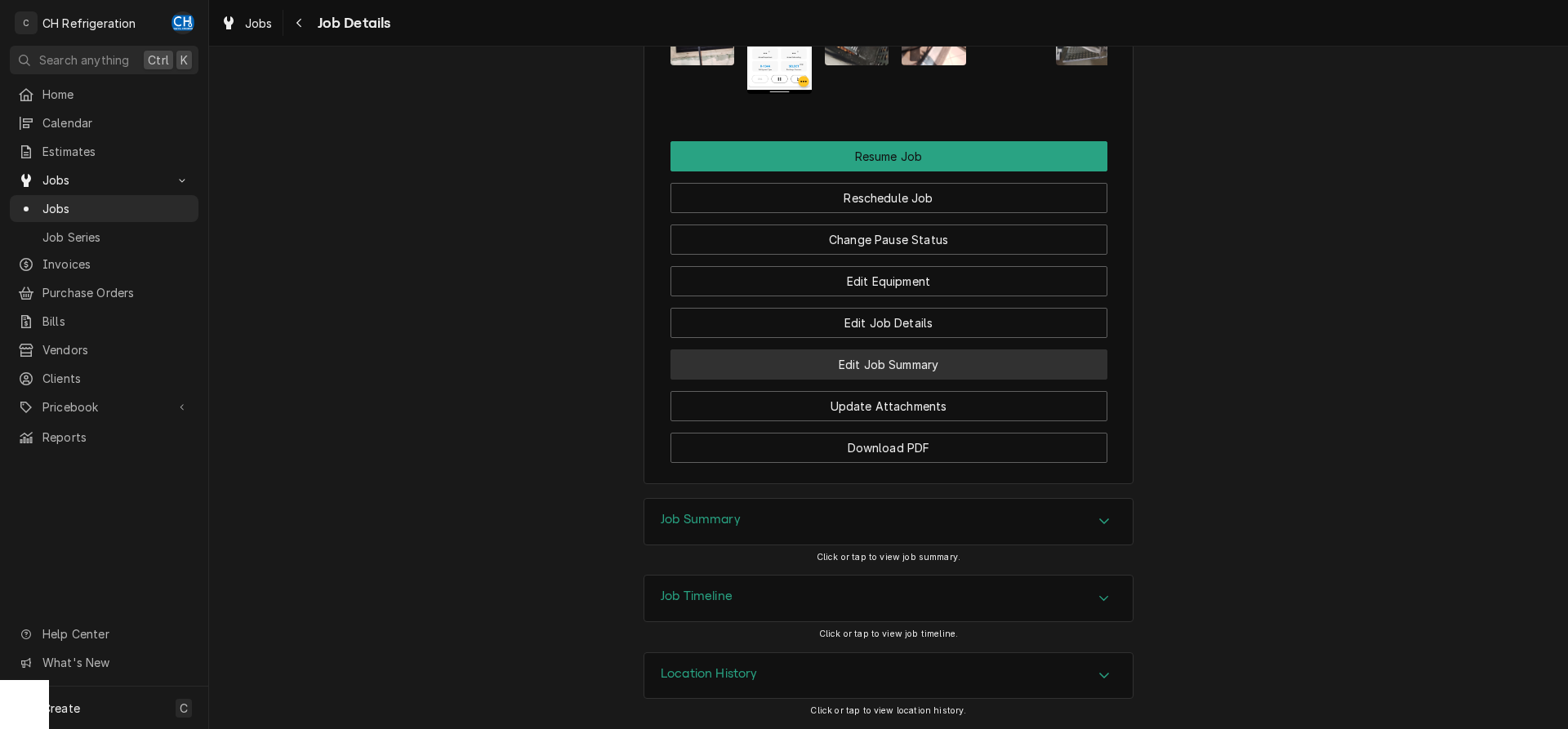
click at [927, 357] on button "Edit Job Summary" at bounding box center [888, 365] width 437 height 30
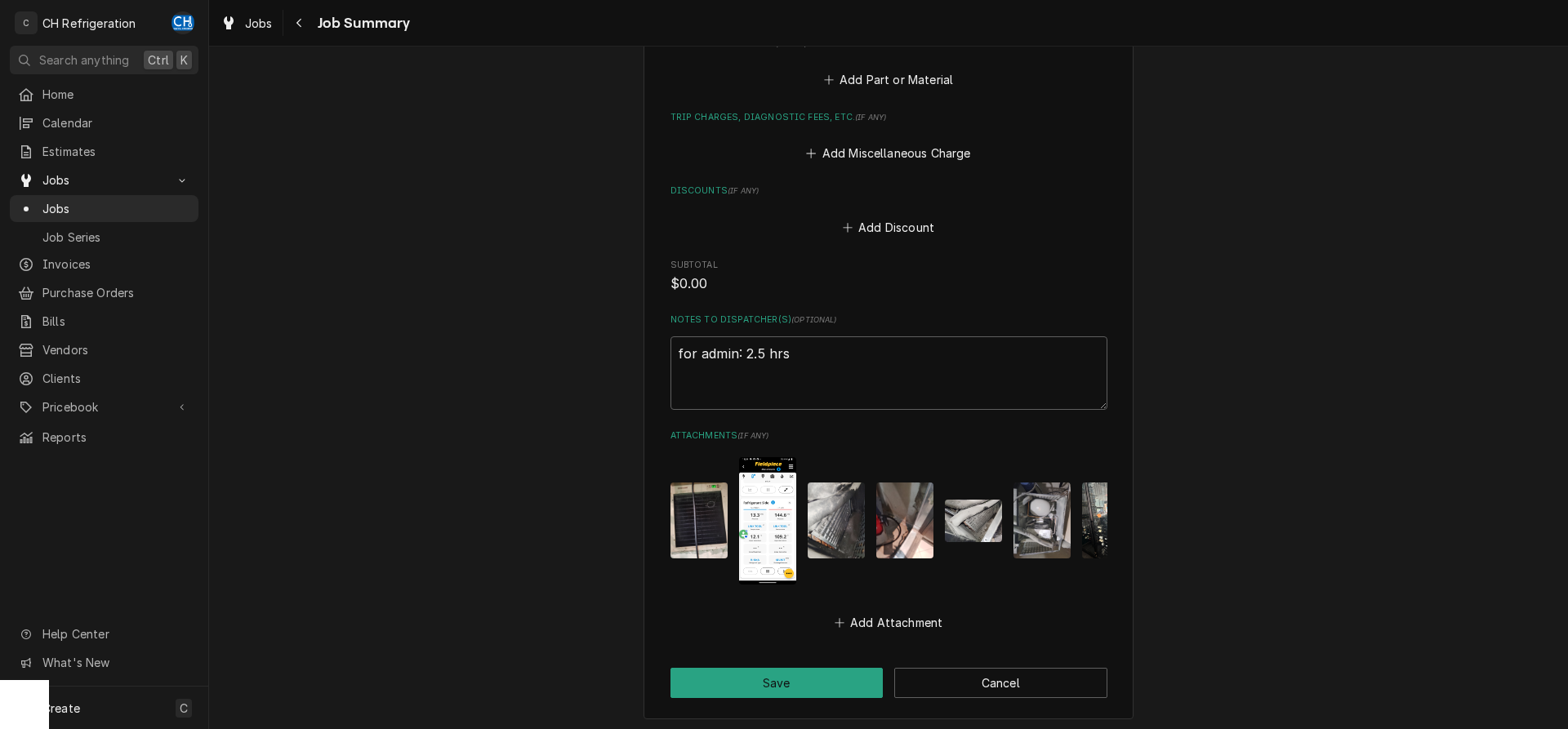
scroll to position [1144, 0]
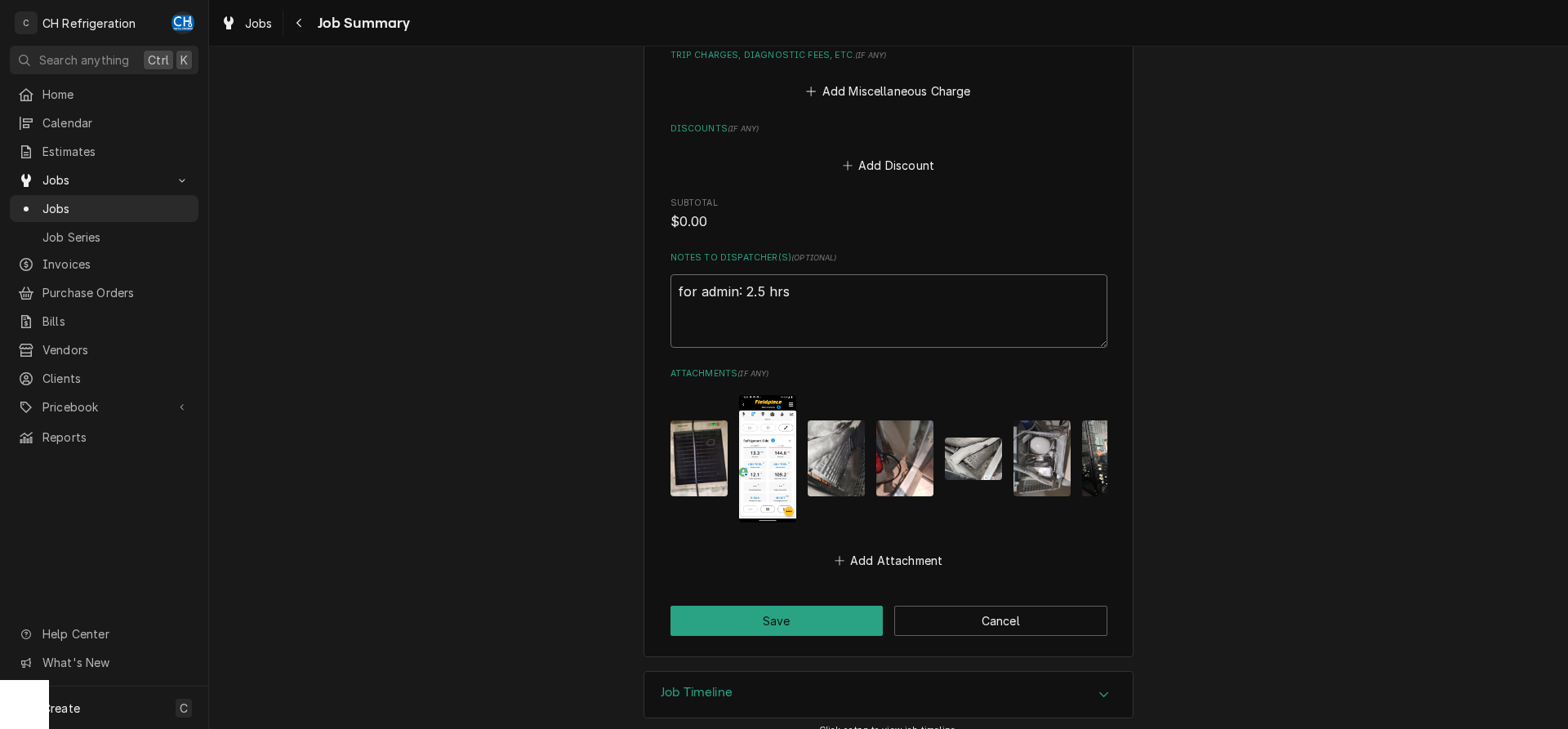
click at [825, 274] on textarea "for admin: 2.5 hrs" at bounding box center [888, 311] width 437 height 73
type textarea "x"
type textarea "for admin: 2.5 hrs"
type textarea "x"
type textarea "for admin: 2.5 hrs"
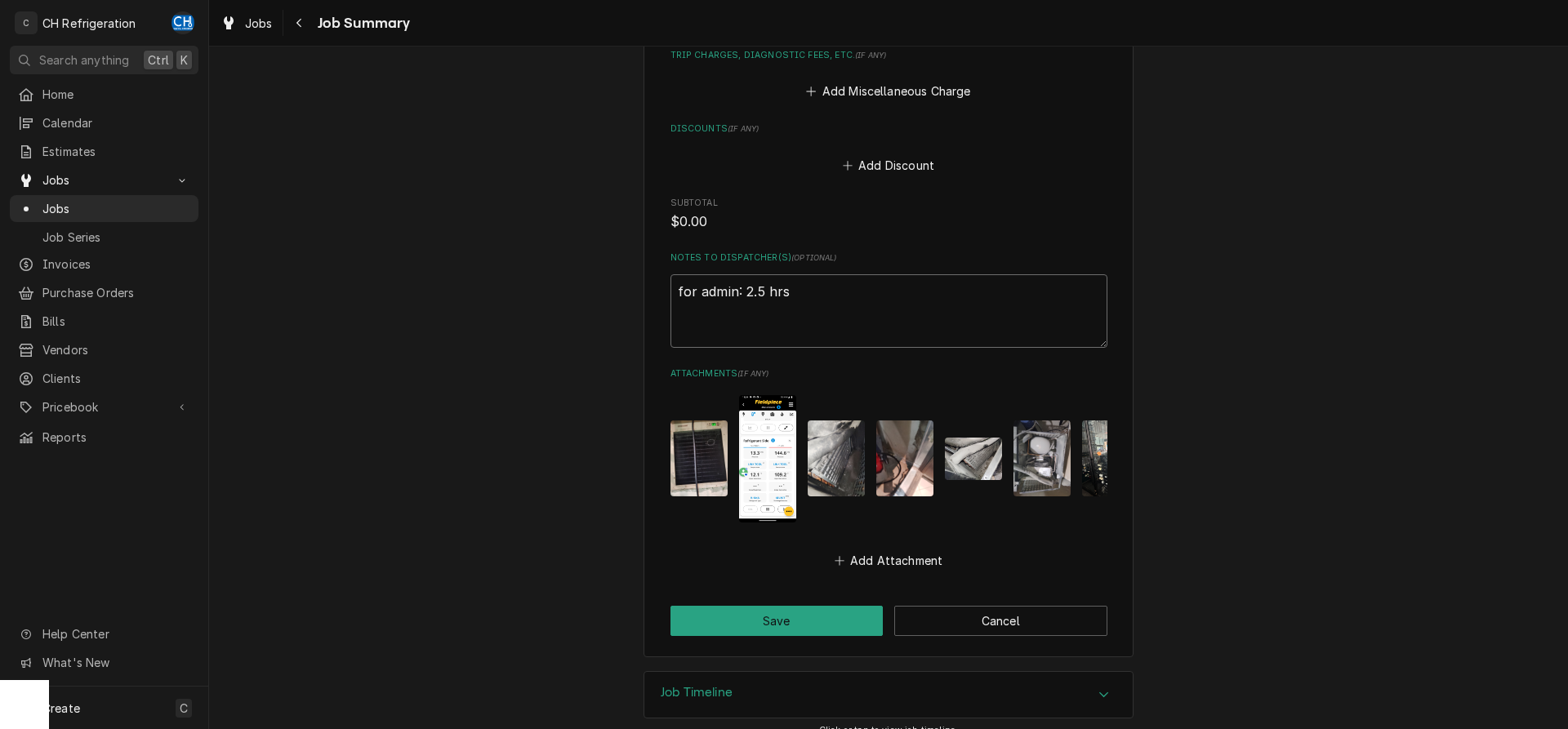
type textarea "x"
type textarea "for admin: 2.5 hrs 9"
type textarea "x"
type textarea "for admin: 2.5 hrs 9/"
type textarea "x"
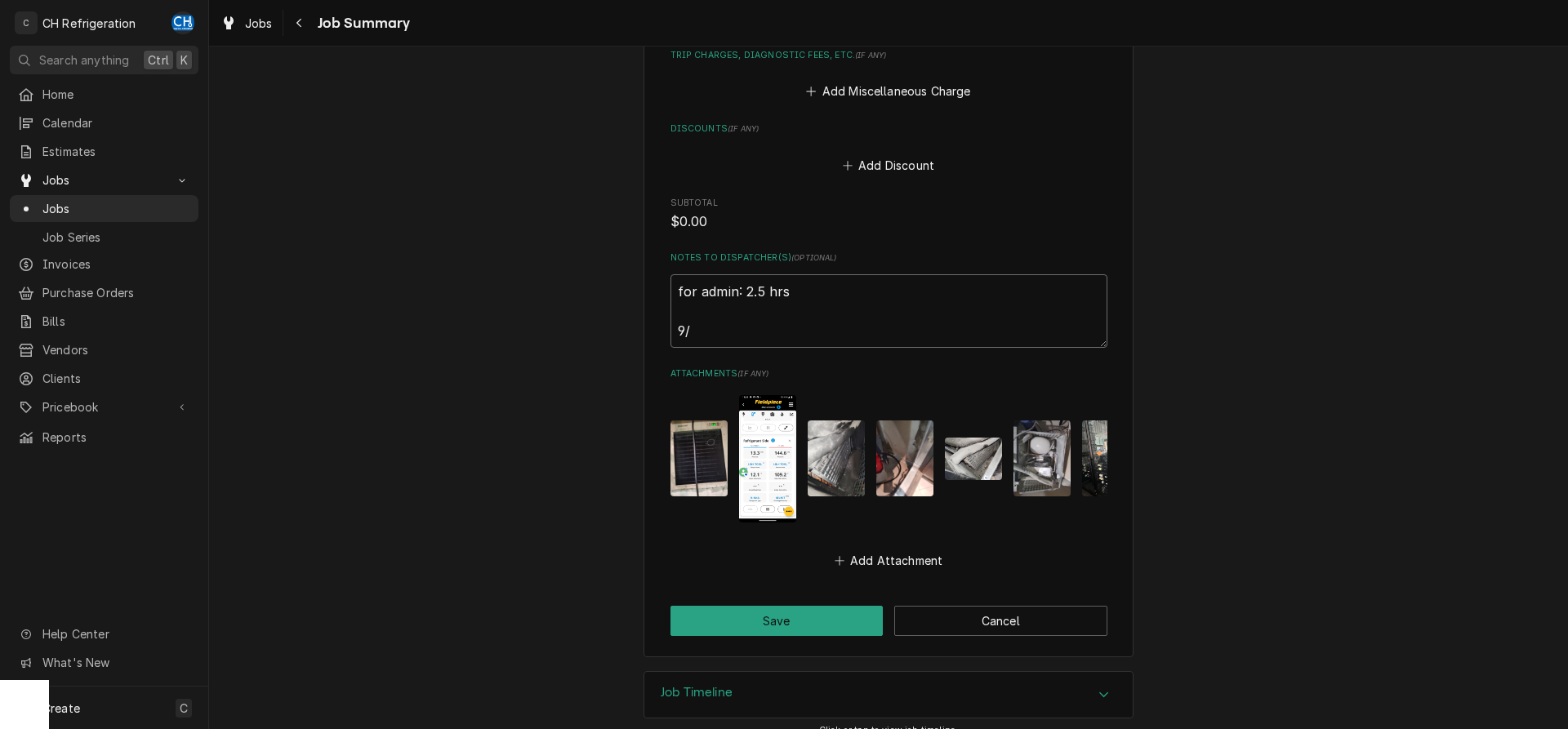
type textarea "for admin: 2.5 hrs 9/1"
type textarea "x"
type textarea "for admin: 2.5 hrs 9/12"
type textarea "x"
type textarea "for admin: 2.5 hrs 9/12"
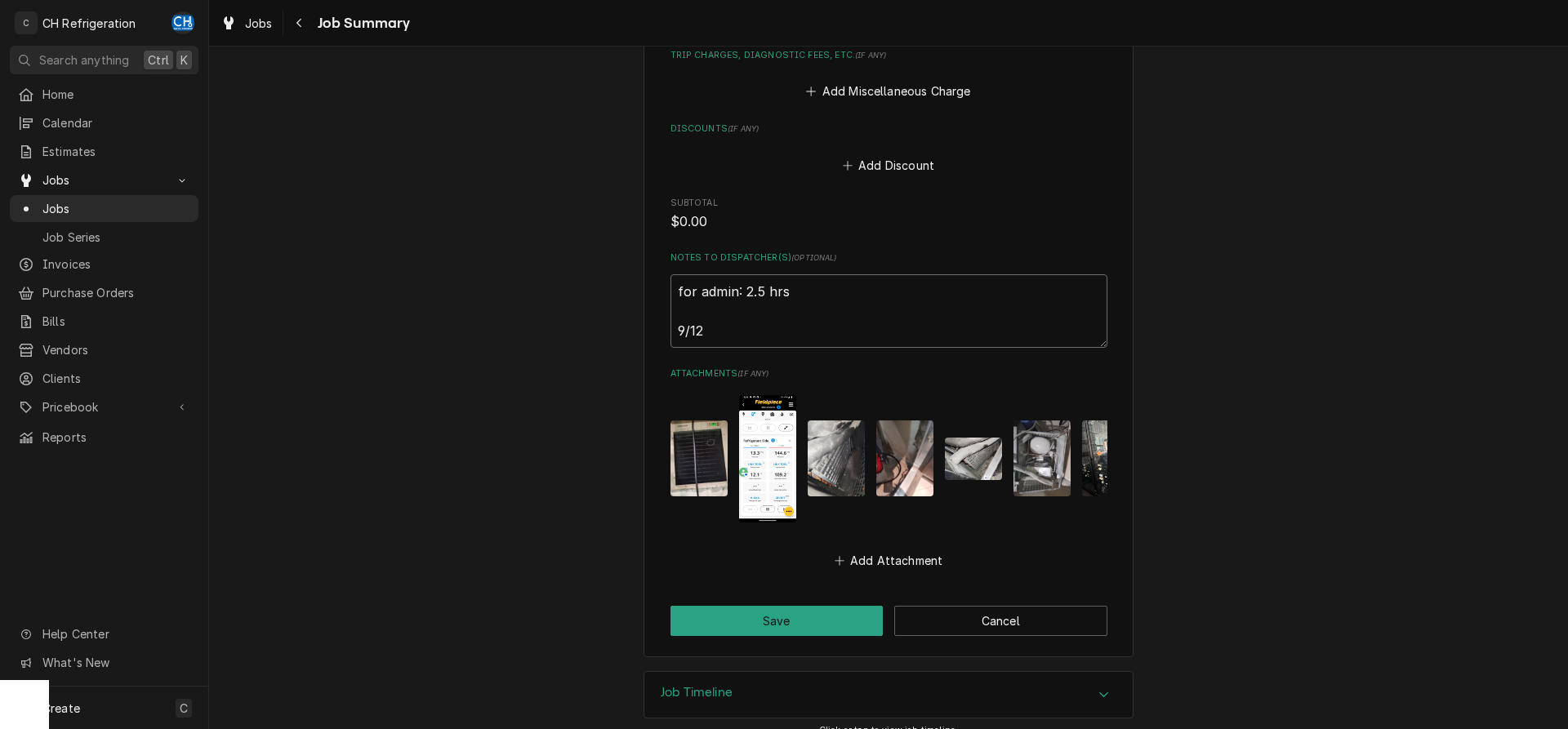
type textarea "x"
type textarea "for admin: 2.5 hrs 9/12 -"
type textarea "x"
type textarea "for admin: 2.5 hrs 9/12 -"
type textarea "x"
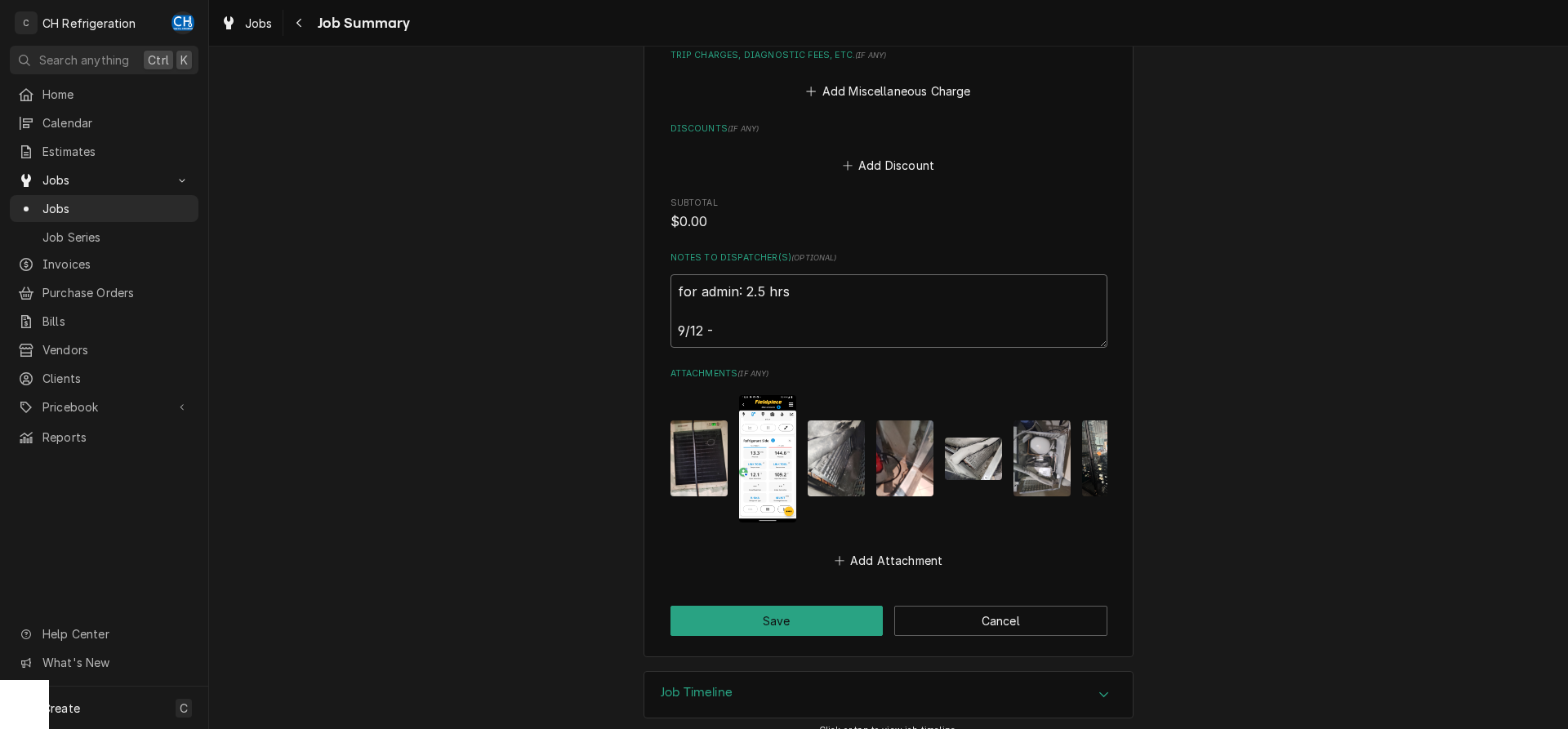
type textarea "for admin: 2.5 hrs 9/12 - 2"
type textarea "x"
type textarea "for admin: 2.5 hrs 9/12 - 2"
type textarea "x"
type textarea "for admin: 2.5 hrs 9/12 - 2 h"
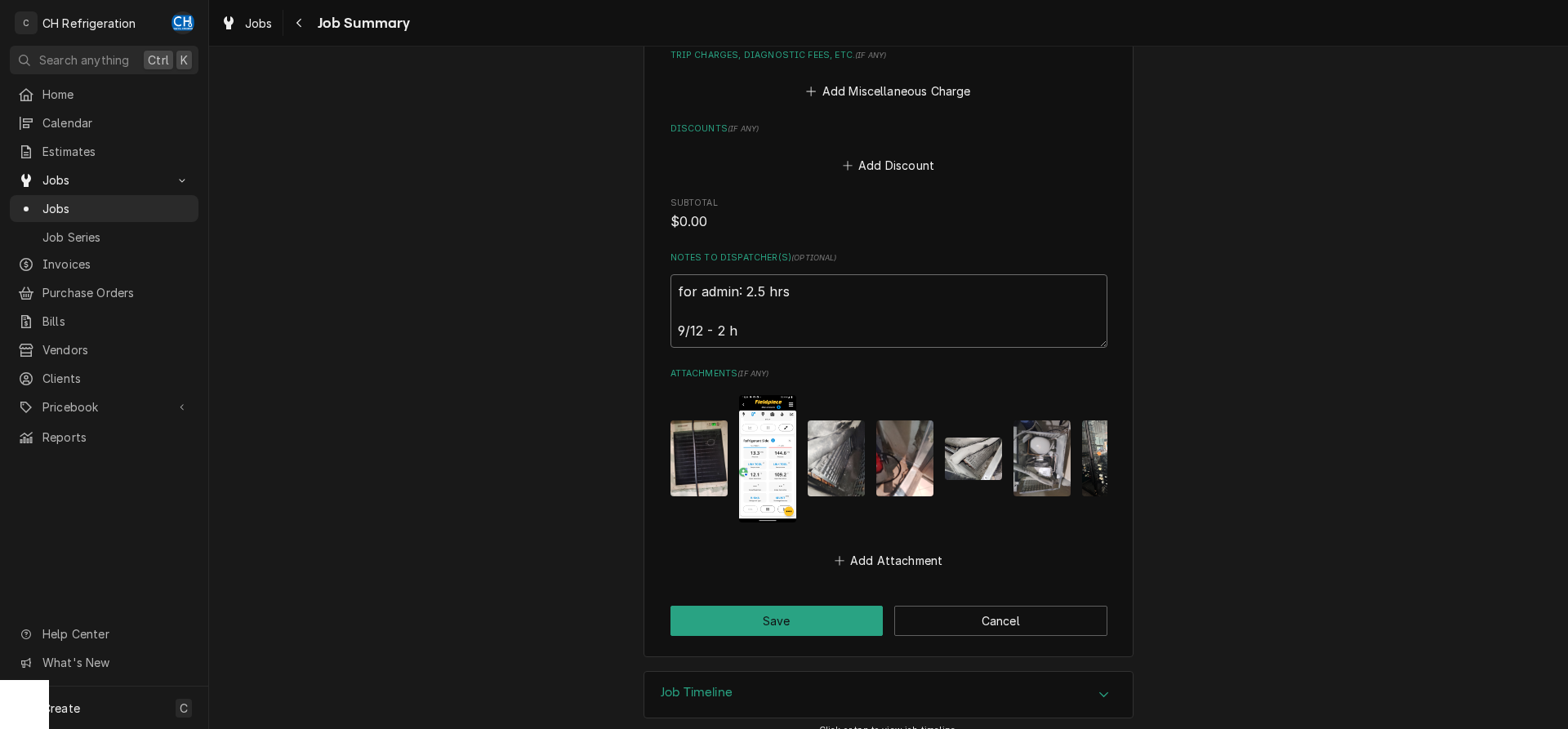
type textarea "x"
type textarea "for admin: 2.5 hrs 9/12 - 2 hr"
type textarea "x"
type textarea "for admin: 2.5 hrs 9/12 - 2 hrs"
type textarea "x"
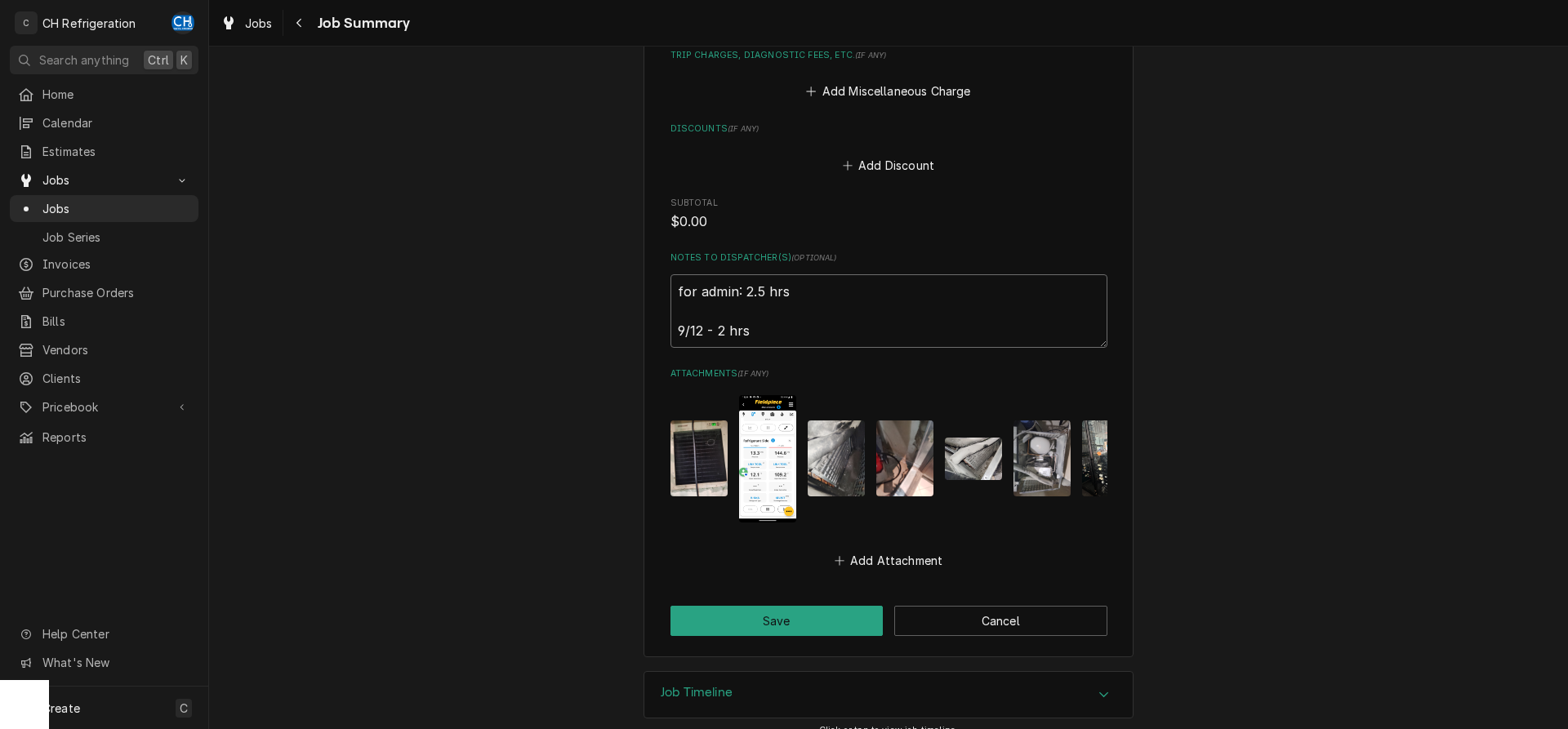
type textarea "for admin: 2.5 hrs 9/12 - 2 hrs"
type textarea "x"
type textarea "for admin: 2.5 hrs 9/12 - 2 hrs 4"
type textarea "x"
type textarea "for admin: 2.5 hrs 9/12 - 2 hrs 48"
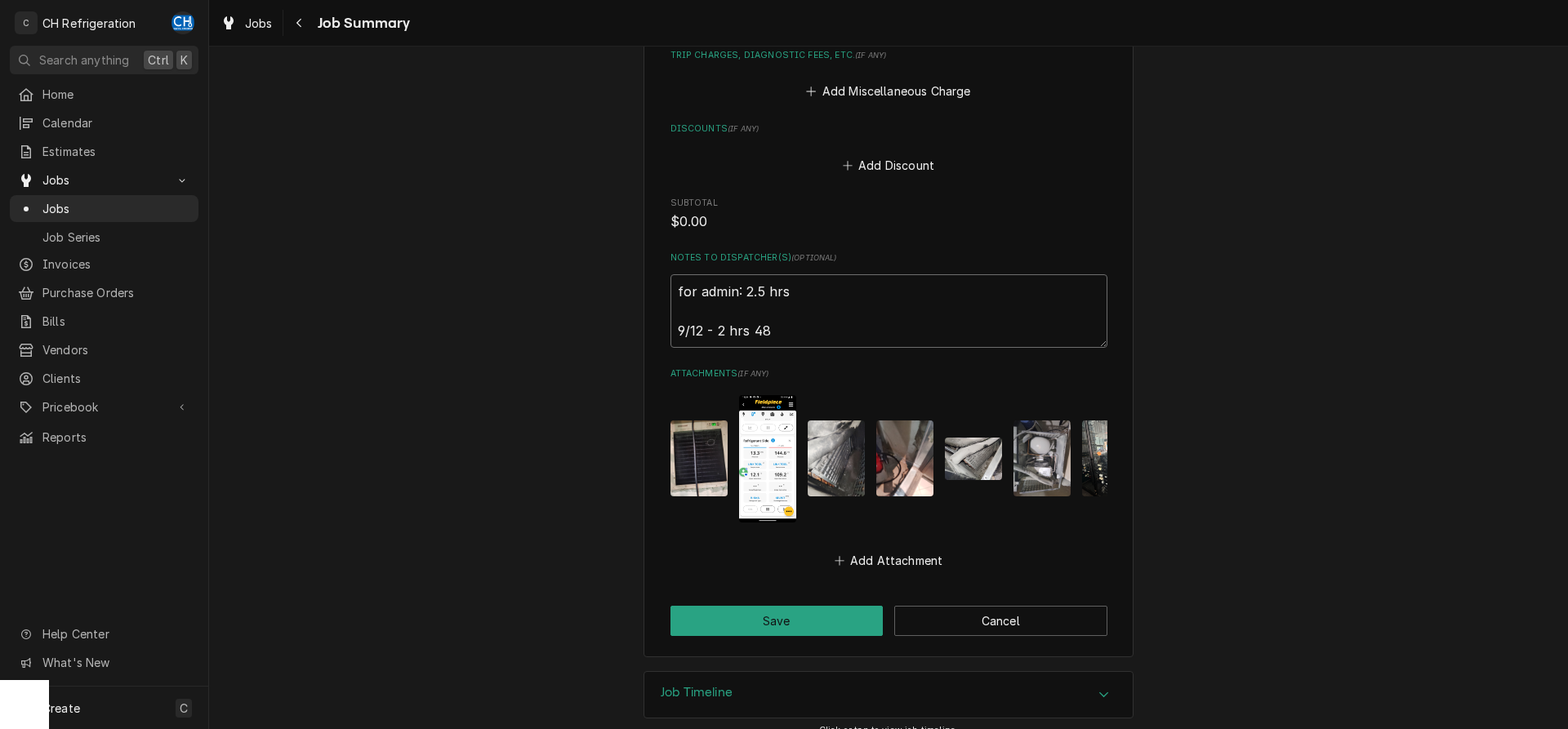
type textarea "x"
type textarea "for admin: 2.5 hrs 9/12 - 2 hrs 48m"
type textarea "x"
type textarea "for admin: 2.5 hrs 9/12 - 2 hrs 48mi"
type textarea "x"
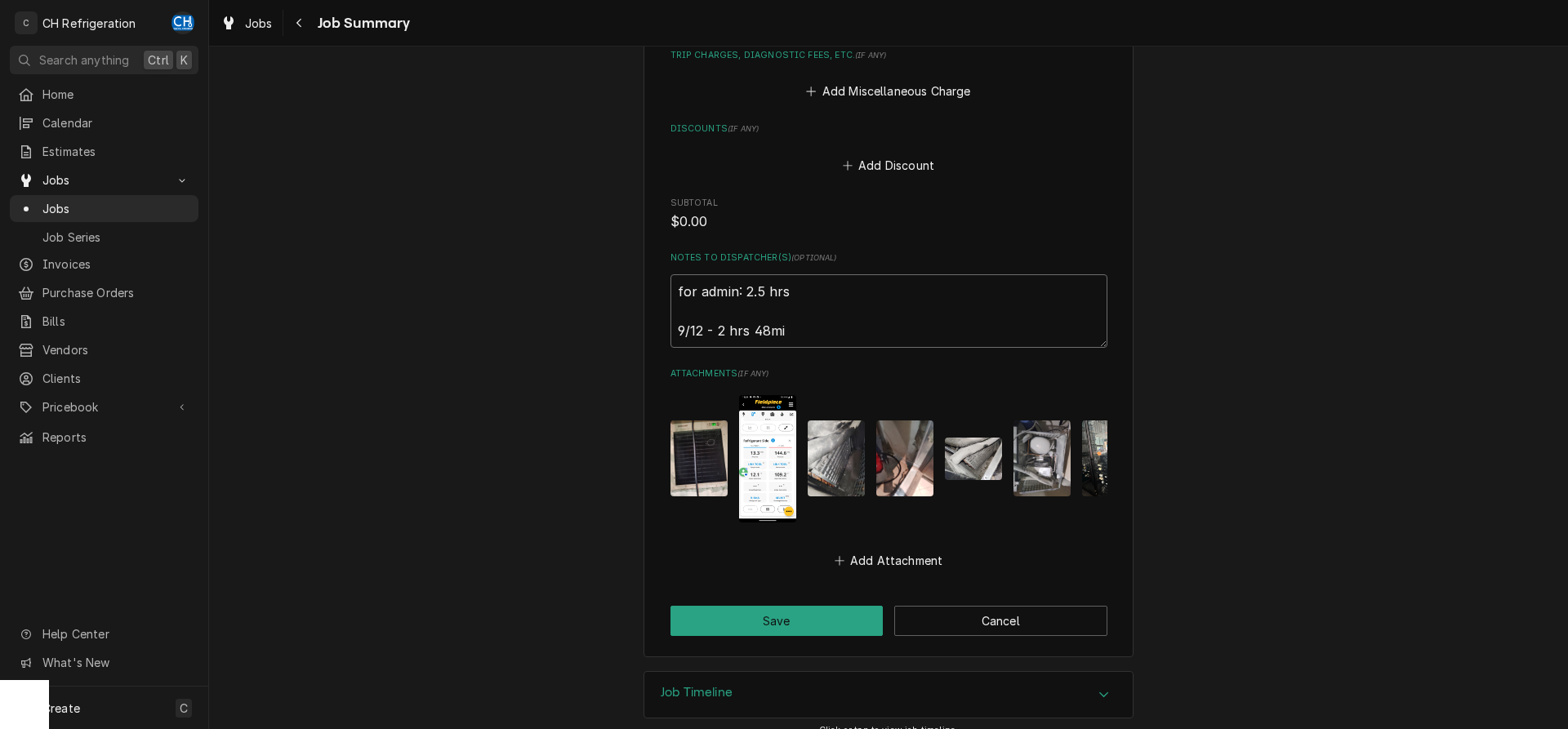
type textarea "for admin: 2.5 hrs 9/12 - 2 hrs 48min"
type textarea "x"
type textarea "for admin: 2.5 hrs 9/12 - 2 hrs 48min"
click at [716, 310] on textarea "for admin: 2.5 hrs 9/12 - 2 hrs 48min" at bounding box center [888, 311] width 437 height 73
type textarea "x"
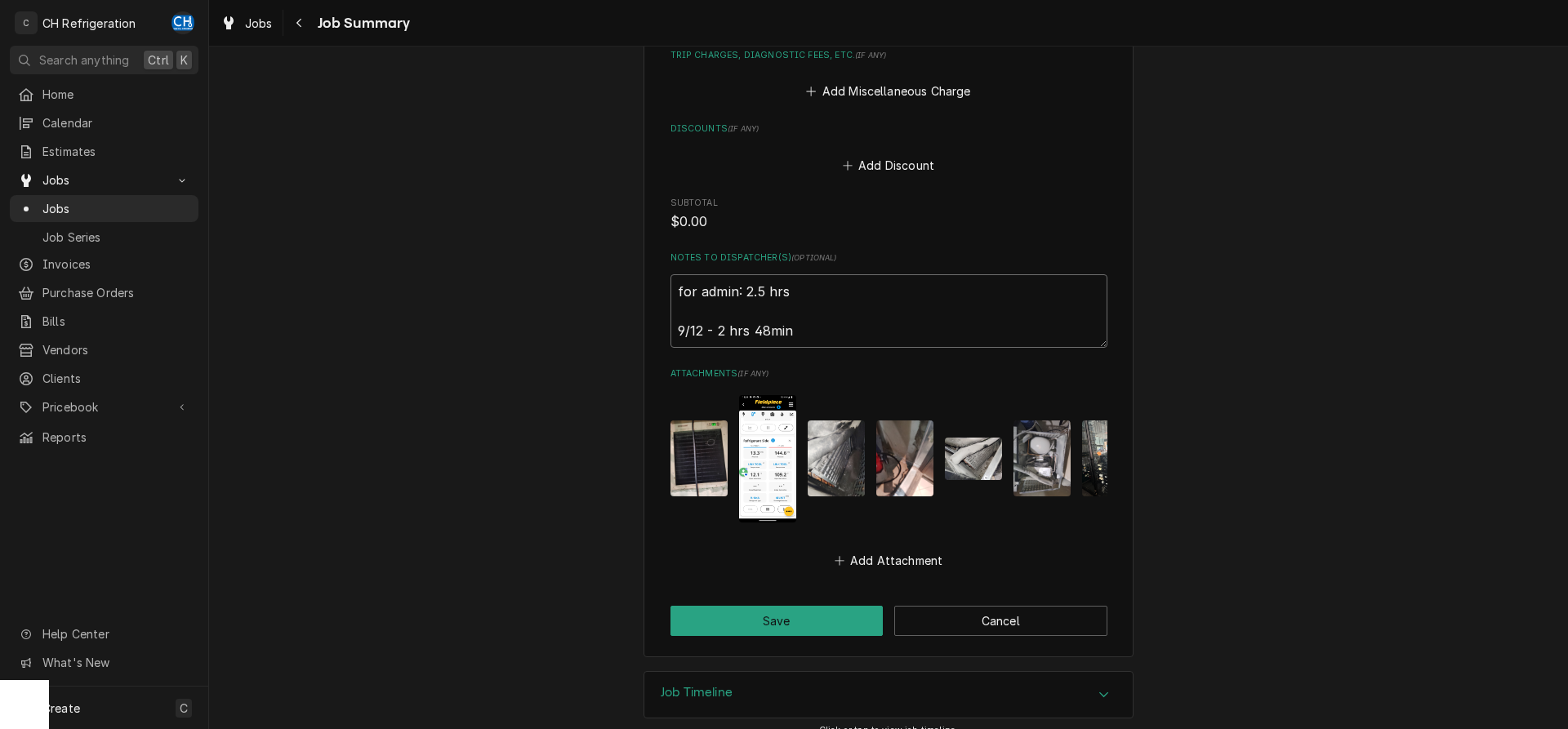
type textarea "for admin: 2.5 hrs 9/12 - a2 hrs 48min"
type textarea "x"
type textarea "for admin: 2.5 hrs 9/12 - ad2 hrs 48min"
type textarea "x"
type textarea "for admin: 2.5 hrs 9/12 - add2 hrs 48min"
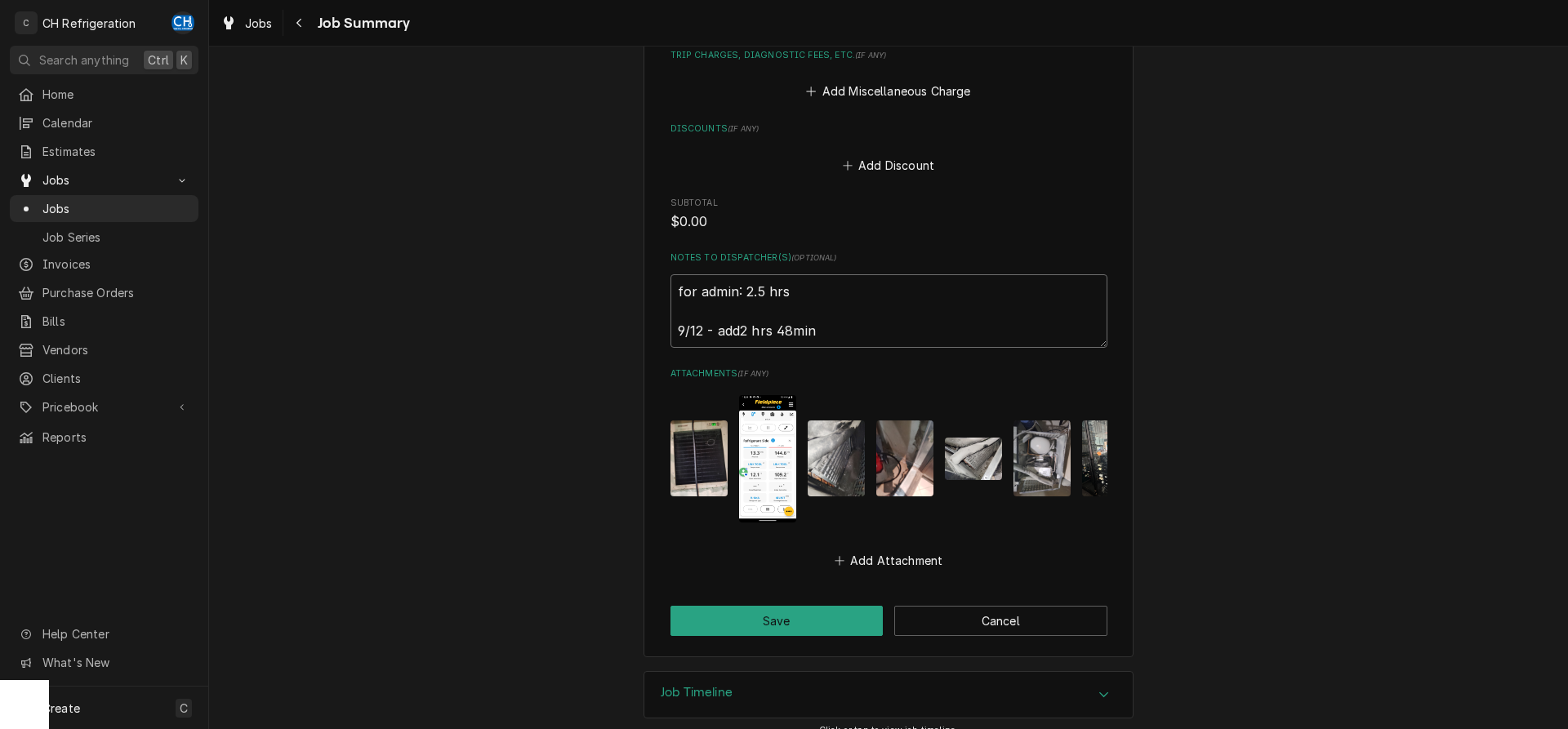
type textarea "x"
click at [861, 310] on textarea "for admin: 2.5 hrs 9/12 - add 2 hrs 48min" at bounding box center [888, 311] width 437 height 73
type textarea "for admin: 2.5 hrs 9/12 - add 2 hrs 48min"
click at [766, 606] on button "Save" at bounding box center [777, 621] width 214 height 30
type textarea "x"
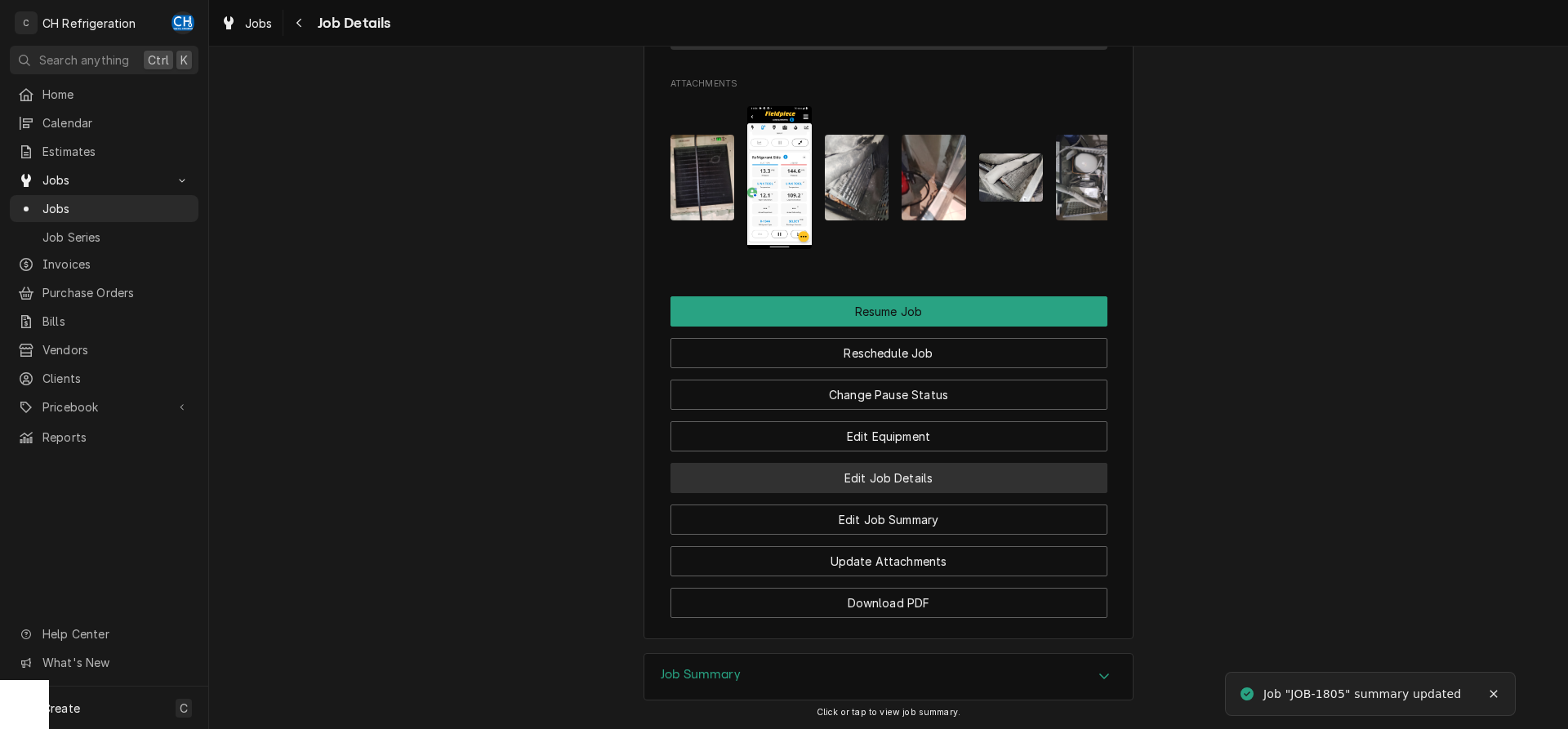
scroll to position [1759, 0]
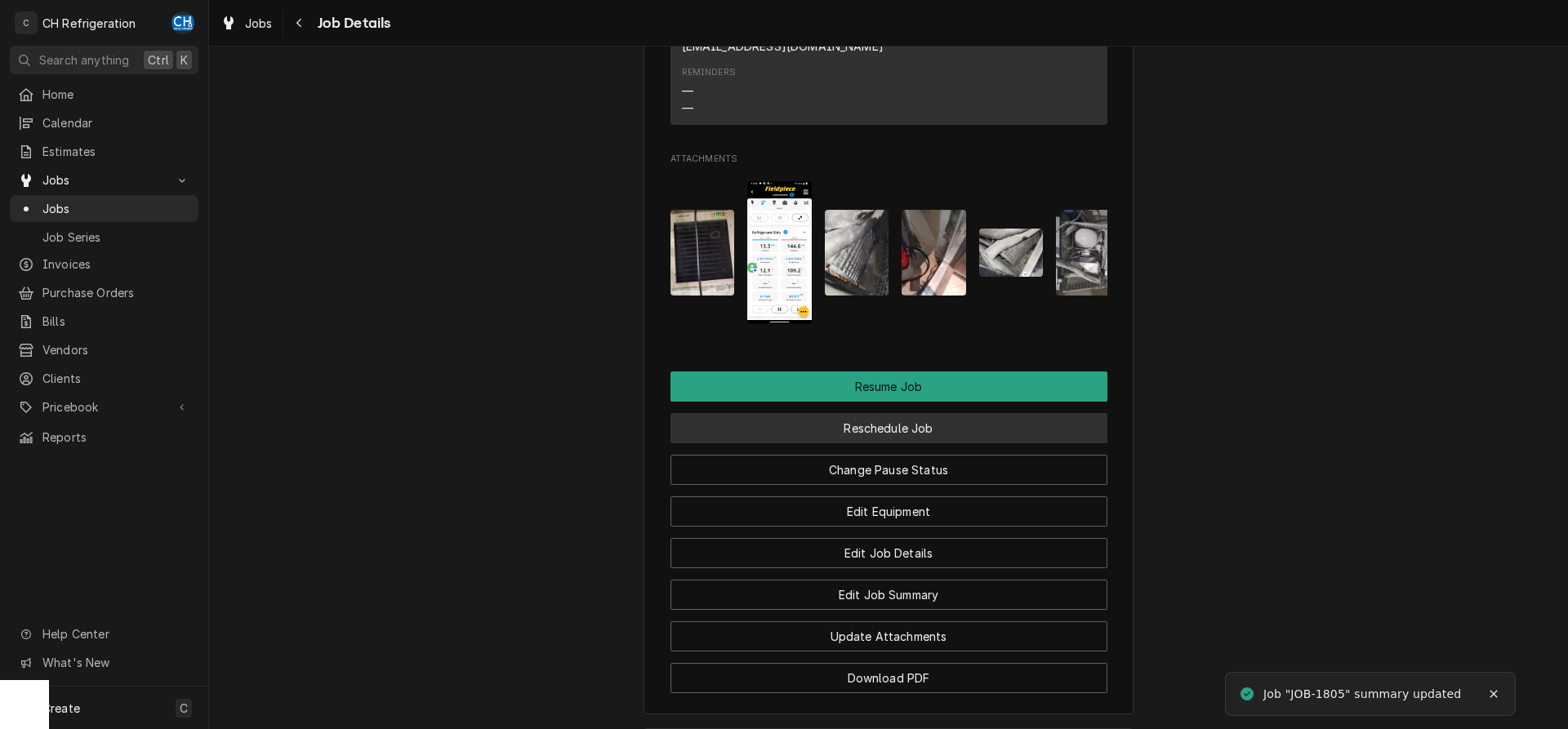
click at [918, 443] on button "Reschedule Job" at bounding box center [888, 429] width 437 height 30
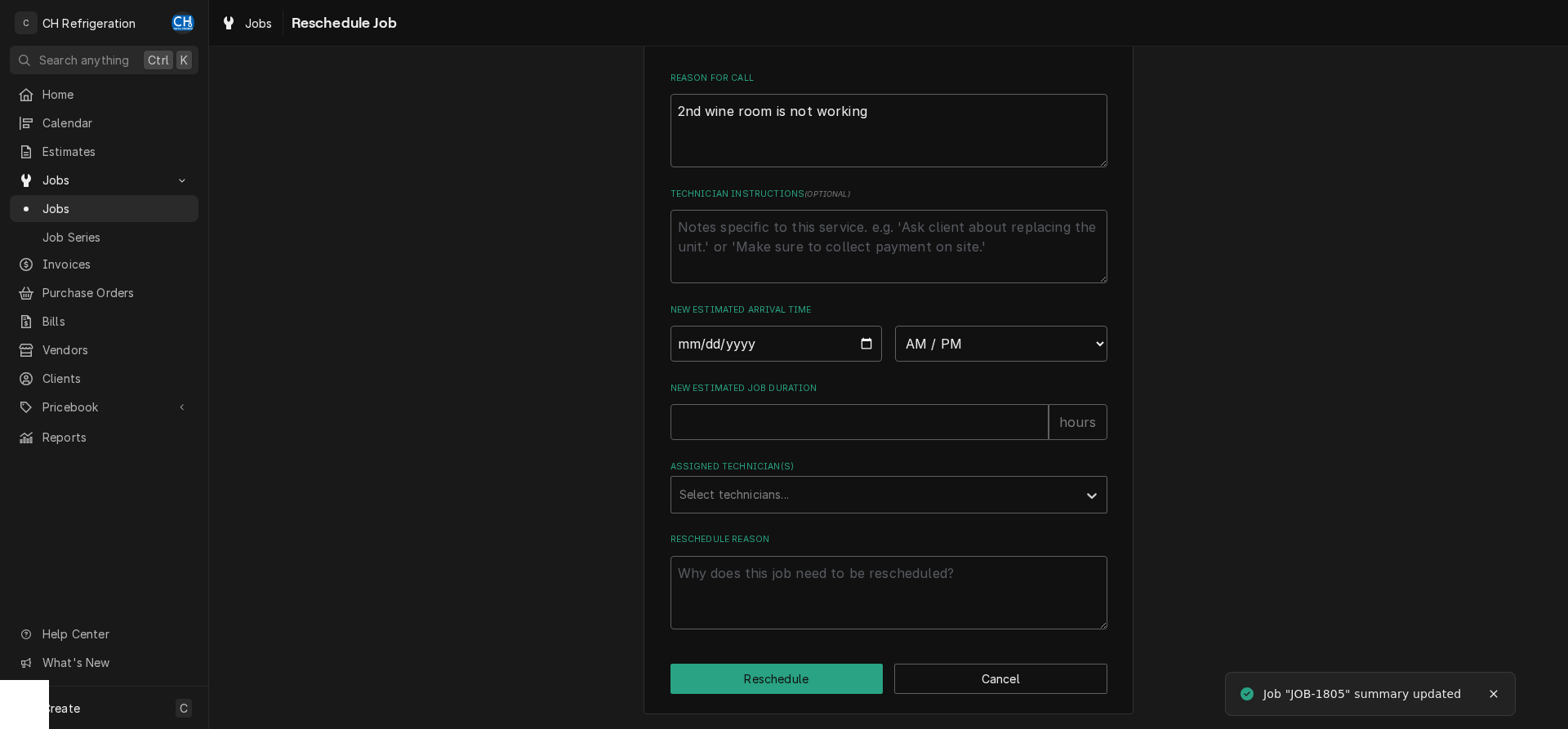
scroll to position [473, 0]
click at [868, 337] on input "Date" at bounding box center [776, 344] width 213 height 36
type input "2025-09-12"
type textarea "x"
click at [895, 326] on select "AM / PM 6:00 AM 6:15 AM 6:30 AM 6:45 AM 7:00 AM 7:15 AM 7:30 AM 7:45 AM 8:00 AM…" at bounding box center [1001, 344] width 213 height 36
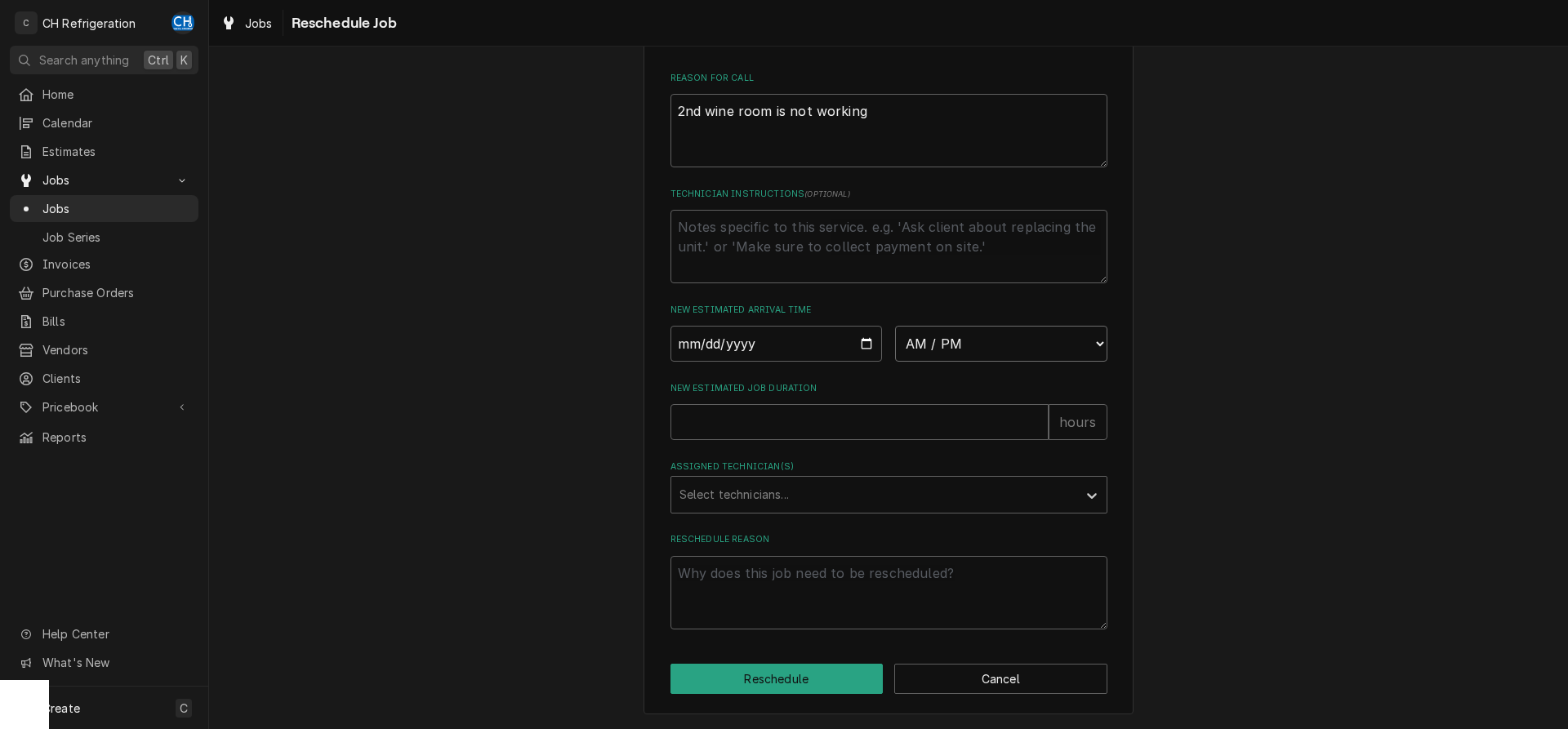
select select "16:00:00"
click option "4:00 PM" at bounding box center [0, 0] width 0 height 0
click at [796, 434] on input "New Estimated Job Duration" at bounding box center [859, 422] width 378 height 36
type textarea "x"
type input "2"
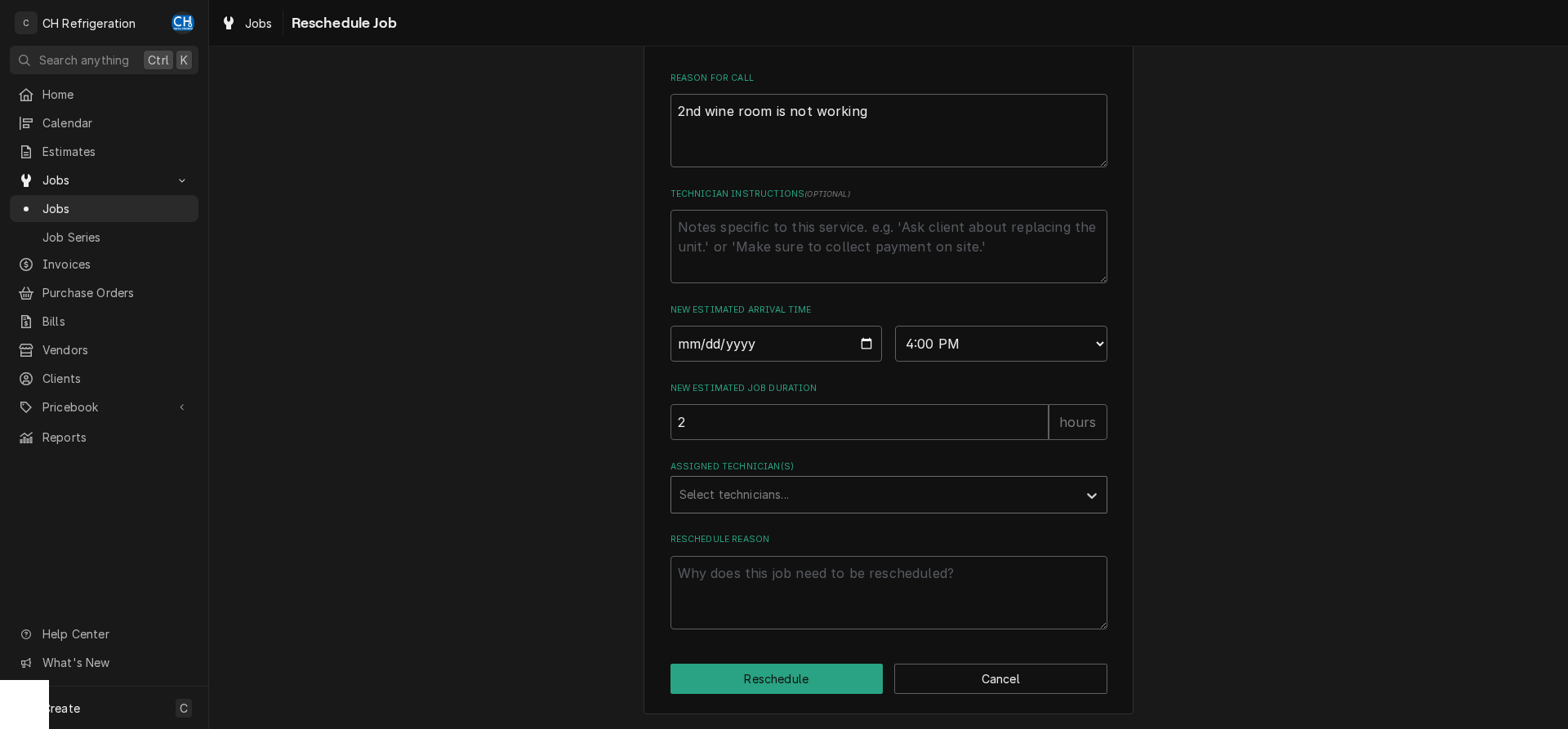
click at [790, 488] on div "Assigned Technician(s)" at bounding box center [874, 495] width 390 height 30
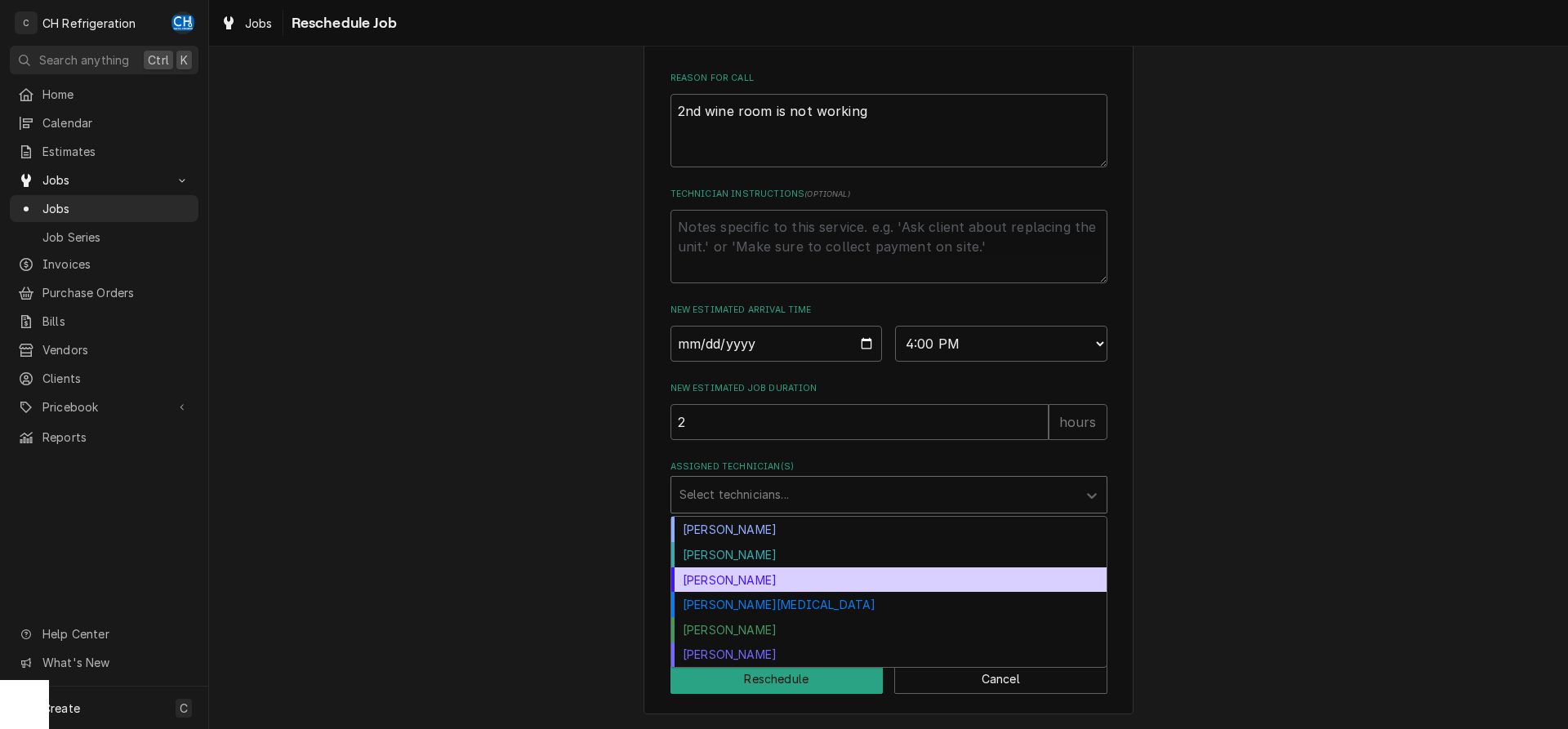
click at [725, 575] on div "Josh Galindo" at bounding box center [888, 579] width 436 height 26
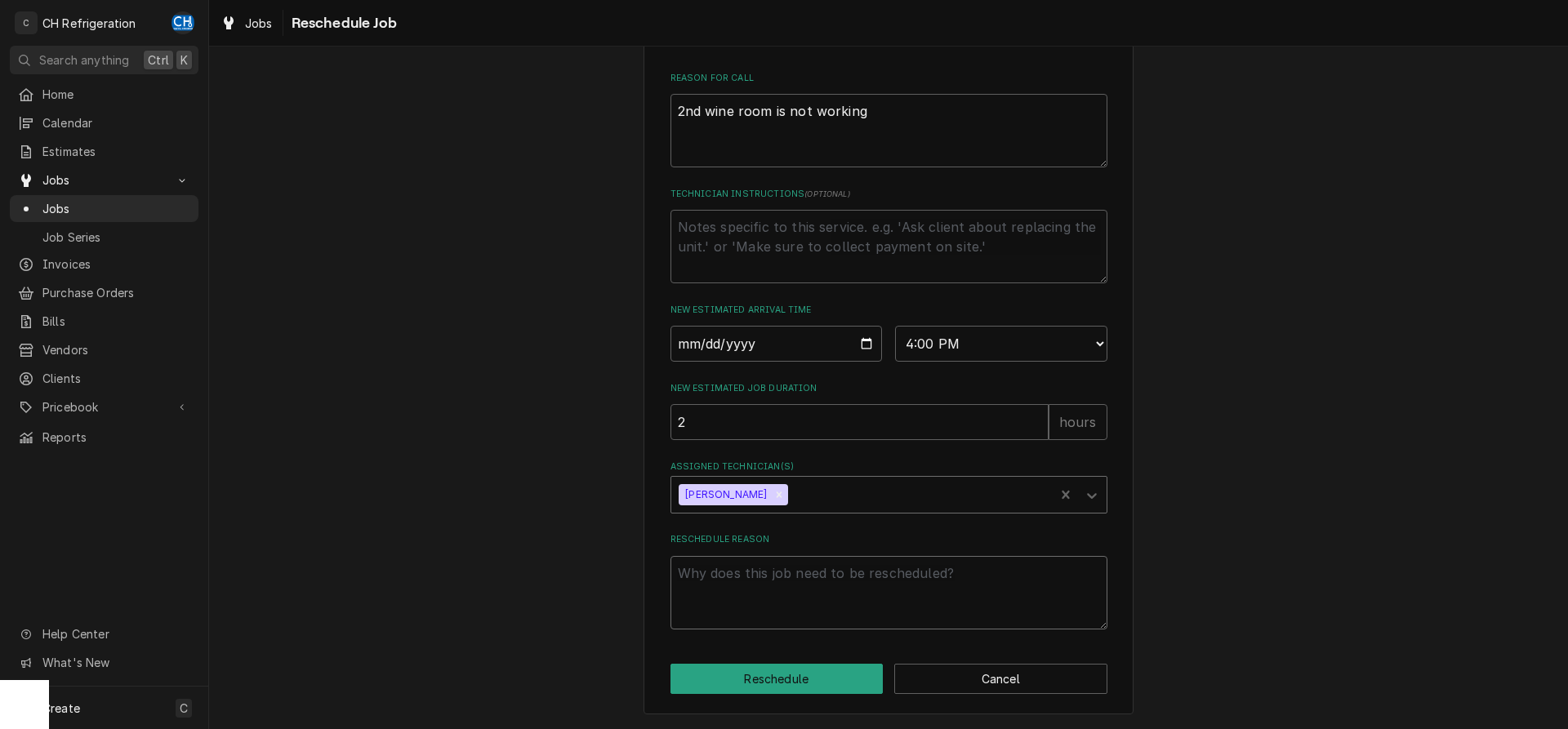
click at [778, 579] on textarea "Reschedule Reason" at bounding box center [888, 592] width 437 height 73
type textarea "x"
type textarea "d"
type textarea "x"
type textarea "dr"
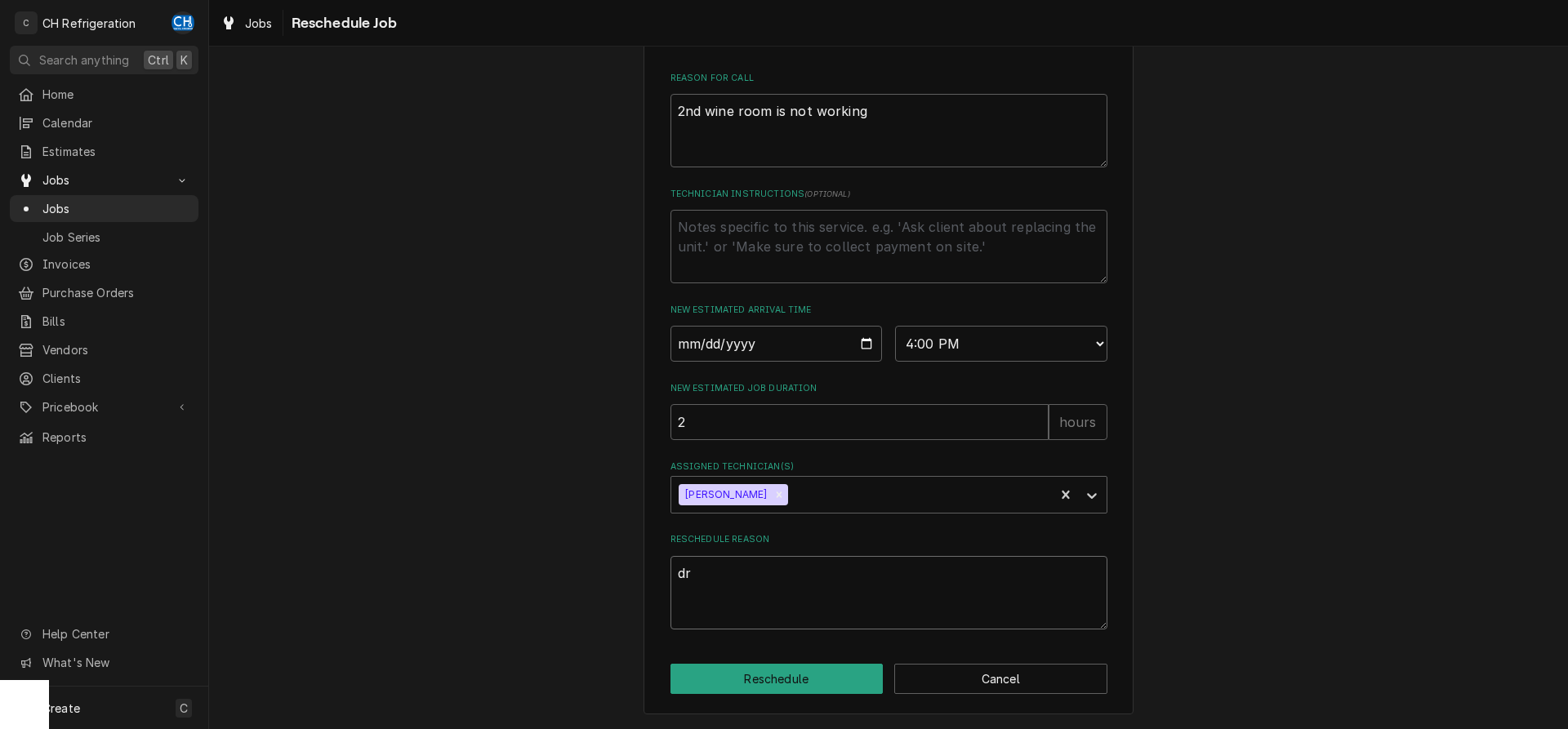
type textarea "x"
type textarea "dro"
type textarea "x"
type textarea "dr"
type textarea "x"
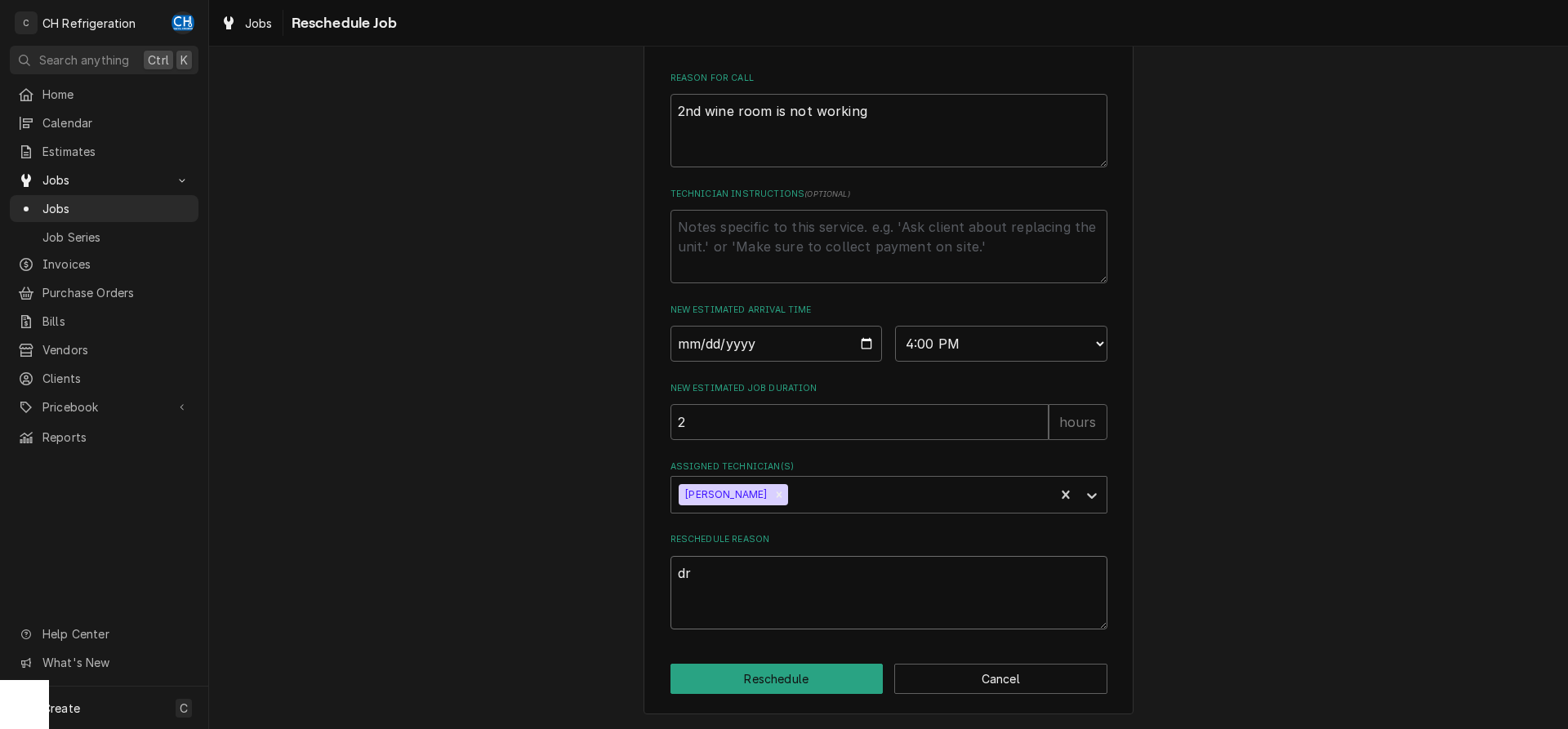
type textarea "dri"
type textarea "x"
type textarea "dril"
type textarea "x"
type textarea "drill"
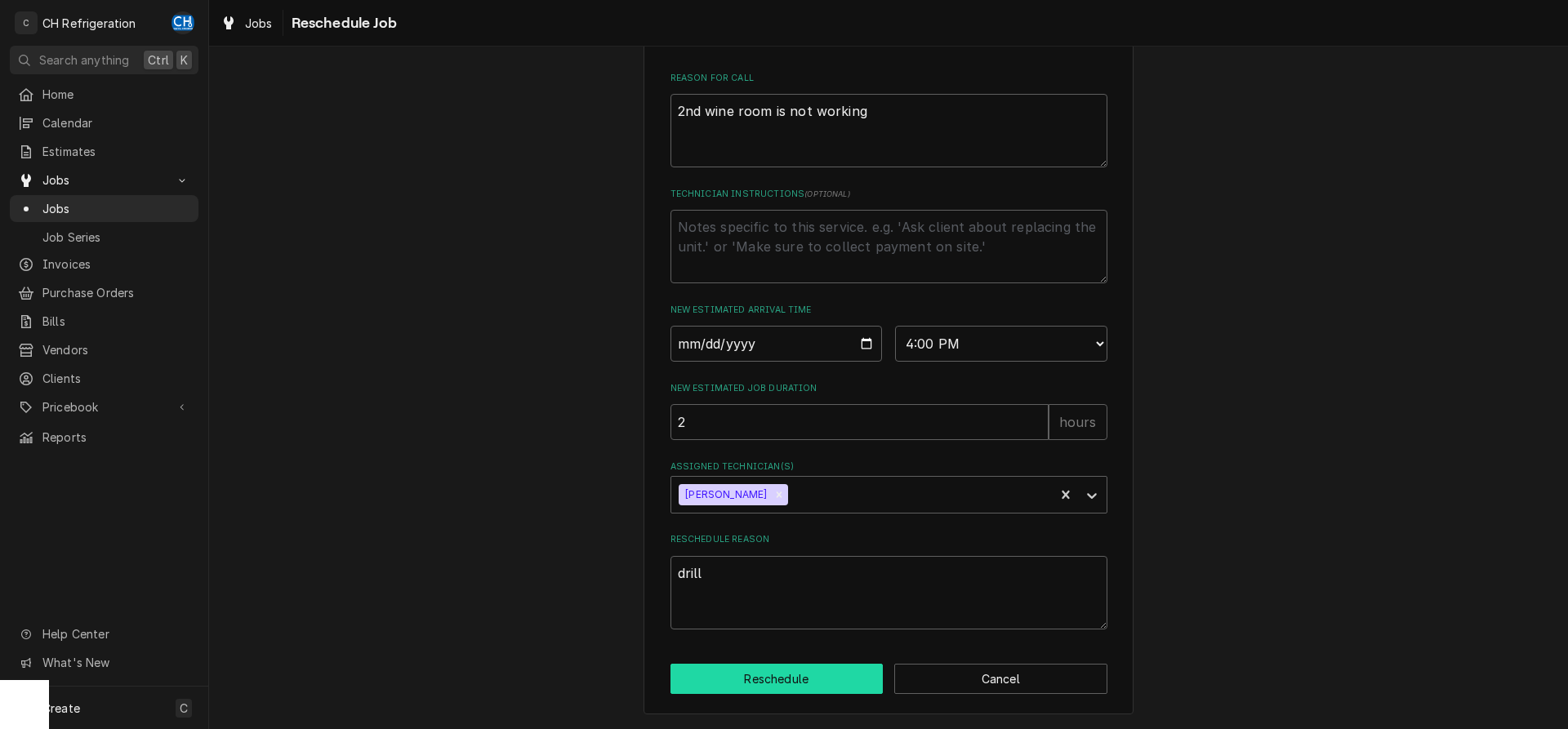
click at [753, 679] on button "Reschedule" at bounding box center [777, 679] width 214 height 30
type textarea "x"
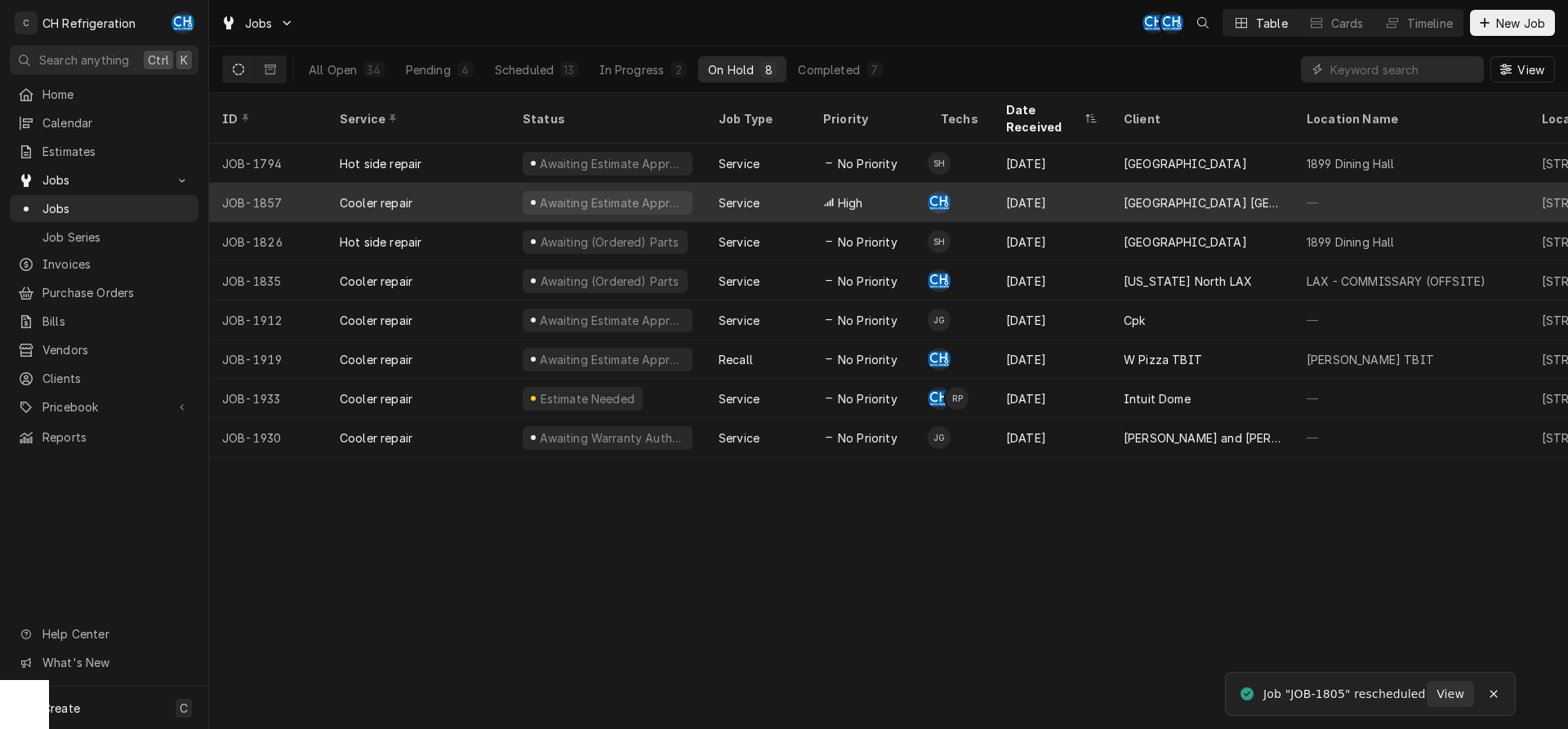
click at [1121, 189] on div "[GEOGRAPHIC_DATA] [GEOGRAPHIC_DATA]" at bounding box center [1202, 202] width 183 height 39
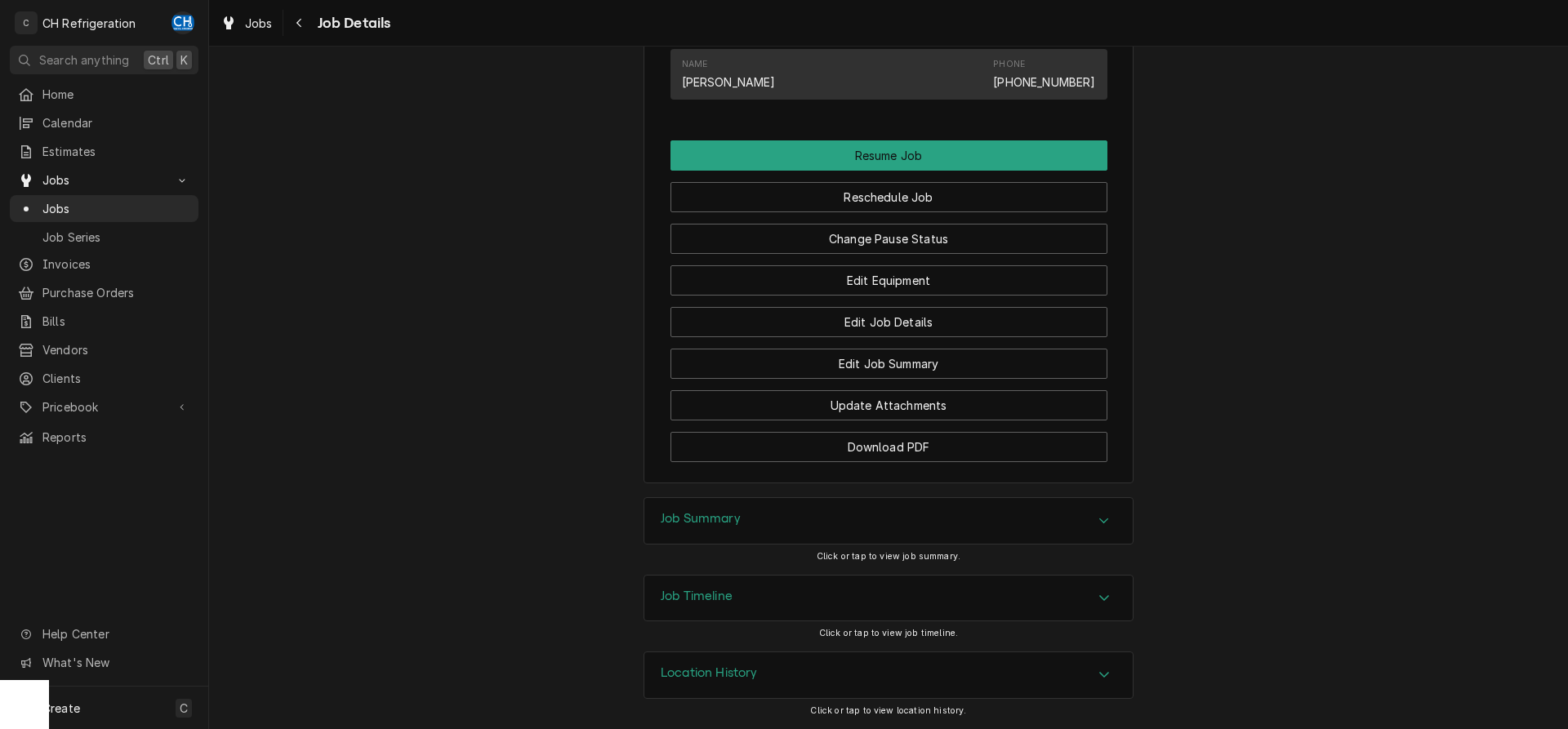
drag, startPoint x: 790, startPoint y: 534, endPoint x: 853, endPoint y: 521, distance: 64.3
click at [789, 534] on div "Job Summary" at bounding box center [888, 521] width 488 height 46
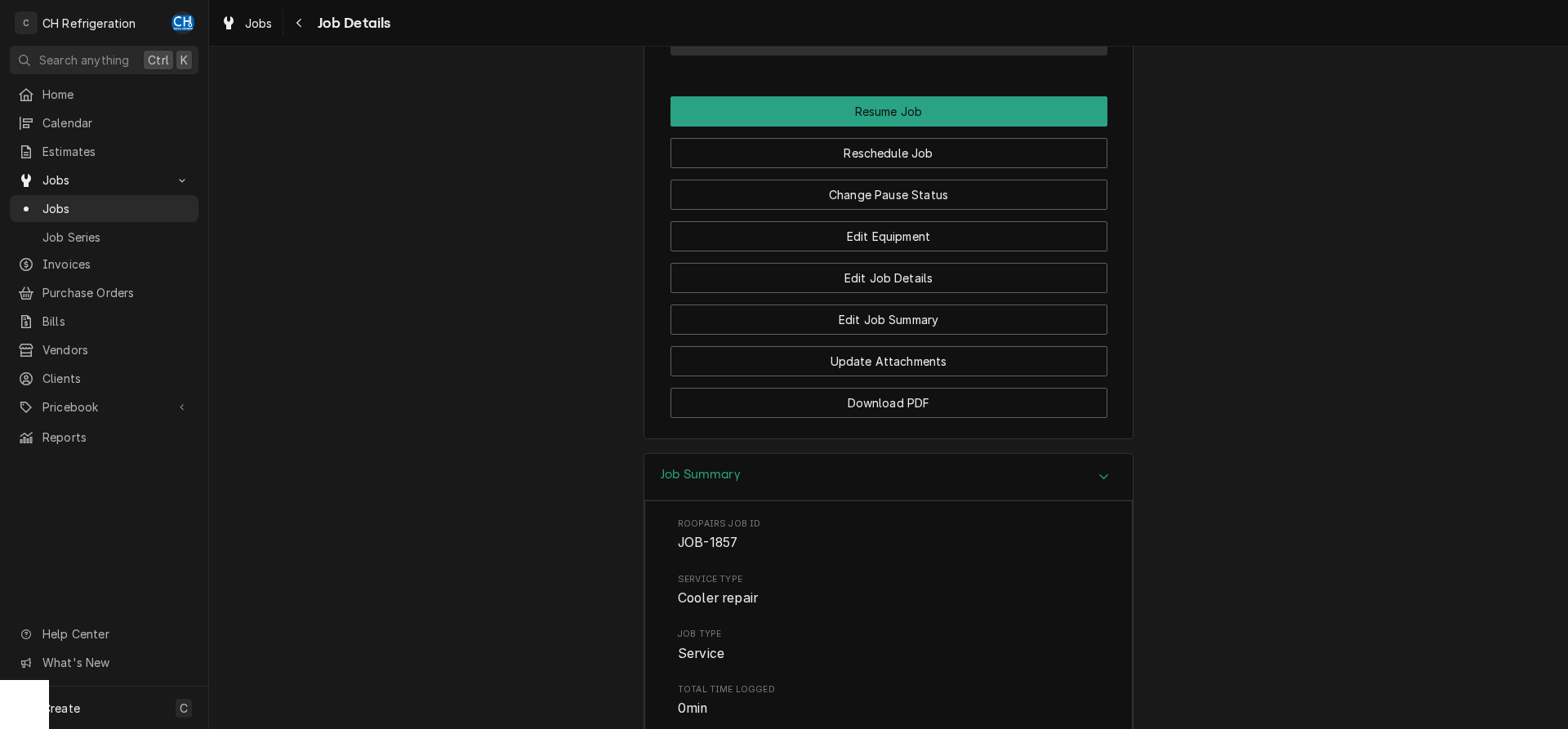
scroll to position [1339, 0]
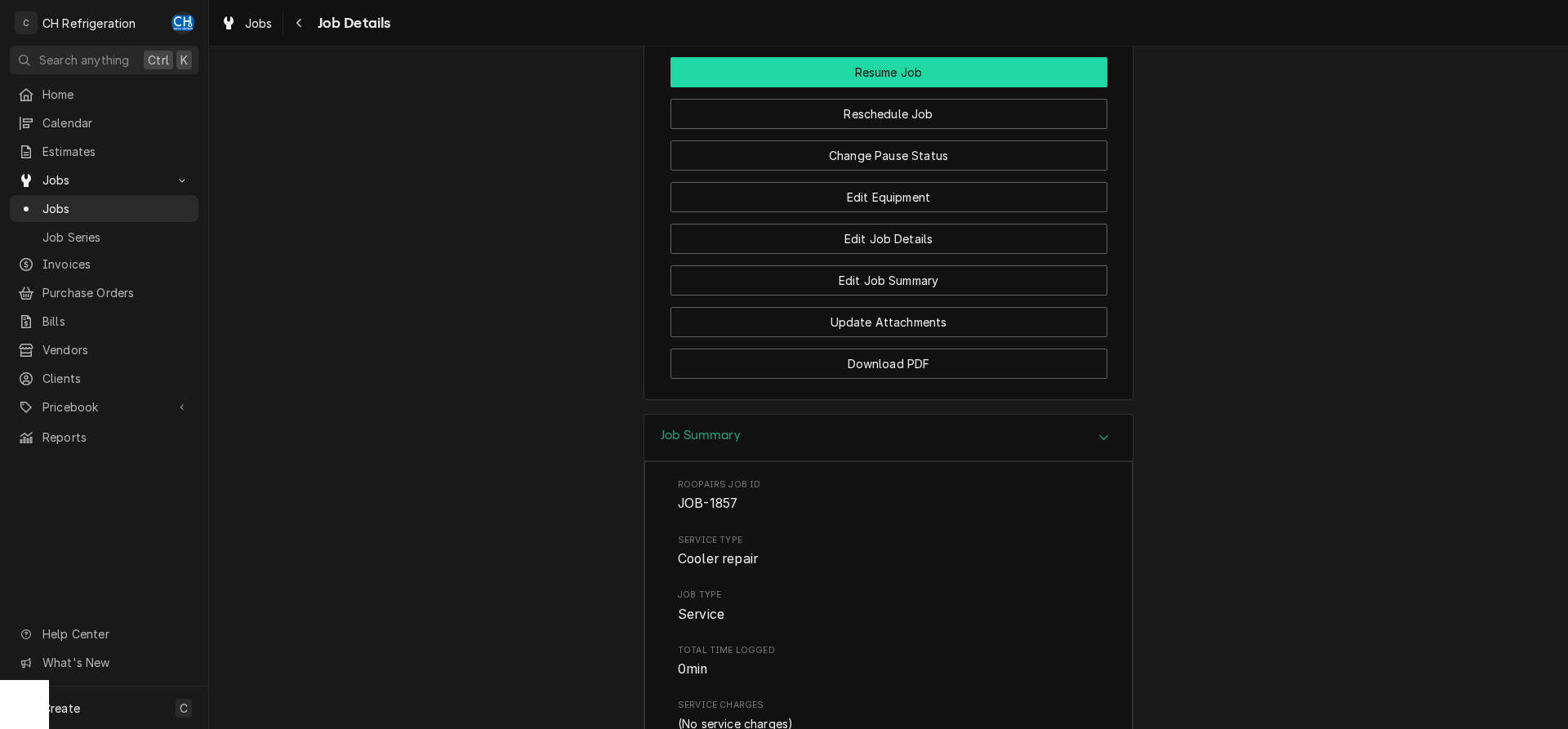
click at [903, 88] on button "Resume Job" at bounding box center [888, 72] width 437 height 30
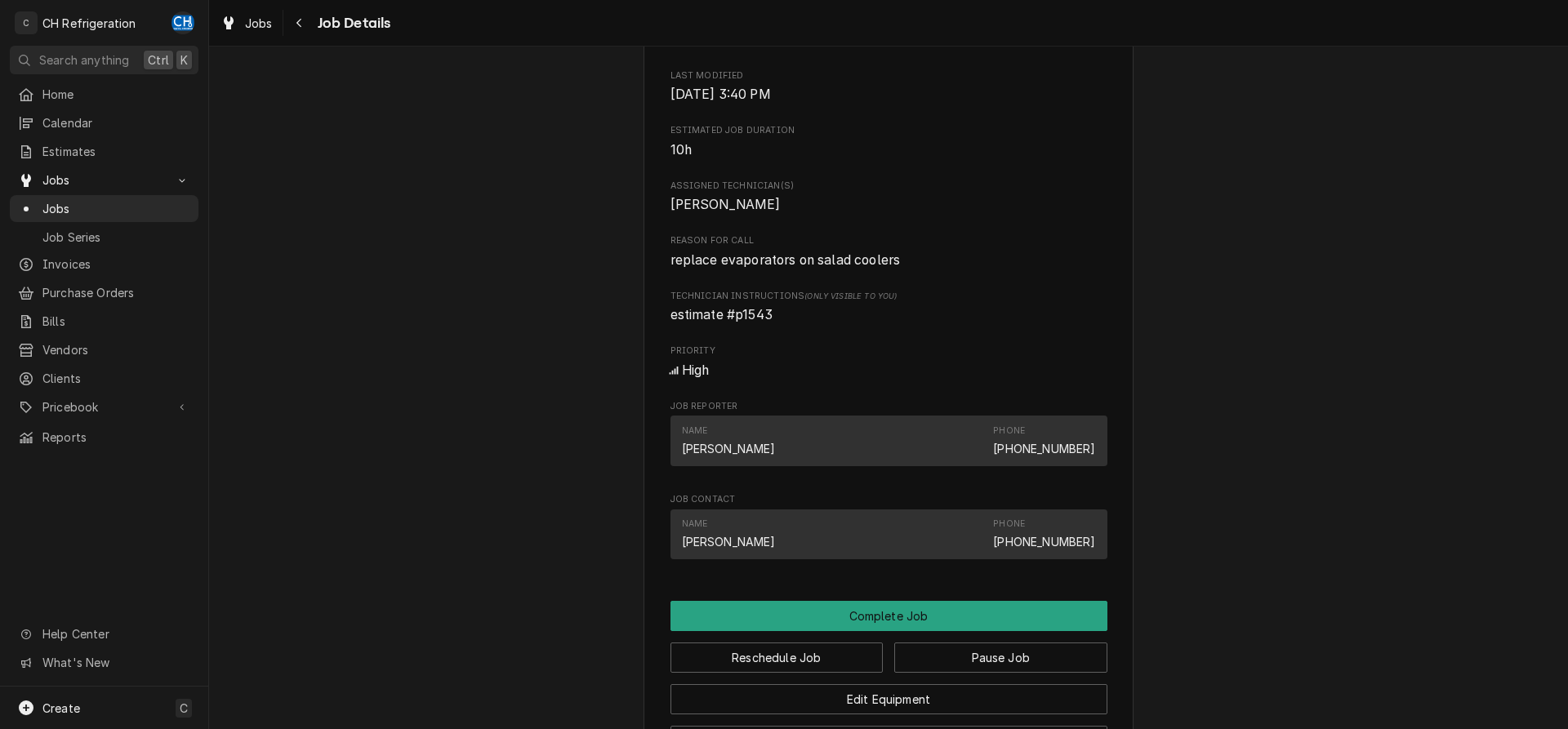
scroll to position [1104, 0]
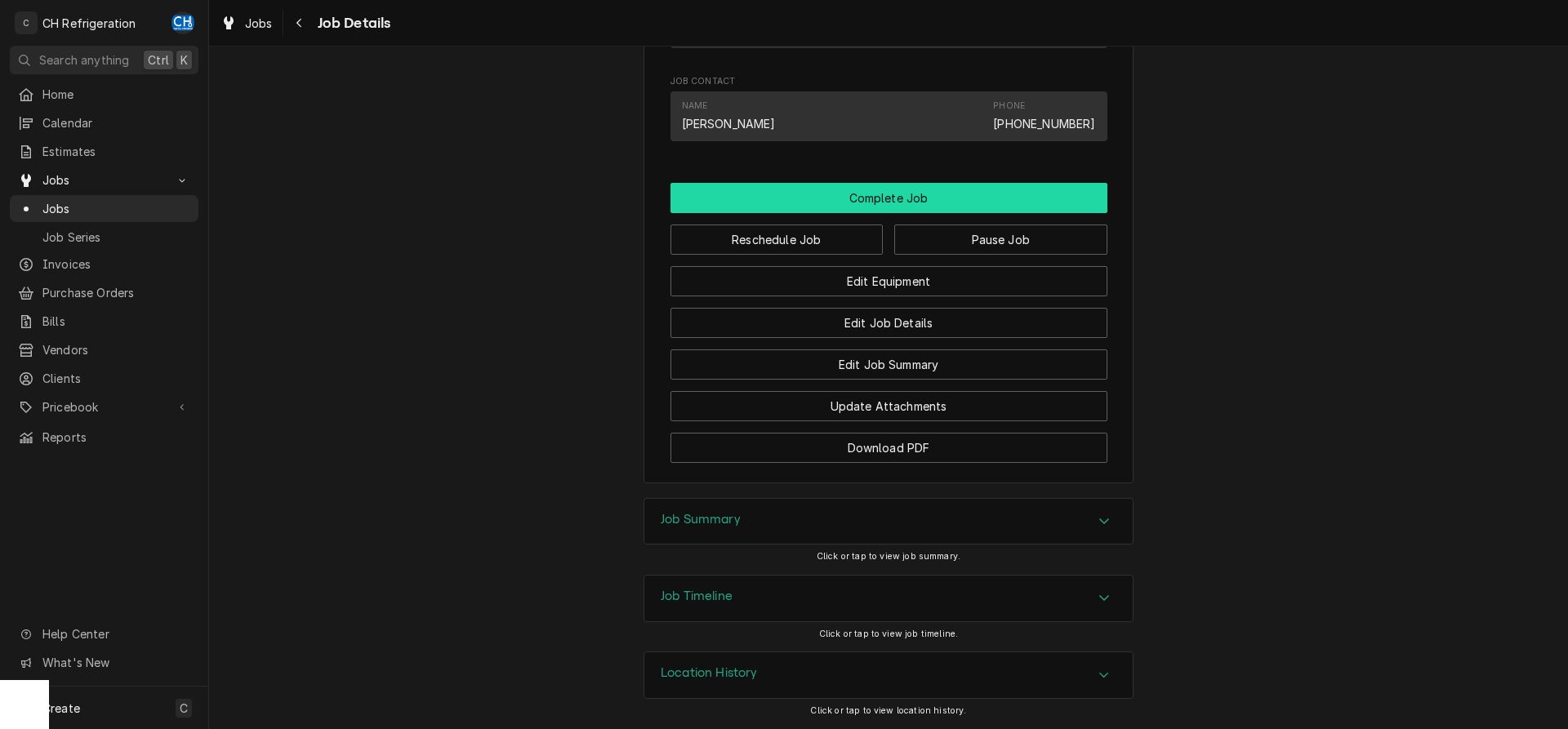
click at [920, 204] on button "Complete Job" at bounding box center [888, 198] width 437 height 30
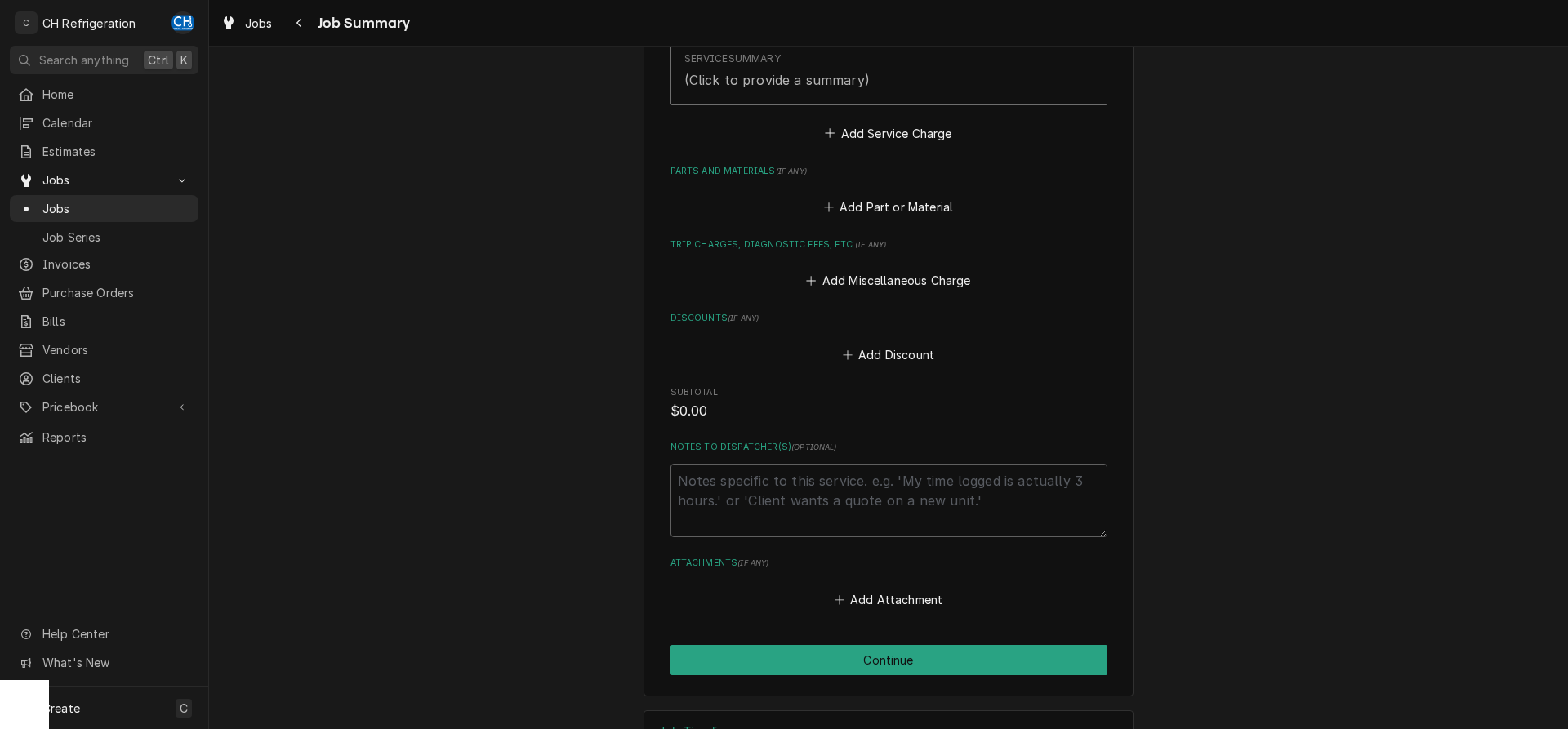
scroll to position [641, 0]
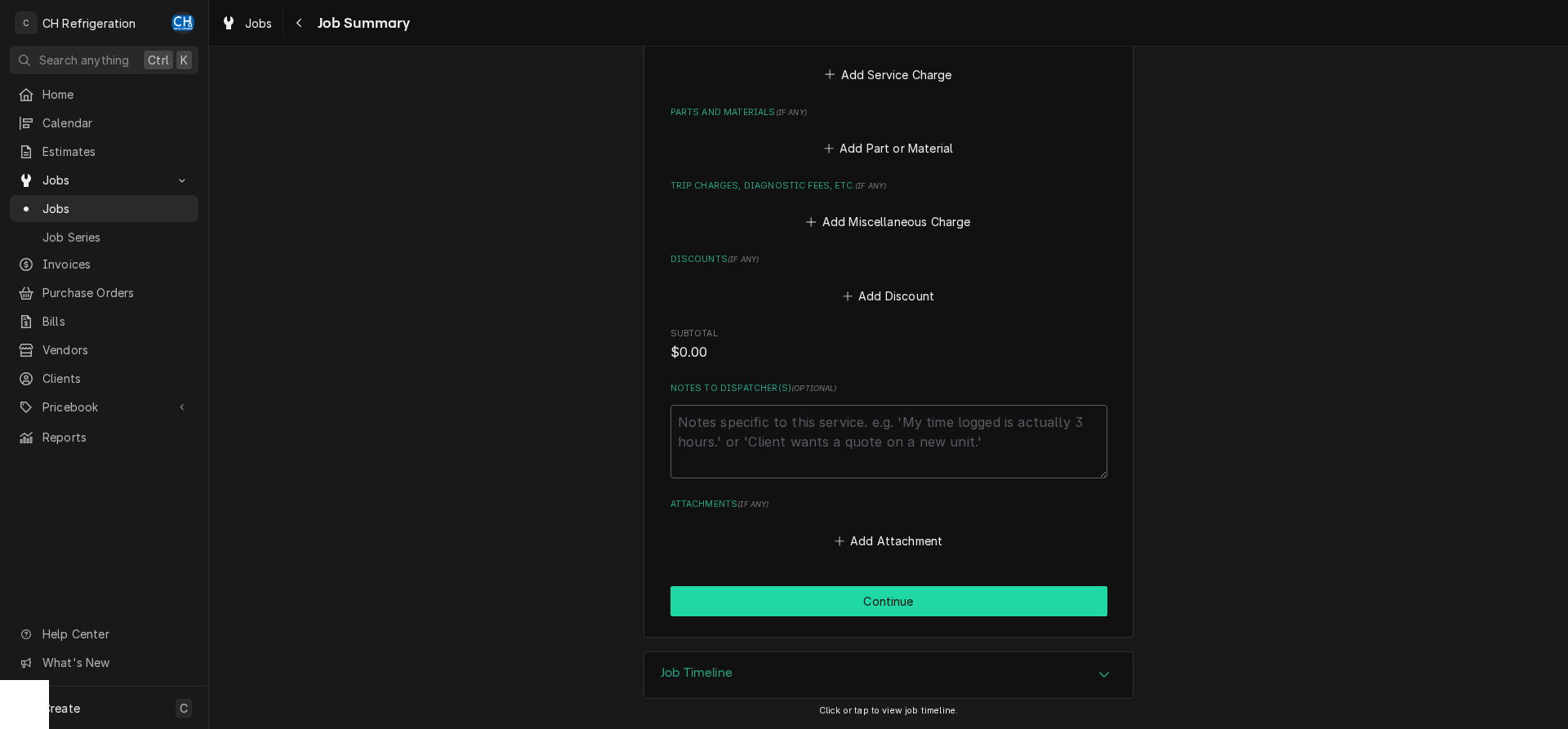
drag, startPoint x: 906, startPoint y: 570, endPoint x: 906, endPoint y: 590, distance: 20.0
click at [906, 571] on div "[GEOGRAPHIC_DATA] [GEOGRAPHIC_DATA][STREET_ADDRESS] Please provide a summary of…" at bounding box center [888, 37] width 490 height 1201
click at [905, 590] on button "Continue" at bounding box center [888, 601] width 437 height 30
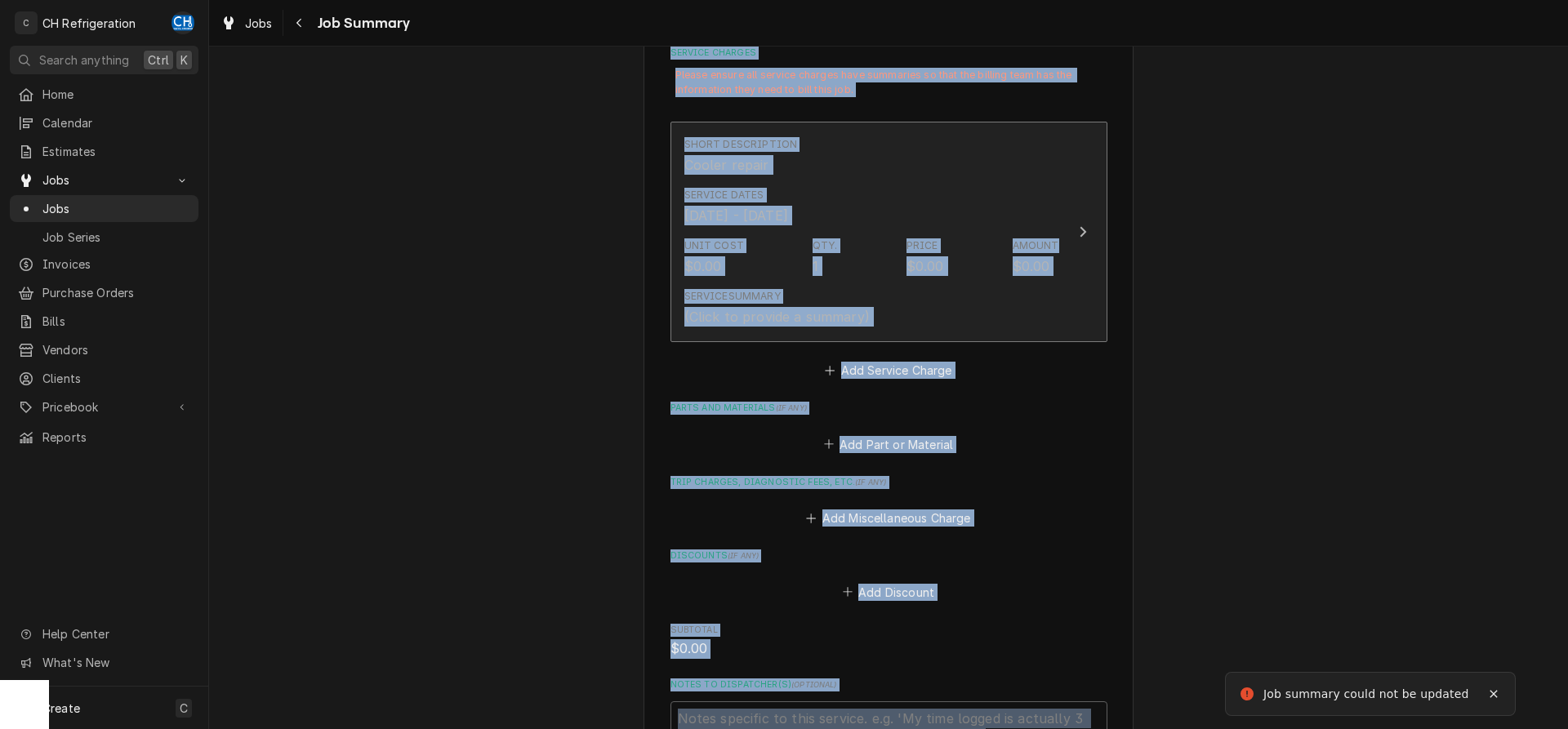
click at [886, 311] on div "Service Summary (Click to provide a summary)" at bounding box center [871, 307] width 375 height 51
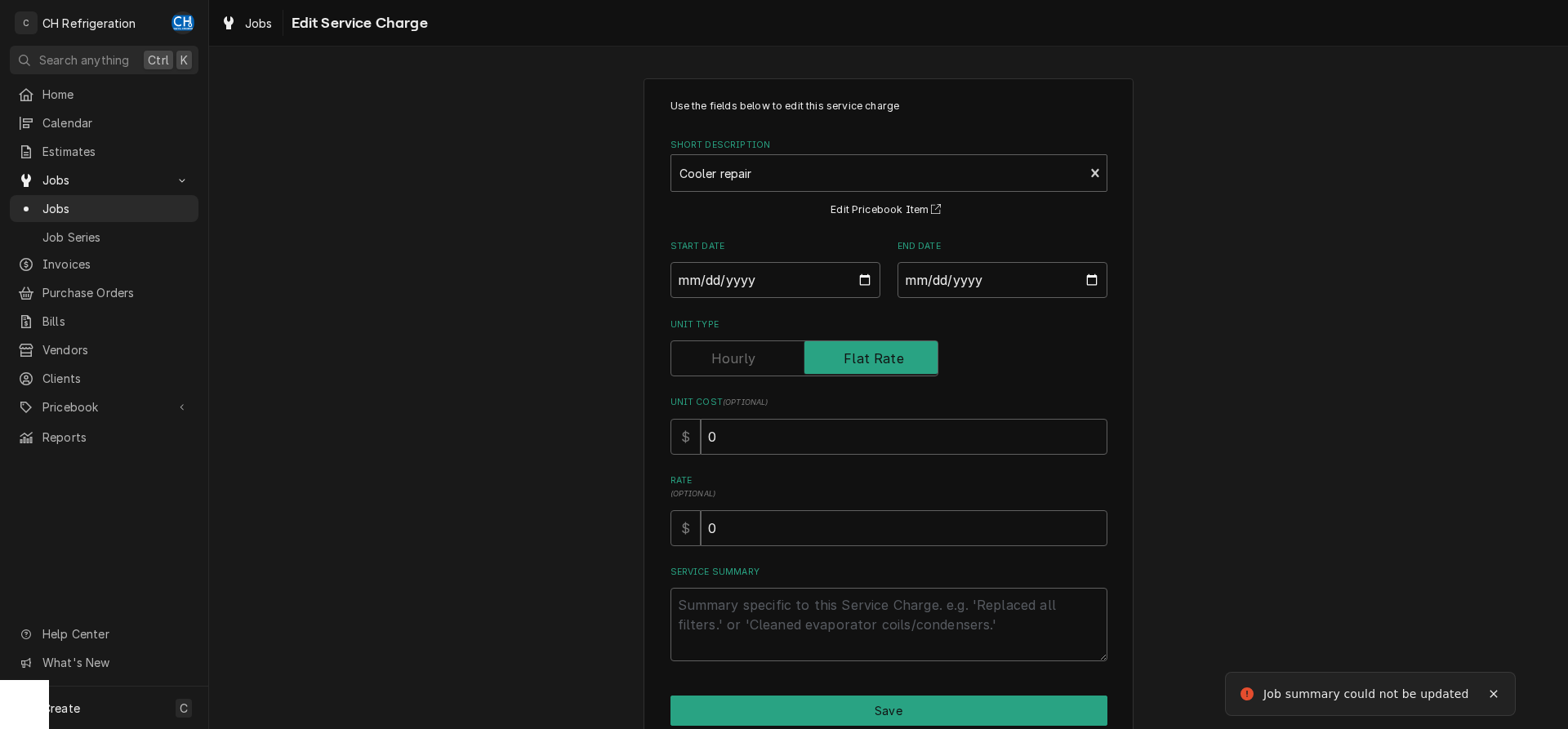
drag, startPoint x: 814, startPoint y: 558, endPoint x: 815, endPoint y: 584, distance: 26.0
click at [814, 557] on div "Use the fields below to edit this service charge Short Description Cooler repai…" at bounding box center [888, 380] width 437 height 562
click at [818, 607] on textarea "Service Summary" at bounding box center [888, 624] width 437 height 73
type textarea "x"
type textarea "k"
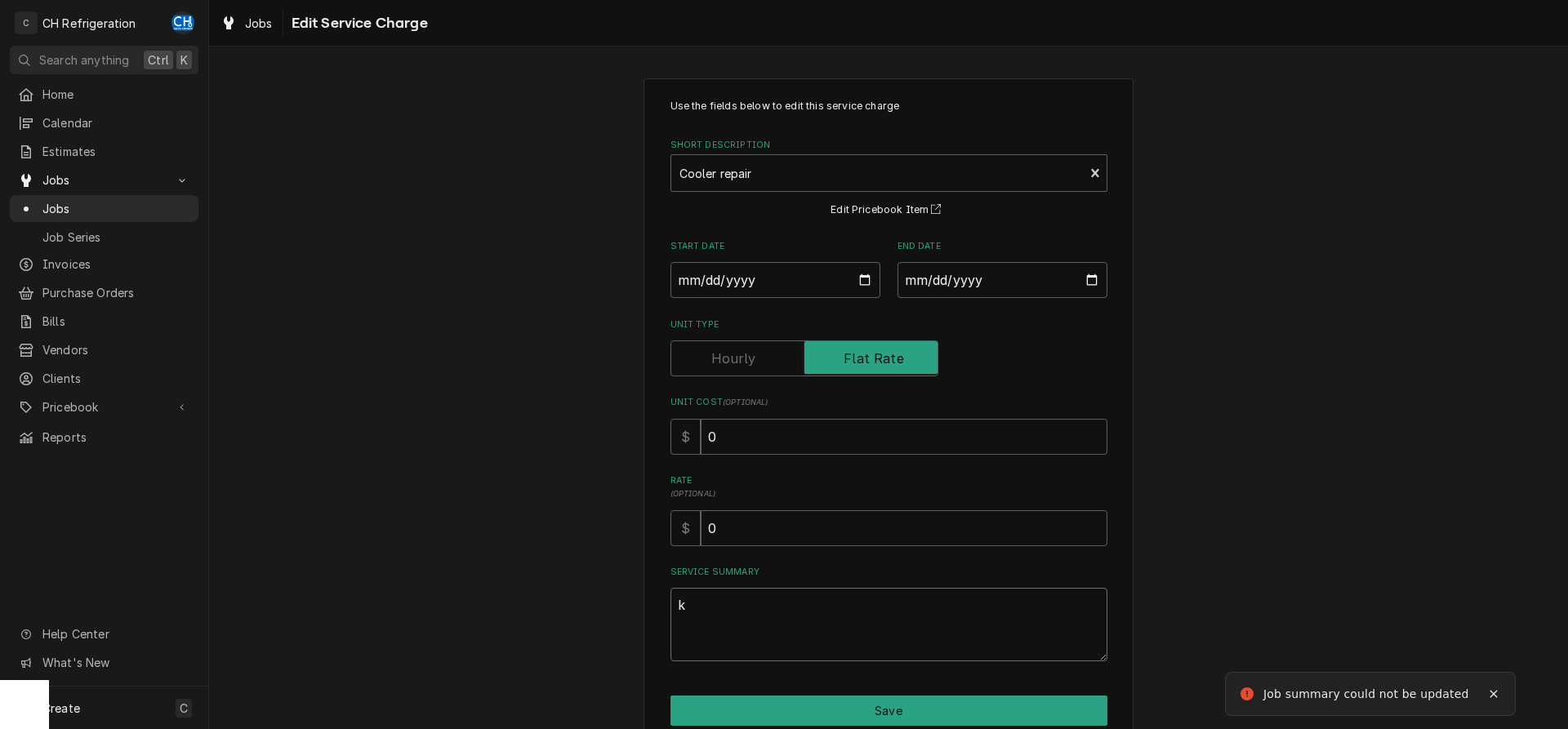
type textarea "x"
type textarea "ki"
type textarea "x"
type textarea "kil"
type textarea "x"
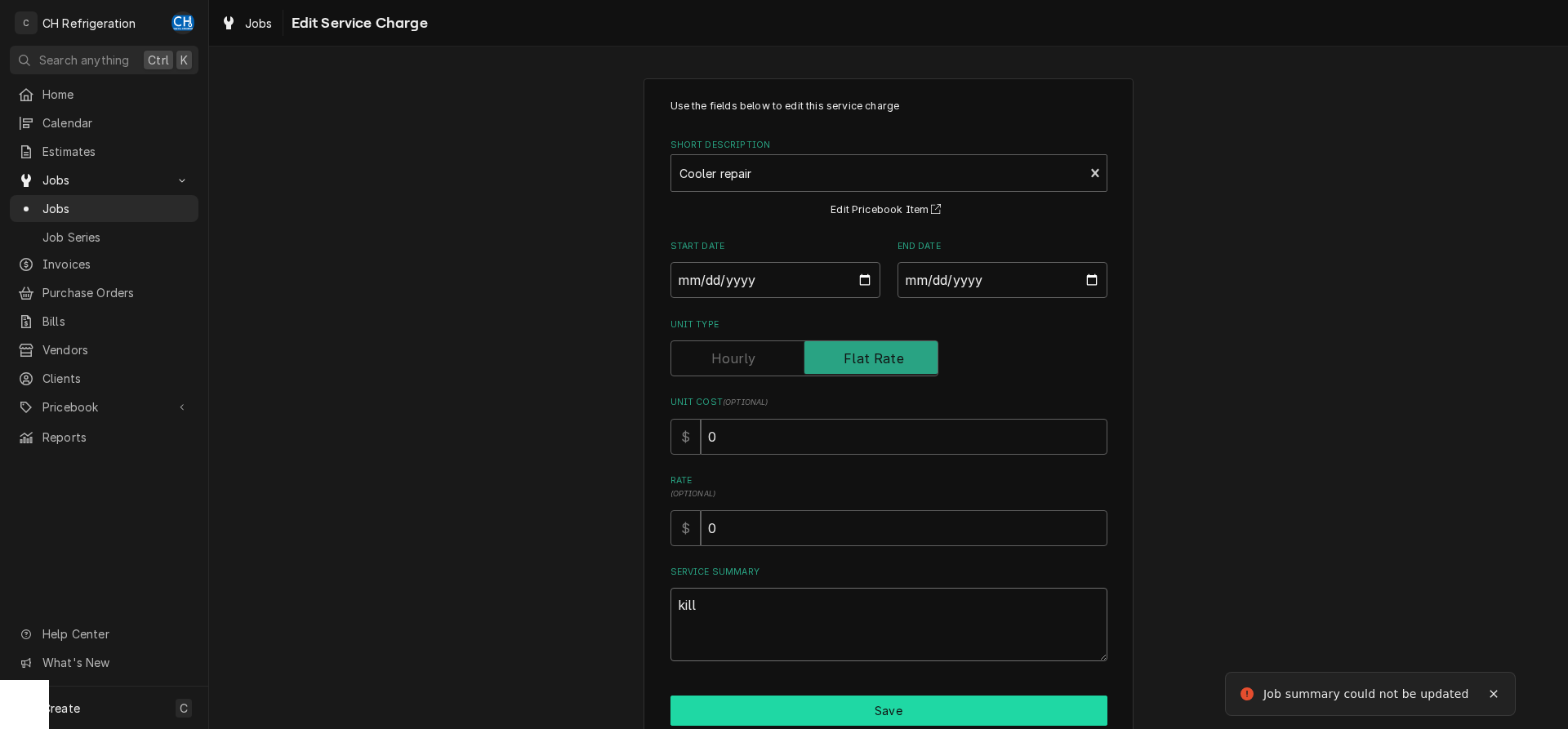
type textarea "kill"
click at [895, 708] on button "Save" at bounding box center [888, 711] width 437 height 30
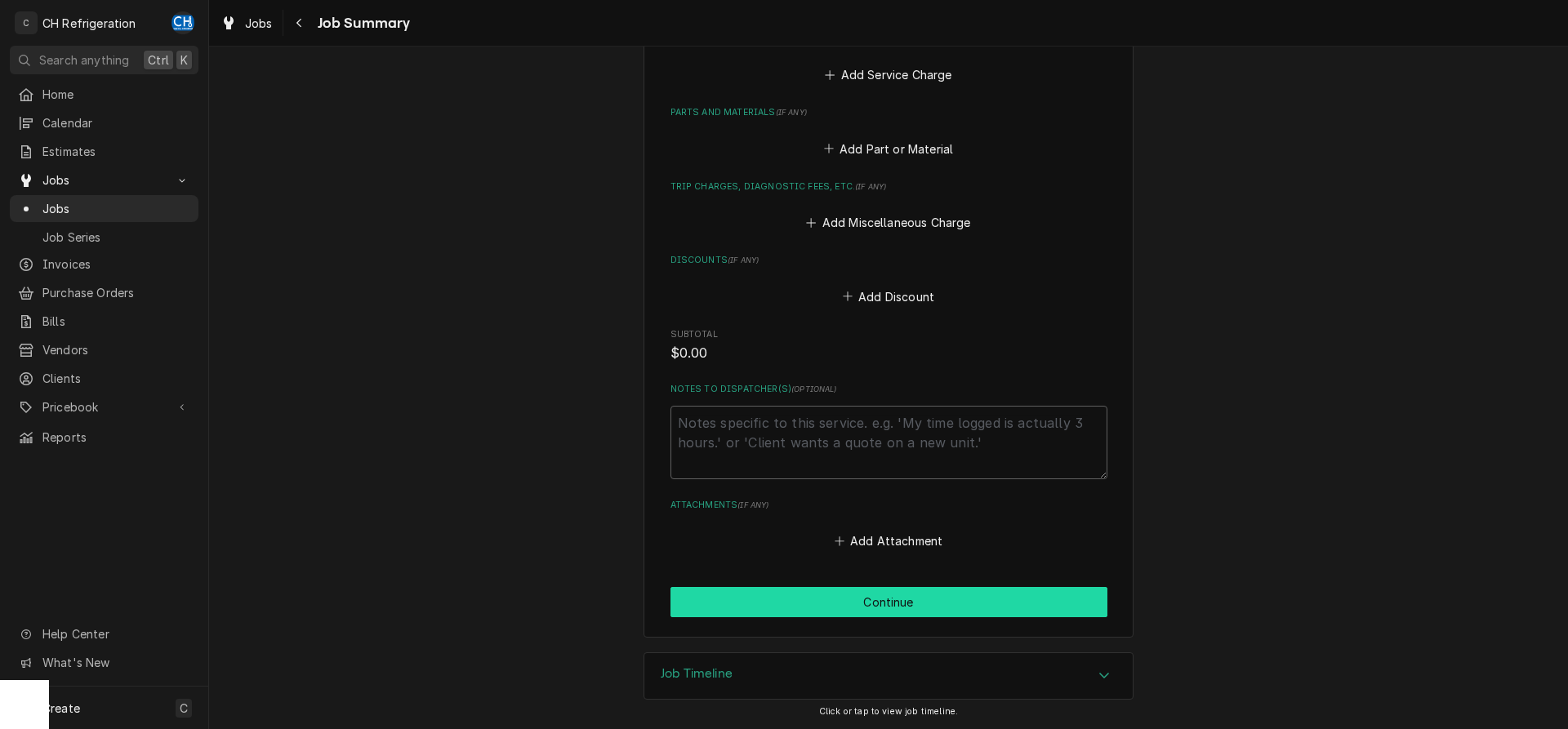
click at [935, 596] on button "Continue" at bounding box center [888, 602] width 437 height 30
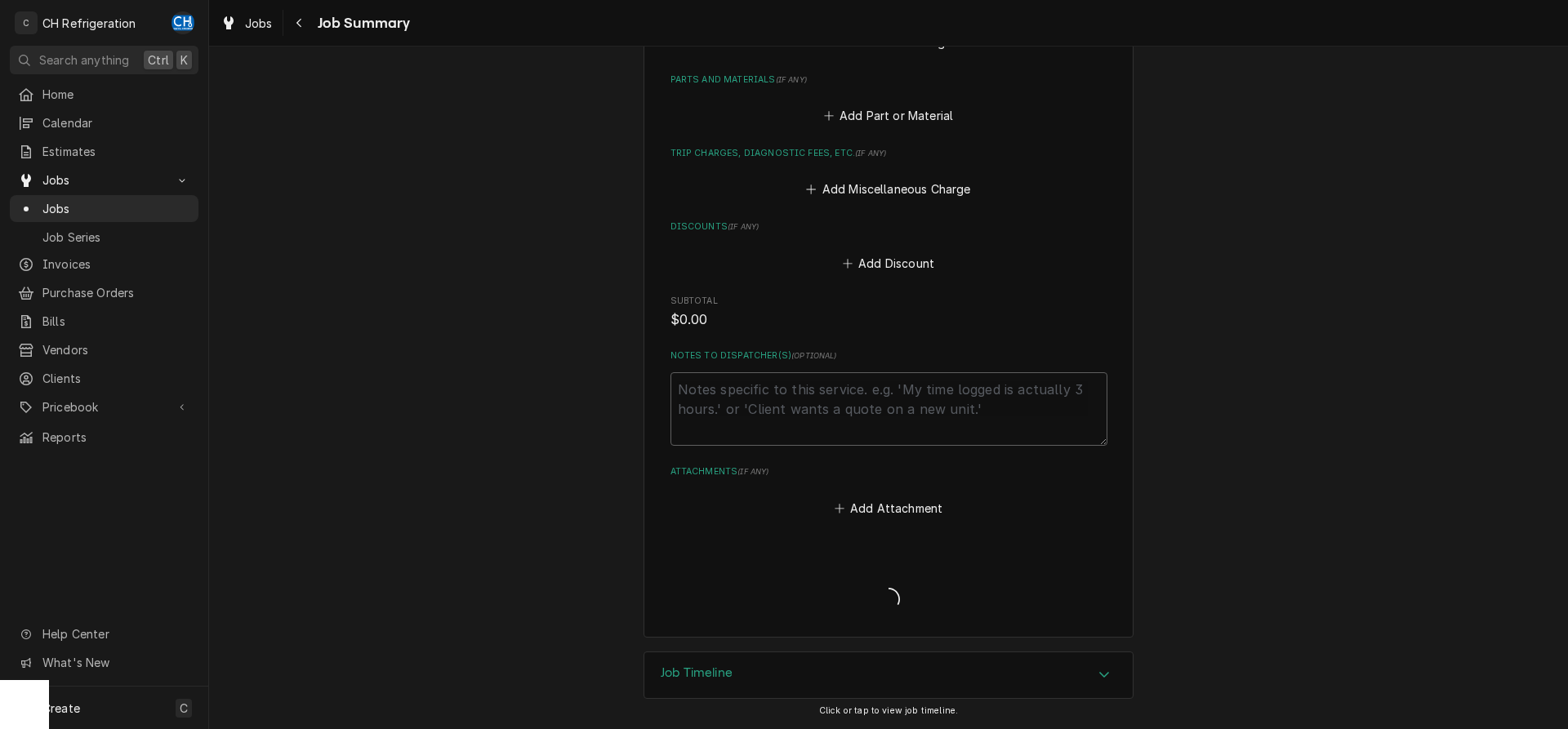
scroll to position [641, 0]
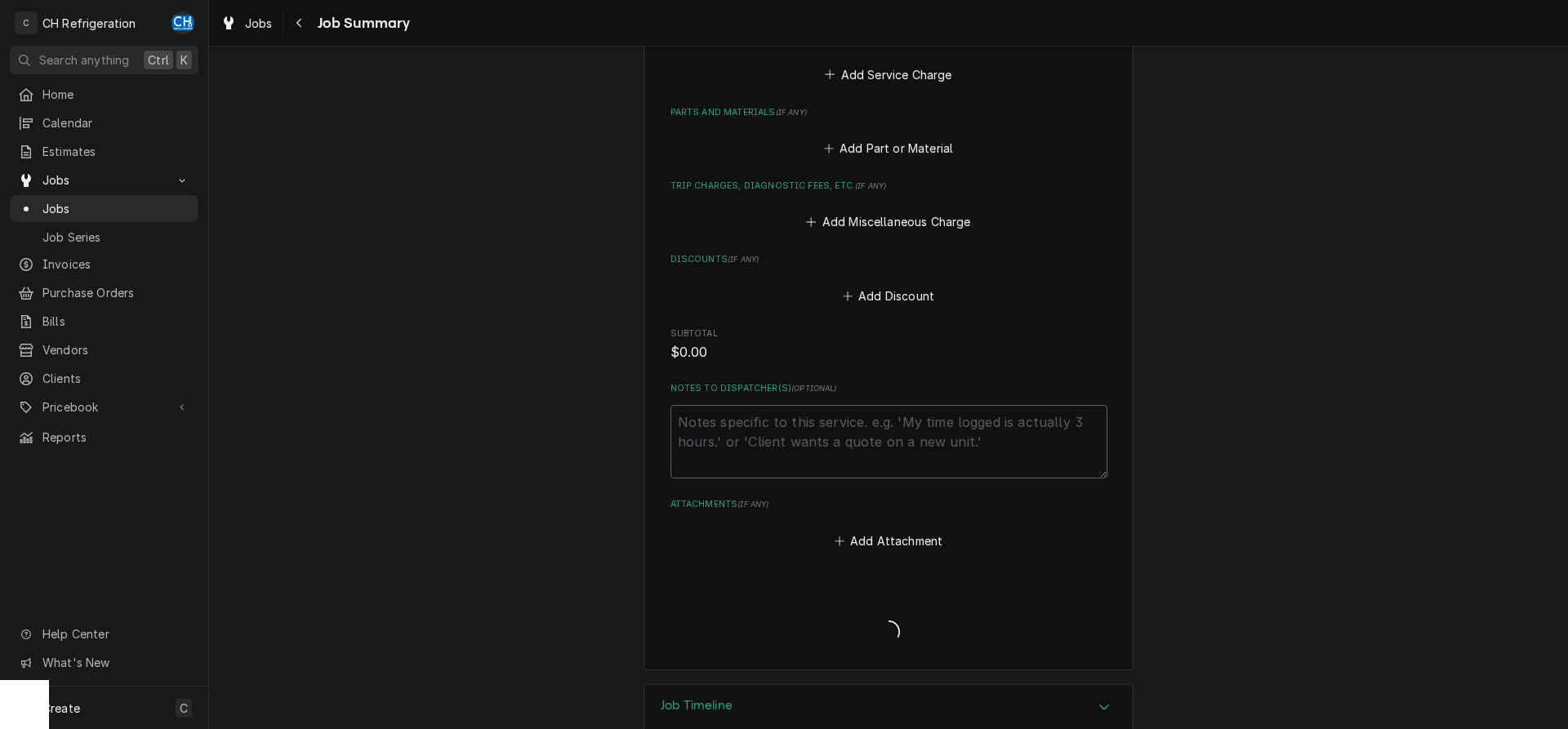
type textarea "x"
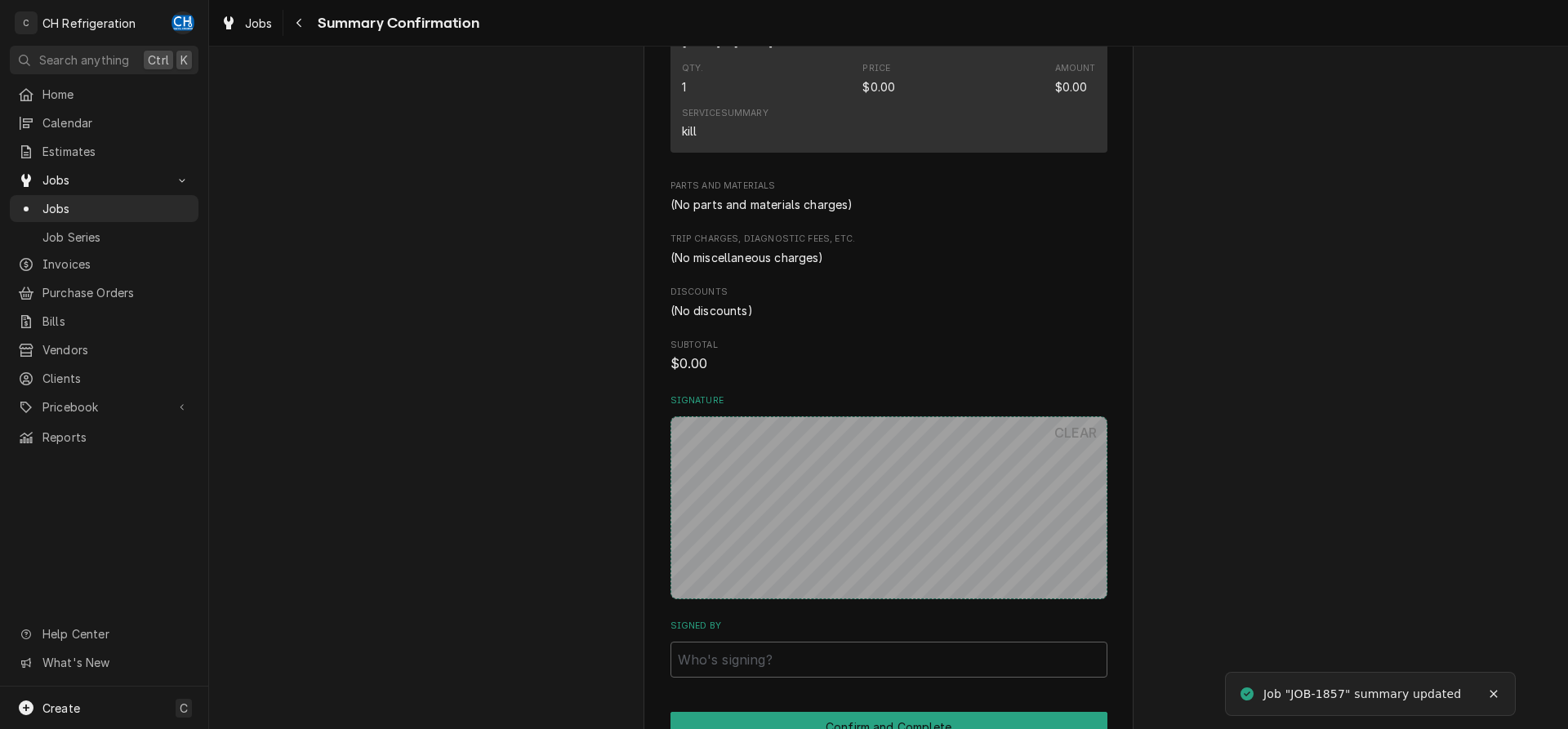
scroll to position [709, 0]
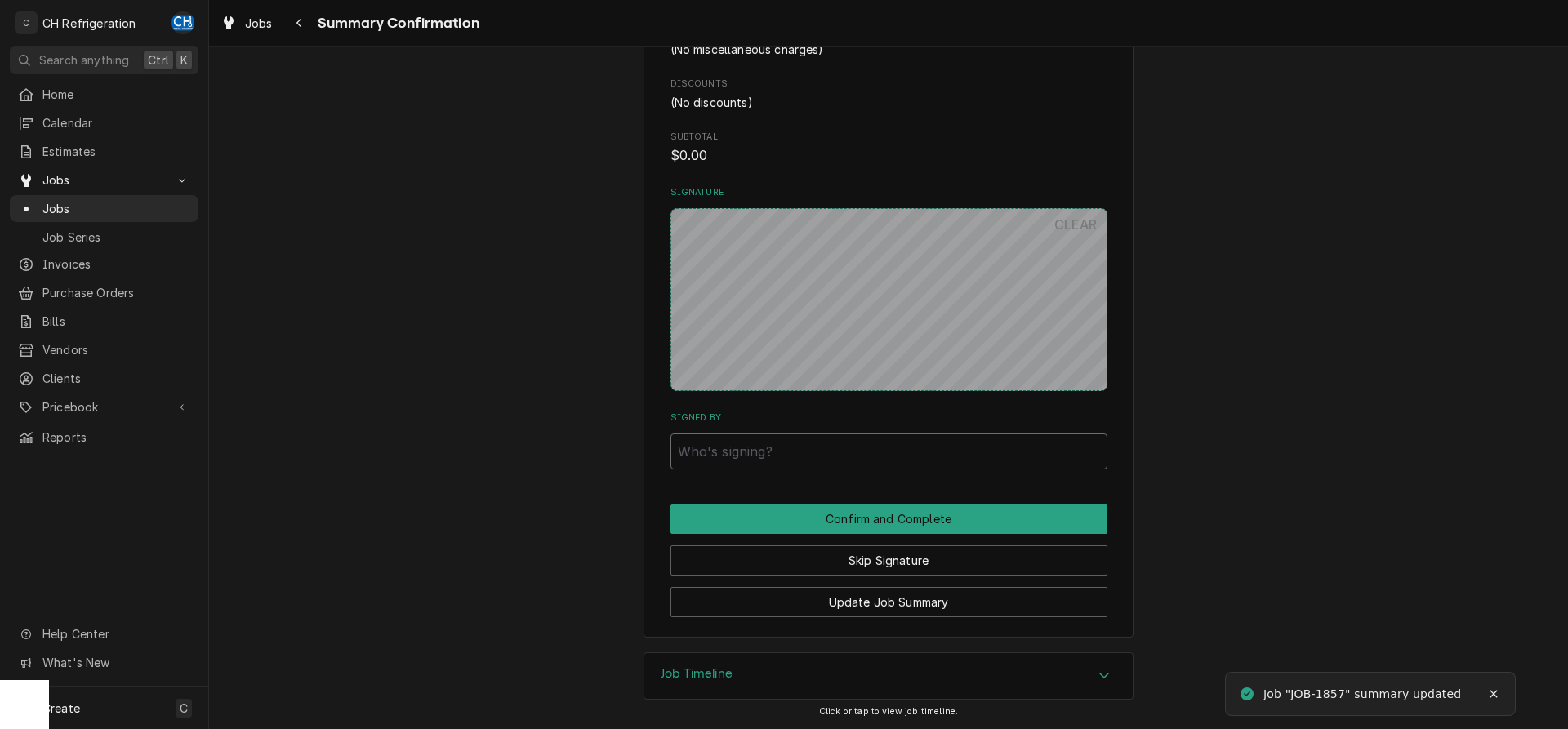
click at [930, 455] on input "Signed By" at bounding box center [888, 452] width 437 height 36
type input "ojugykjt"
click at [930, 528] on button "Confirm and Complete" at bounding box center [888, 519] width 437 height 30
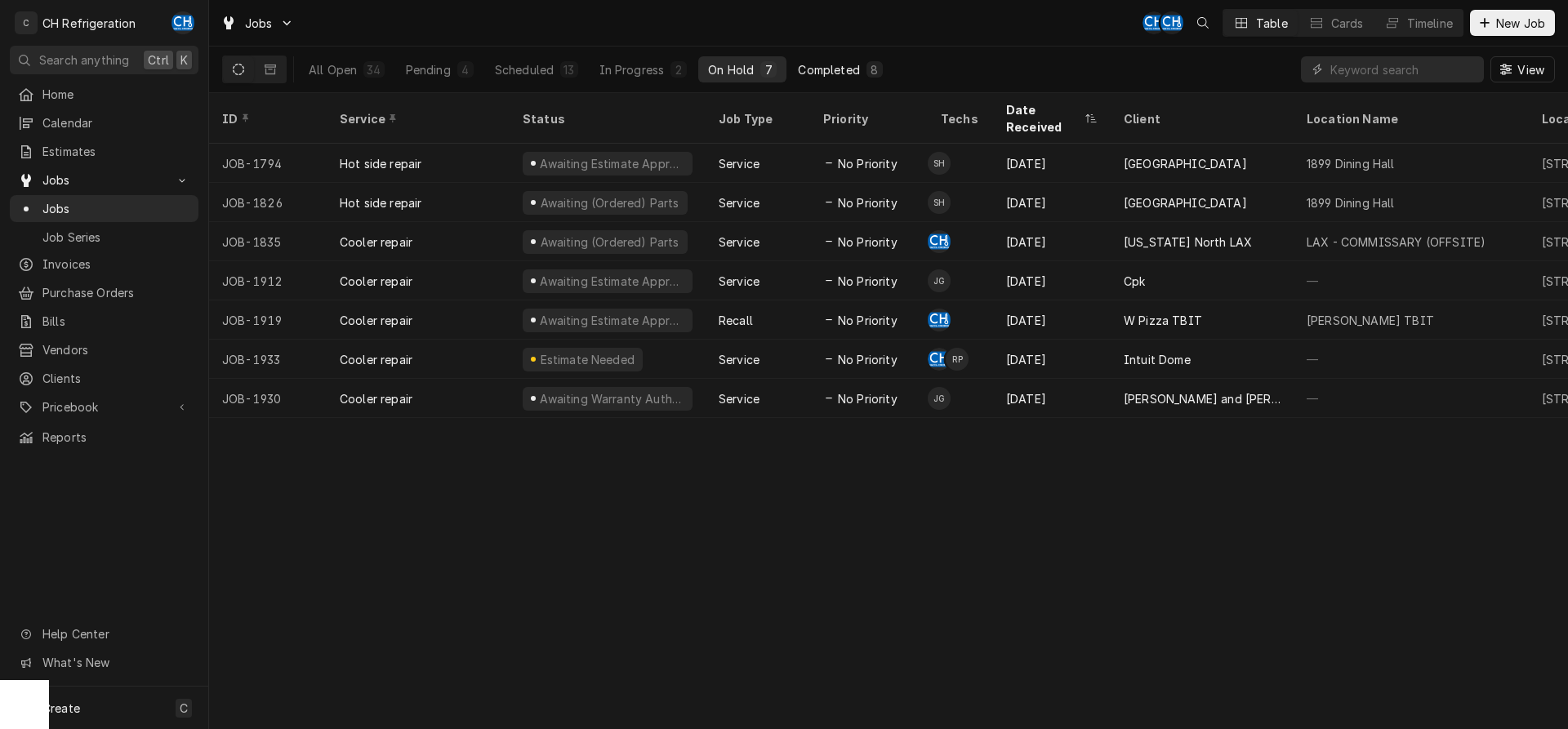
click at [811, 60] on button "Completed 8" at bounding box center [840, 69] width 104 height 26
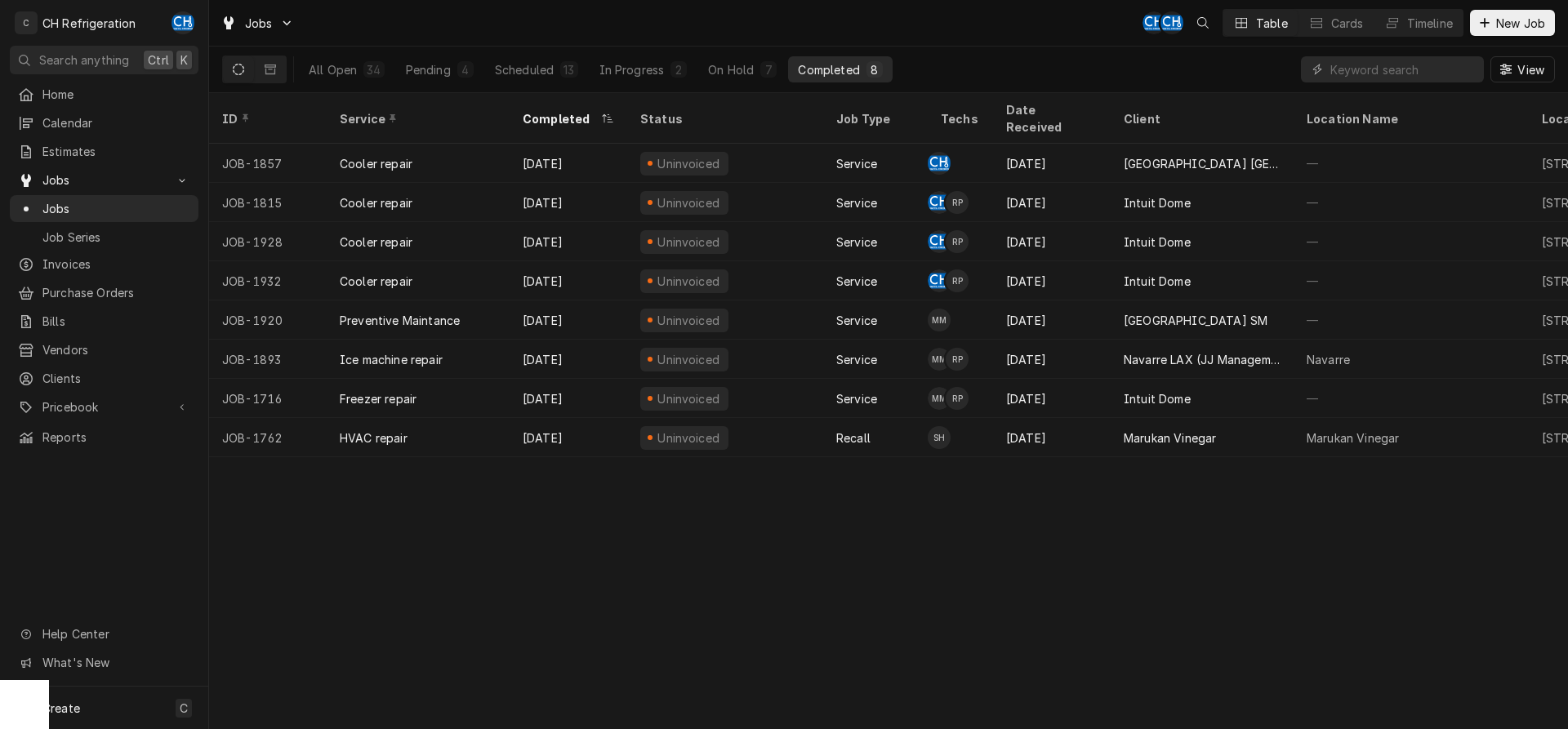
click at [1118, 146] on div "[GEOGRAPHIC_DATA] [GEOGRAPHIC_DATA]" at bounding box center [1202, 163] width 183 height 39
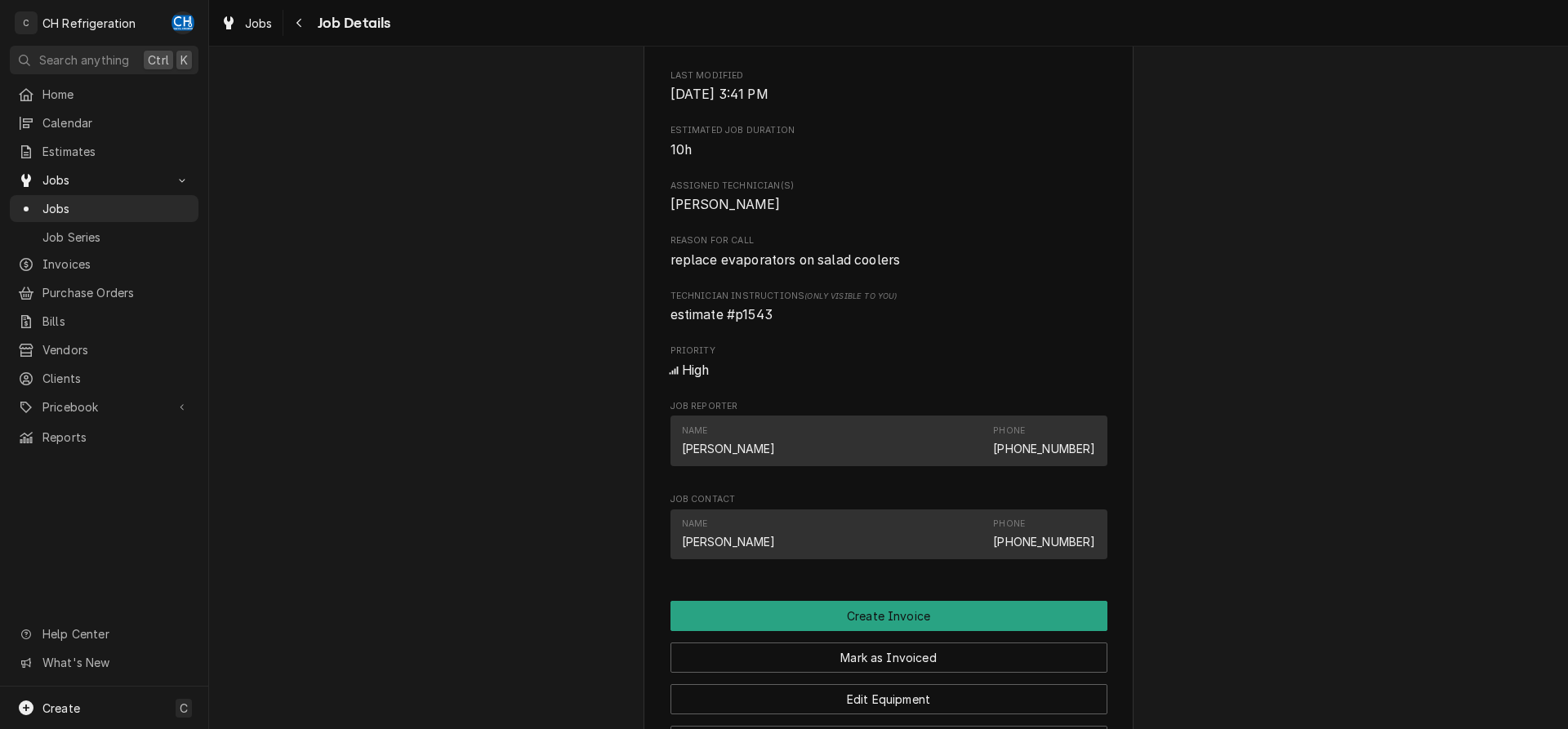
scroll to position [1187, 0]
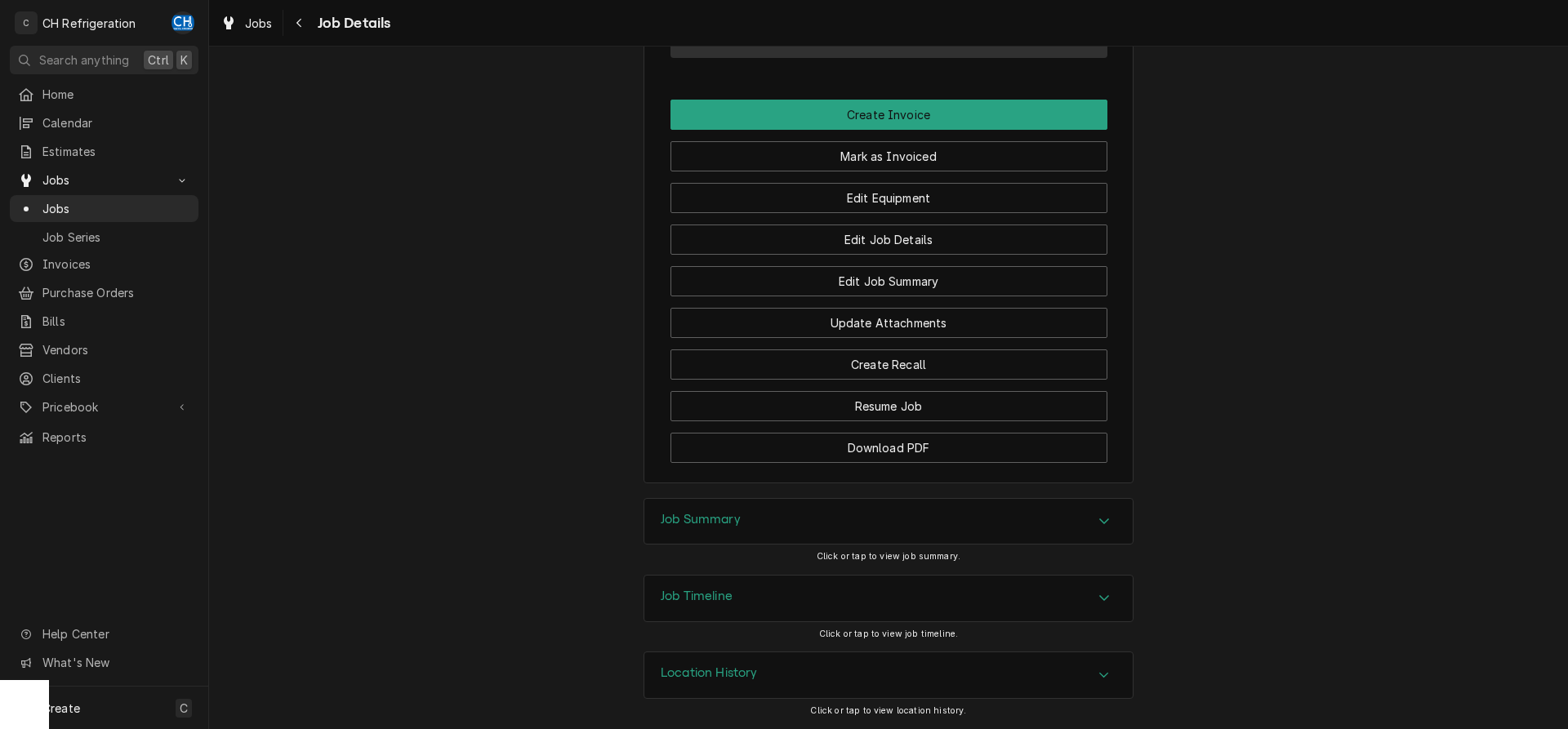
click at [875, 522] on div "Job Summary" at bounding box center [888, 522] width 488 height 46
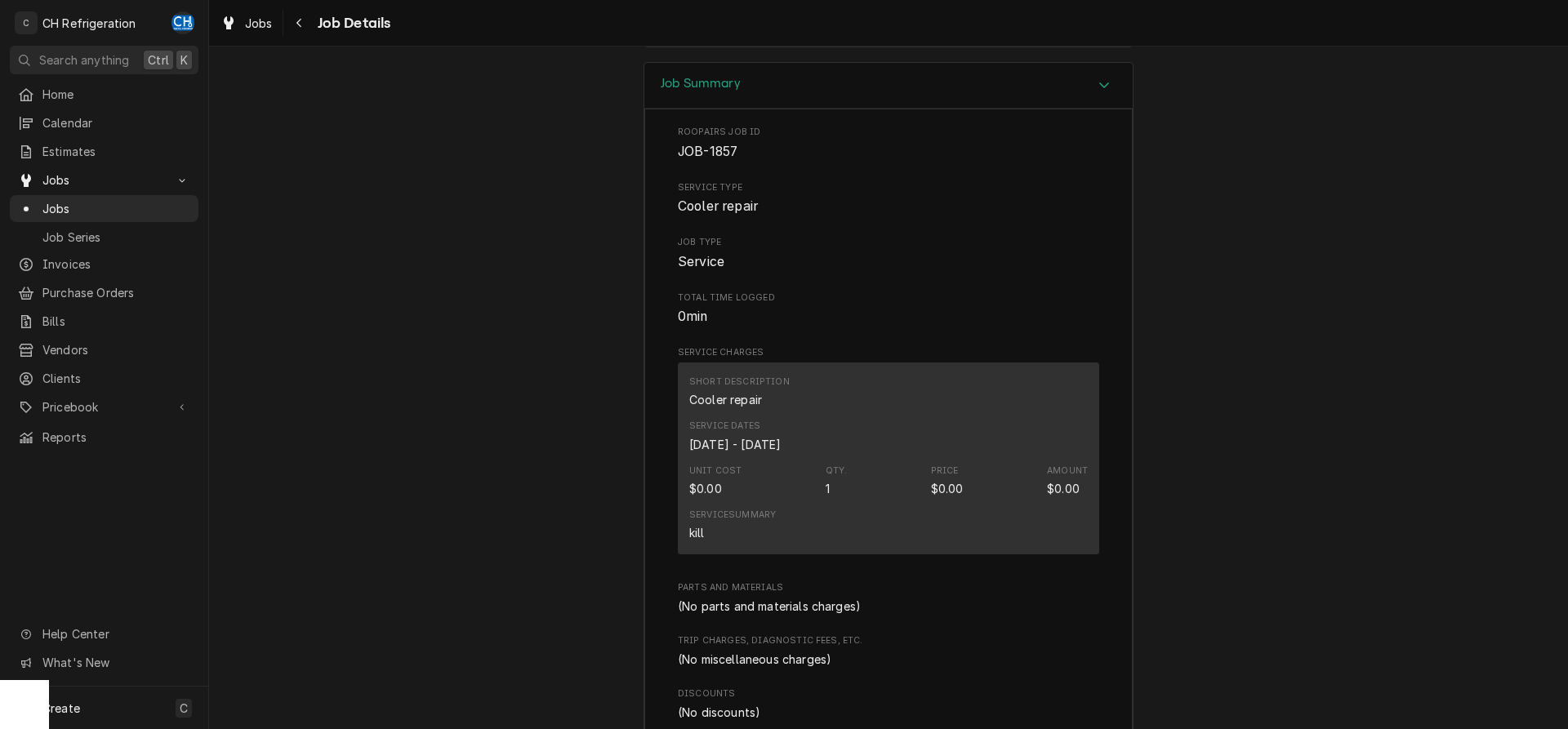
scroll to position [1104, 0]
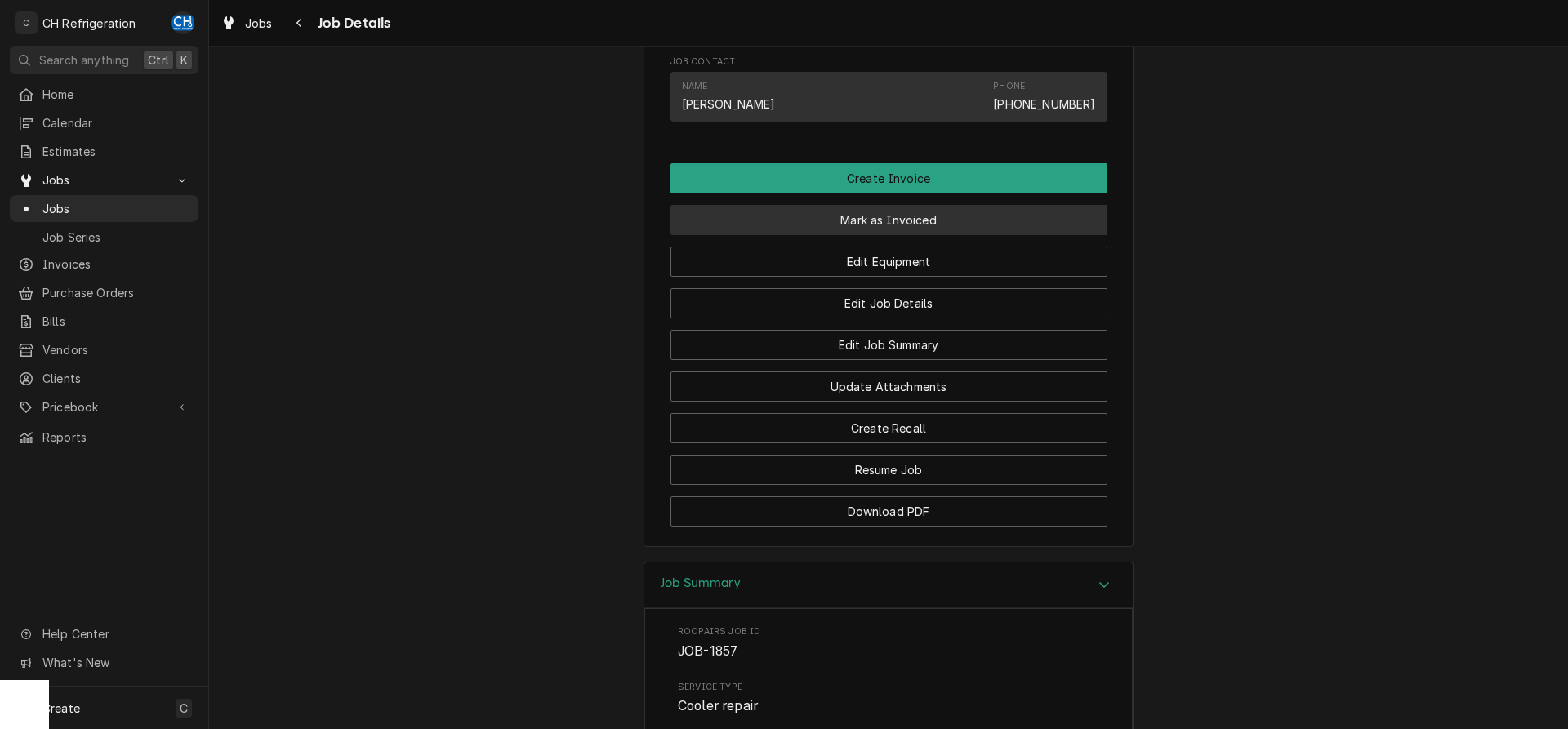
click at [899, 231] on button "Mark as Invoiced" at bounding box center [888, 220] width 437 height 30
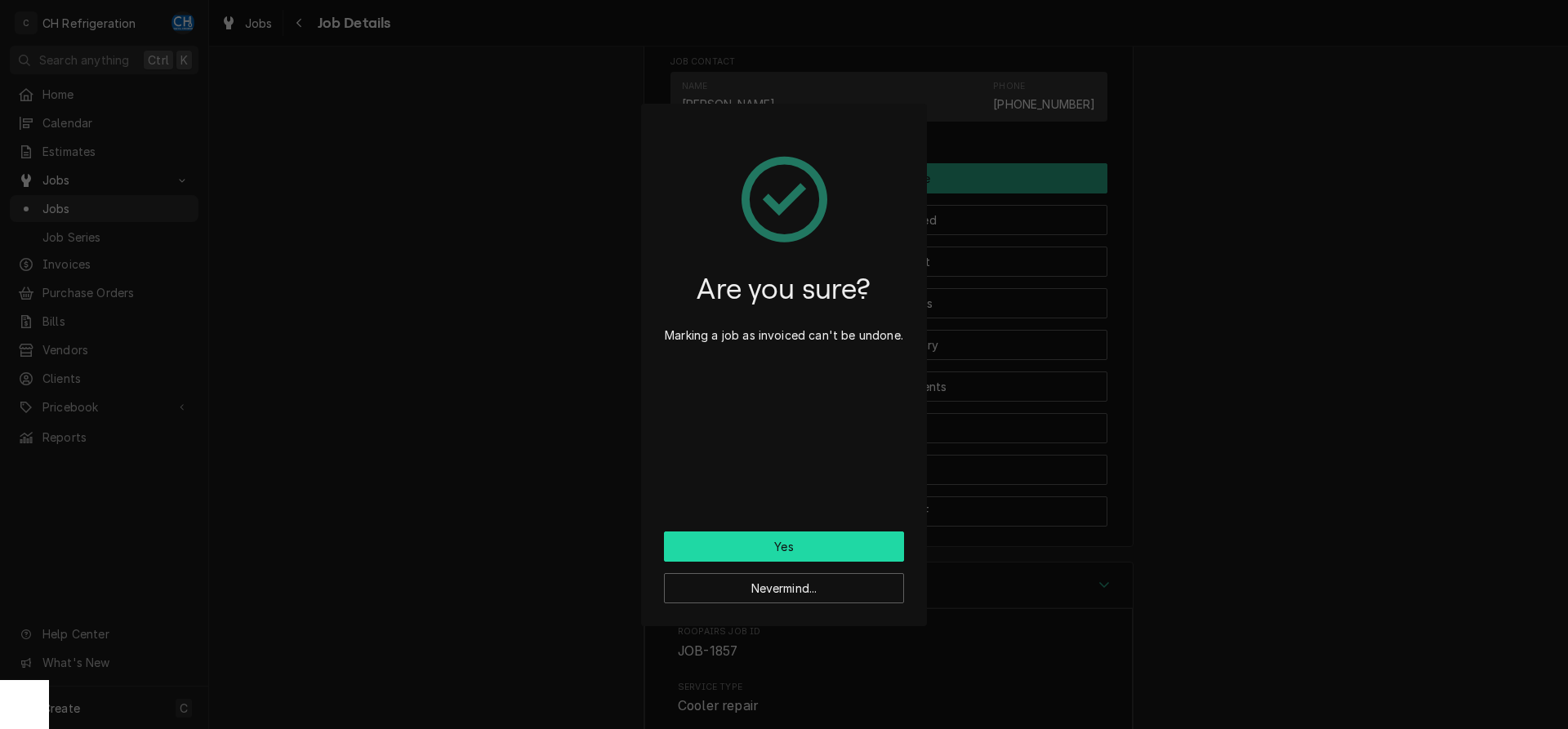
click at [802, 550] on button "Yes" at bounding box center [784, 547] width 240 height 30
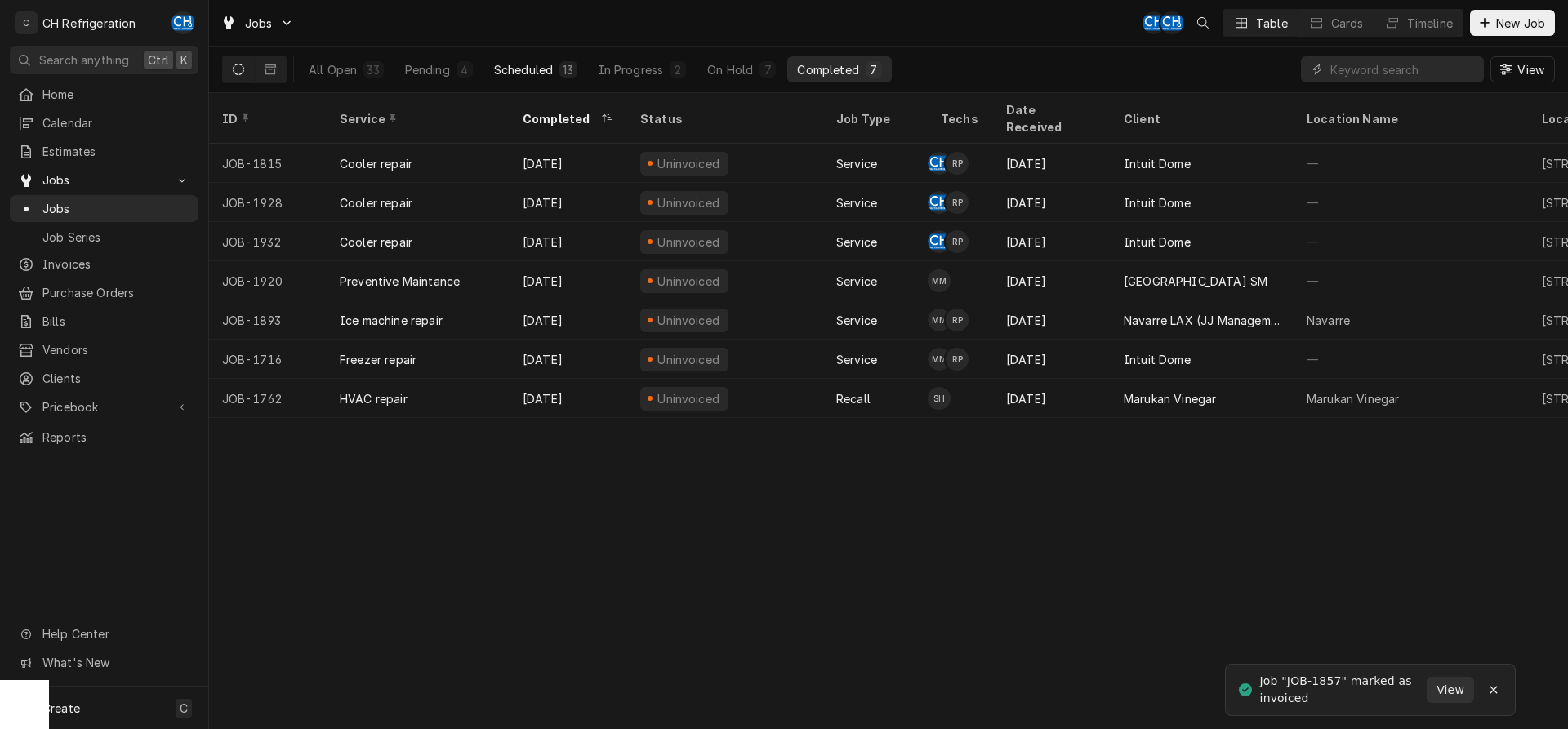
click at [546, 73] on div "Scheduled" at bounding box center [523, 70] width 59 height 17
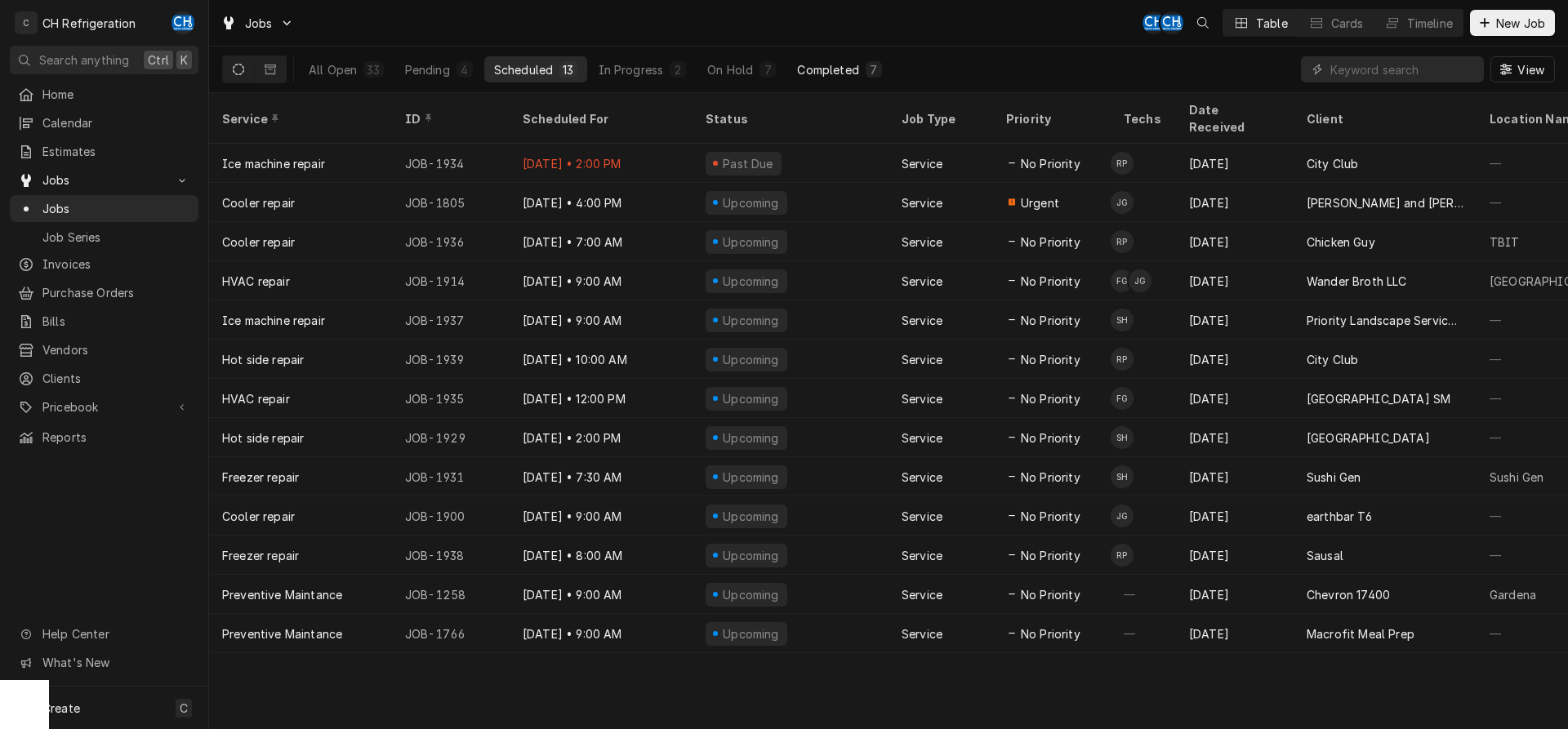
click at [803, 64] on div "Completed" at bounding box center [827, 70] width 61 height 17
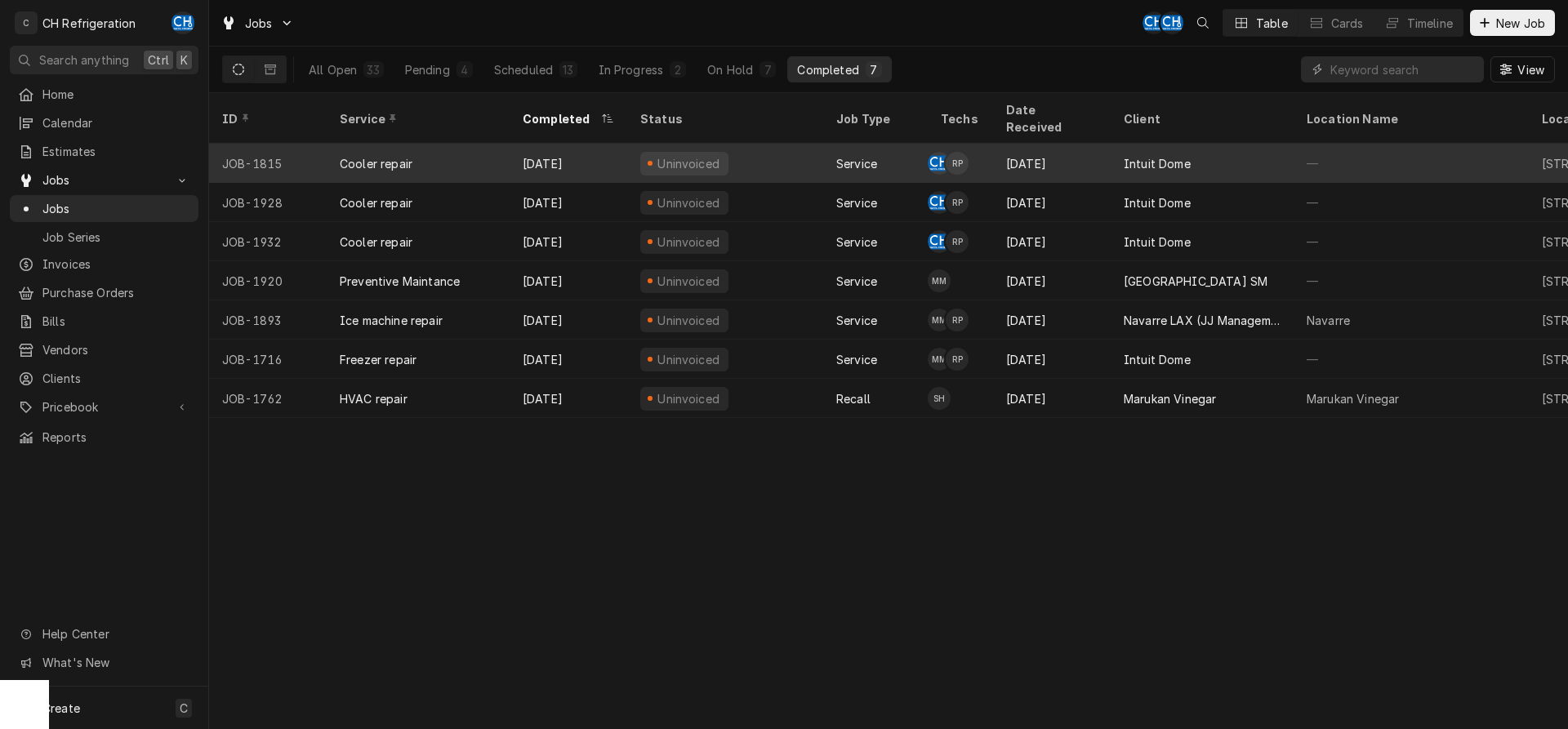
click at [825, 144] on div "Service" at bounding box center [876, 163] width 105 height 39
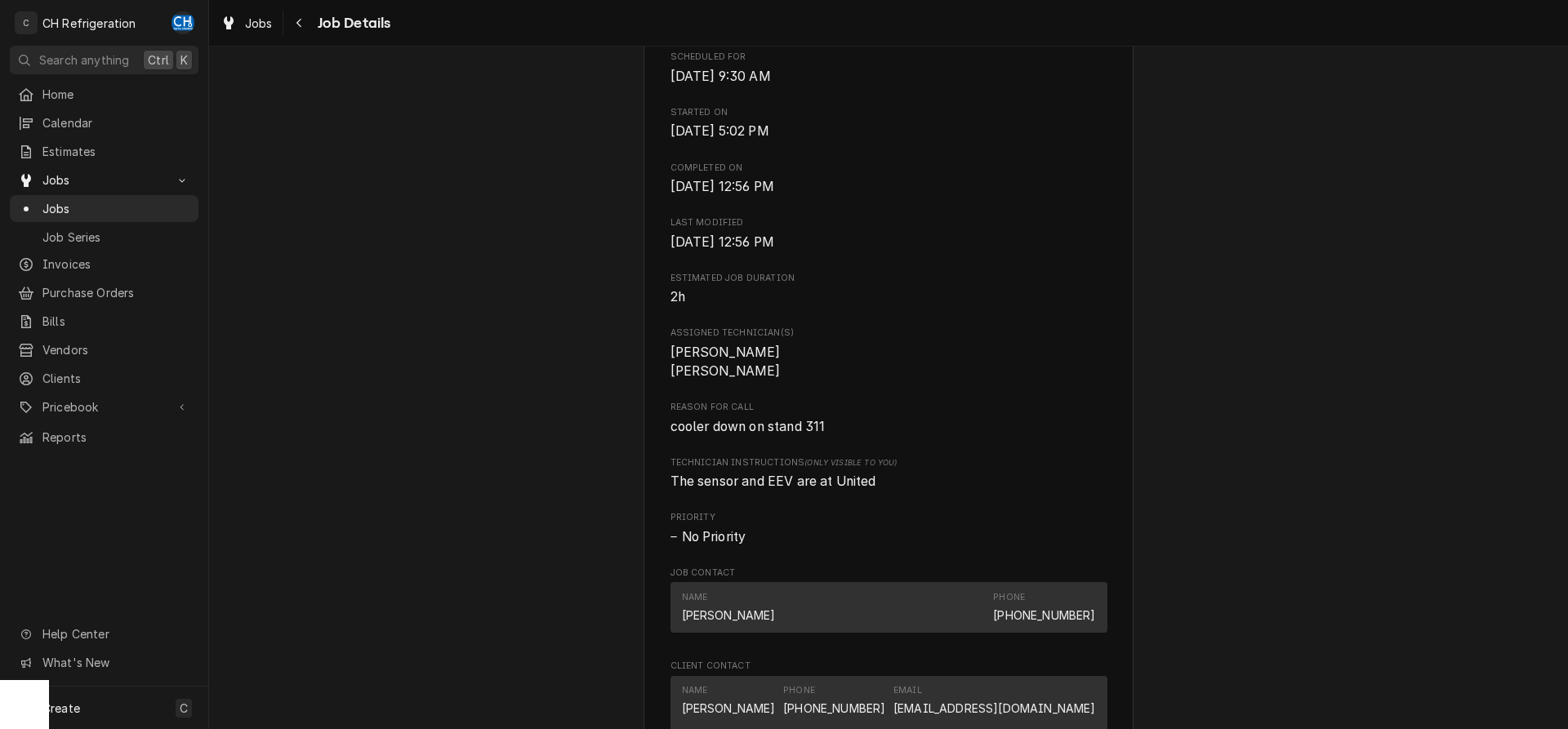
scroll to position [1083, 0]
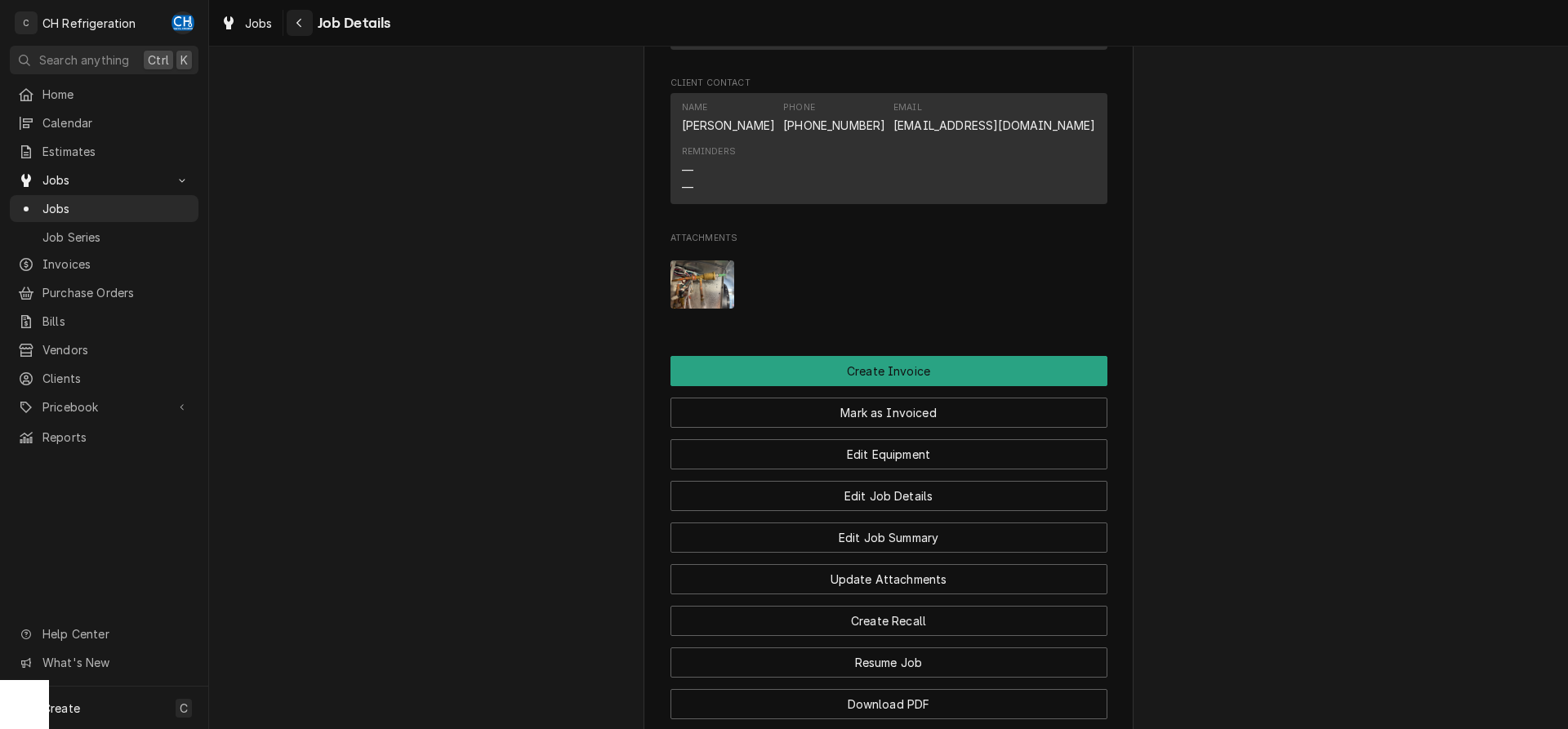
click at [307, 26] on div "Navigate back" at bounding box center [299, 22] width 16 height 16
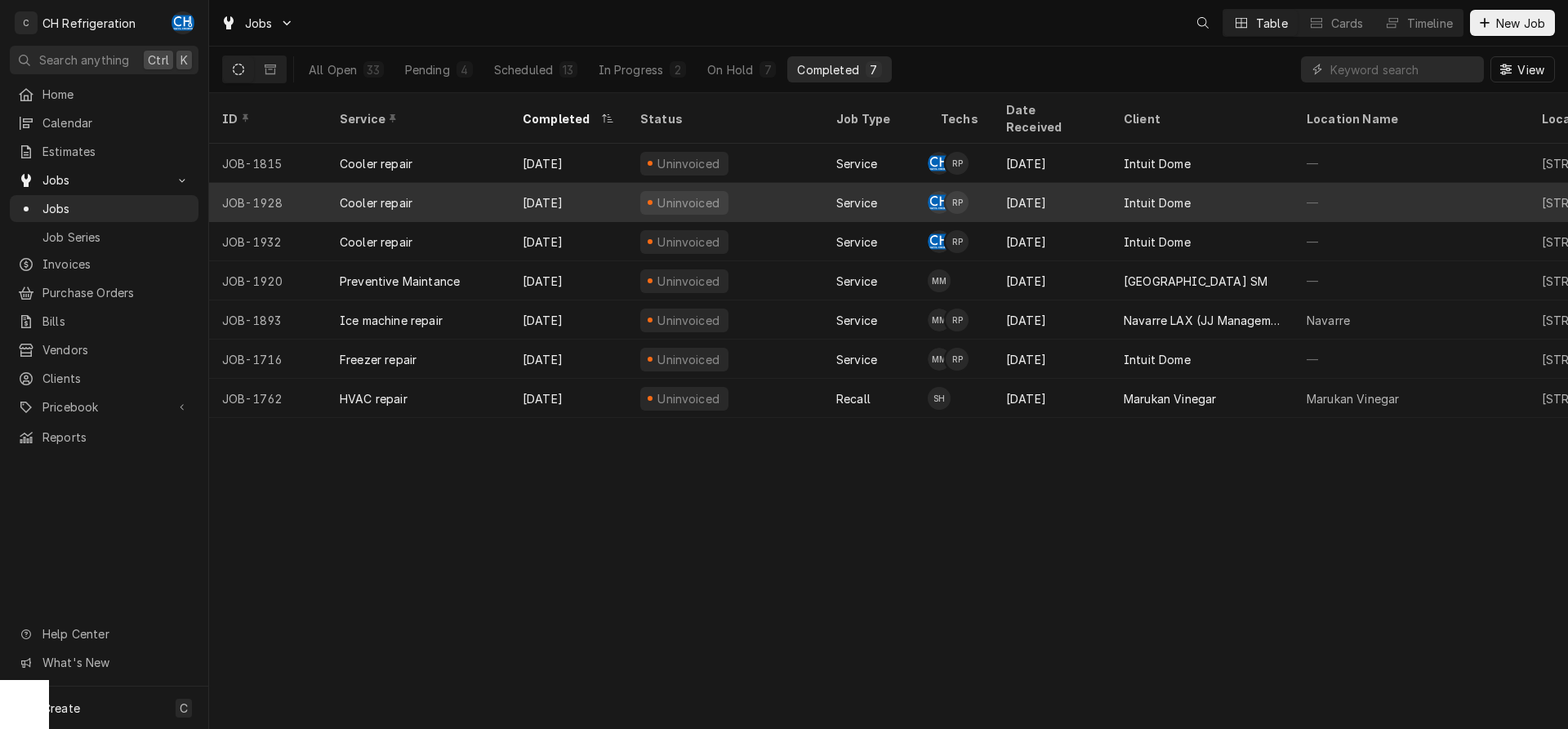
click at [1093, 185] on div "[DATE]" at bounding box center [1051, 202] width 117 height 39
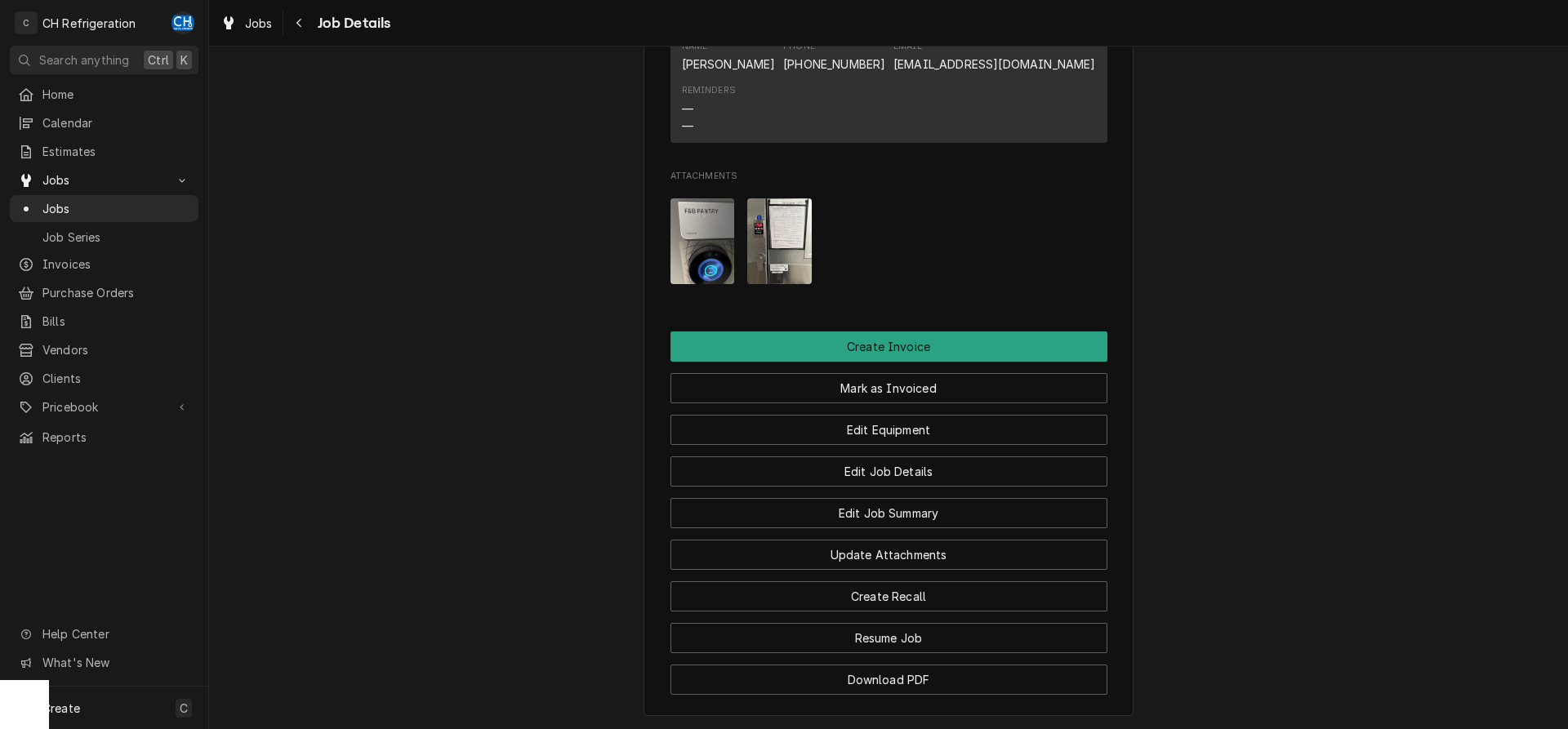
scroll to position [1509, 0]
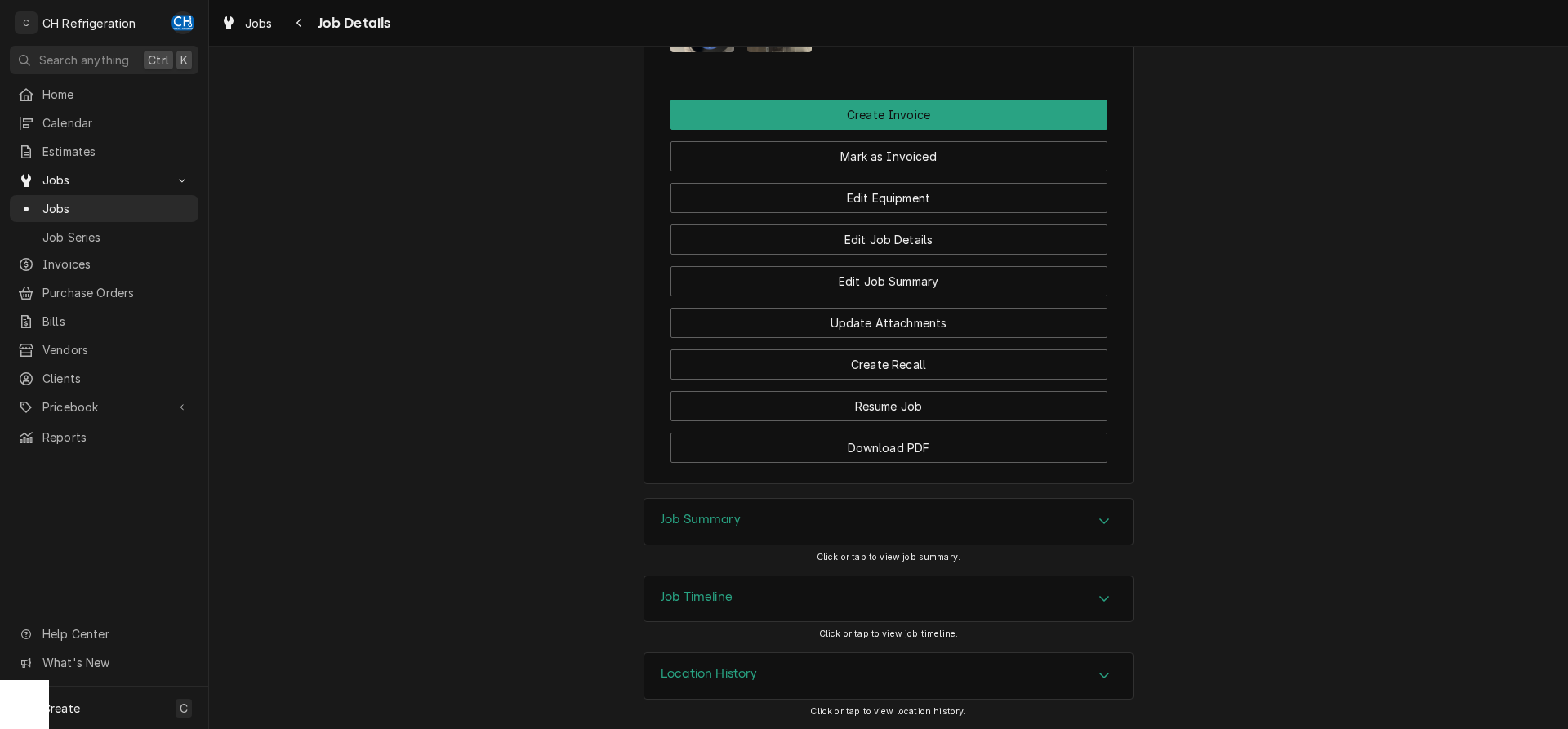
click at [683, 528] on div "Job Summary" at bounding box center [701, 521] width 80 height 20
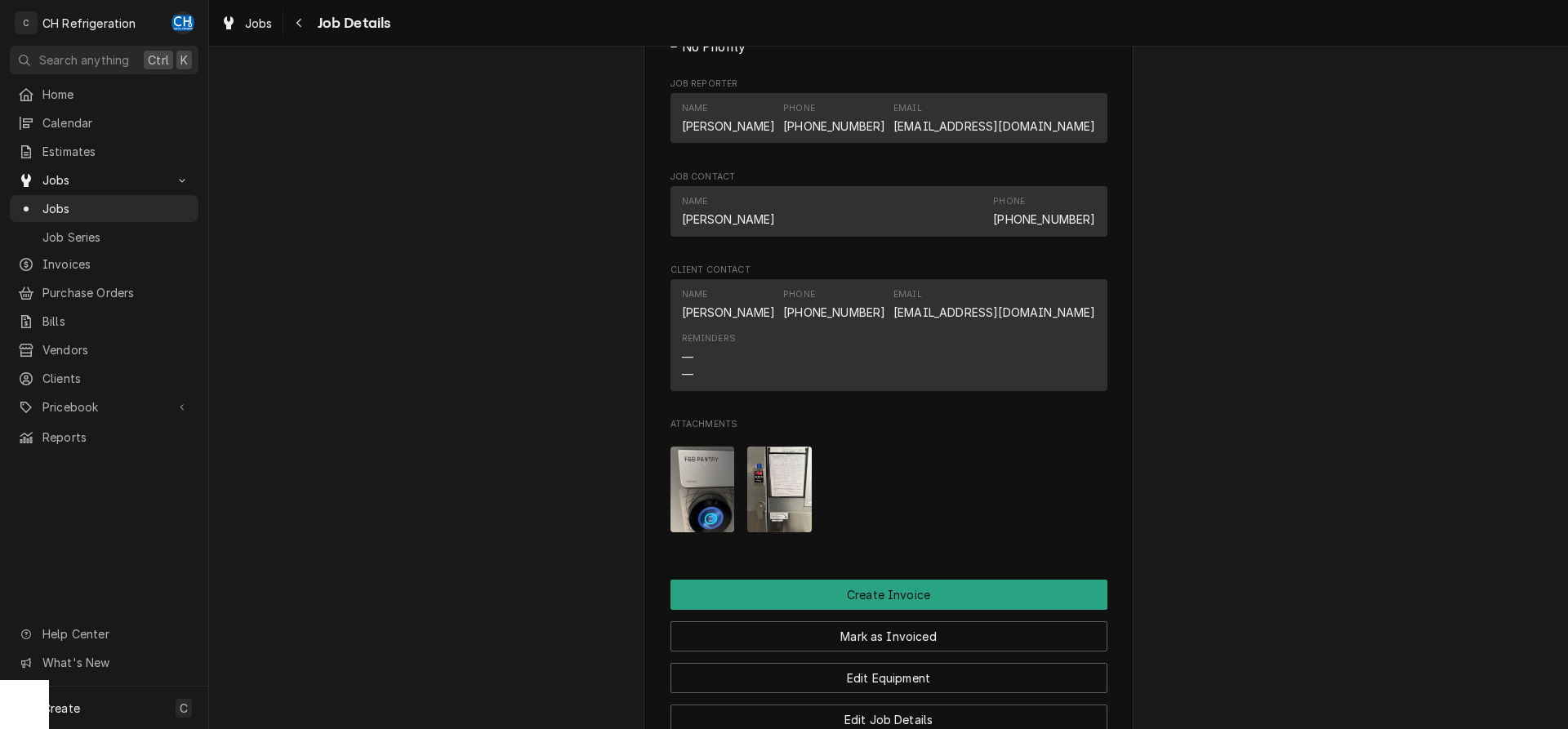
scroll to position [1425, 0]
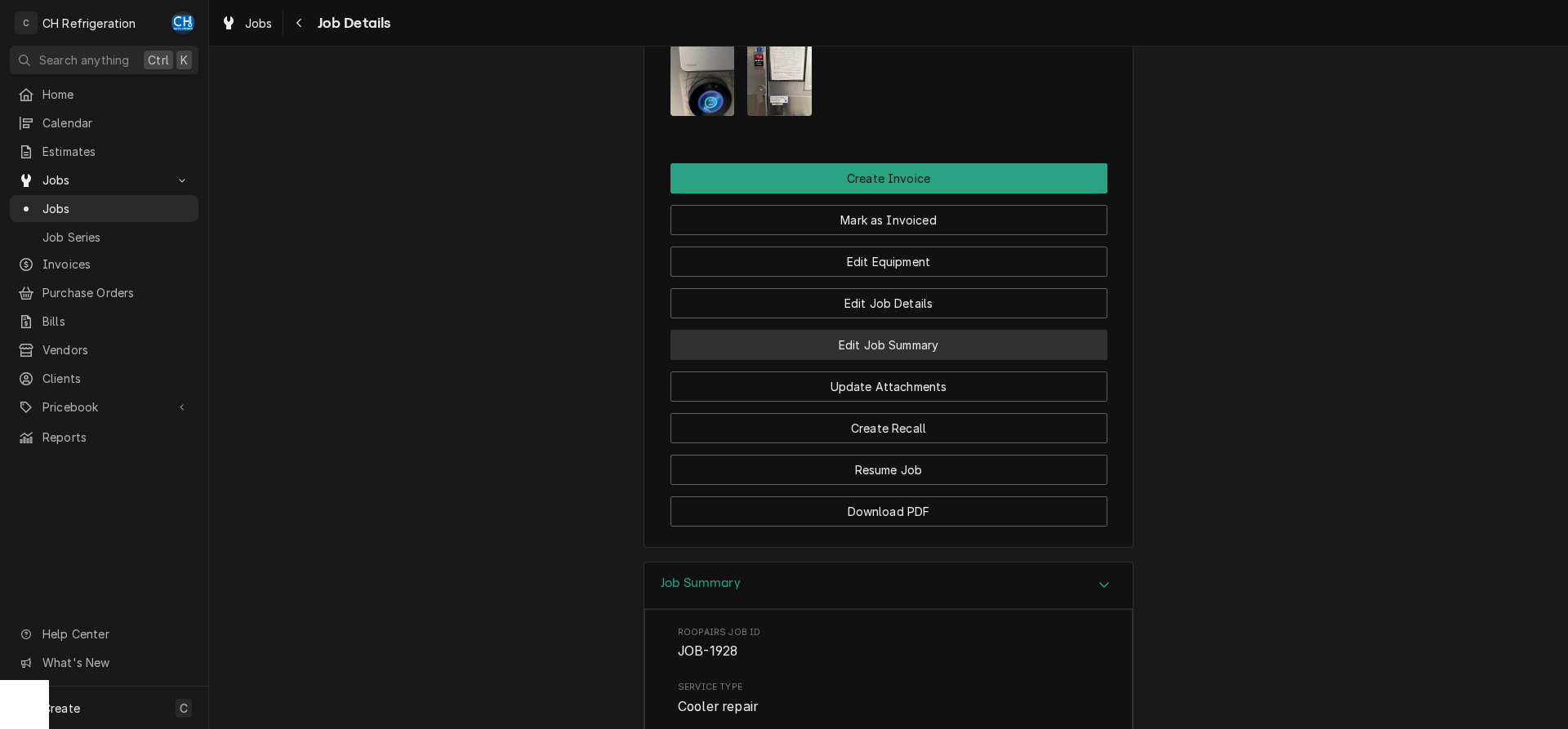
click at [922, 360] on button "Edit Job Summary" at bounding box center [888, 345] width 437 height 30
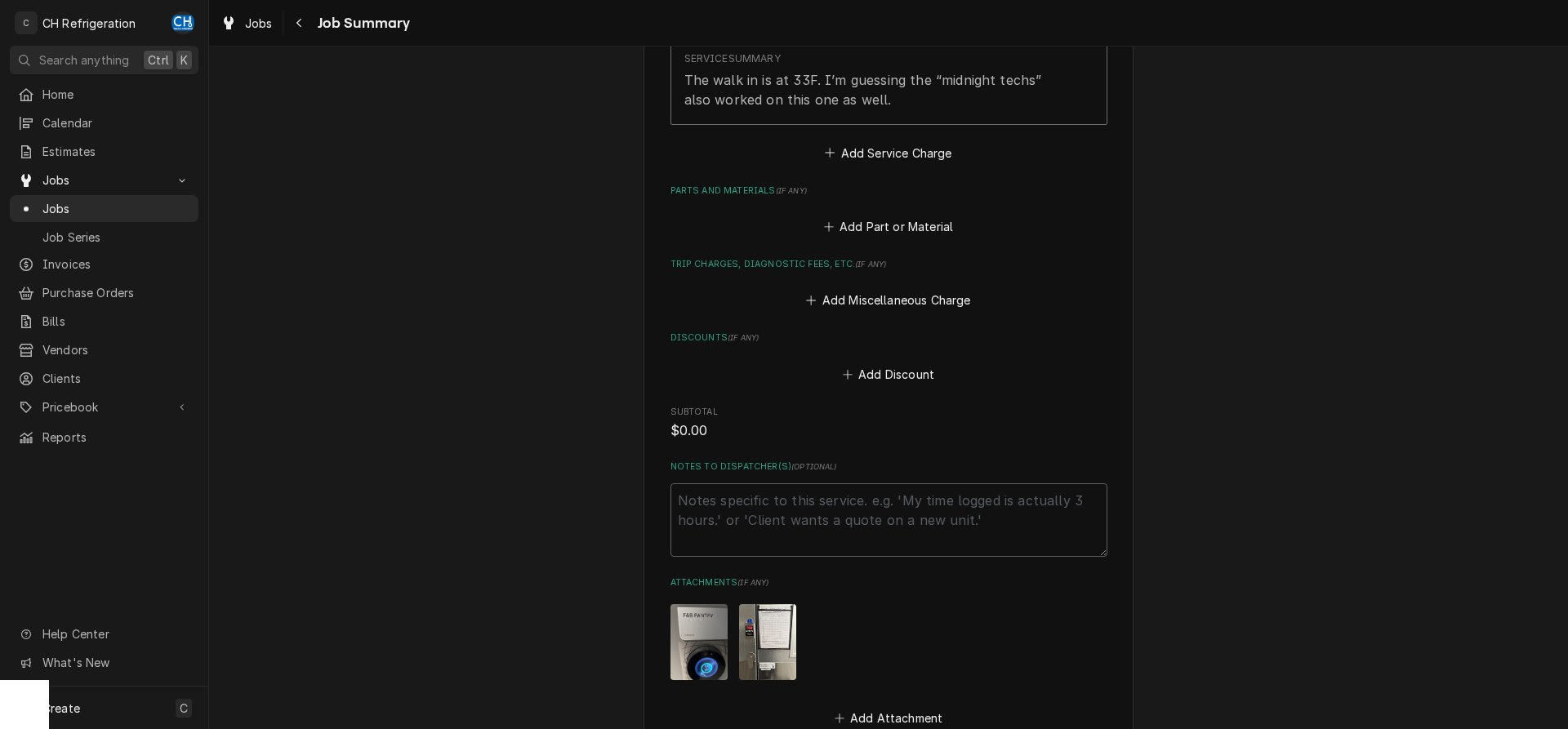
scroll to position [760, 0]
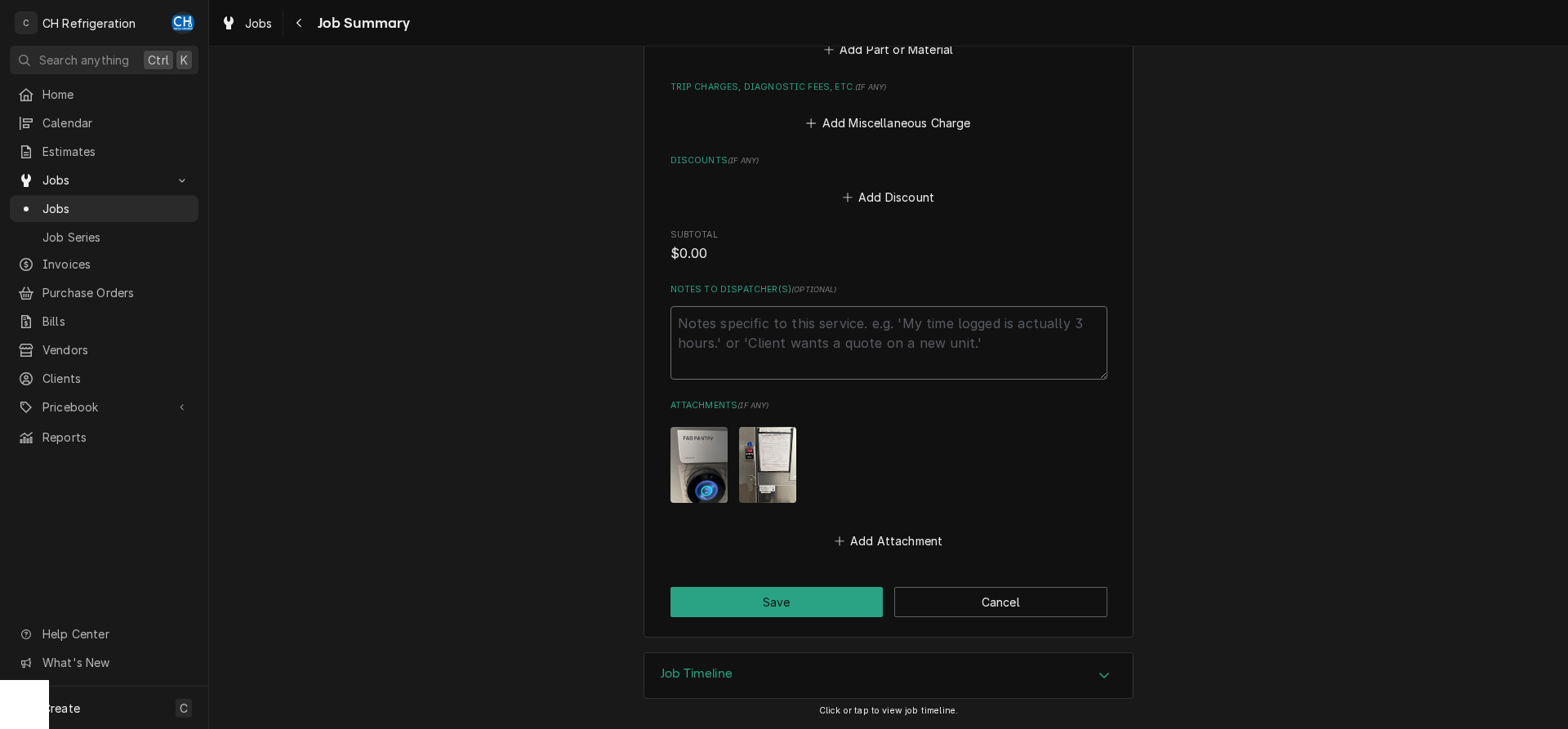
click at [845, 375] on textarea "Notes to Dispatcher(s) ( optional )" at bounding box center [888, 342] width 437 height 73
type textarea "j"
type textarea "x"
type textarea "jo"
type textarea "x"
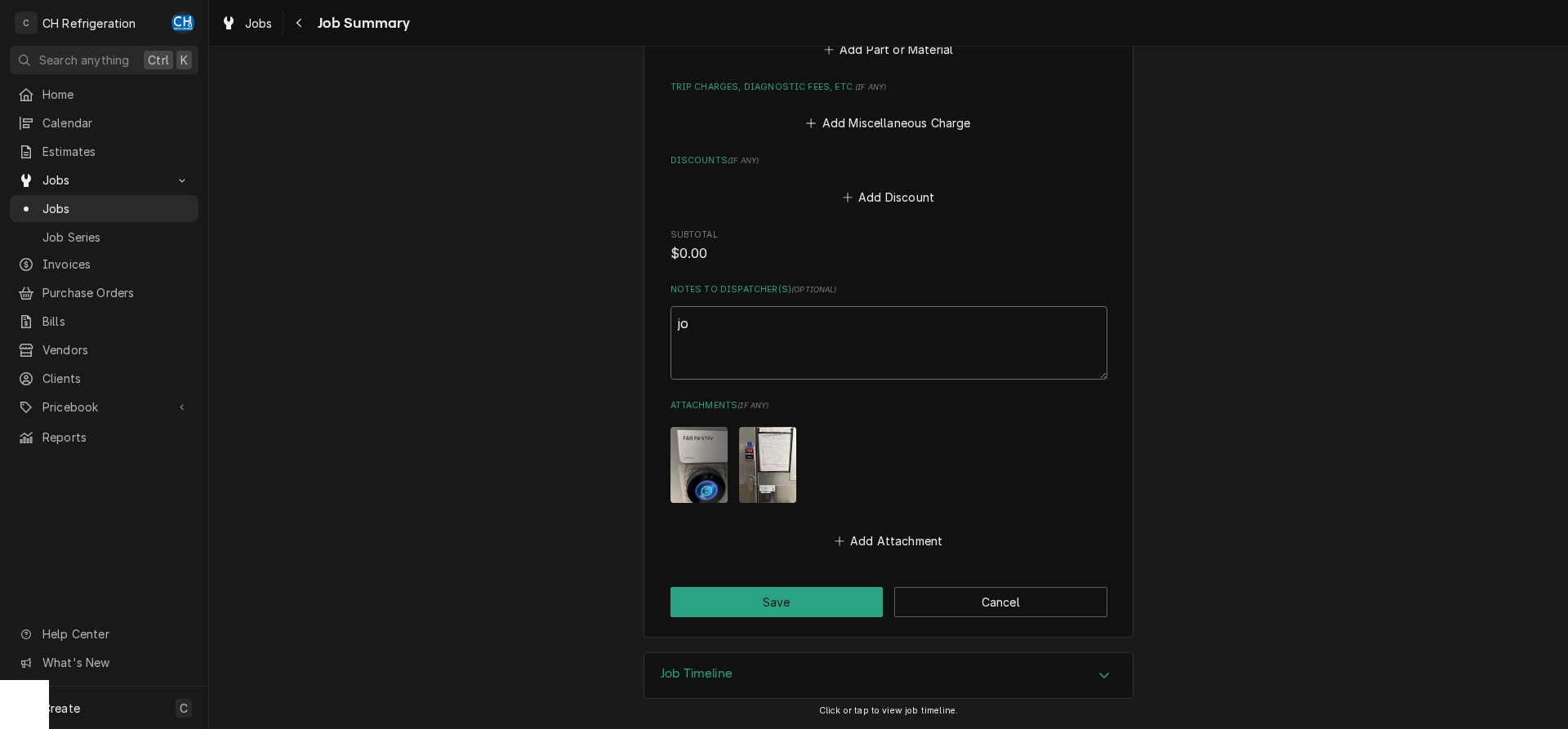
type textarea "job"
type textarea "x"
type textarea "job"
type textarea "x"
type textarea "job k"
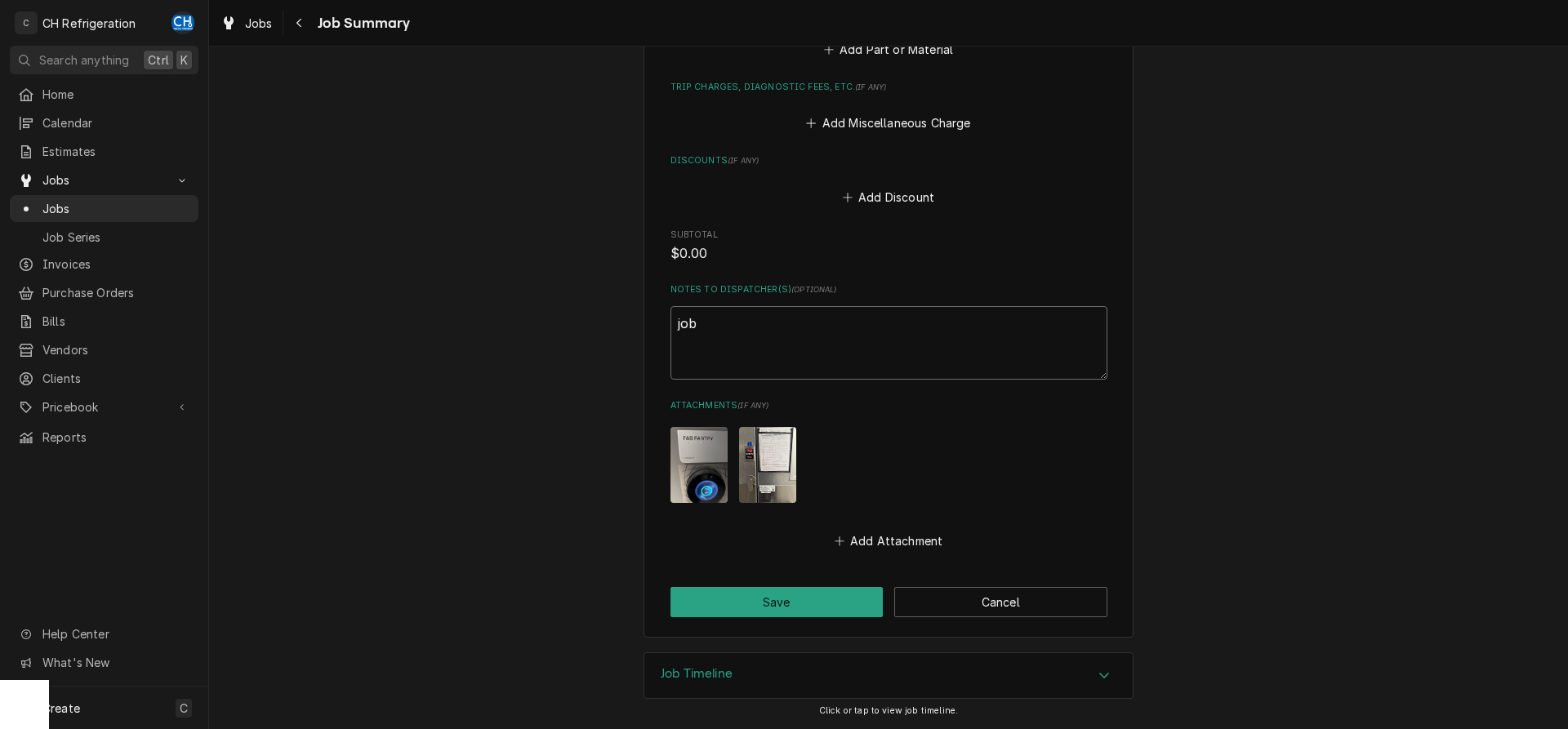
type textarea "x"
type textarea "job ki"
type textarea "x"
type textarea "job kil"
type textarea "x"
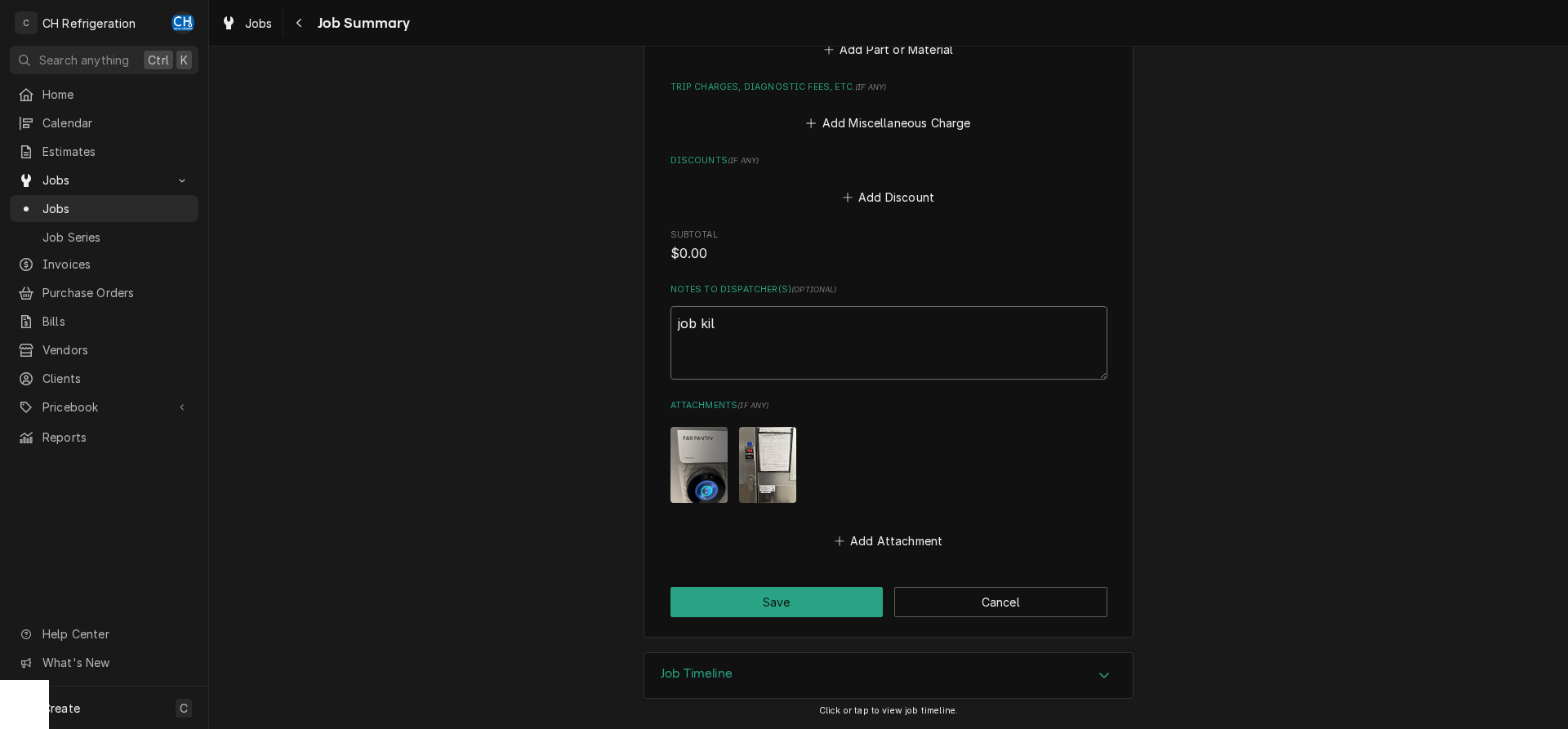
type textarea "job kill"
type textarea "x"
type textarea "job kille"
type textarea "x"
type textarea "job killed"
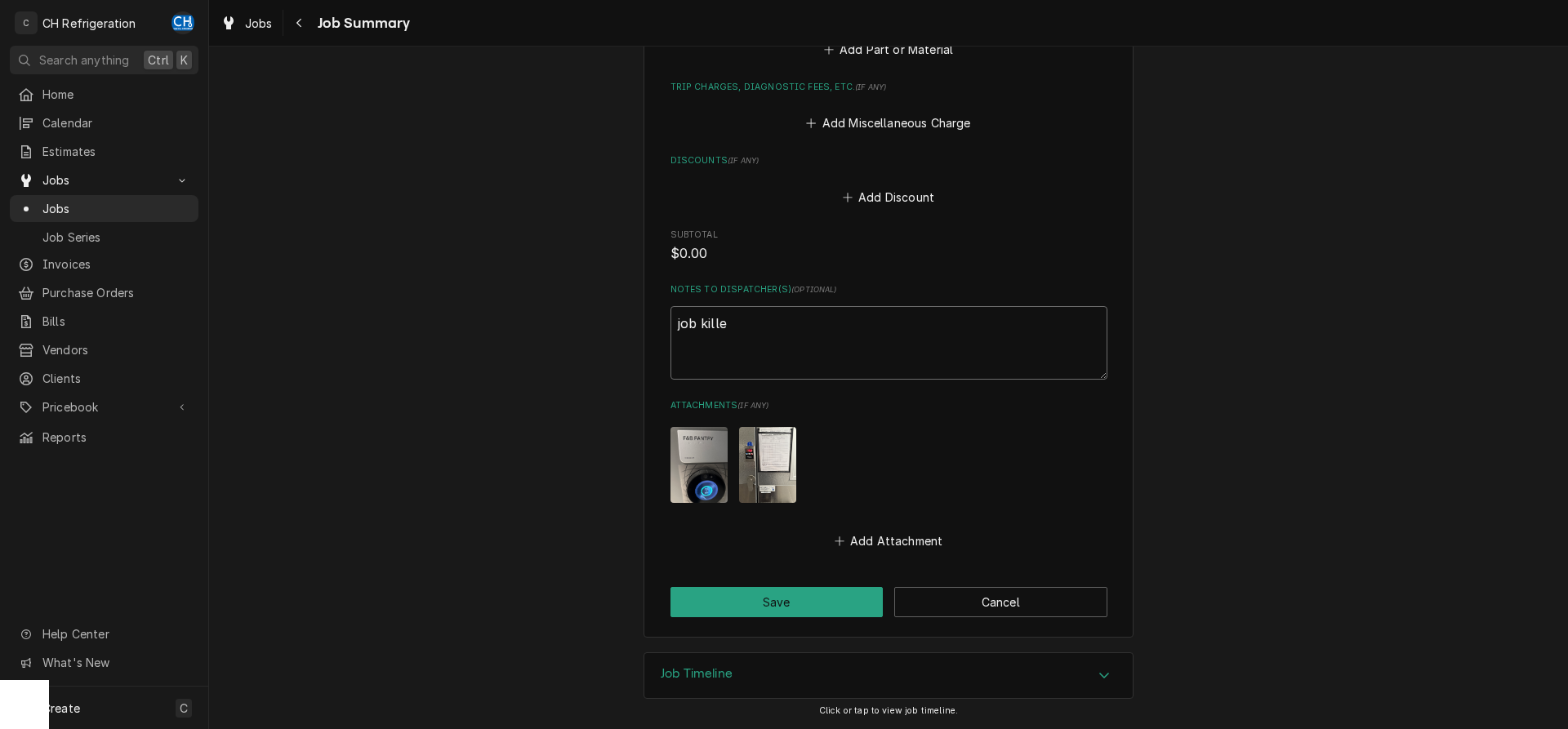
type textarea "x"
type textarea "job killed"
click at [818, 608] on button "Save" at bounding box center [777, 602] width 214 height 30
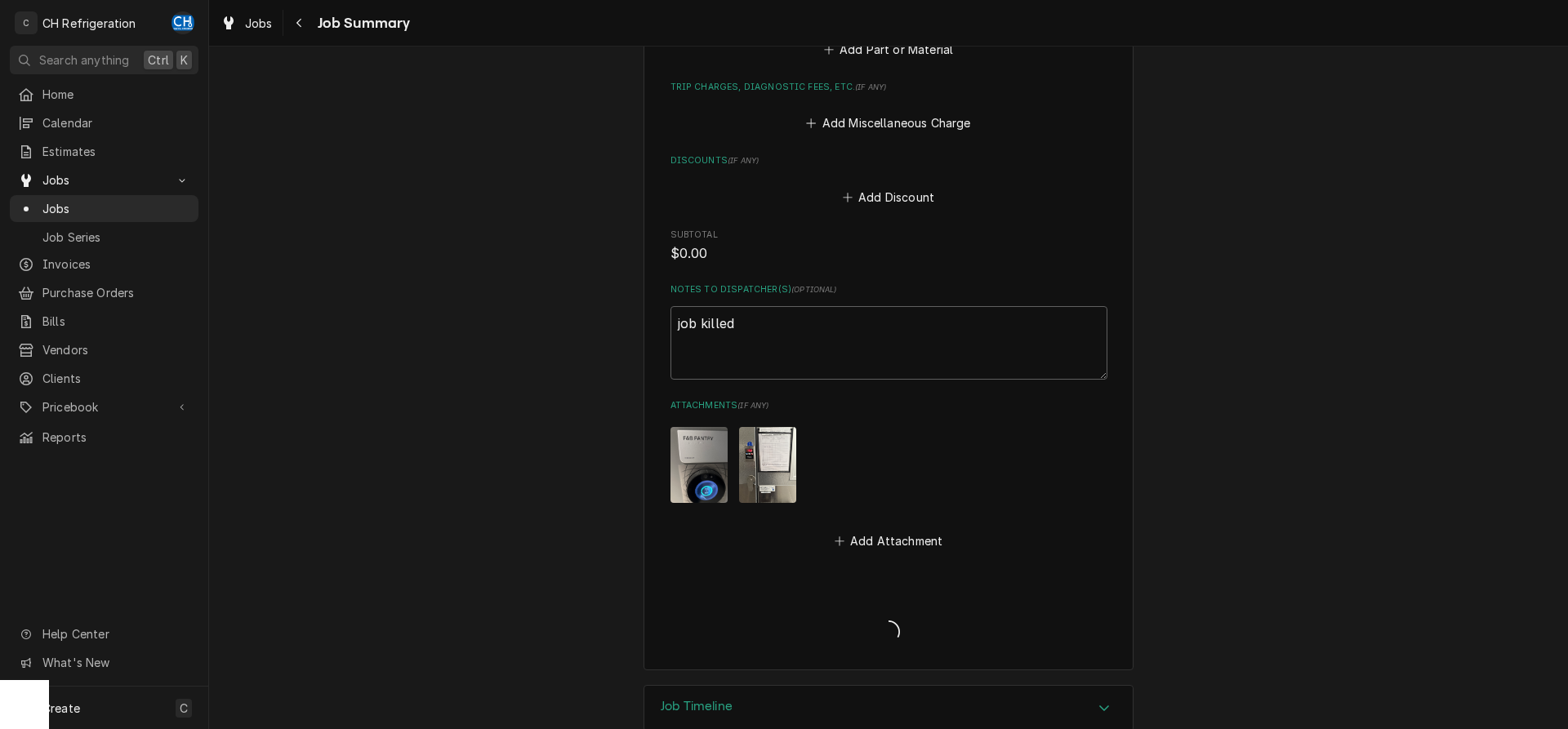
type textarea "x"
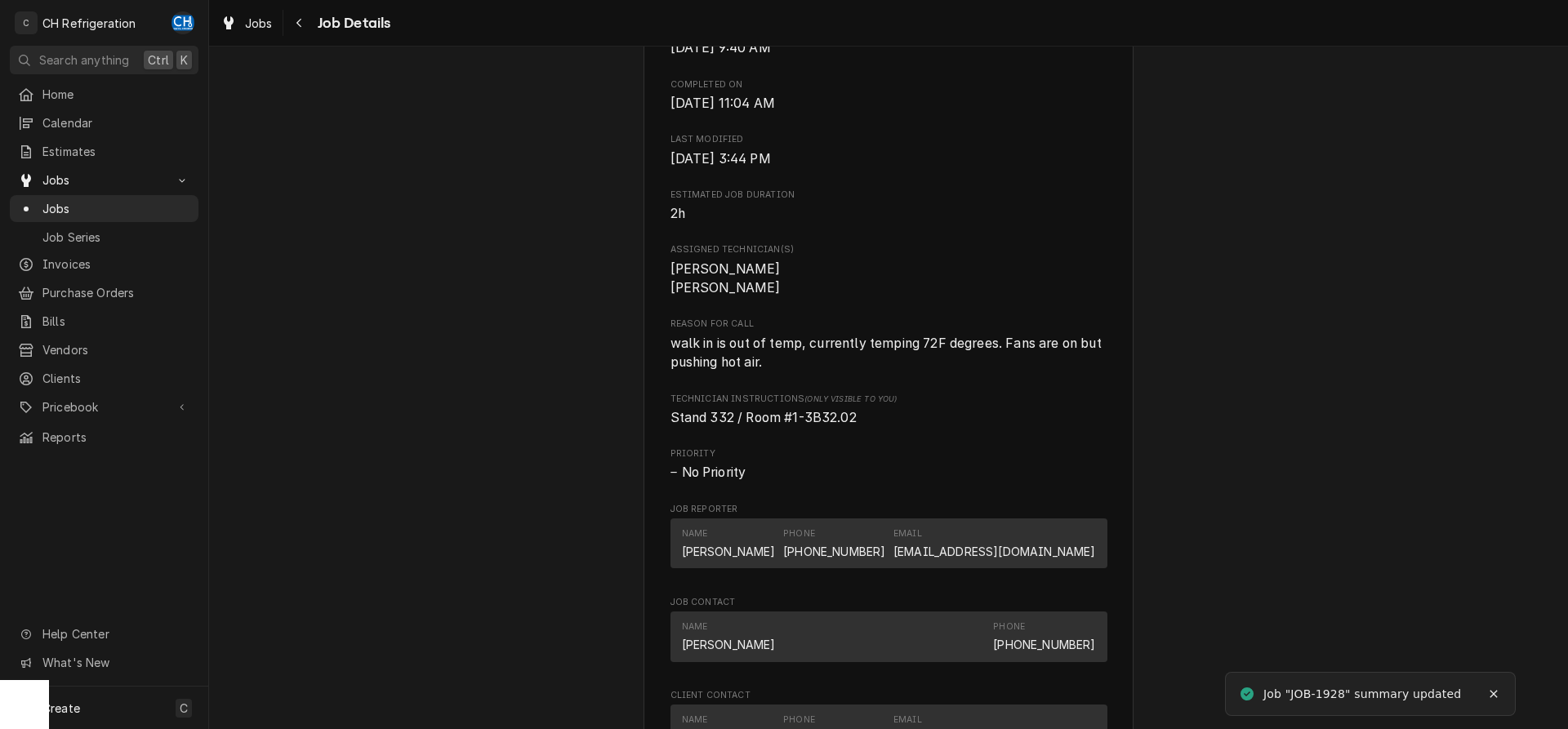
scroll to position [1000, 0]
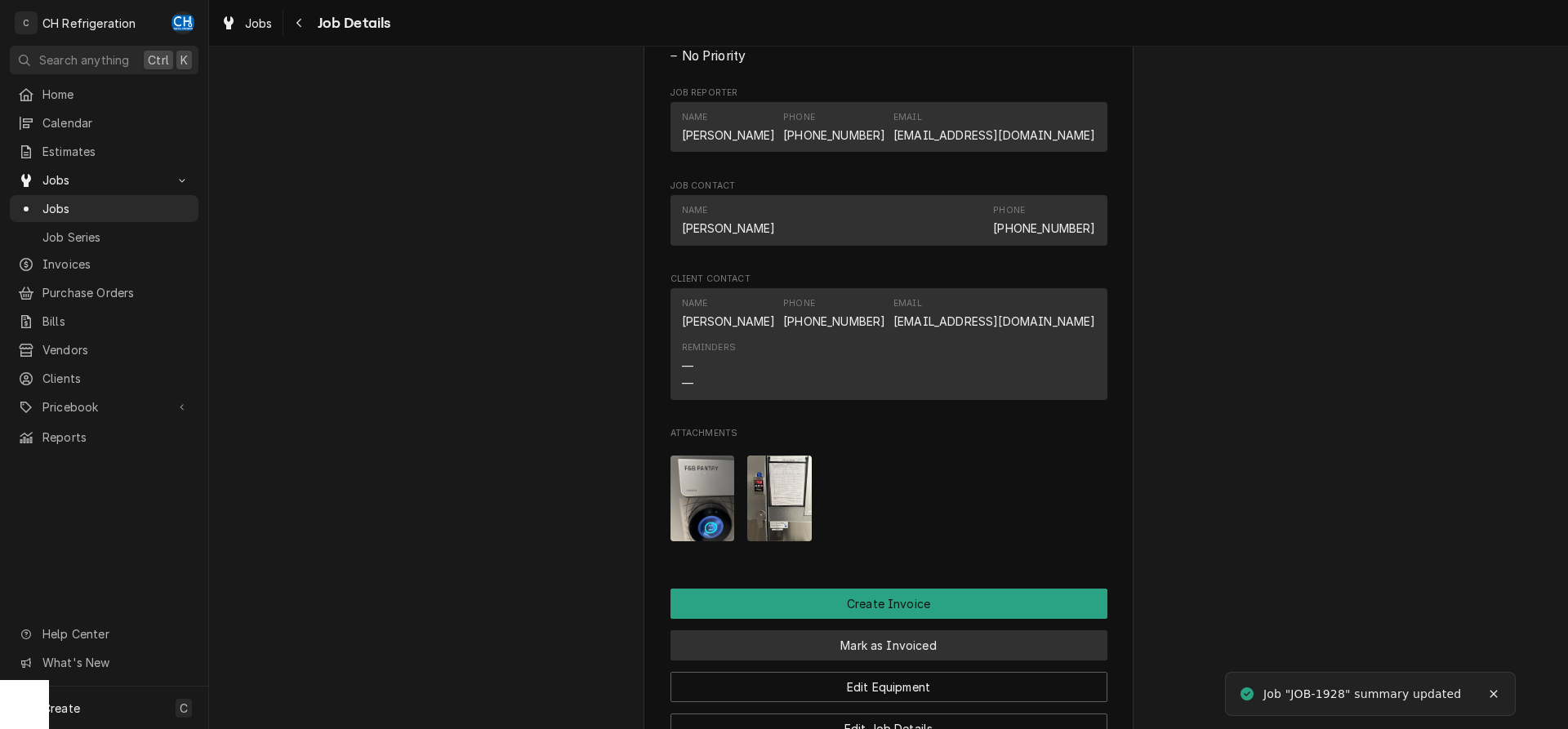
click at [887, 660] on button "Mark as Invoiced" at bounding box center [888, 645] width 437 height 30
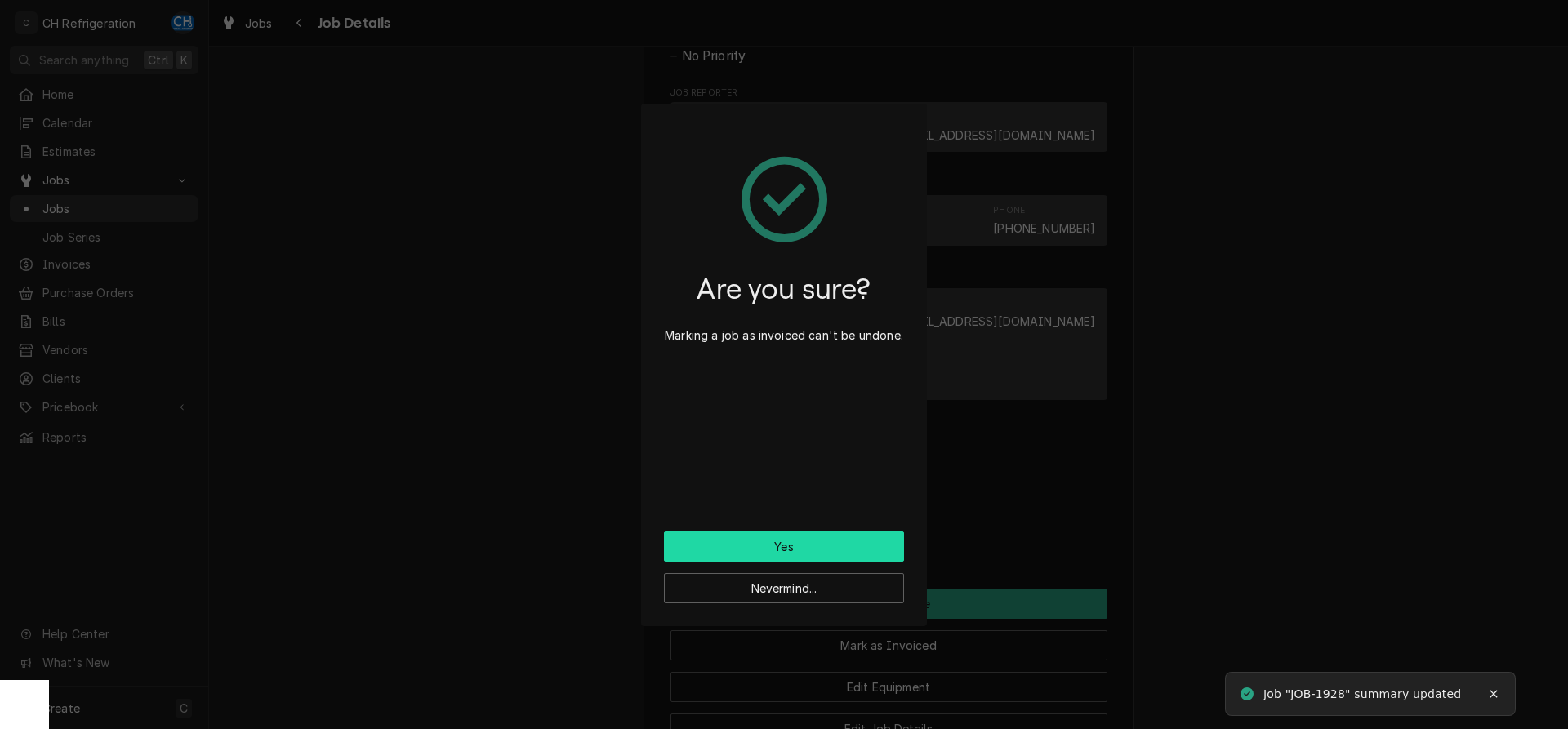
click at [798, 554] on button "Yes" at bounding box center [784, 547] width 240 height 30
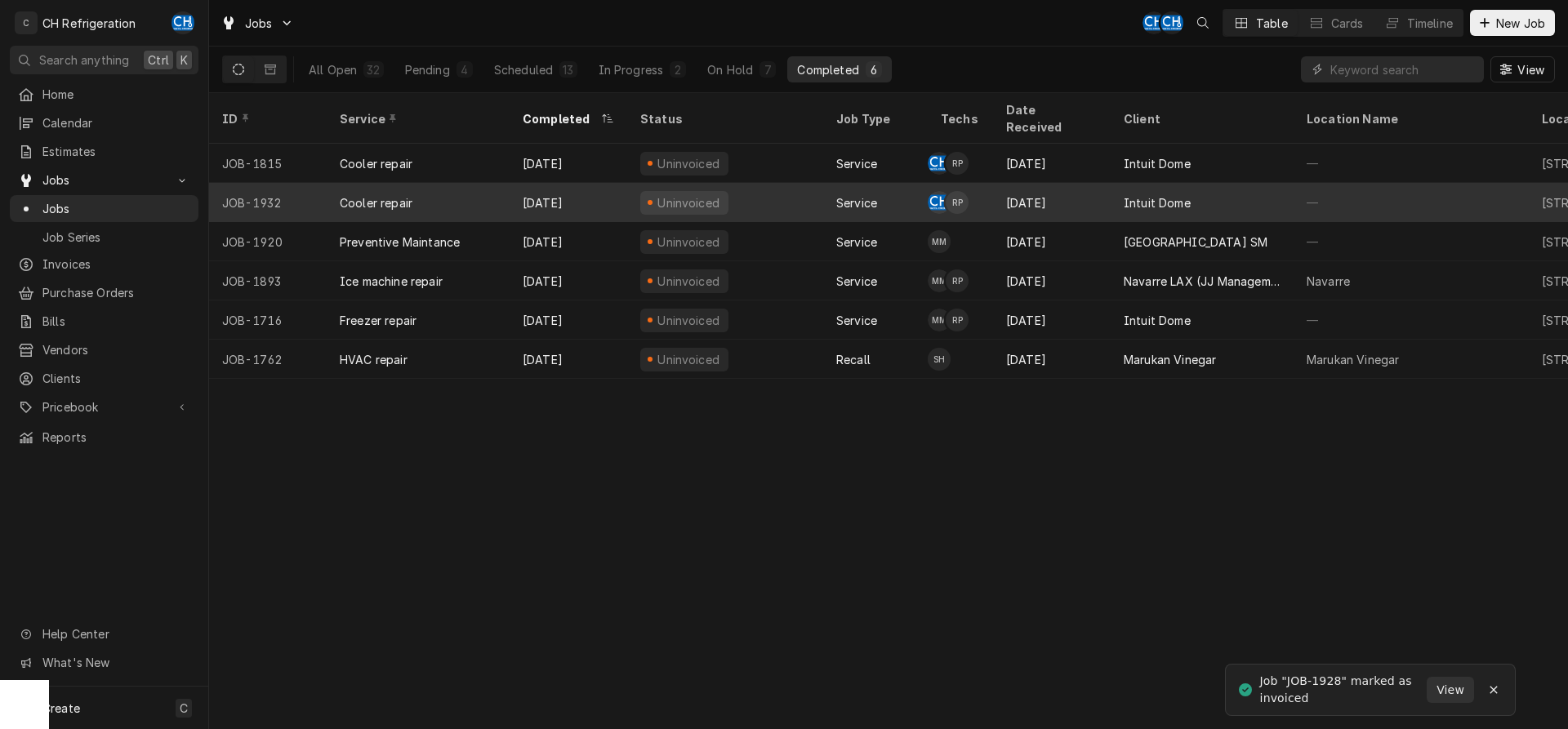
click at [1144, 194] on div "Intuit Dome" at bounding box center [1157, 203] width 67 height 17
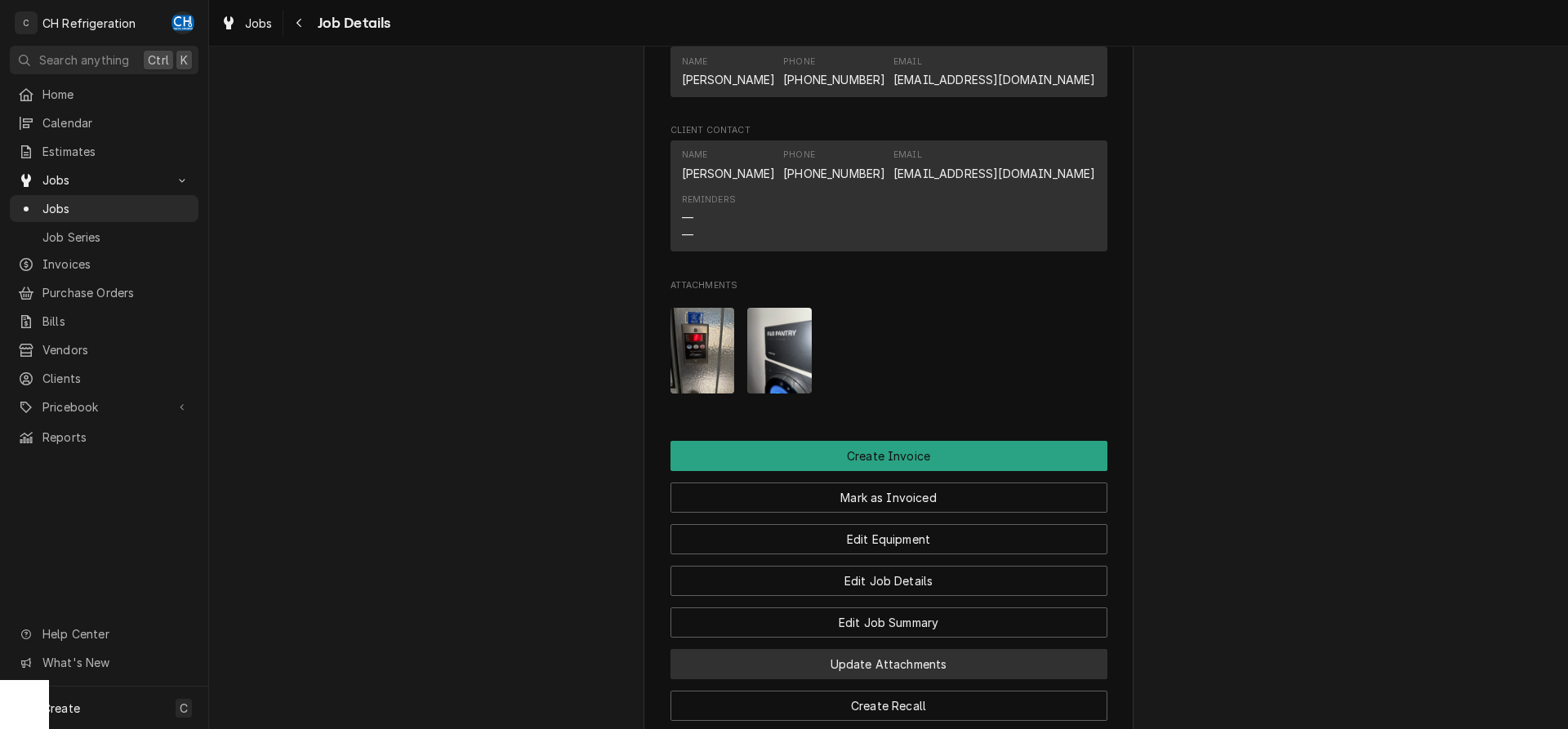
scroll to position [1360, 0]
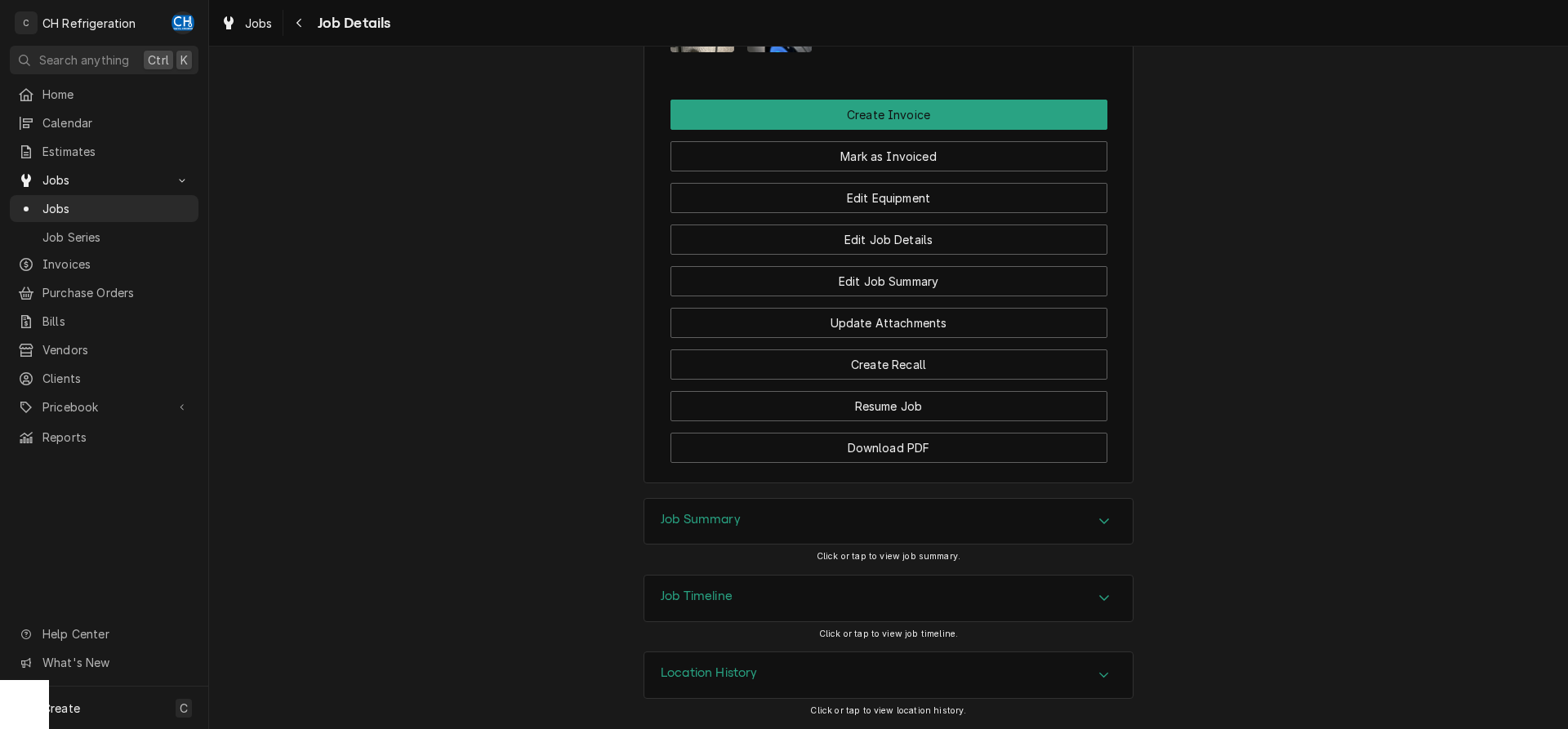
click at [773, 523] on div "Job Summary" at bounding box center [888, 522] width 488 height 46
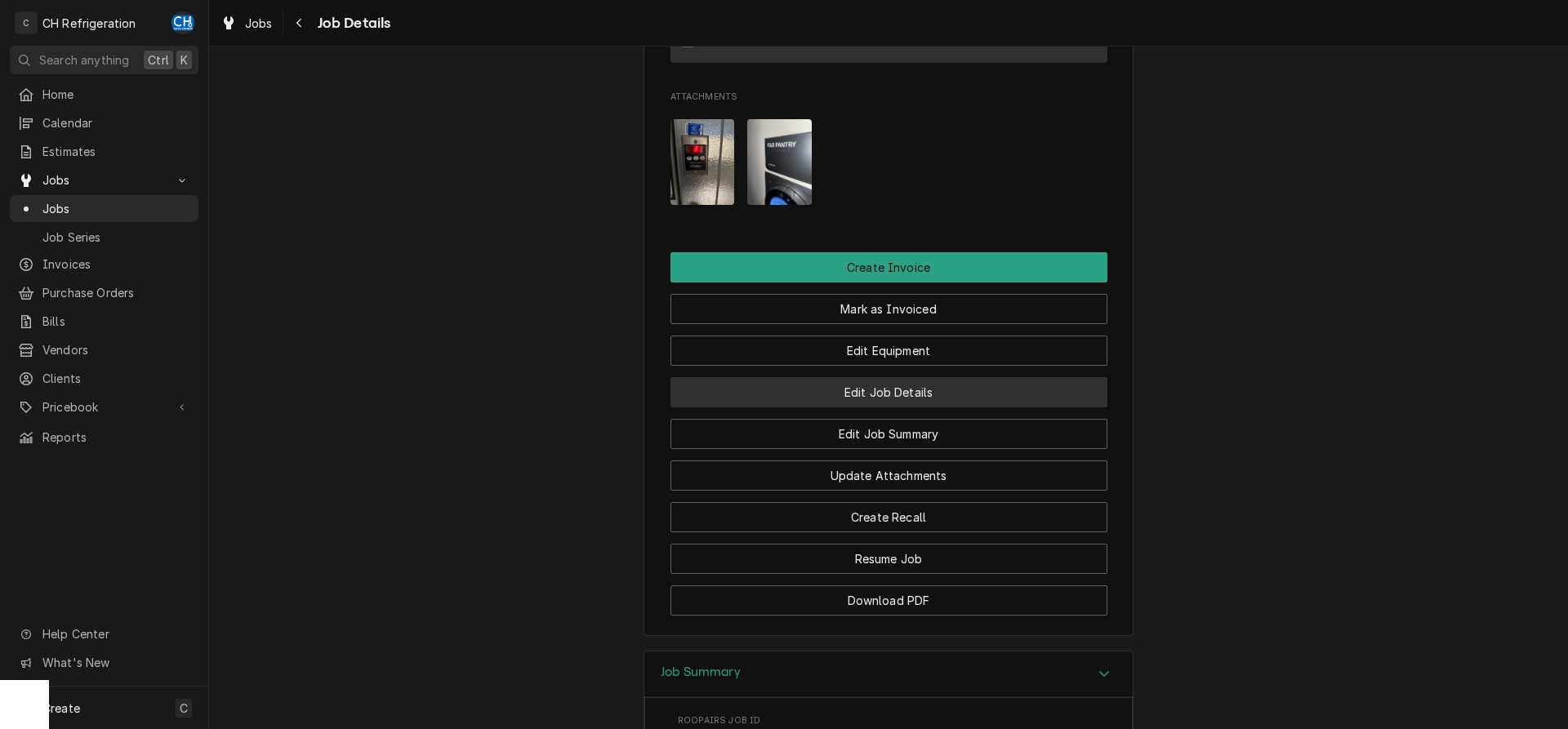
scroll to position [1110, 0]
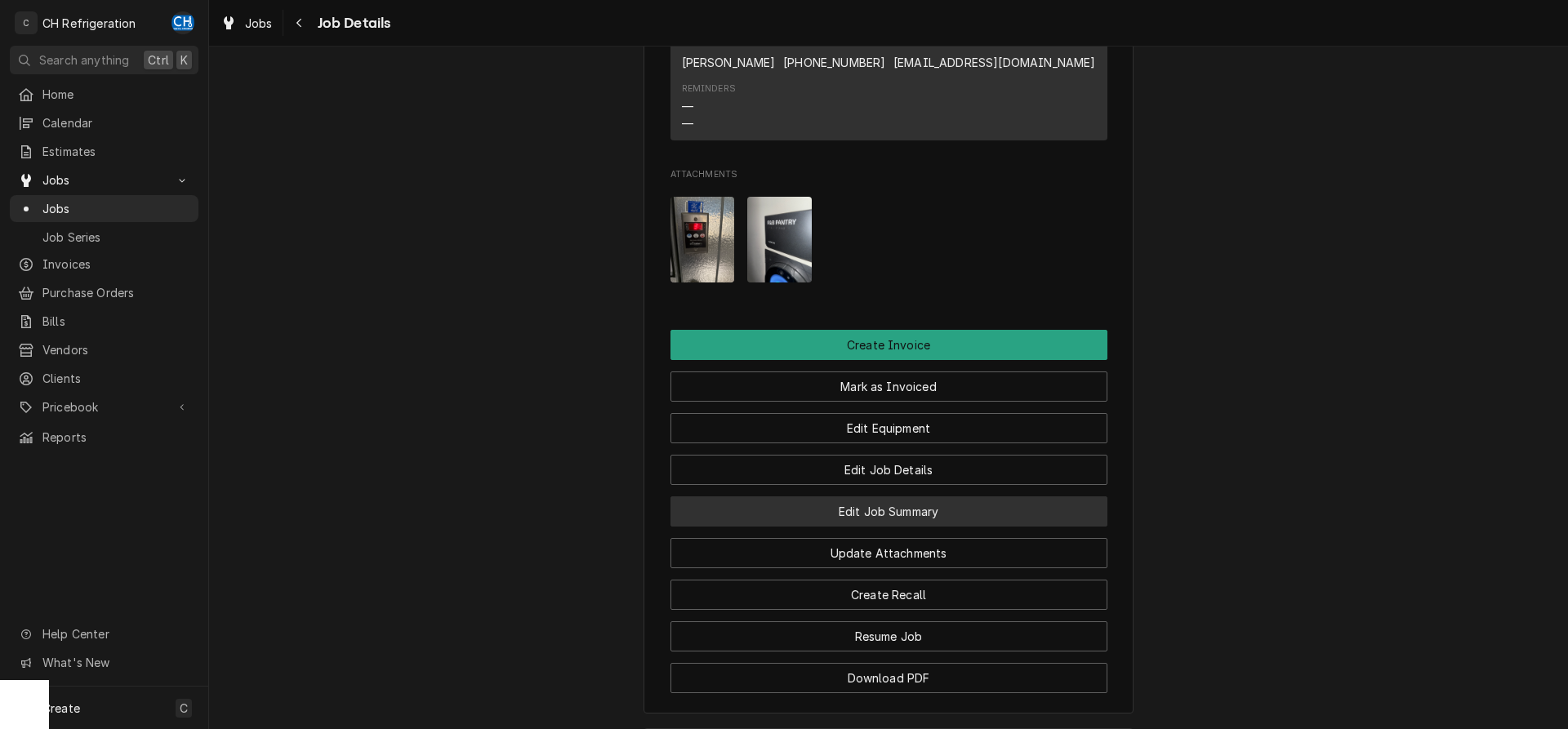
click at [923, 527] on button "Edit Job Summary" at bounding box center [888, 512] width 437 height 30
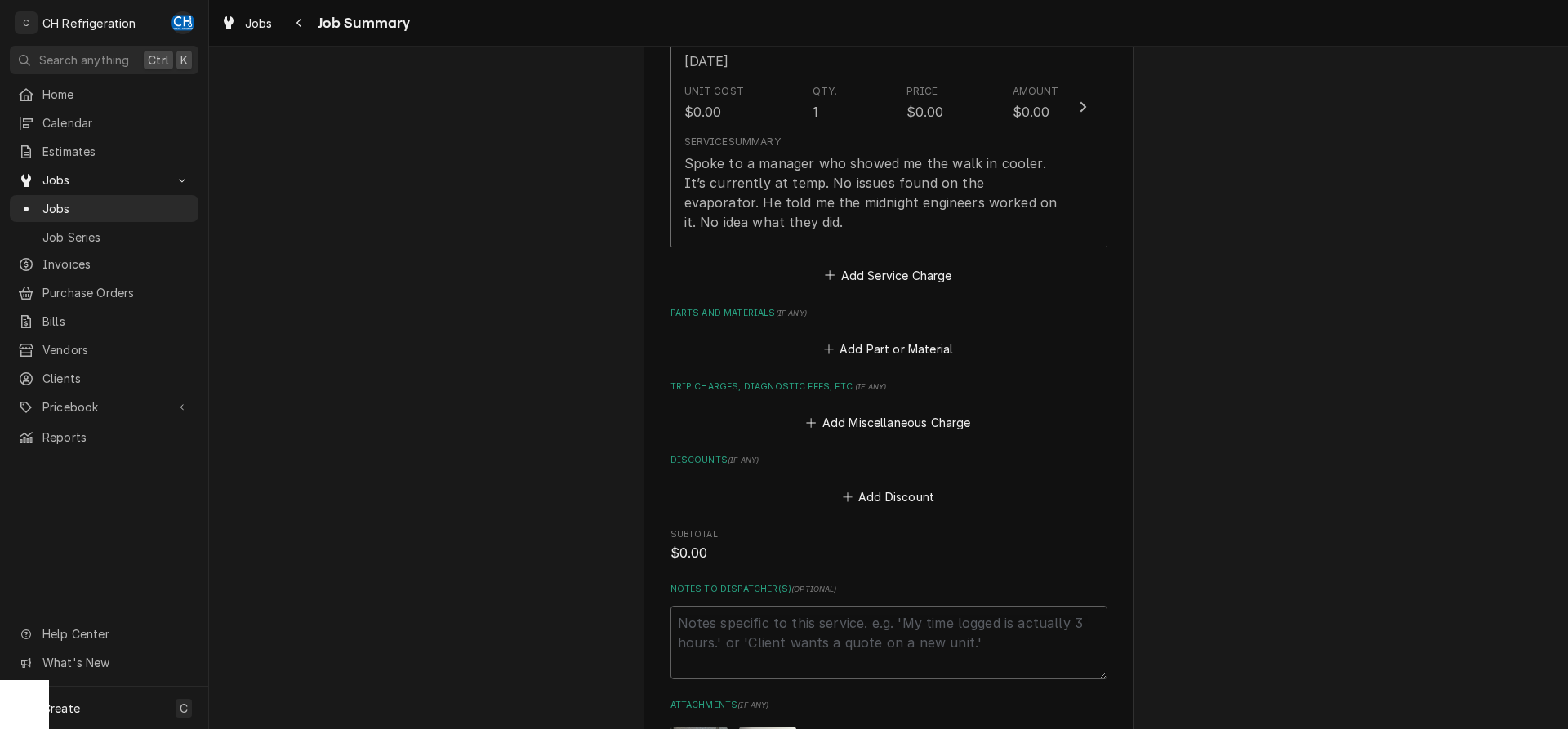
scroll to position [800, 0]
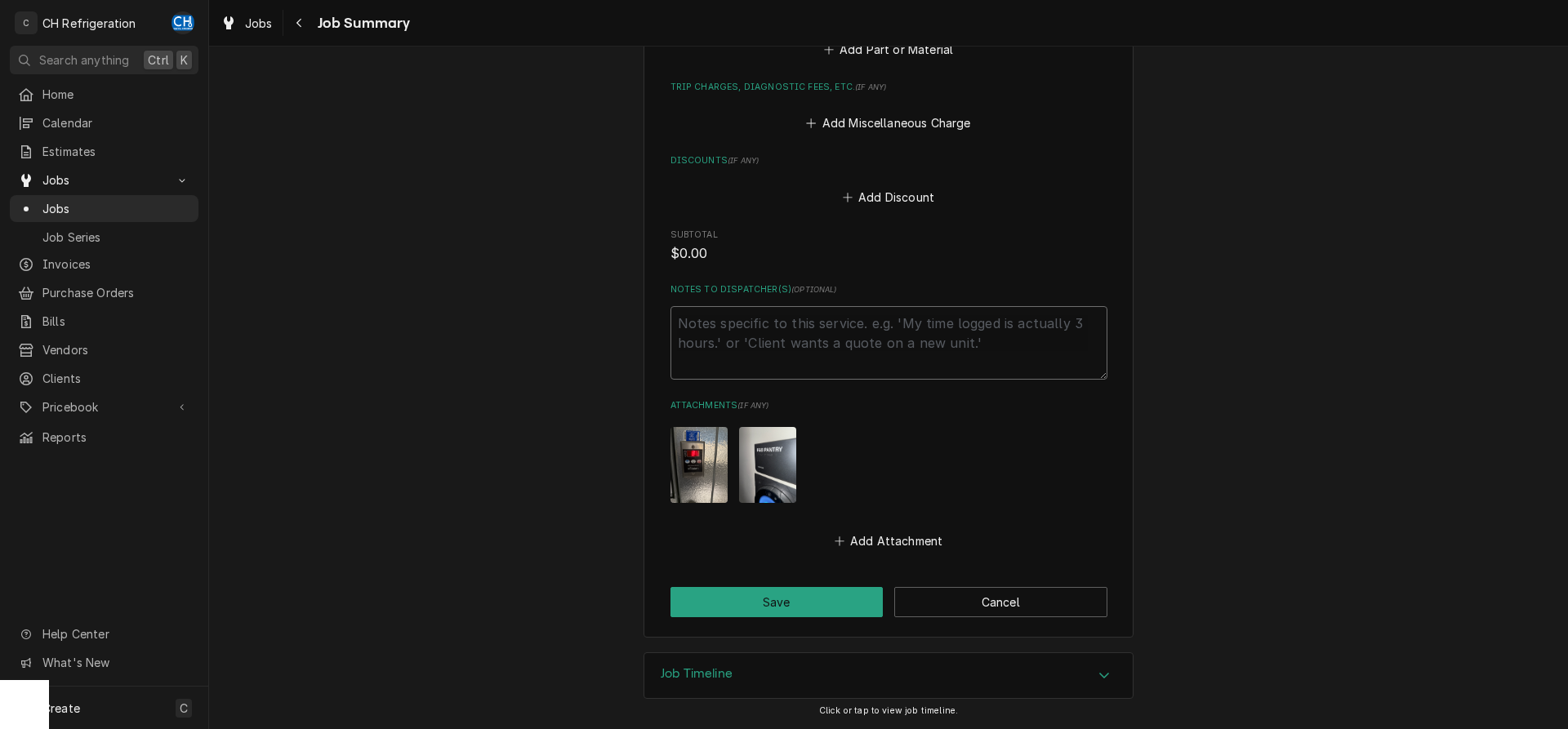
click at [826, 369] on textarea "Notes to Dispatcher(s) ( optional )" at bounding box center [888, 342] width 437 height 73
type textarea "x"
type textarea "j"
type textarea "x"
type textarea "jo"
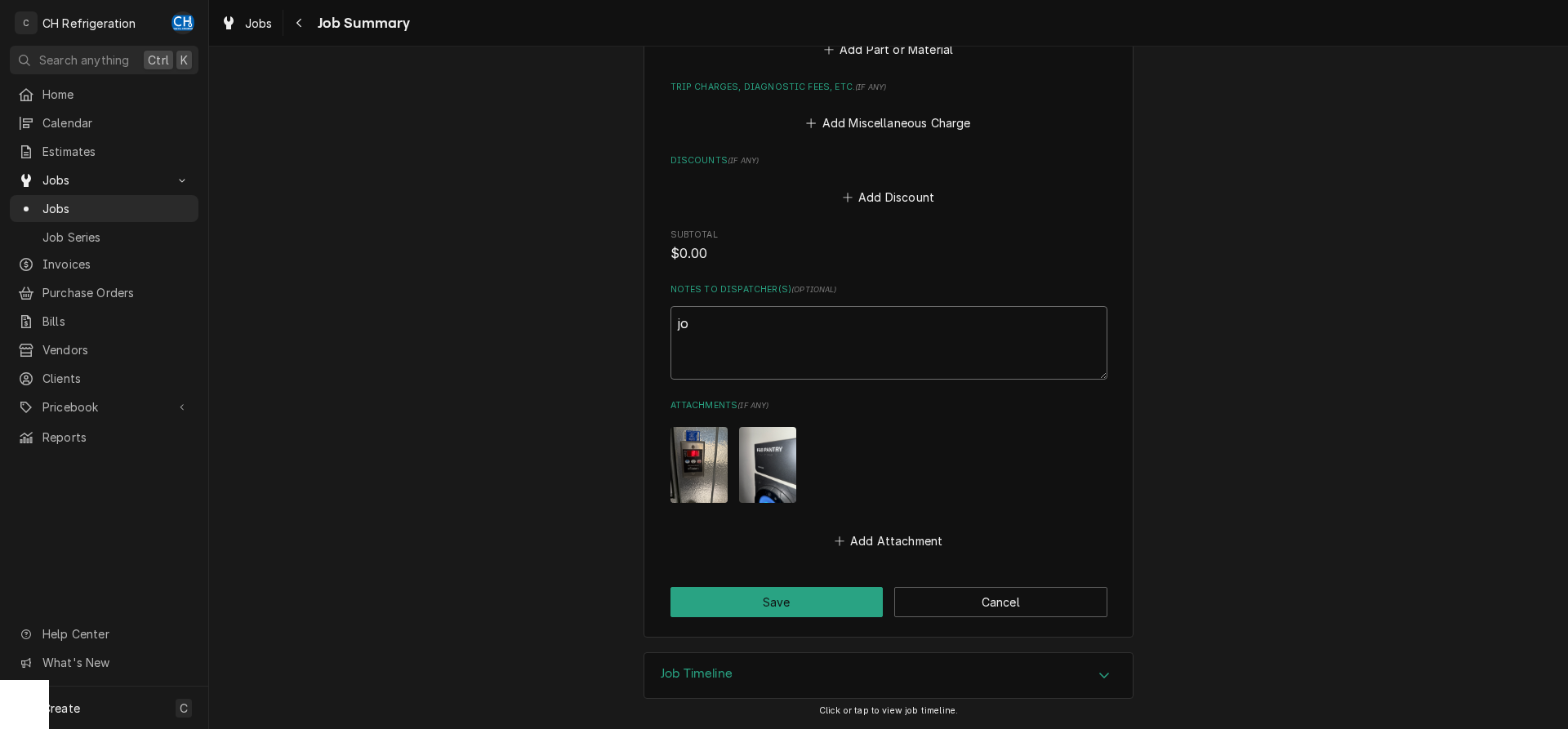
type textarea "x"
type textarea "job"
type textarea "x"
type textarea "job"
type textarea "x"
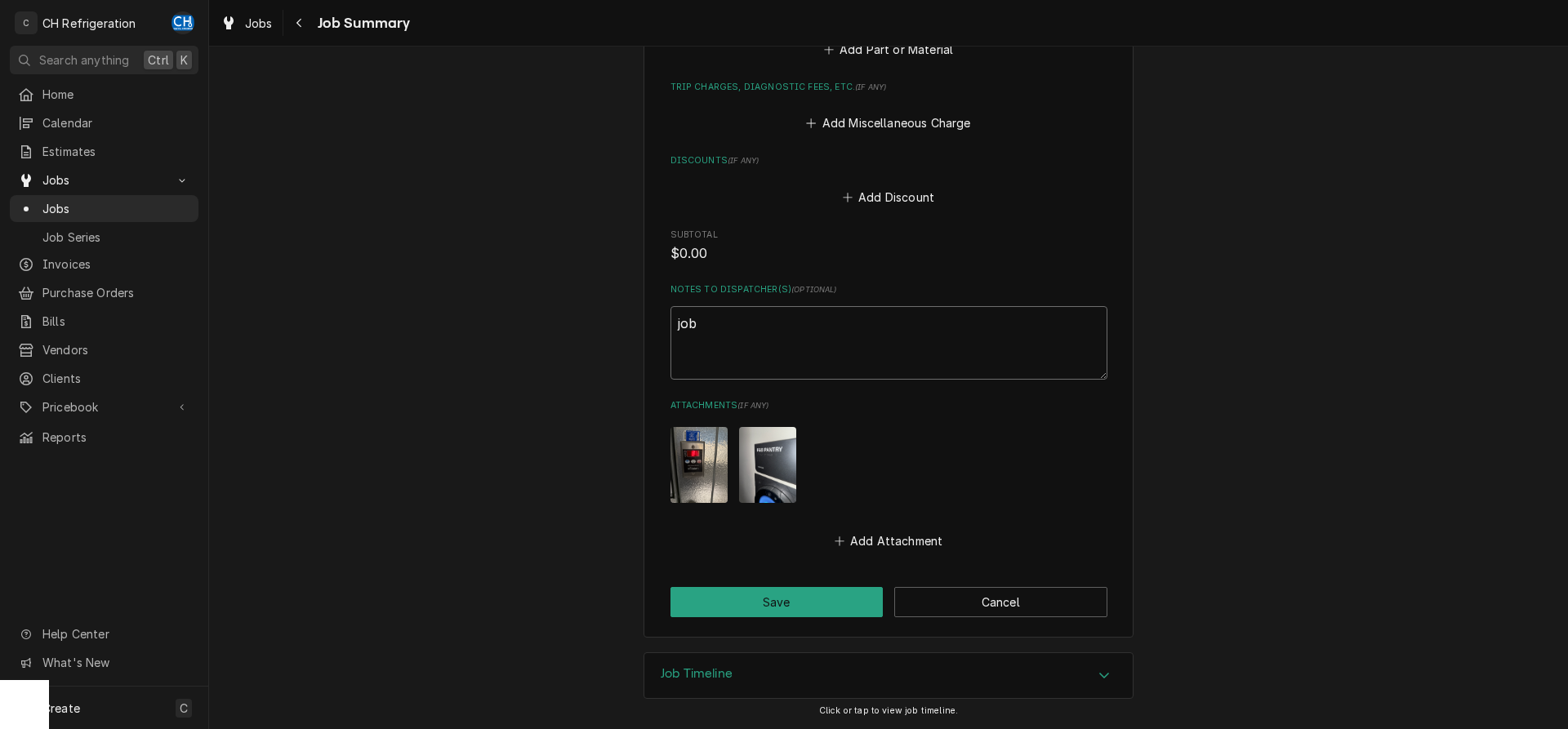
type textarea "job k"
type textarea "x"
type textarea "job ki"
type textarea "x"
type textarea "job kil"
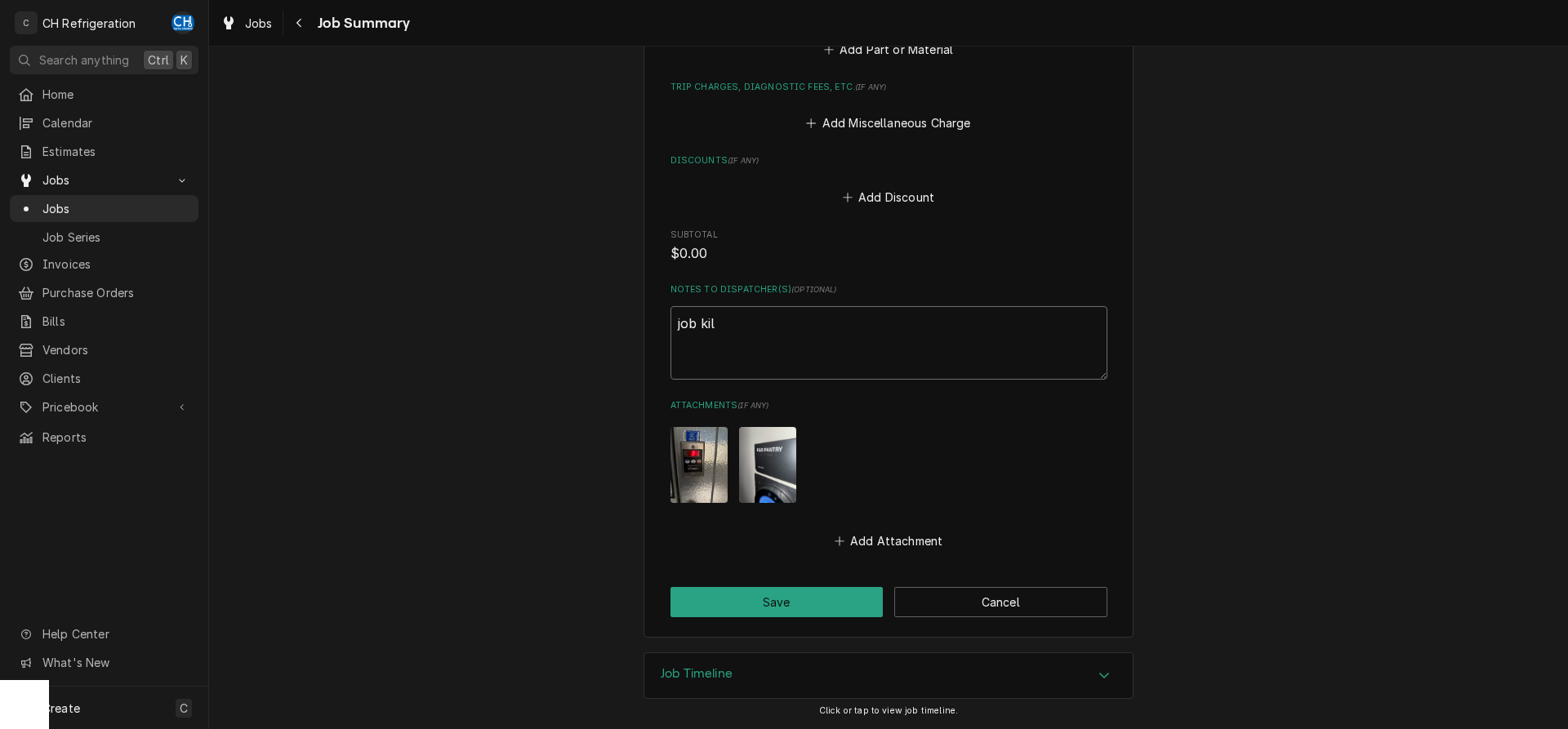
type textarea "x"
type textarea "job kill"
type textarea "x"
type textarea "job kille"
type textarea "x"
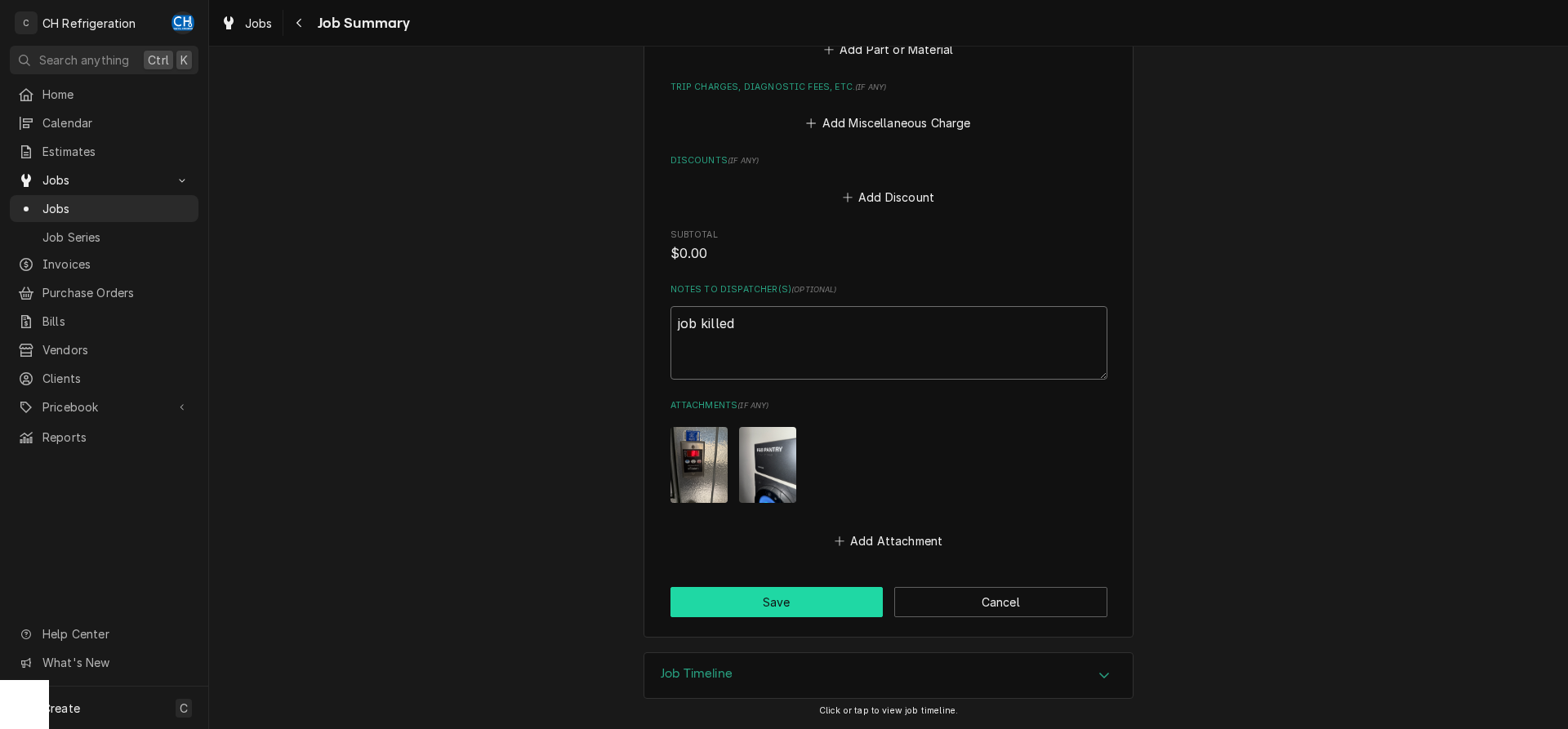
type textarea "job killed"
click at [788, 613] on button "Save" at bounding box center [777, 602] width 214 height 30
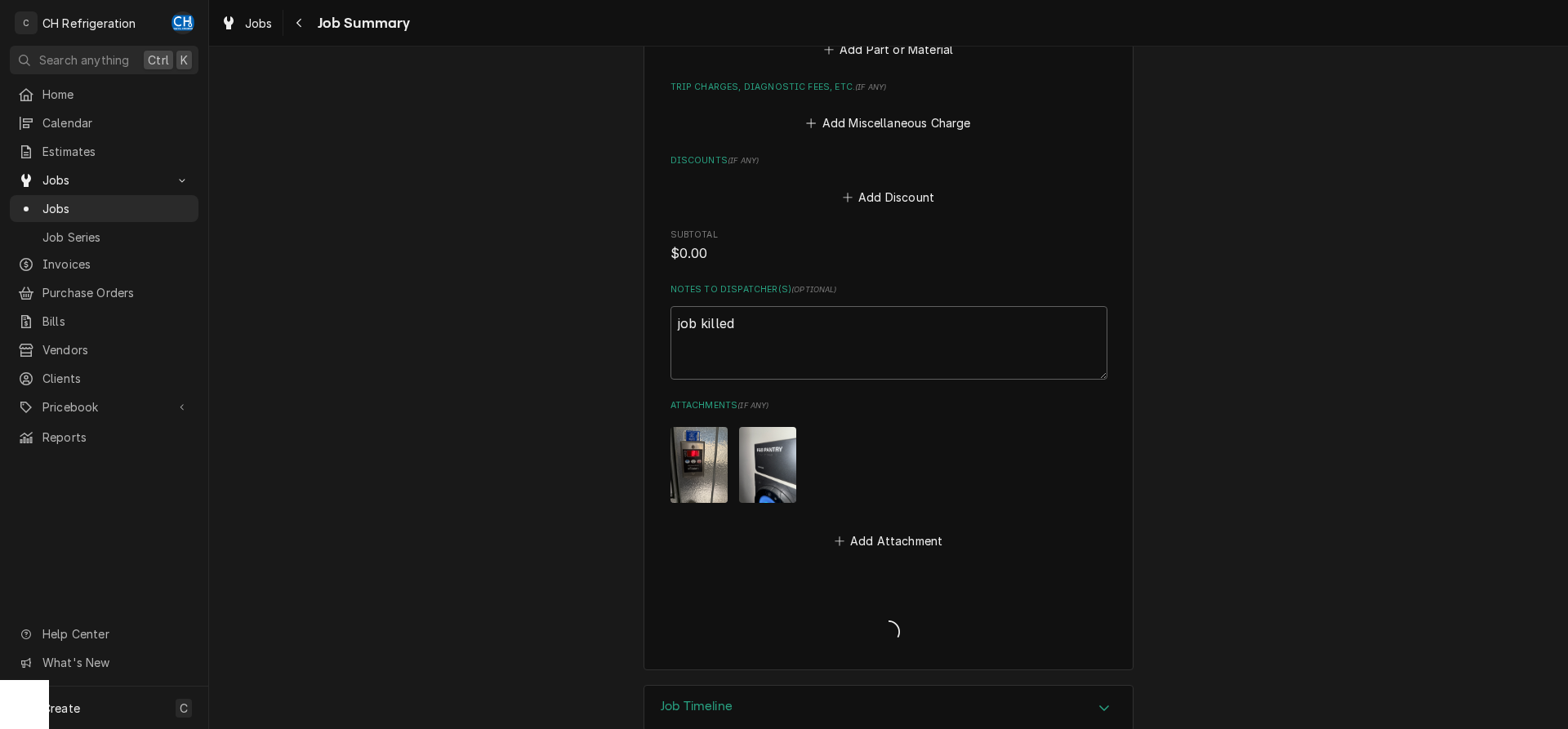
type textarea "x"
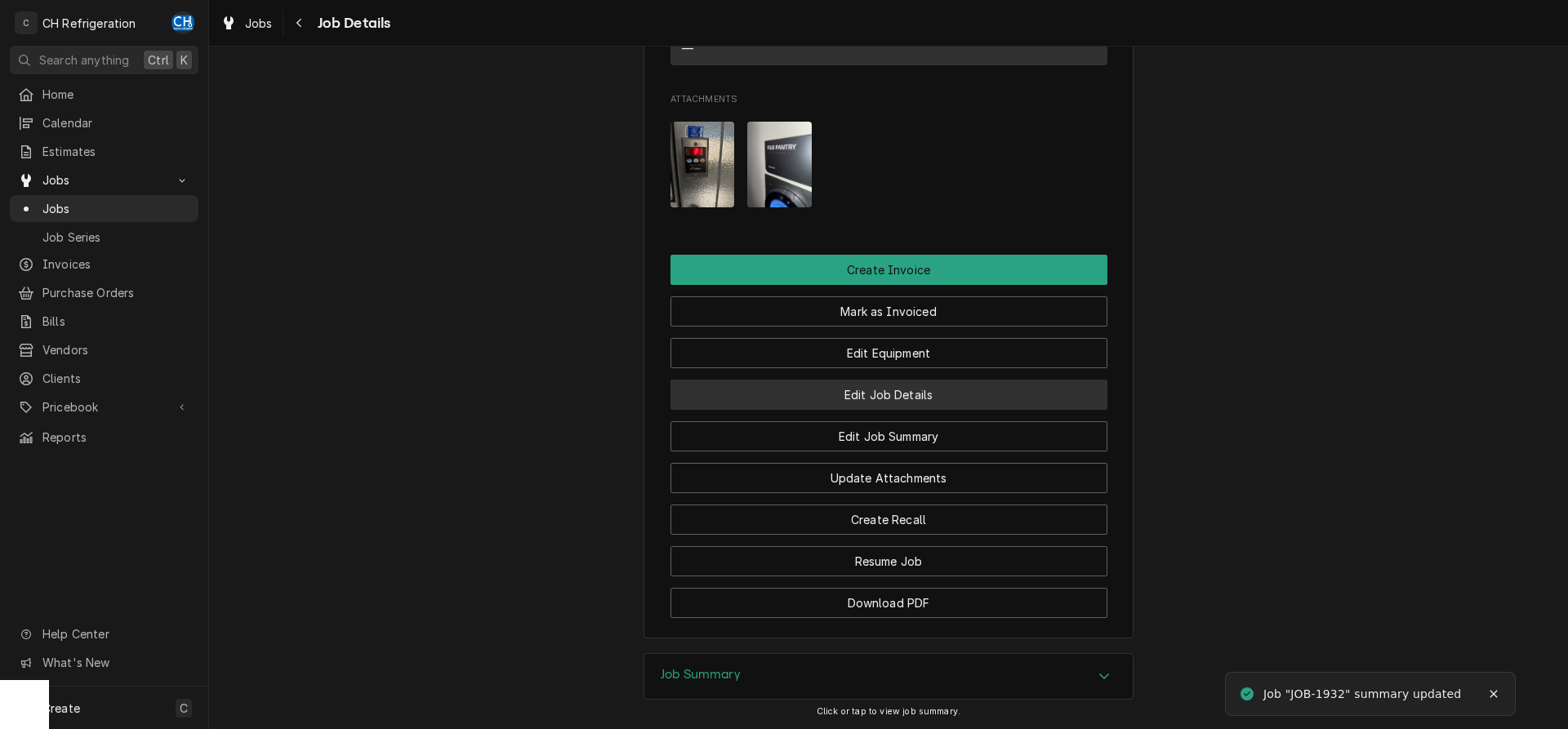
scroll to position [1110, 0]
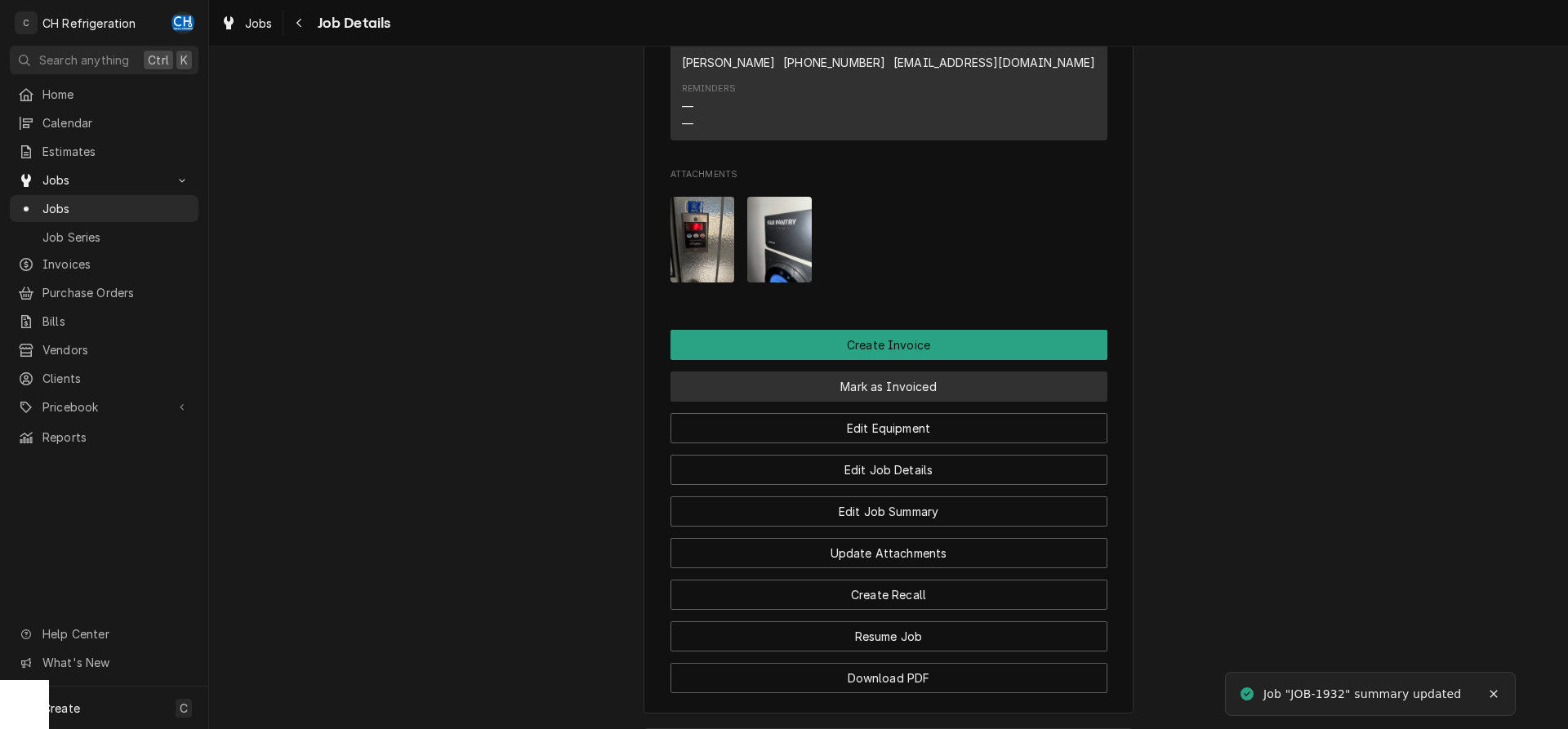
click at [884, 402] on button "Mark as Invoiced" at bounding box center [888, 387] width 437 height 30
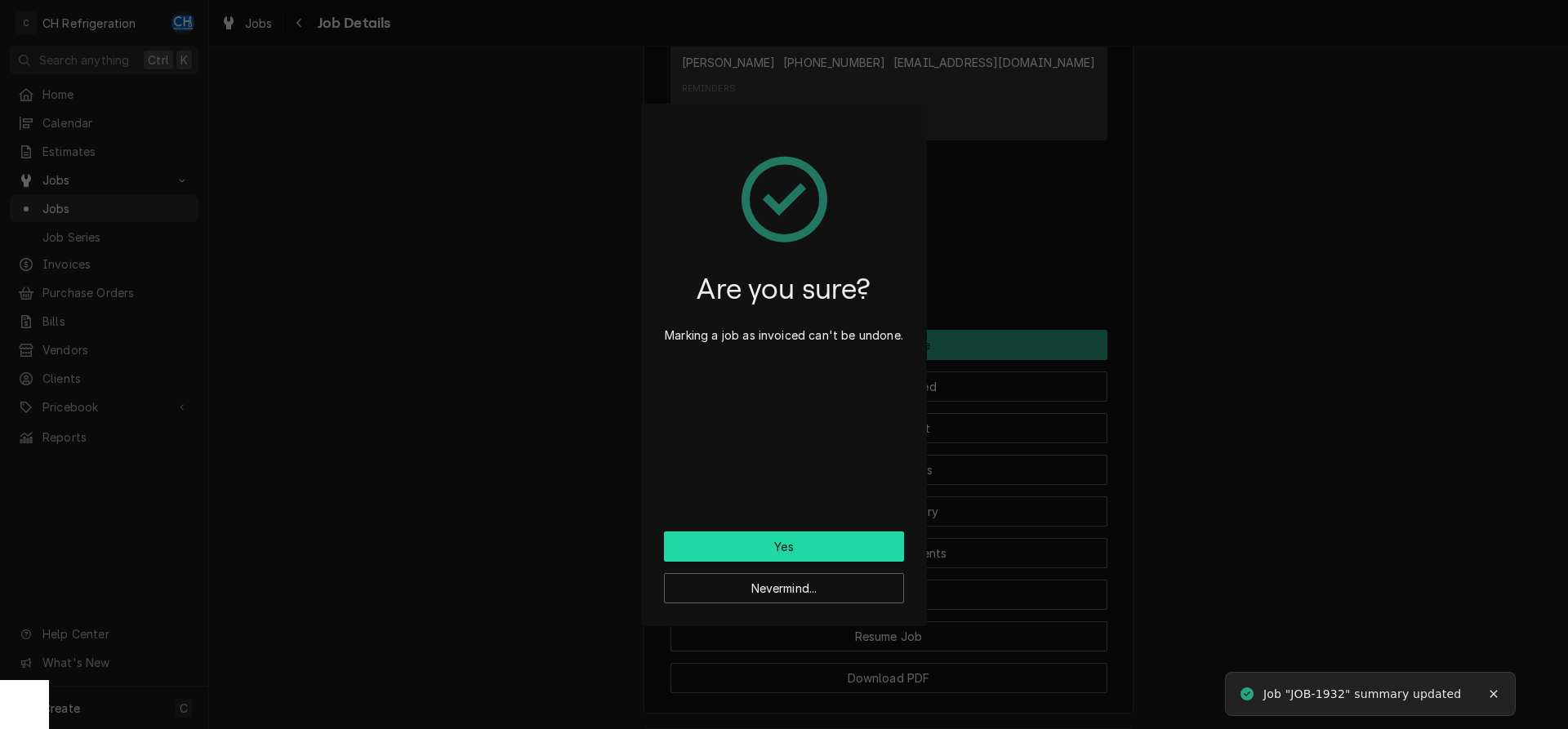
click at [834, 546] on button "Yes" at bounding box center [784, 547] width 240 height 30
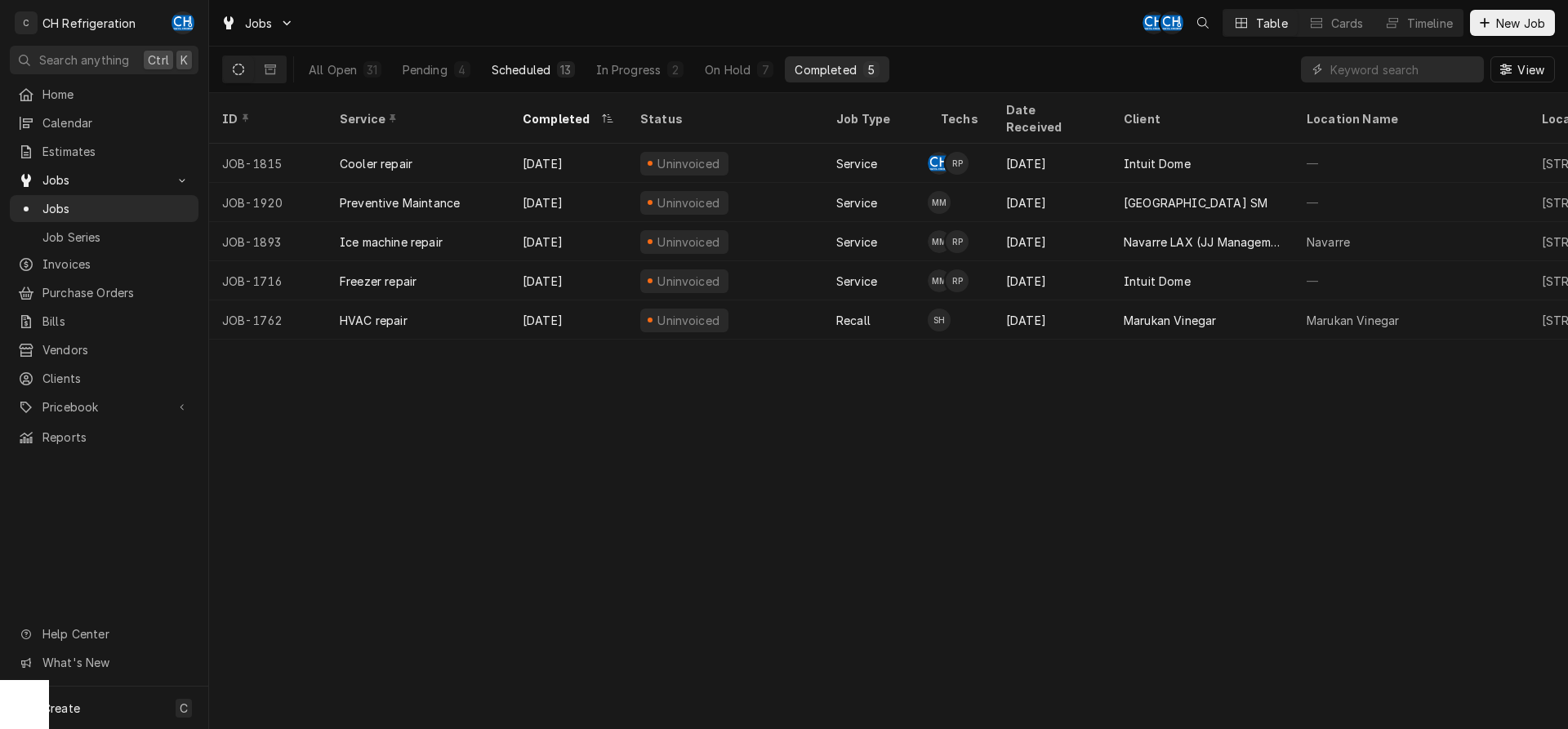
click at [527, 70] on div "Scheduled" at bounding box center [521, 70] width 59 height 17
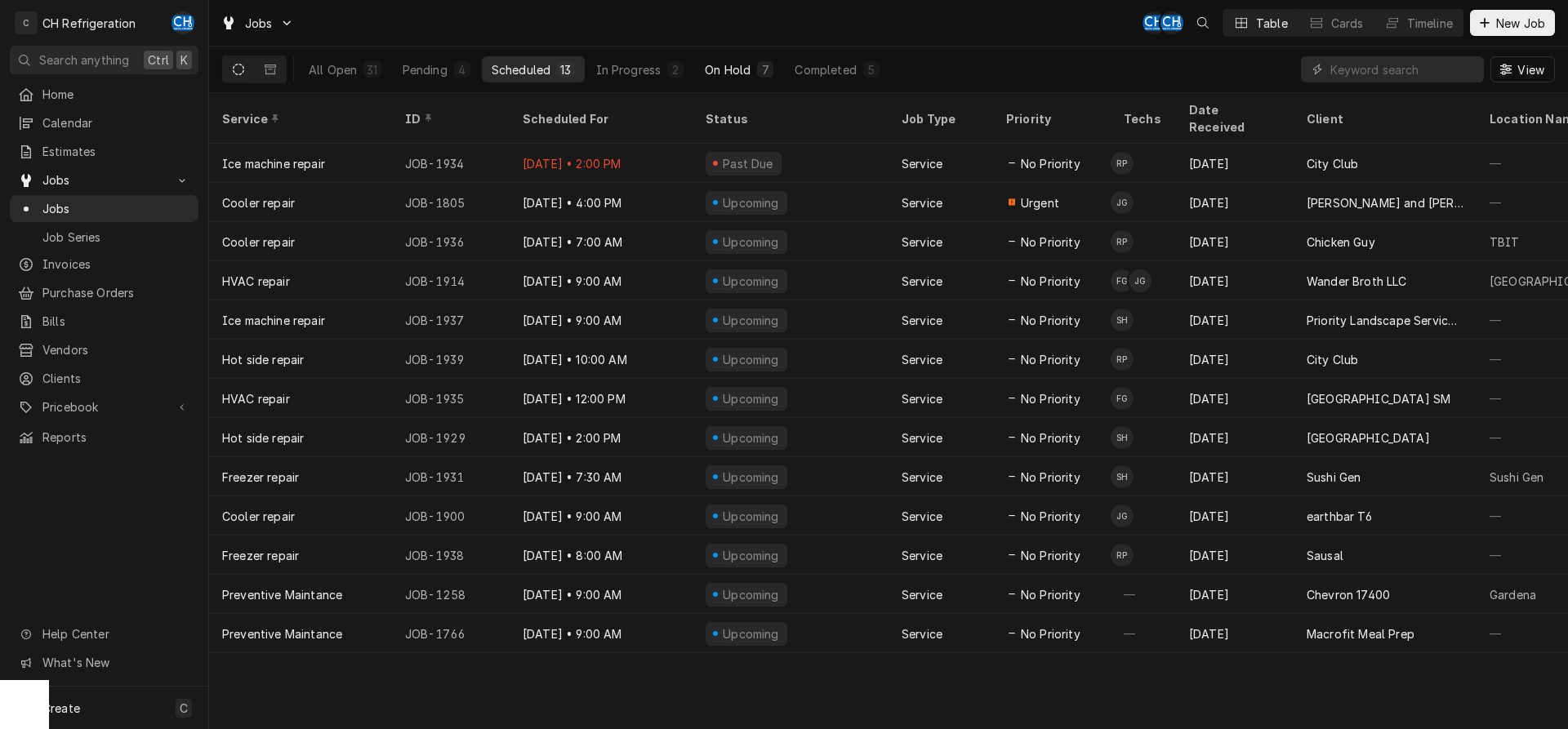
click at [779, 71] on button "On Hold 7" at bounding box center [739, 69] width 89 height 26
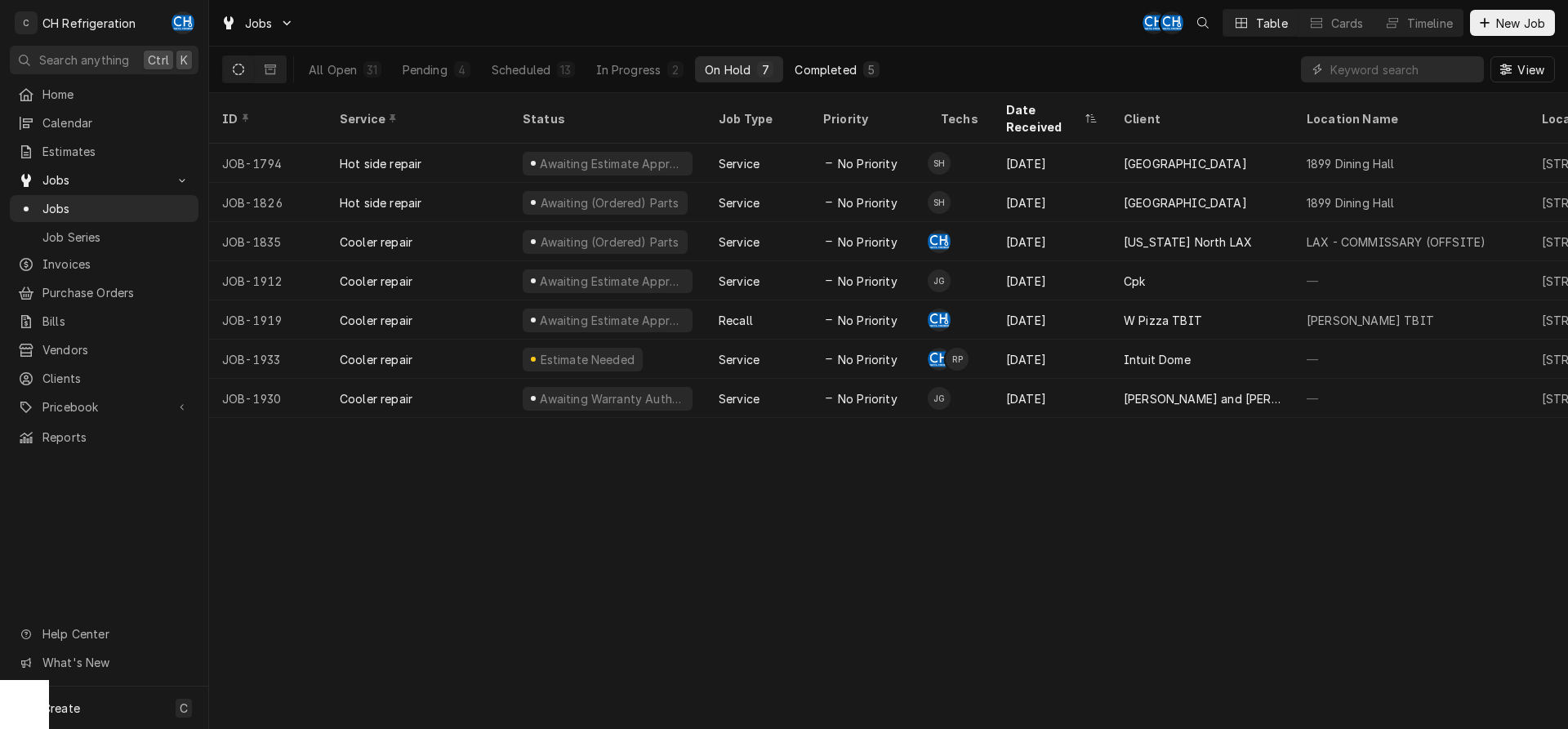
click at [823, 71] on div "Completed" at bounding box center [825, 70] width 61 height 17
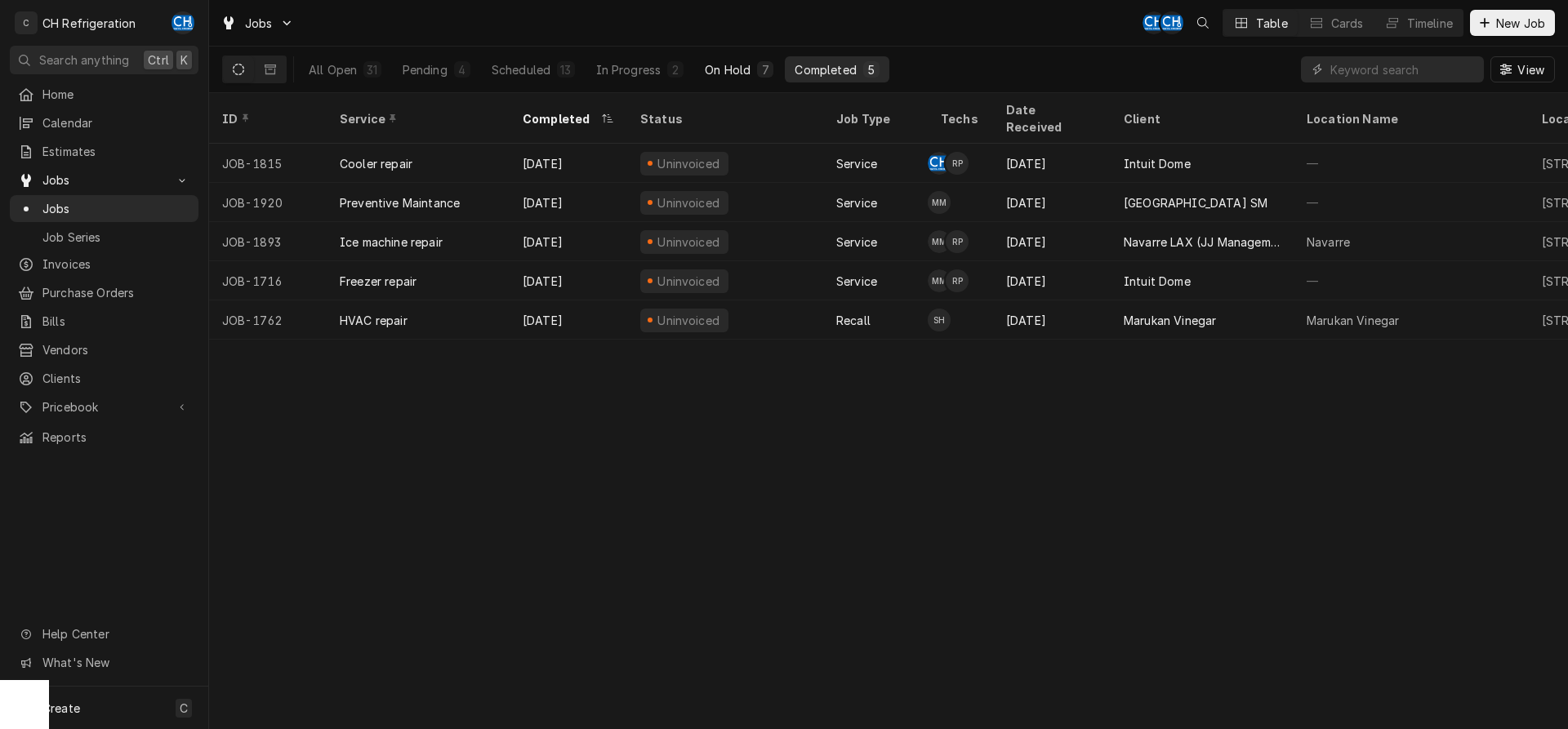
click at [739, 64] on div "On Hold" at bounding box center [727, 70] width 46 height 17
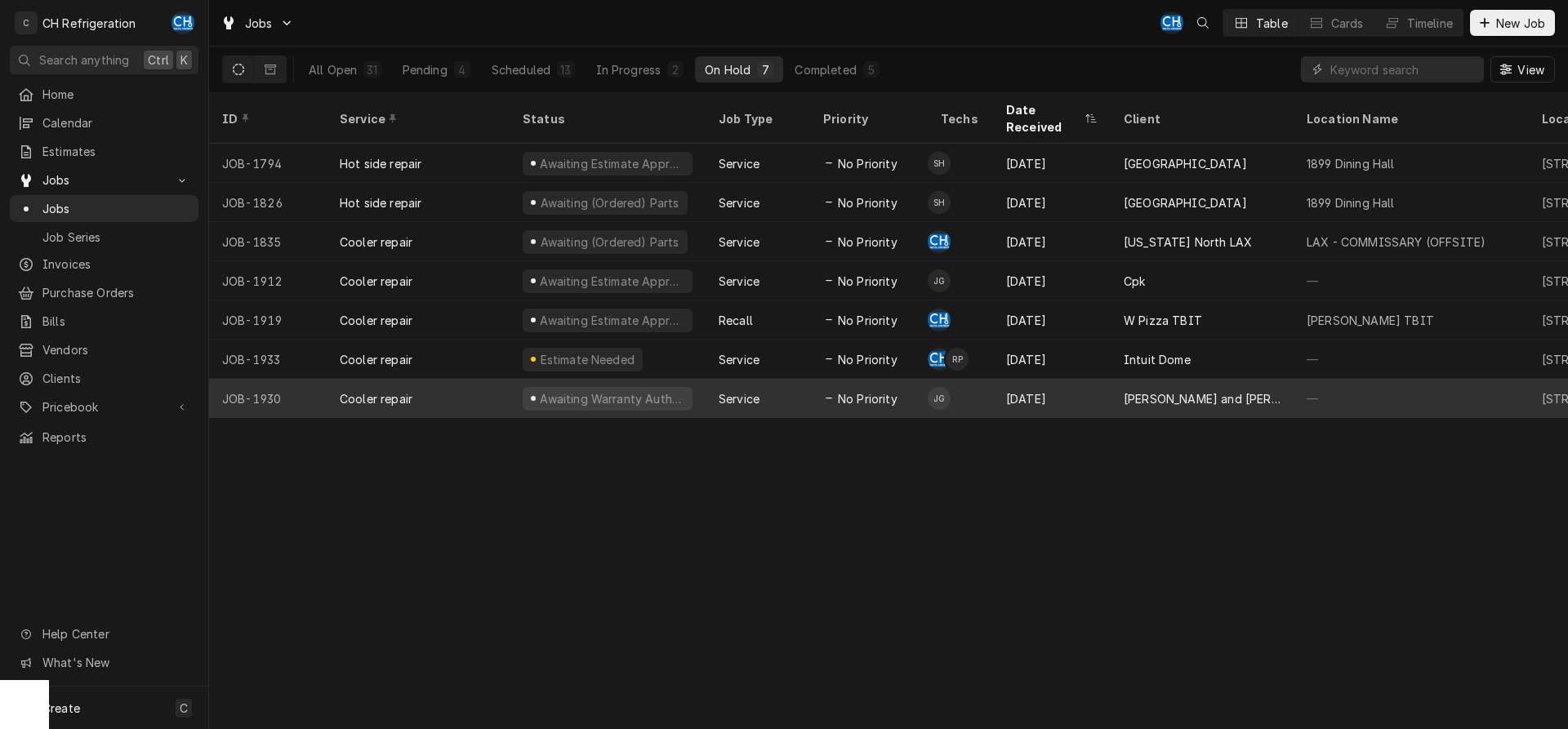
click at [1179, 391] on div "[PERSON_NAME] and [PERSON_NAME]'s" at bounding box center [1202, 399] width 157 height 17
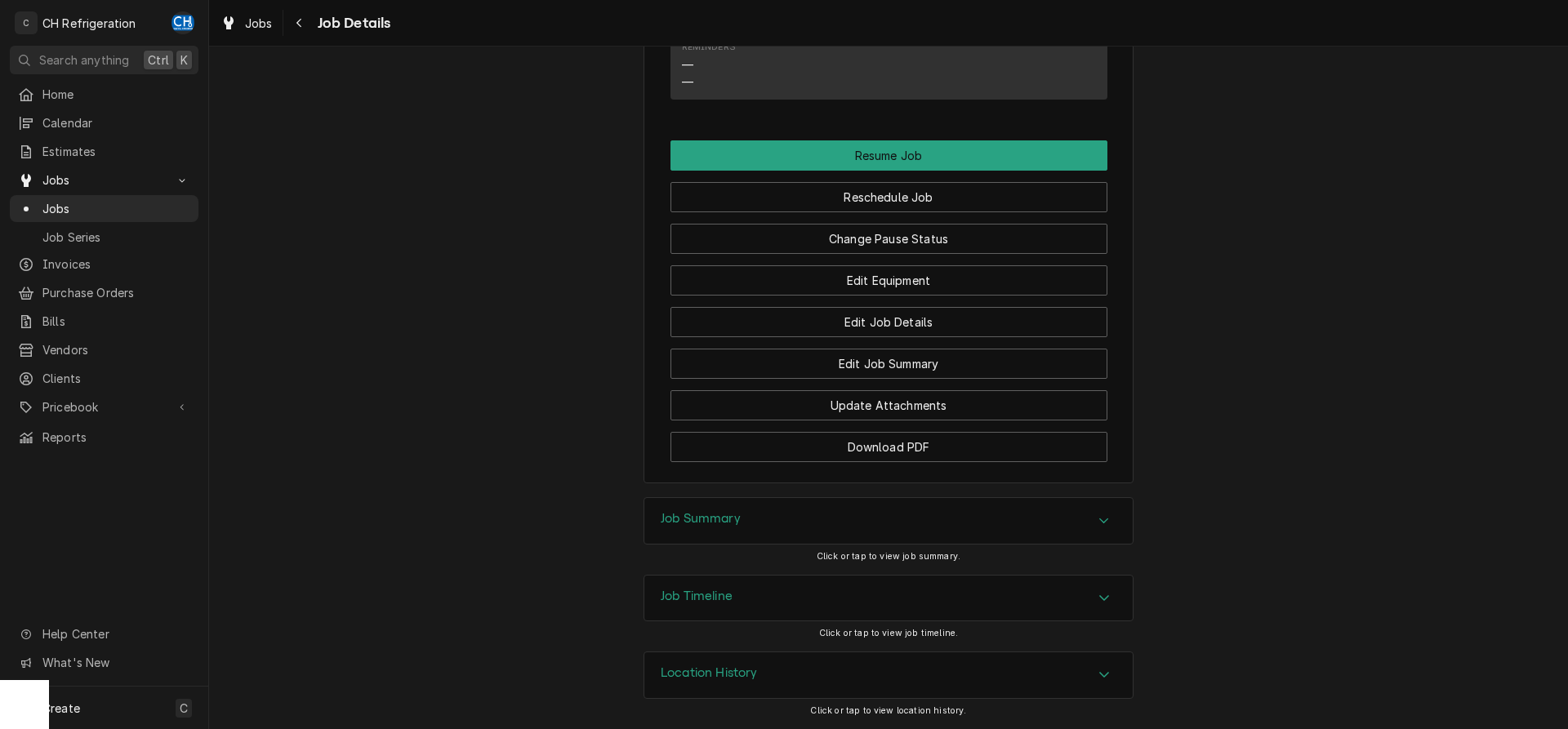
click at [904, 505] on div "Job Summary" at bounding box center [888, 521] width 488 height 46
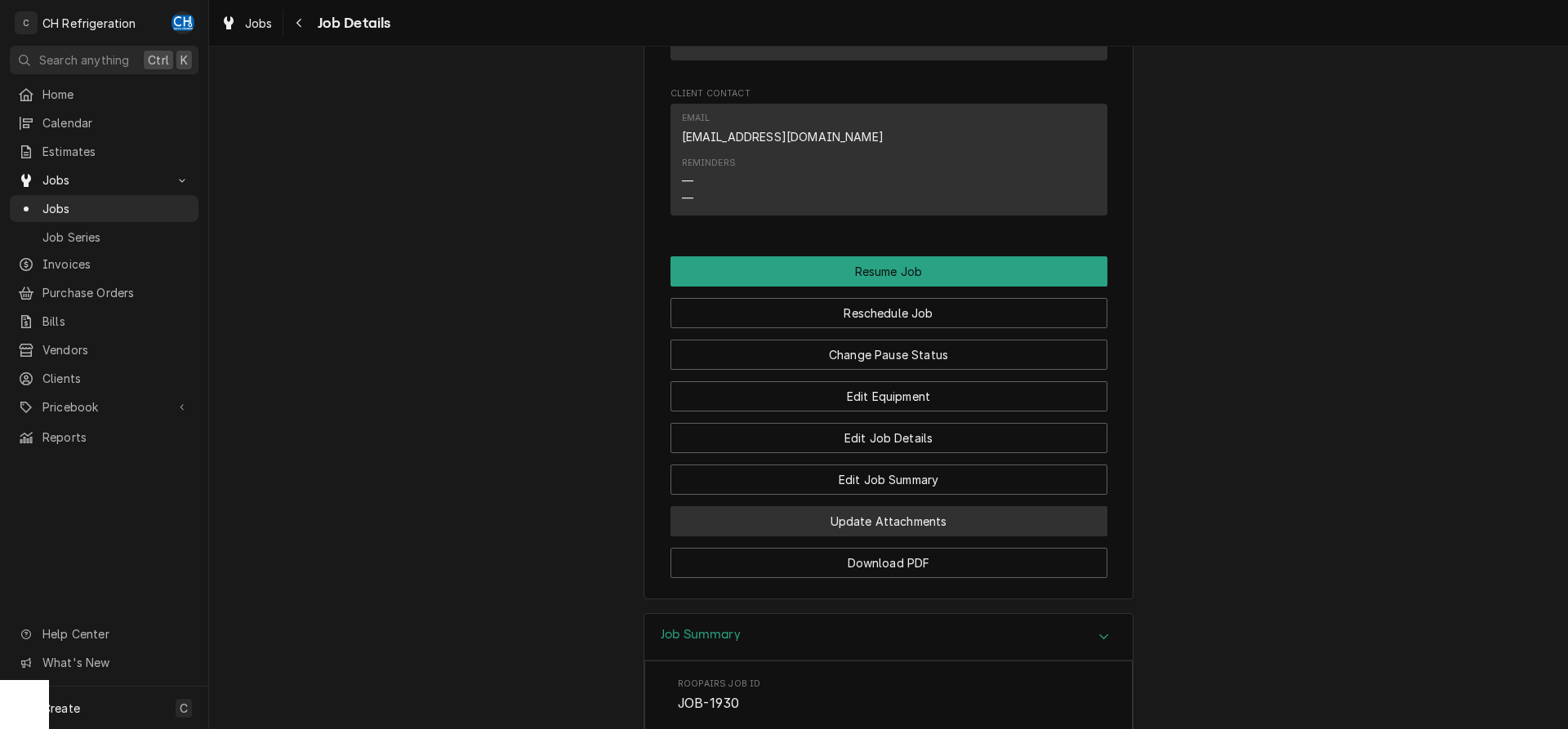
scroll to position [1422, 0]
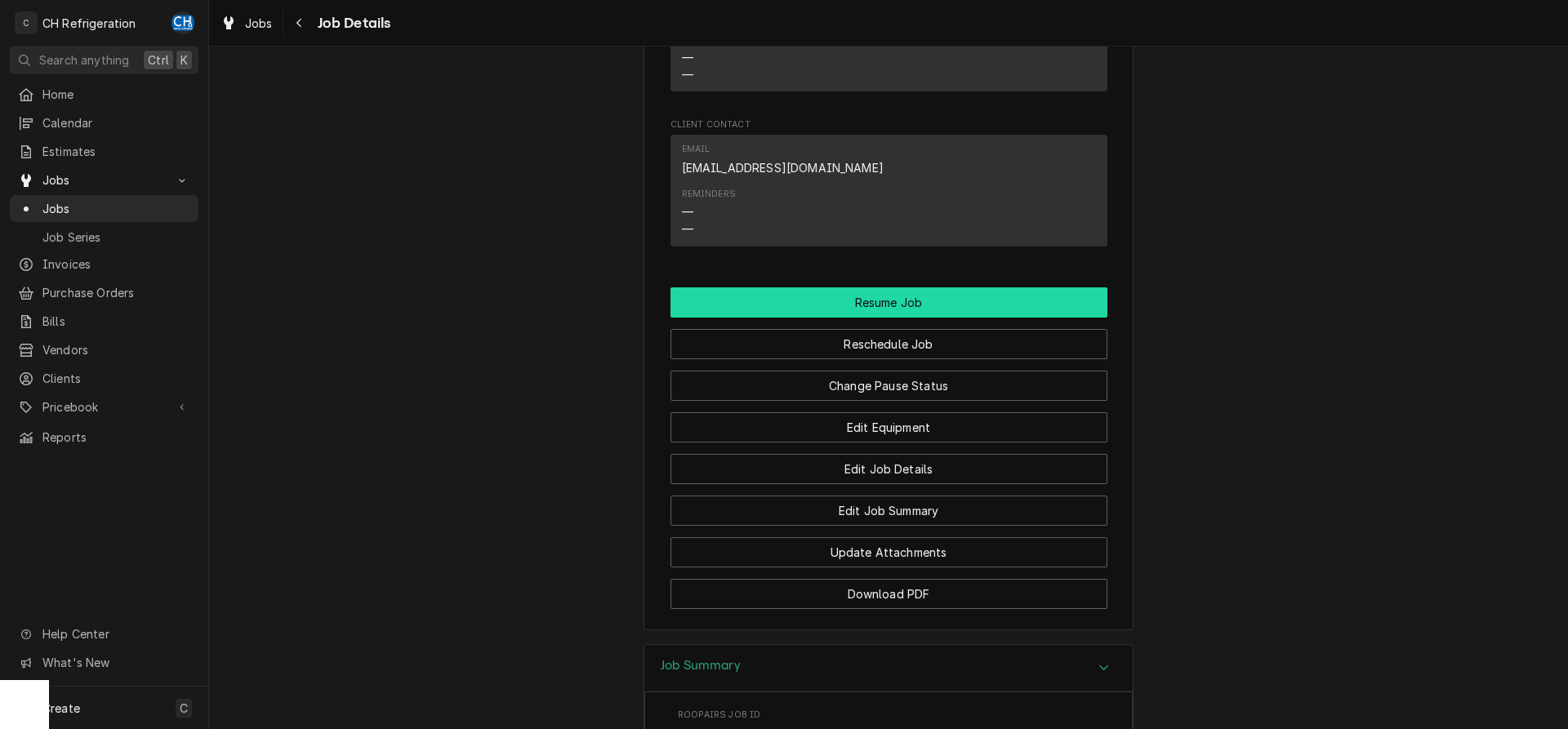
click at [938, 317] on button "Resume Job" at bounding box center [888, 303] width 437 height 30
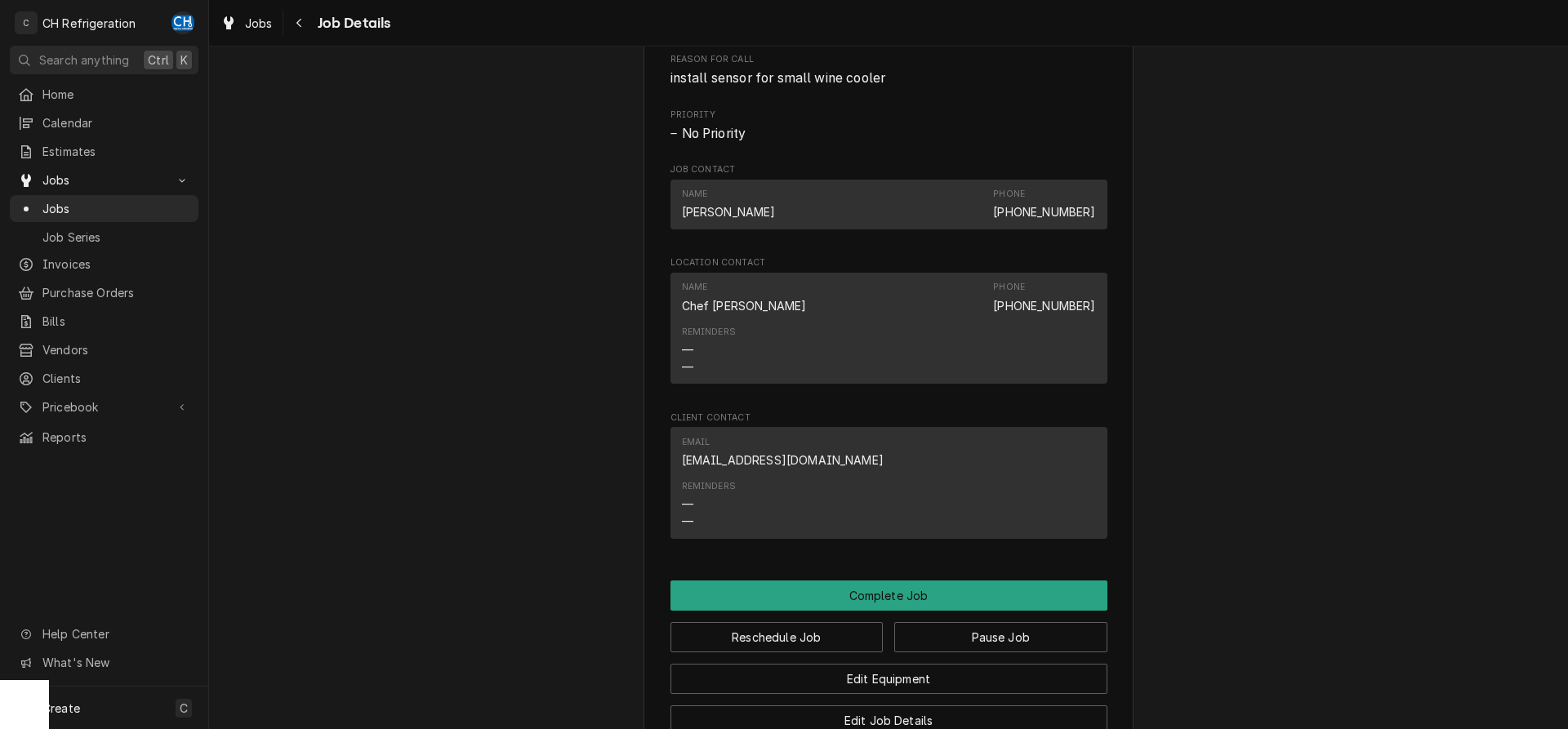
scroll to position [1417, 0]
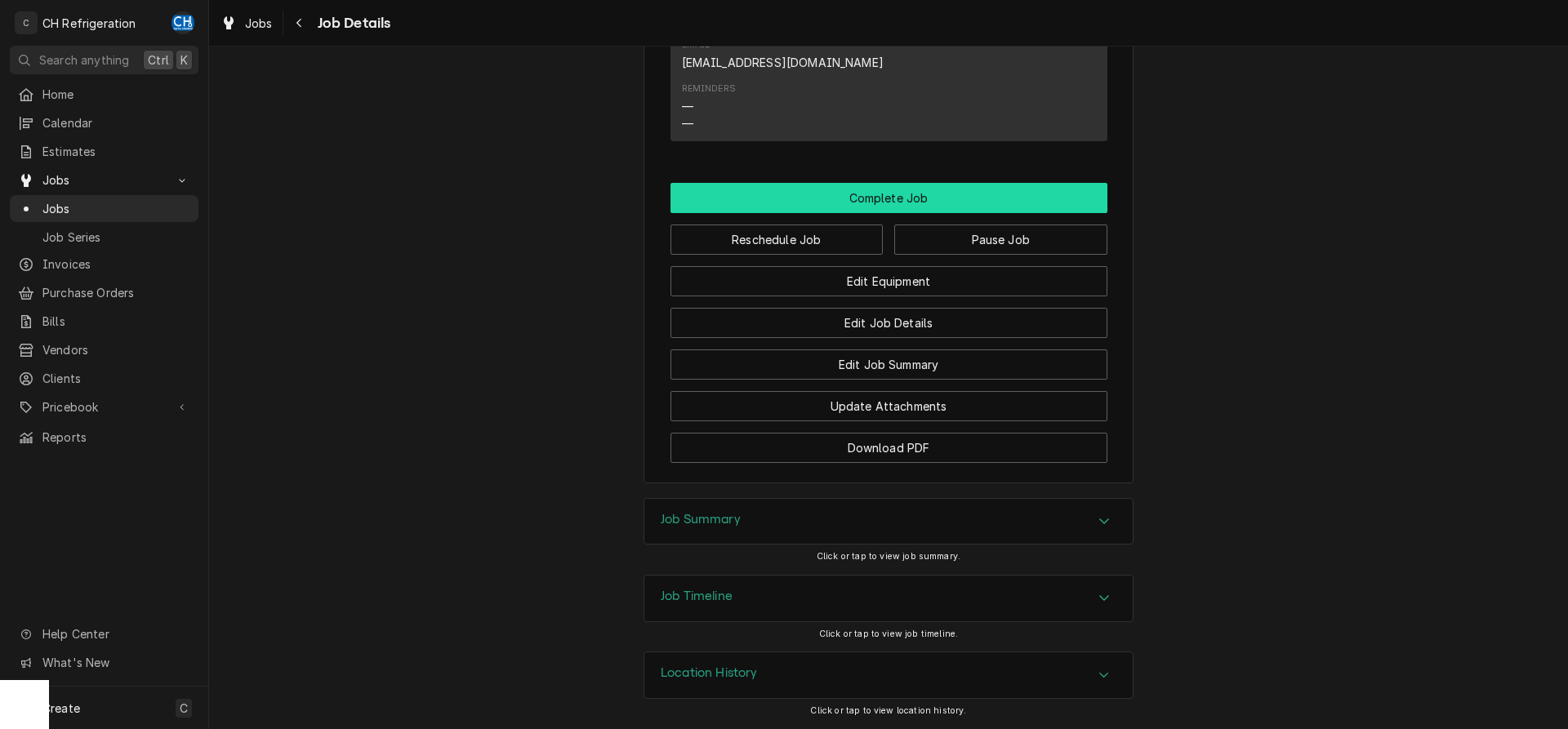
click at [903, 202] on button "Complete Job" at bounding box center [888, 198] width 437 height 30
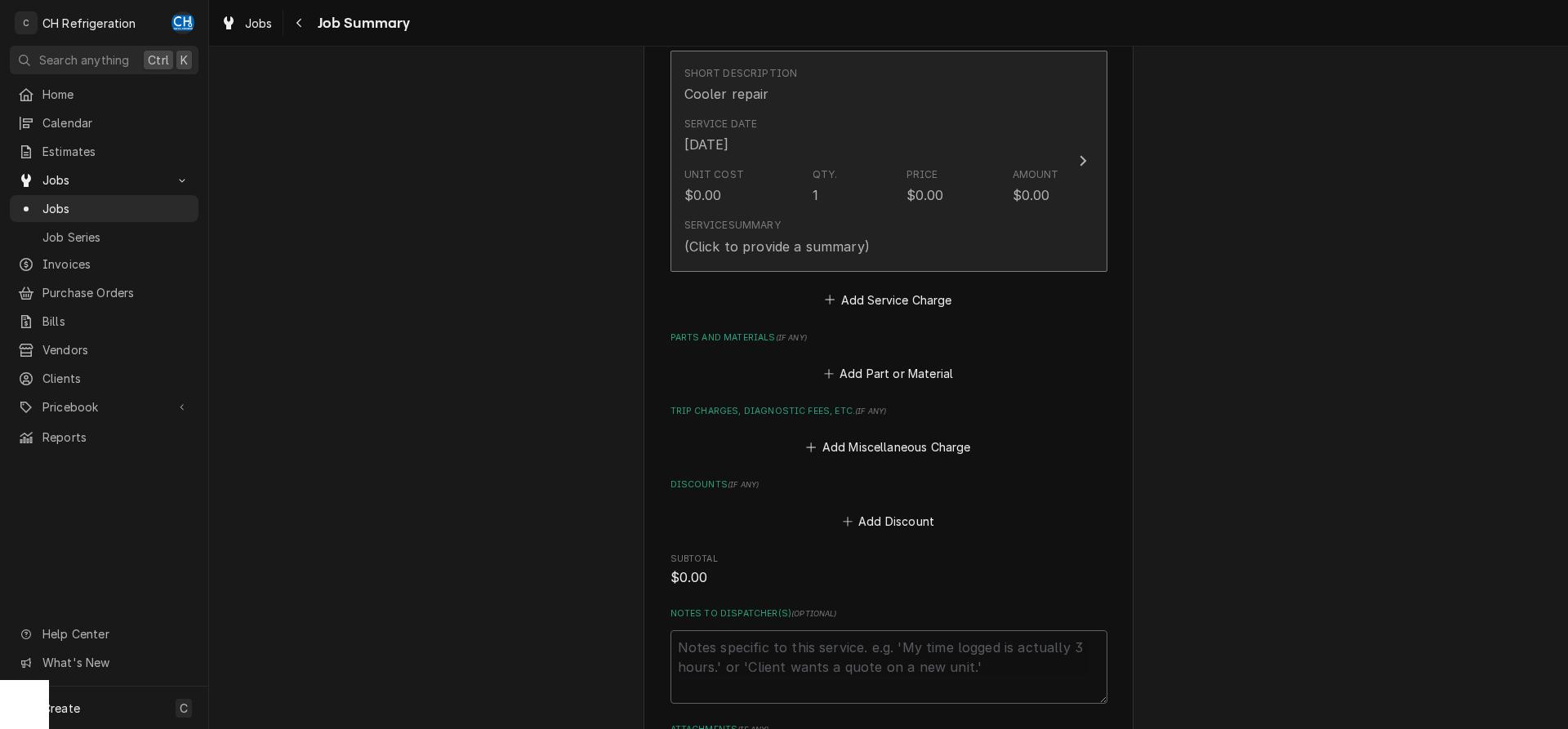
click at [809, 213] on div "Service Summary (Click to provide a summary)" at bounding box center [871, 236] width 375 height 51
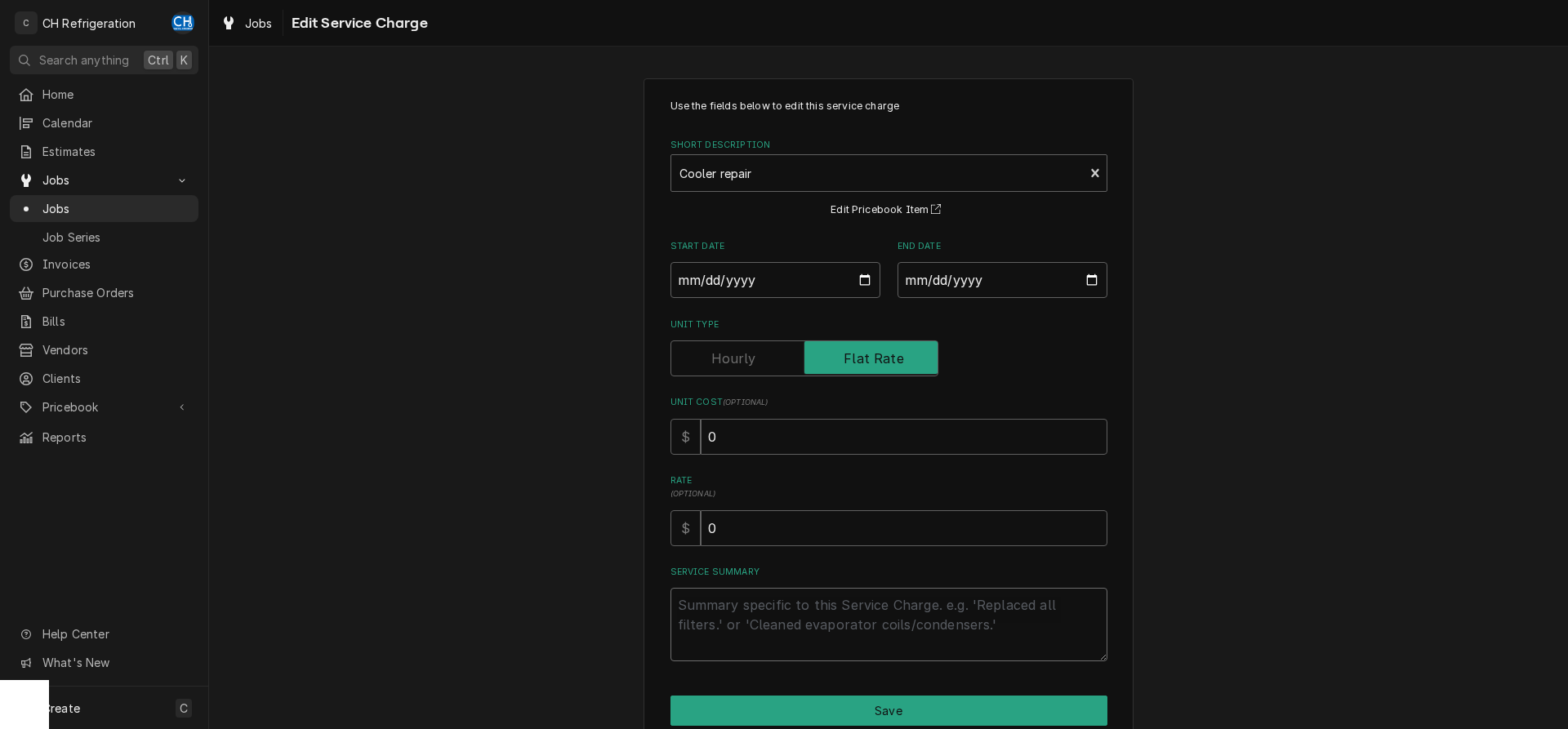
click at [765, 610] on textarea "Service Summary" at bounding box center [888, 624] width 437 height 73
type textarea "x"
type textarea "I"
type textarea "x"
type textarea "In"
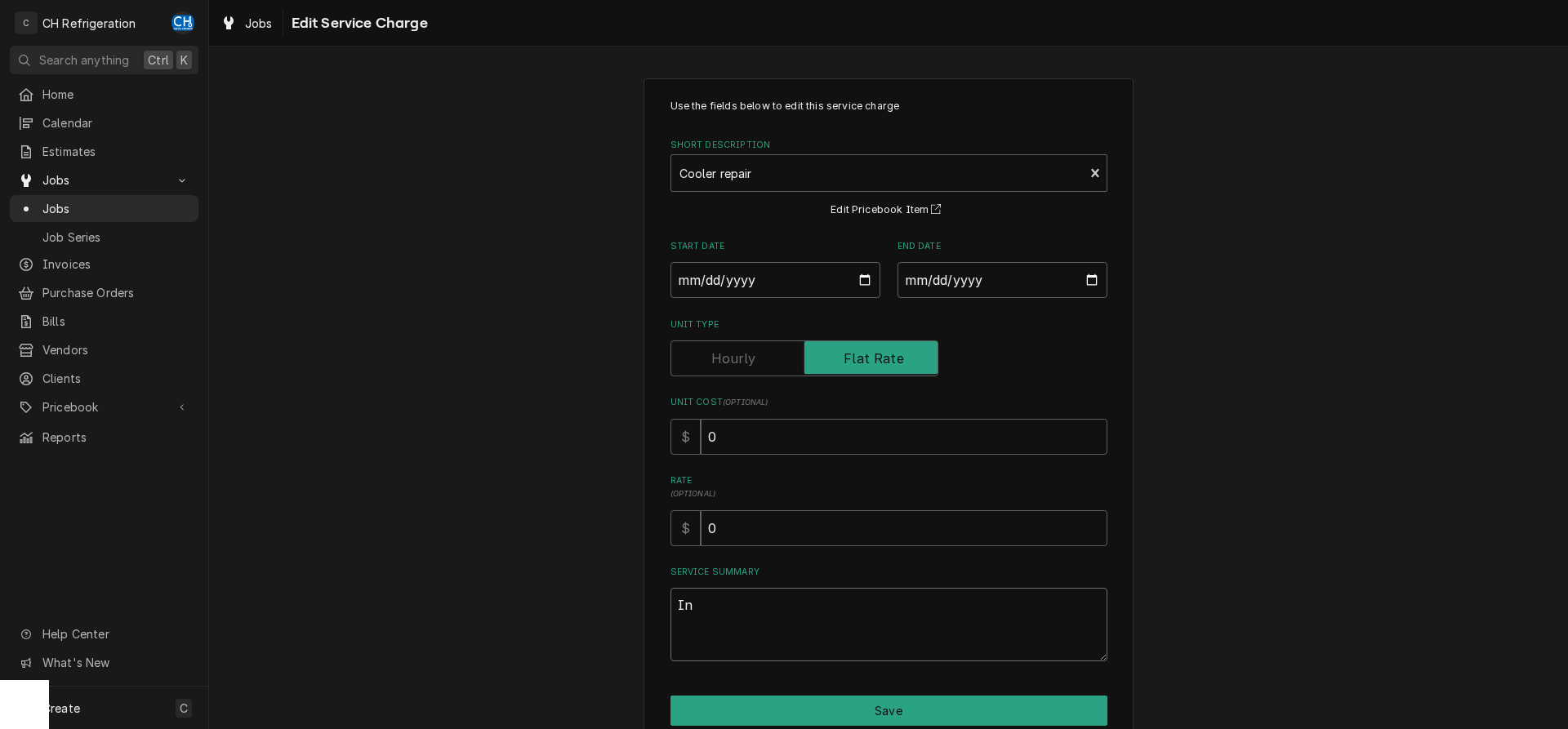
type textarea "x"
type textarea "Ins"
type textarea "x"
type textarea "Inst"
type textarea "x"
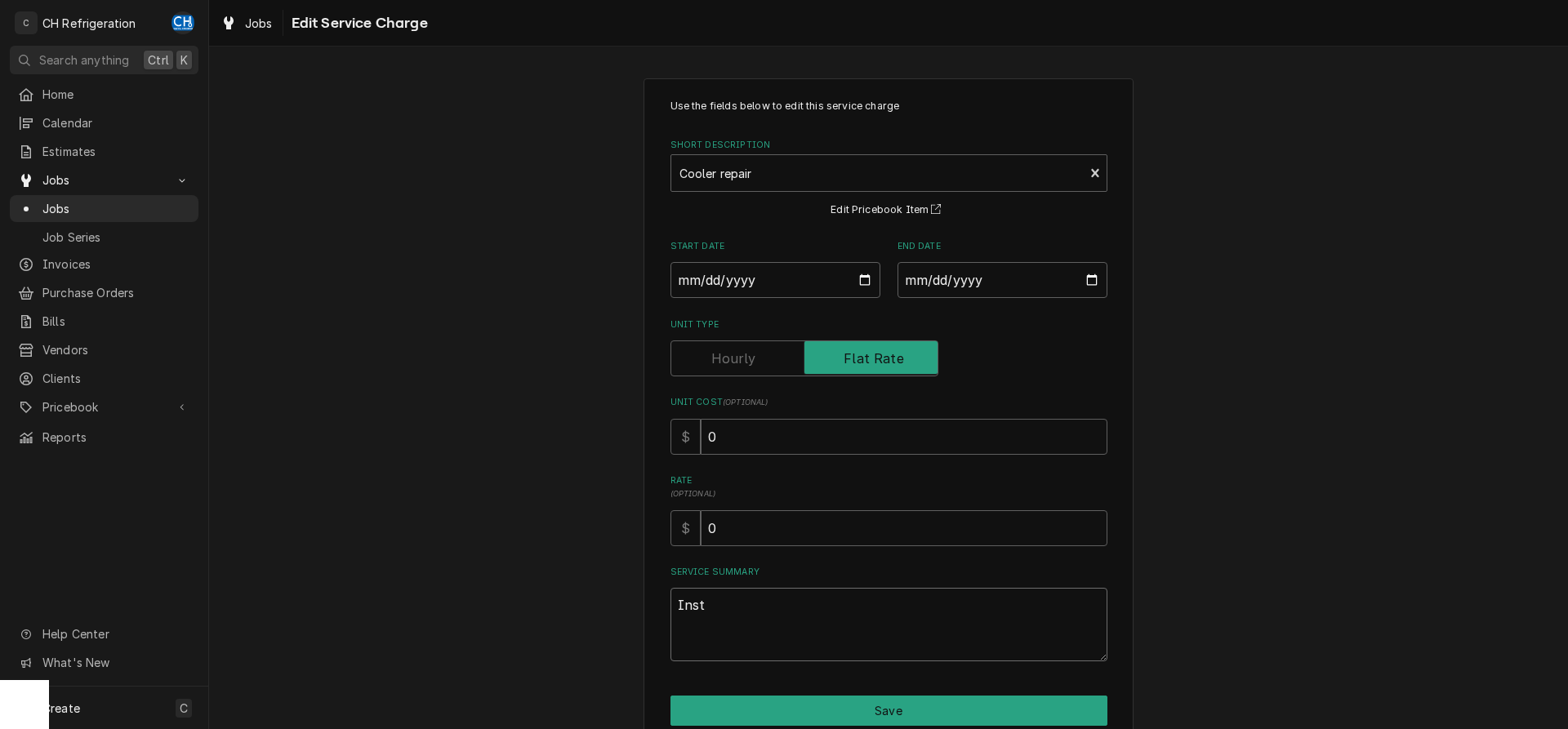
type textarea "Insta"
type textarea "x"
type textarea "Instal"
type textarea "x"
type textarea "Install"
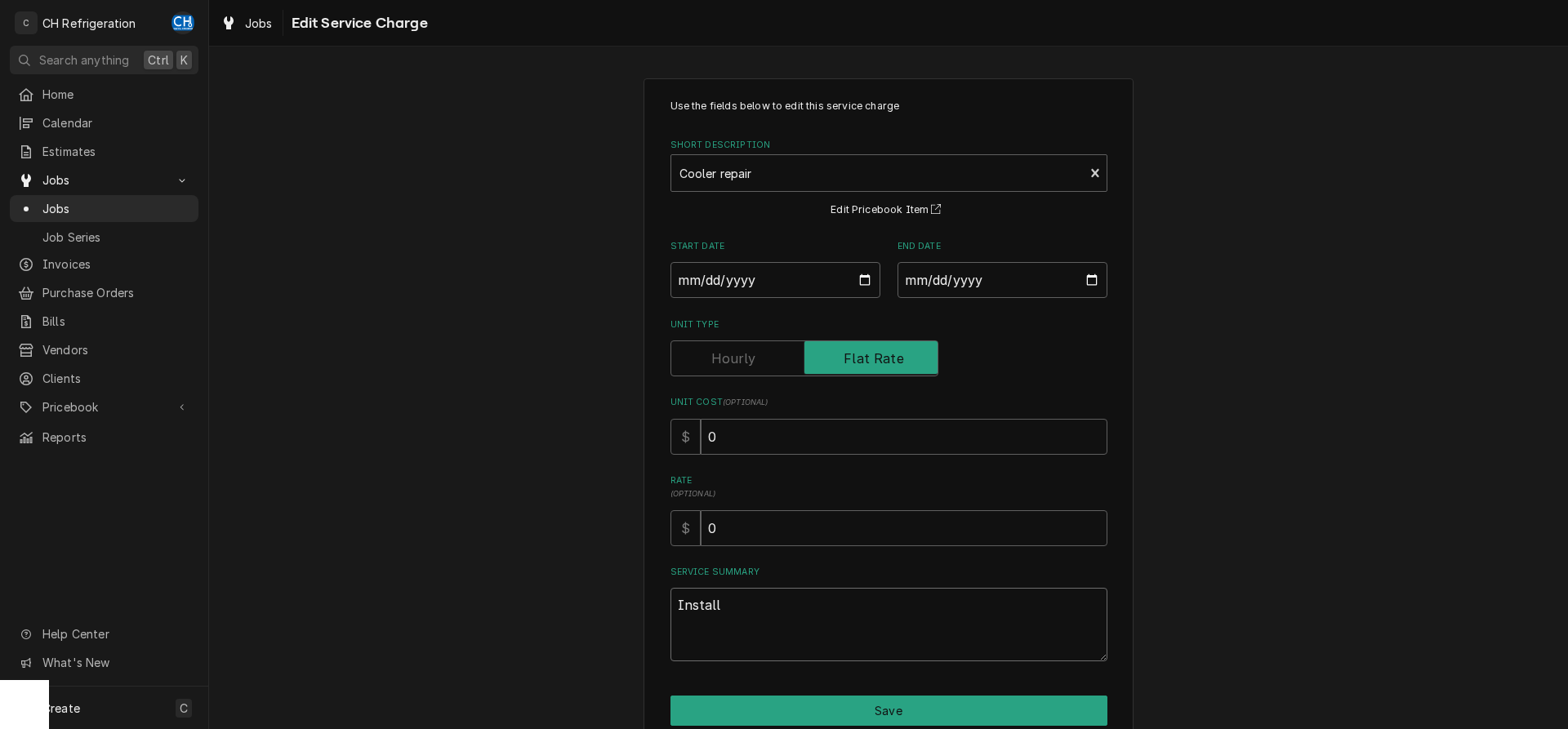
type textarea "x"
type textarea "Installe"
type textarea "x"
type textarea "Installed"
type textarea "x"
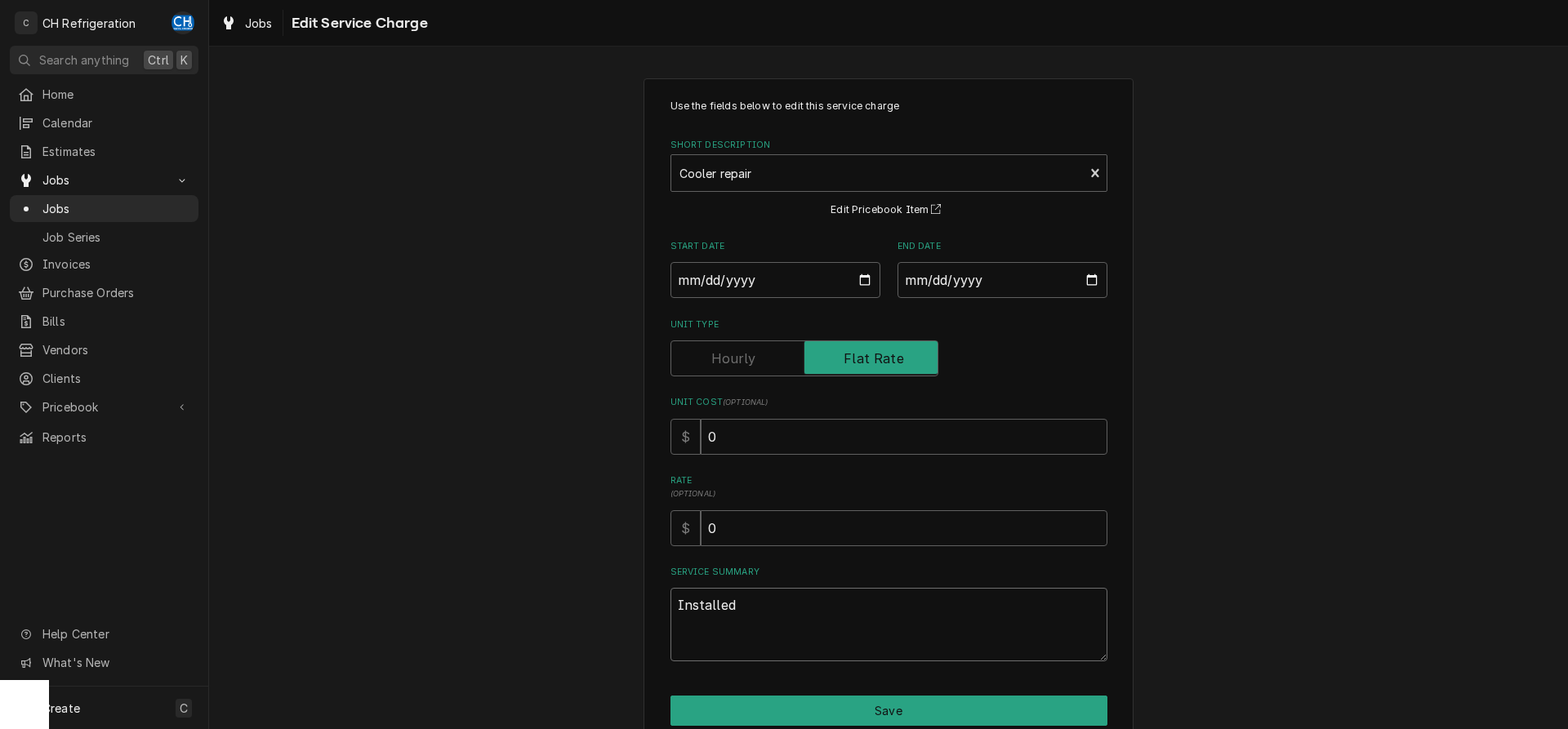
type textarea "Installed"
type textarea "x"
type textarea "Installed w"
type textarea "x"
type textarea "Installed wi"
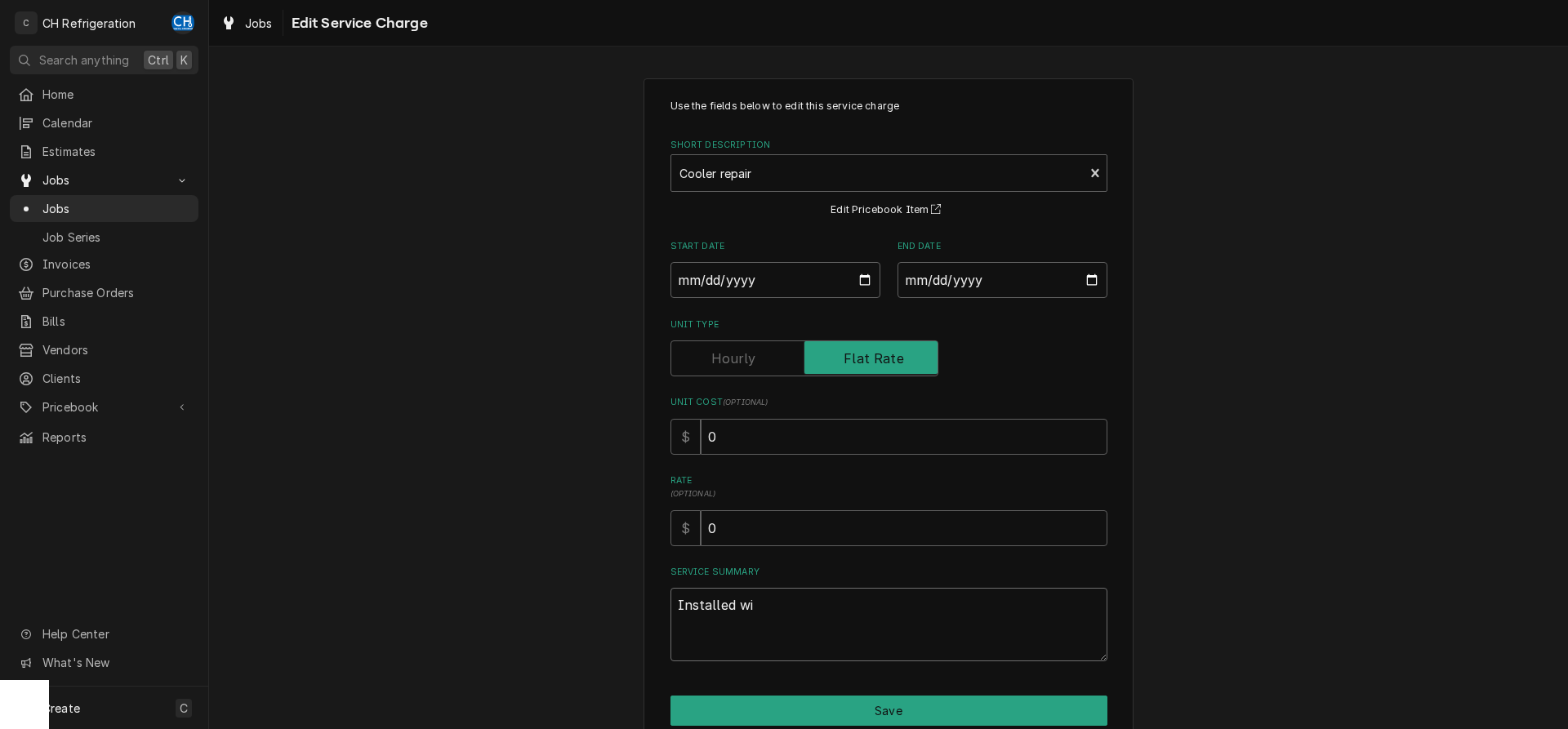
type textarea "x"
type textarea "Installed win"
type textarea "x"
type textarea "Installed wine"
type textarea "x"
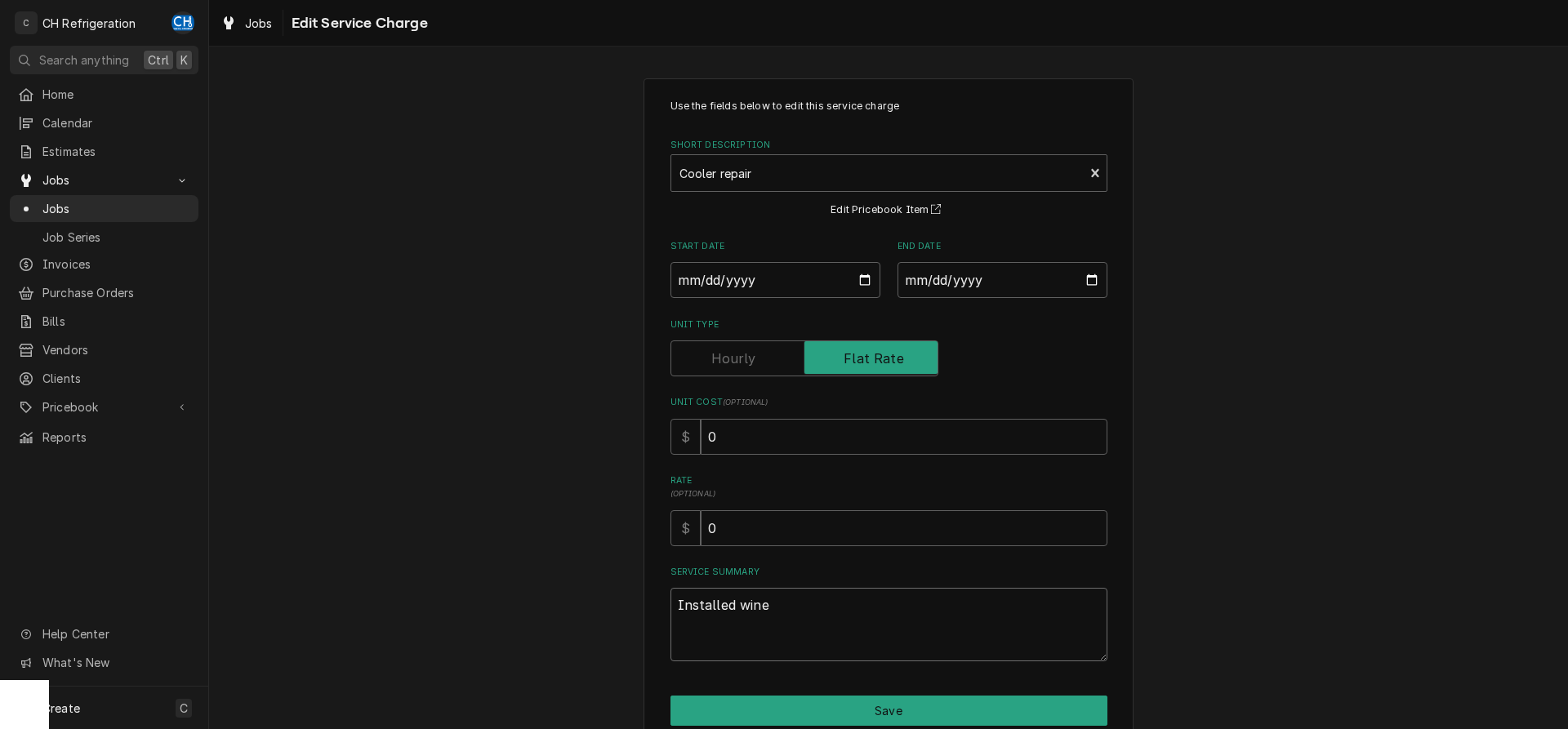
type textarea "Installed wine"
type textarea "x"
type textarea "Installed wine s"
type textarea "x"
type textarea "Installed wine se"
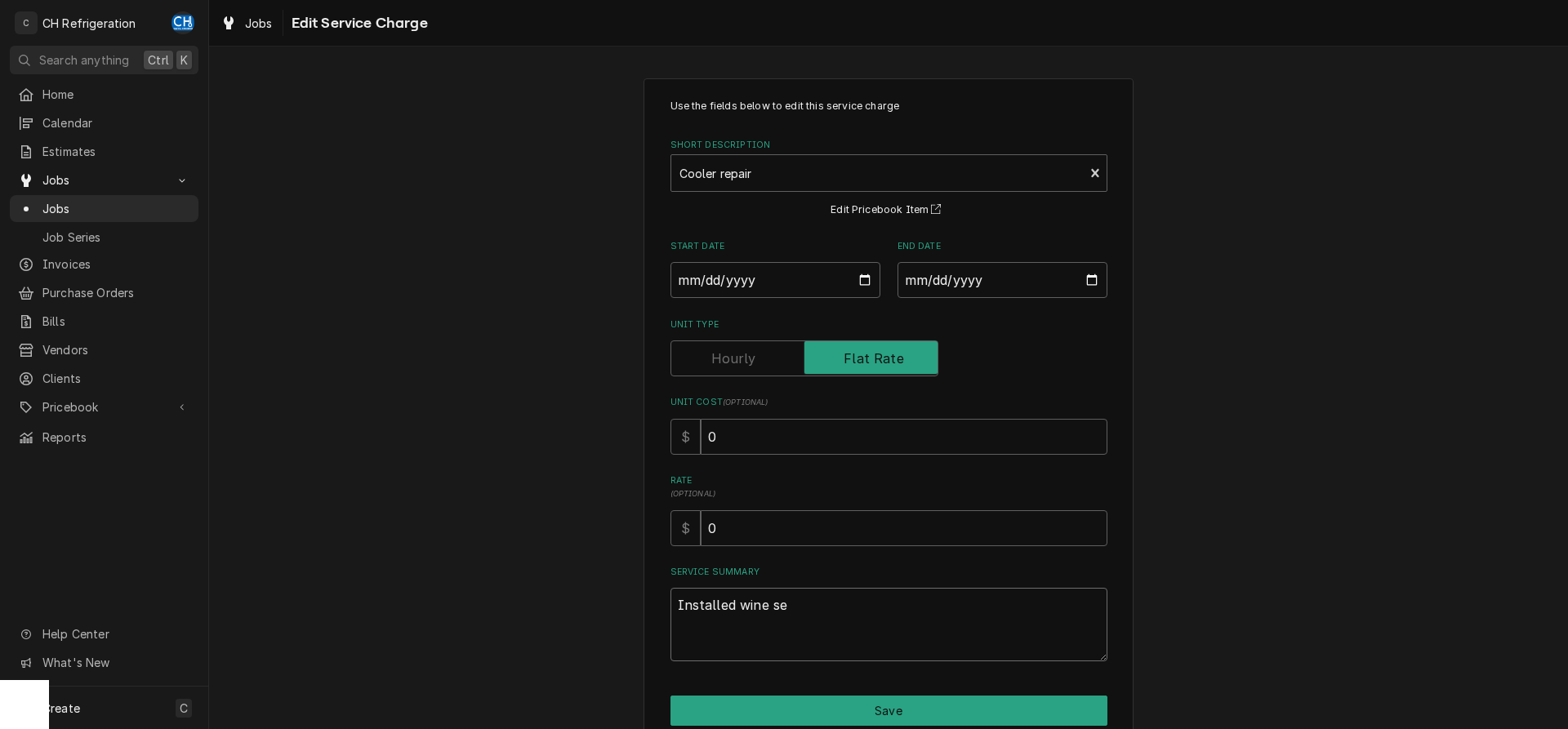
type textarea "x"
type textarea "Installed wine sen"
type textarea "x"
type textarea "Installed wine sens"
type textarea "x"
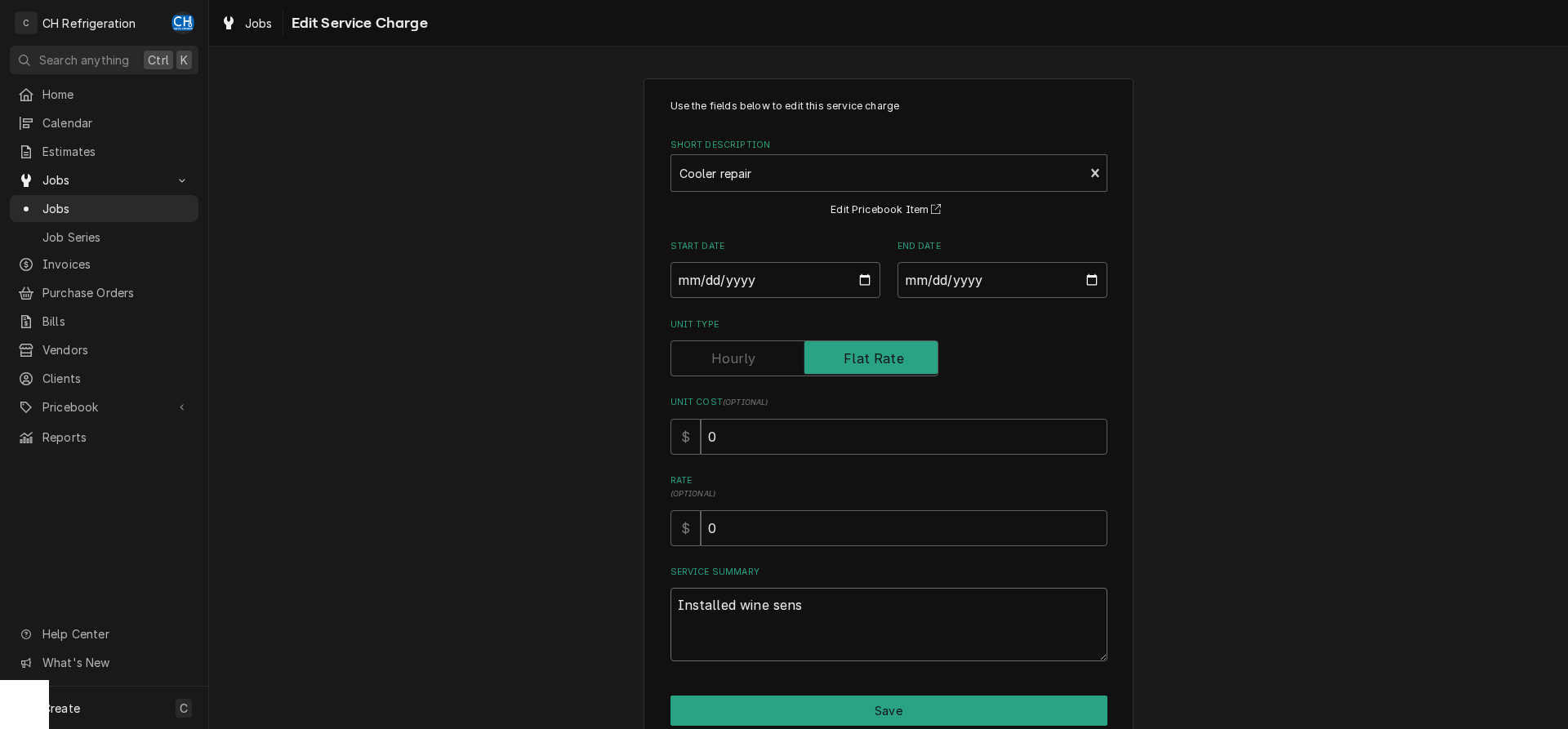
type textarea "Installed wine senso"
type textarea "x"
type textarea "Installed wine sensor"
type textarea "x"
type textarea "Installed wine sensor."
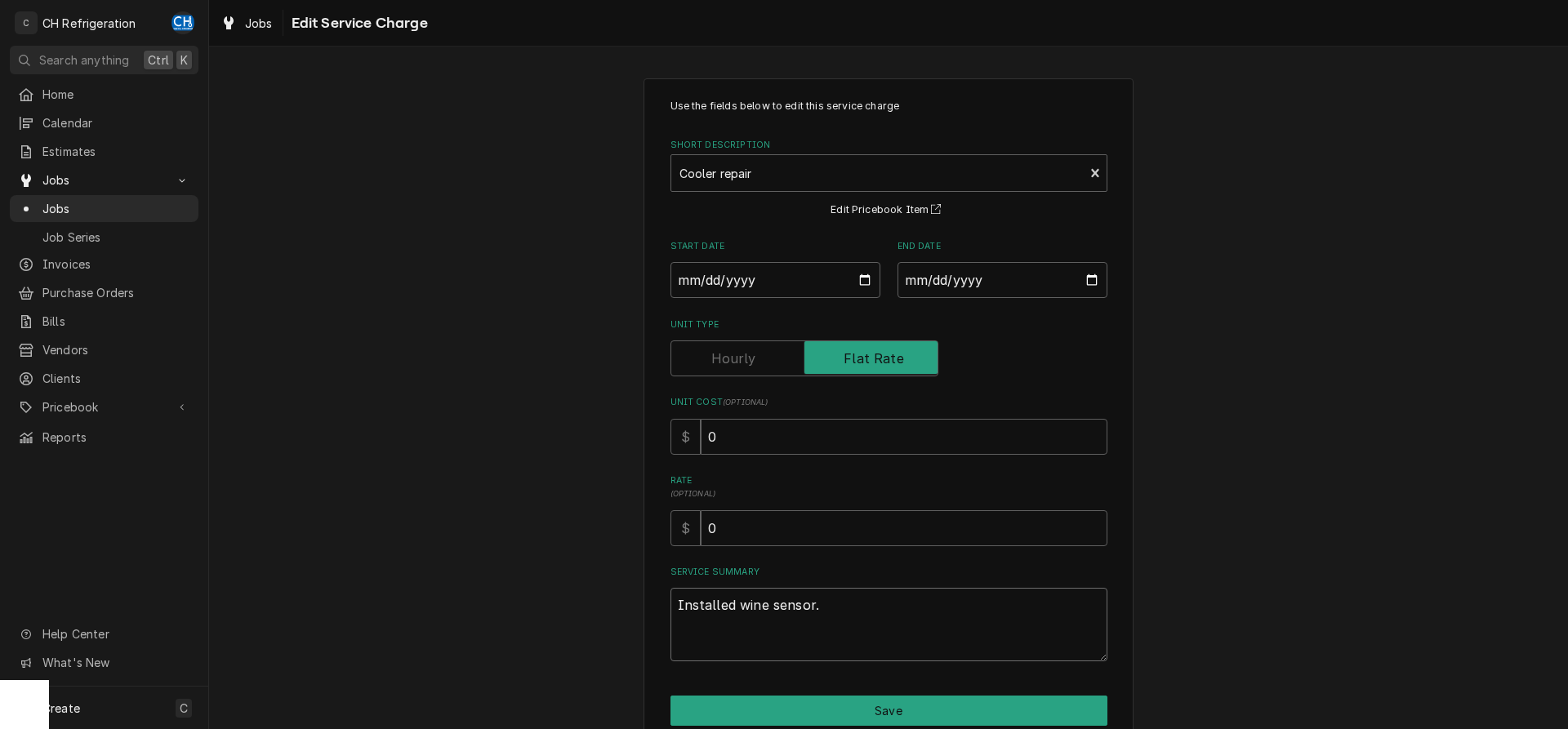
type textarea "x"
type textarea "Installed wine sensor."
click at [737, 607] on textarea "Installed wine sensor." at bounding box center [888, 624] width 437 height 73
type textarea "x"
type textarea "Installed bwine sensor."
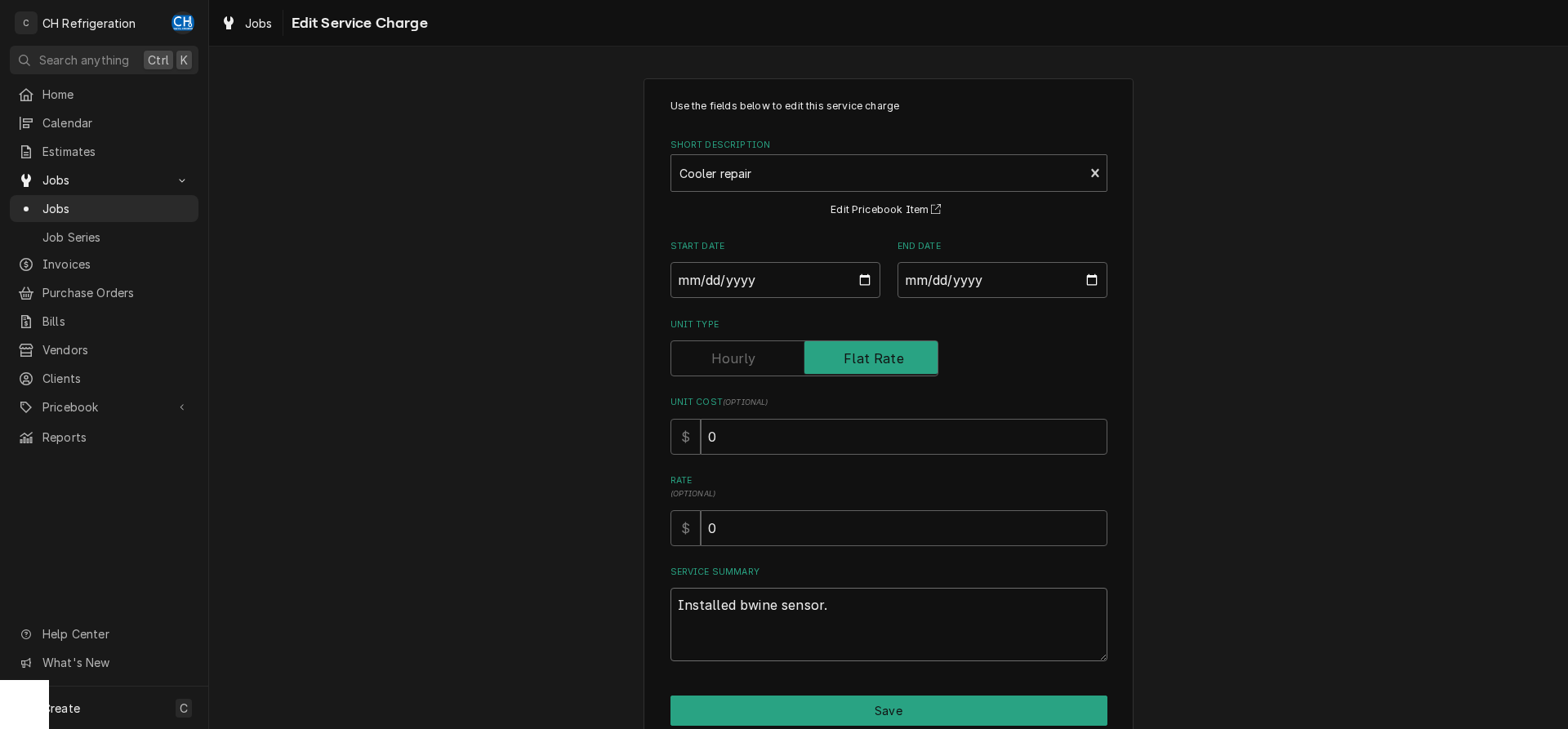
type textarea "x"
type textarea "Installed bowine sensor."
type textarea "x"
type textarea "Installed botwine sensor."
type textarea "x"
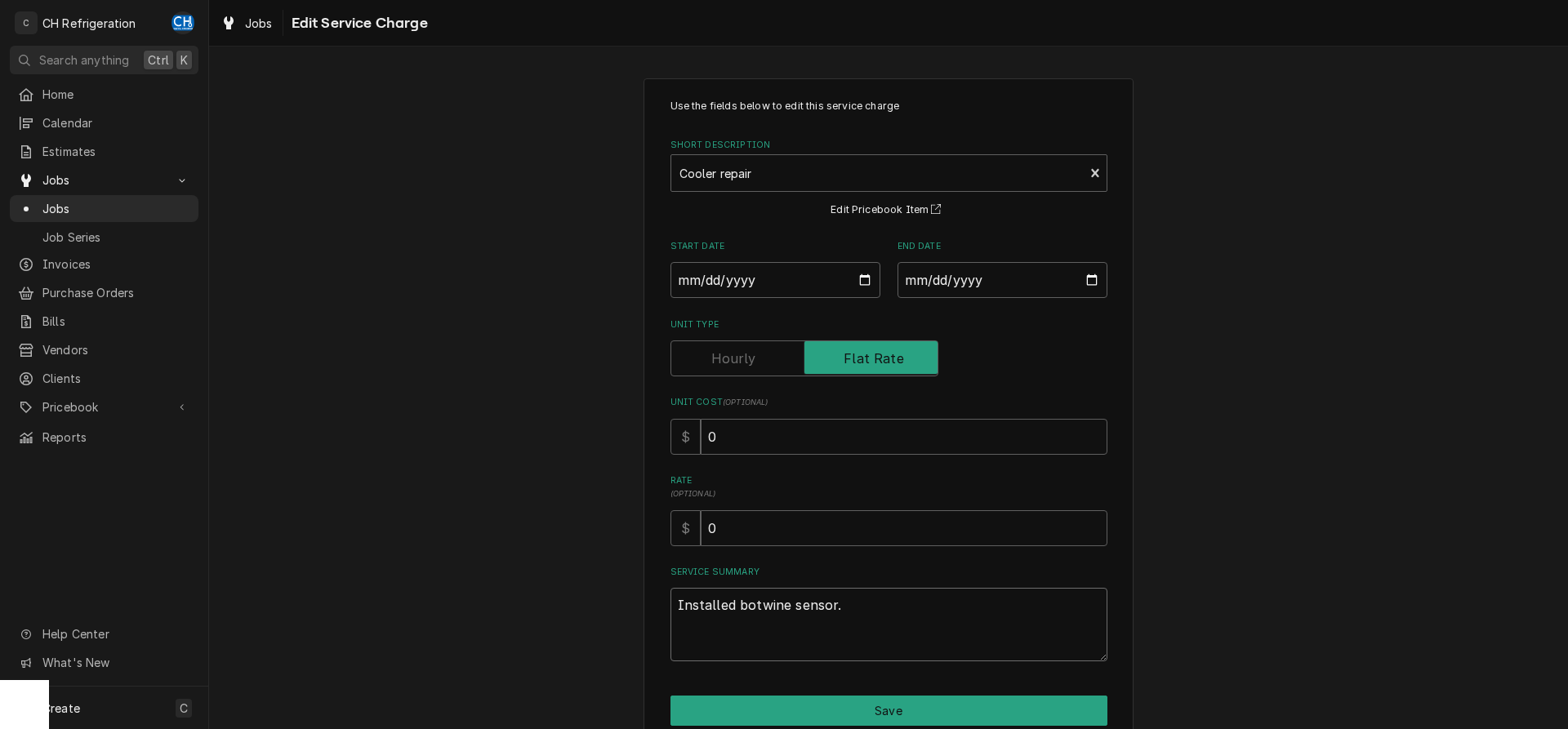
type textarea "Installed bottwine sensor."
type textarea "x"
type textarea "Installed bottlwine sensor."
type textarea "x"
type textarea "Installed bottlewine sensor."
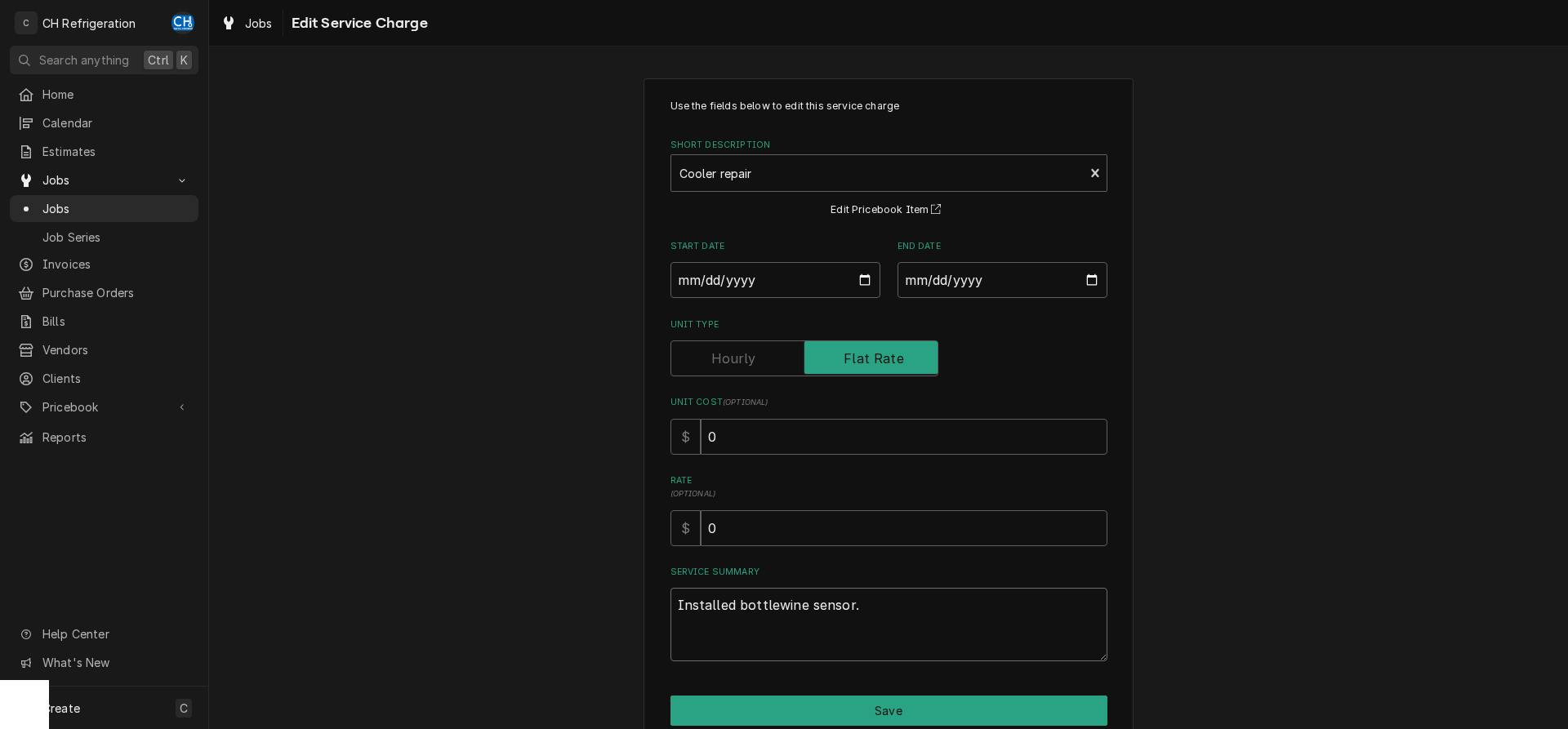
type textarea "x"
type textarea "Installed bottle wine sensor."
type textarea "x"
type textarea "Installed bottle pwine sensor."
type textarea "x"
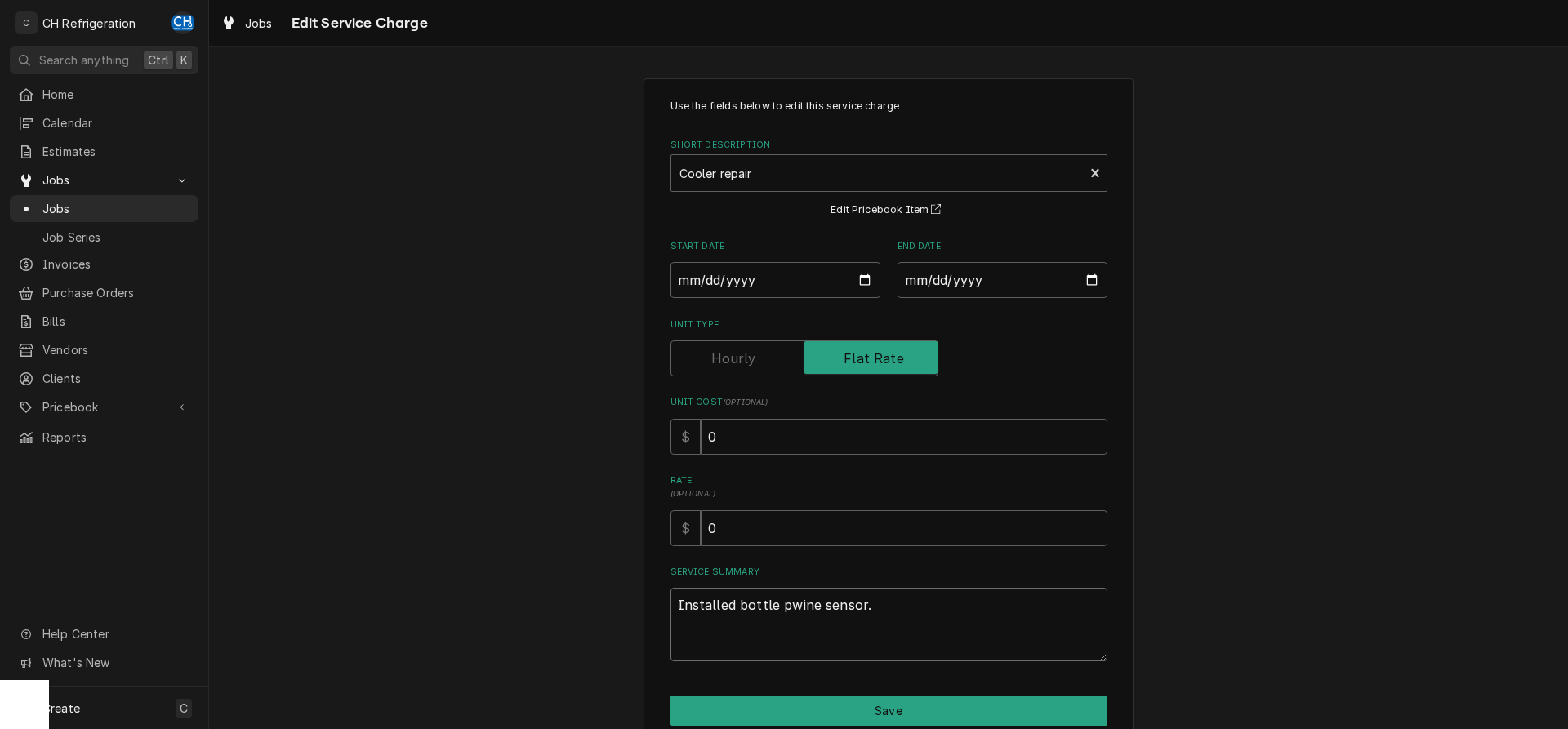
type textarea "Installed bottle prwine sensor."
type textarea "x"
type textarea "Installed bottle prowine sensor."
type textarea "x"
type textarea "Installed bottle probwine sensor."
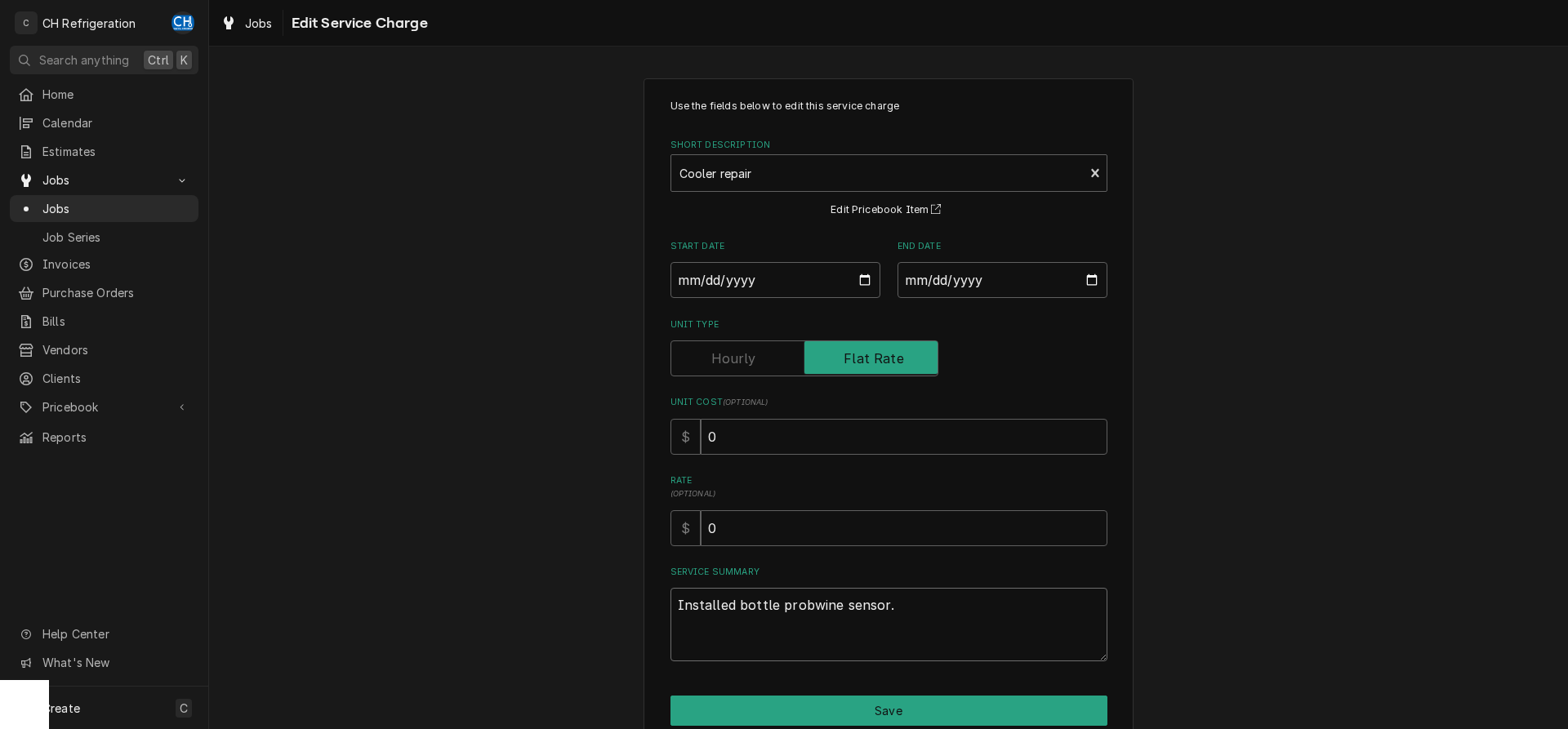
type textarea "x"
type textarea "Installed bottle probewine sensor."
type textarea "x"
type textarea "Installed bottle probe wine sensor."
drag, startPoint x: 934, startPoint y: 601, endPoint x: 817, endPoint y: 614, distance: 117.7
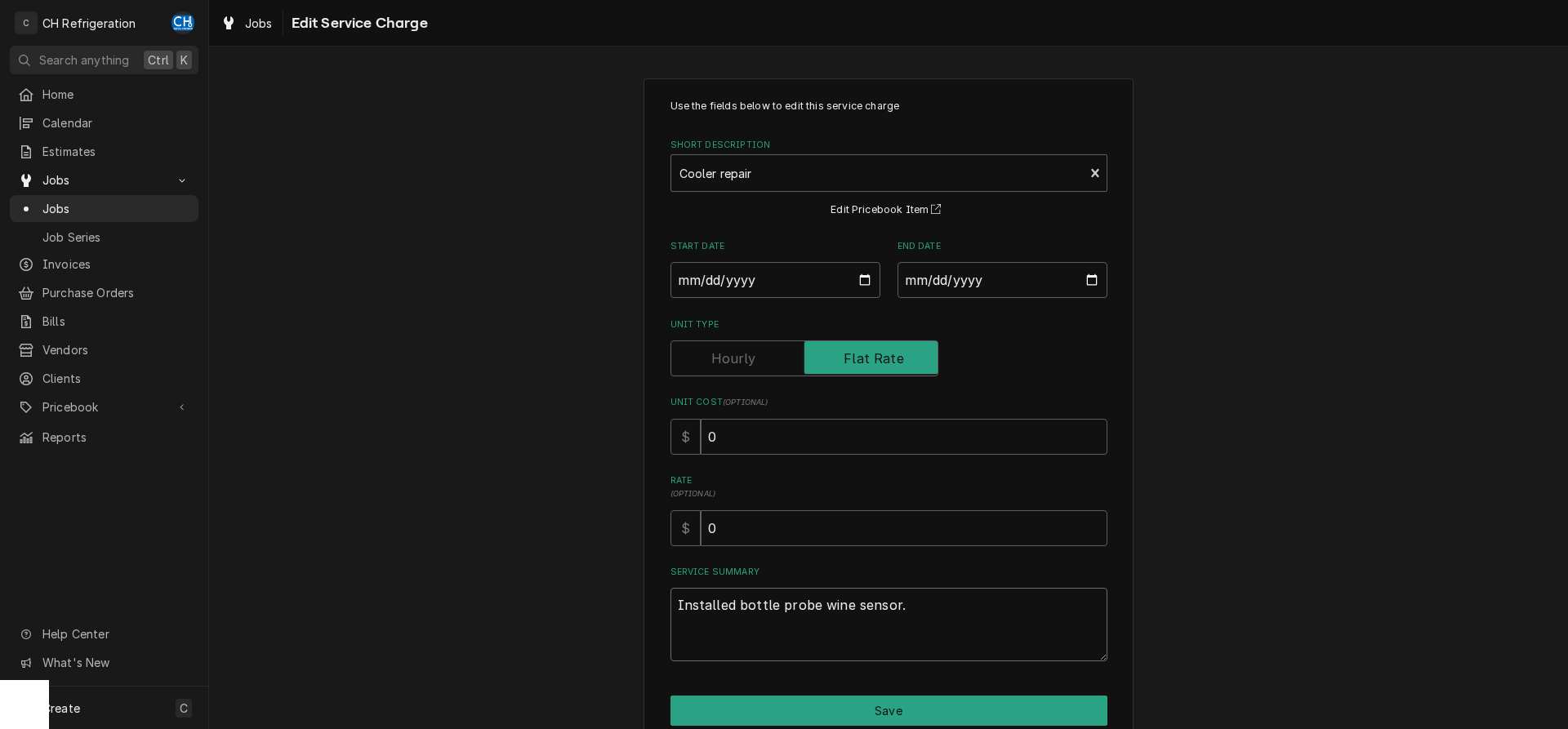
click at [817, 614] on textarea "Installed bottle probe wine sensor." at bounding box center [888, 624] width 437 height 73
type textarea "x"
type textarea "Installed bottle probe"
type textarea "x"
type textarea "Installed bottle probe."
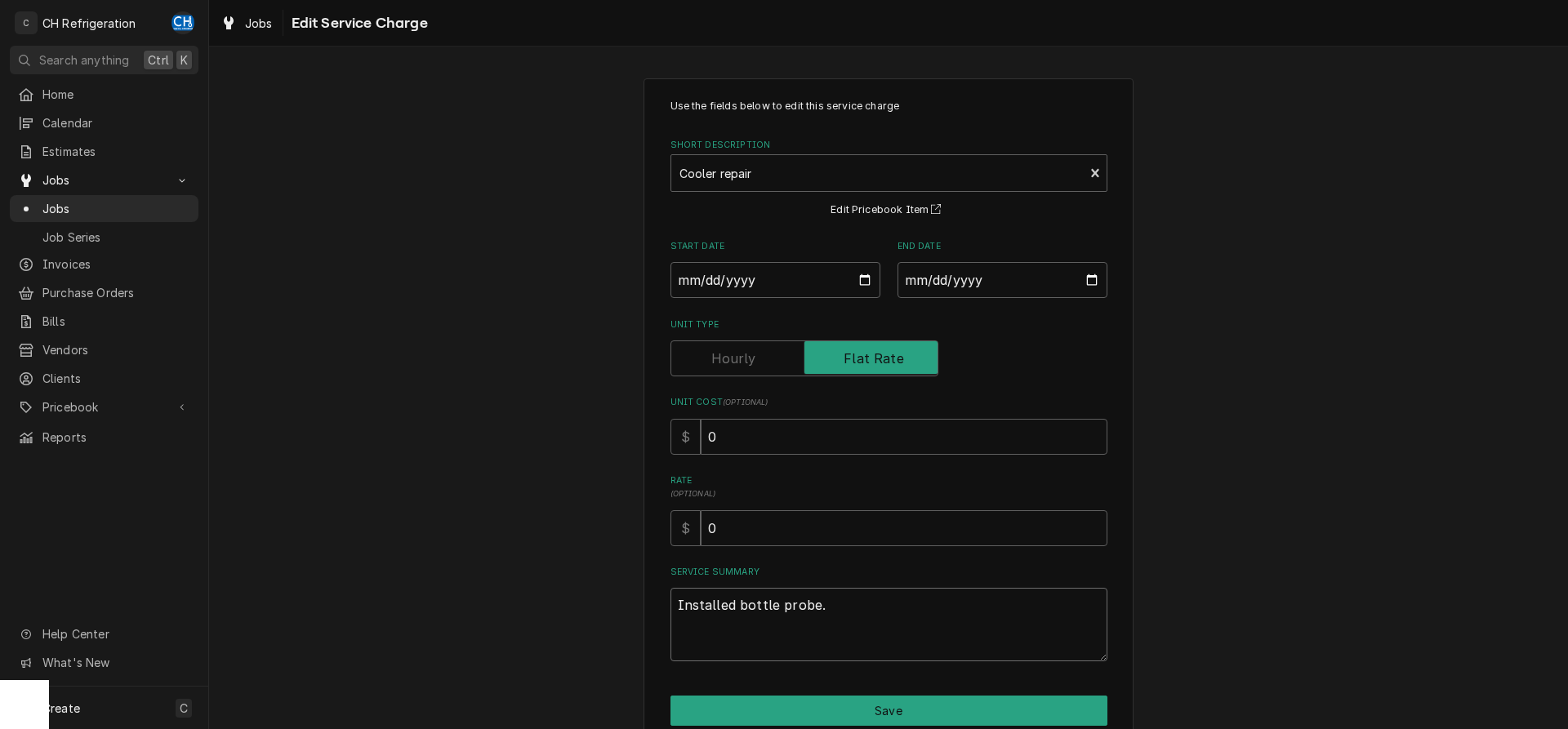
type textarea "x"
type textarea "Installed bottle probe."
type textarea "x"
type textarea "Installed bottle probe. W"
type textarea "x"
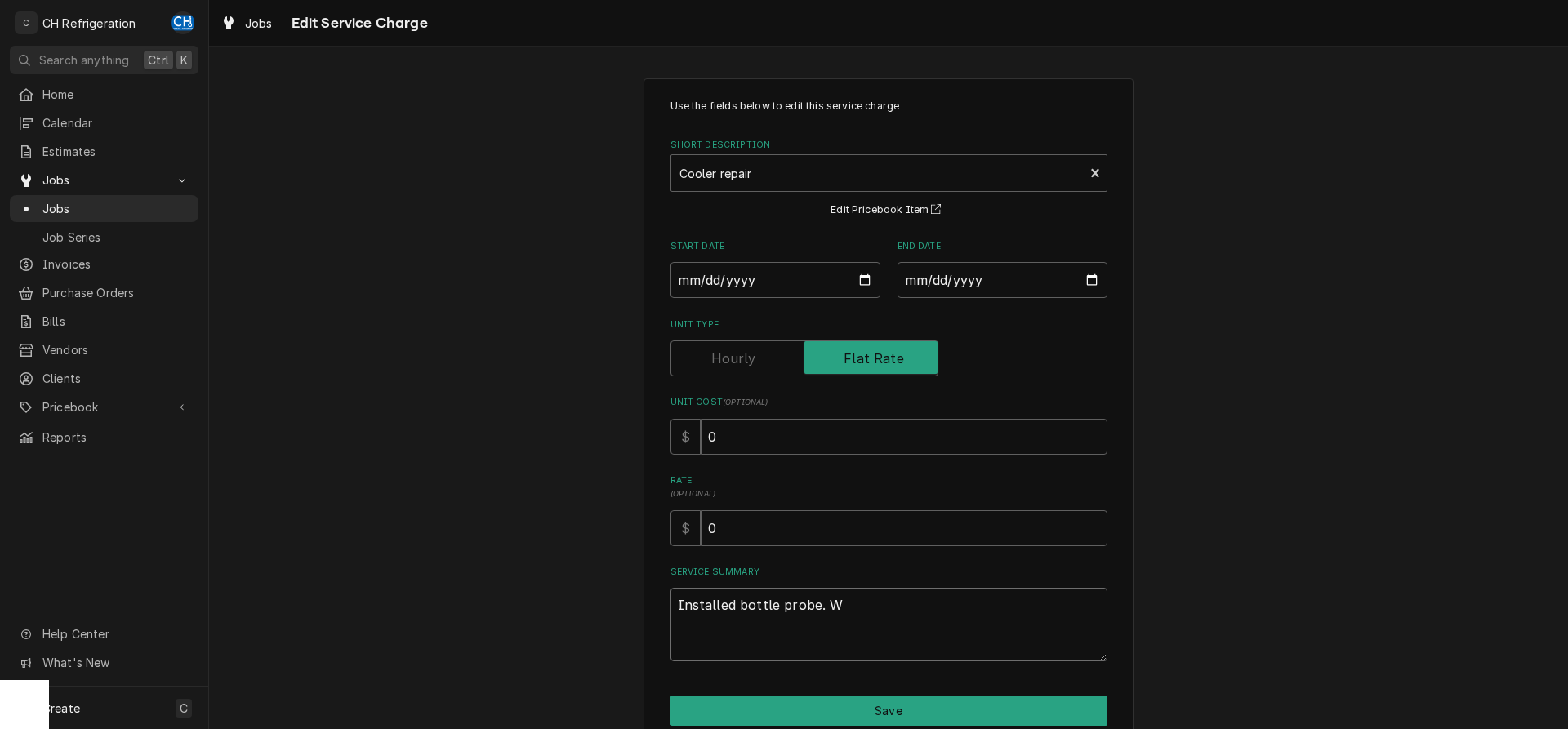
type textarea "Installed bottle probe. Wi"
type textarea "x"
type textarea "Installed bottle probe. Win"
type textarea "x"
type textarea "Installed bottle probe. Wine"
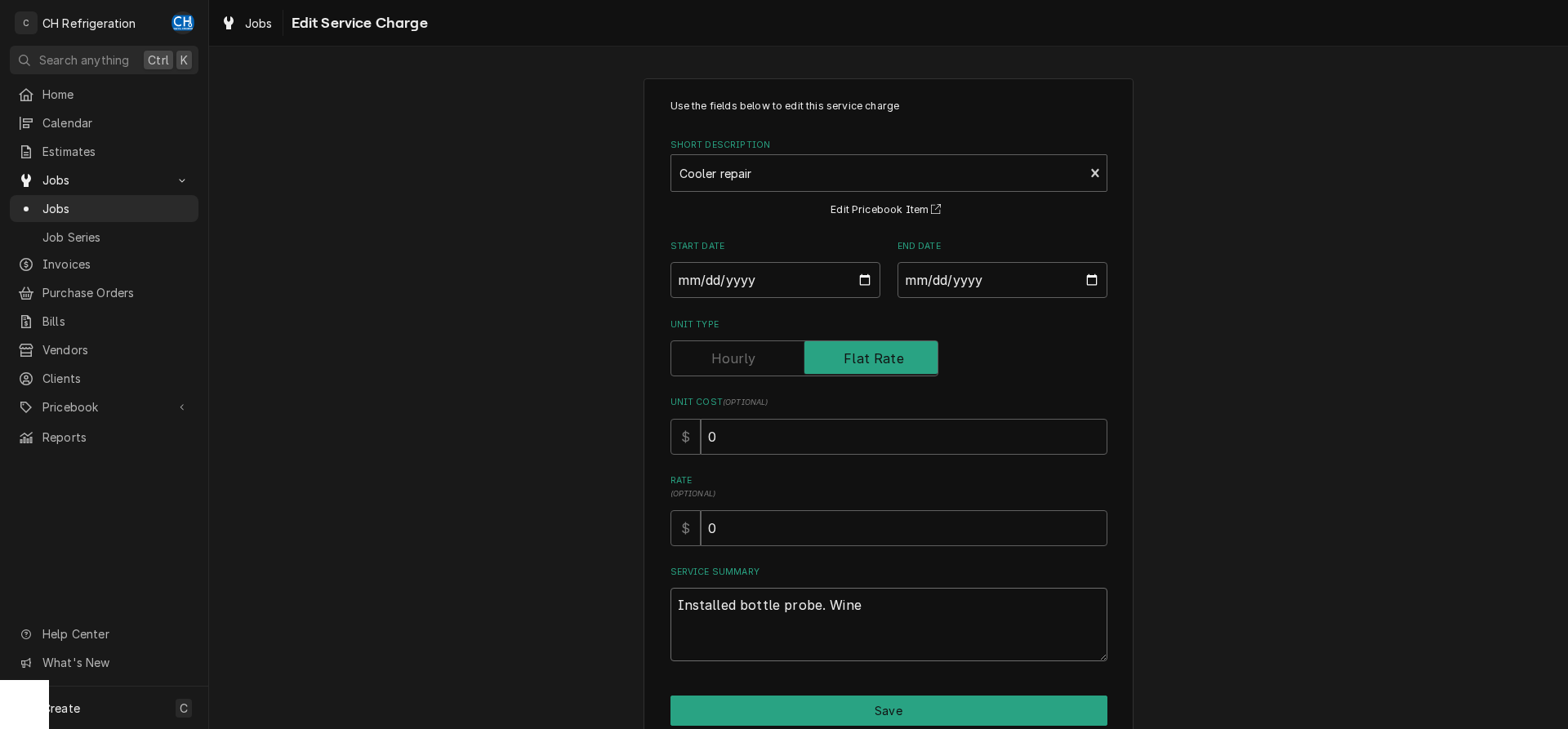
type textarea "x"
type textarea "Installed bottle probe. Wine"
type textarea "x"
type textarea "Installed bottle probe. Wine c"
type textarea "x"
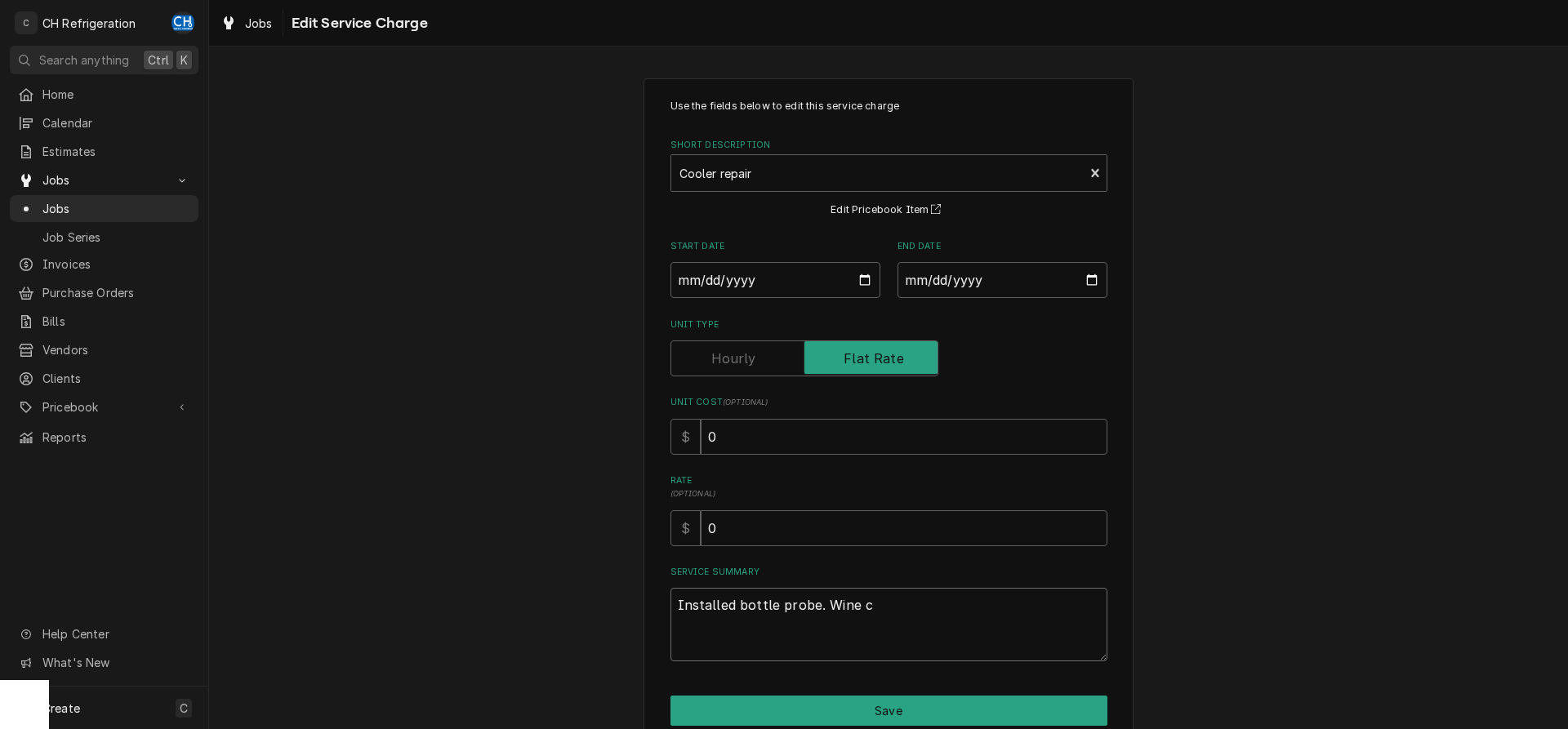
type textarea "Installed bottle probe. Wine co"
type textarea "x"
type textarea "Installed bottle probe. Wine coo"
type textarea "x"
type textarea "Installed bottle probe. Wine cool"
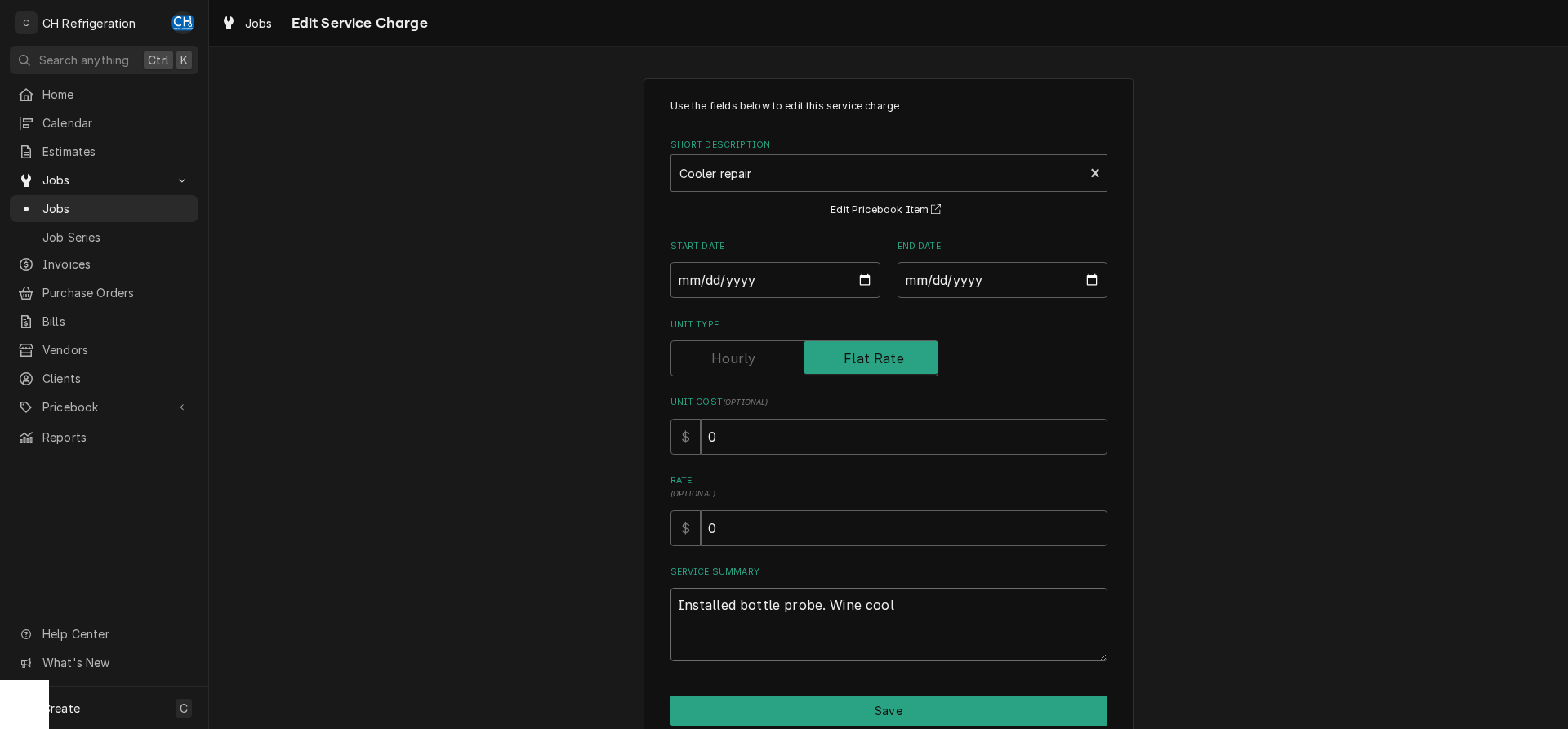
type textarea "x"
type textarea "Installed bottle probe. Wine coole"
type textarea "x"
type textarea "Installed bottle probe. Wine cooler"
type textarea "x"
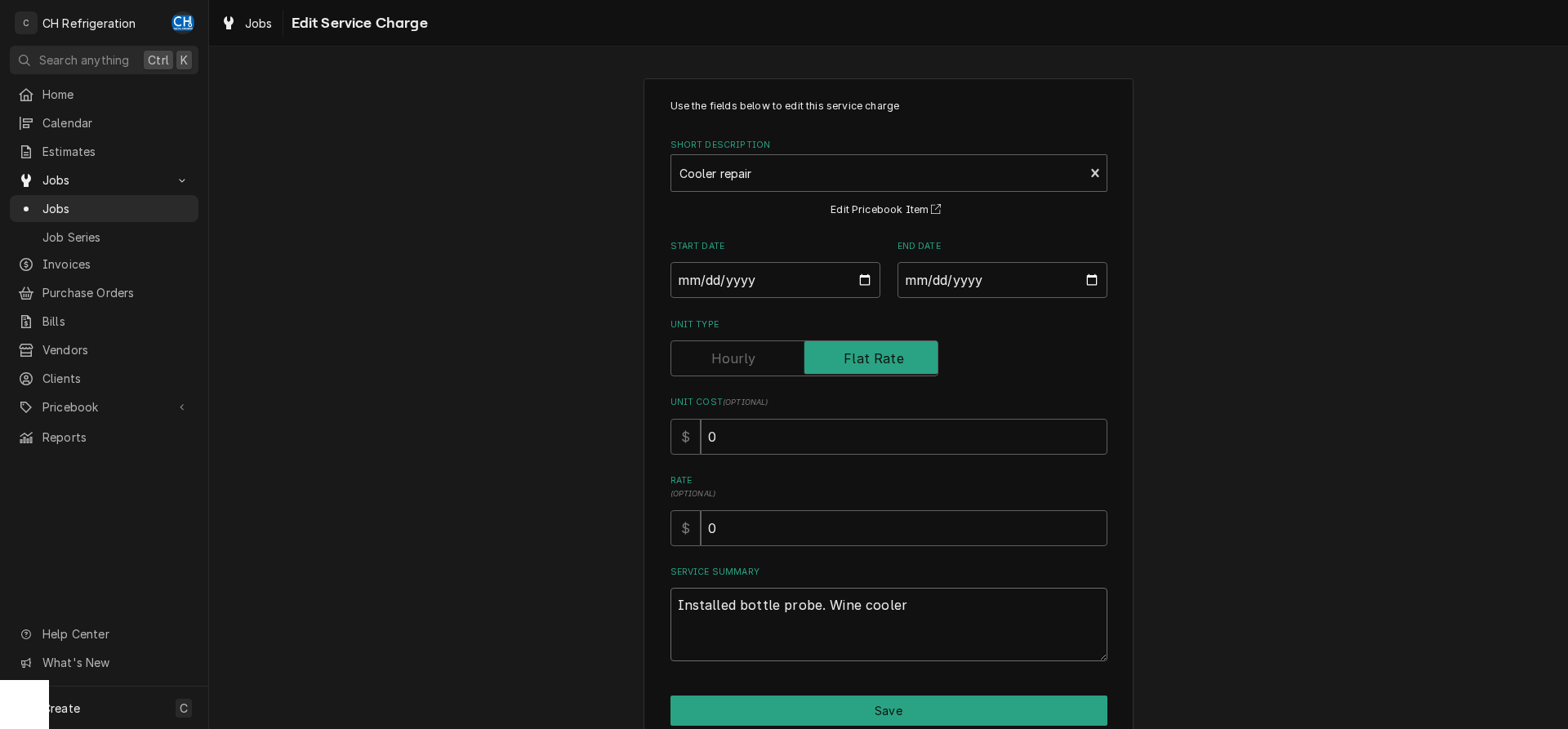
type textarea "Installed bottle probe. Wine cooler"
type textarea "x"
type textarea "Installed bottle probe. Wine cooler i"
type textarea "x"
type textarea "Installed bottle probe. Wine cooler is"
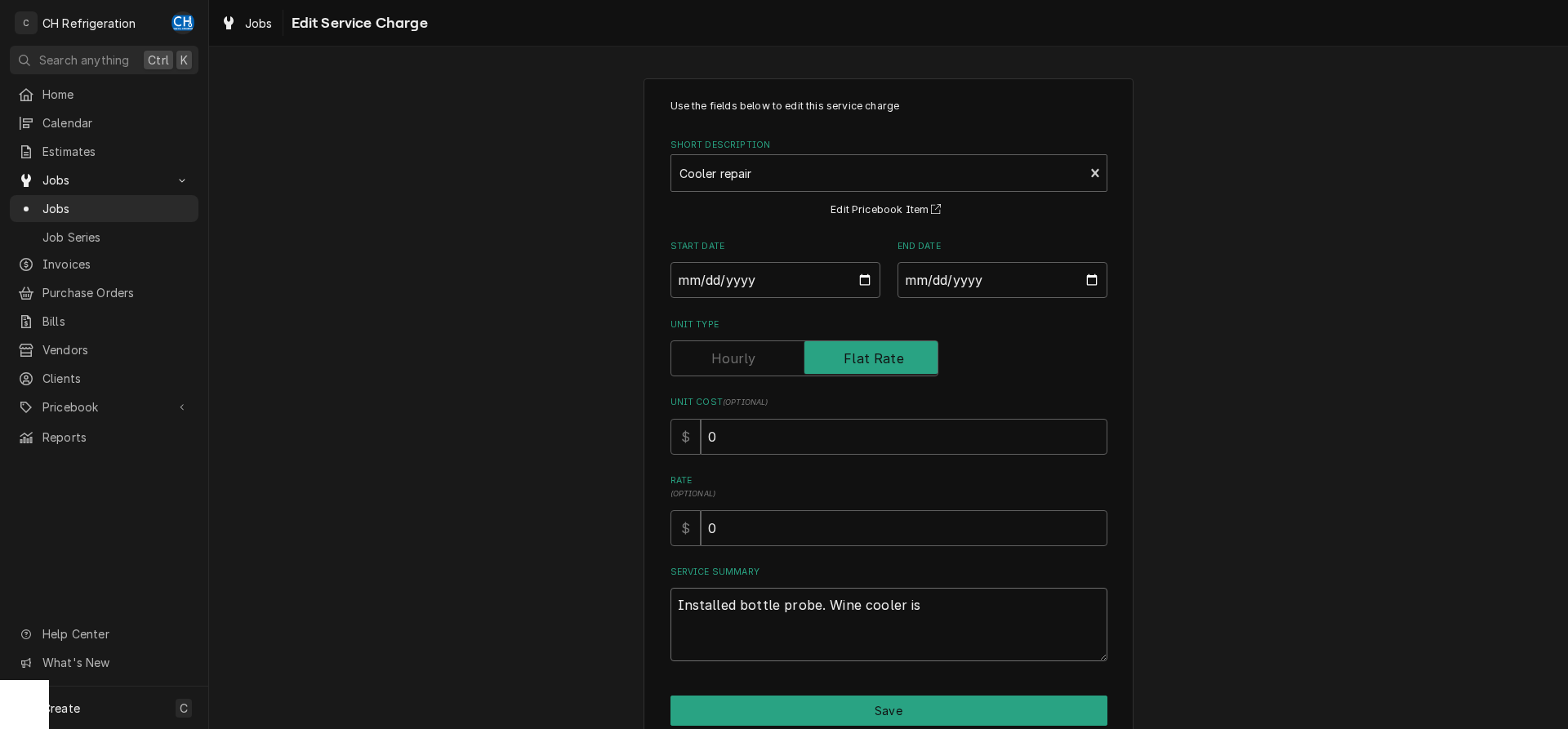
type textarea "x"
type textarea "Installed bottle probe. Wine cooler is"
type textarea "x"
type textarea "Installed bottle probe. Wine cooler is n"
type textarea "x"
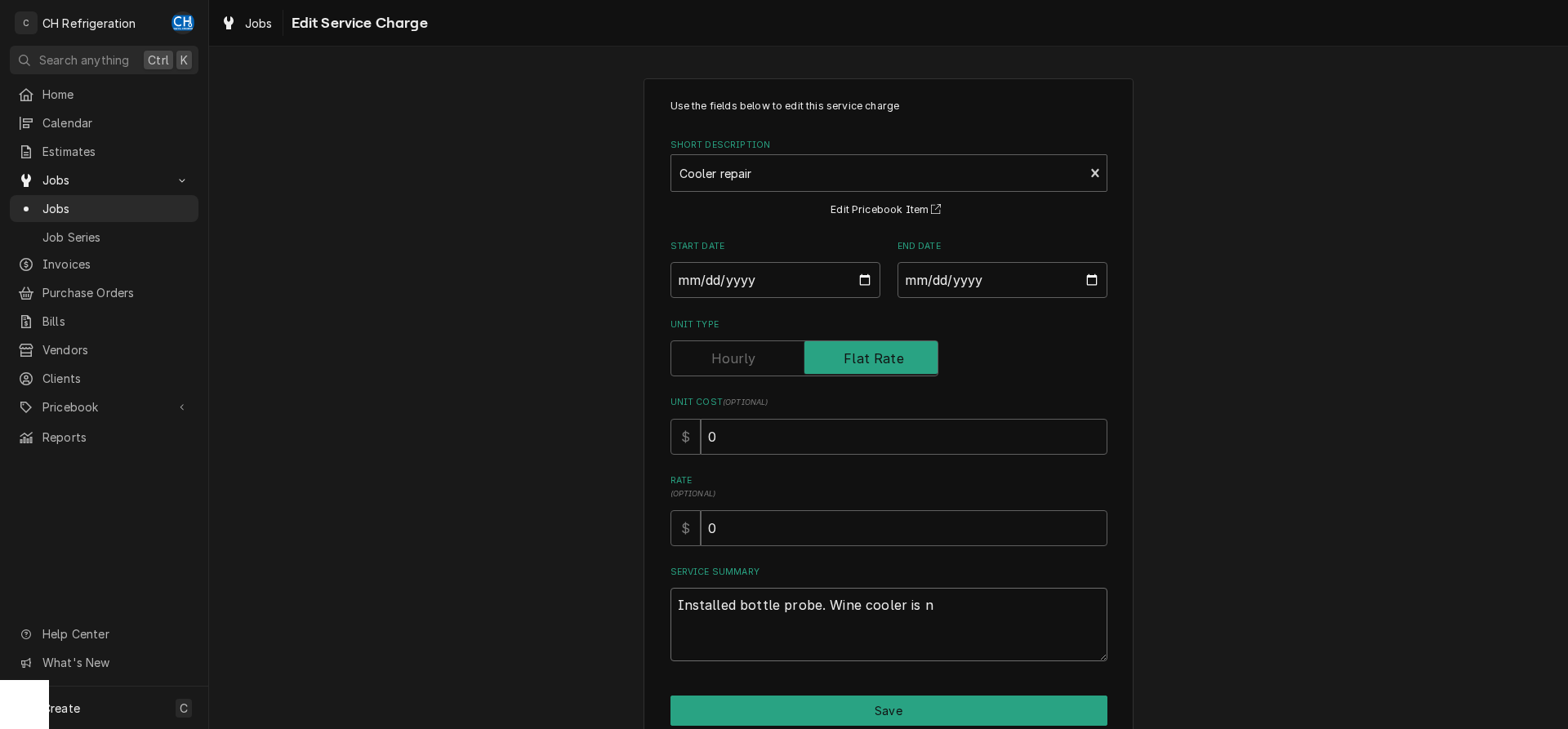
type textarea "Installed bottle probe. Wine cooler is no"
type textarea "x"
type textarea "Installed bottle probe. Wine cooler is now"
type textarea "x"
type textarea "Installed bottle probe. Wine cooler is now w"
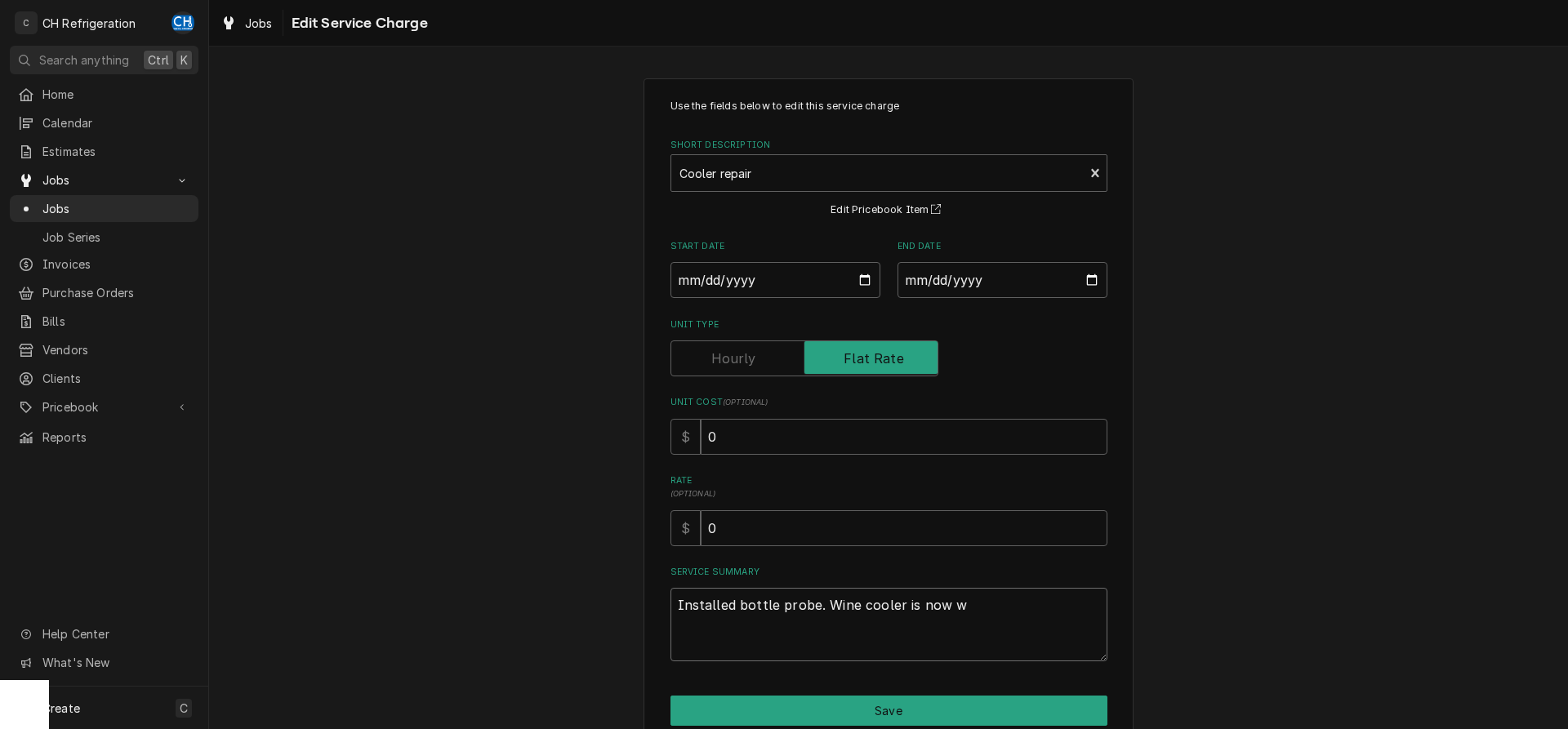
type textarea "x"
type textarea "Installed bottle probe. Wine cooler is now wo"
type textarea "x"
type textarea "Installed bottle probe. Wine cooler is now wor"
type textarea "x"
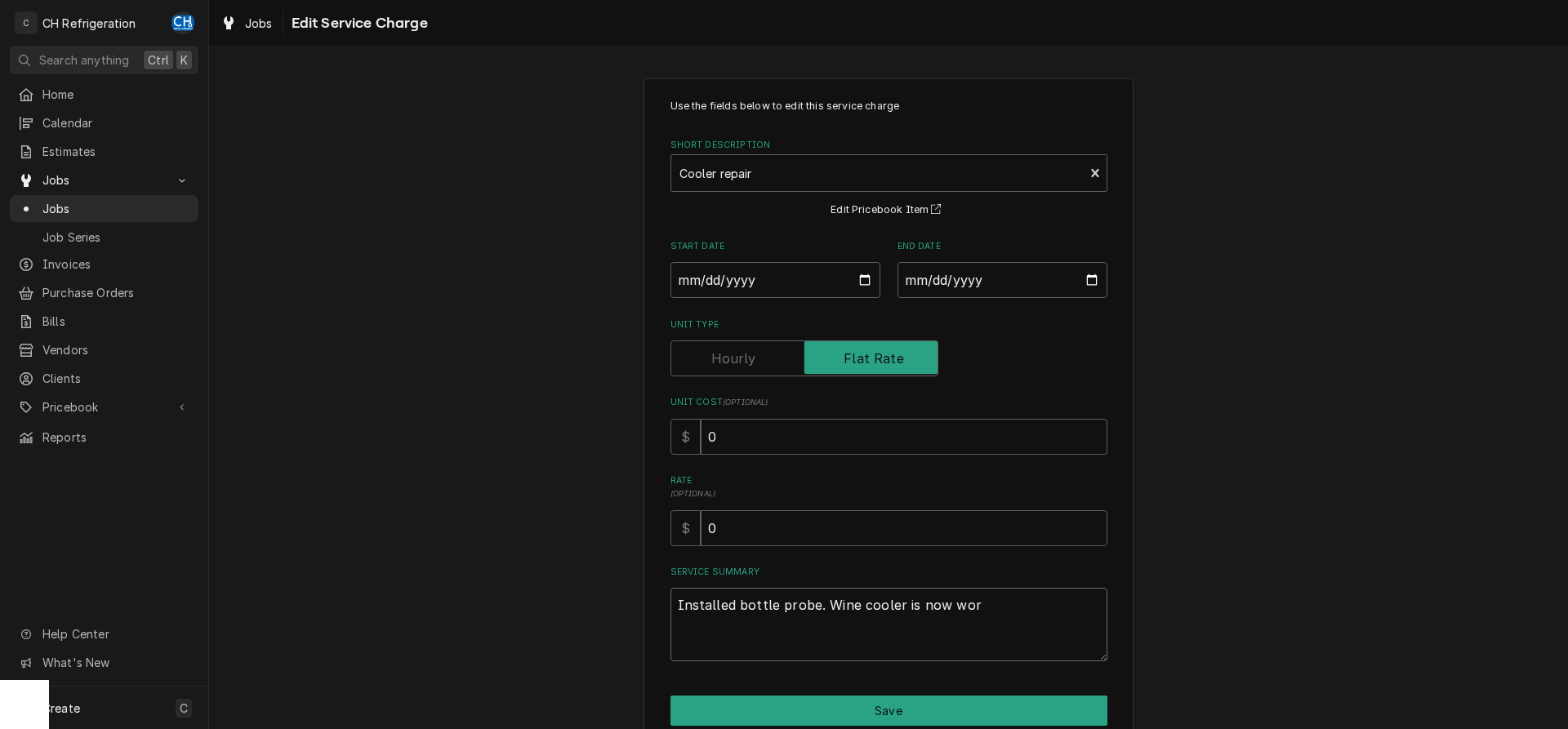
type textarea "Installed bottle probe. Wine cooler is now work"
type textarea "x"
type textarea "Installed bottle probe. Wine cooler is now worki"
type textarea "x"
type textarea "Installed bottle probe. Wine cooler is now workin"
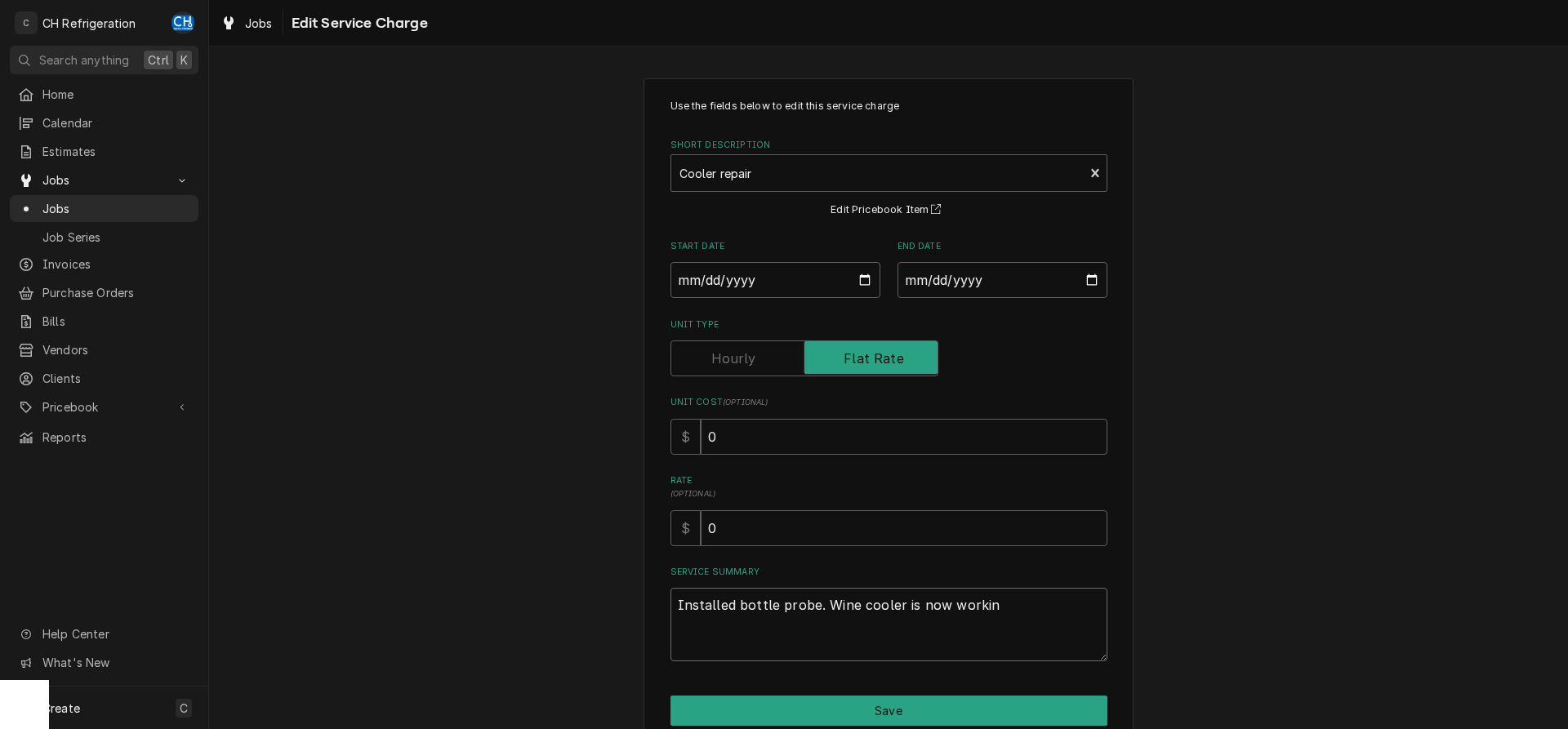
type textarea "x"
type textarea "Installed bottle probe. Wine cooler is now working"
type textarea "x"
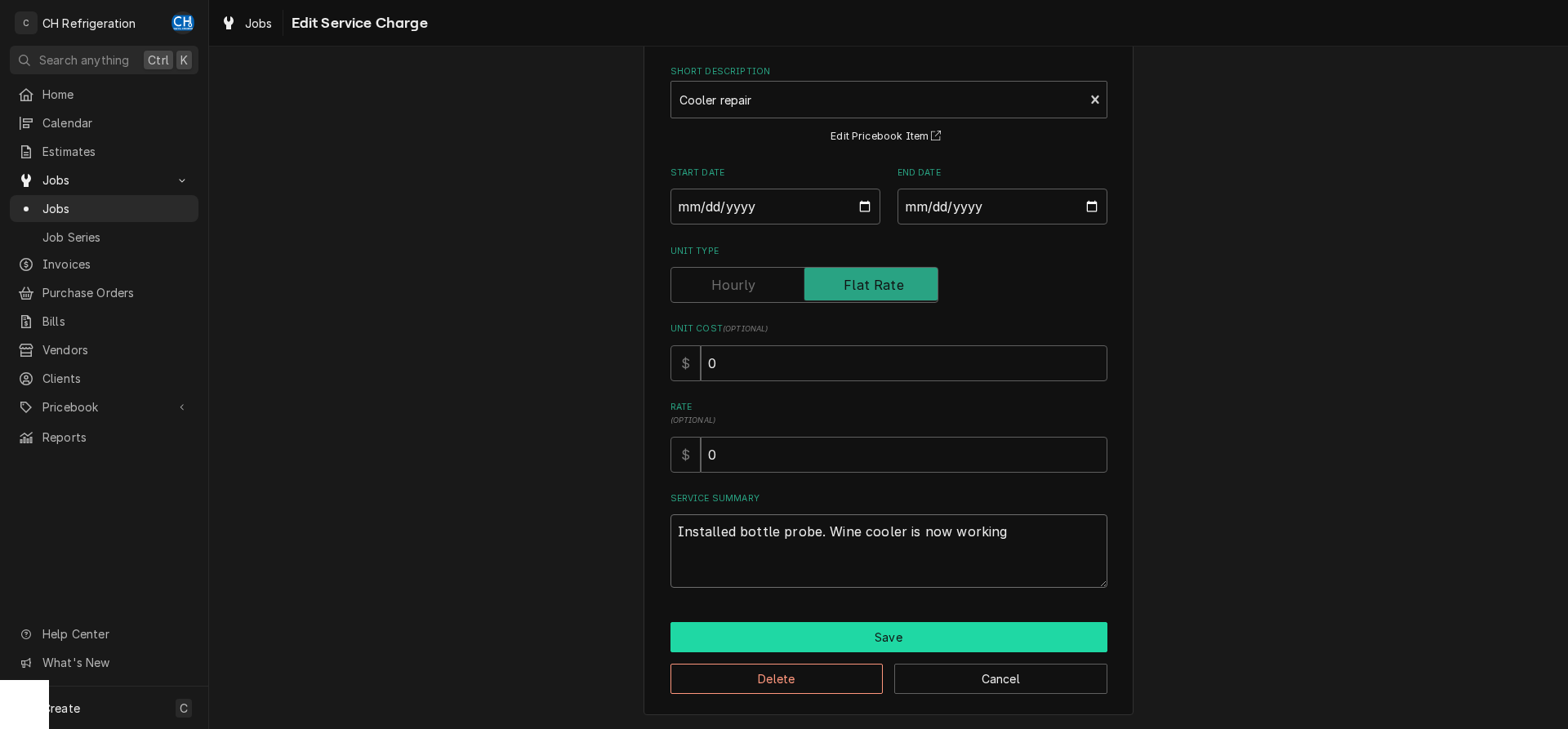
type textarea "Installed bottle probe. Wine cooler is now working"
click at [880, 618] on div "Use the fields below to edit this service charge Short Description Cooler repai…" at bounding box center [888, 359] width 490 height 710
click at [877, 630] on button "Save" at bounding box center [888, 638] width 437 height 30
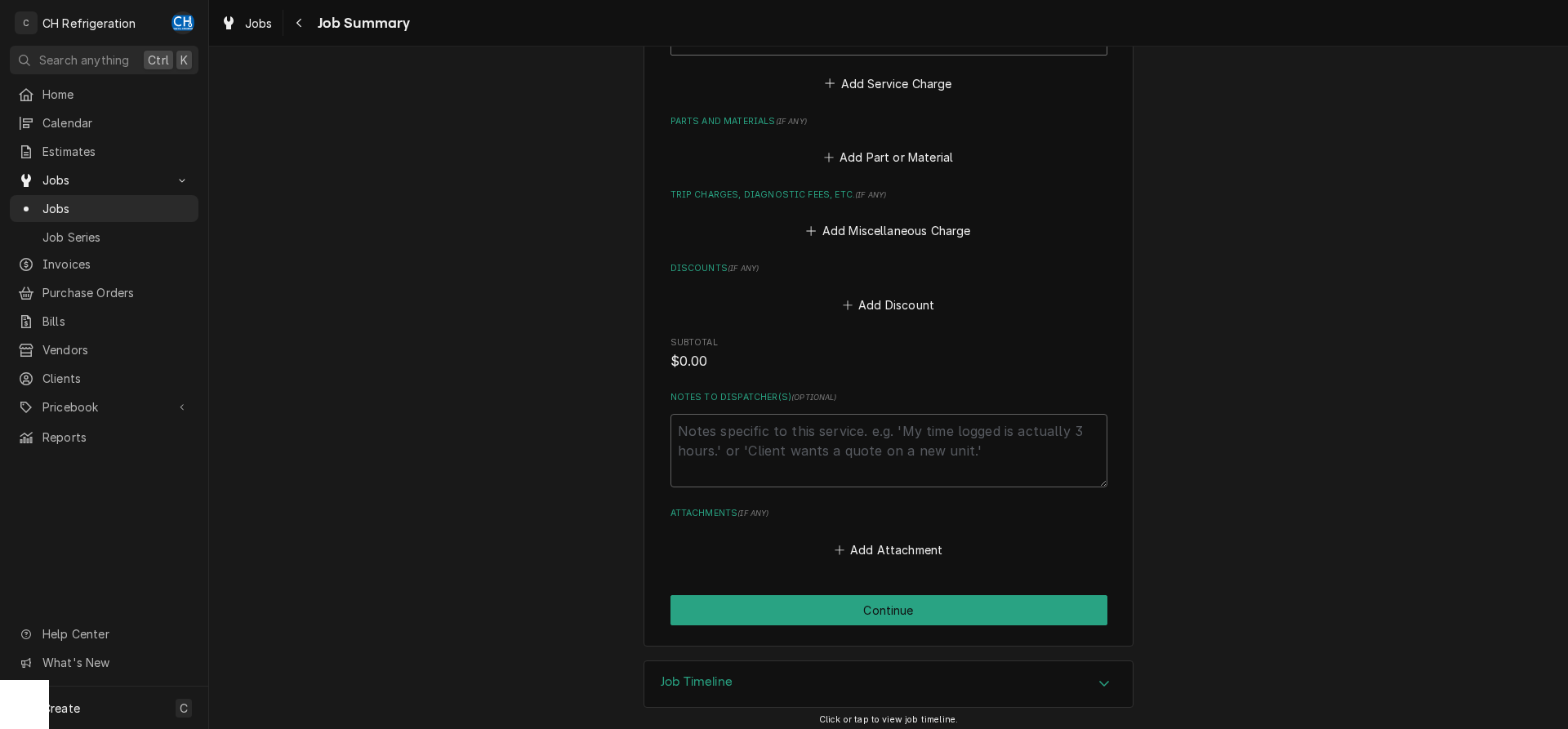
scroll to position [641, 0]
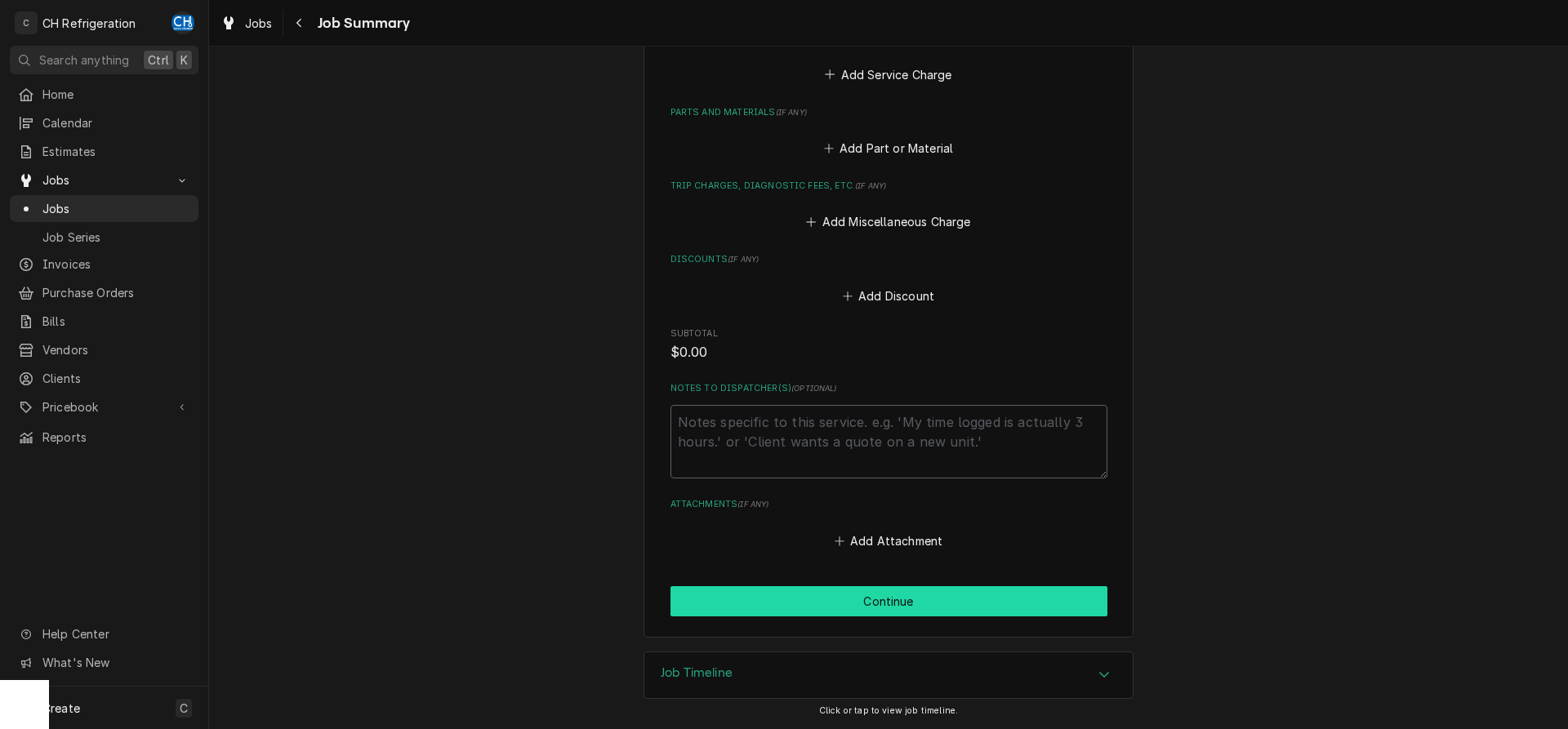
click at [868, 598] on button "Continue" at bounding box center [888, 601] width 437 height 30
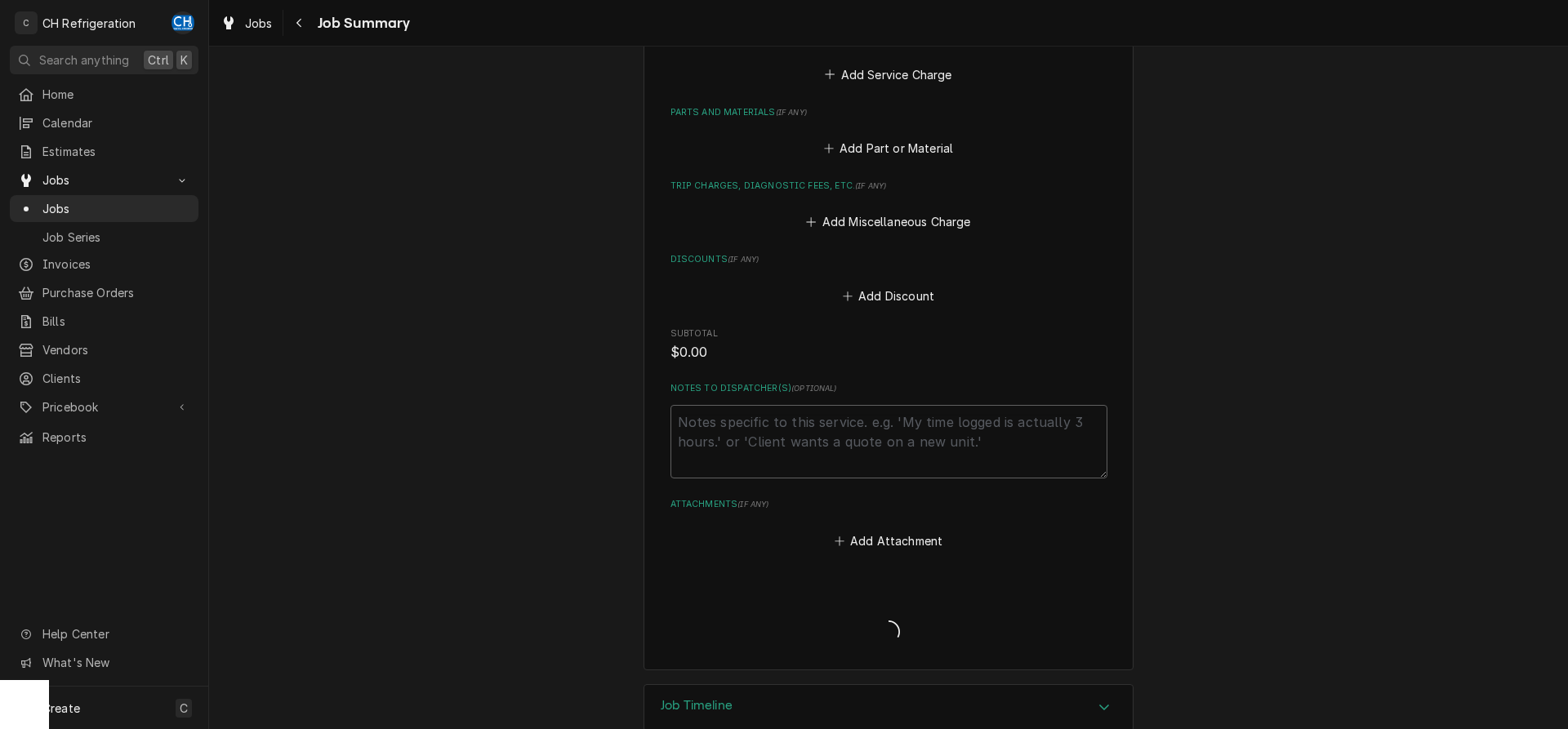
type textarea "x"
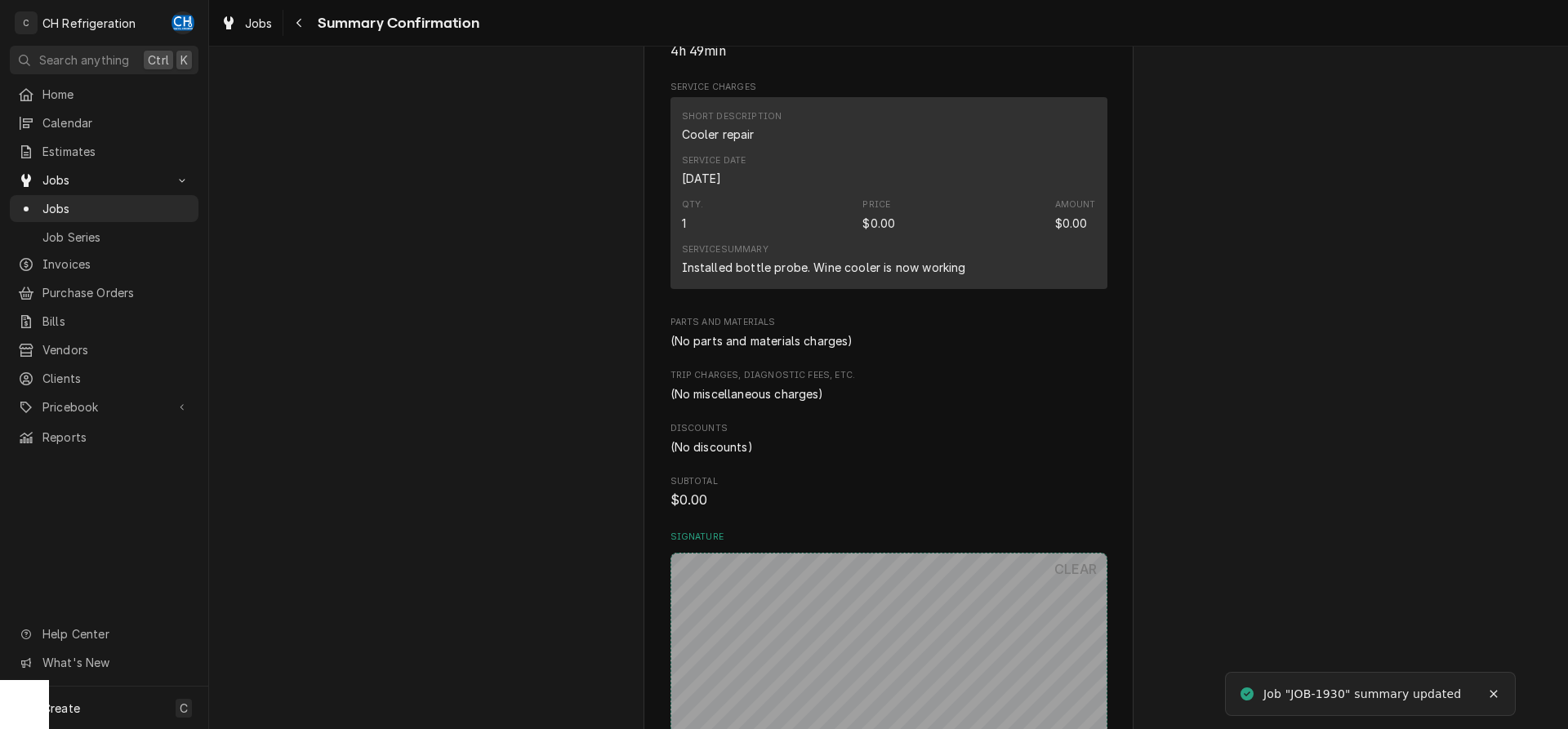
scroll to position [499, 0]
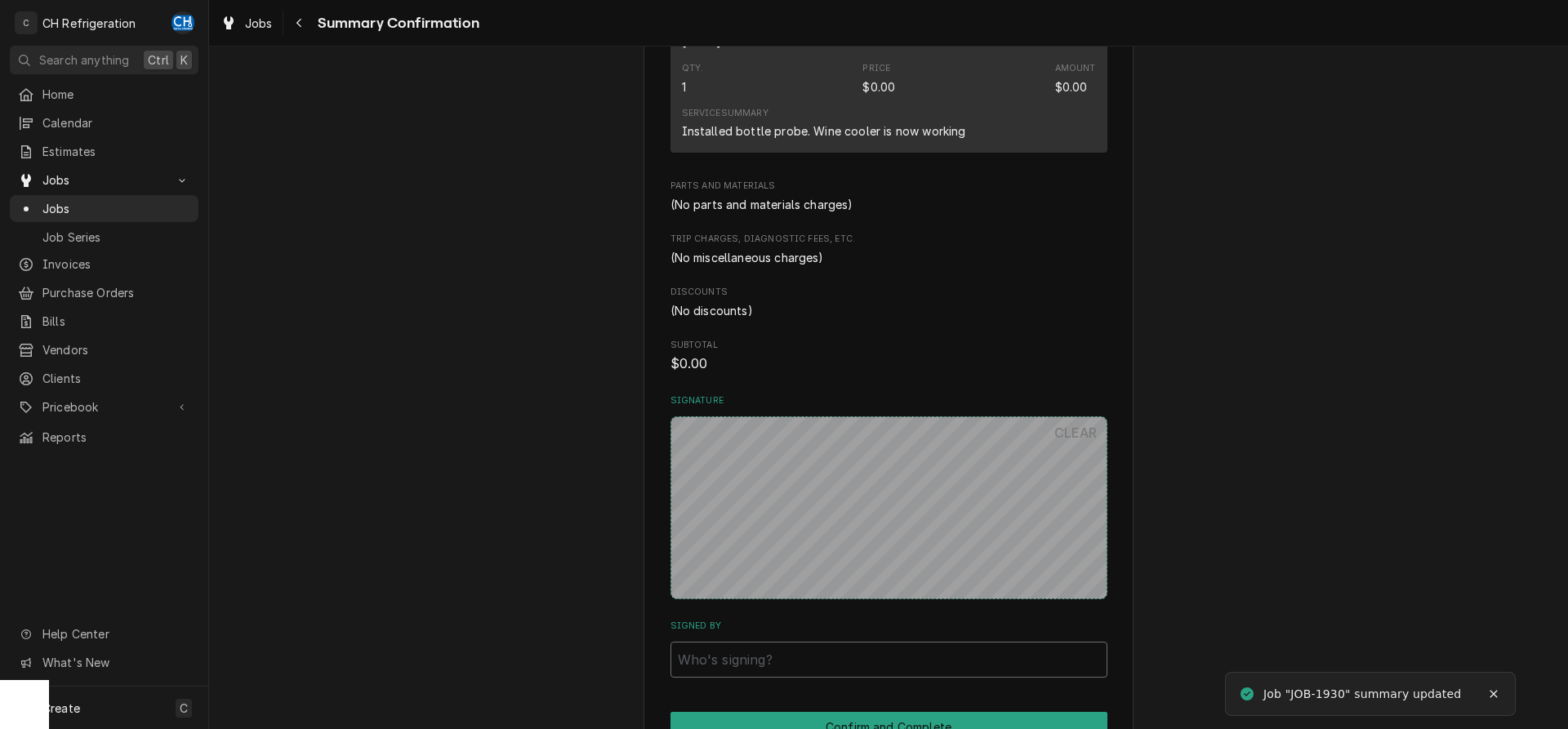
click at [836, 657] on input "Signed By" at bounding box center [888, 659] width 437 height 36
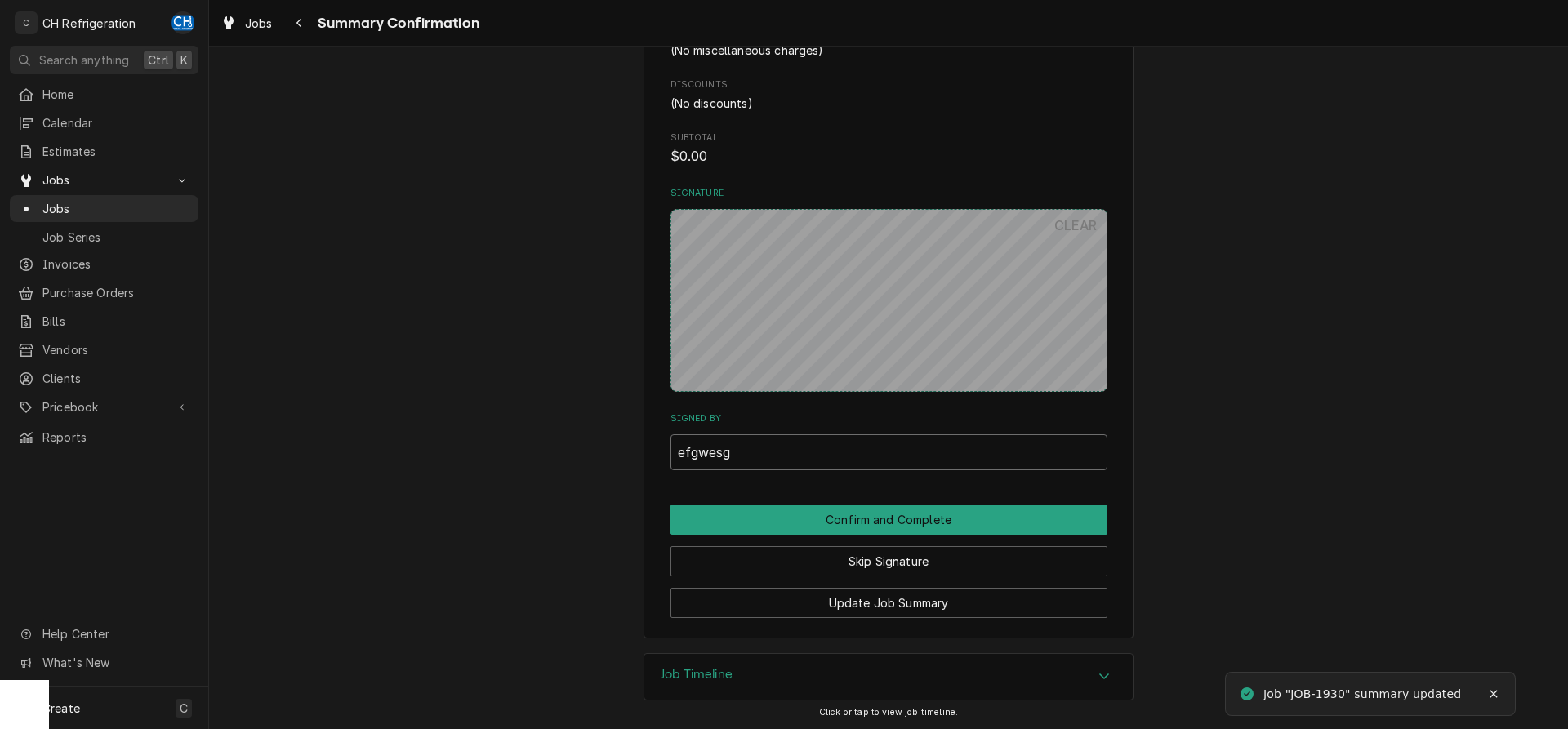
scroll to position [709, 0]
type input "efgwesg"
click at [878, 502] on div "Nick and Stef's 330 S Hope St, Los Angeles, CA 90071 Please have Nick and Stef'…" at bounding box center [888, 4] width 490 height 1268
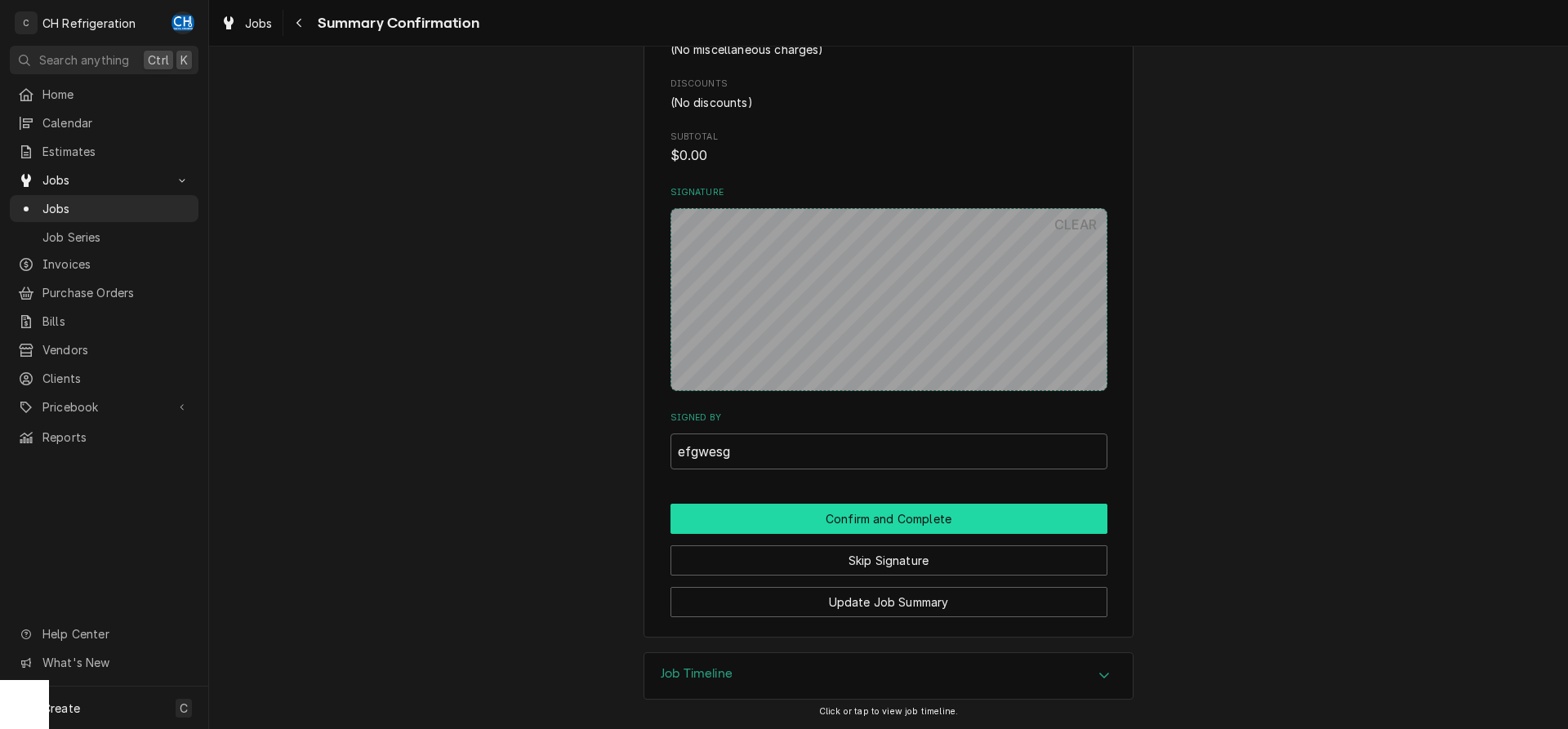
click at [879, 517] on button "Confirm and Complete" at bounding box center [888, 519] width 437 height 30
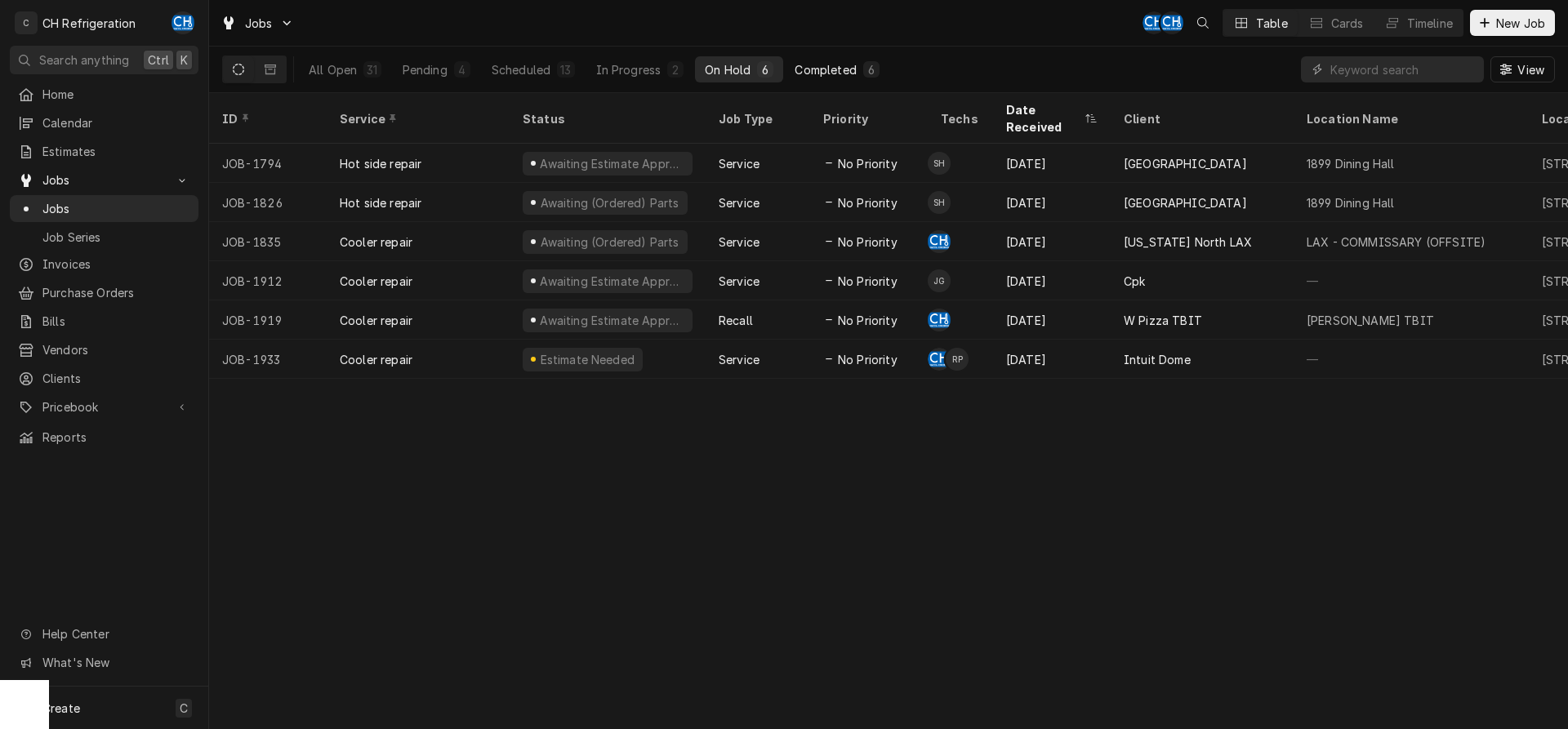
click at [841, 76] on div "Completed" at bounding box center [825, 70] width 61 height 17
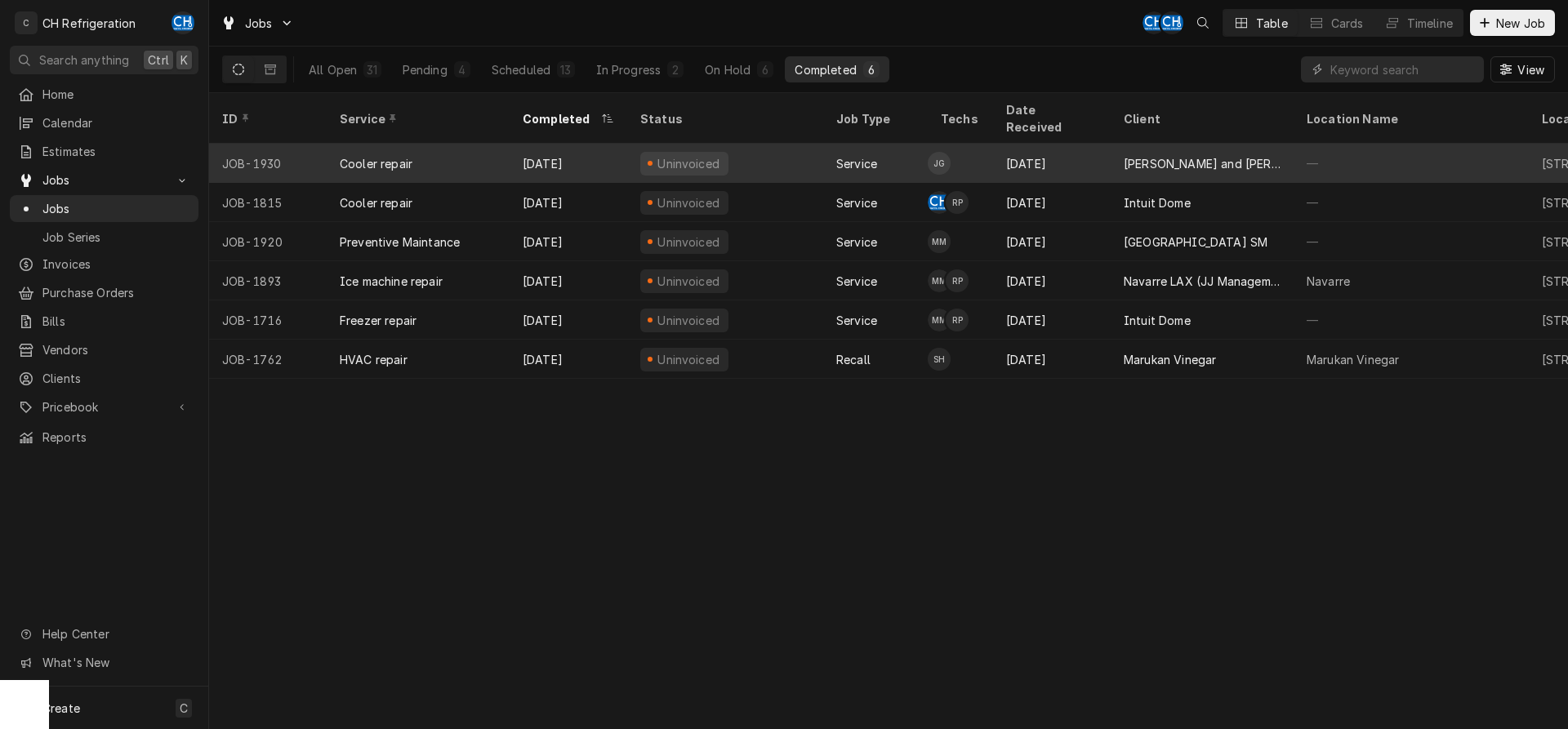
click at [972, 144] on td "JG" at bounding box center [960, 163] width 66 height 39
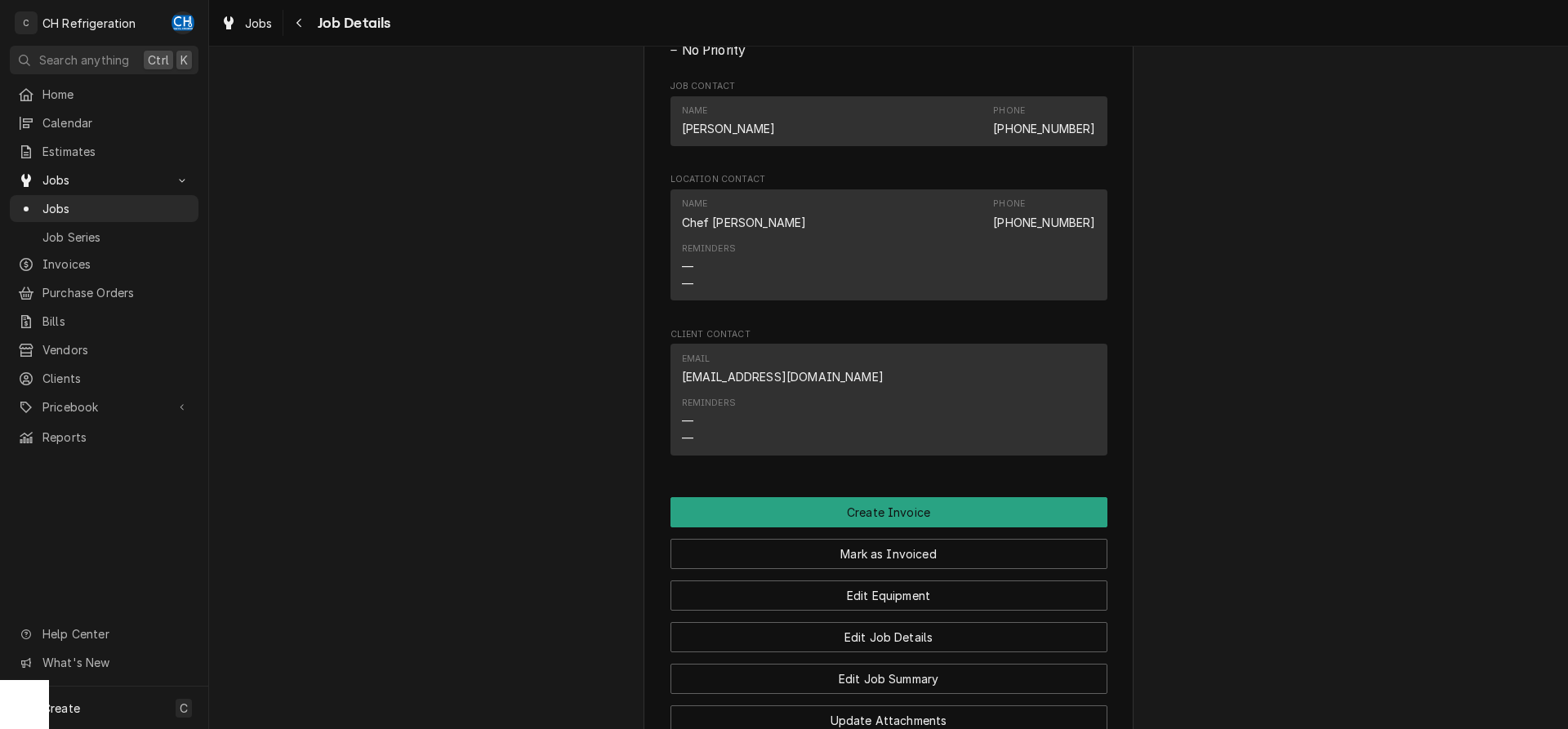
scroll to position [833, 0]
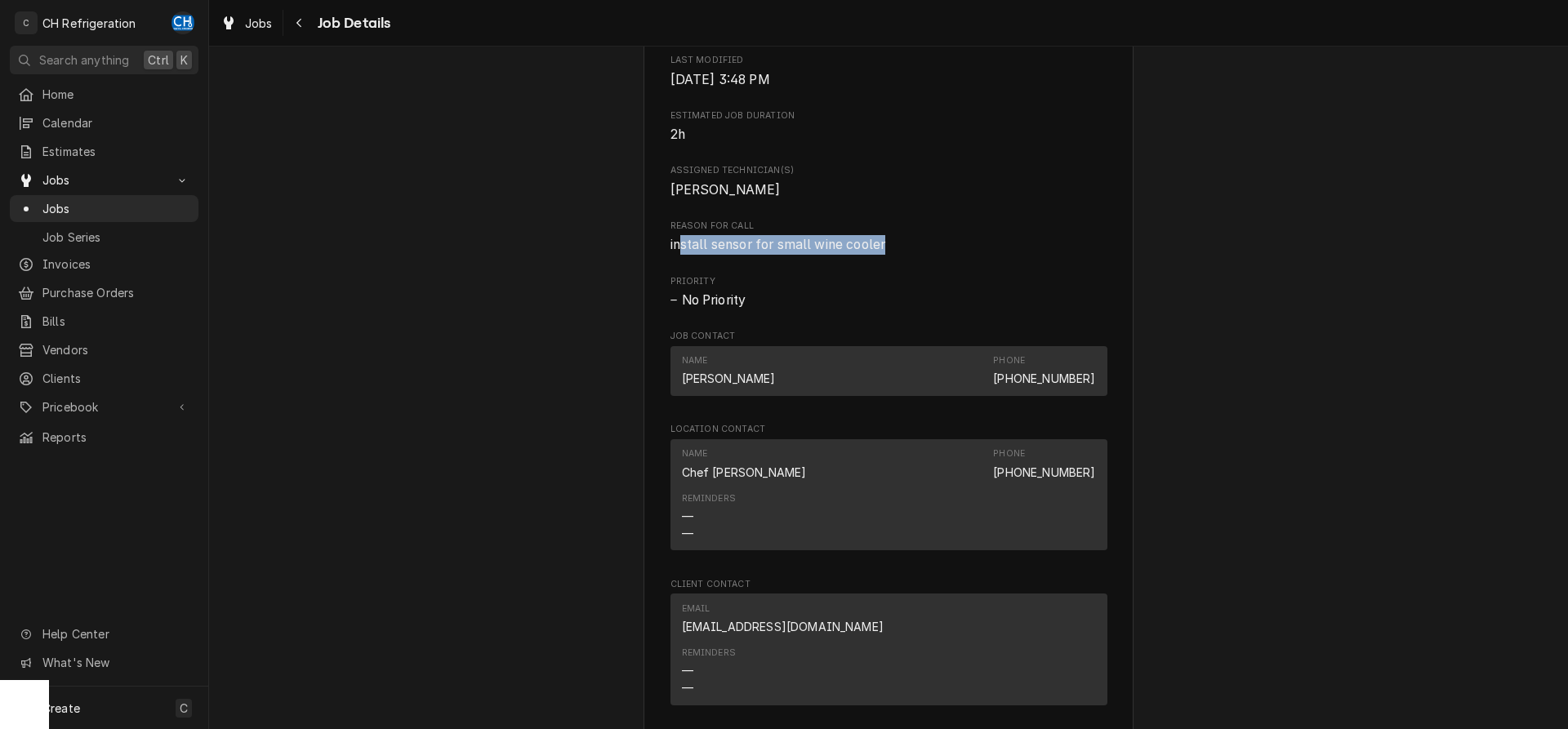
drag, startPoint x: 897, startPoint y: 265, endPoint x: 682, endPoint y: 264, distance: 215.0
click at [681, 254] on span "install sensor for small wine cooler" at bounding box center [888, 245] width 437 height 20
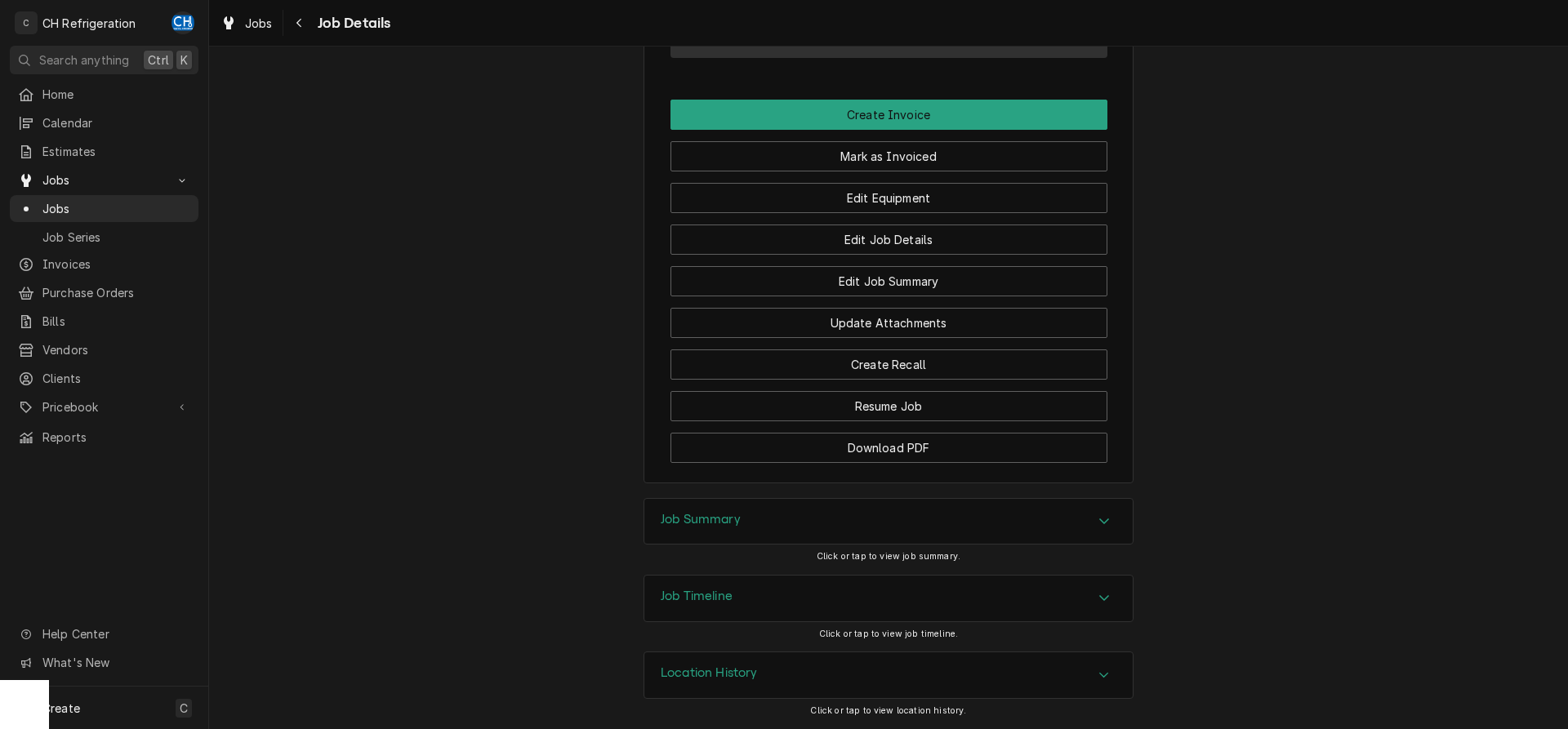
drag, startPoint x: 769, startPoint y: 522, endPoint x: 654, endPoint y: 464, distance: 128.8
click at [768, 522] on div "Job Summary" at bounding box center [888, 522] width 488 height 46
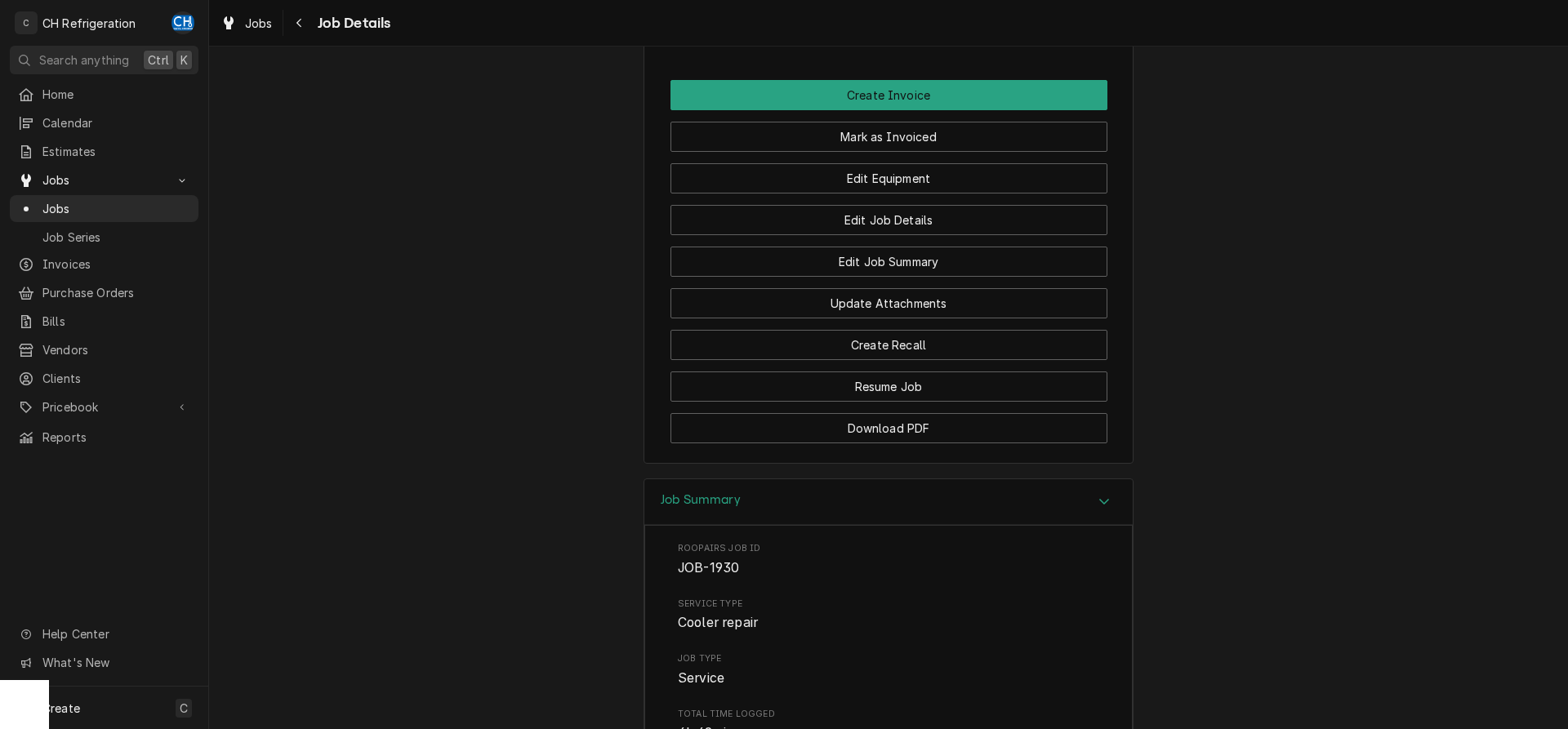
scroll to position [2083, 0]
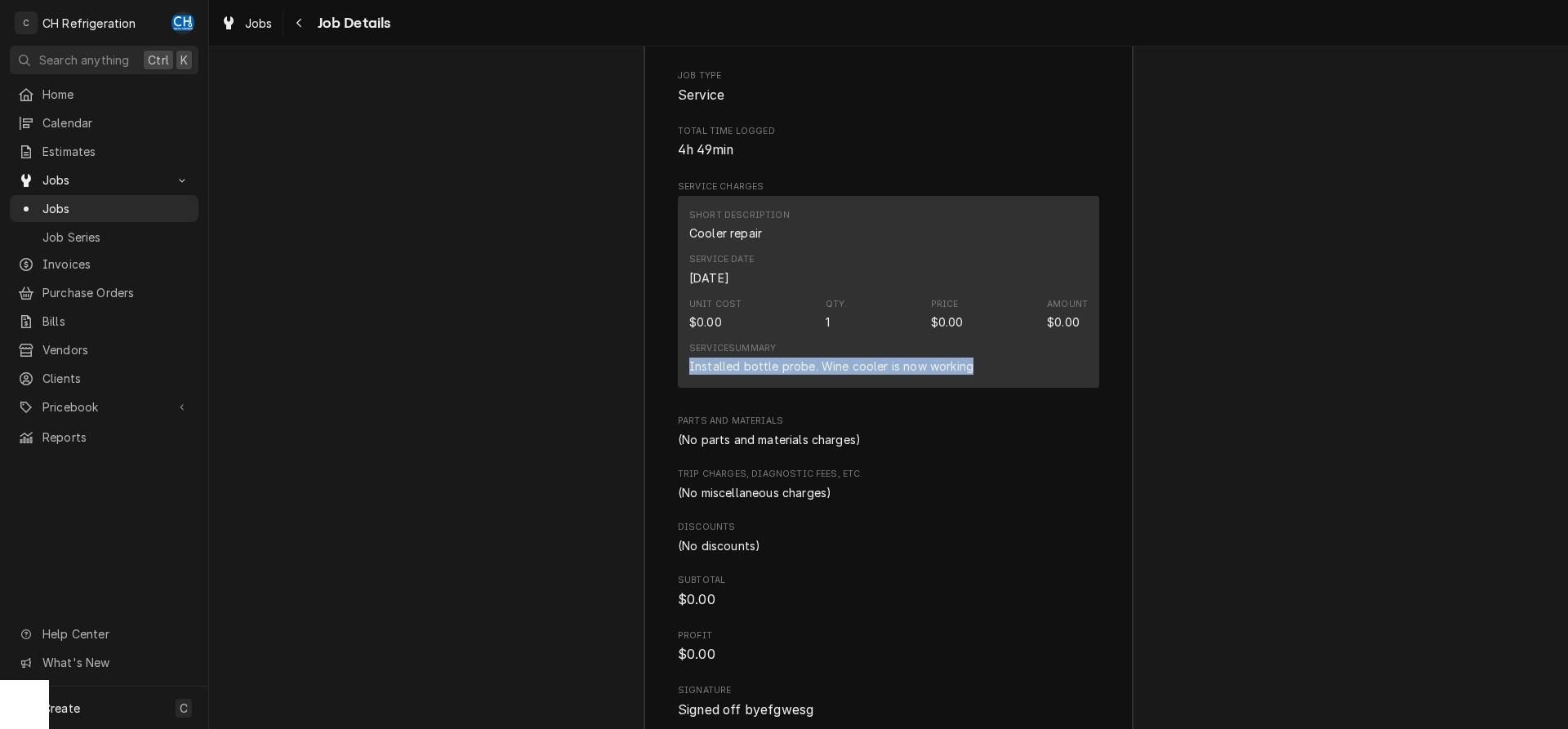
drag, startPoint x: 689, startPoint y: 385, endPoint x: 974, endPoint y: 385, distance: 285.0
click at [1022, 380] on div "Service Summary Installed bottle probe. Wine cooler is now working" at bounding box center [888, 358] width 398 height 44
copy div "Installed bottle probe. Wine cooler is now working"
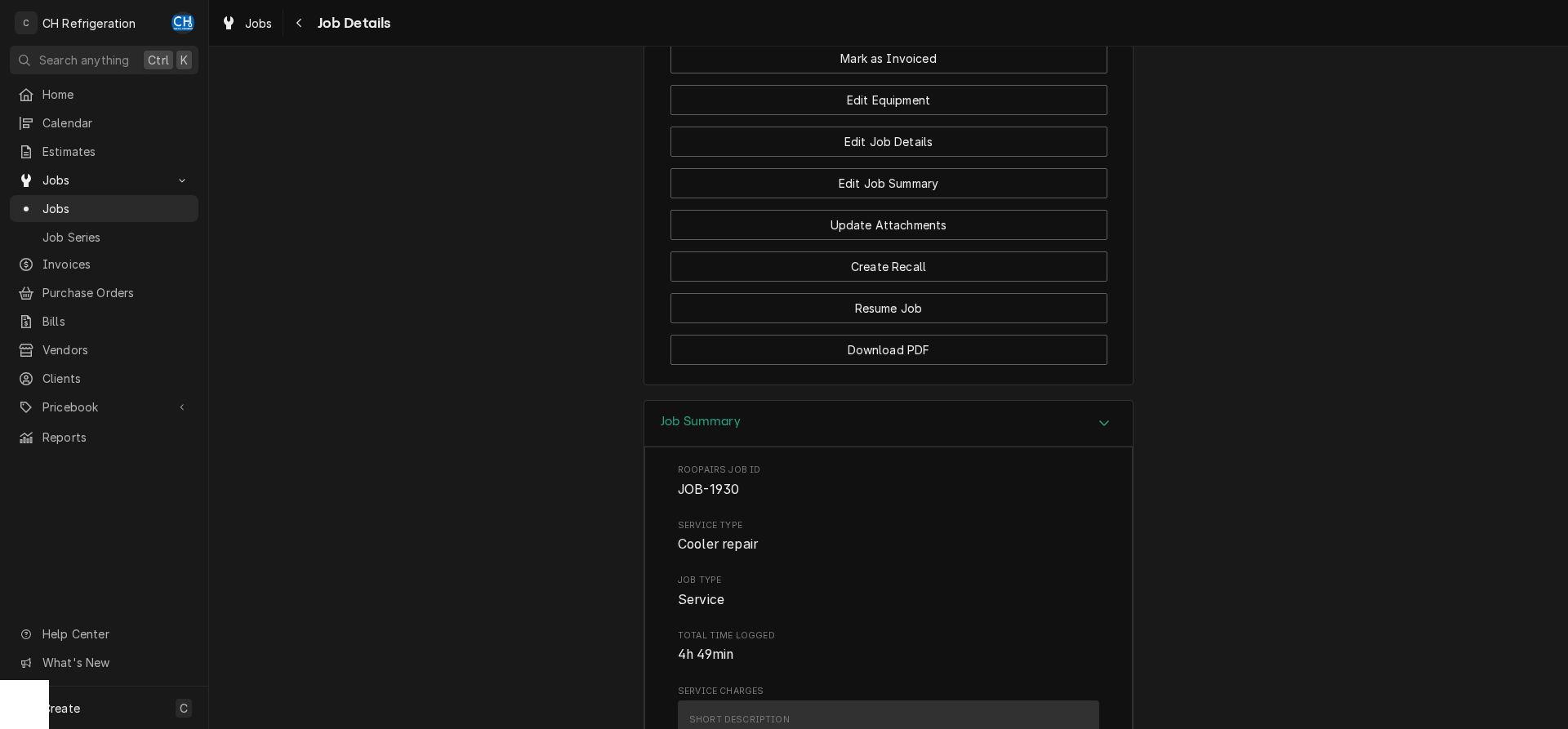
scroll to position [1560, 0]
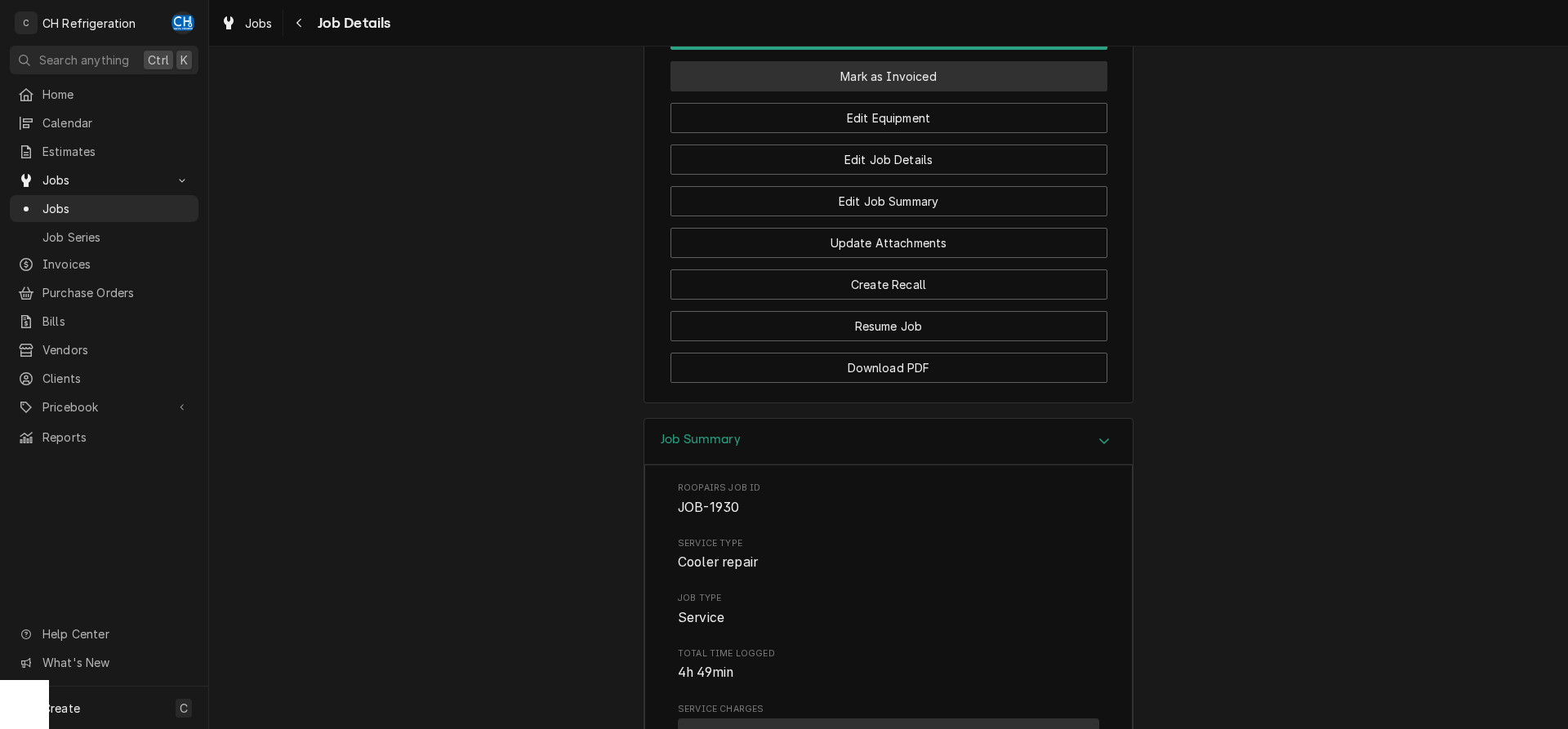
click at [888, 91] on button "Mark as Invoiced" at bounding box center [888, 76] width 437 height 30
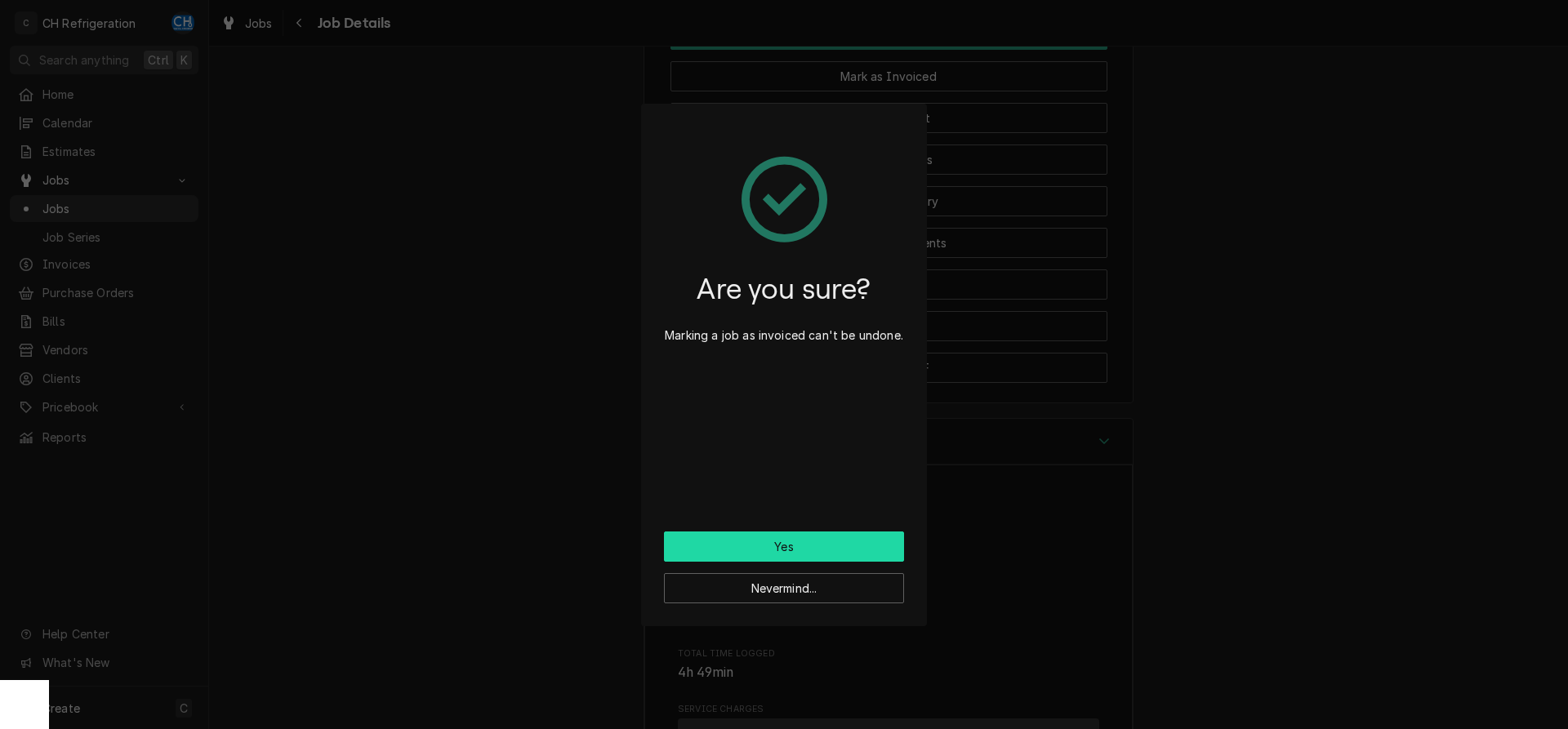
click at [769, 536] on button "Yes" at bounding box center [784, 547] width 240 height 30
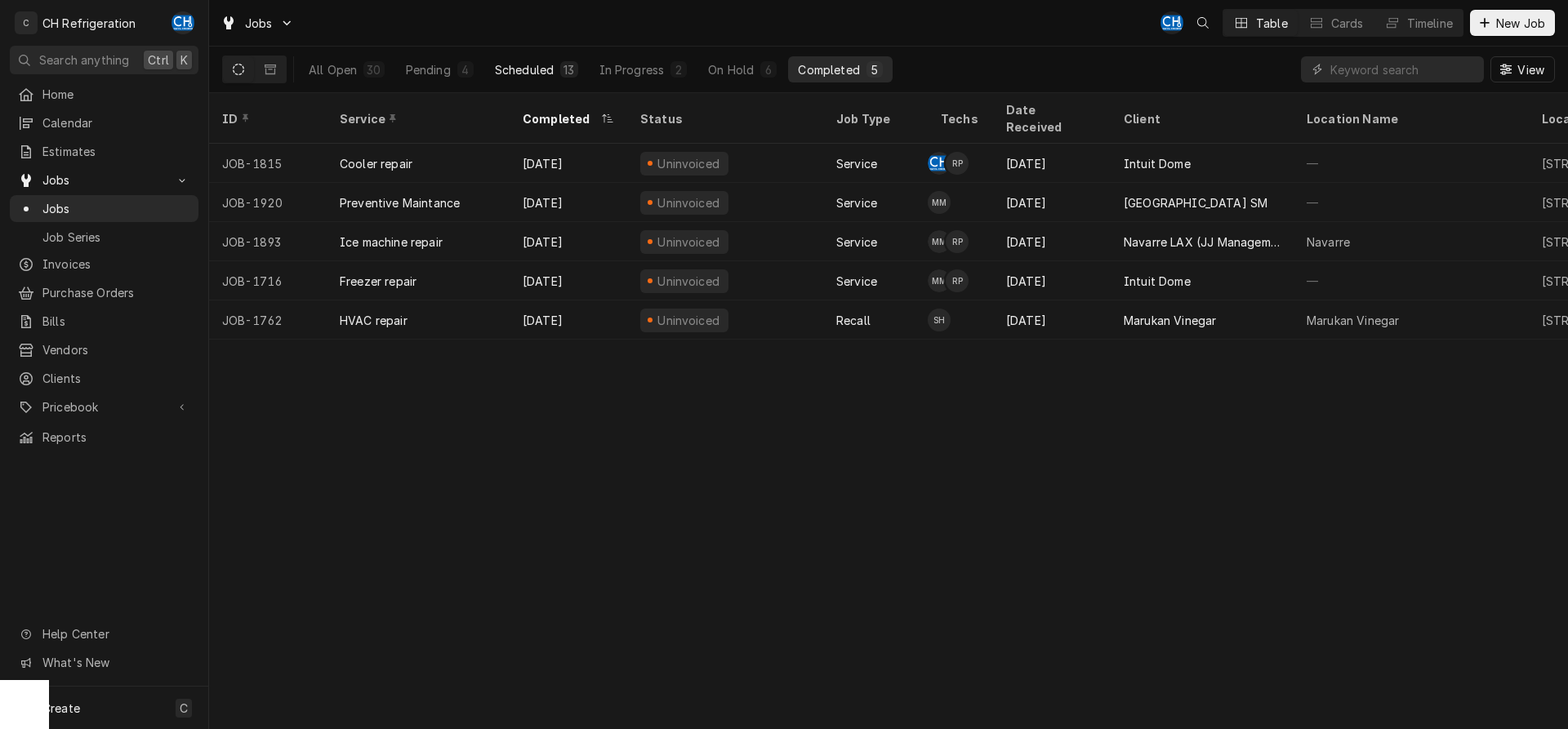
click at [573, 71] on div "13" at bounding box center [568, 70] width 10 height 17
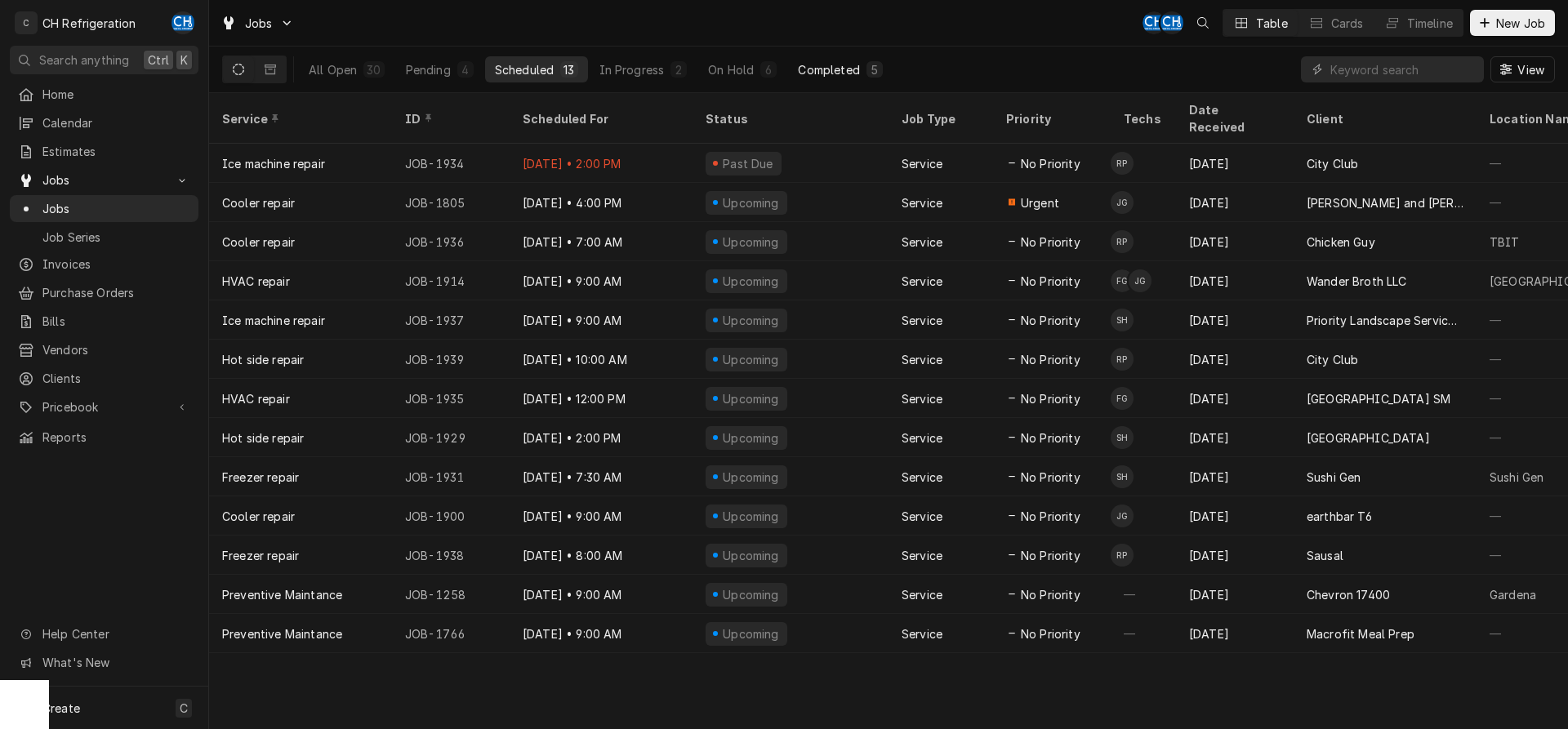
click at [842, 73] on div "Completed" at bounding box center [828, 70] width 61 height 17
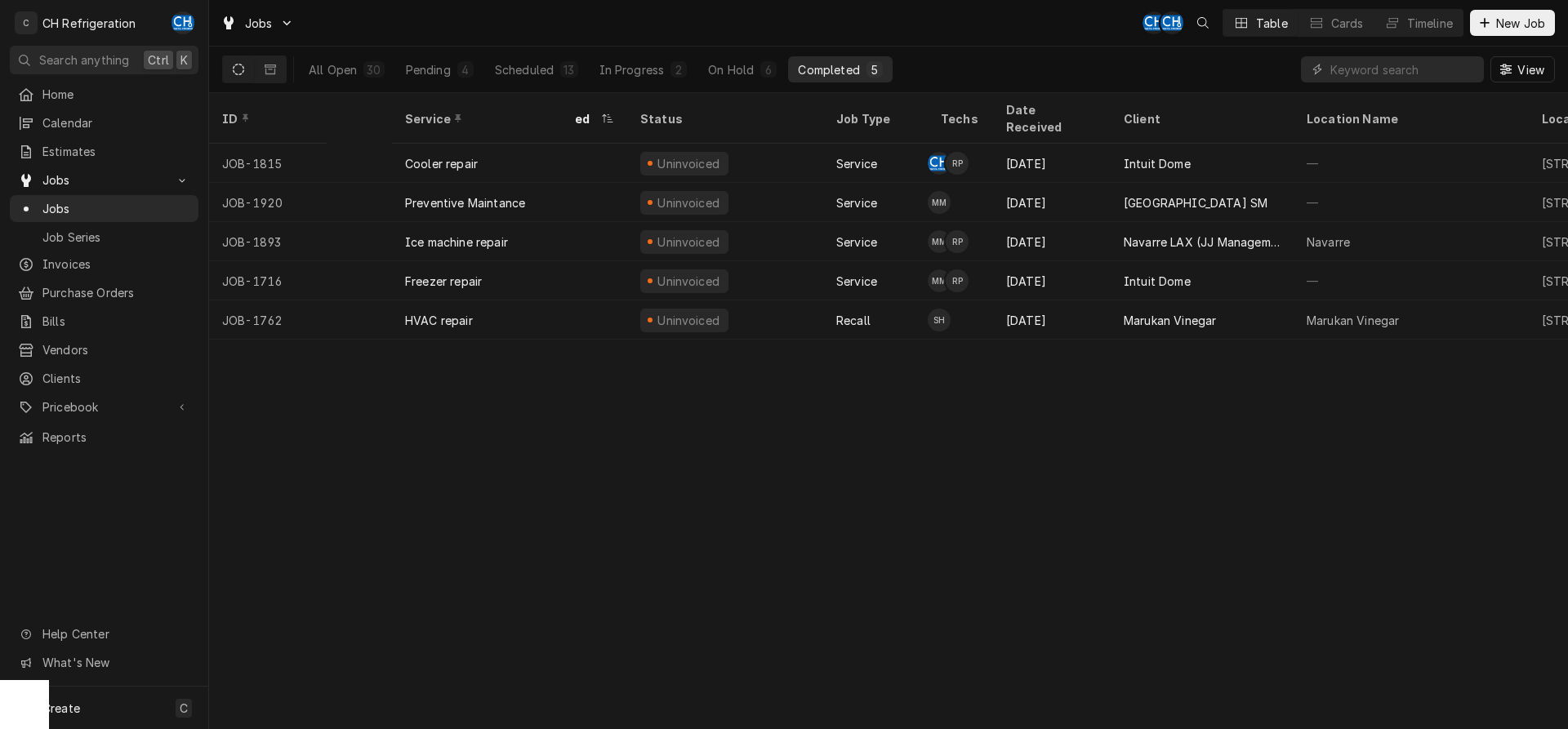
click at [831, 73] on div "Completed" at bounding box center [828, 70] width 61 height 17
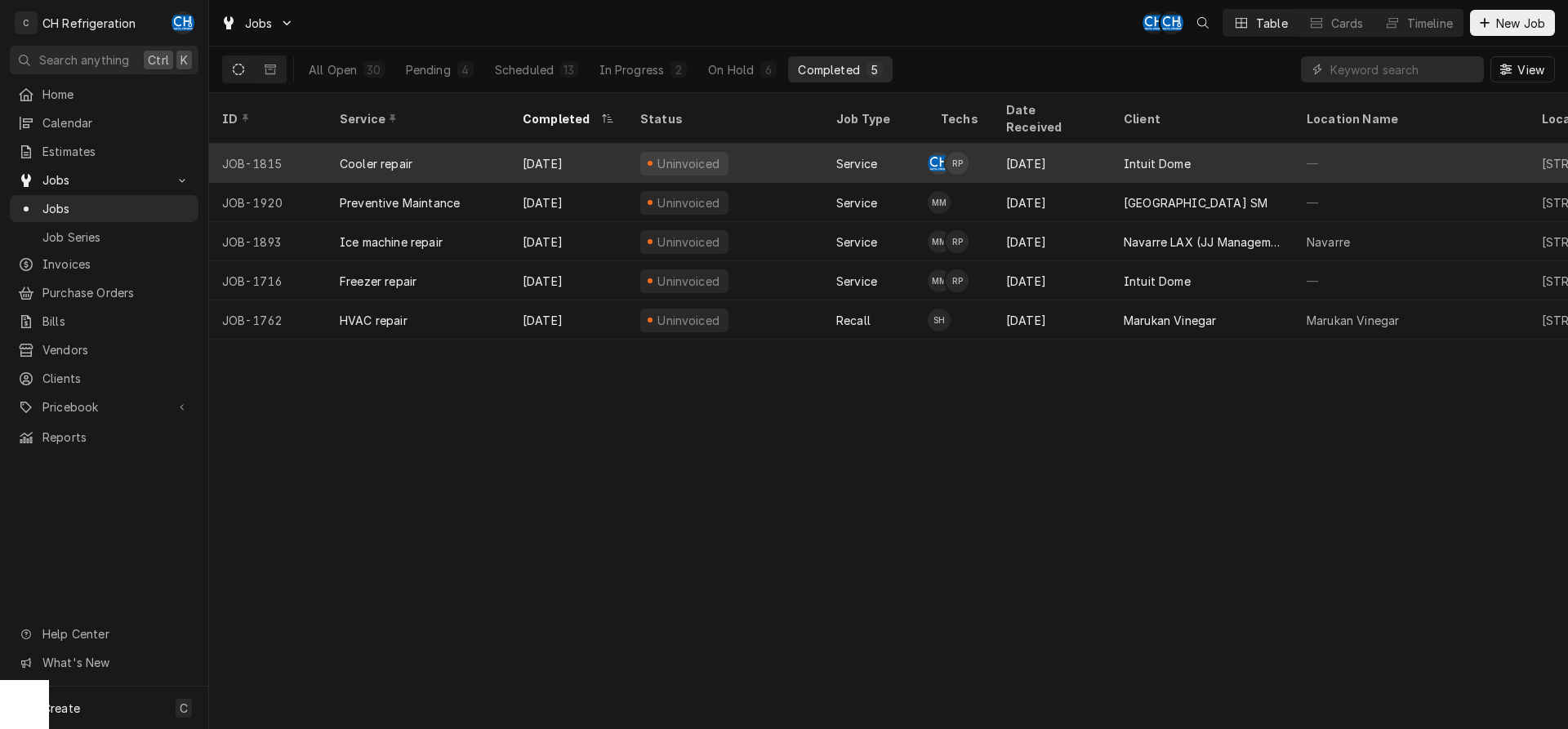
click at [1160, 155] on div "Intuit Dome" at bounding box center [1157, 164] width 67 height 17
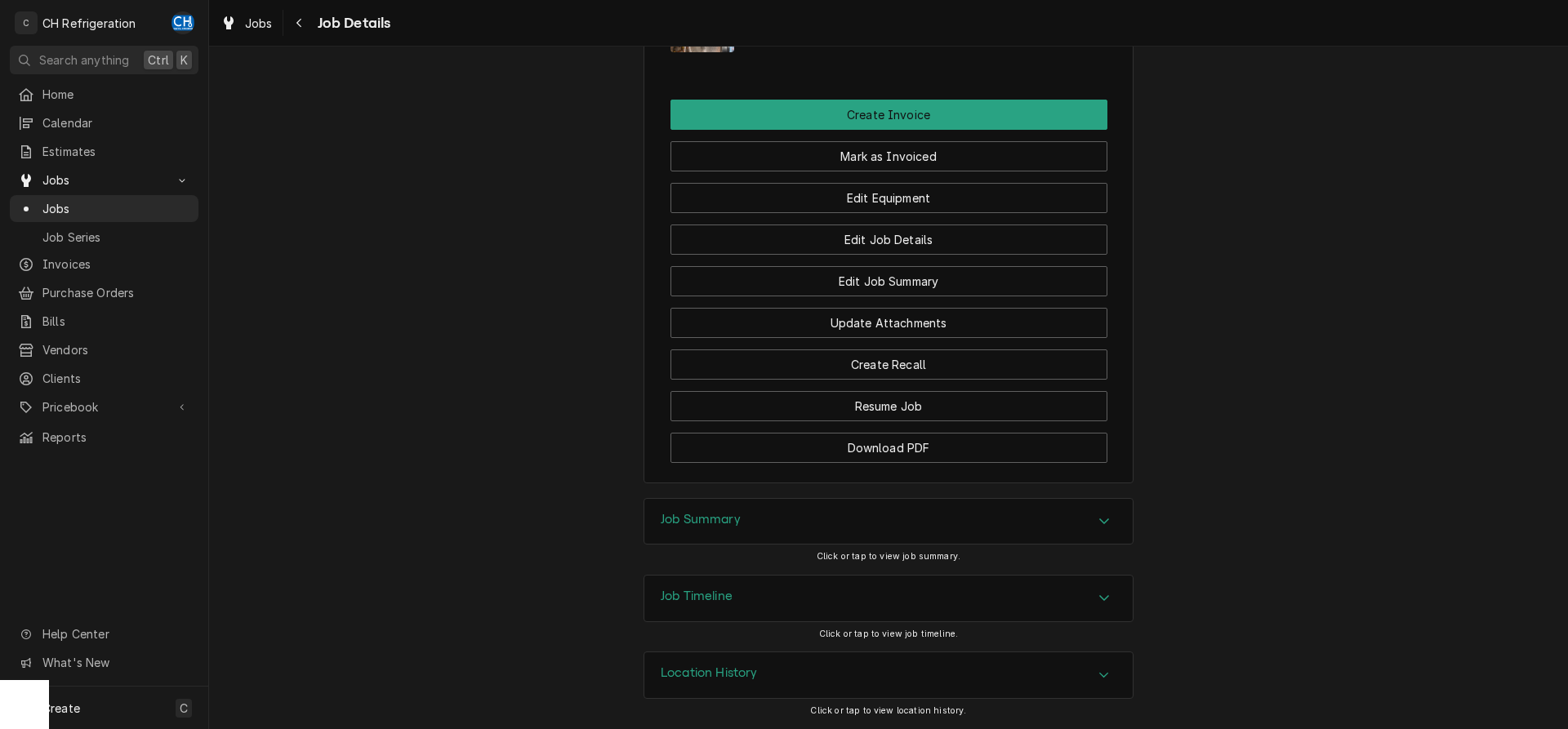
click at [728, 510] on div "Job Summary" at bounding box center [888, 522] width 488 height 46
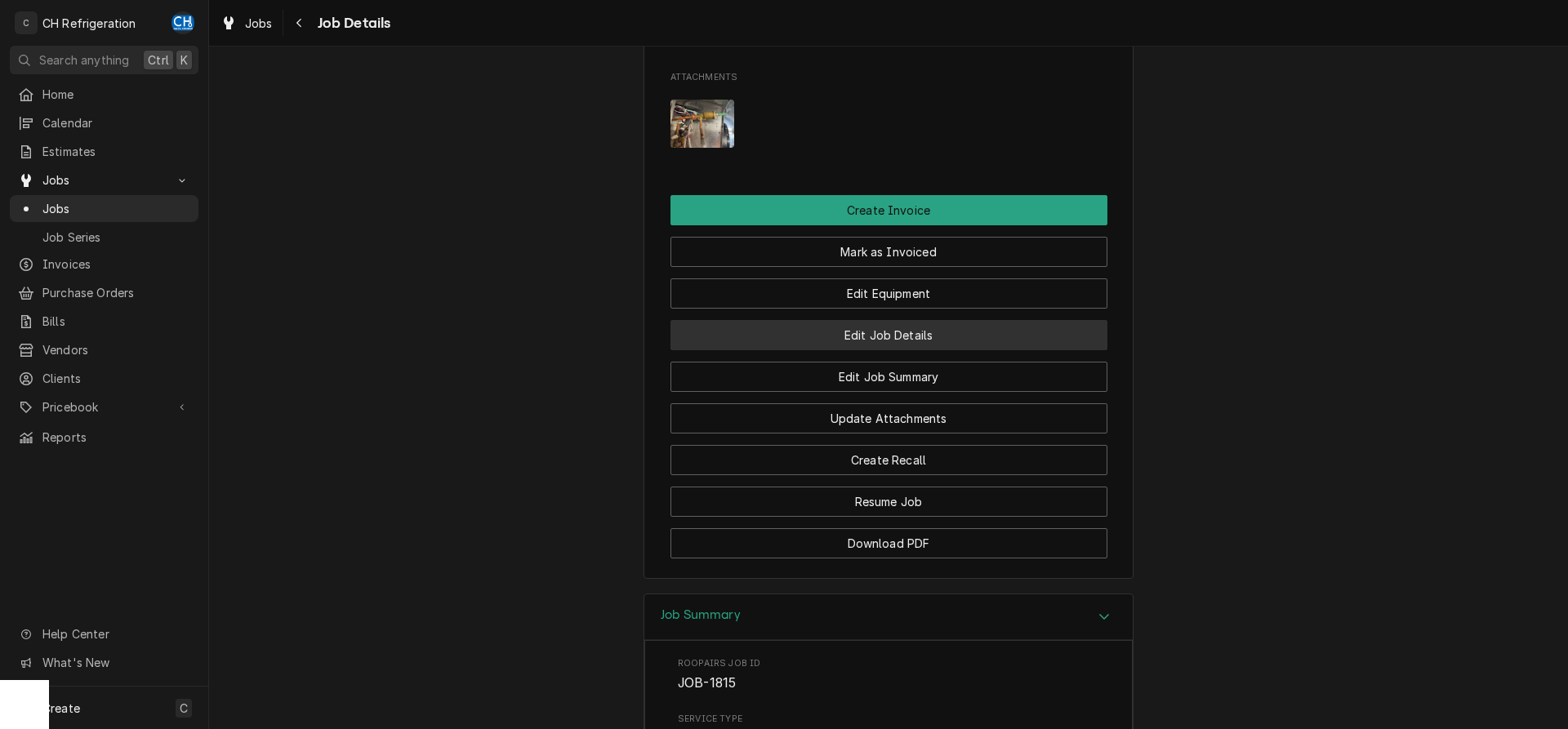
scroll to position [1192, 0]
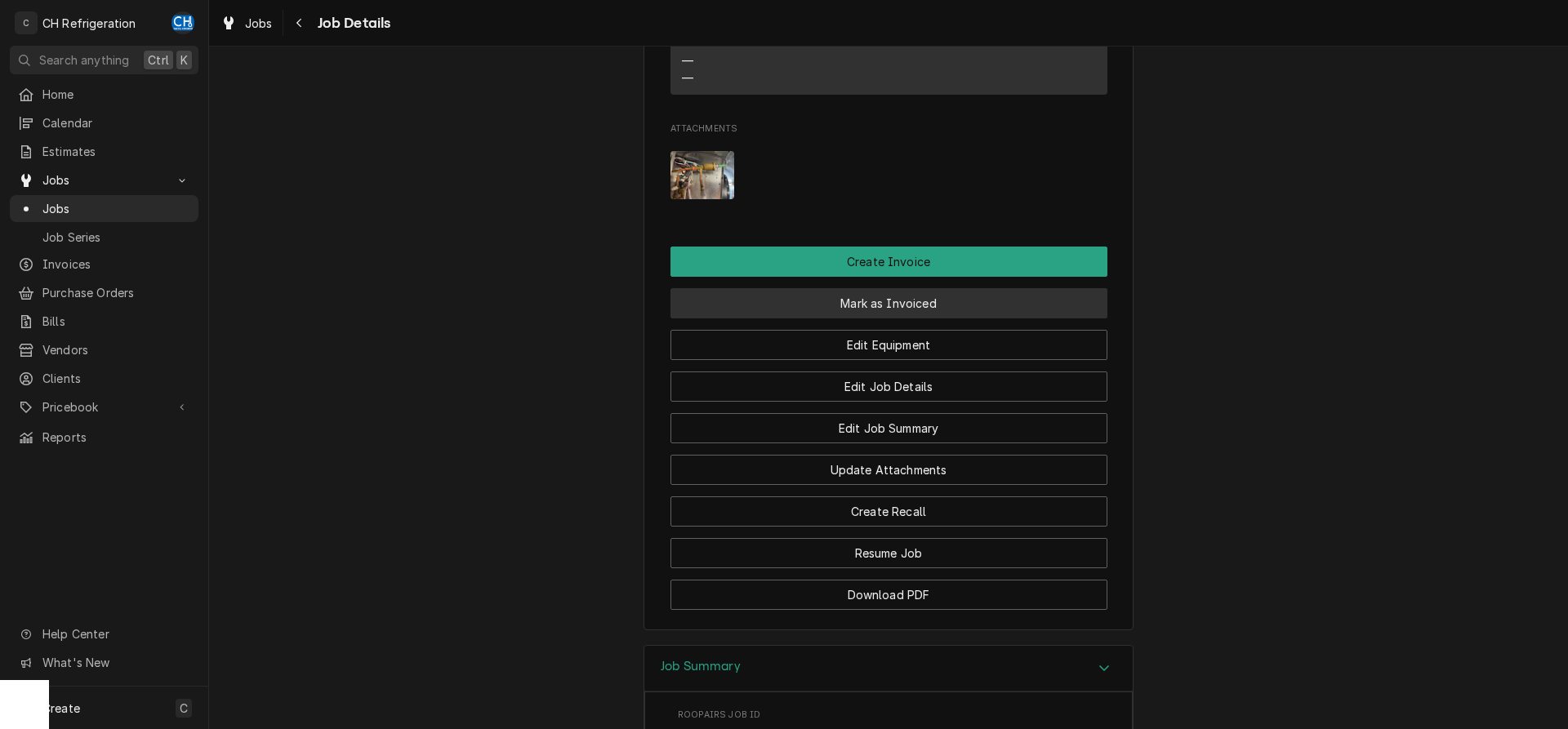
click at [858, 313] on button "Mark as Invoiced" at bounding box center [888, 303] width 437 height 30
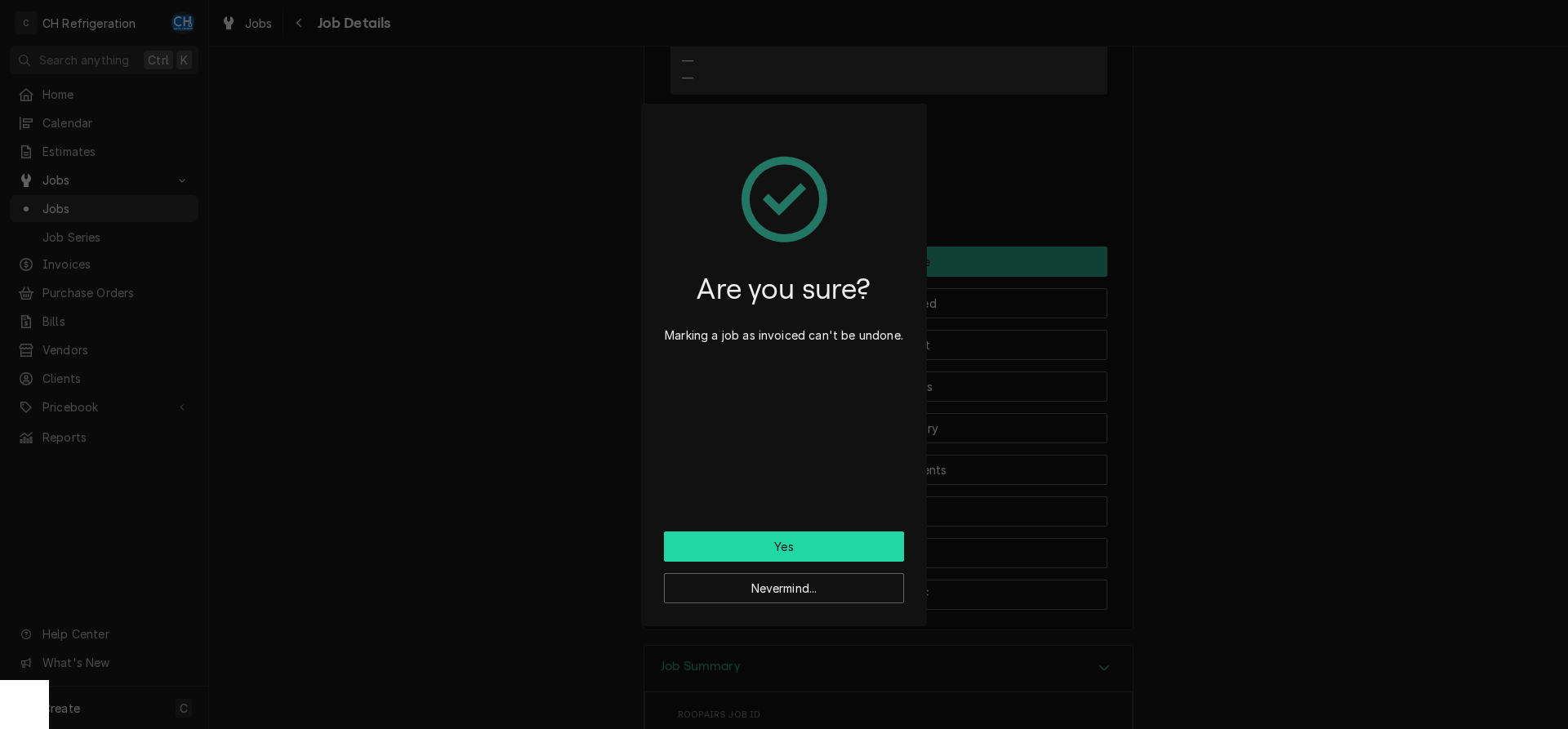
click at [788, 542] on button "Yes" at bounding box center [784, 547] width 240 height 30
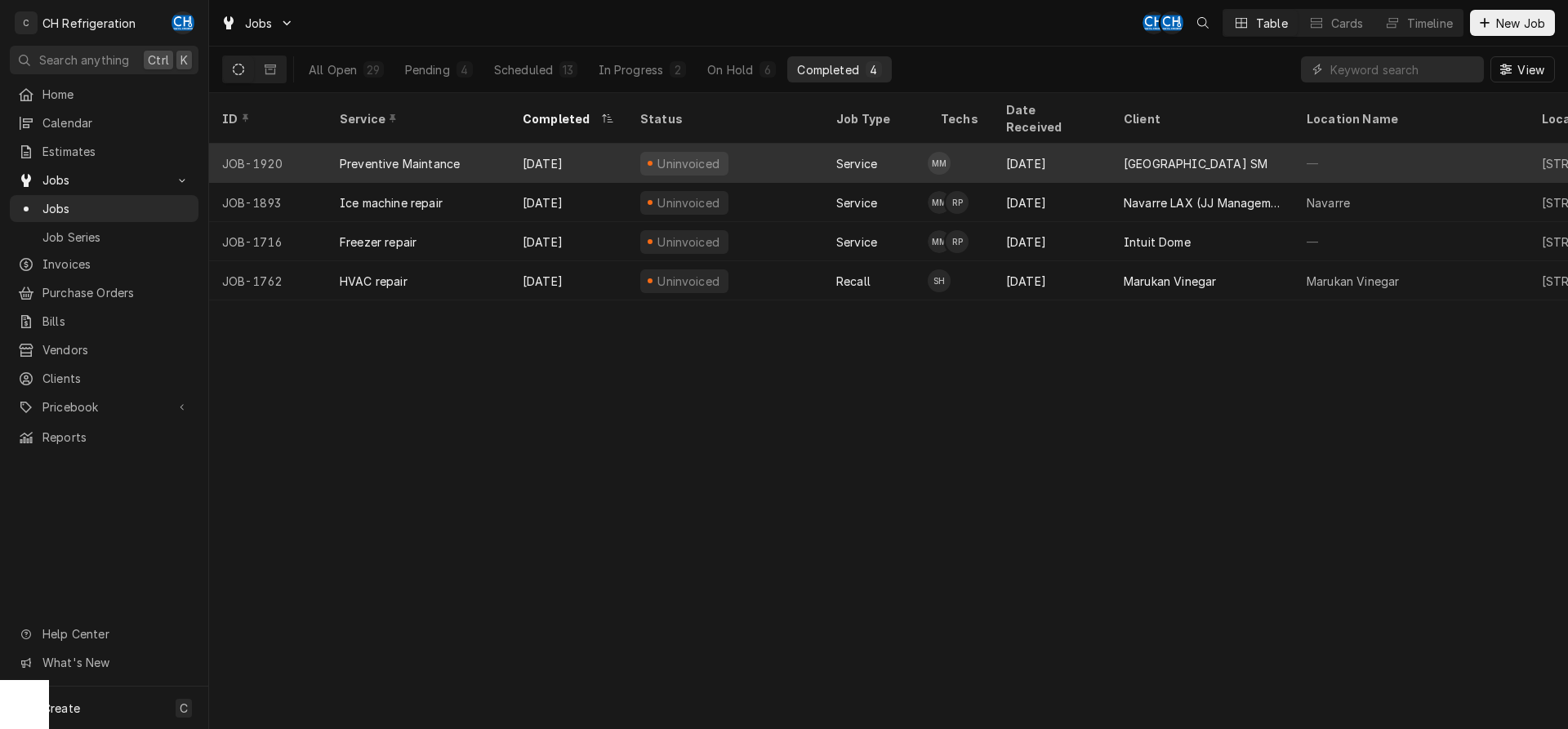
click at [1236, 155] on div "[GEOGRAPHIC_DATA] SM" at bounding box center [1195, 164] width 144 height 17
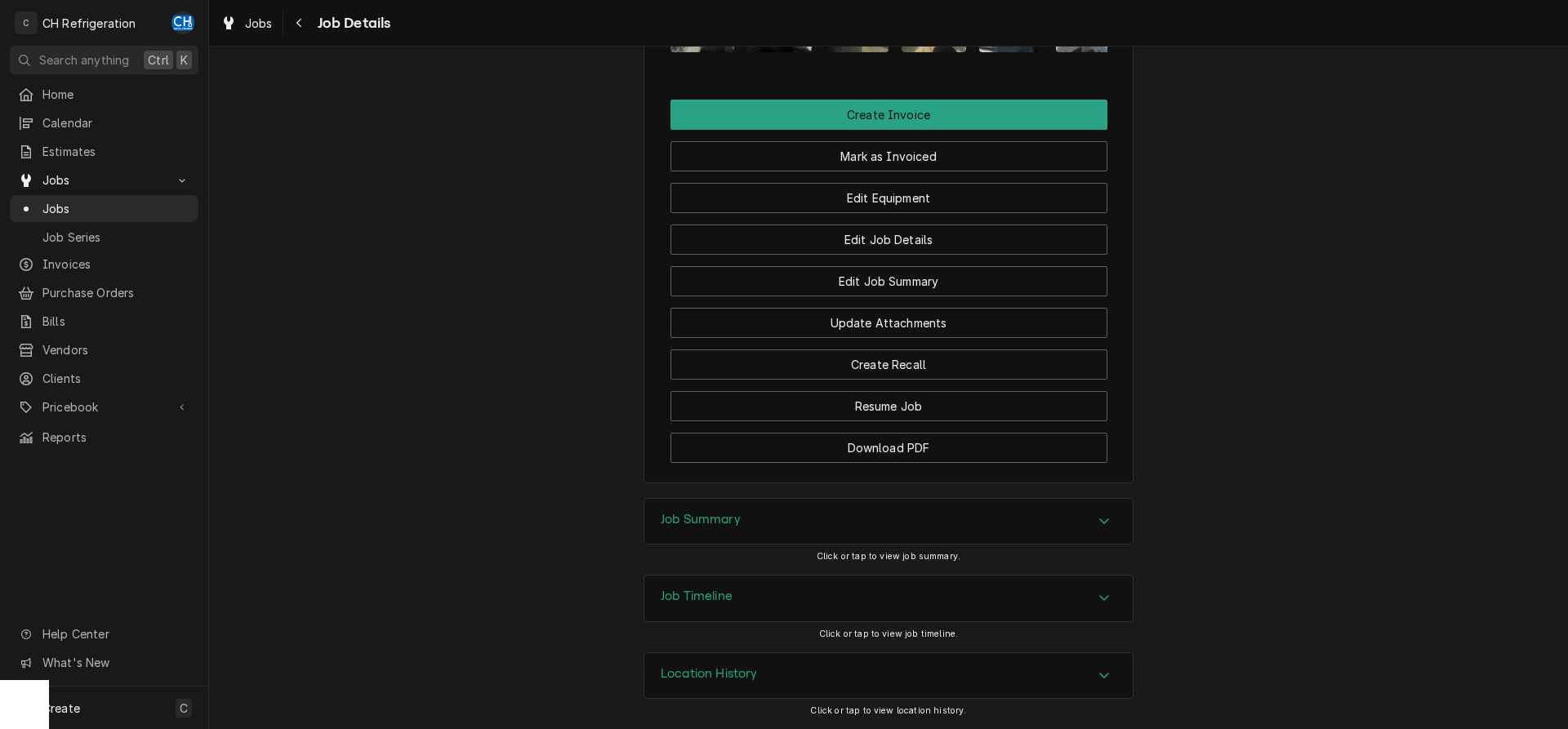
click at [783, 519] on div "Job Summary" at bounding box center [888, 522] width 488 height 46
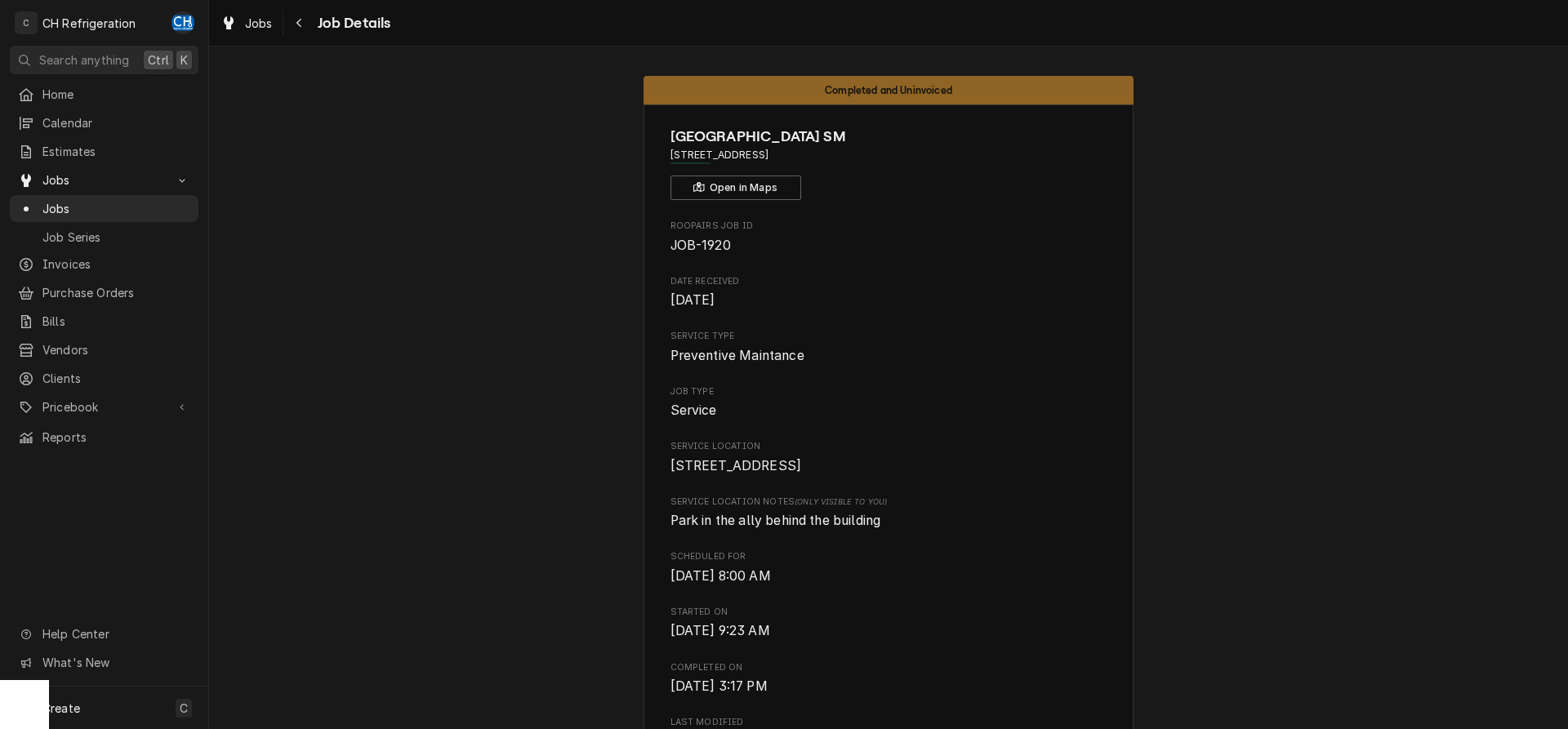
drag, startPoint x: 873, startPoint y: 150, endPoint x: 670, endPoint y: 157, distance: 203.1
copy span "[STREET_ADDRESS]"
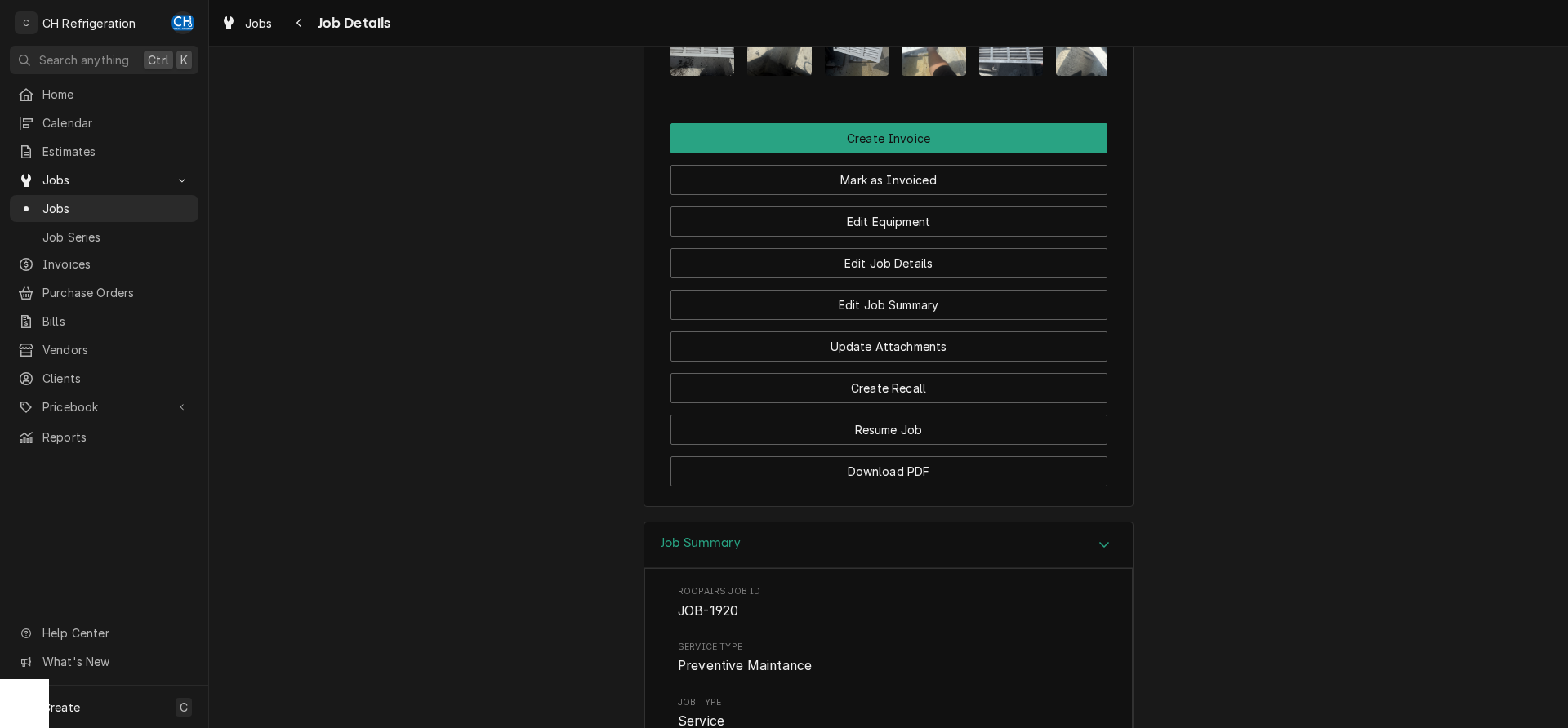
scroll to position [1359, 0]
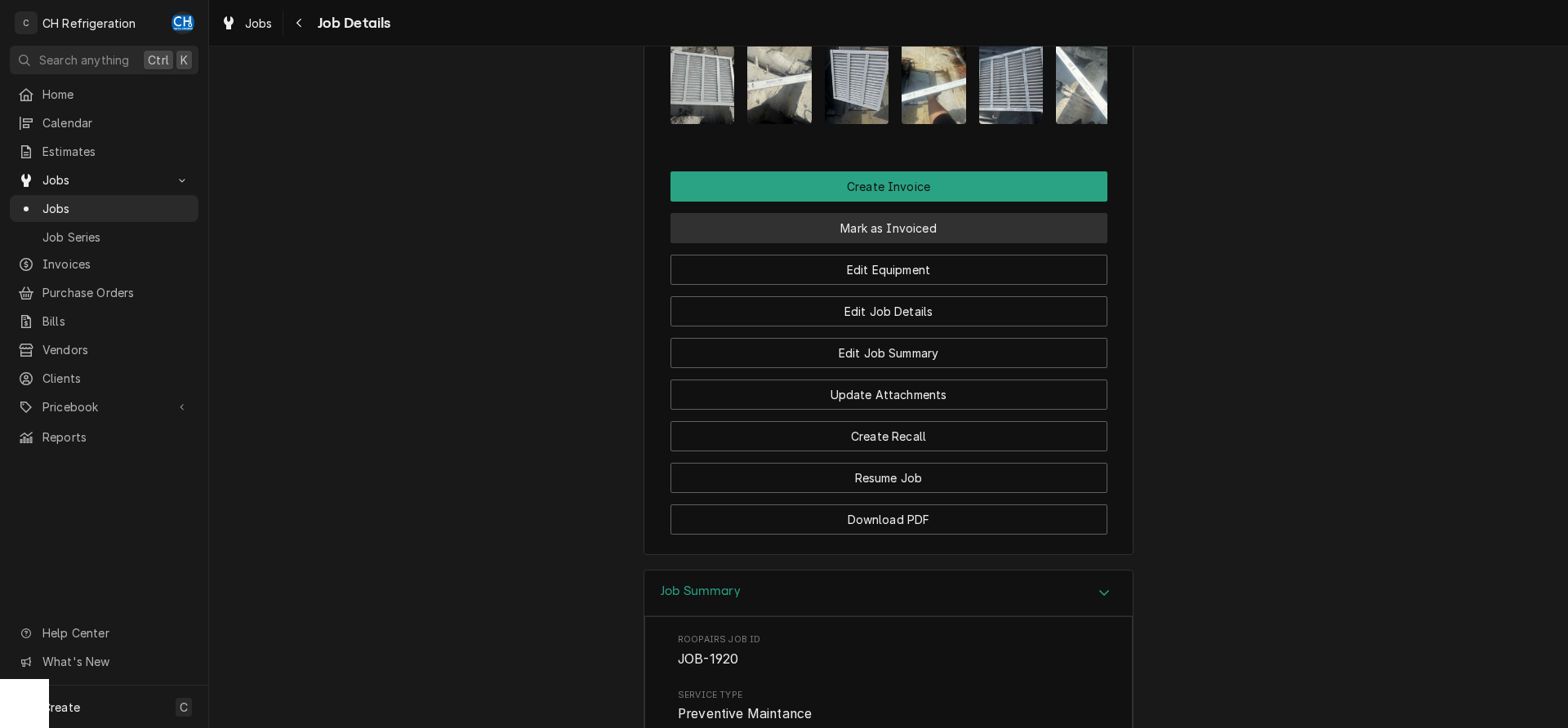
click at [896, 243] on button "Mark as Invoiced" at bounding box center [888, 229] width 437 height 30
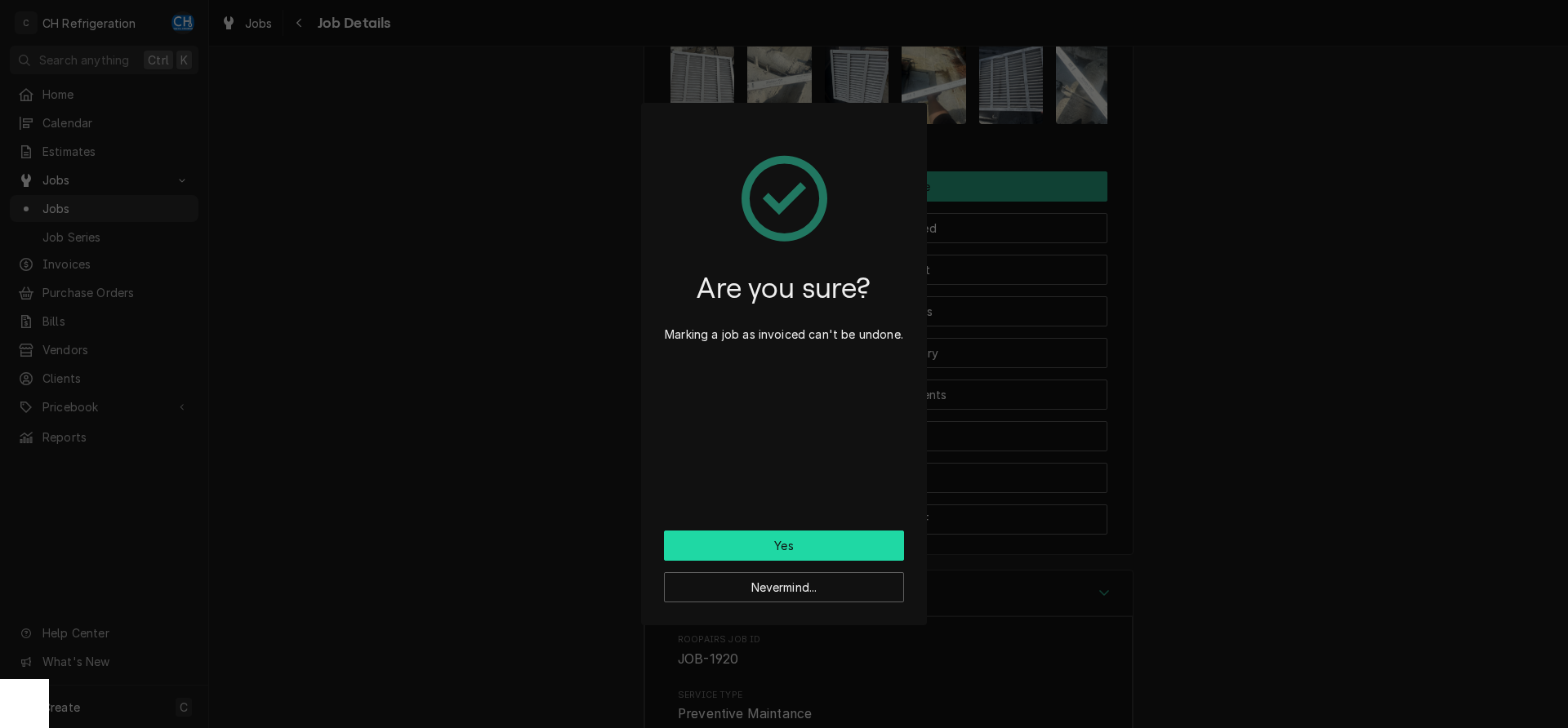
click at [789, 533] on button "Yes" at bounding box center [784, 546] width 240 height 30
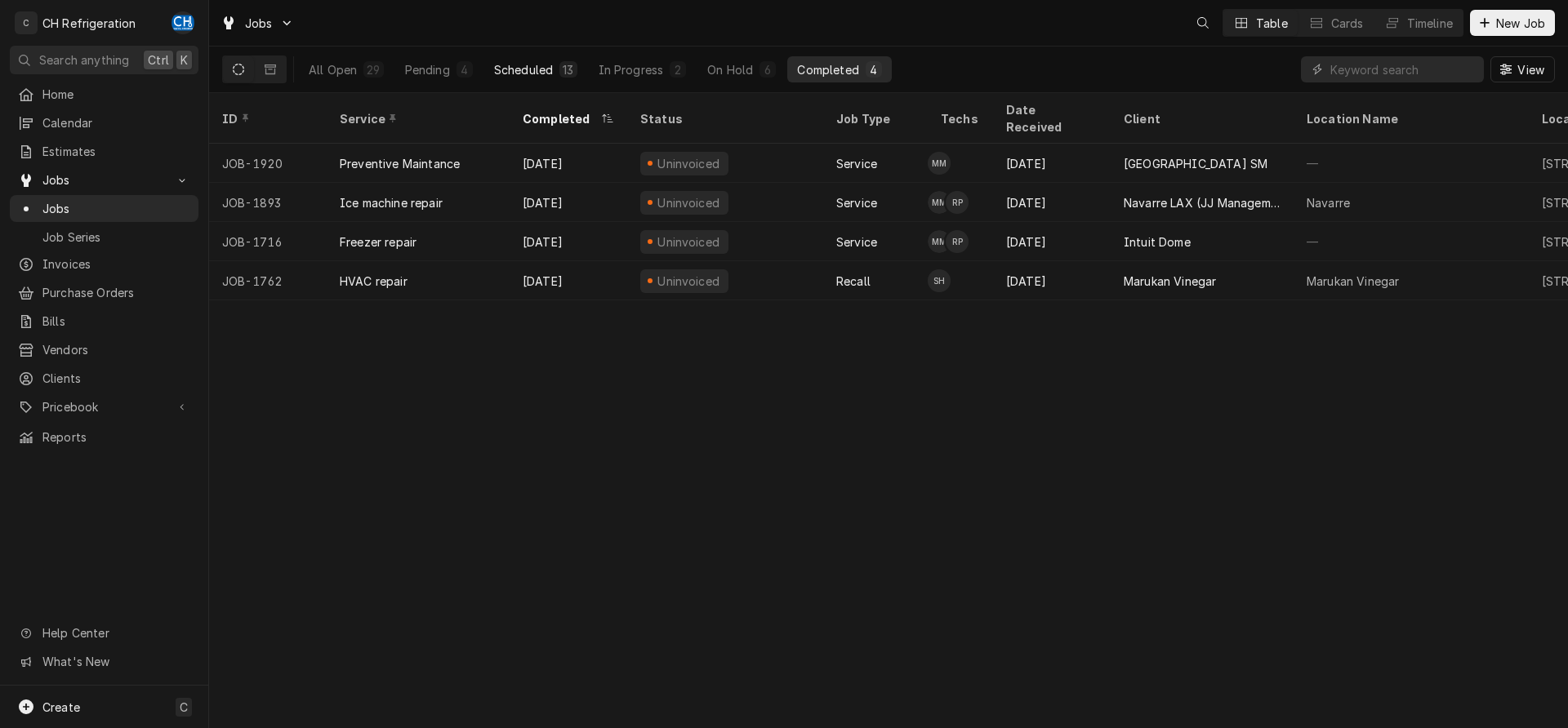
click at [522, 62] on div "Scheduled" at bounding box center [523, 70] width 59 height 17
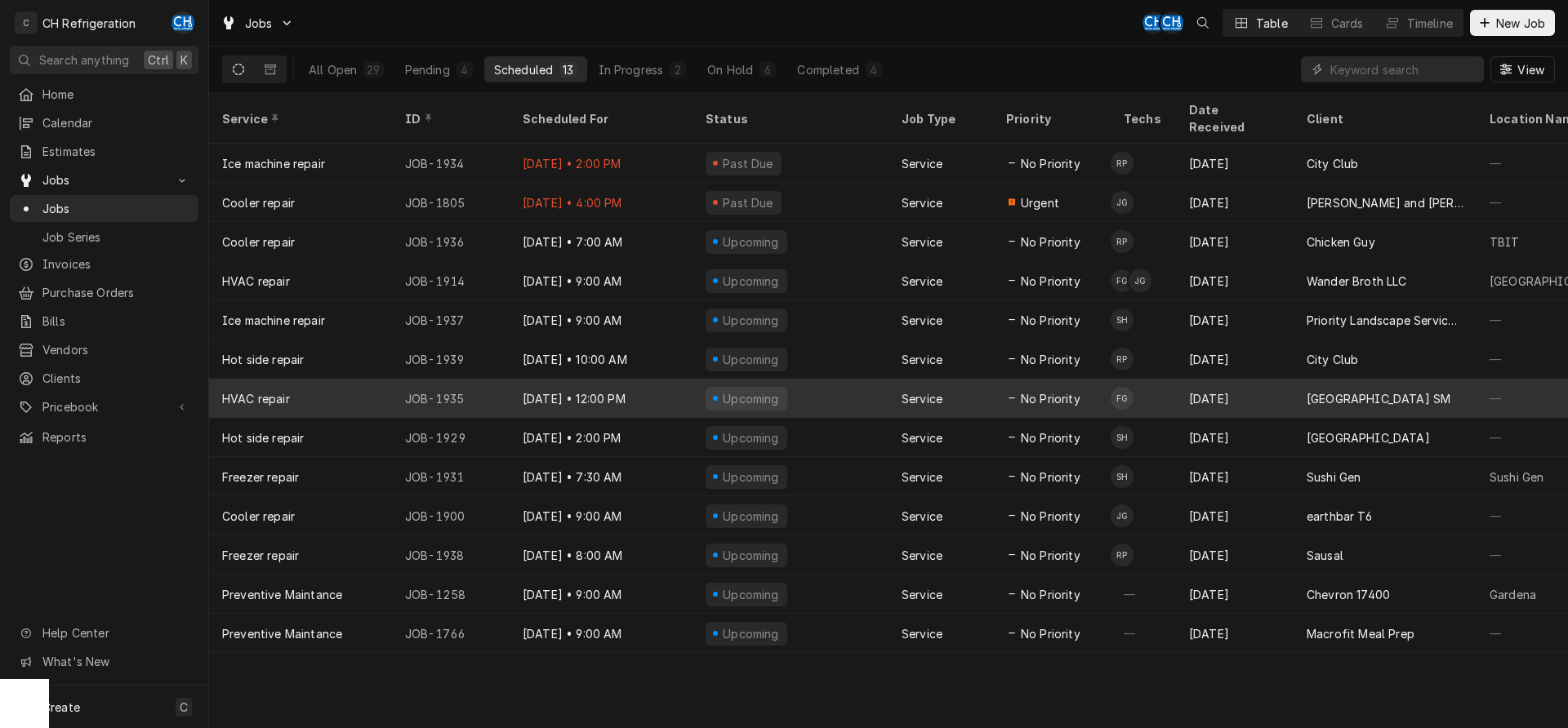
click at [1287, 386] on div "[DATE]" at bounding box center [1234, 398] width 117 height 39
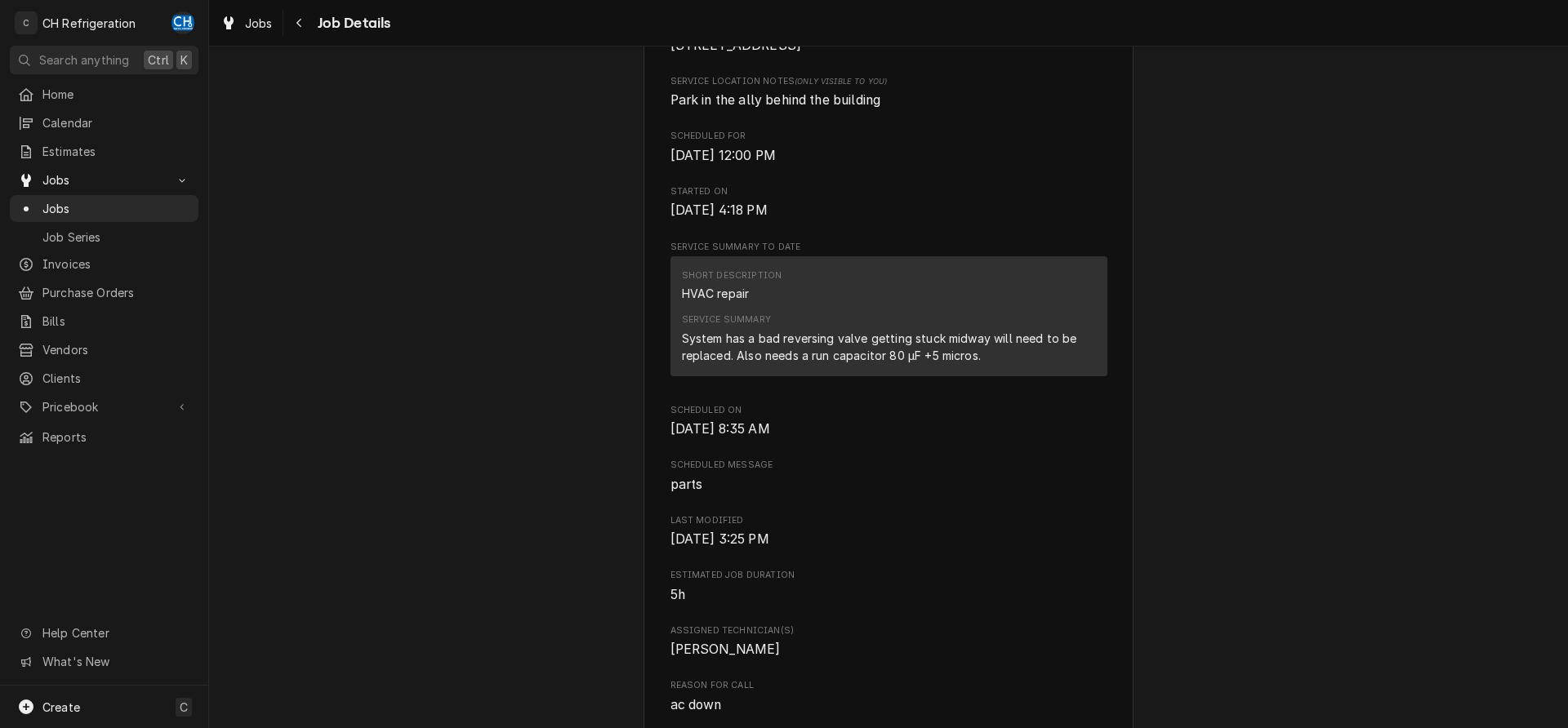
scroll to position [499, 0]
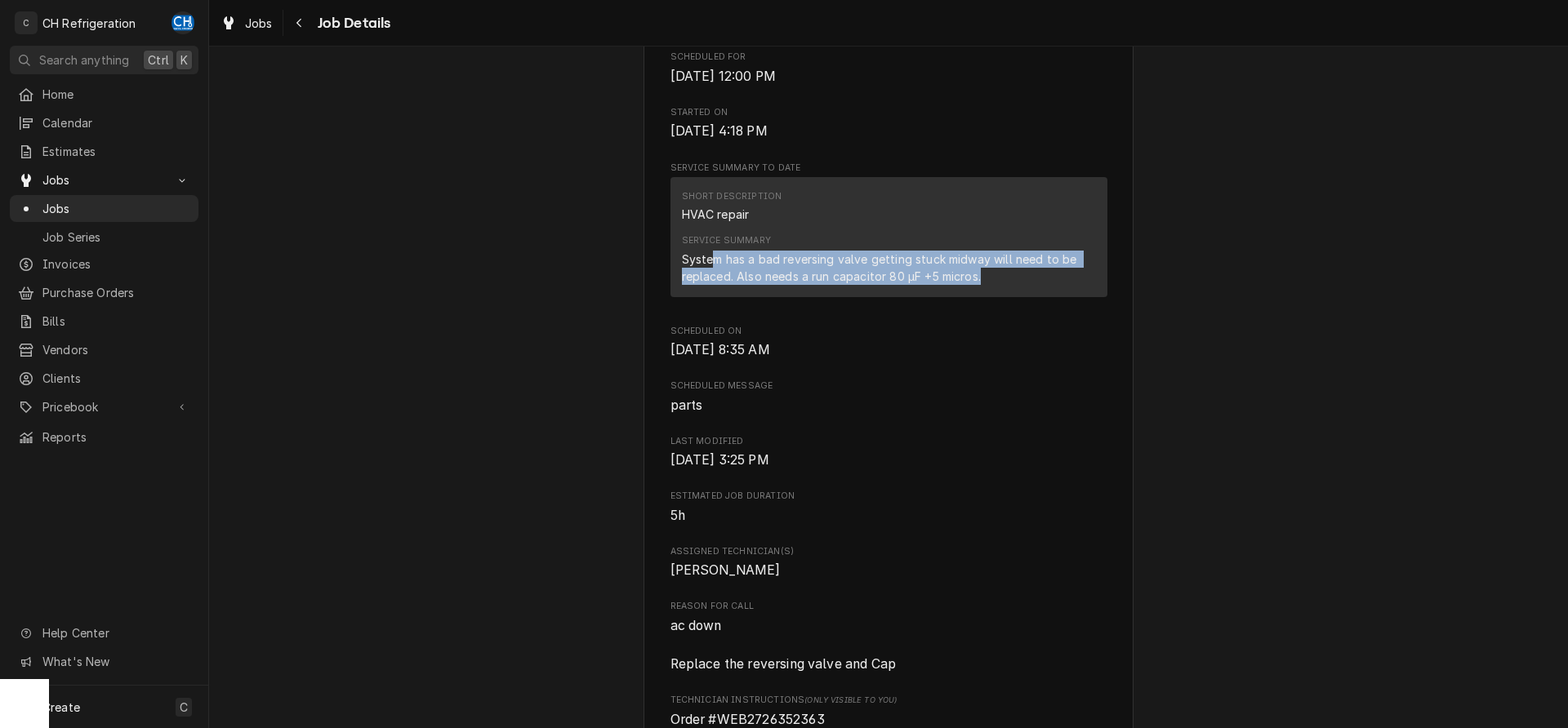
drag, startPoint x: 710, startPoint y: 278, endPoint x: 997, endPoint y: 301, distance: 287.9
click at [997, 285] on div "System has a bad reversing valve getting stuck midway will need to be replaced.…" at bounding box center [888, 268] width 414 height 34
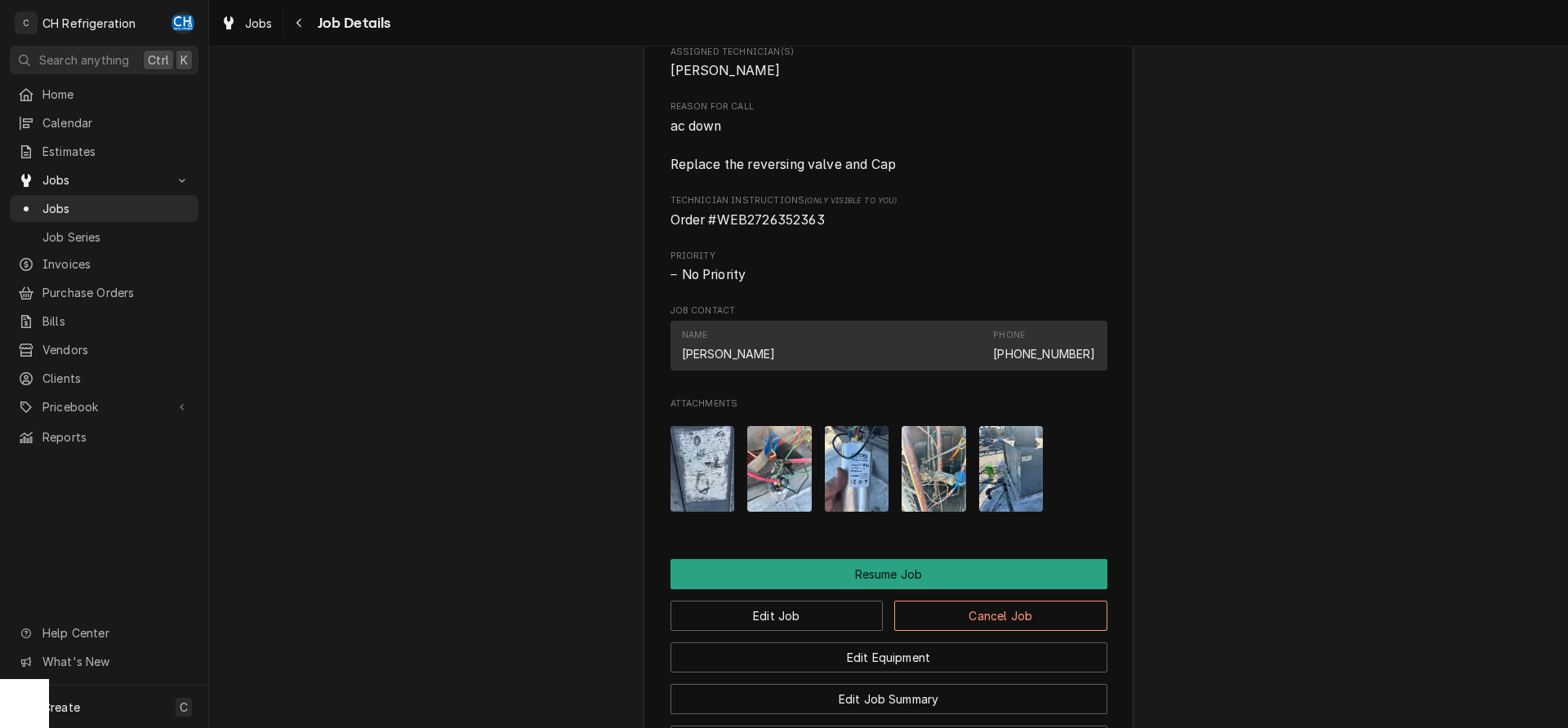
scroll to position [1354, 0]
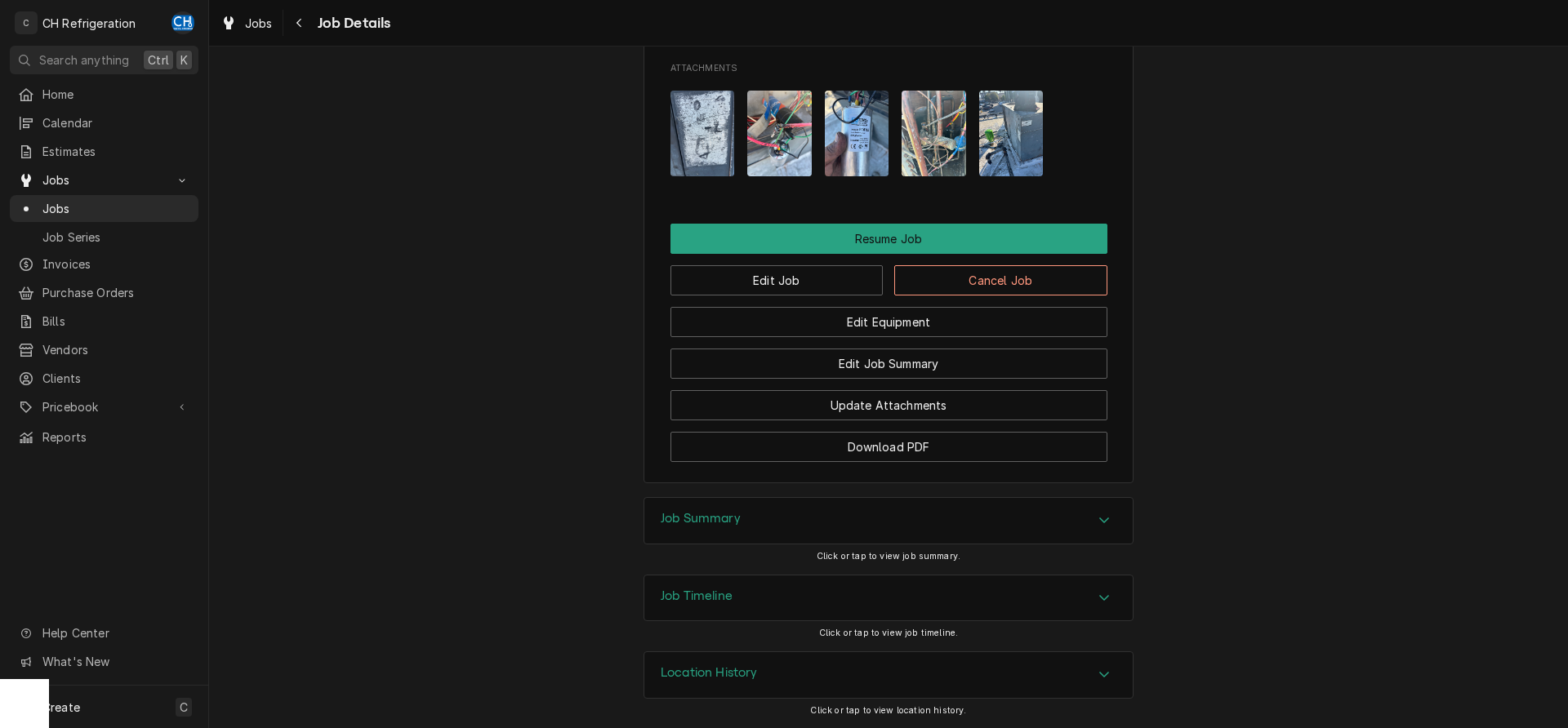
click at [754, 522] on div "Job Summary" at bounding box center [888, 521] width 488 height 46
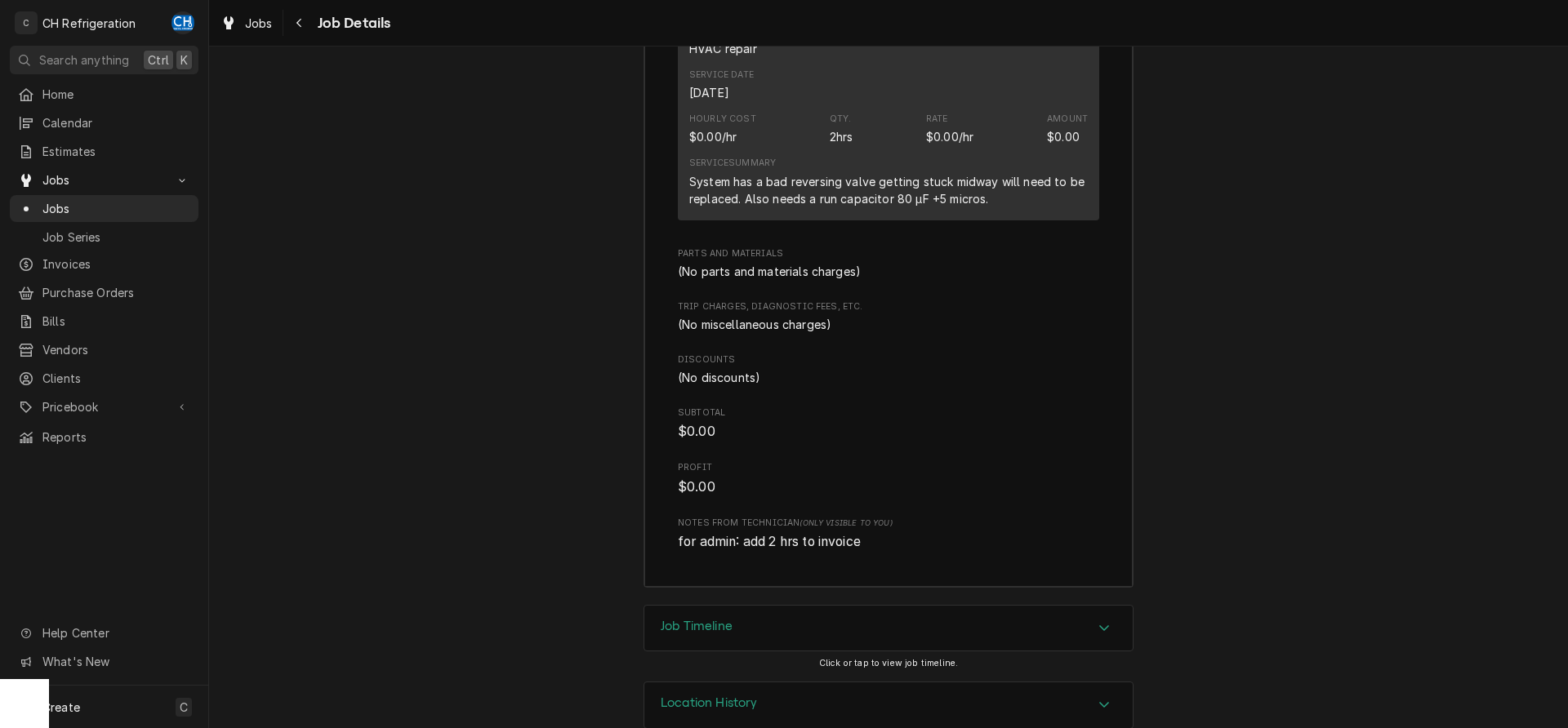
scroll to position [2173, 0]
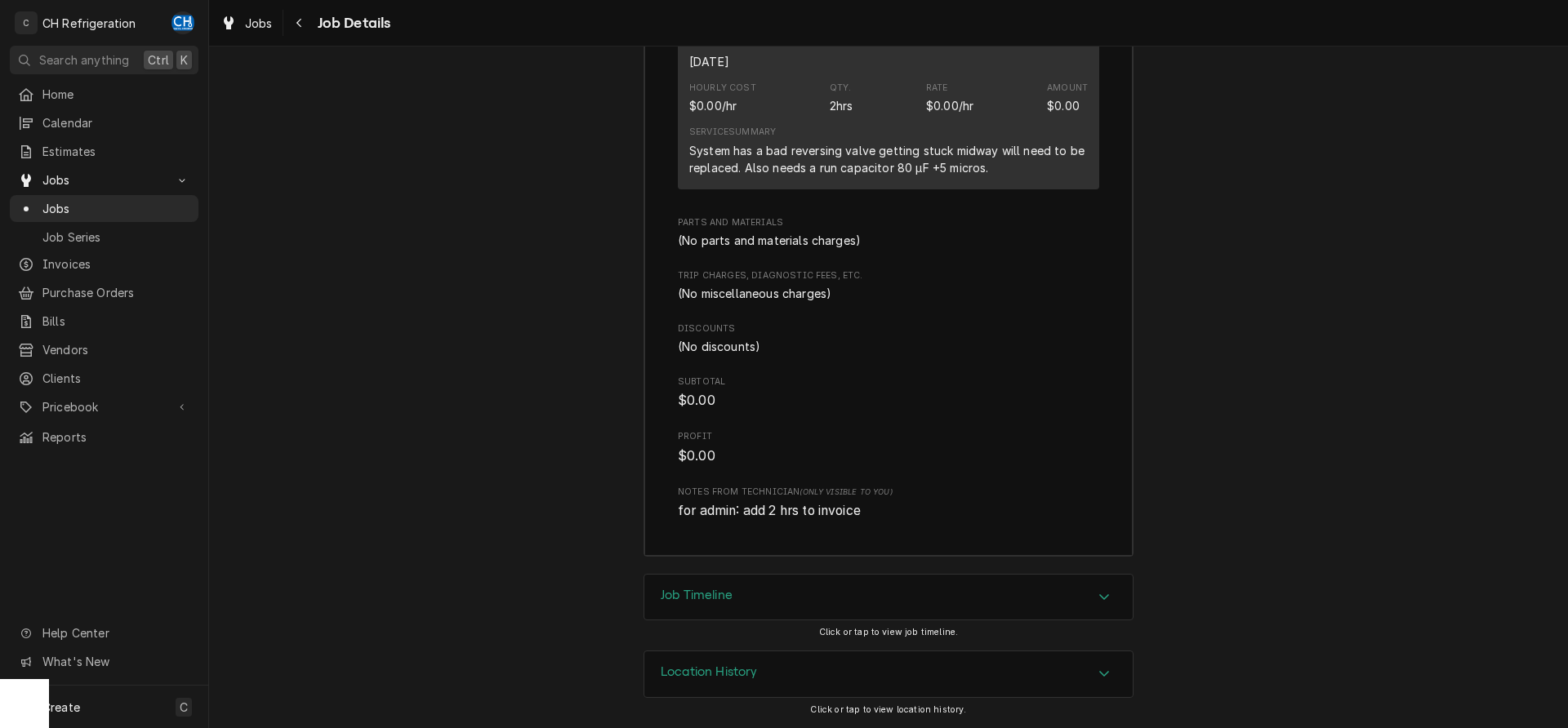
click at [748, 602] on div "Job Timeline" at bounding box center [888, 597] width 488 height 46
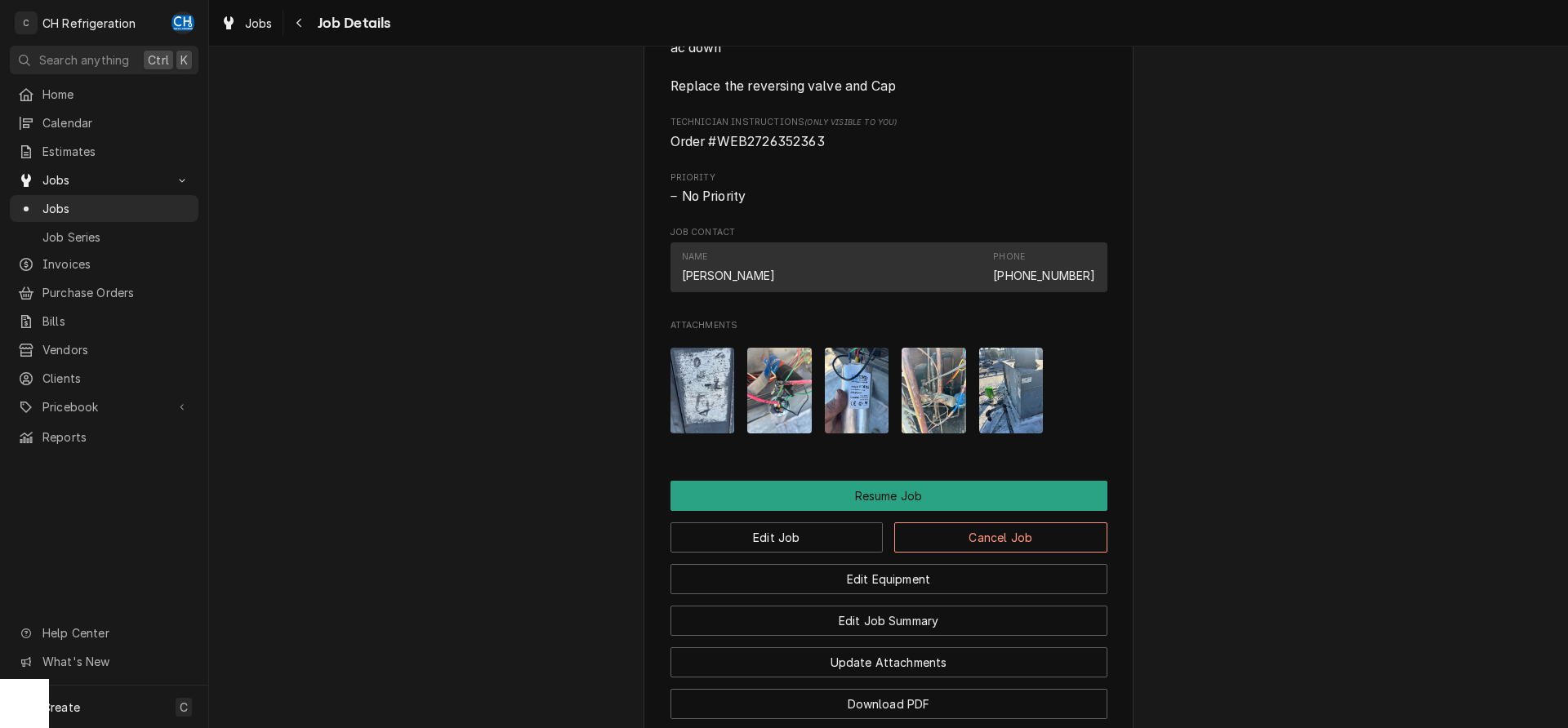
scroll to position [1055, 0]
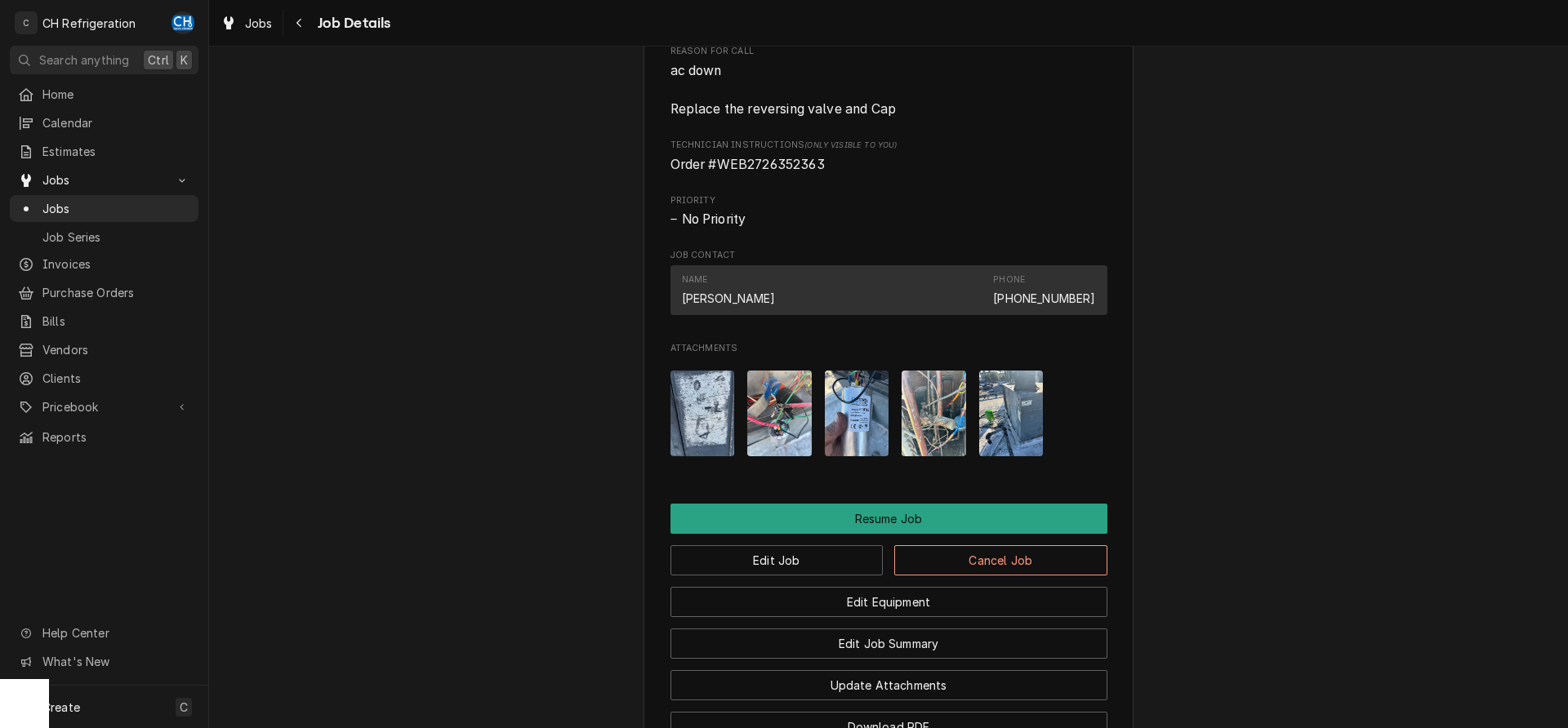
click at [847, 450] on img "Attachments" at bounding box center [857, 414] width 65 height 86
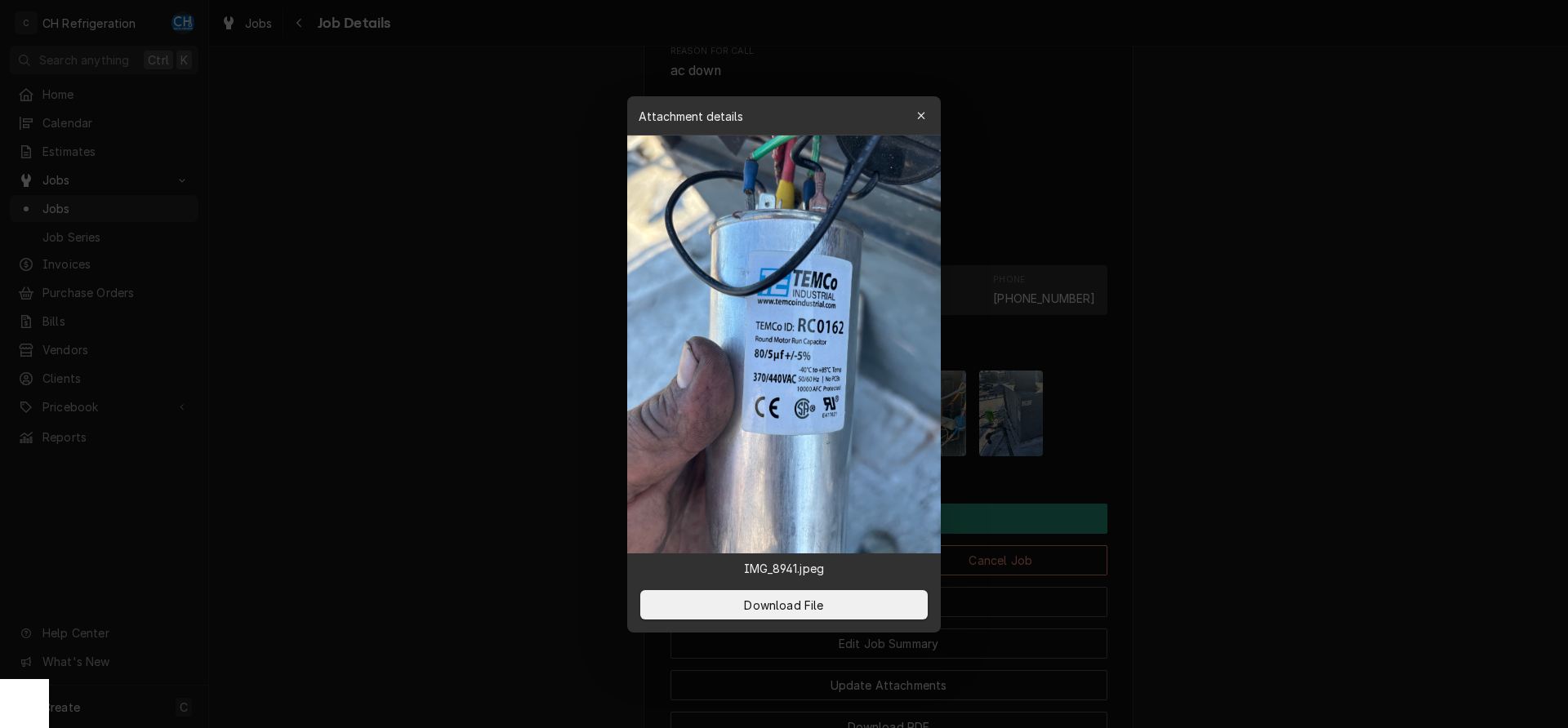
click at [1336, 488] on div at bounding box center [784, 364] width 1568 height 728
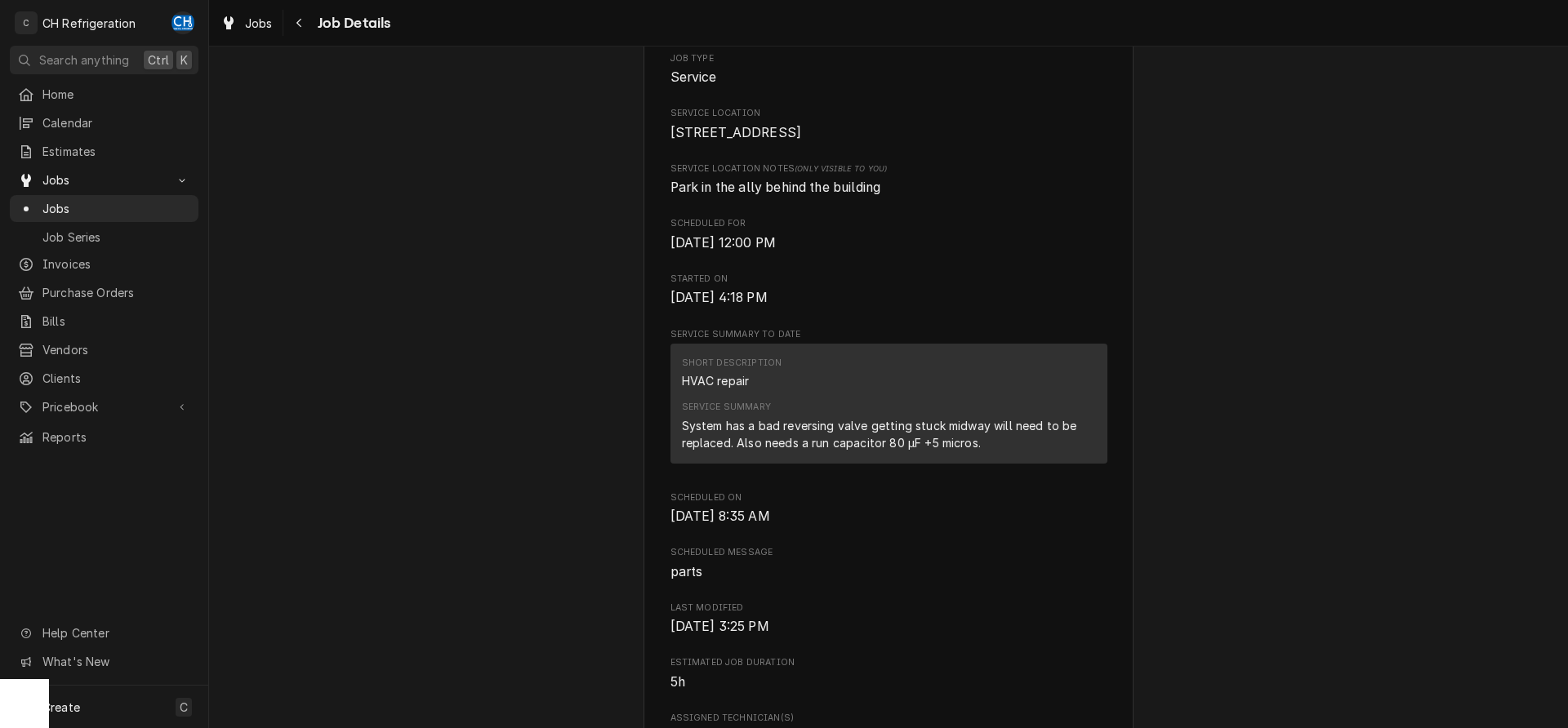
scroll to position [0, 0]
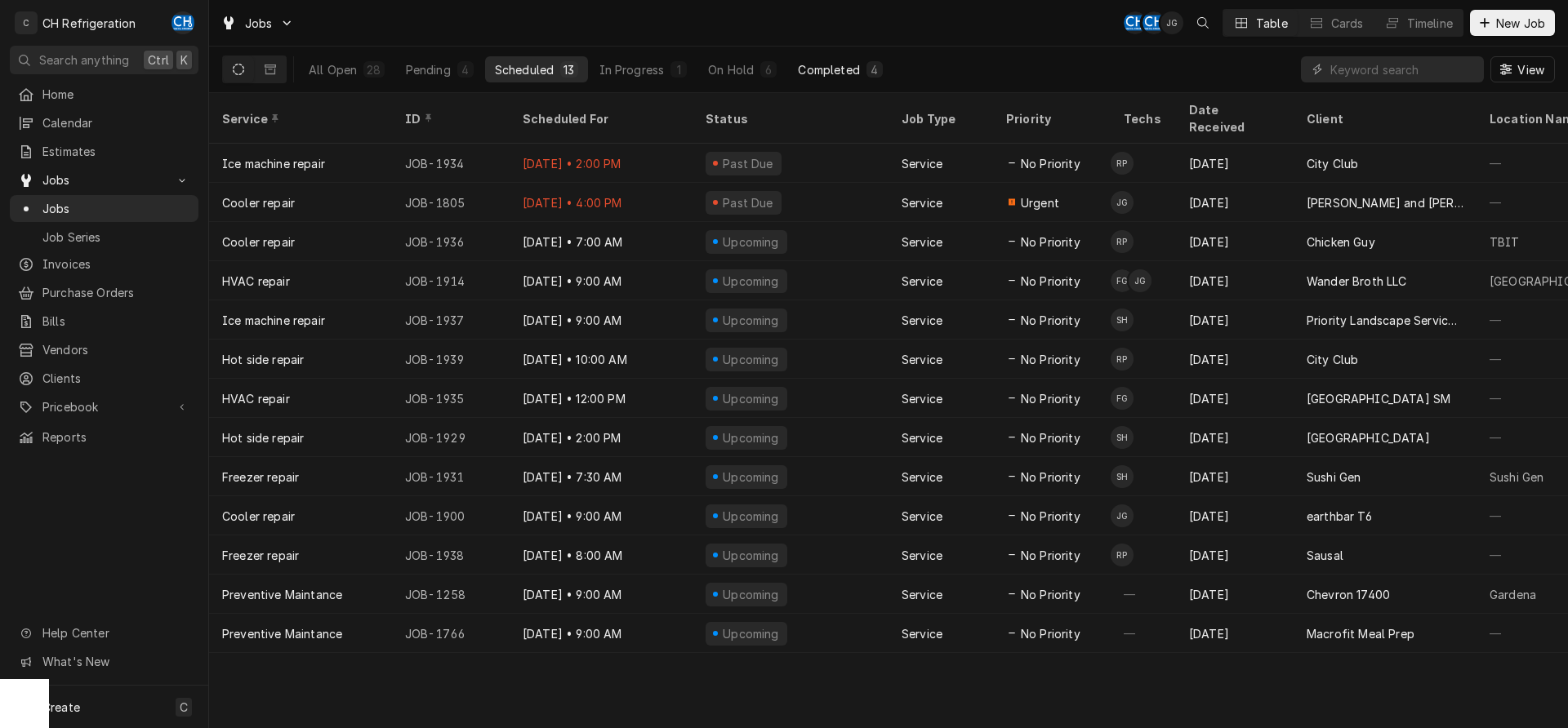
click at [813, 71] on div "Completed" at bounding box center [828, 70] width 61 height 17
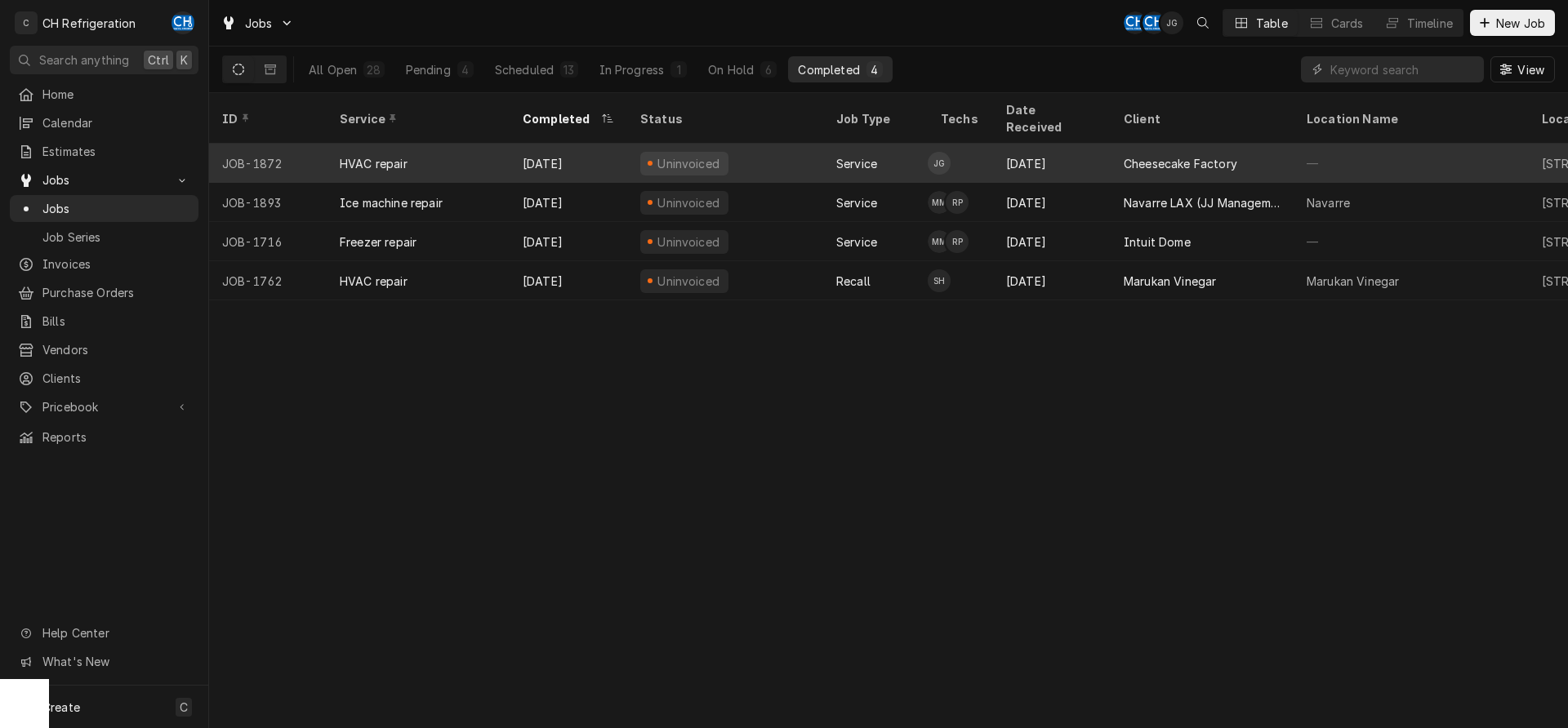
click at [1126, 155] on div "Cheesecake Factory" at bounding box center [1180, 164] width 113 height 17
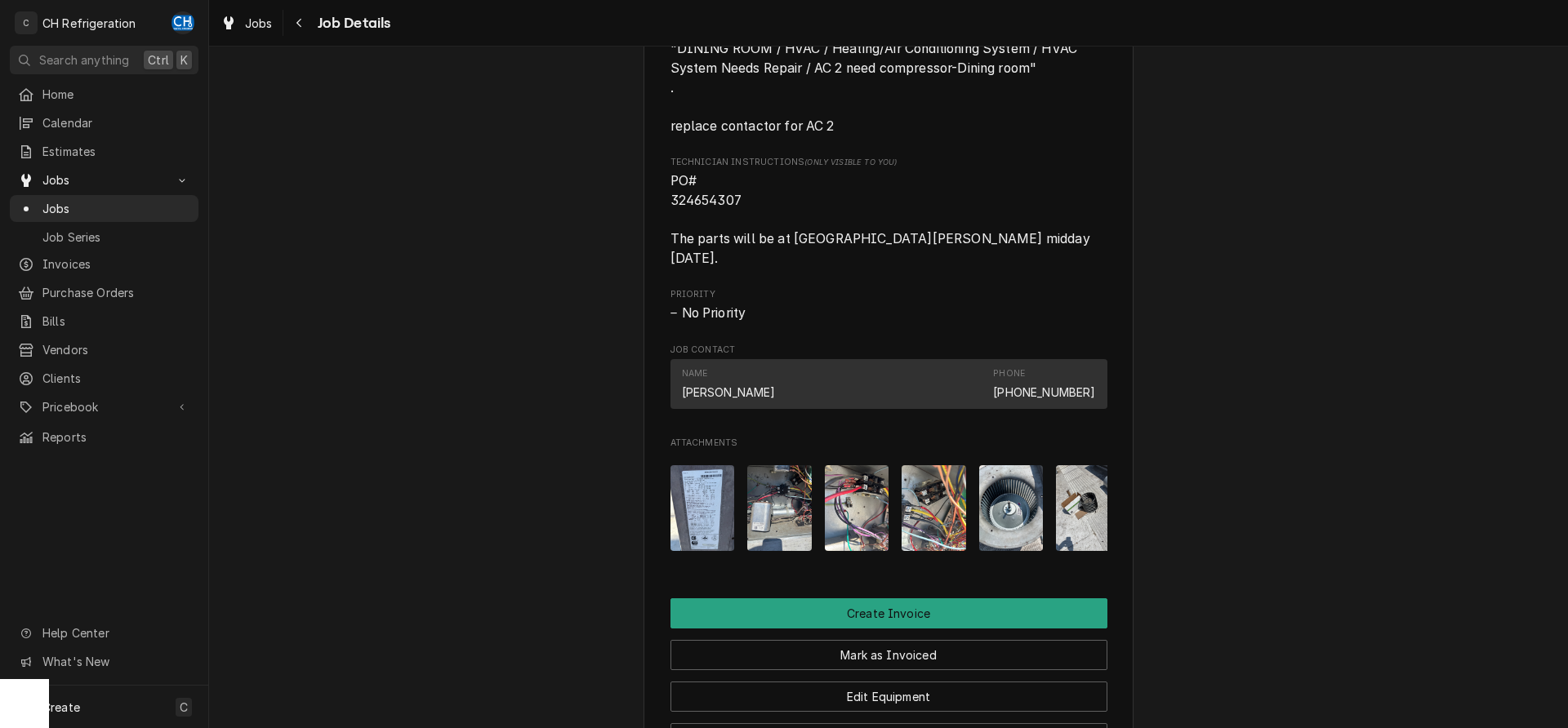
scroll to position [1432, 0]
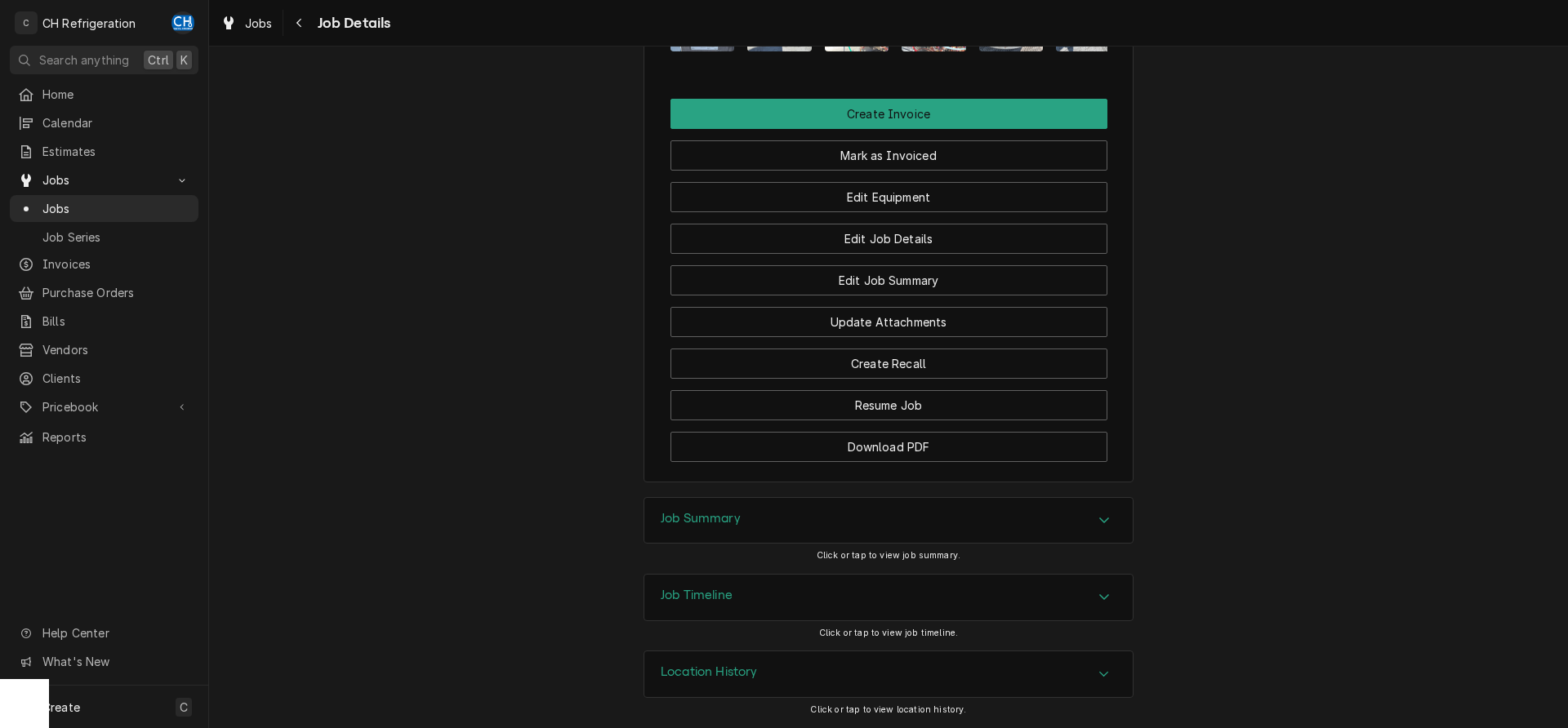
click at [917, 536] on div "Job Summary" at bounding box center [888, 521] width 488 height 46
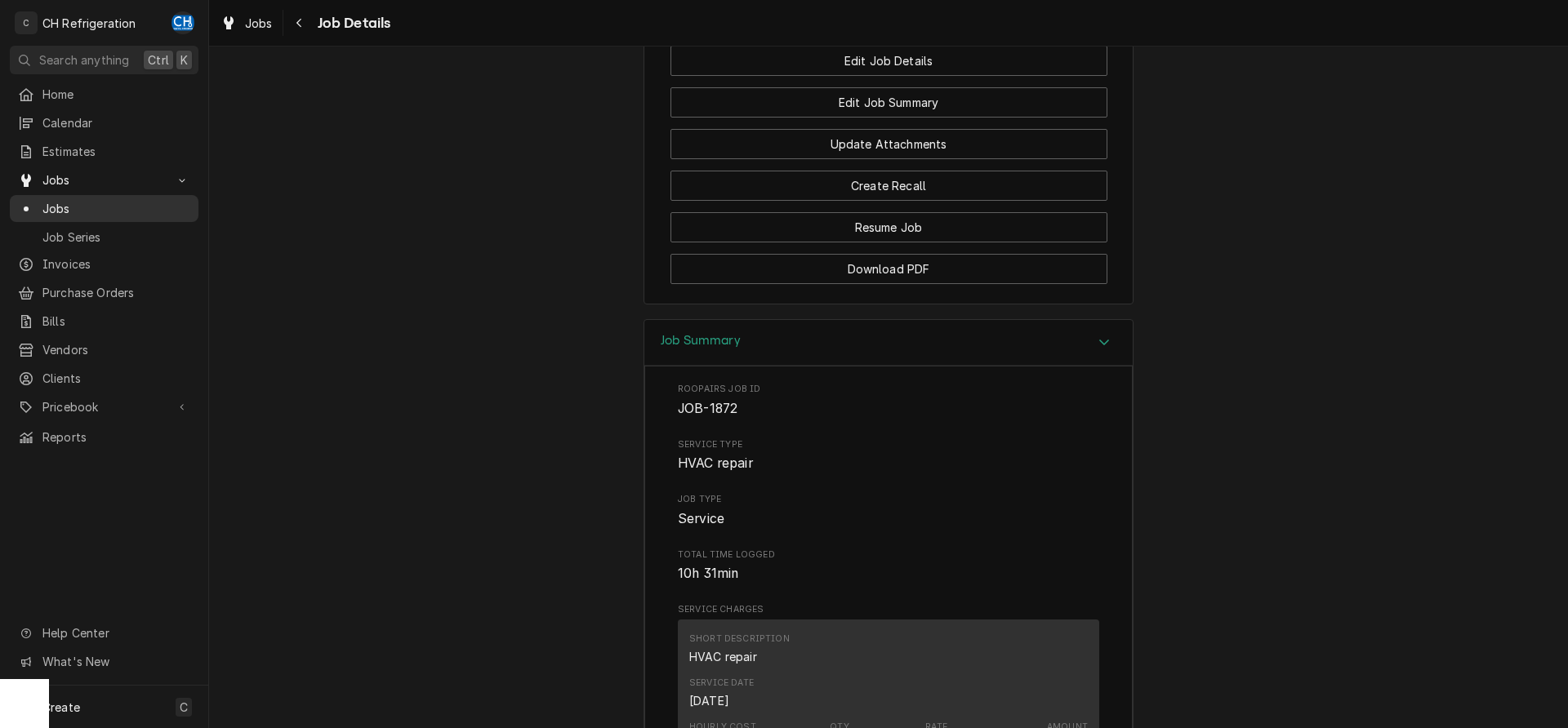
scroll to position [1194, 0]
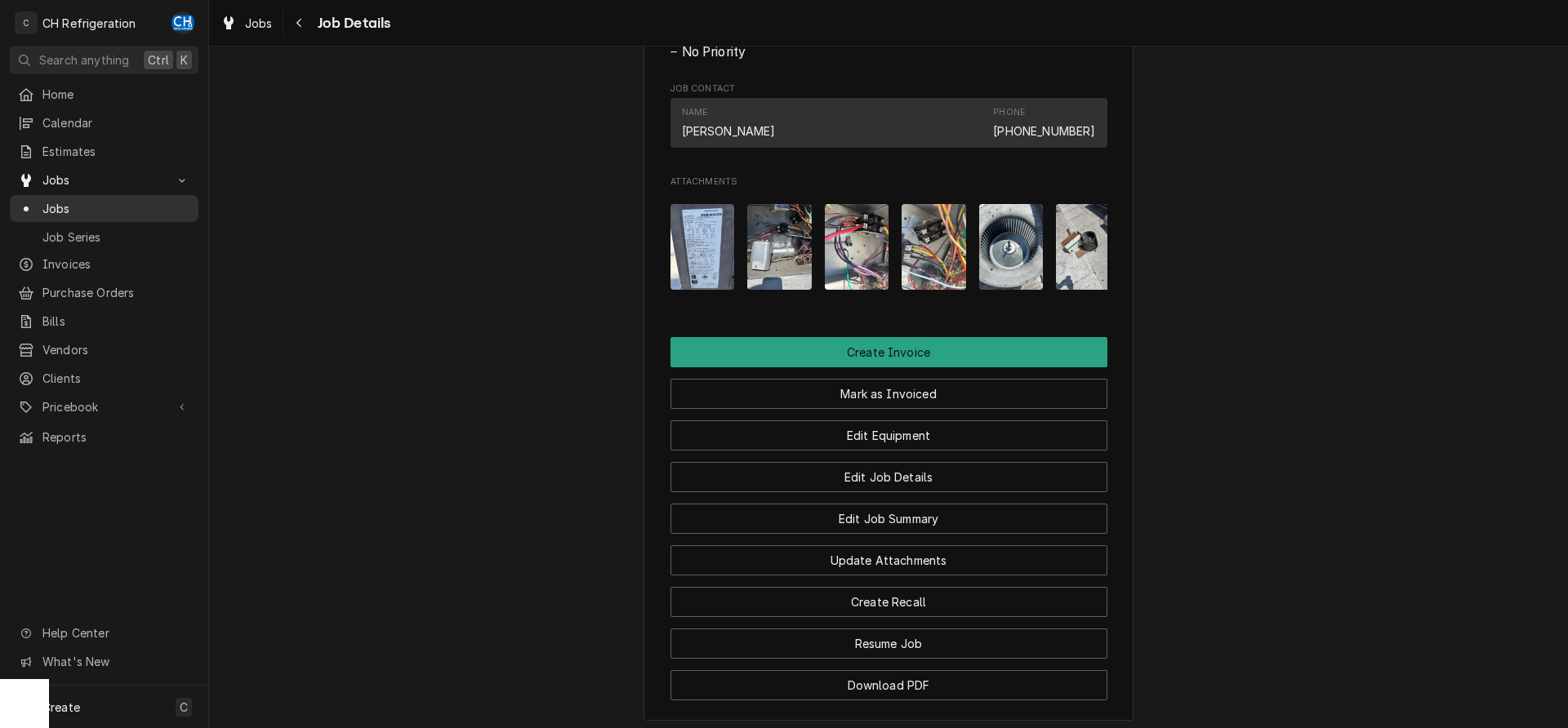
click at [78, 200] on span "Jobs" at bounding box center [116, 209] width 148 height 17
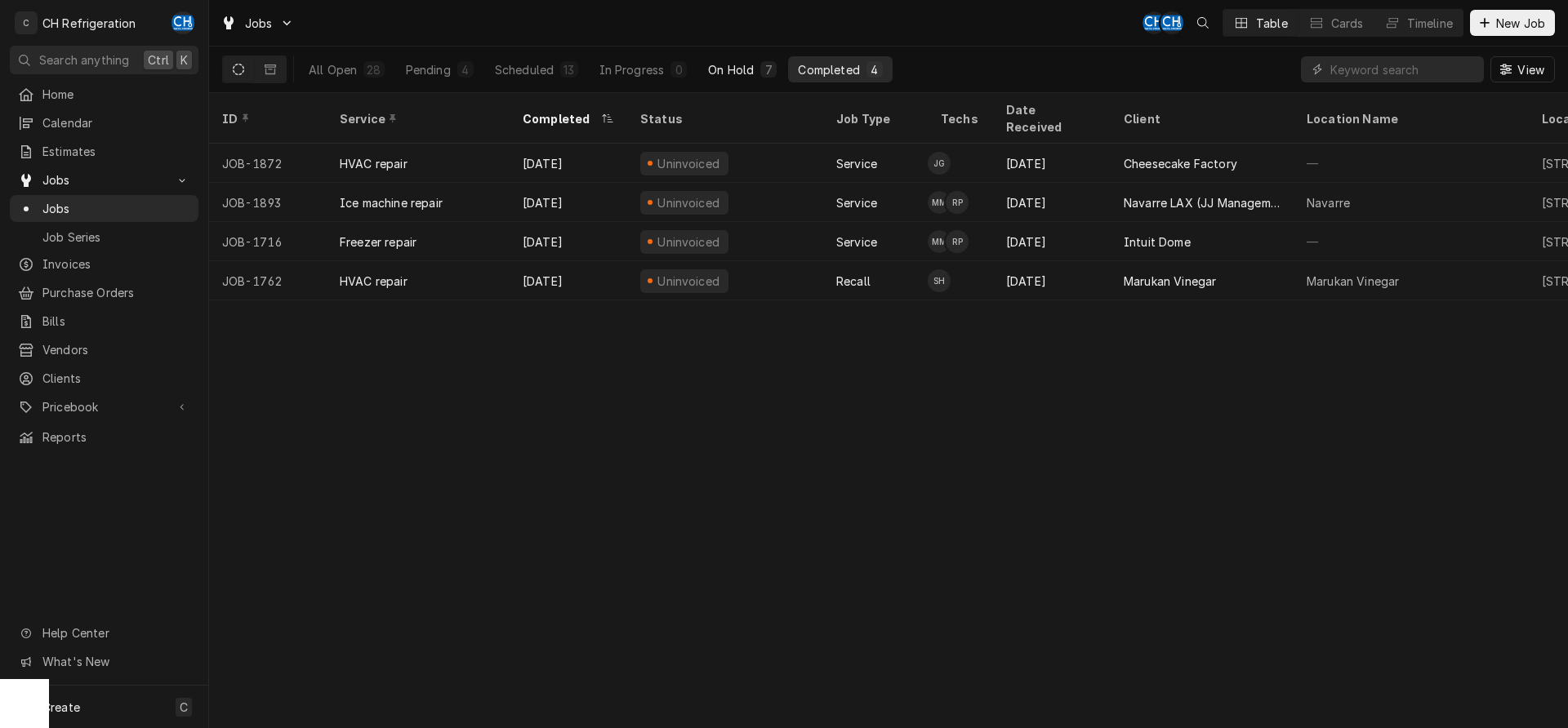
click at [735, 66] on div "On Hold" at bounding box center [731, 70] width 46 height 17
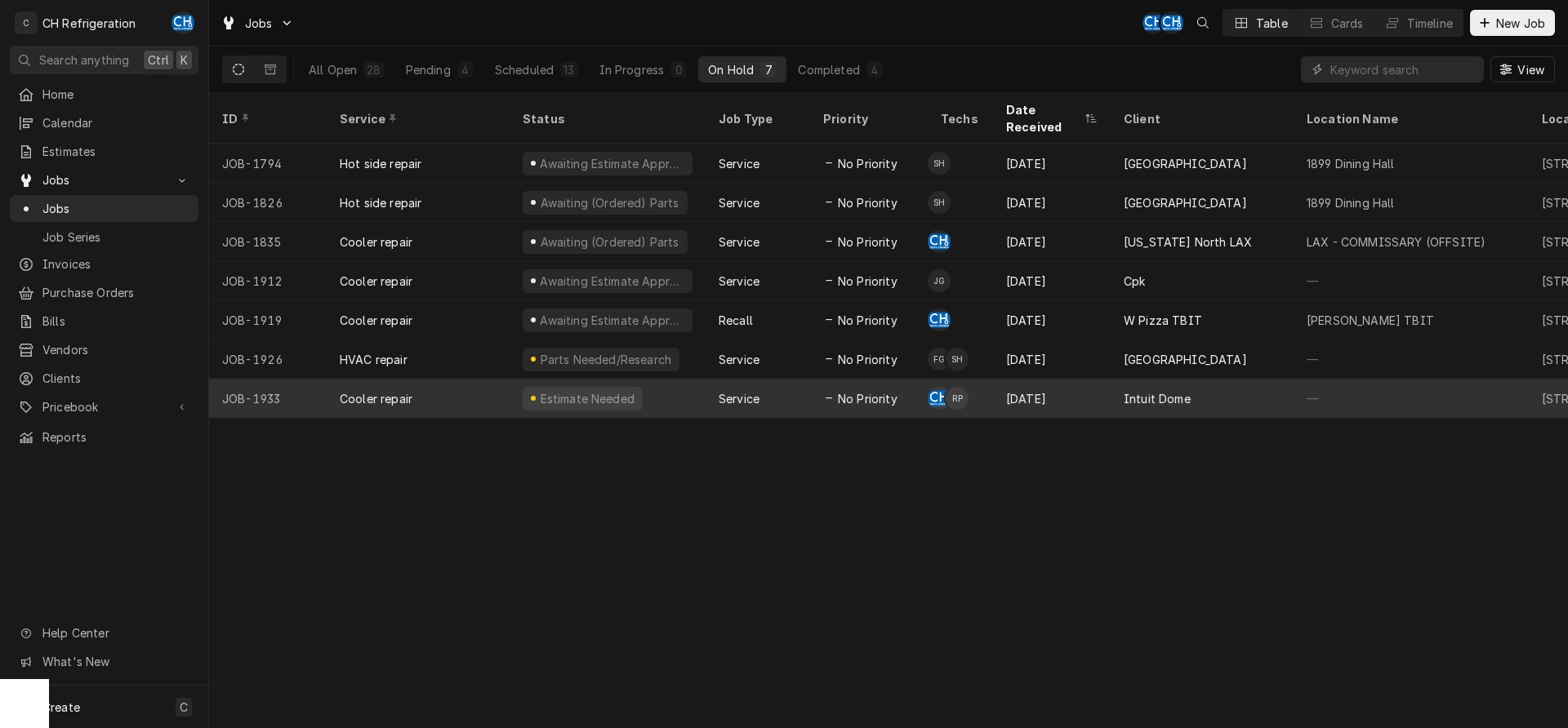
click at [1119, 379] on div "Intuit Dome" at bounding box center [1202, 398] width 183 height 39
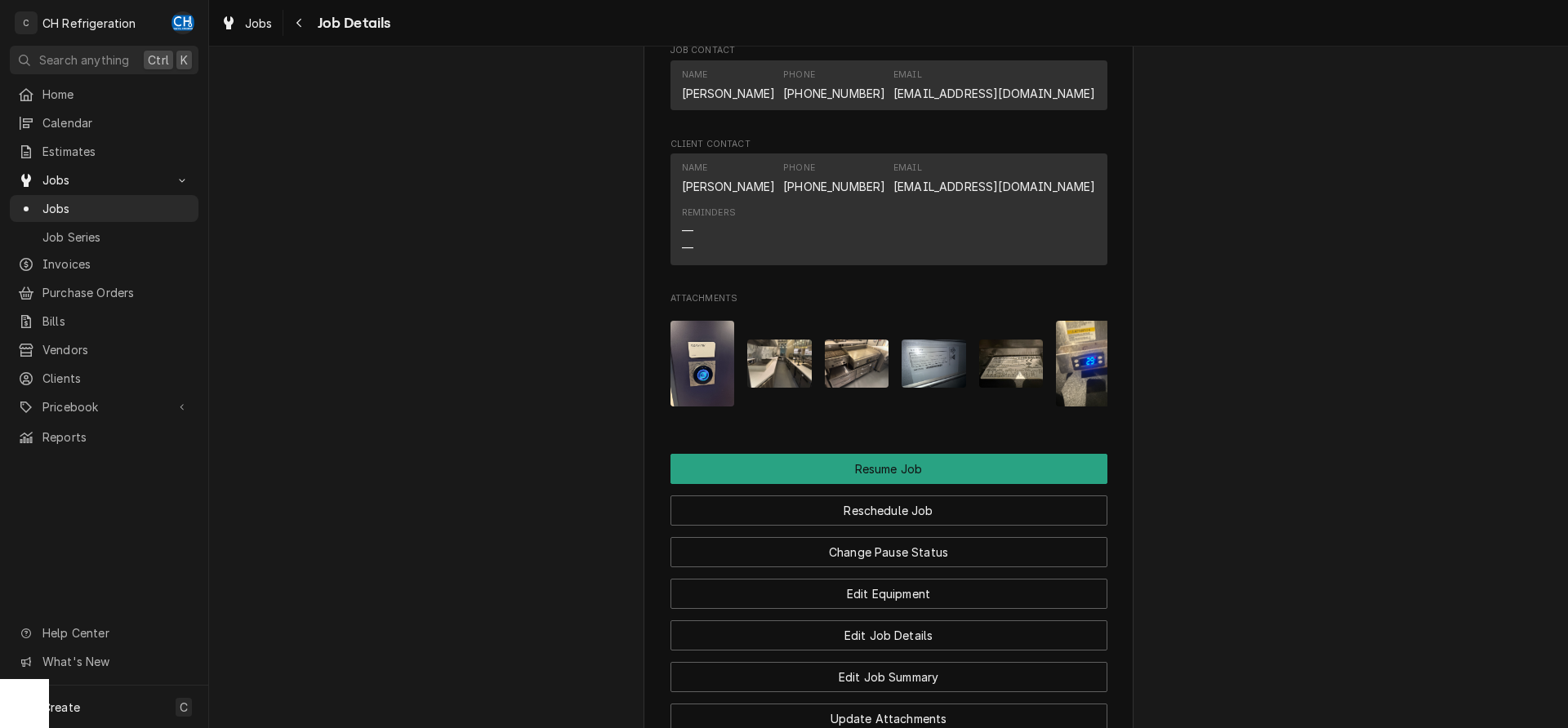
scroll to position [1648, 0]
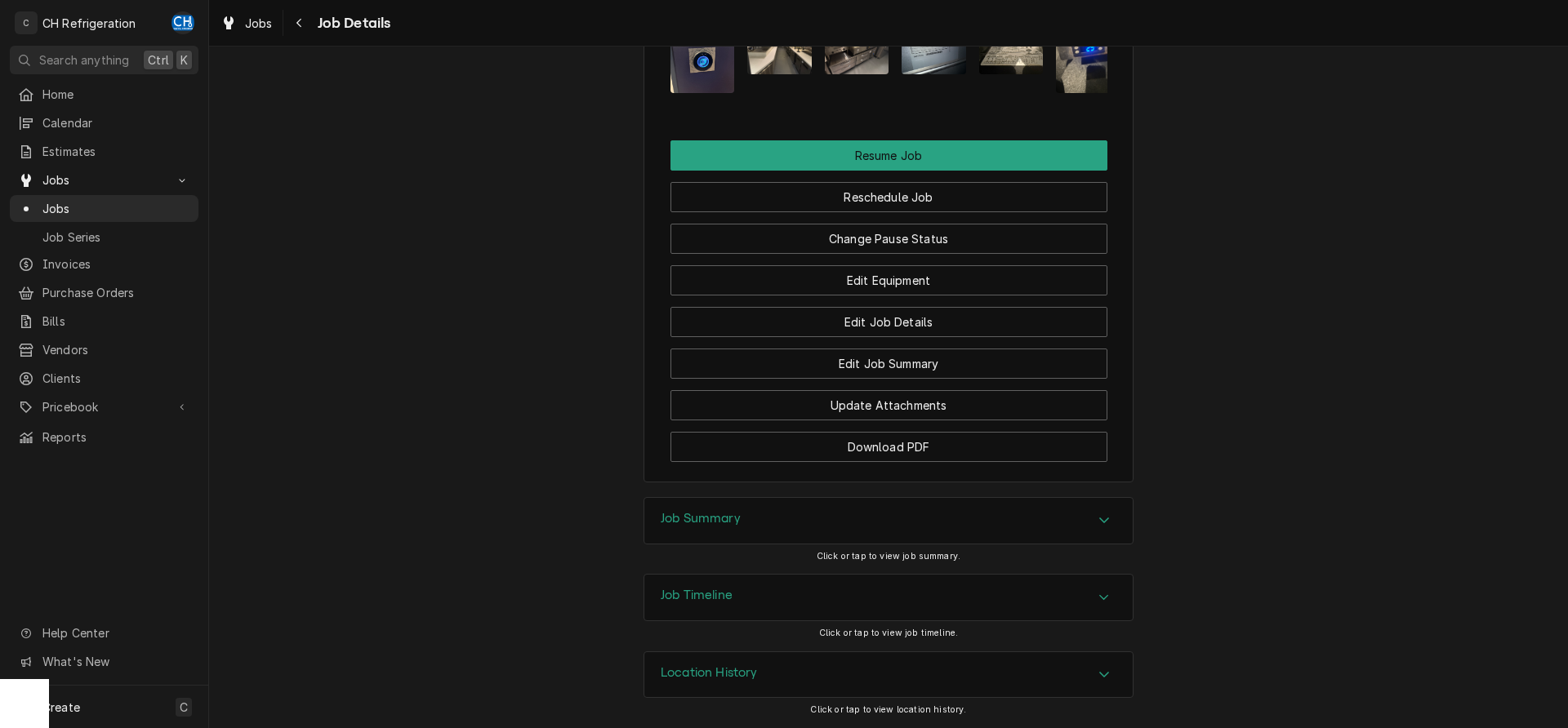
click at [705, 524] on h3 "Job Summary" at bounding box center [701, 518] width 80 height 15
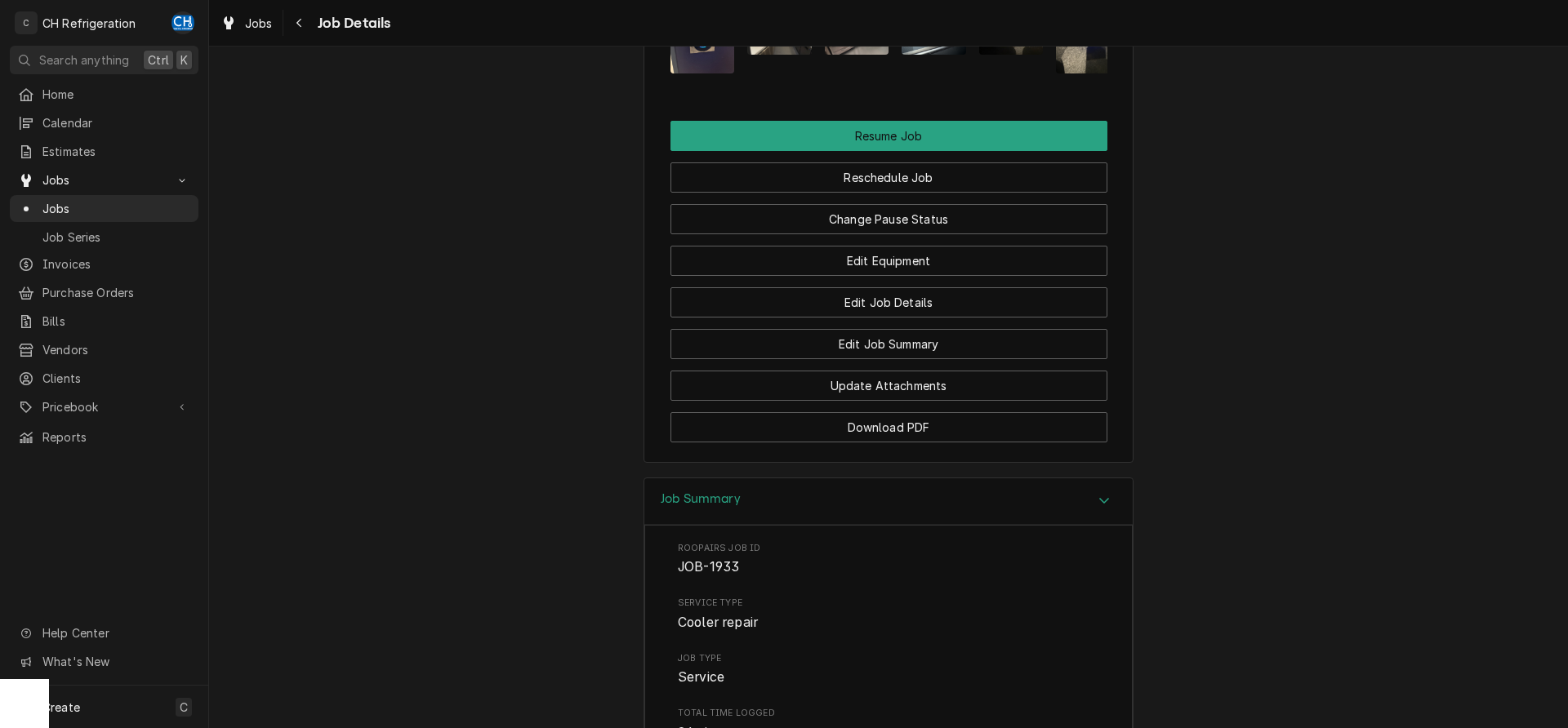
scroll to position [2315, 0]
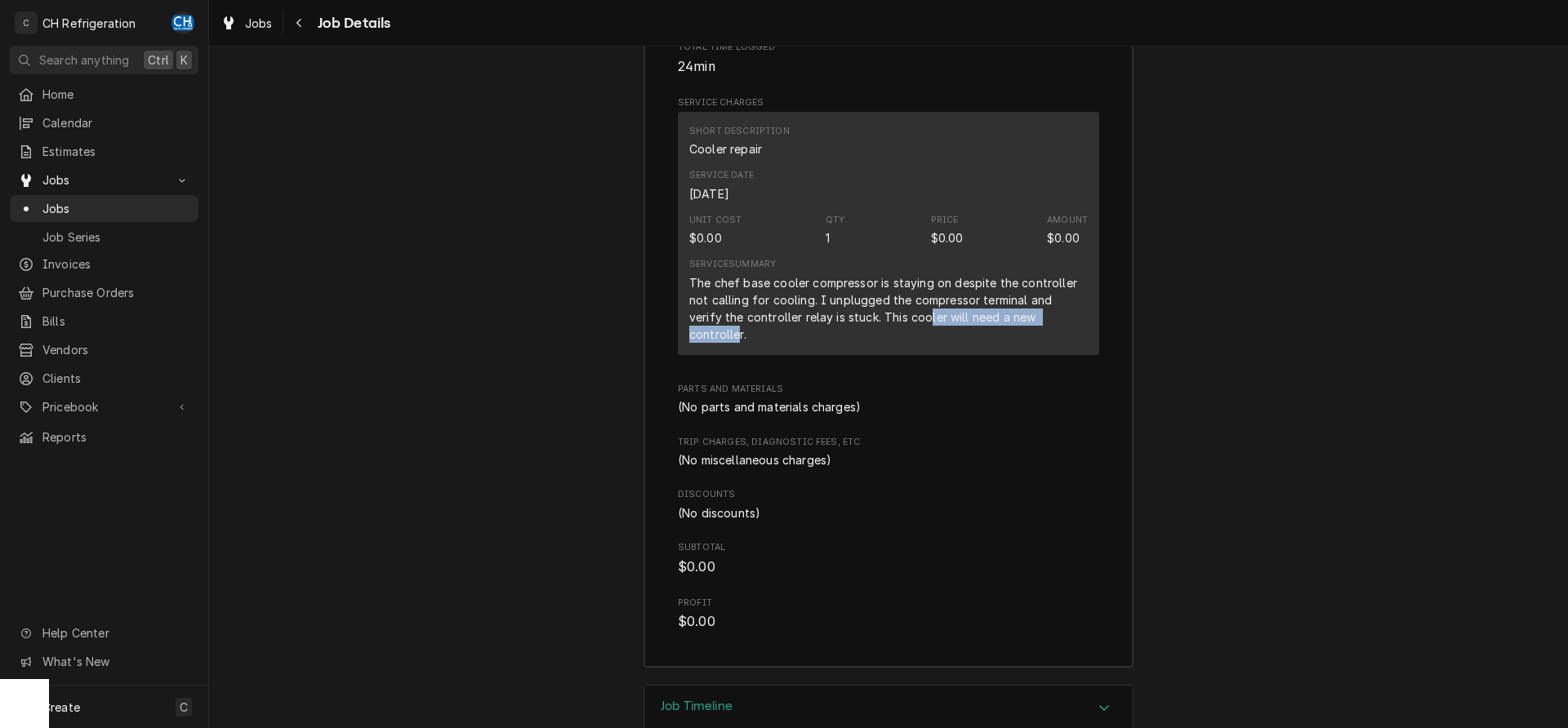
drag, startPoint x: 891, startPoint y: 336, endPoint x: 1049, endPoint y: 335, distance: 158.0
click at [1049, 335] on div "The chef base cooler compressor is staying on despite the controller not callin…" at bounding box center [888, 309] width 398 height 69
click at [1051, 334] on div "The chef base cooler compressor is staying on despite the controller not callin…" at bounding box center [888, 309] width 398 height 69
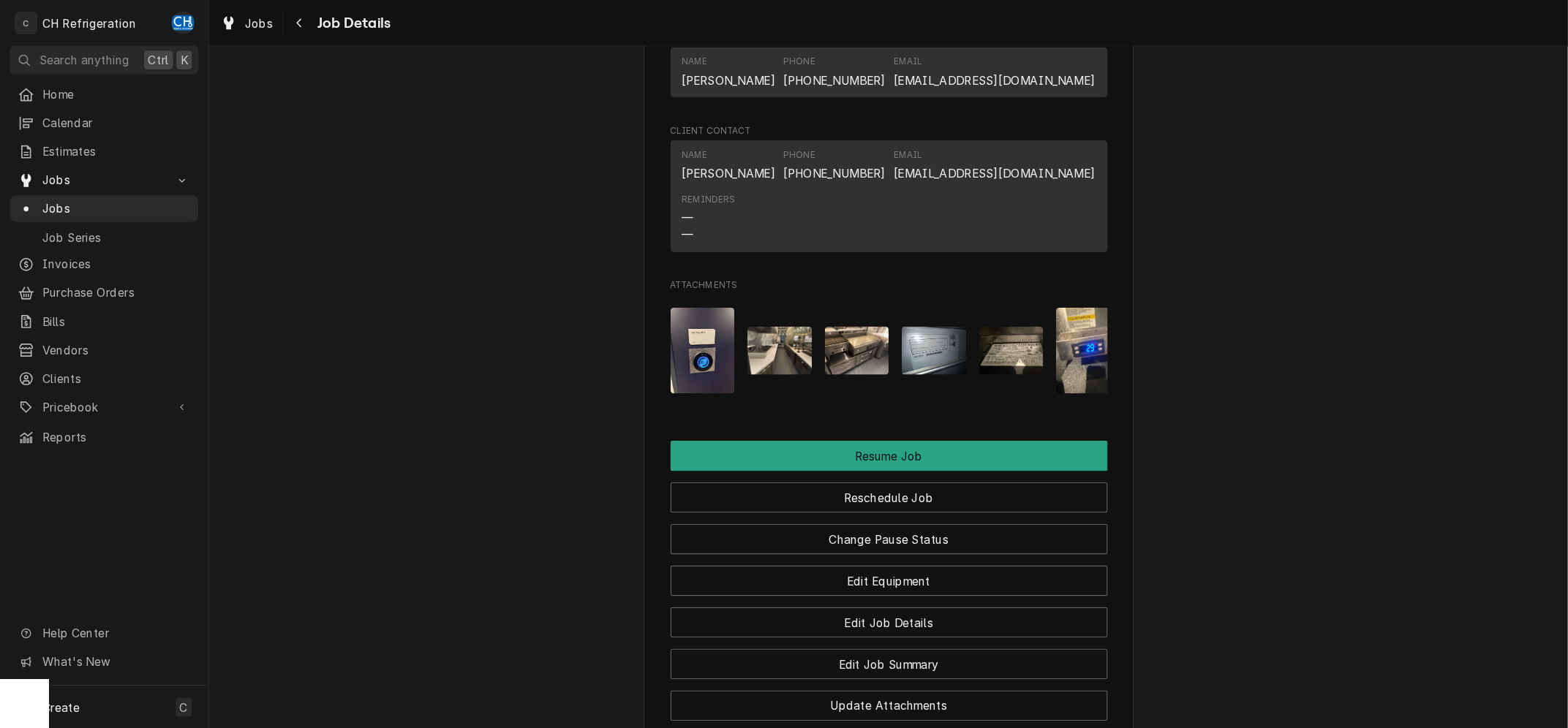
scroll to position [1104, 0]
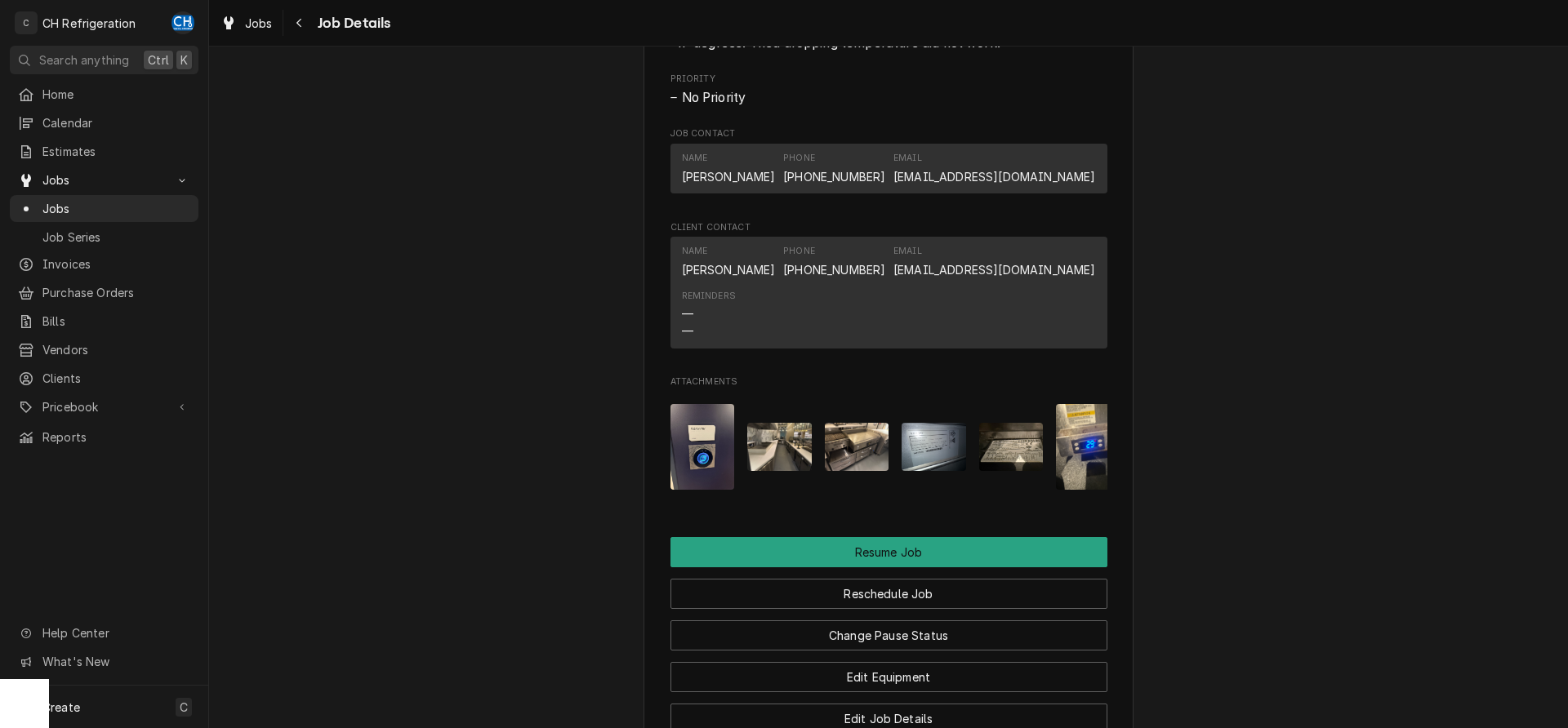
click at [925, 460] on img "Attachments" at bounding box center [934, 447] width 65 height 49
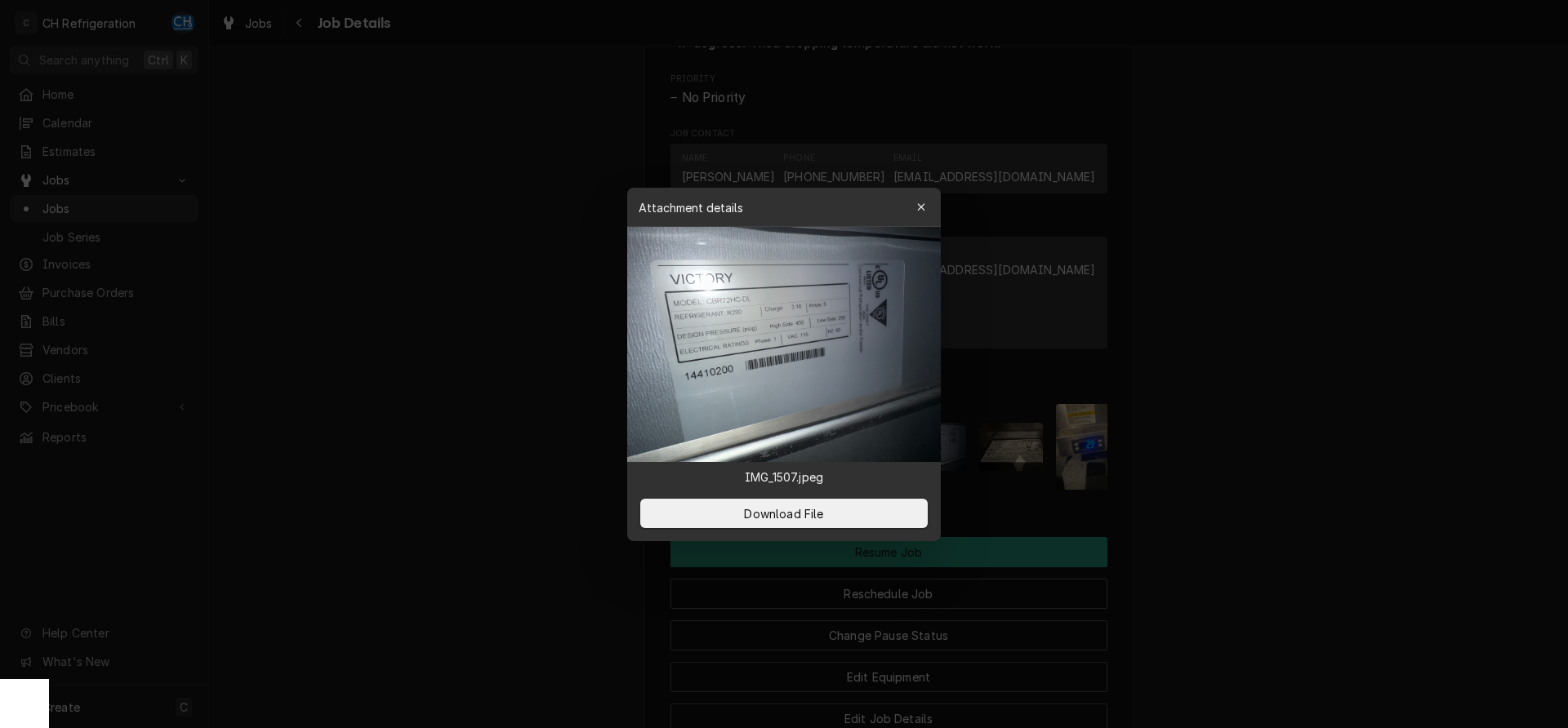
click at [779, 328] on img at bounding box center [784, 344] width 314 height 235
click at [1387, 487] on div at bounding box center [784, 364] width 1568 height 728
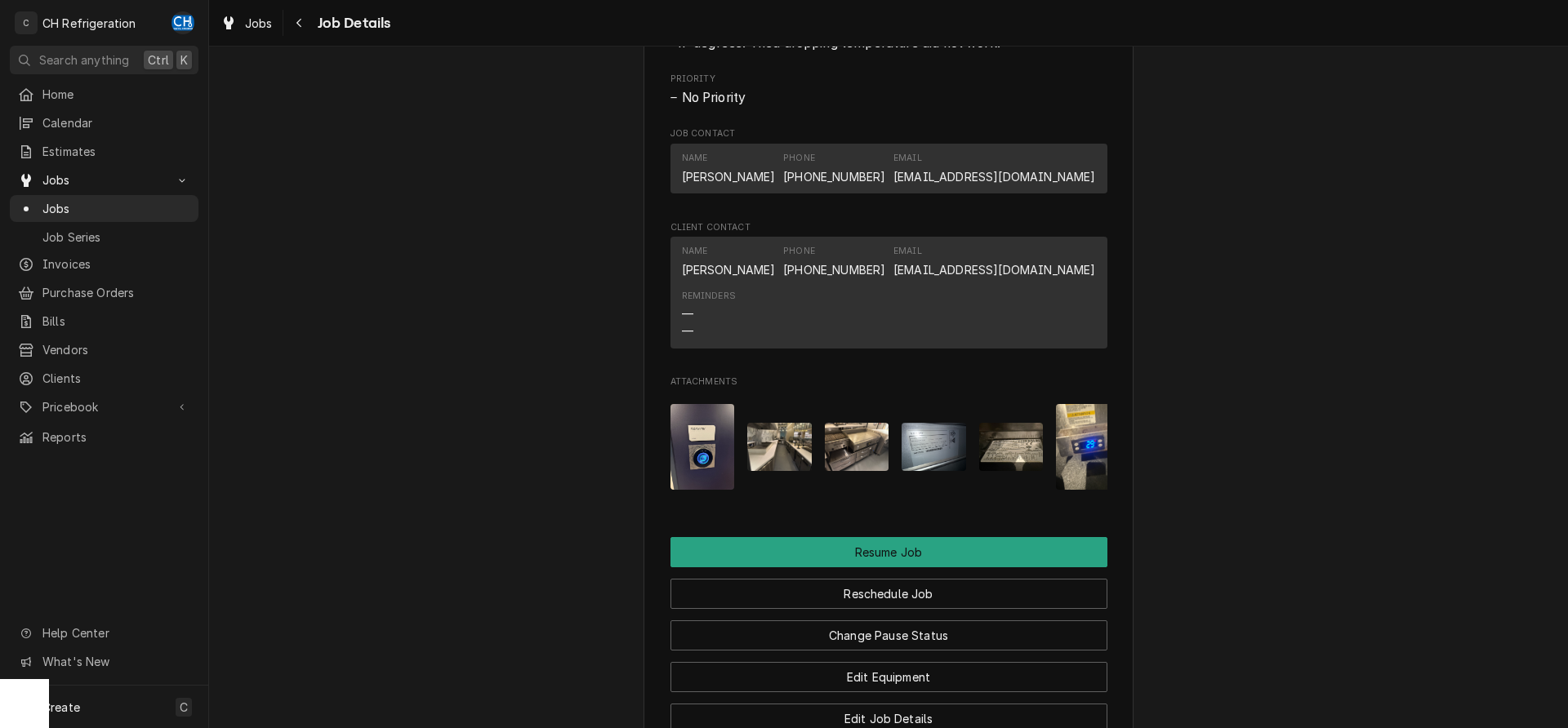
click at [1015, 471] on img "Attachments" at bounding box center [1011, 447] width 65 height 49
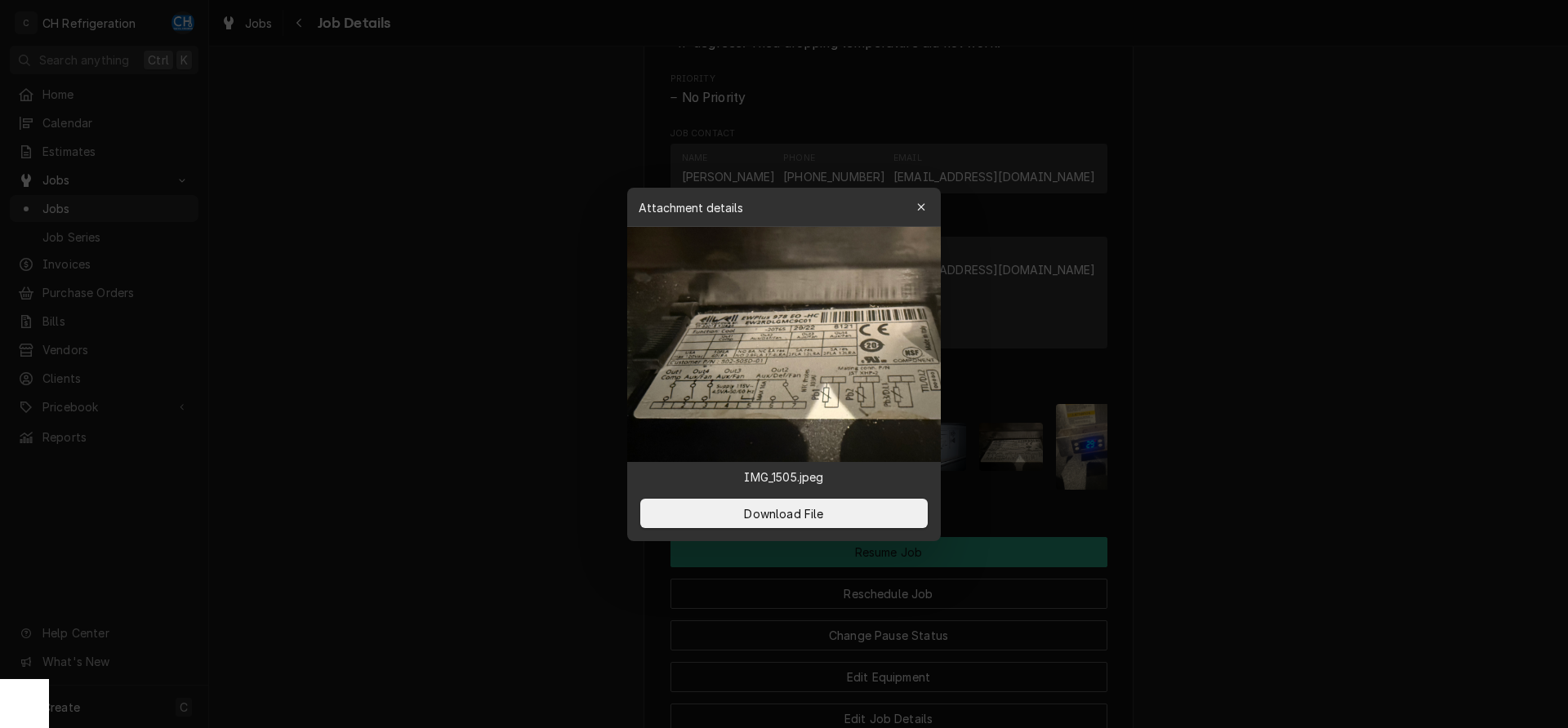
click at [796, 366] on img at bounding box center [784, 344] width 314 height 235
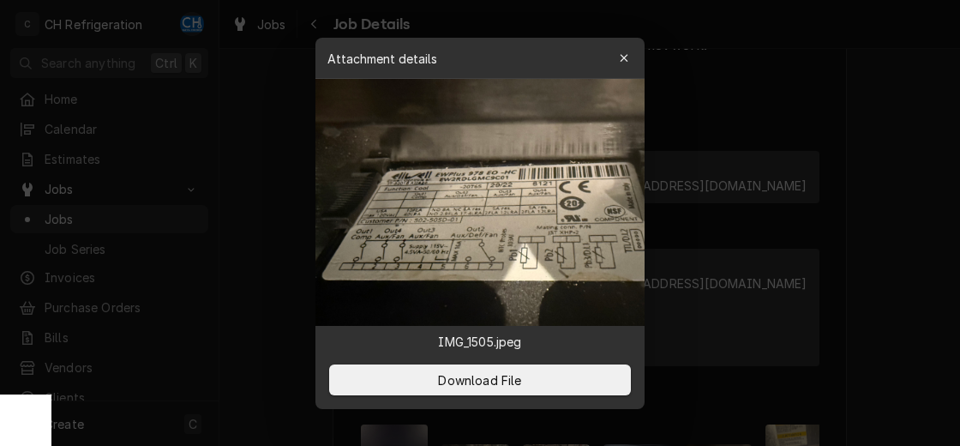
scroll to position [1292, 0]
click at [913, 278] on div at bounding box center [480, 223] width 960 height 446
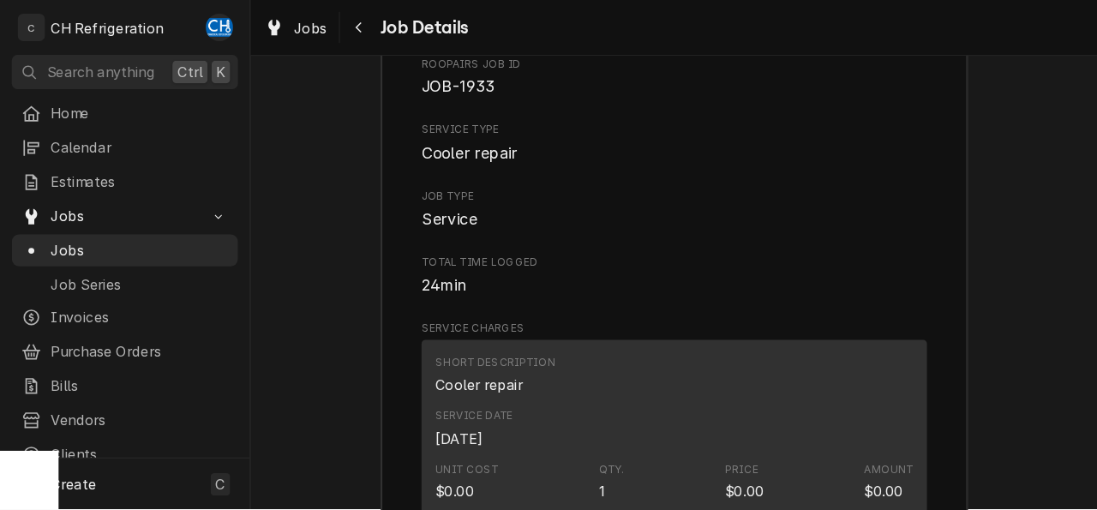
scroll to position [2597, 0]
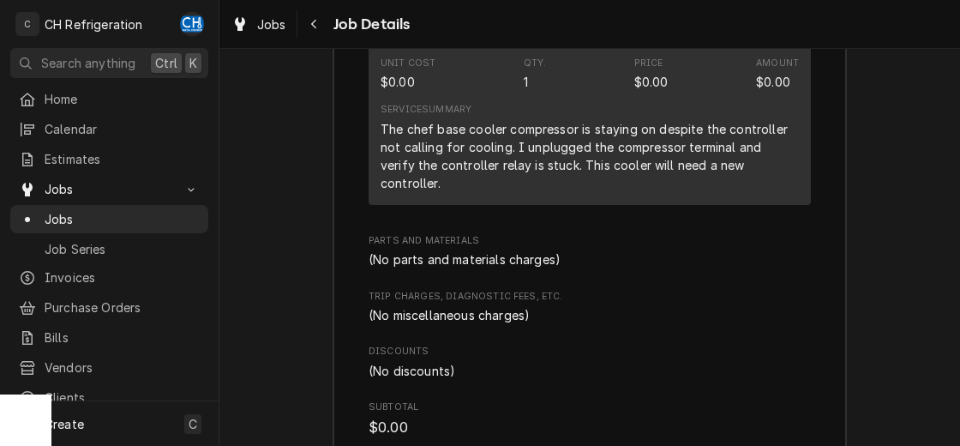
click at [811, 322] on div "(No miscellaneous charges)" at bounding box center [589, 315] width 442 height 18
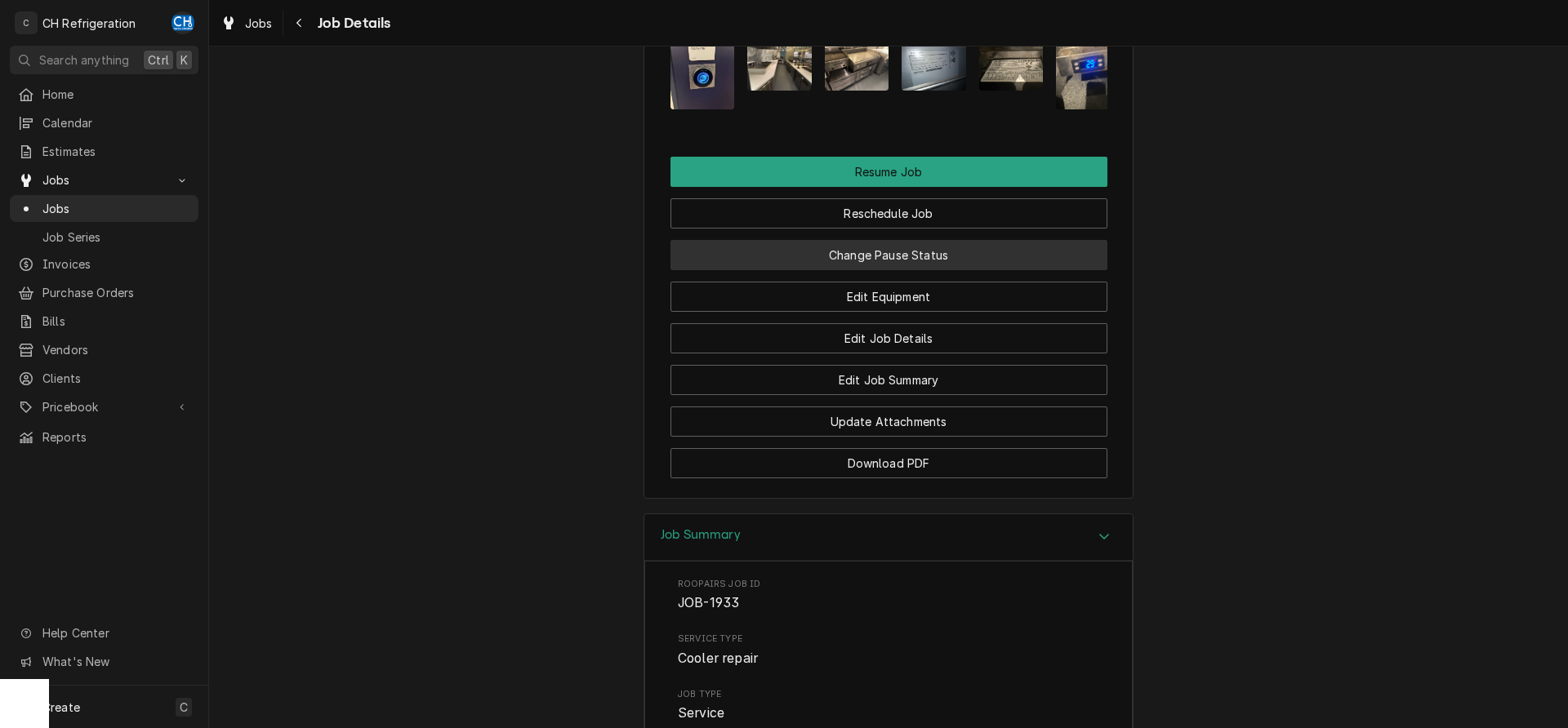
scroll to position [1428, 0]
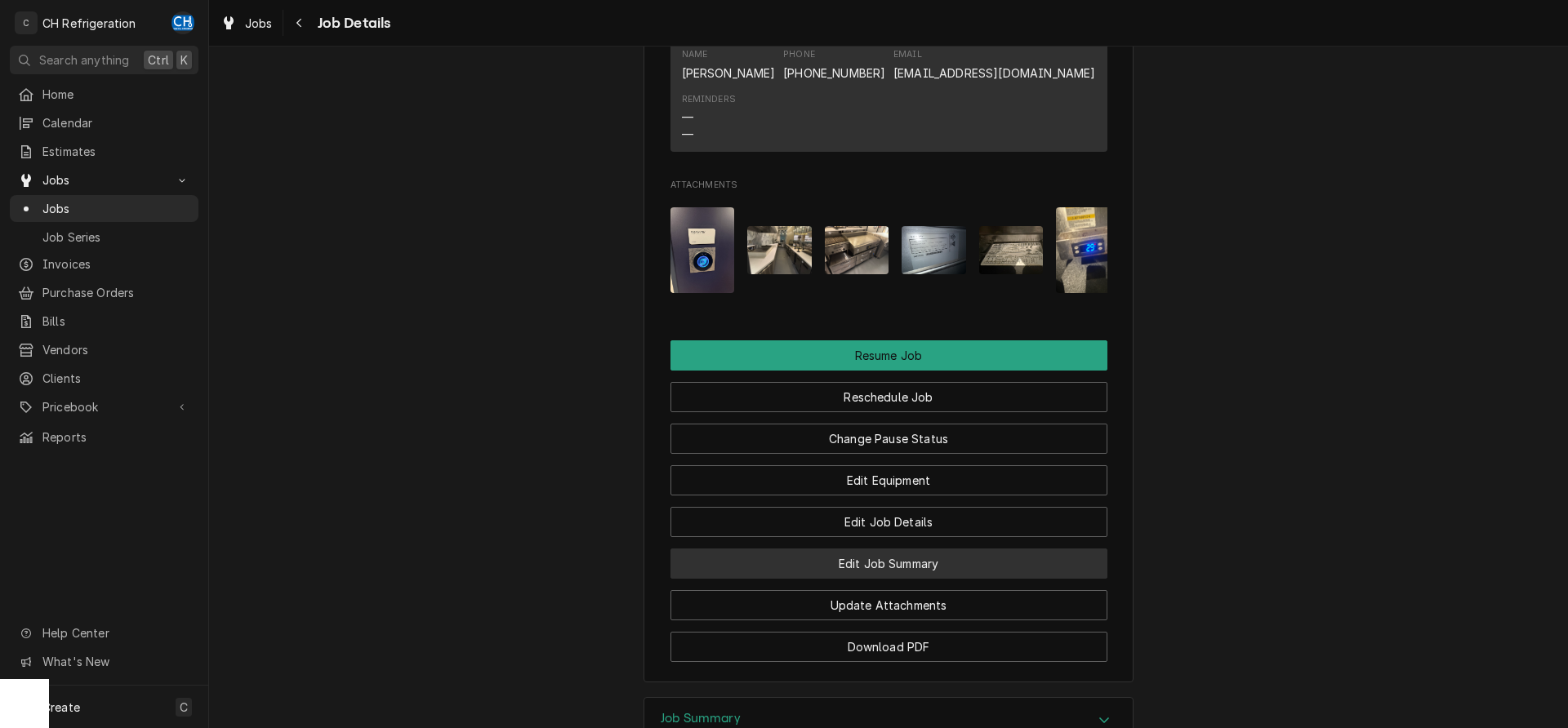
click at [909, 578] on button "Edit Job Summary" at bounding box center [888, 564] width 437 height 30
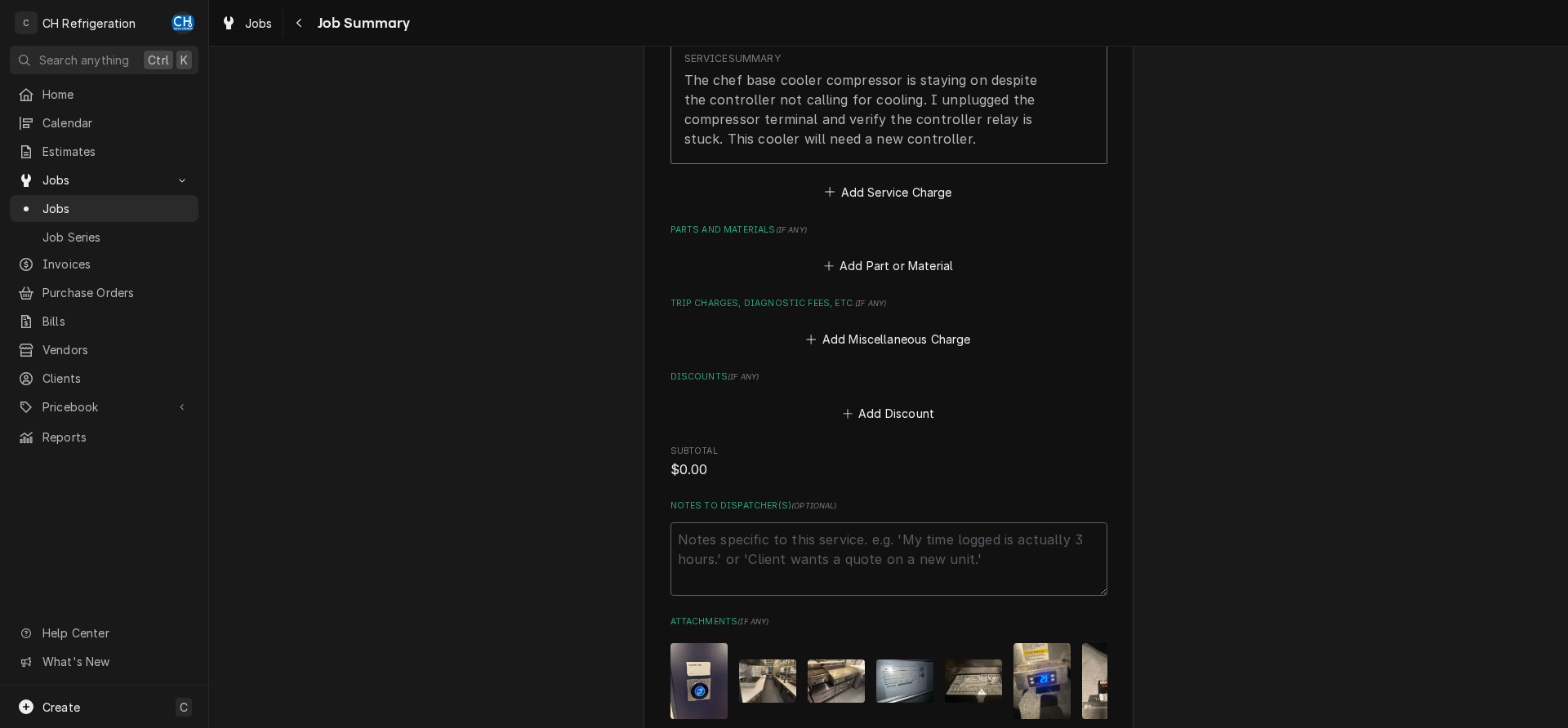
scroll to position [800, 0]
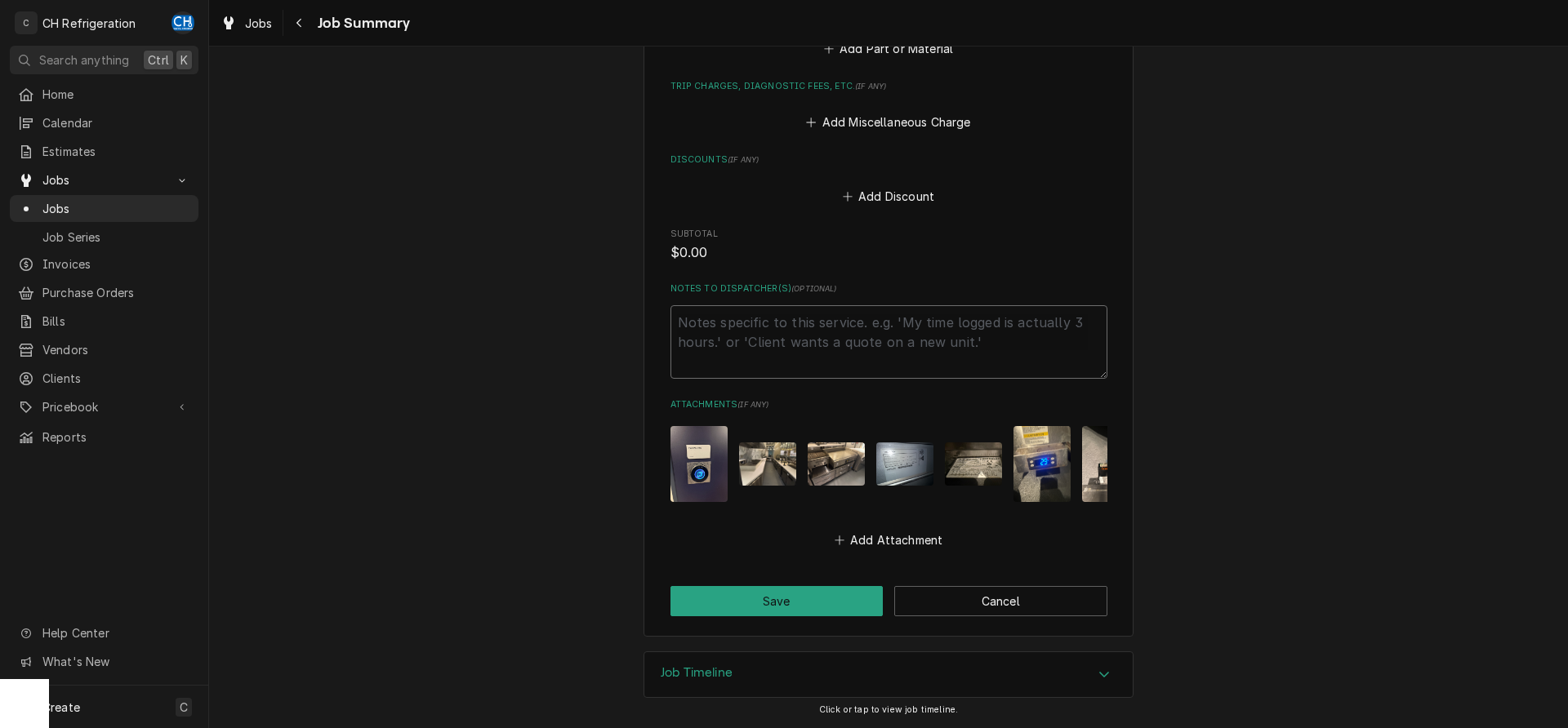
click at [750, 364] on textarea "Notes to Dispatcher(s) ( optional )" at bounding box center [888, 341] width 437 height 73
type textarea "c"
type textarea "x"
type textarea "ca"
type textarea "x"
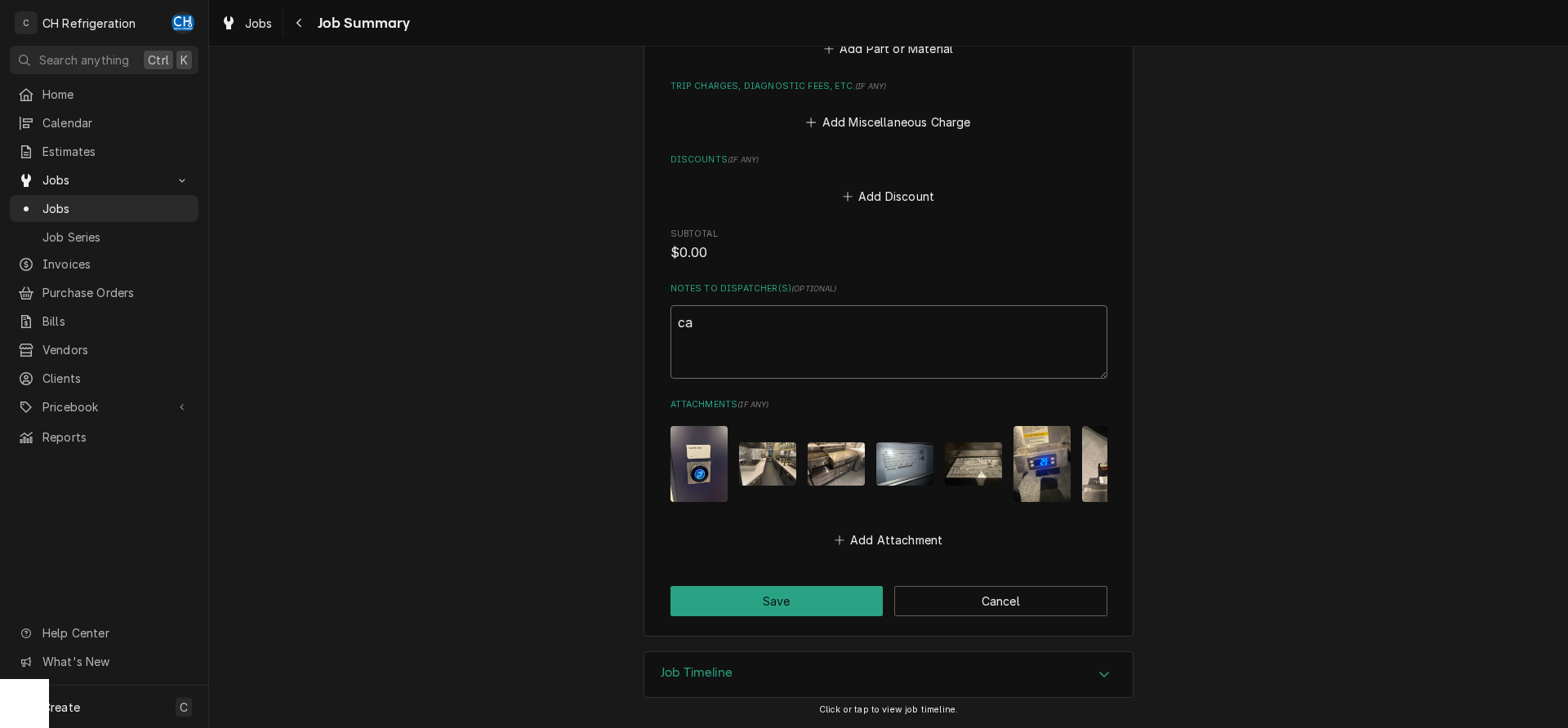
type textarea "cal"
type textarea "x"
type textarea "call"
type textarea "x"
type textarea "call"
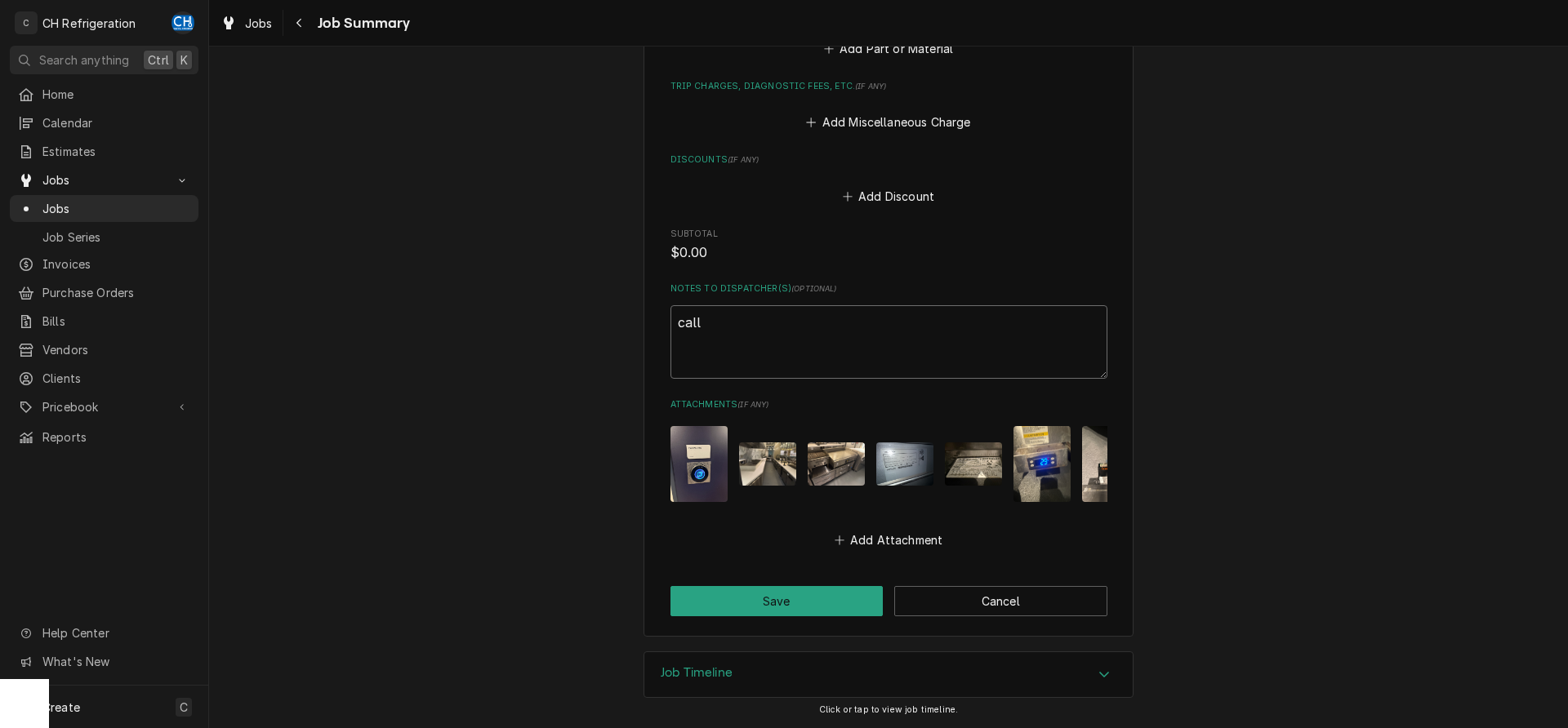
type textarea "x"
type textarea "call V"
type textarea "x"
type textarea "call Vi"
type textarea "x"
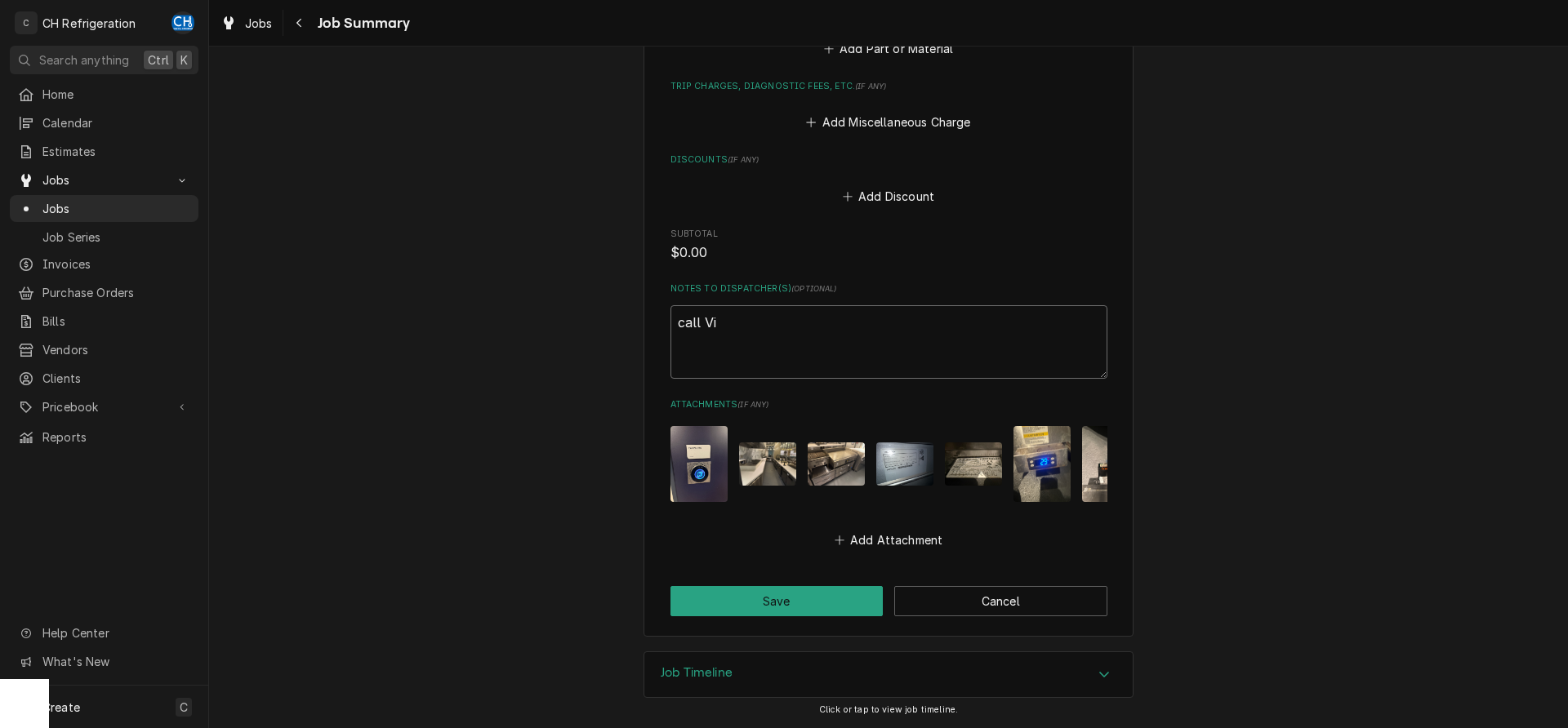
type textarea "call Vic"
type textarea "x"
type textarea "call Vict"
type textarea "x"
type textarea "call Victo"
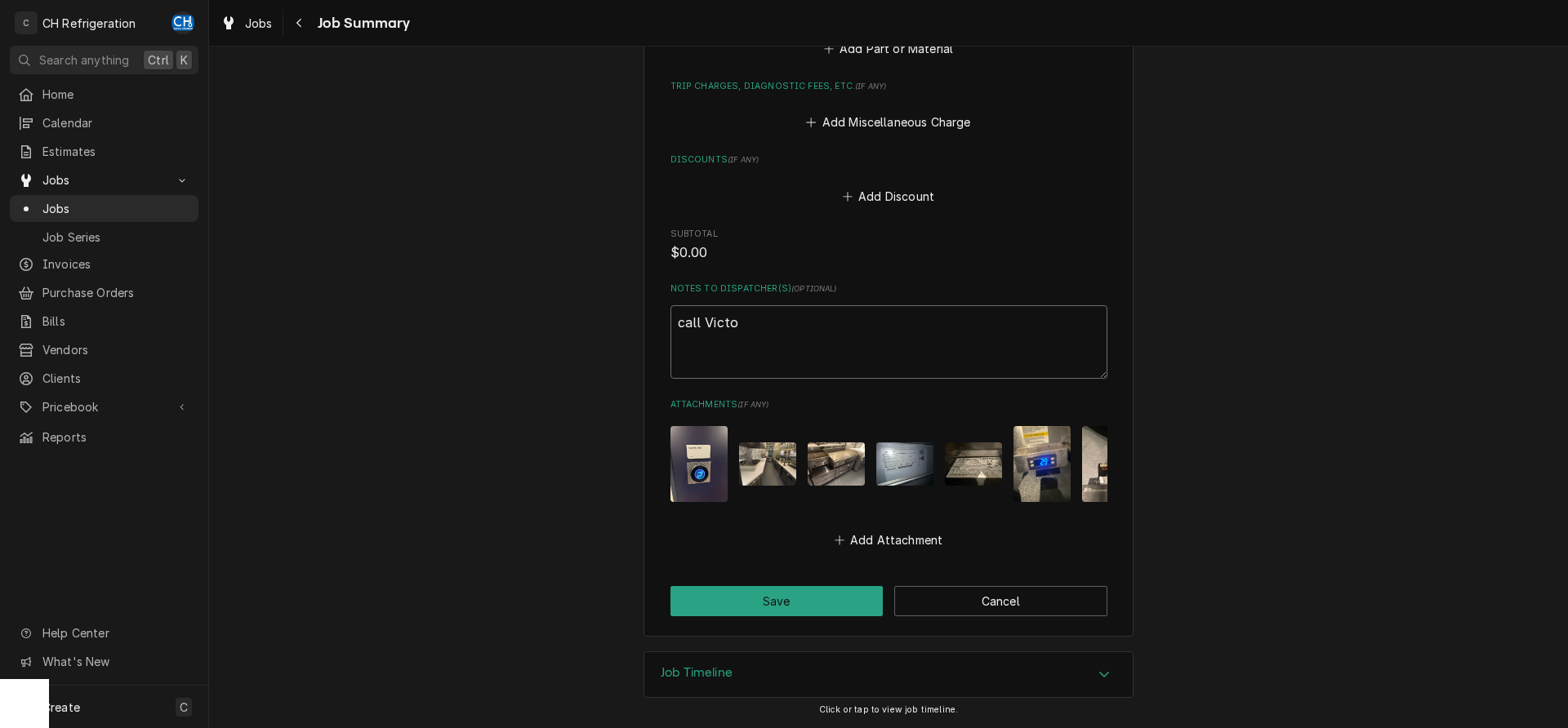
type textarea "x"
type textarea "call Victor"
type textarea "x"
type textarea "call Victory"
type textarea "x"
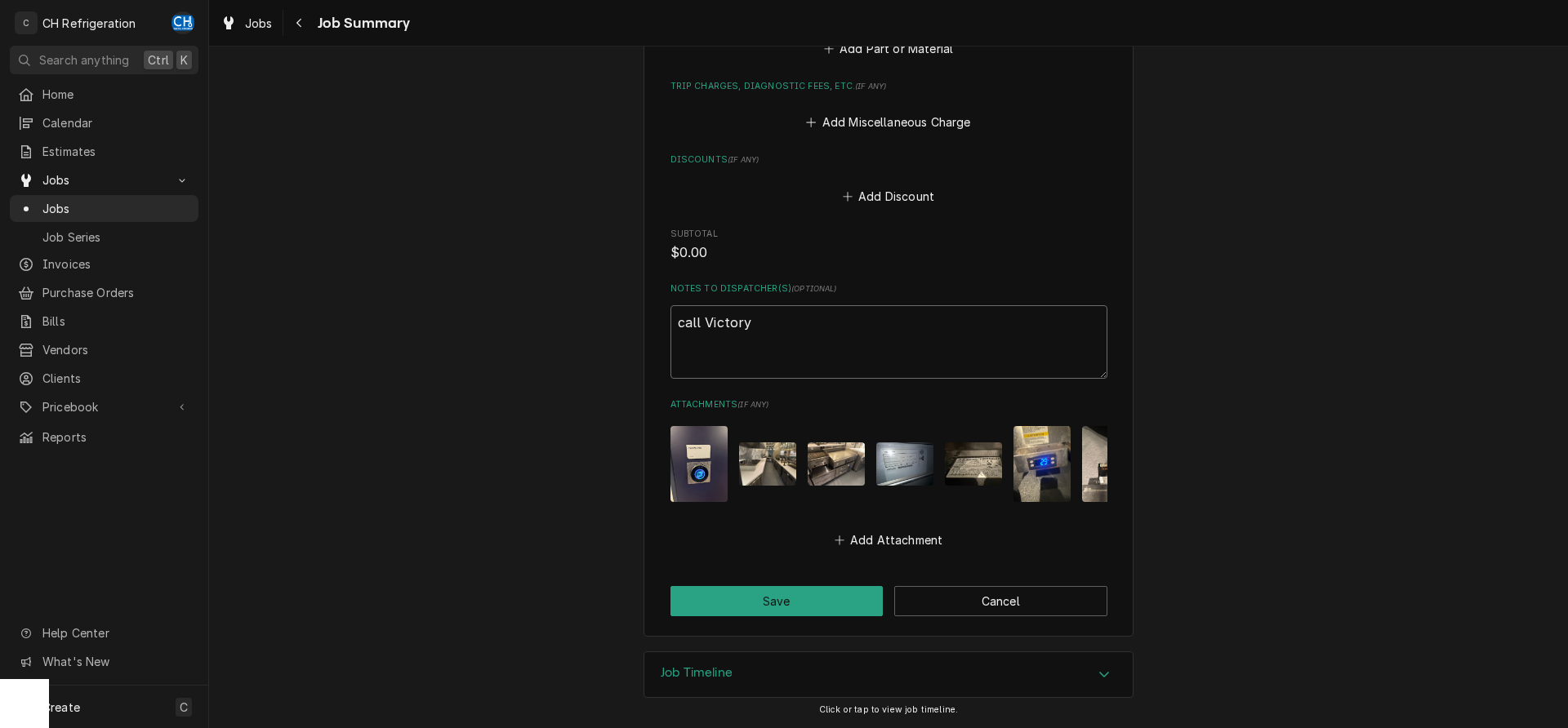
type textarea "call Victory"
type textarea "x"
type textarea "call Victory f"
type textarea "x"
type textarea "call Victory fo"
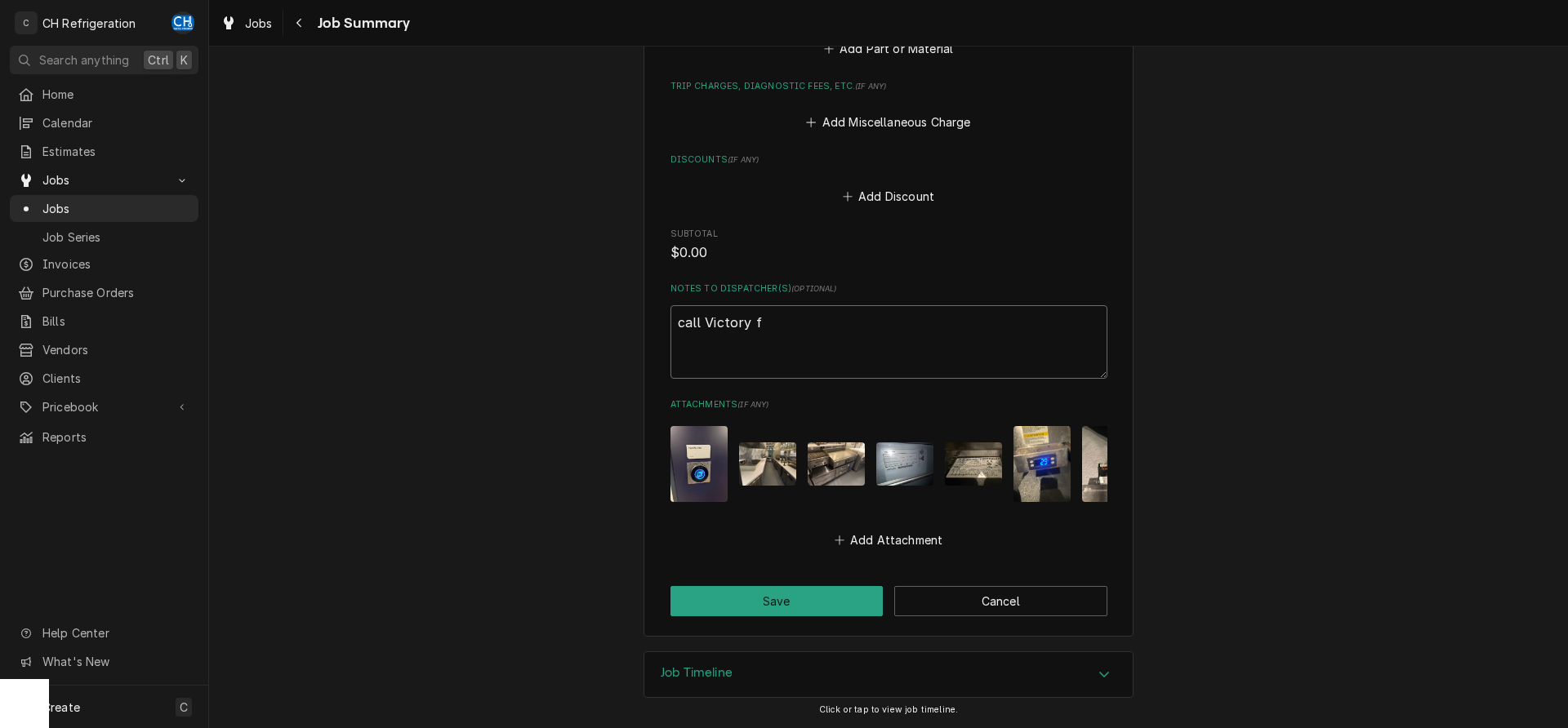
type textarea "x"
type textarea "call Victory f"
type textarea "x"
type textarea "call Victory fo"
type textarea "x"
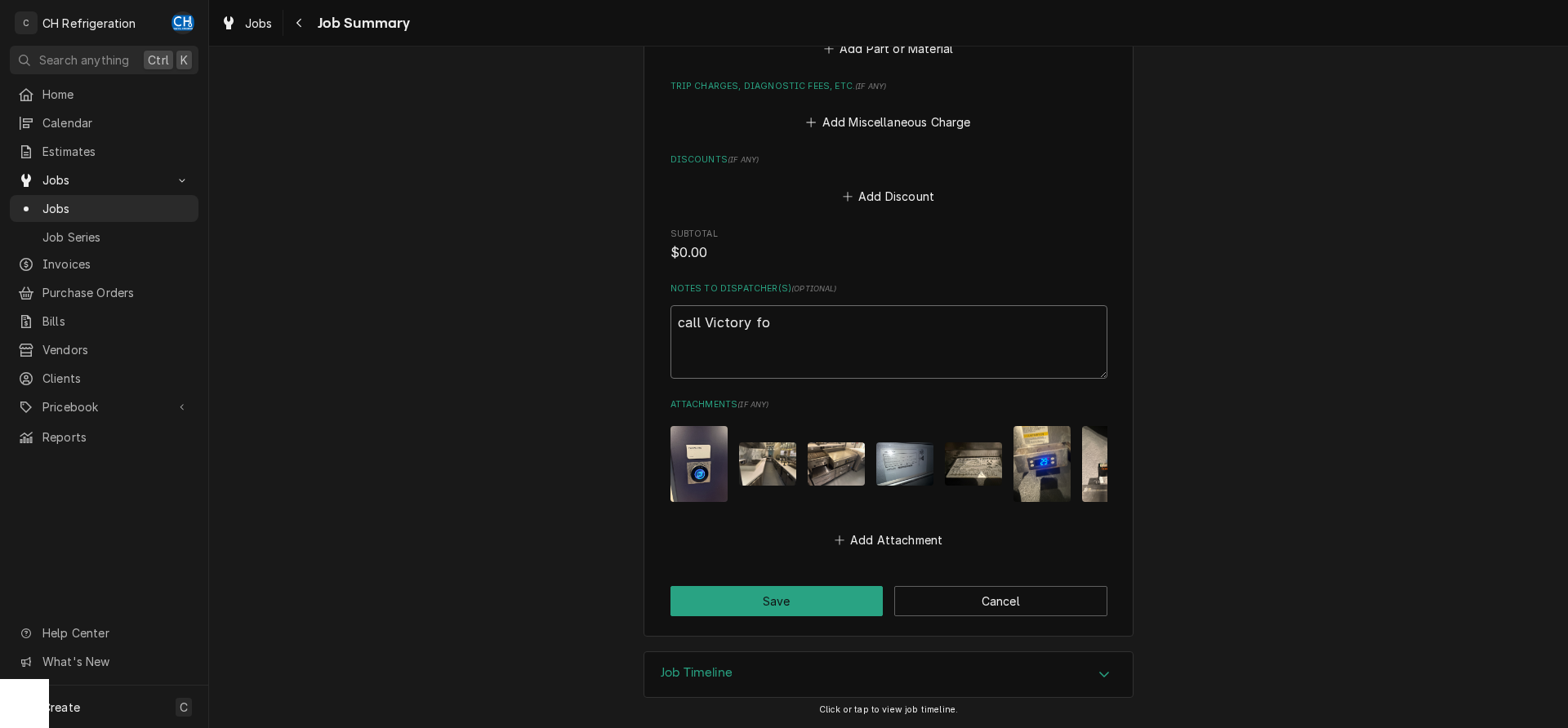
type textarea "call Victory for"
type textarea "x"
type textarea "call Victory for"
type textarea "x"
type textarea "call Victory for p"
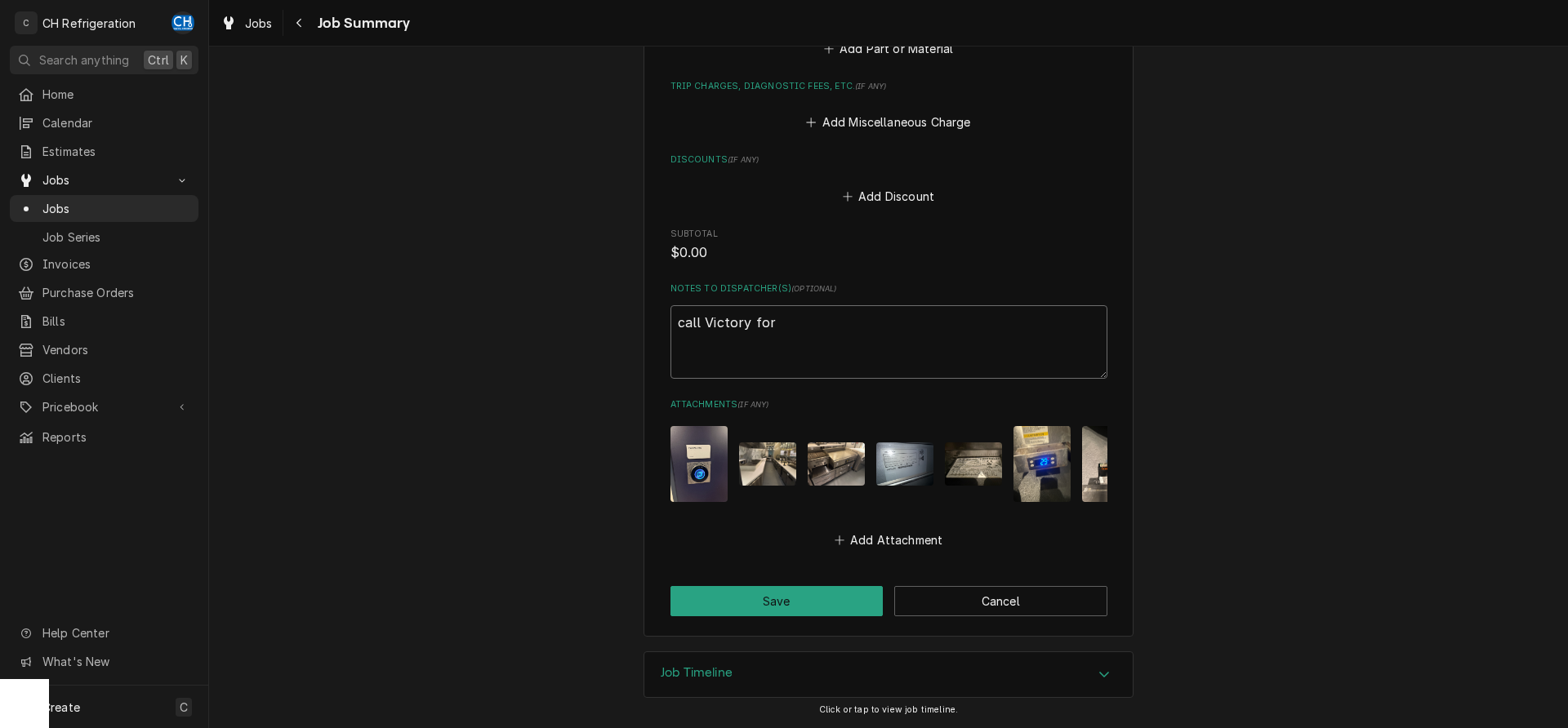
type textarea "x"
type textarea "call Victory for pa"
type textarea "x"
type textarea "call Victory for par"
type textarea "x"
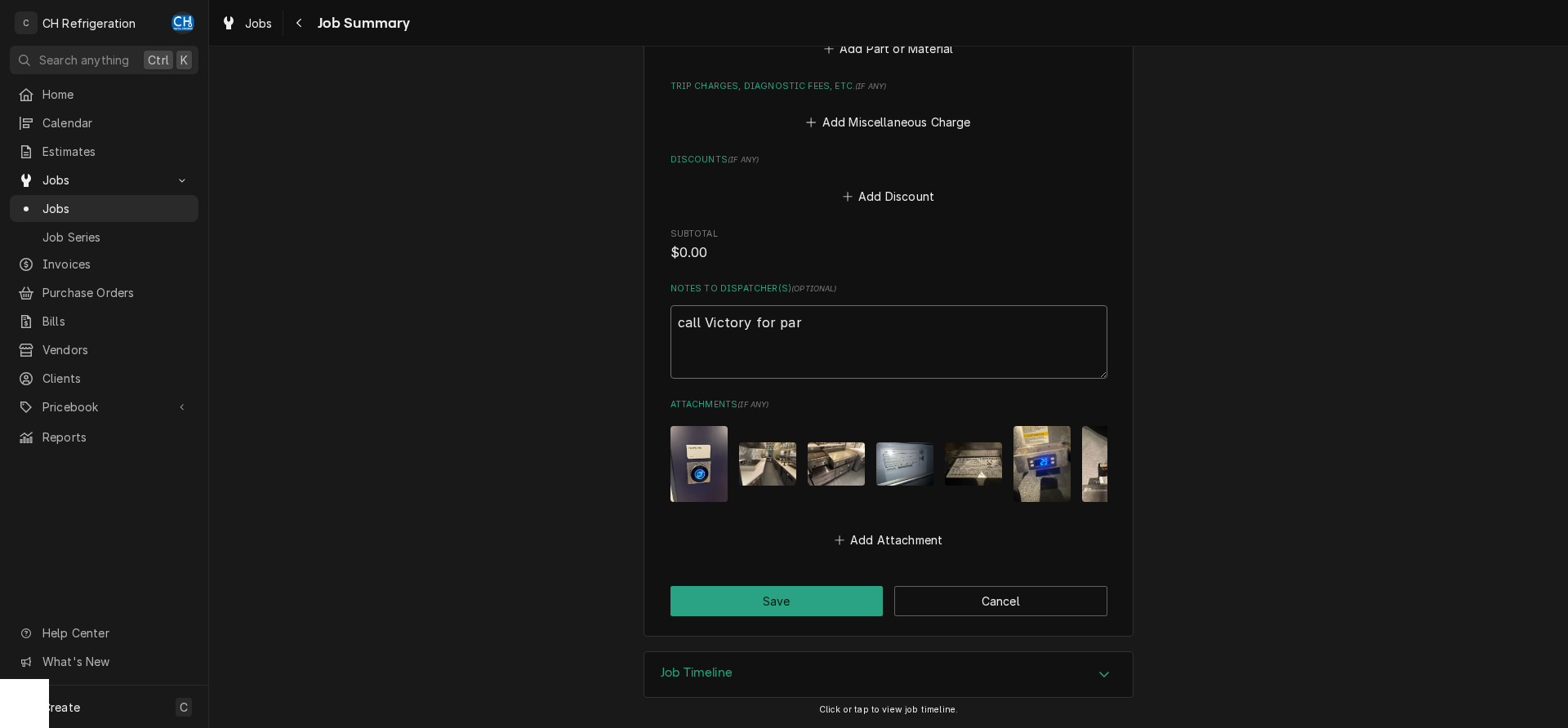
type textarea "call Victory for part"
type textarea "x"
type textarea "call Victory for part#"
type textarea "x"
type textarea "call Victory for part#"
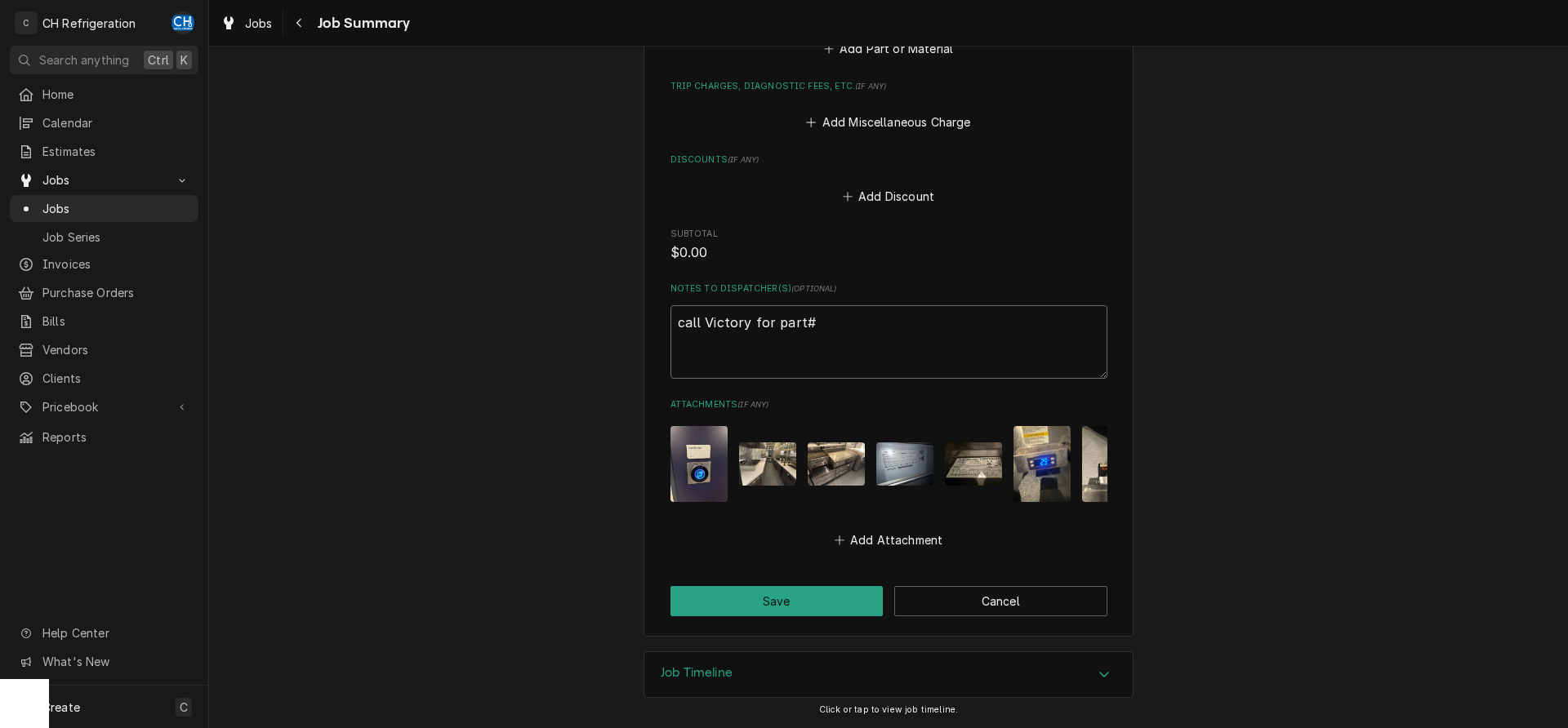
type textarea "x"
type textarea "call Victory for part#"
type textarea "x"
type textarea "call Victory for part# 8"
type textarea "x"
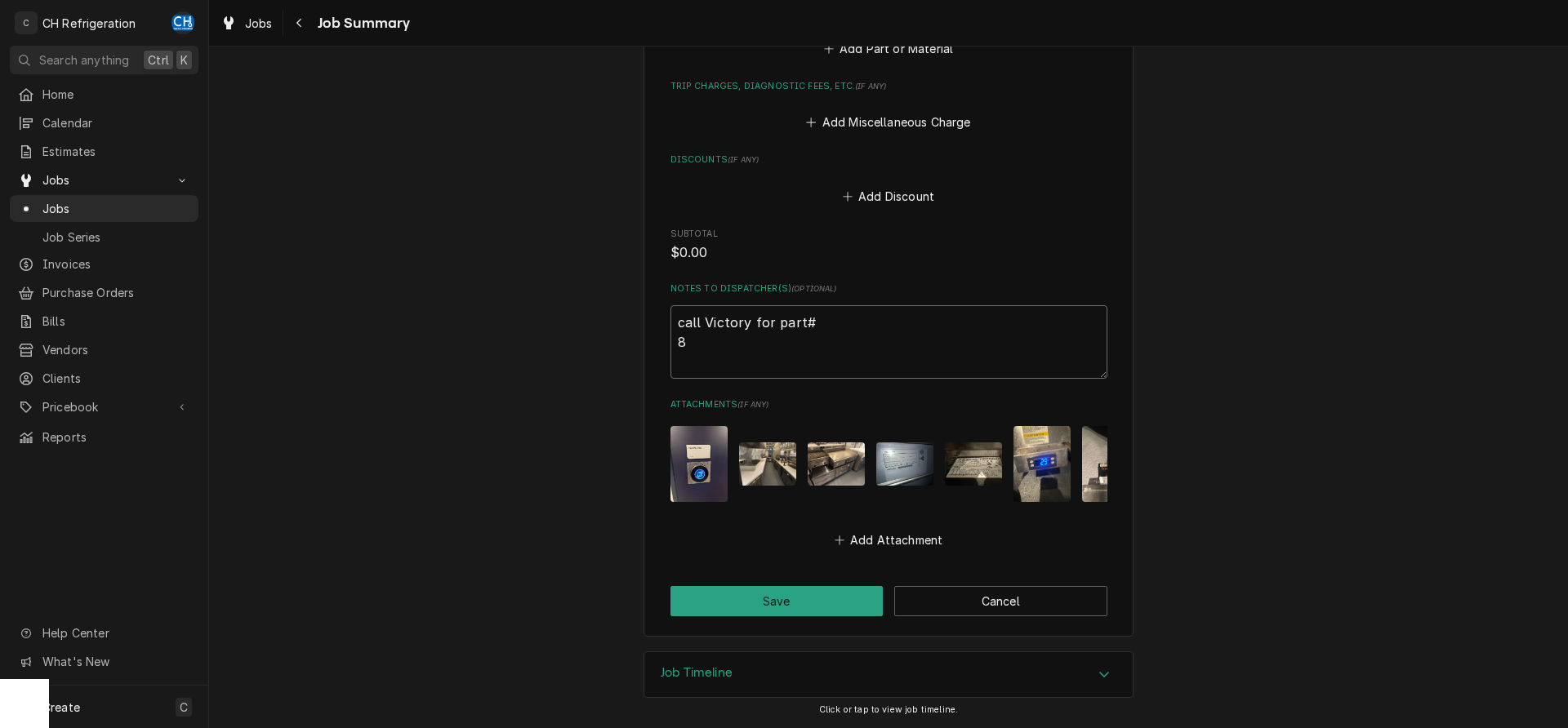
type textarea "call Victory for part# 80"
type textarea "x"
type textarea "call Victory for part# 800"
type textarea "x"
type textarea "call Victory for part# 800-"
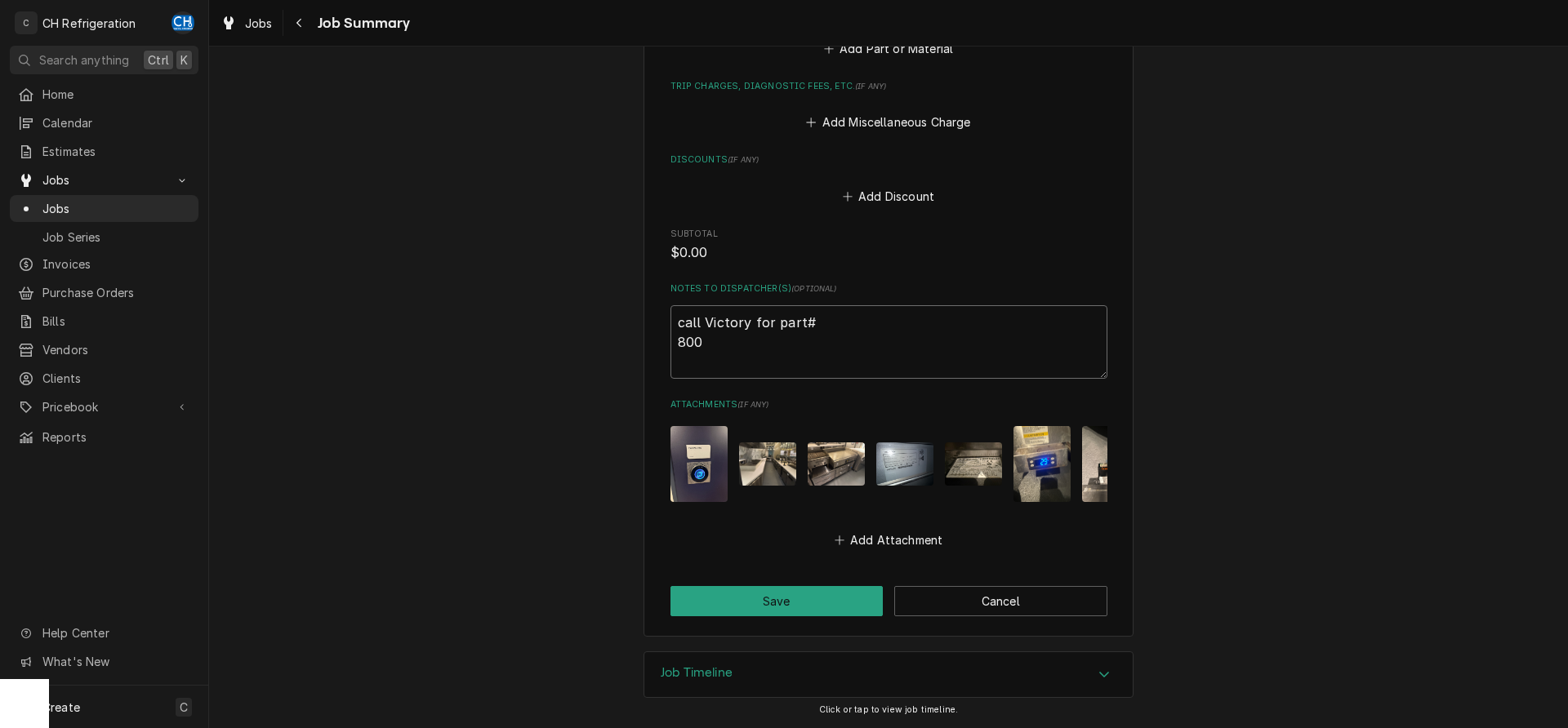
type textarea "x"
type textarea "call Victory for part# 800-6"
type textarea "x"
type textarea "call Victory for part# 800-68"
type textarea "x"
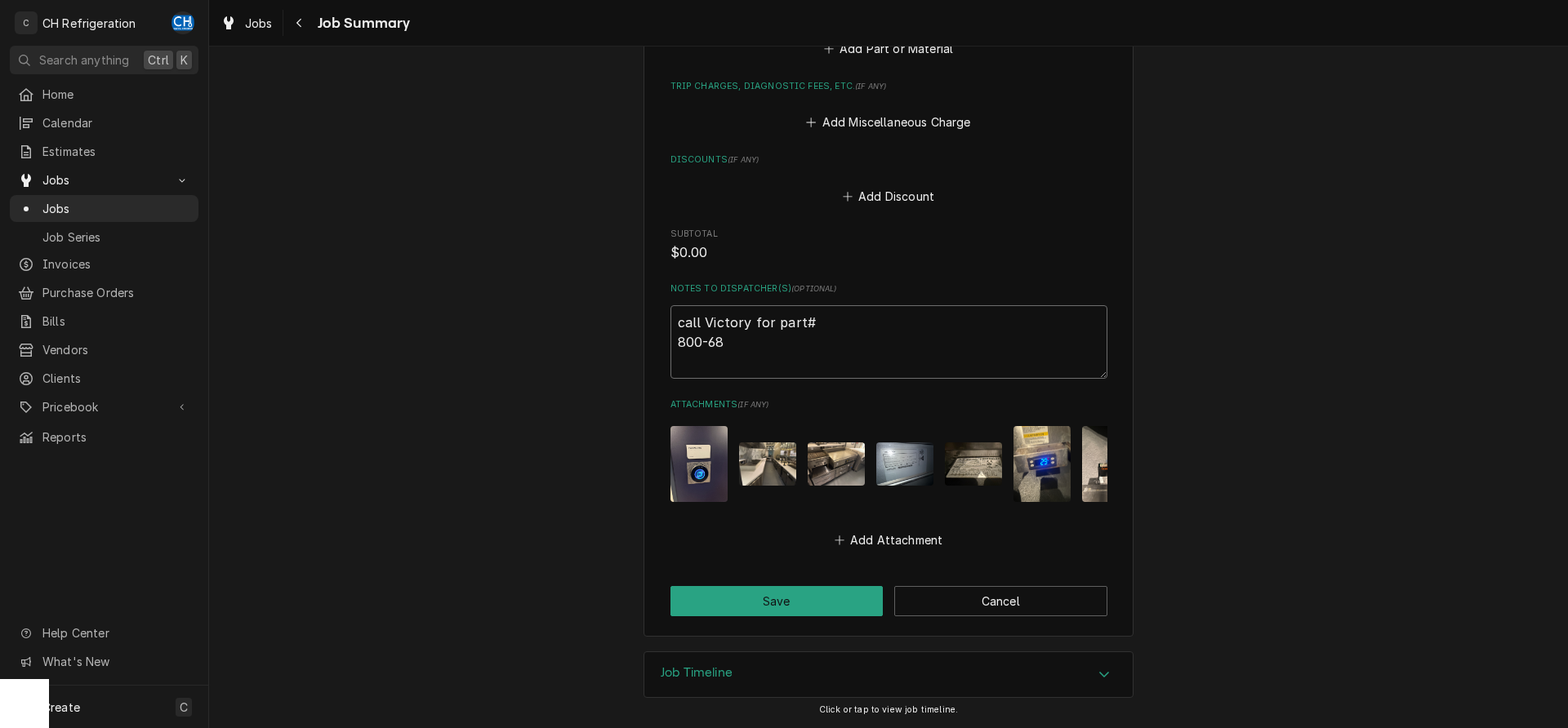
type textarea "call Victory for part# 800-684"
type textarea "x"
type textarea "call Victory for part# 800-684="
type textarea "x"
type textarea "call Victory for part# 800-684"
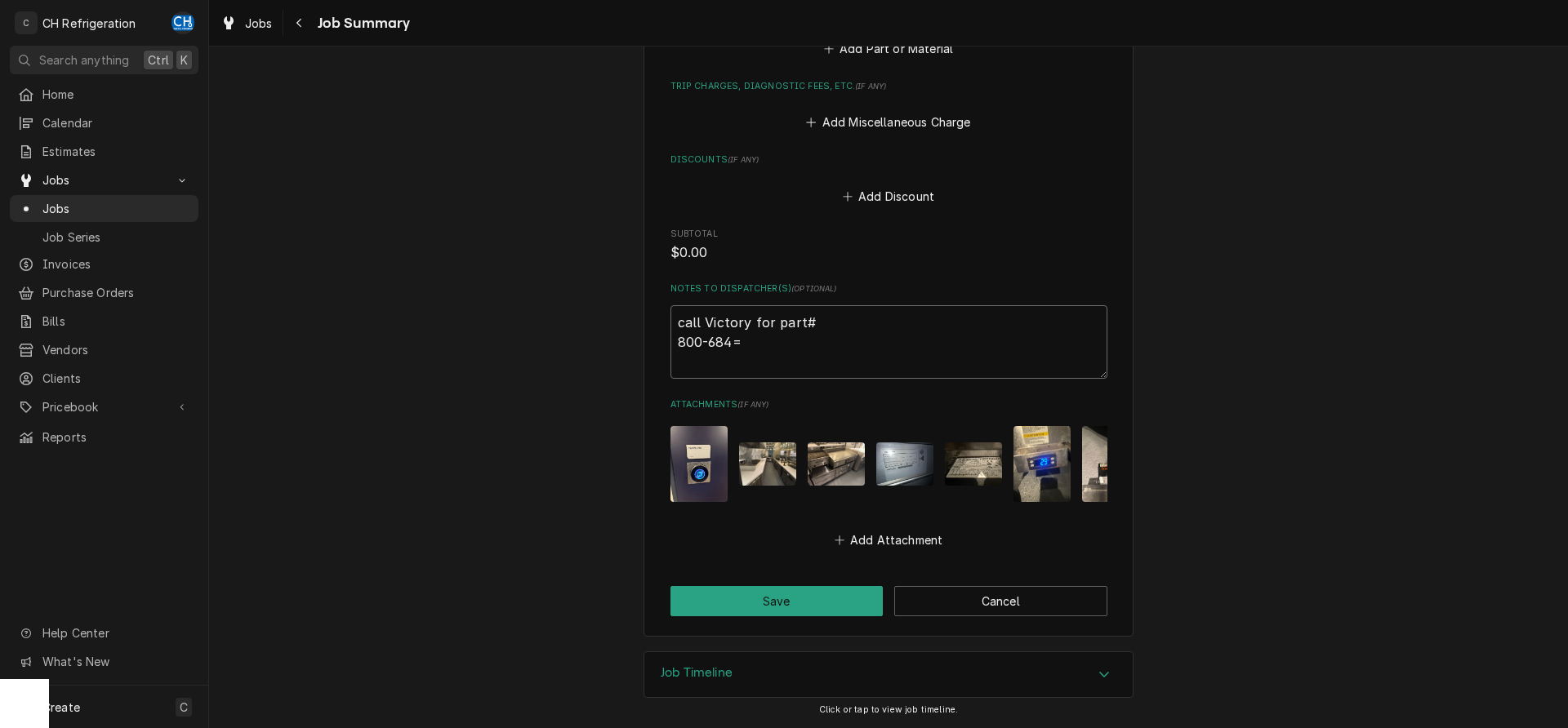
type textarea "x"
type textarea "call Victory for part# 800-684-"
type textarea "x"
type textarea "call Victory for part# 800-684-1"
type textarea "x"
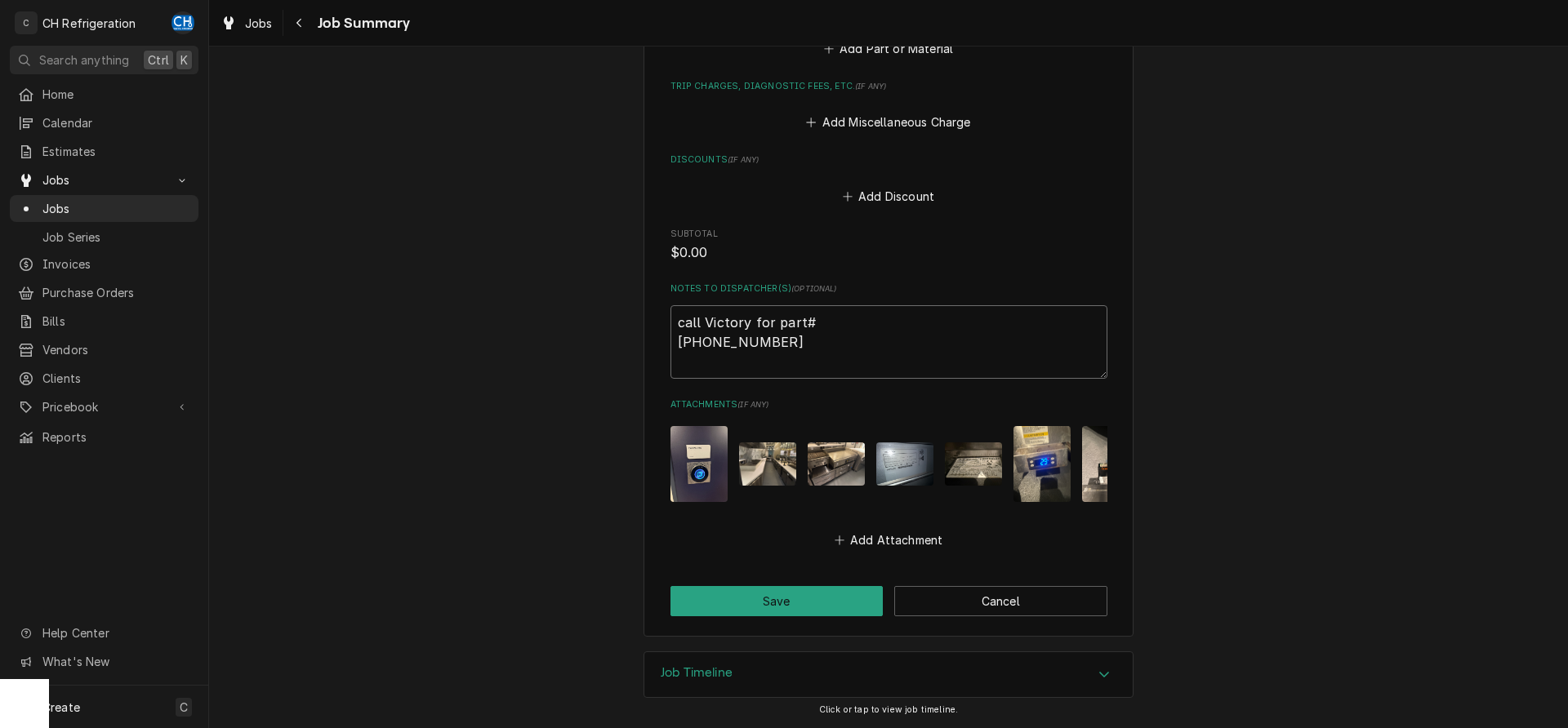
type textarea "call Victory for part# 800-684-11"
type textarea "x"
type textarea "call Victory for part# 800-684-119"
type textarea "x"
type textarea "call Victory for part# 800-684-11998"
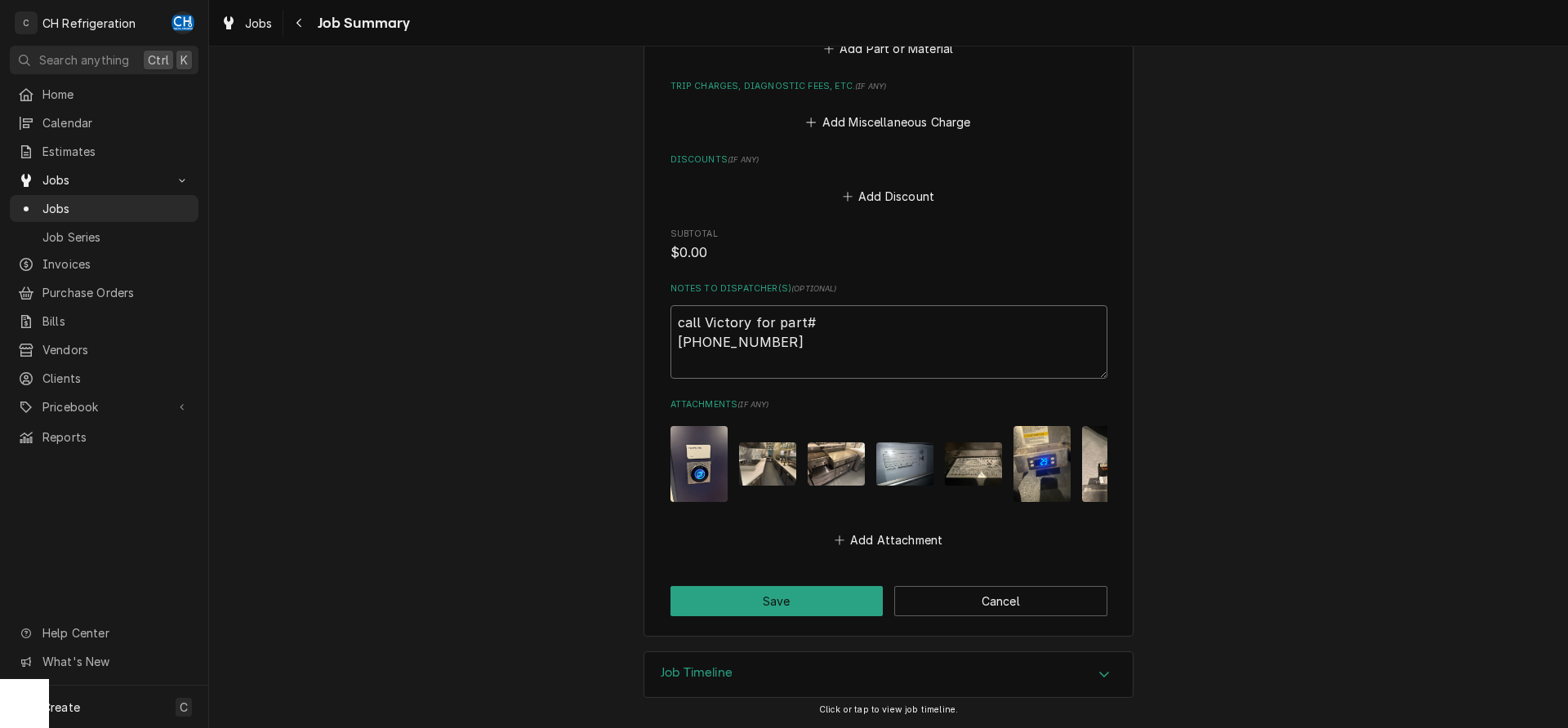
type textarea "x"
type textarea "call Victory for part# 800-684-1199"
type textarea "x"
type textarea "call Victory for part# 800-684-1199"
click at [807, 594] on button "Save" at bounding box center [777, 601] width 214 height 30
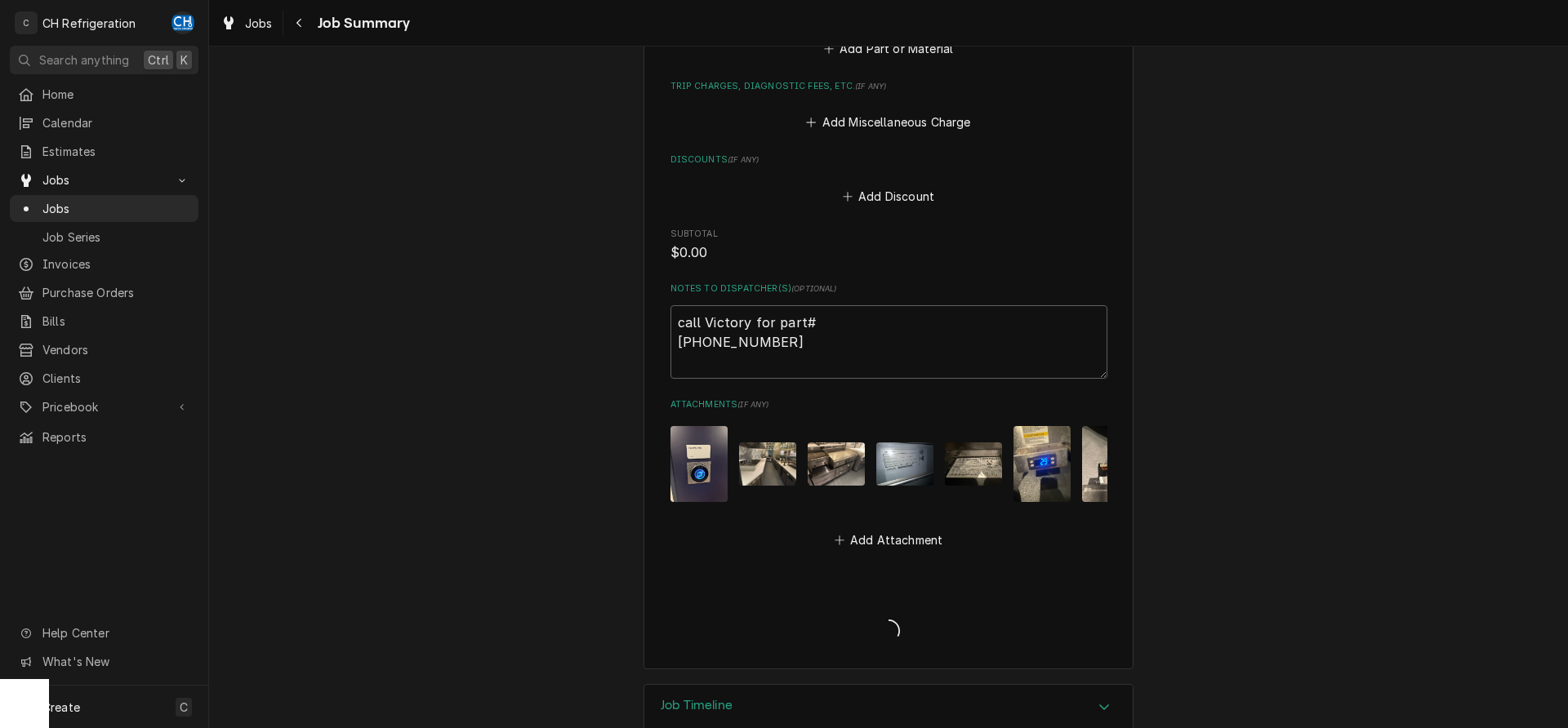
type textarea "x"
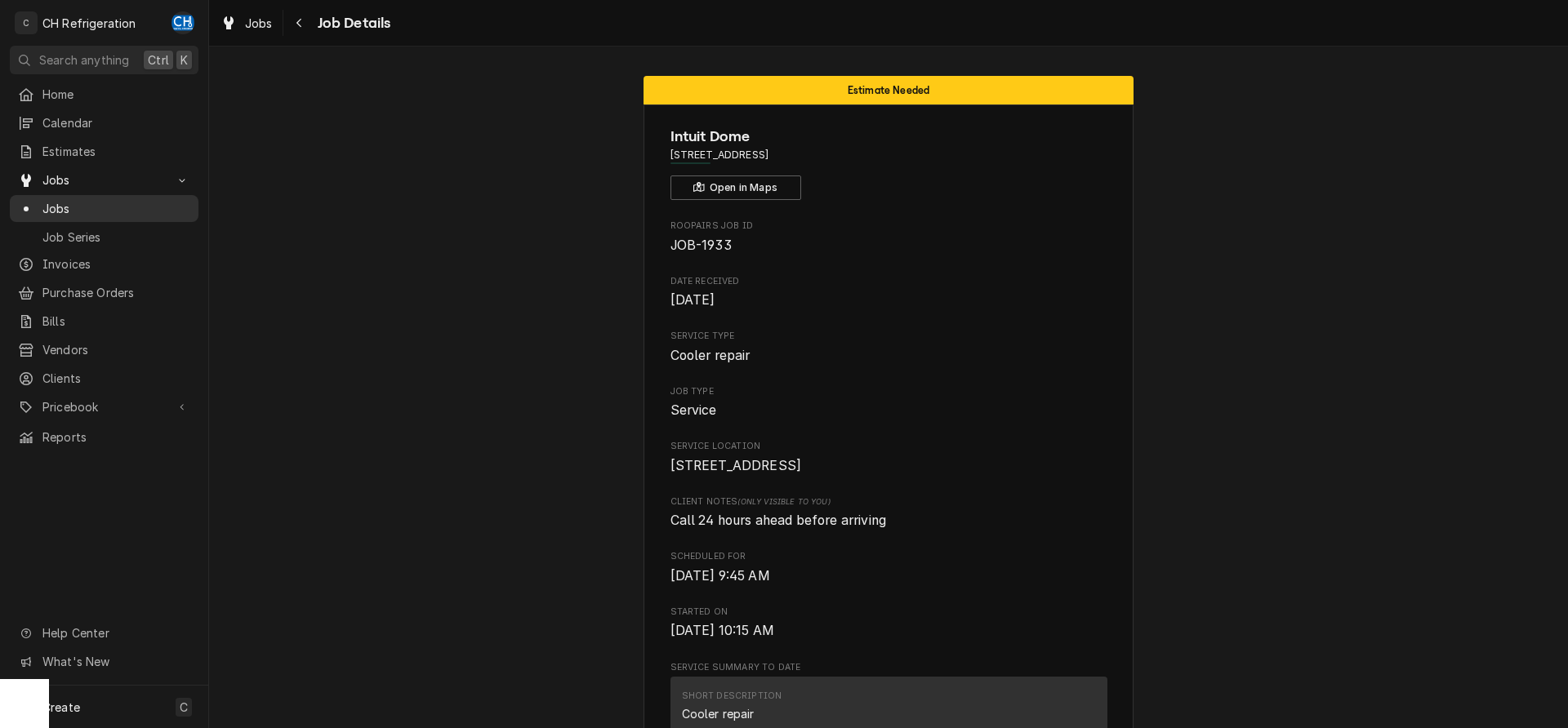
click at [110, 204] on span "Jobs" at bounding box center [116, 209] width 148 height 17
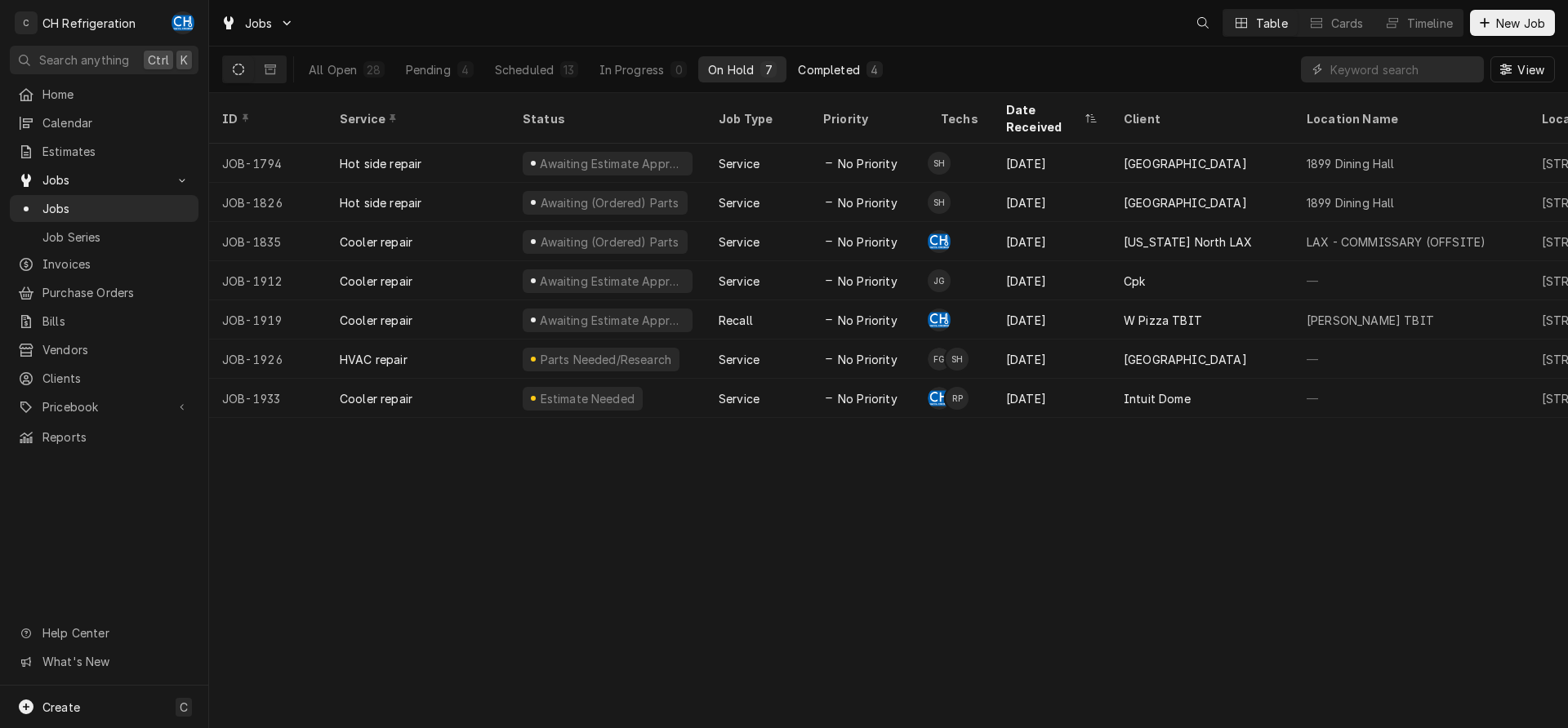
click at [871, 72] on div "4" at bounding box center [875, 70] width 10 height 17
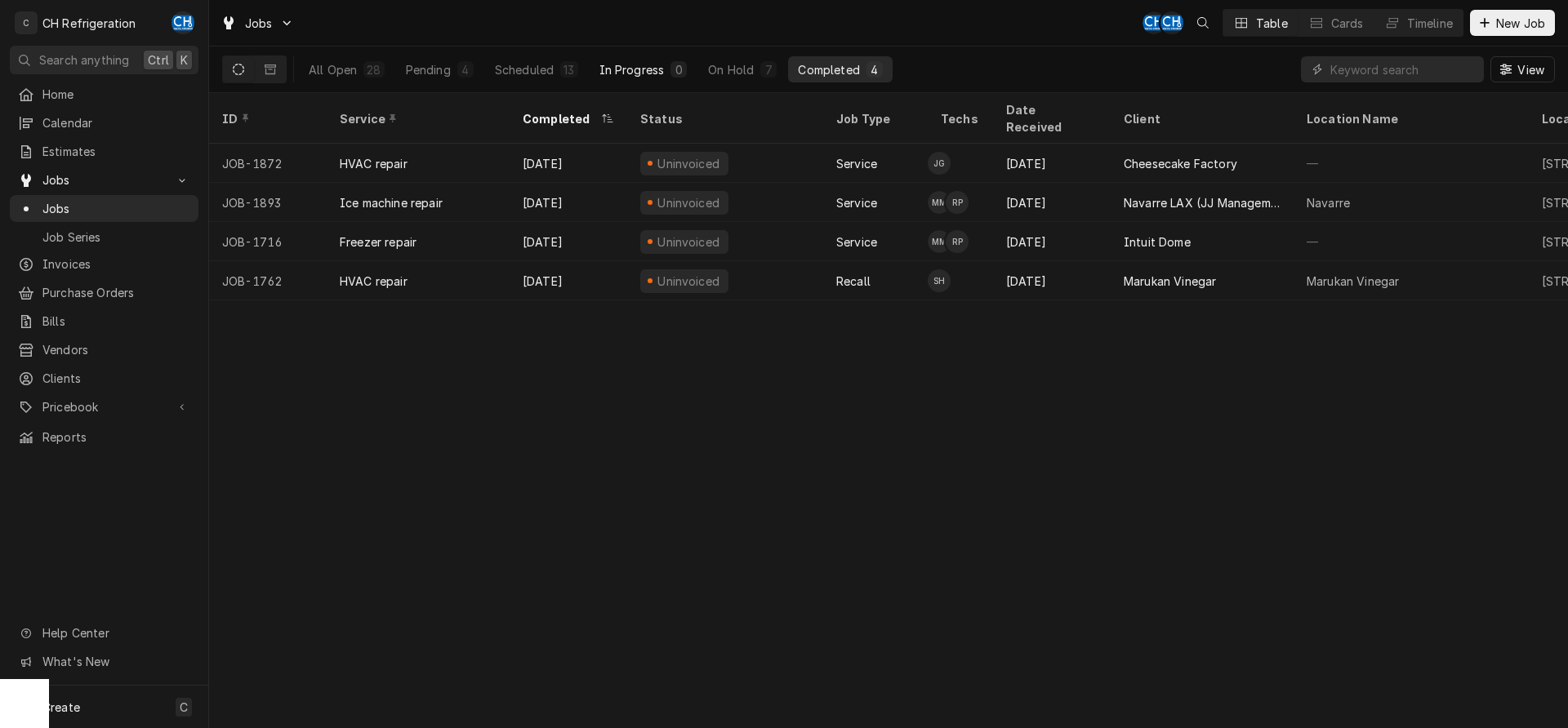
click at [624, 68] on div "In Progress" at bounding box center [632, 70] width 66 height 17
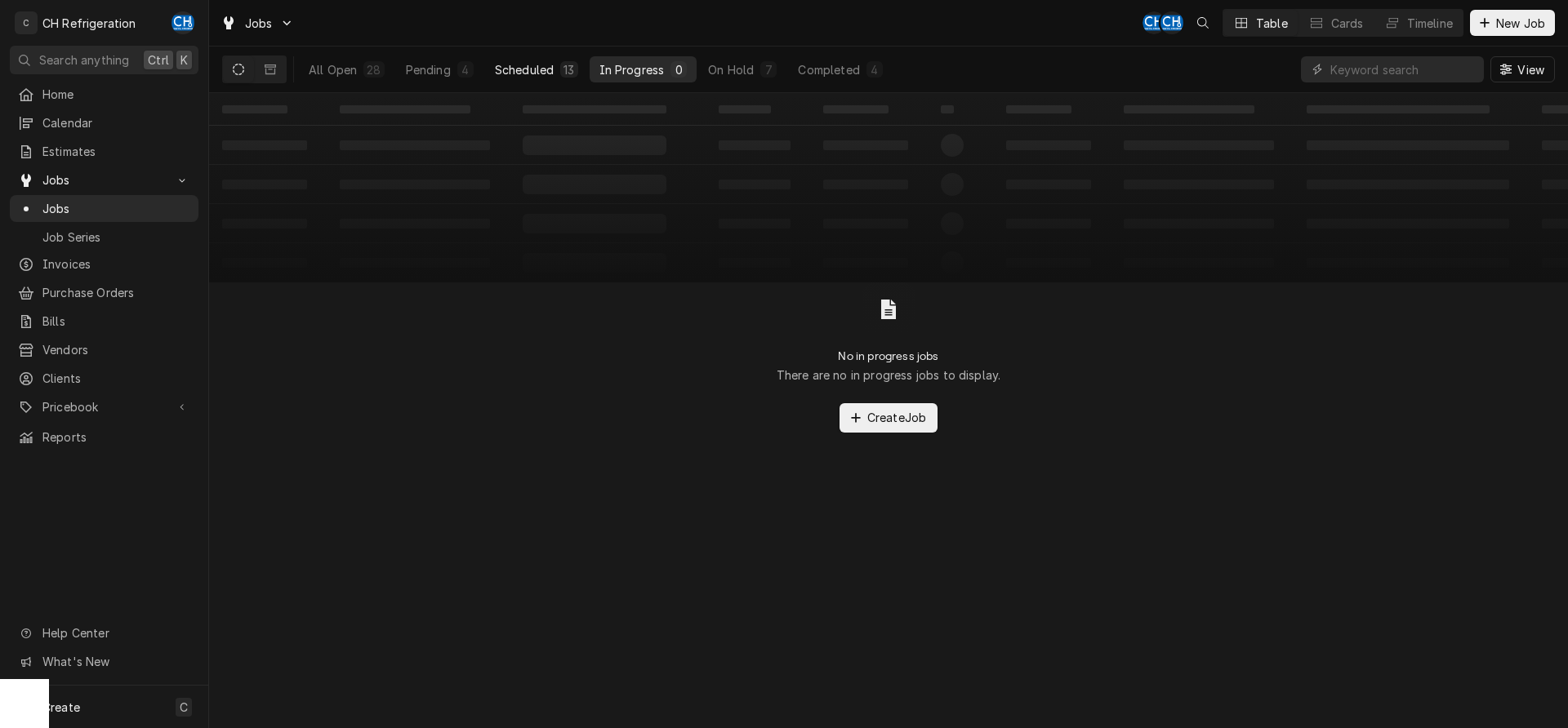
click at [572, 71] on div "13" at bounding box center [568, 70] width 10 height 17
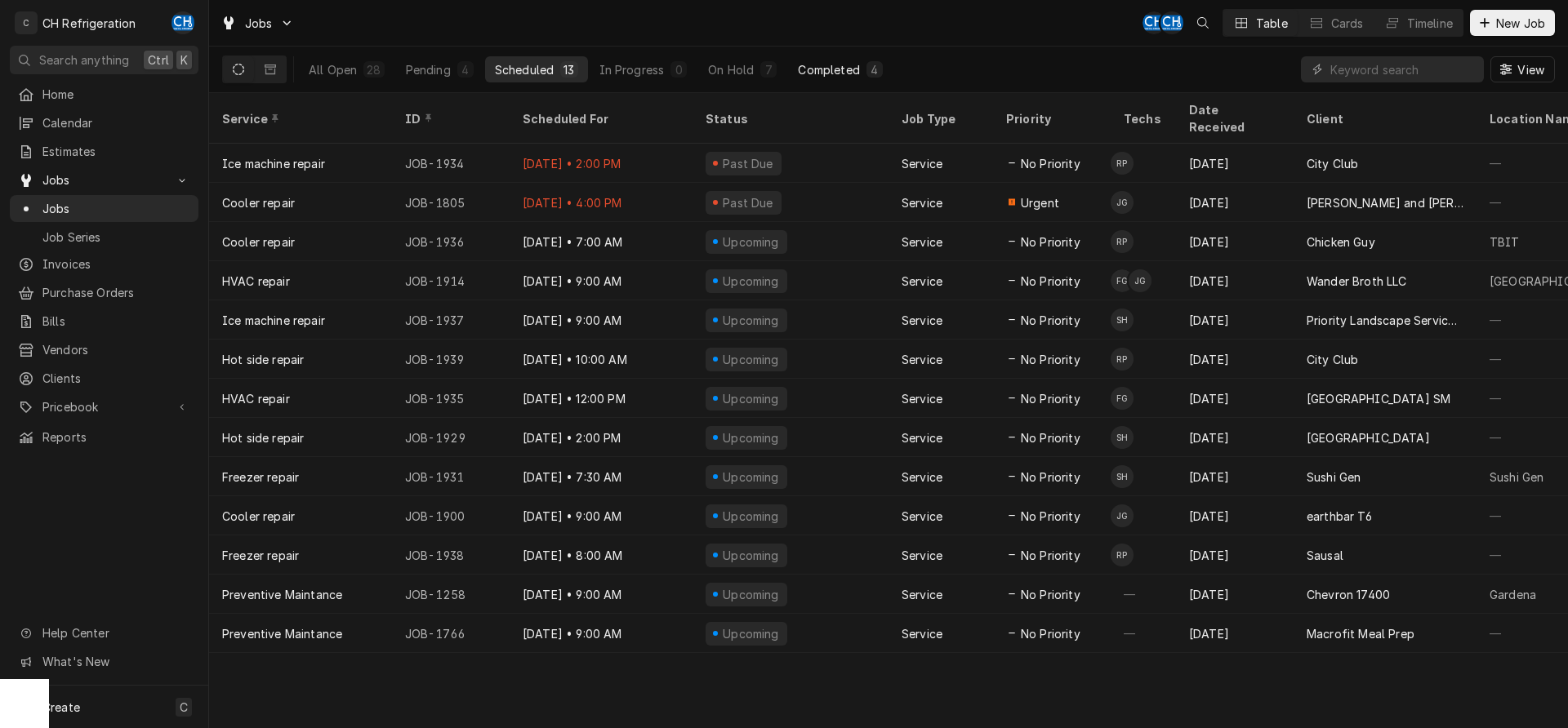
click at [835, 57] on button "Completed 4" at bounding box center [840, 69] width 104 height 26
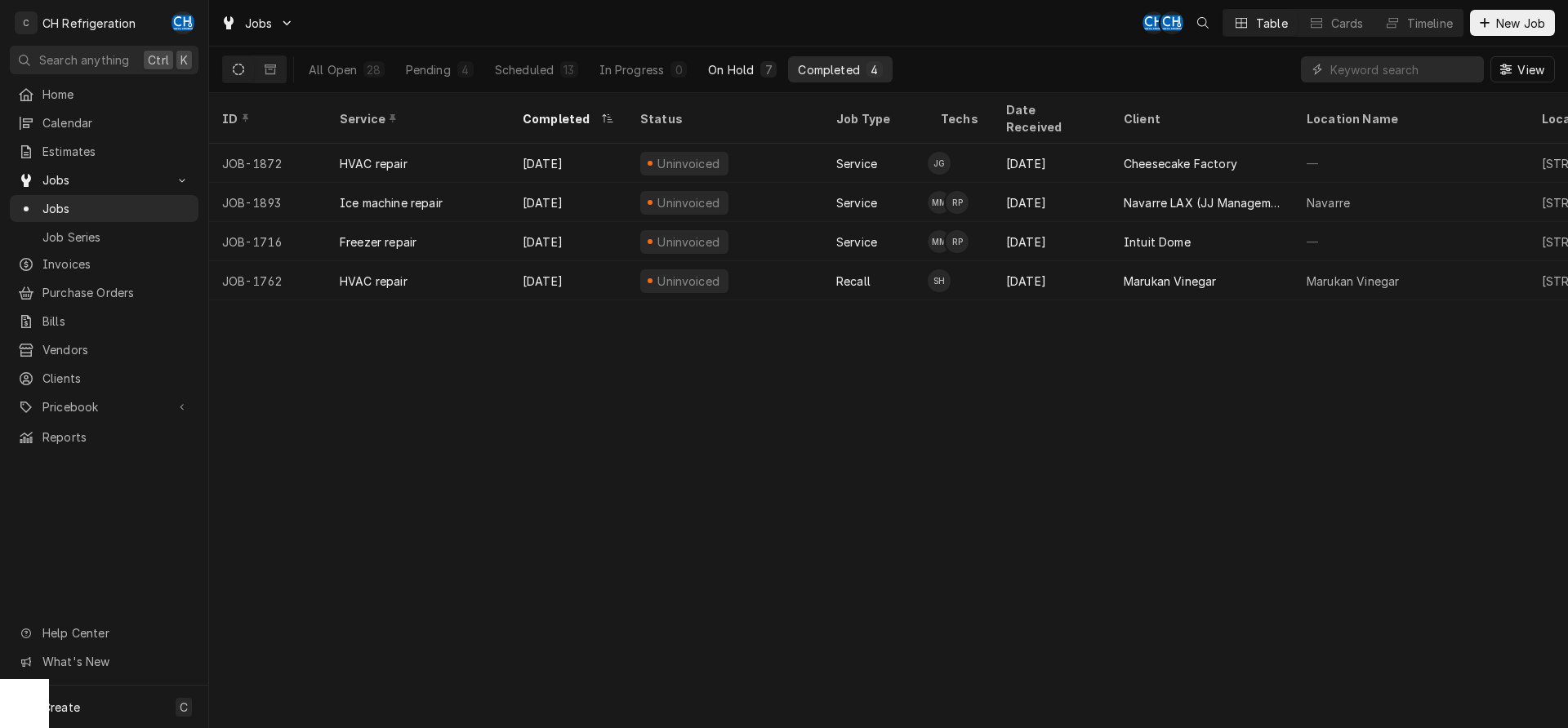
click at [729, 63] on div "On Hold" at bounding box center [731, 70] width 46 height 17
